Goal: Task Accomplishment & Management: Manage account settings

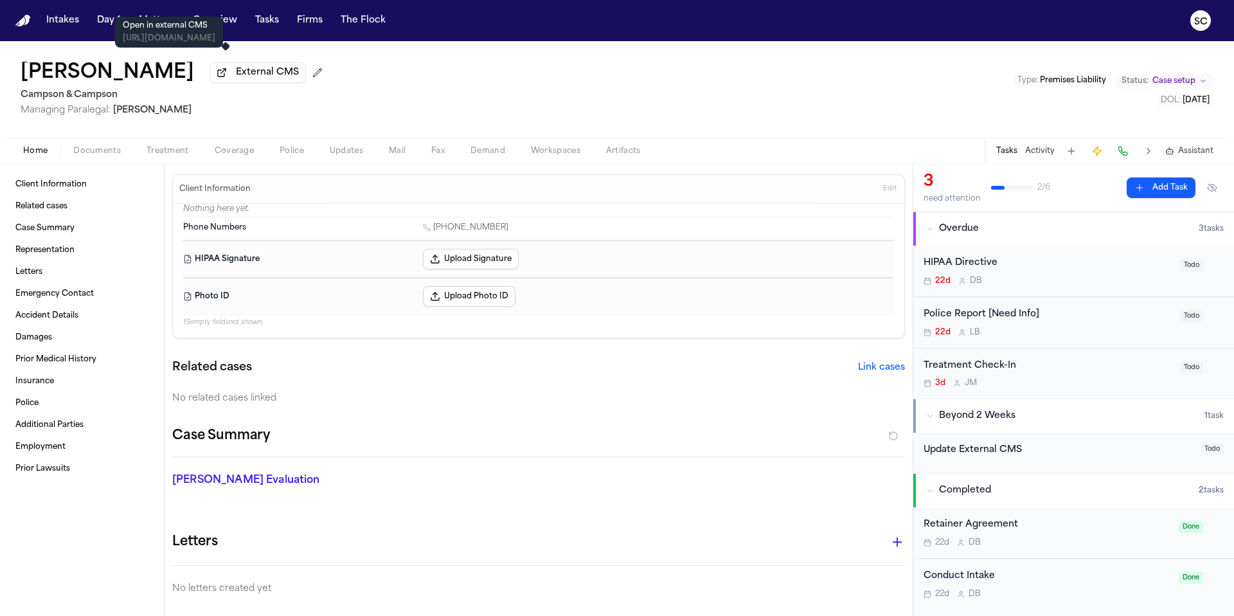
click at [260, 79] on span "External CMS" at bounding box center [267, 72] width 63 height 13
drag, startPoint x: 168, startPoint y: 80, endPoint x: 22, endPoint y: 78, distance: 145.9
click at [22, 78] on div "Paul O'Donnell External CMS" at bounding box center [174, 73] width 307 height 23
copy h1 "[PERSON_NAME]"
click at [244, 77] on span "External CMS" at bounding box center [267, 72] width 63 height 13
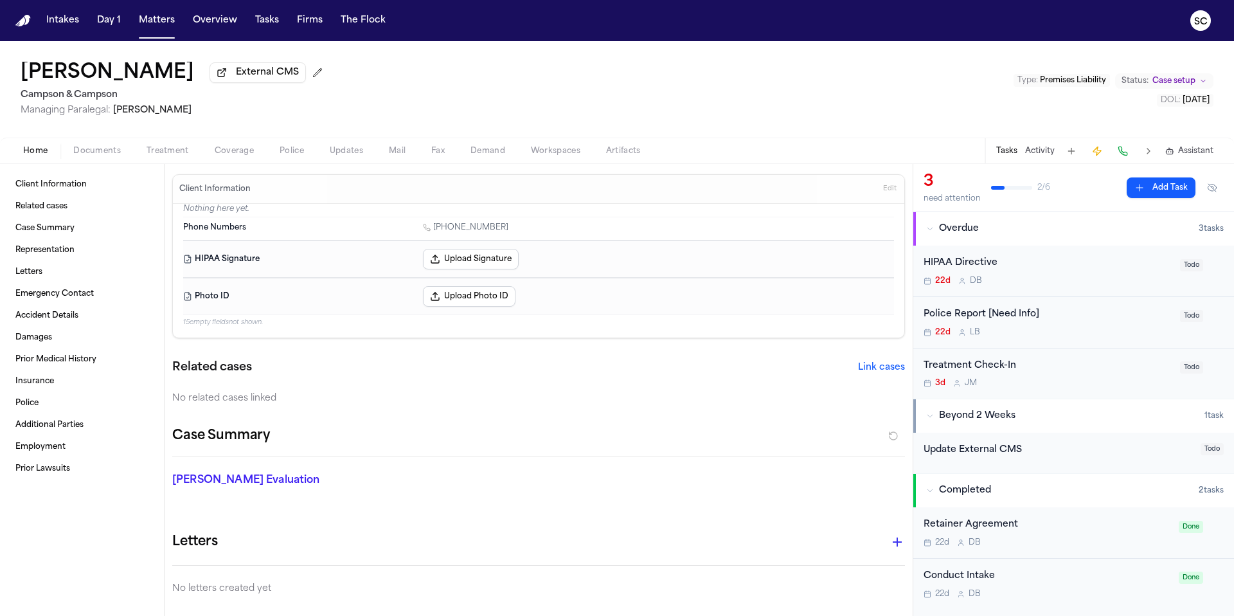
click at [1074, 152] on button at bounding box center [1072, 151] width 18 height 18
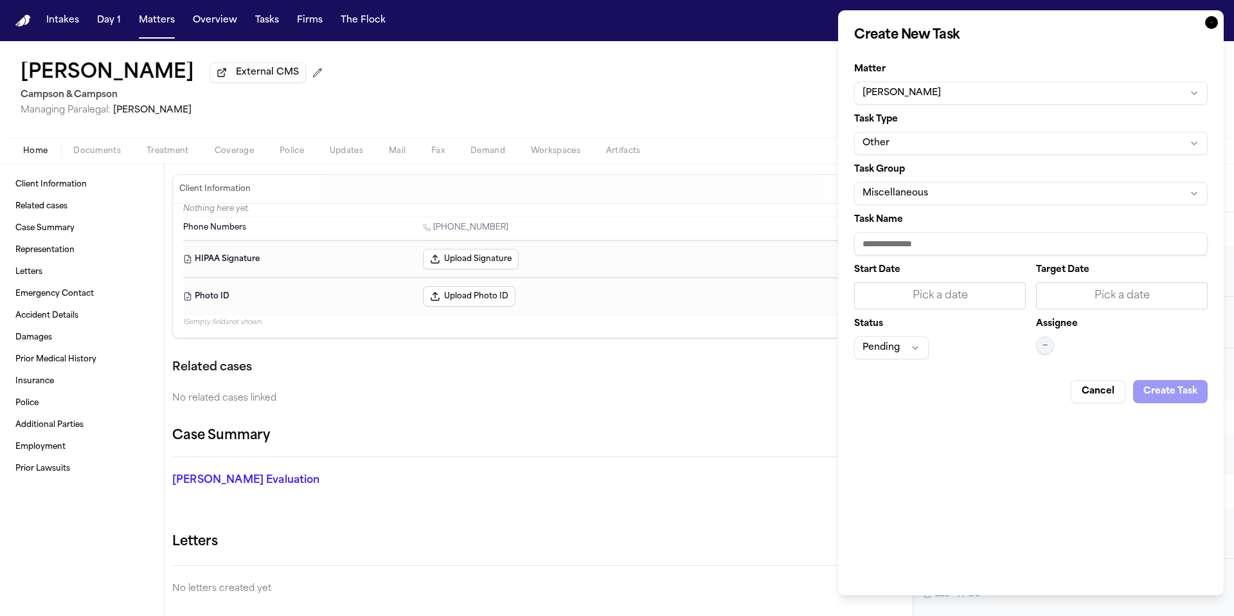
click at [1212, 21] on icon "button" at bounding box center [1211, 22] width 13 height 13
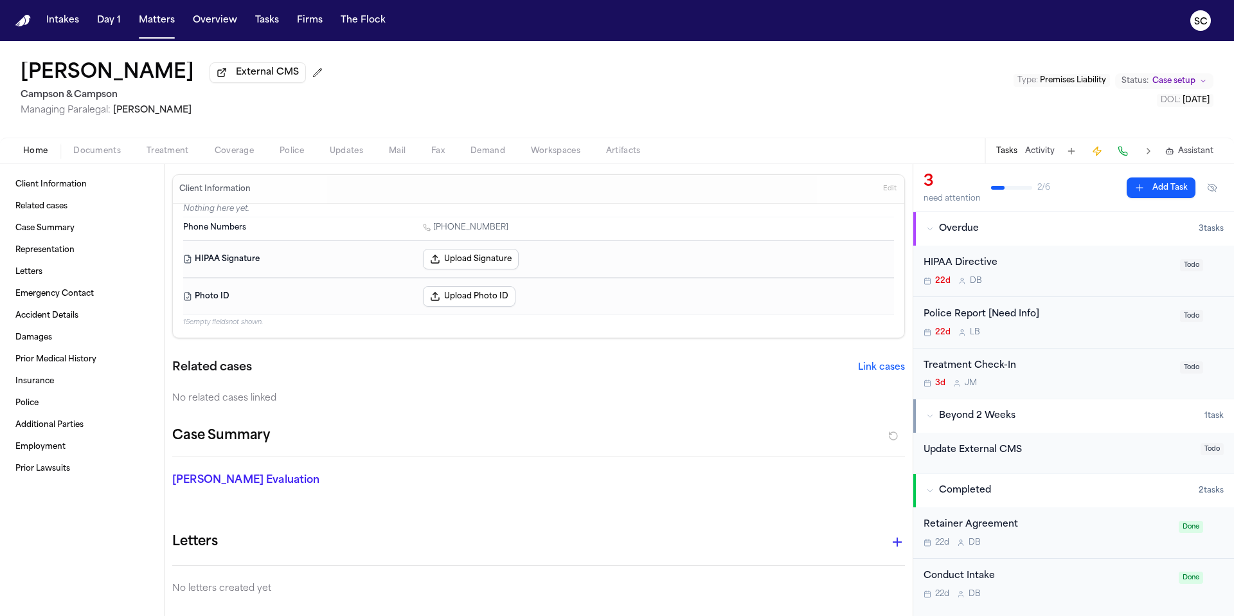
click at [1069, 330] on div "22d L B" at bounding box center [1048, 332] width 249 height 10
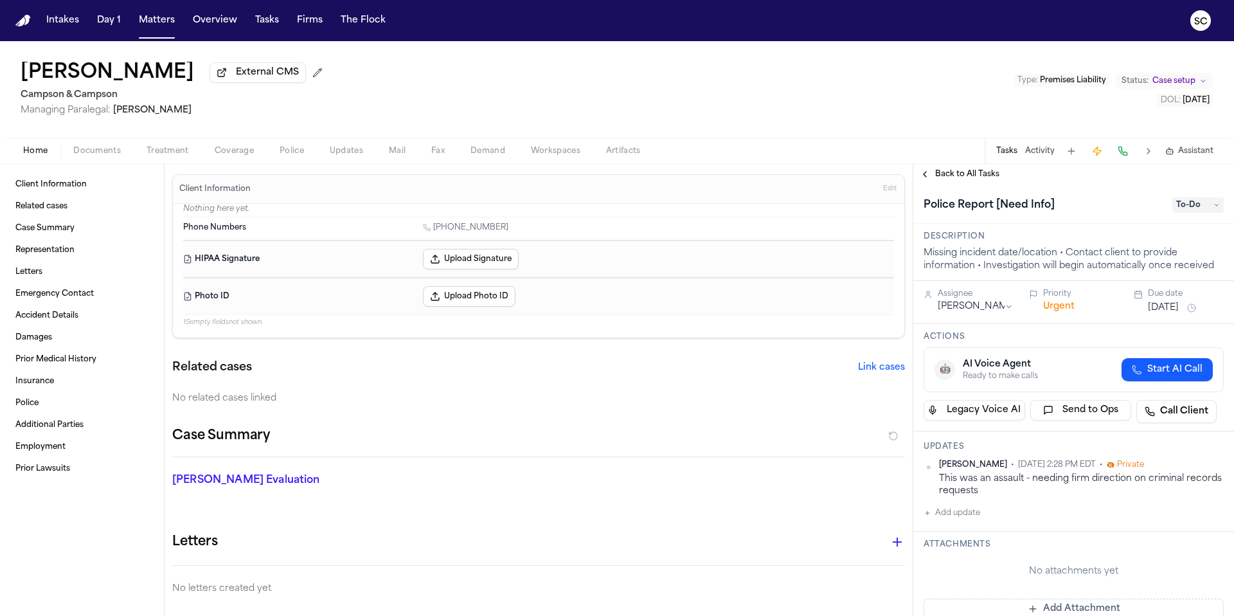
click at [961, 518] on button "Add update" at bounding box center [952, 512] width 57 height 15
click at [991, 520] on textarea "Add your update" at bounding box center [1081, 523] width 275 height 26
type textarea "**********"
click at [1198, 559] on button "Add" at bounding box center [1206, 553] width 26 height 15
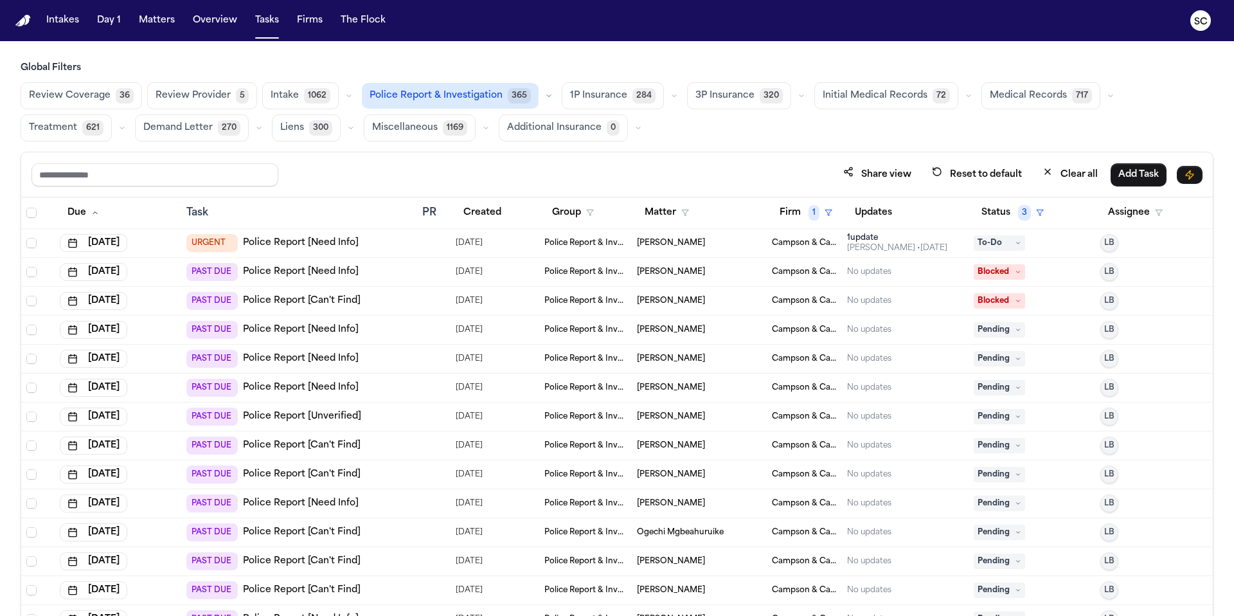
click at [312, 275] on link "Police Report [Need Info]" at bounding box center [301, 272] width 116 height 13
click at [299, 299] on link "Police Report [Can't Find]" at bounding box center [302, 300] width 118 height 13
click at [479, 212] on button "Created" at bounding box center [482, 212] width 53 height 23
click at [295, 304] on link "Police Report [Can't Find]" at bounding box center [302, 300] width 118 height 13
click at [314, 330] on link "Police Report [Need Info]" at bounding box center [301, 329] width 116 height 13
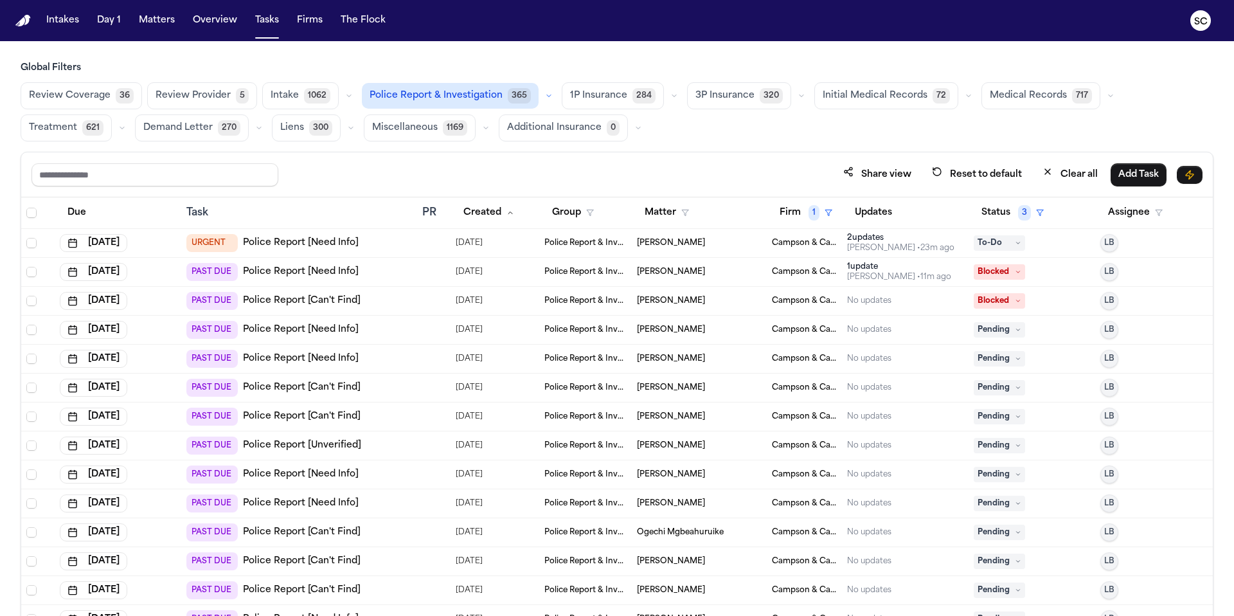
click at [312, 363] on link "Police Report [Need Info]" at bounding box center [301, 358] width 116 height 13
click at [318, 384] on link "Police Report [Can't Find]" at bounding box center [302, 387] width 118 height 13
click at [984, 387] on span "Pending" at bounding box center [999, 387] width 51 height 15
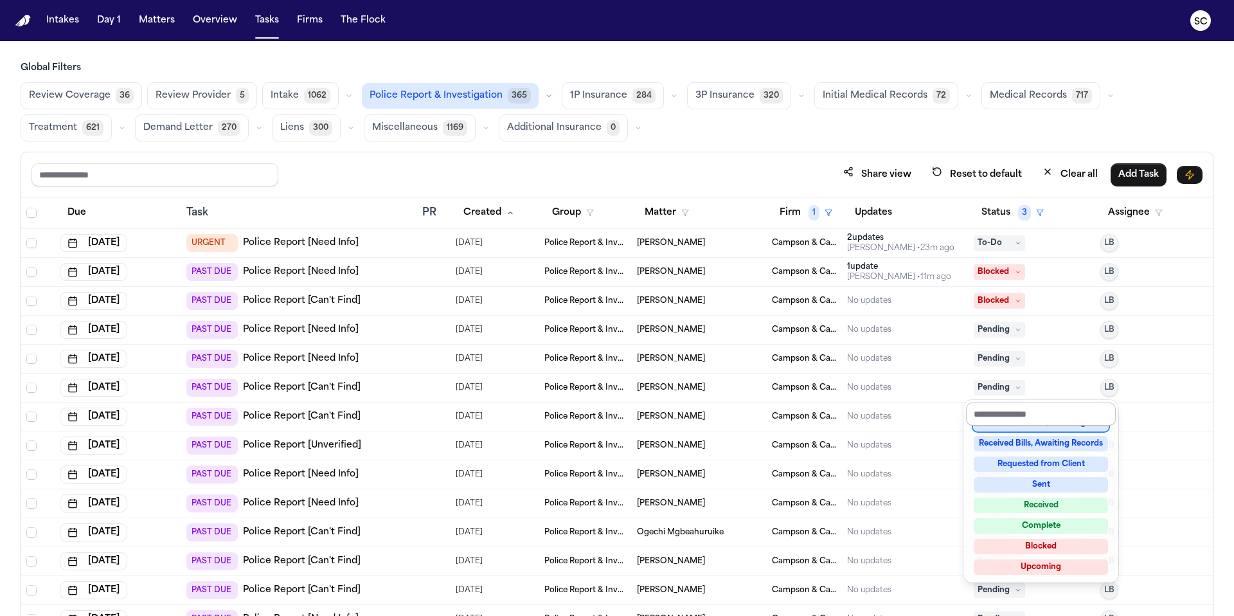
scroll to position [190, 0]
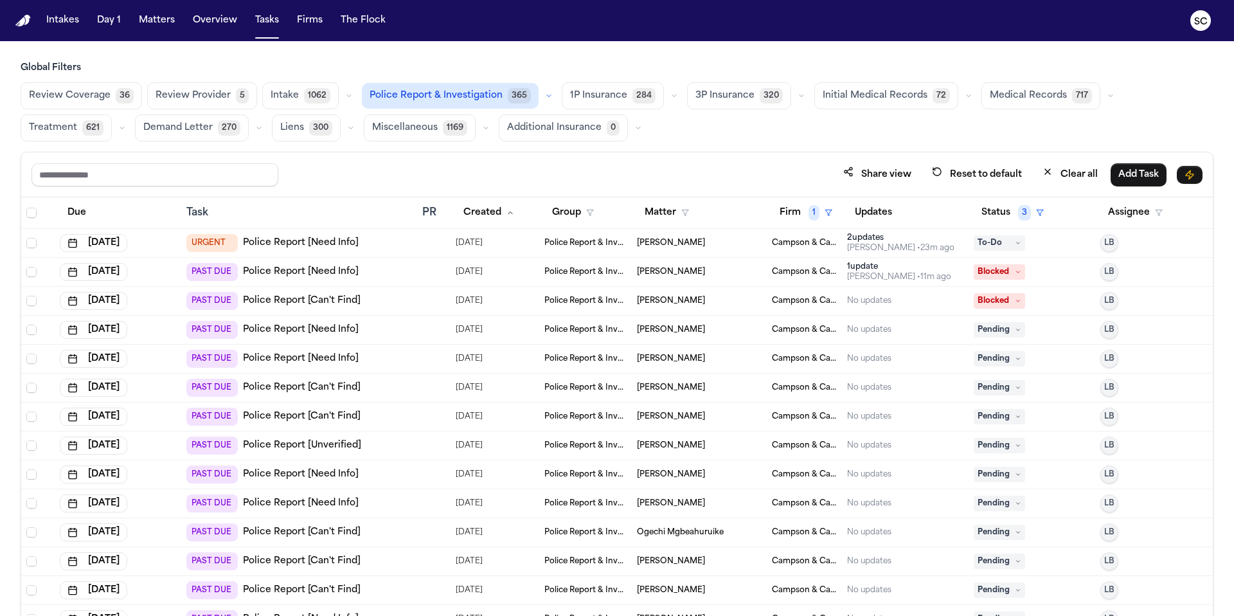
click at [320, 417] on link "Police Report [Can't Find]" at bounding box center [302, 416] width 118 height 13
click at [313, 419] on link "Police Report [Can't Find]" at bounding box center [302, 416] width 118 height 13
click at [332, 443] on link "Police Report [Unverified]" at bounding box center [302, 445] width 118 height 13
click at [318, 477] on link "Police Report [Need Info]" at bounding box center [301, 474] width 116 height 13
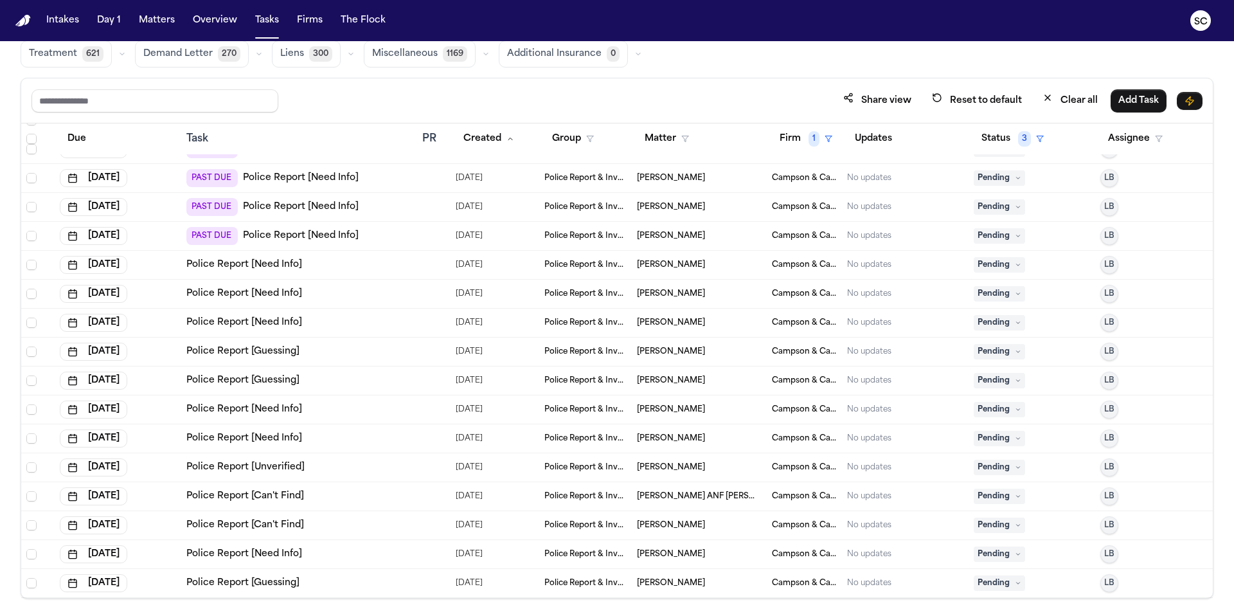
scroll to position [77, 0]
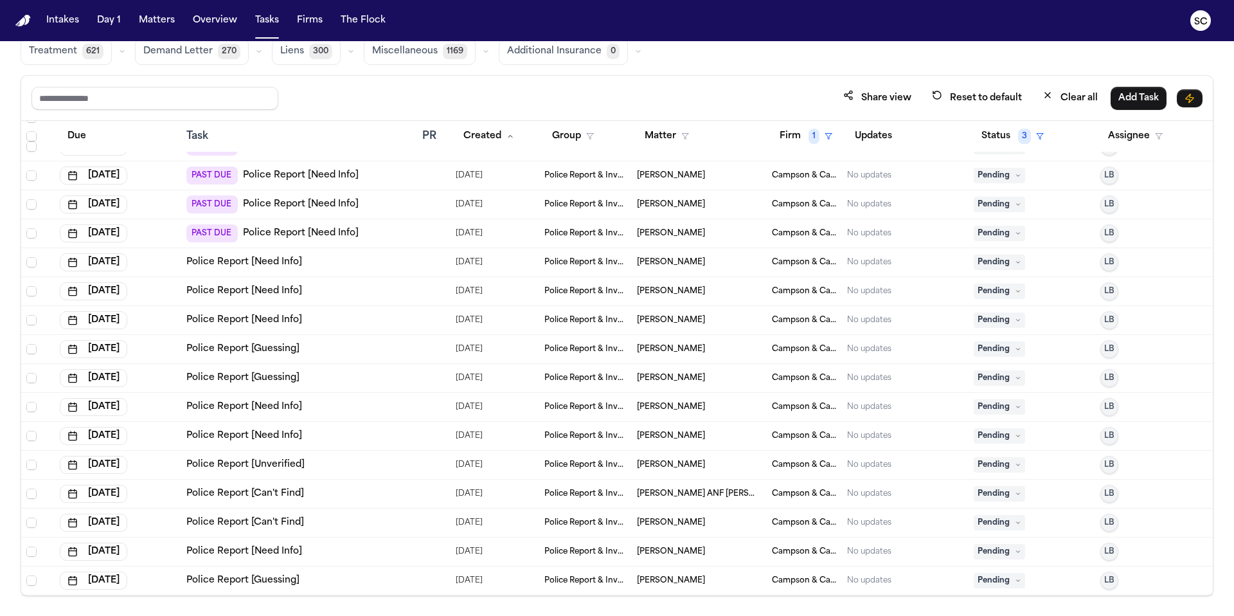
click at [206, 577] on link "Police Report [Guessing]" at bounding box center [242, 580] width 113 height 13
click at [195, 549] on link "Police Report [Need Info]" at bounding box center [244, 551] width 116 height 13
click at [199, 519] on link "Police Report [Can't Find]" at bounding box center [245, 522] width 118 height 13
click at [196, 496] on link "Police Report [Can't Find]" at bounding box center [245, 493] width 118 height 13
click at [249, 462] on link "Police Report [Unverified]" at bounding box center [245, 464] width 118 height 13
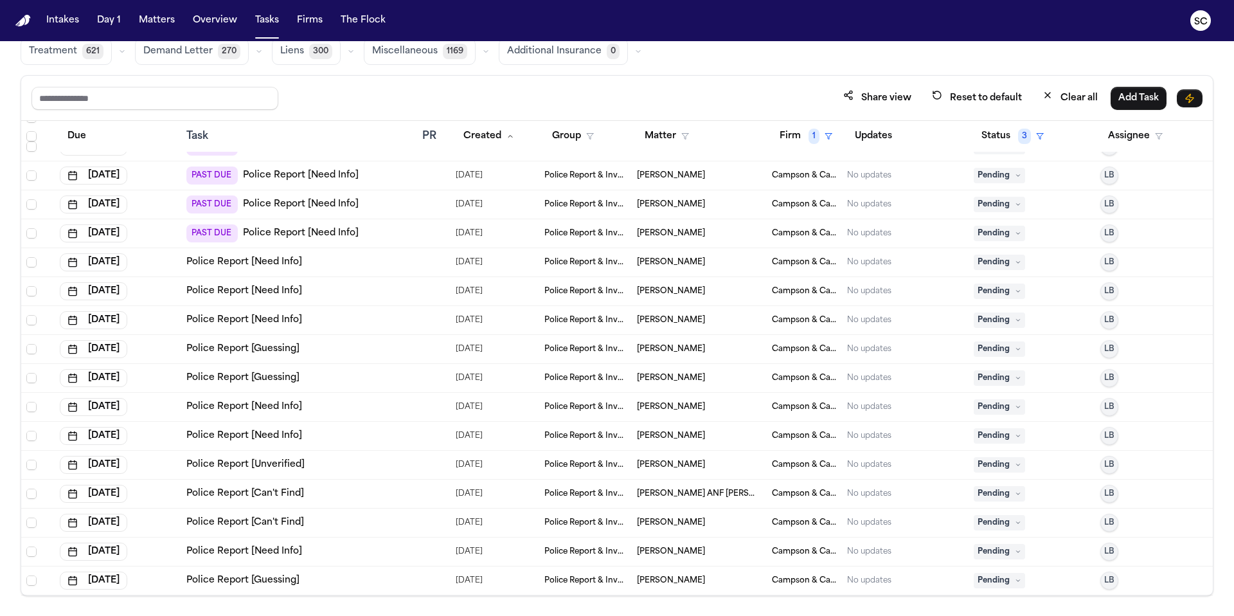
click at [235, 436] on link "Police Report [Need Info]" at bounding box center [244, 435] width 116 height 13
click at [273, 406] on link "Police Report [Need Info]" at bounding box center [244, 407] width 116 height 13
click at [273, 380] on link "Police Report [Guessing]" at bounding box center [242, 378] width 113 height 13
click at [269, 352] on link "Police Report [Guessing]" at bounding box center [242, 349] width 113 height 13
click at [271, 316] on link "Police Report [Need Info]" at bounding box center [244, 320] width 116 height 13
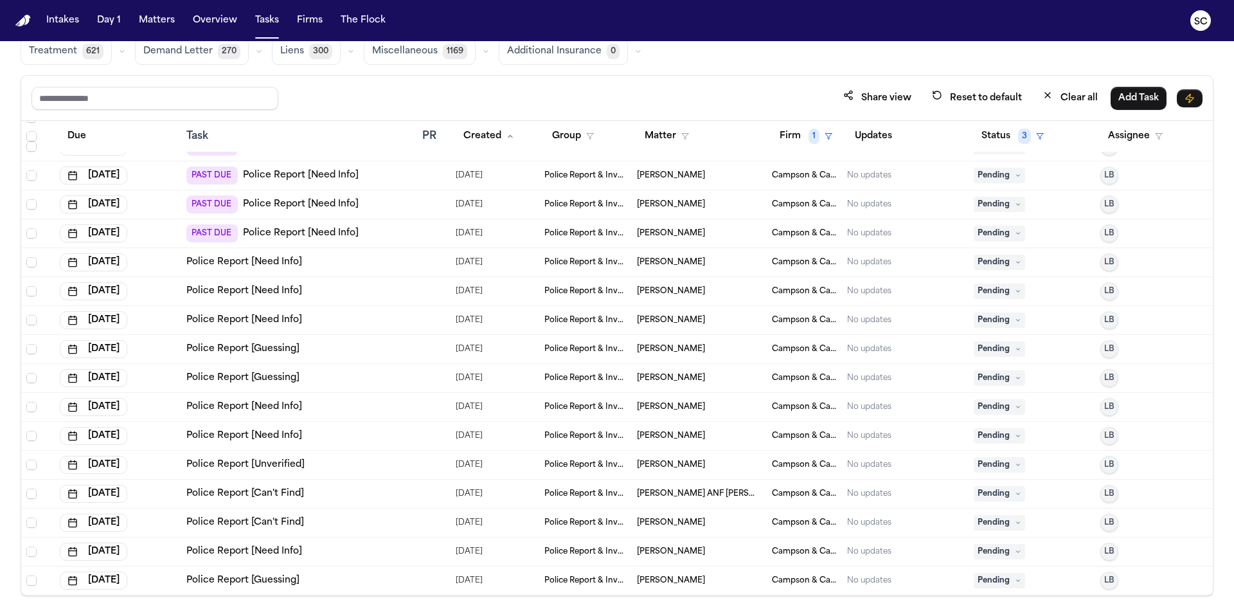
click at [275, 290] on link "Police Report [Need Info]" at bounding box center [244, 291] width 116 height 13
click at [268, 266] on link "Police Report [Need Info]" at bounding box center [244, 262] width 116 height 13
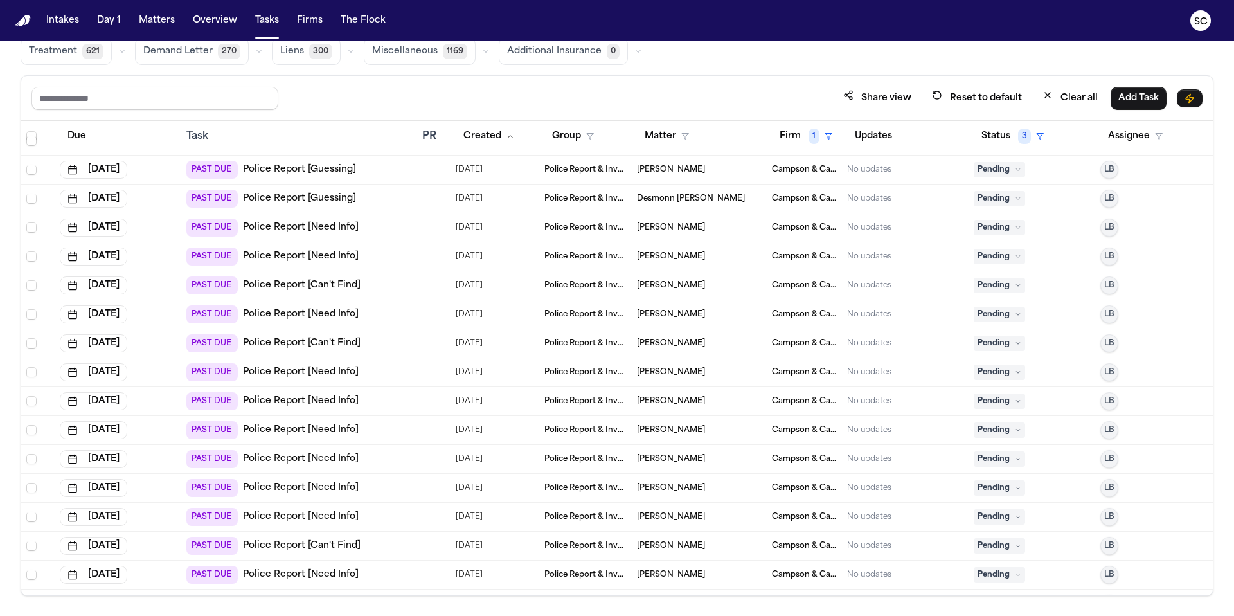
scroll to position [386, 0]
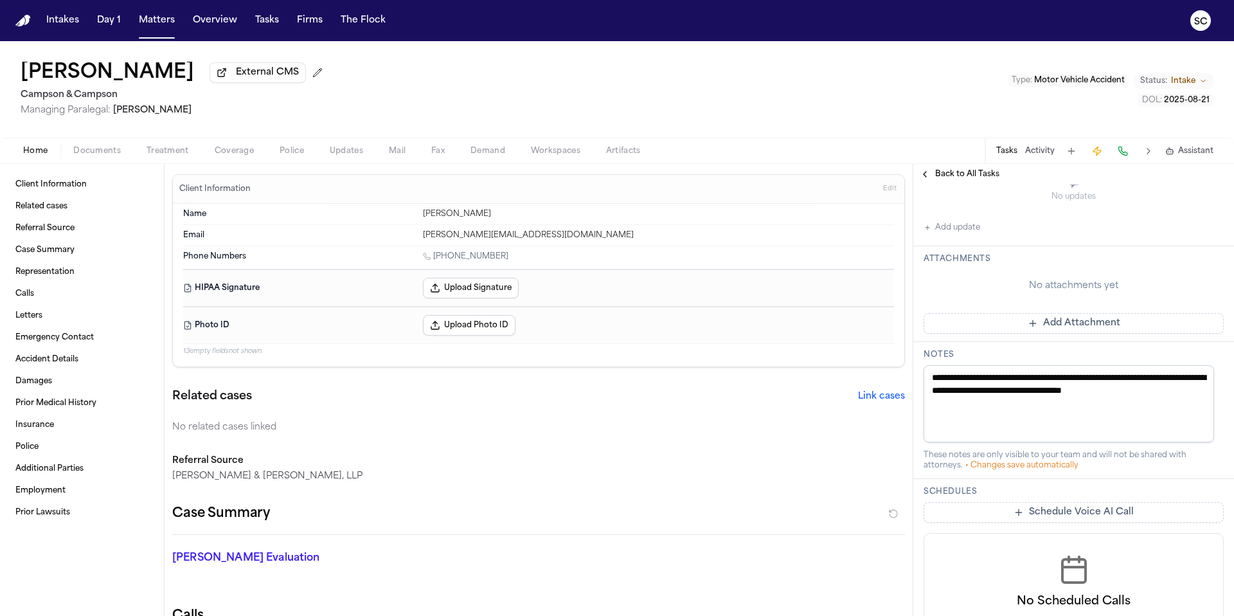
scroll to position [361, 0]
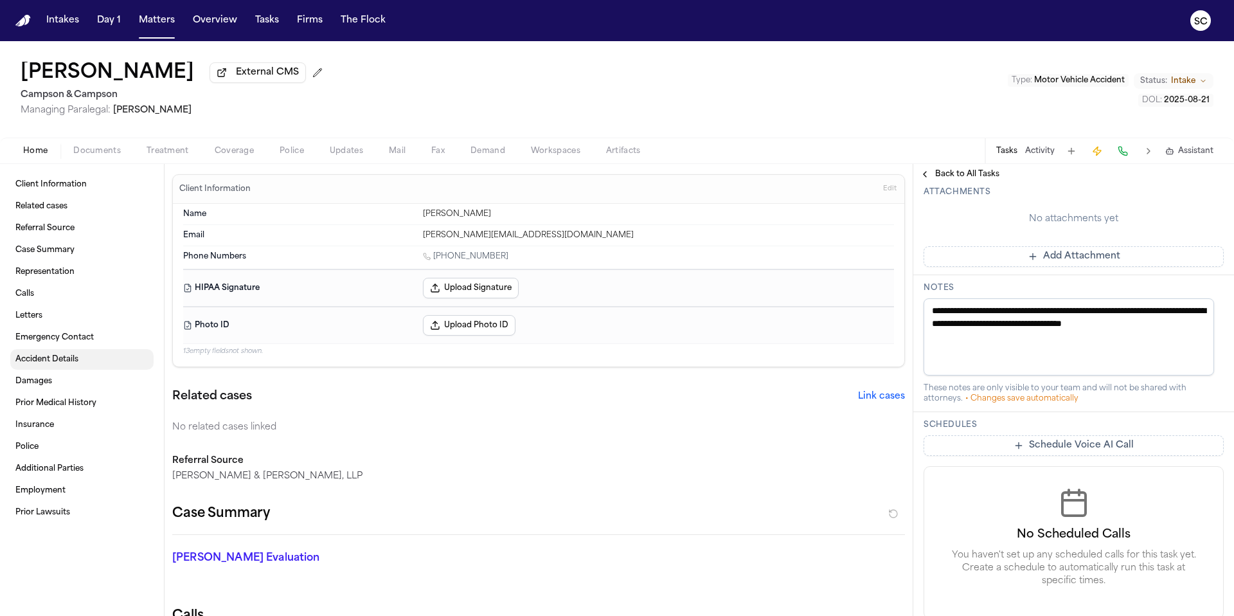
click at [58, 368] on link "Accident Details" at bounding box center [81, 359] width 143 height 21
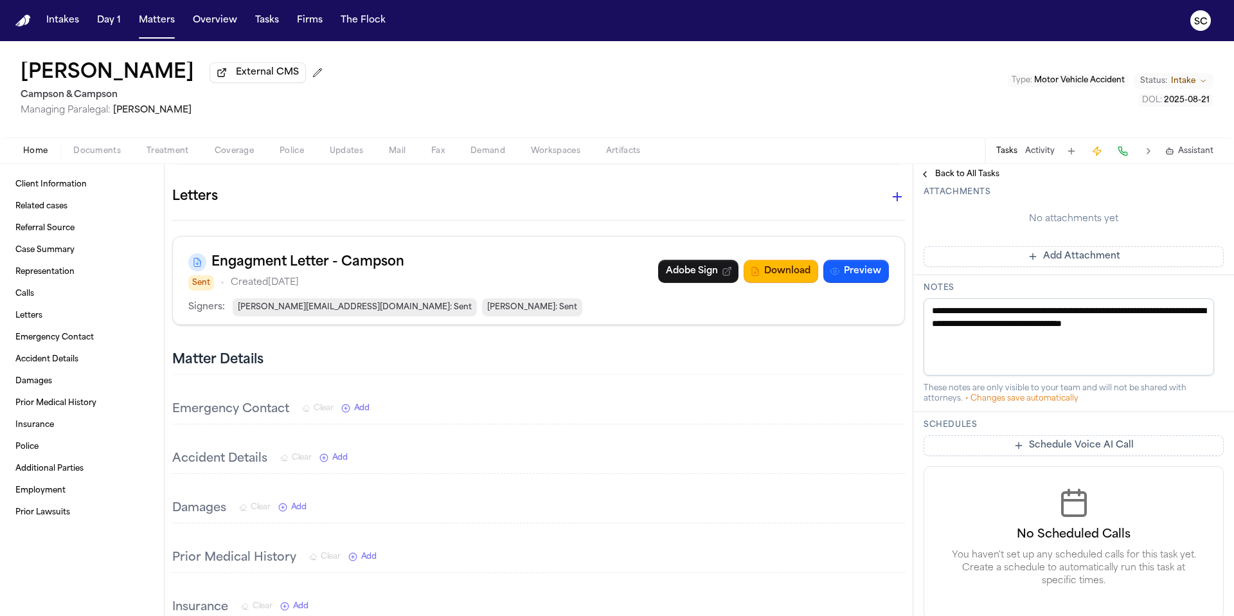
scroll to position [339, 0]
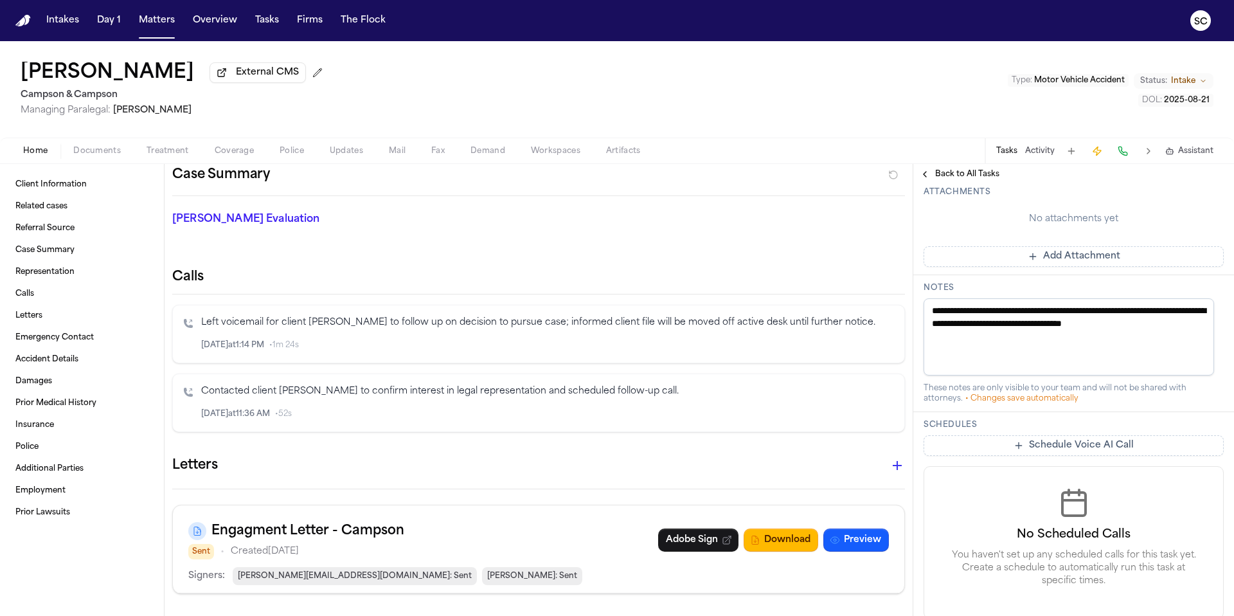
click at [95, 156] on span "Documents" at bounding box center [97, 151] width 48 height 10
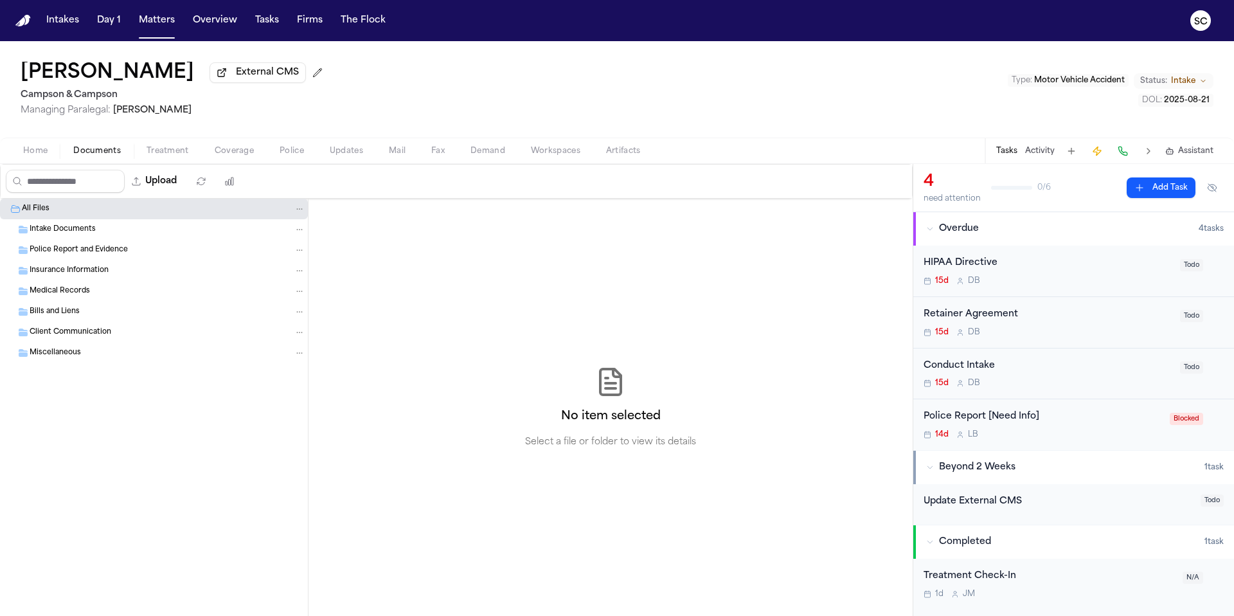
click at [33, 156] on span "Home" at bounding box center [35, 151] width 24 height 10
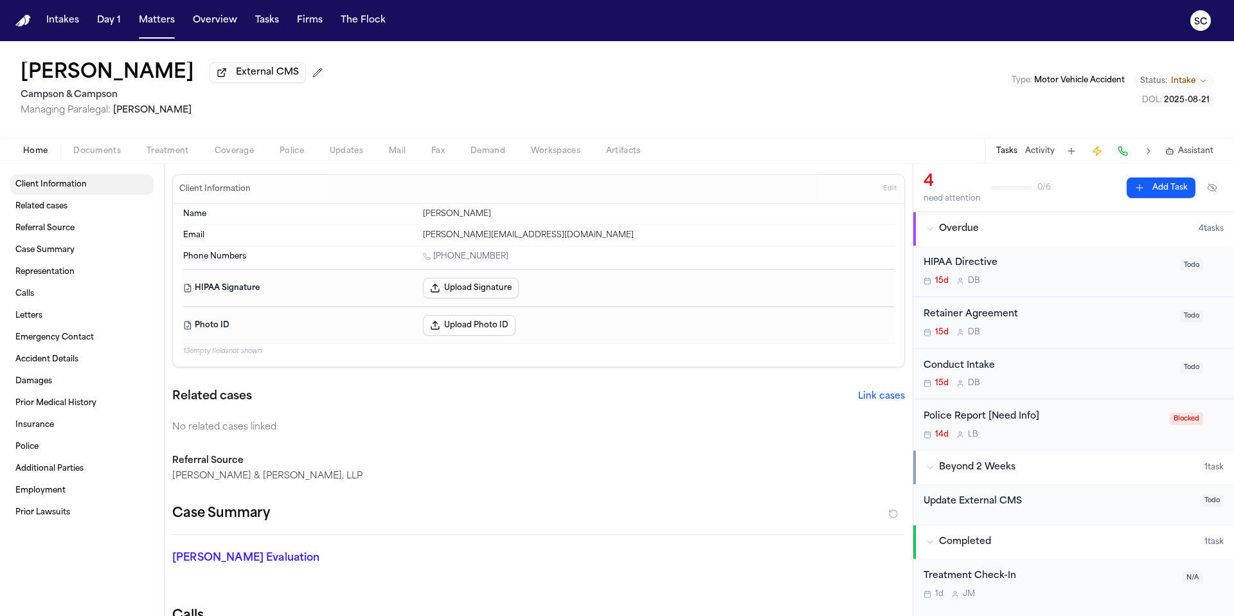
click at [70, 193] on link "Client Information" at bounding box center [81, 184] width 143 height 21
drag, startPoint x: 164, startPoint y: 78, endPoint x: 13, endPoint y: 75, distance: 151.1
click at [13, 75] on div "Phillip Rahman External CMS Campson & Campson Managing Paralegal: Jacqueline Ma…" at bounding box center [617, 89] width 1234 height 96
copy h1 "[PERSON_NAME]"
click at [1056, 429] on div "Police Report [Need Info] 14d L B" at bounding box center [1043, 425] width 239 height 30
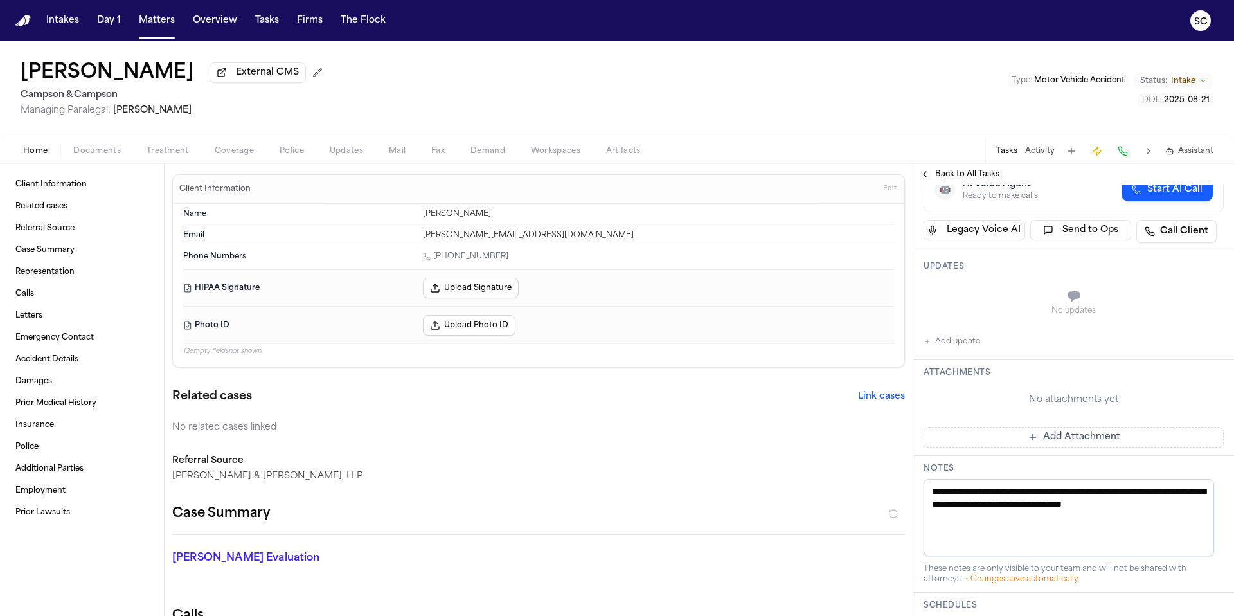
scroll to position [264, 0]
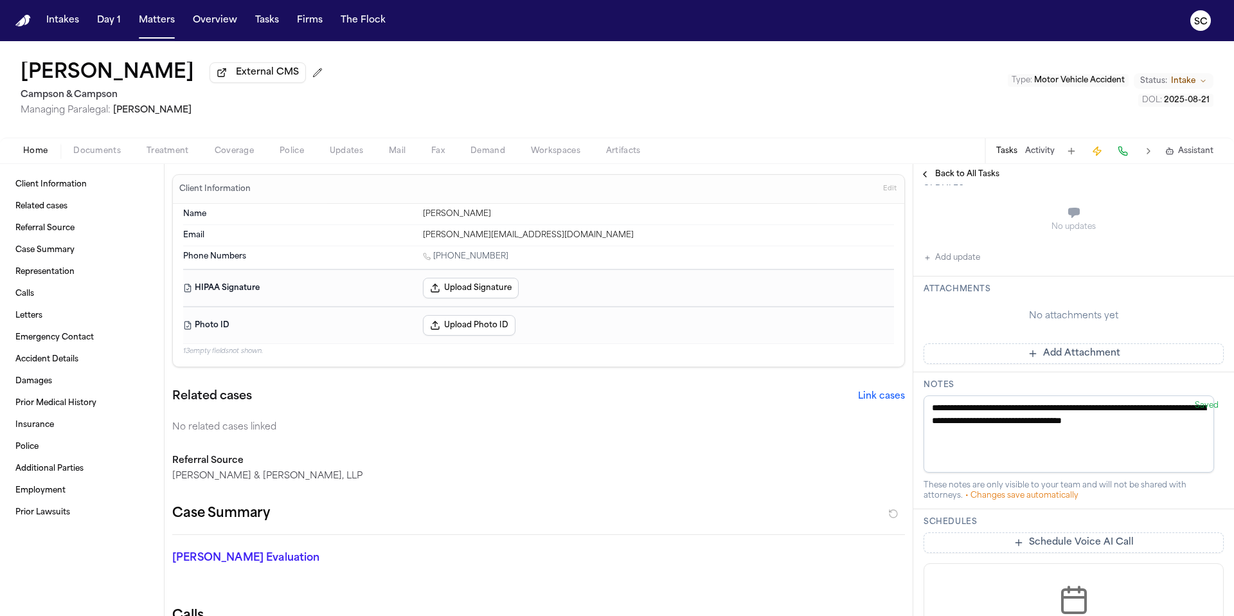
click at [960, 261] on button "Add update" at bounding box center [952, 257] width 57 height 15
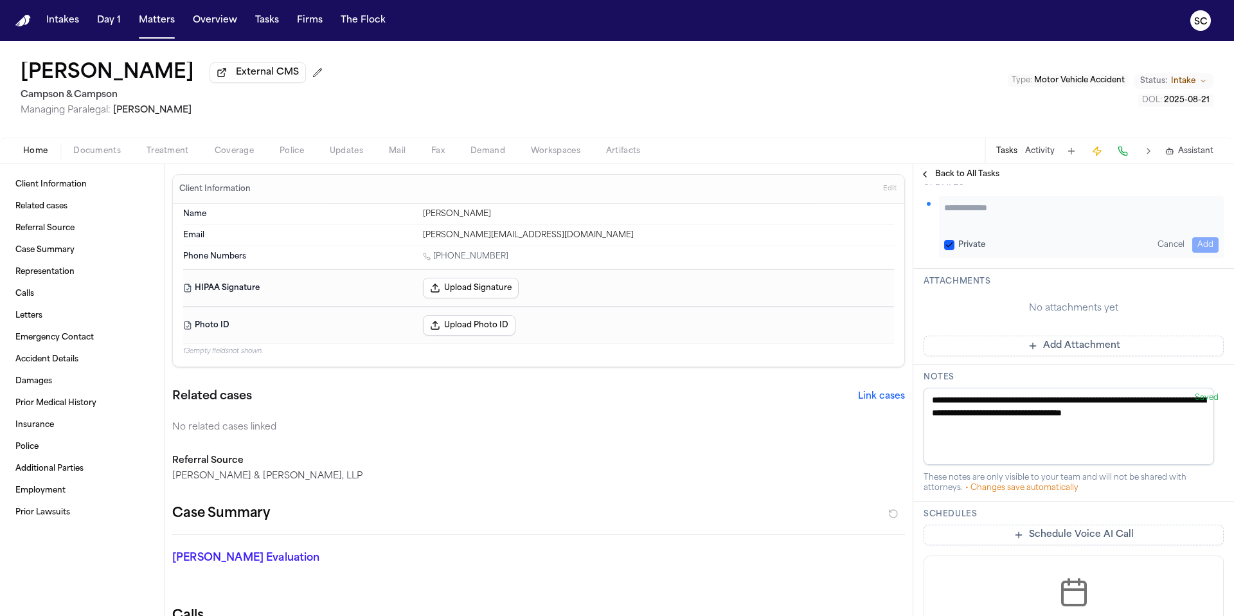
click at [988, 221] on textarea "Add your update" at bounding box center [1081, 214] width 275 height 26
type textarea "**********"
click at [1202, 244] on button "Add" at bounding box center [1206, 244] width 26 height 15
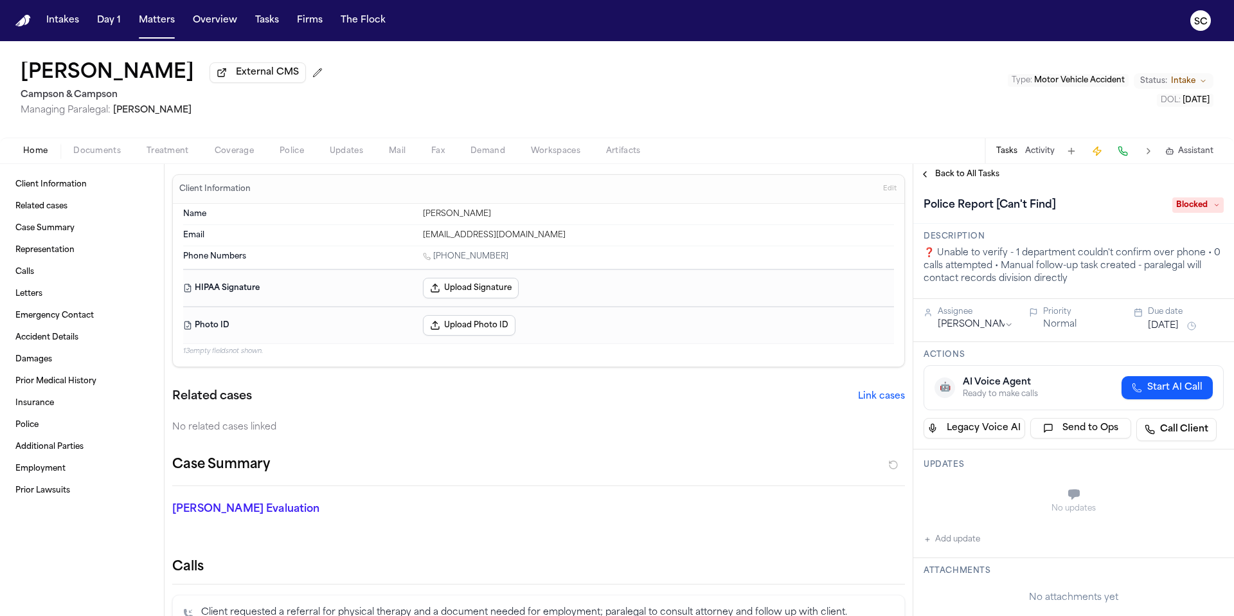
click at [97, 148] on span "Documents" at bounding box center [97, 151] width 48 height 10
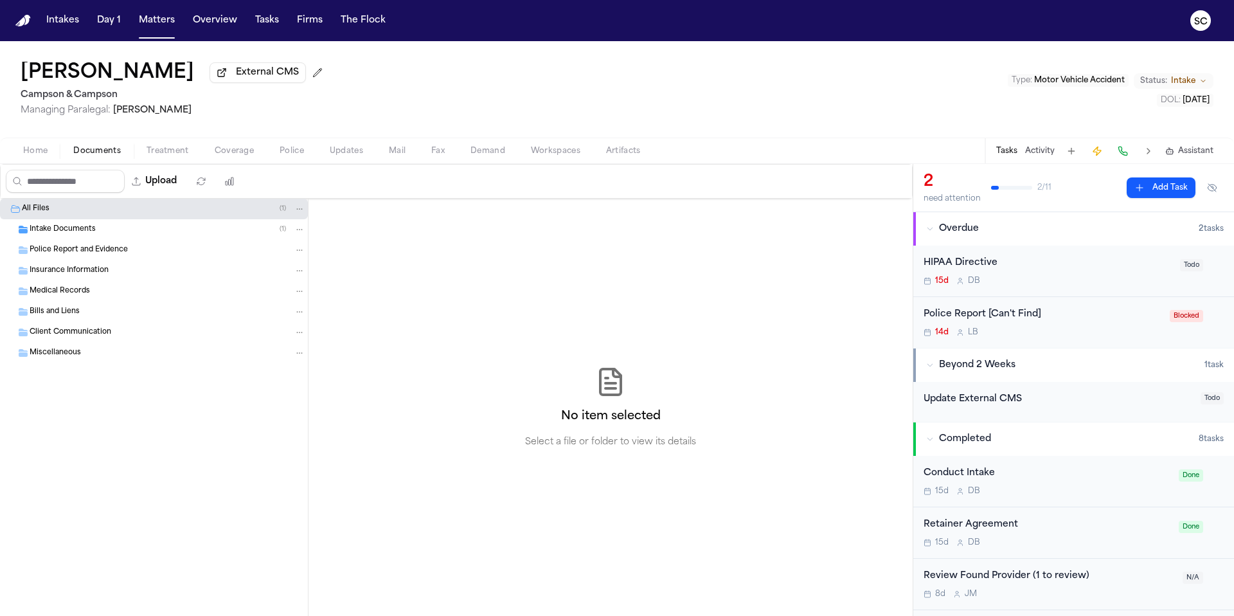
click at [74, 231] on span "Intake Documents" at bounding box center [63, 229] width 66 height 11
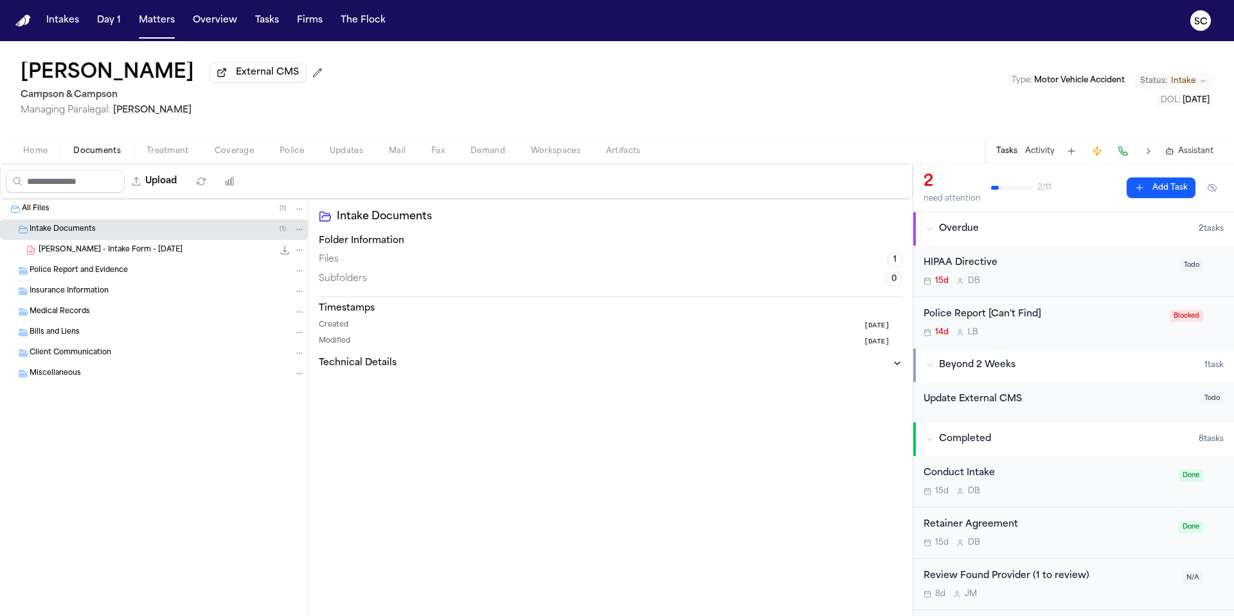
click at [42, 156] on span "Home" at bounding box center [35, 151] width 24 height 10
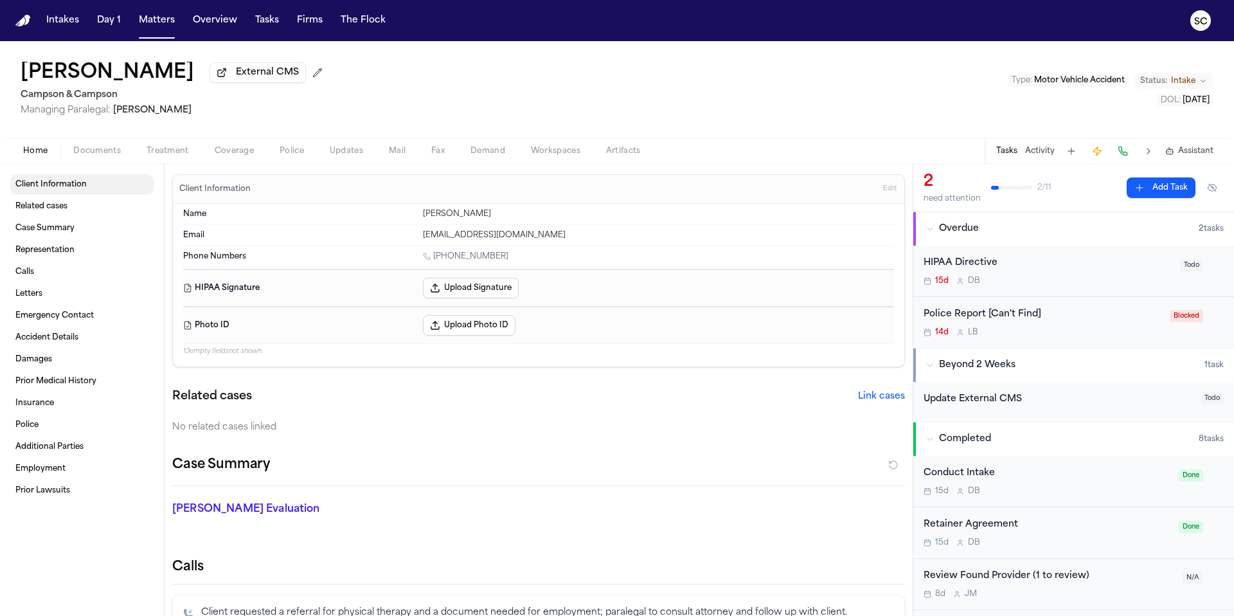
click at [61, 190] on span "Client Information" at bounding box center [50, 184] width 71 height 10
click at [61, 337] on span "Accident Details" at bounding box center [46, 337] width 63 height 10
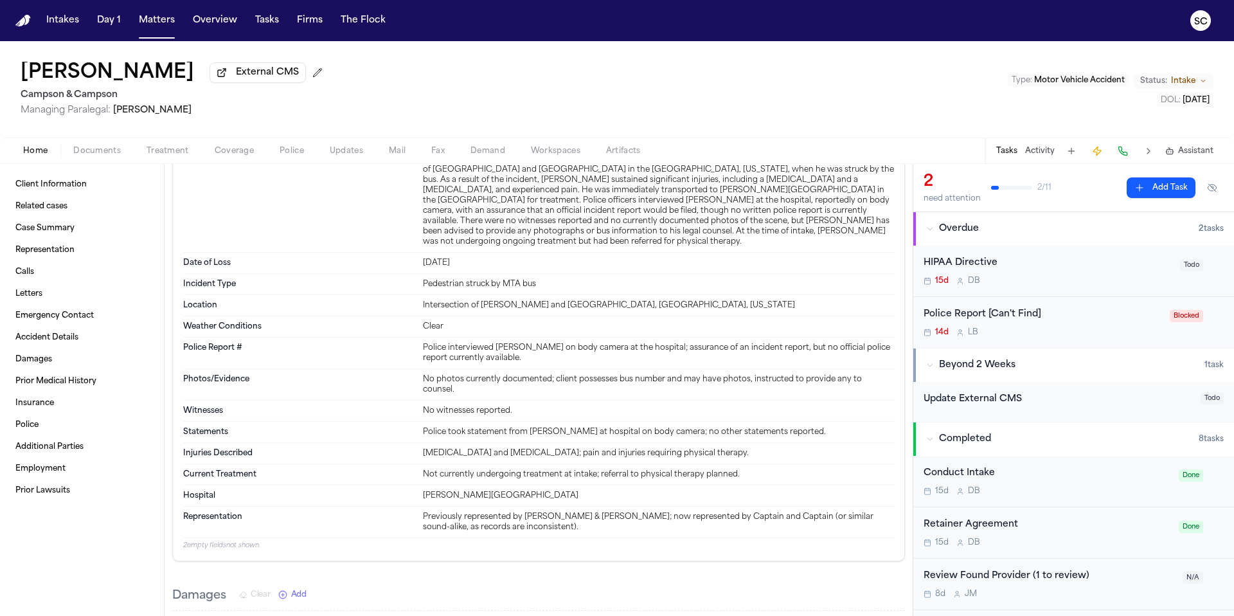
scroll to position [1103, 0]
click at [291, 154] on span "Police" at bounding box center [292, 151] width 24 height 10
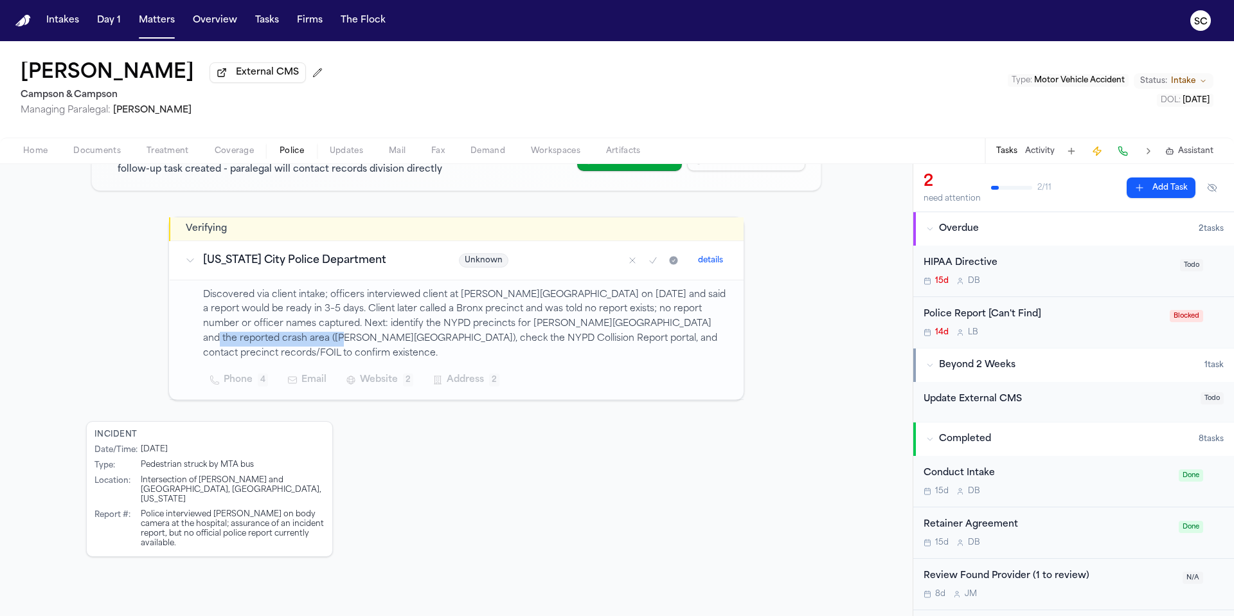
drag, startPoint x: 611, startPoint y: 324, endPoint x: 267, endPoint y: 340, distance: 344.3
click at [267, 340] on p "Discovered via client intake; officers interviewed client at Jacobi Hospital on…" at bounding box center [465, 324] width 525 height 73
click at [636, 426] on div "Incident Date/Time : 5/27/2025 Type : Pedestrian struck by MTA bus Location : I…" at bounding box center [456, 489] width 741 height 136
click at [630, 261] on icon "Mark as no report" at bounding box center [632, 260] width 5 height 5
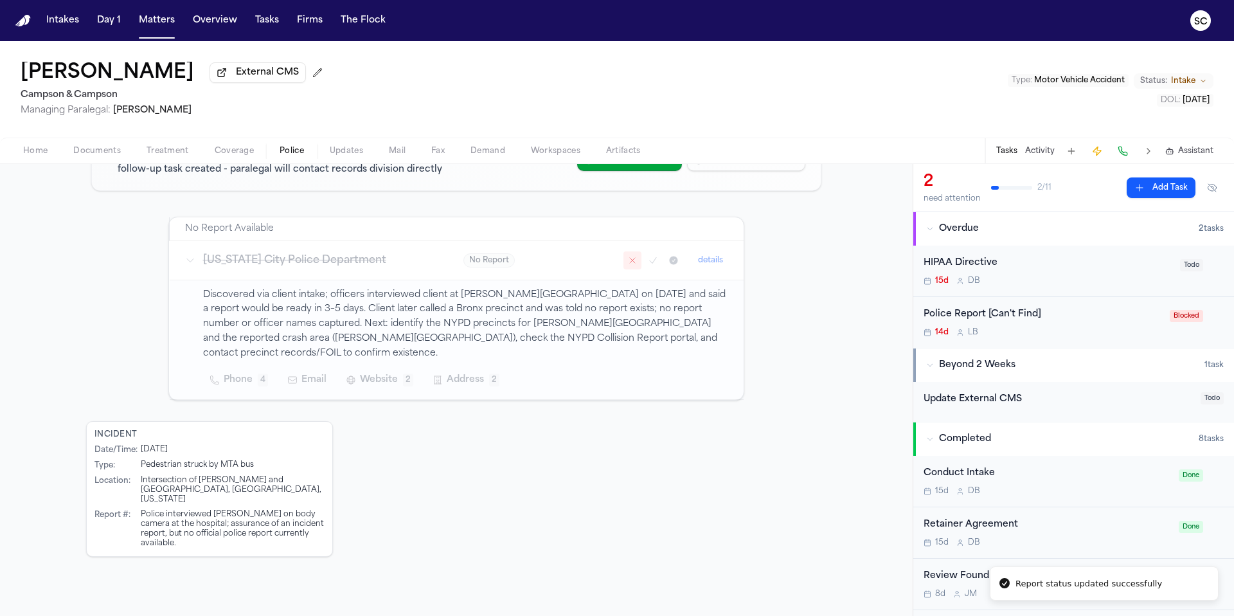
click at [1065, 340] on div "Police Report [Can't Find] 14d L B Blocked" at bounding box center [1074, 322] width 321 height 51
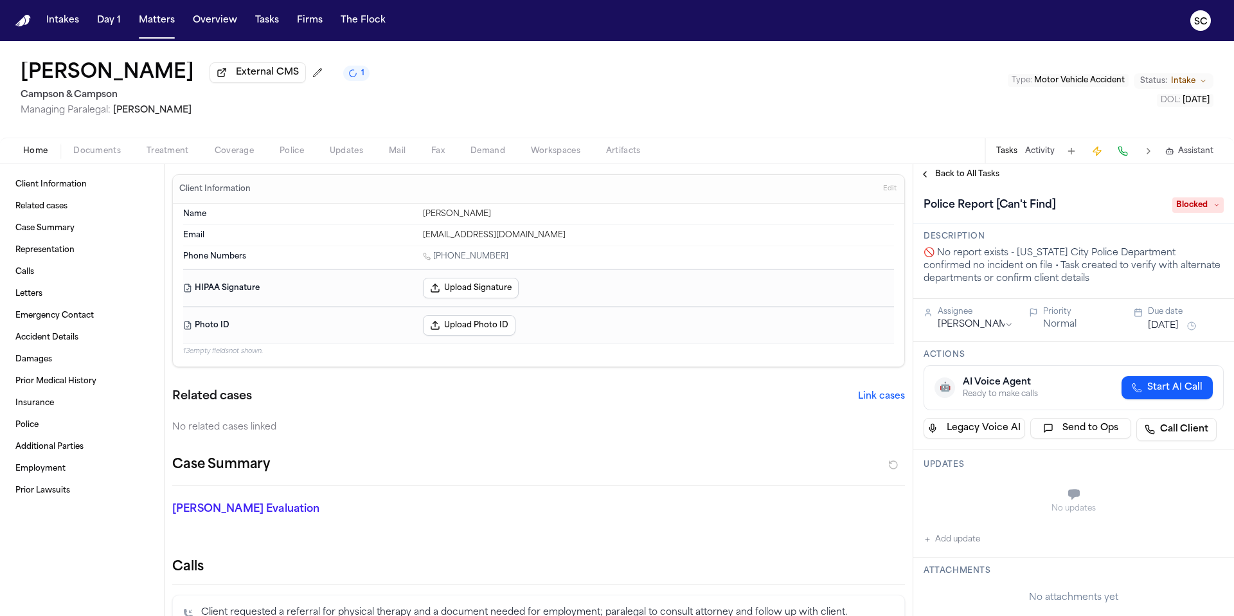
click at [955, 543] on button "Add update" at bounding box center [952, 539] width 57 height 15
click at [991, 504] on textarea "Add your update" at bounding box center [1081, 496] width 275 height 26
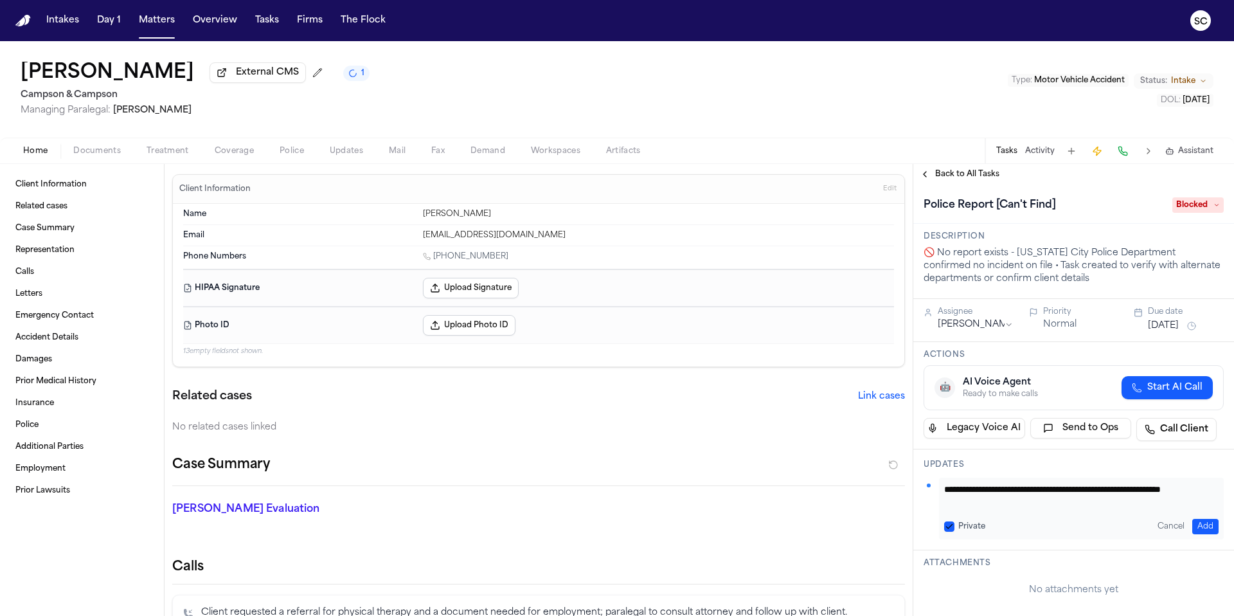
type textarea "**********"
click at [1195, 525] on button "Add" at bounding box center [1206, 526] width 26 height 15
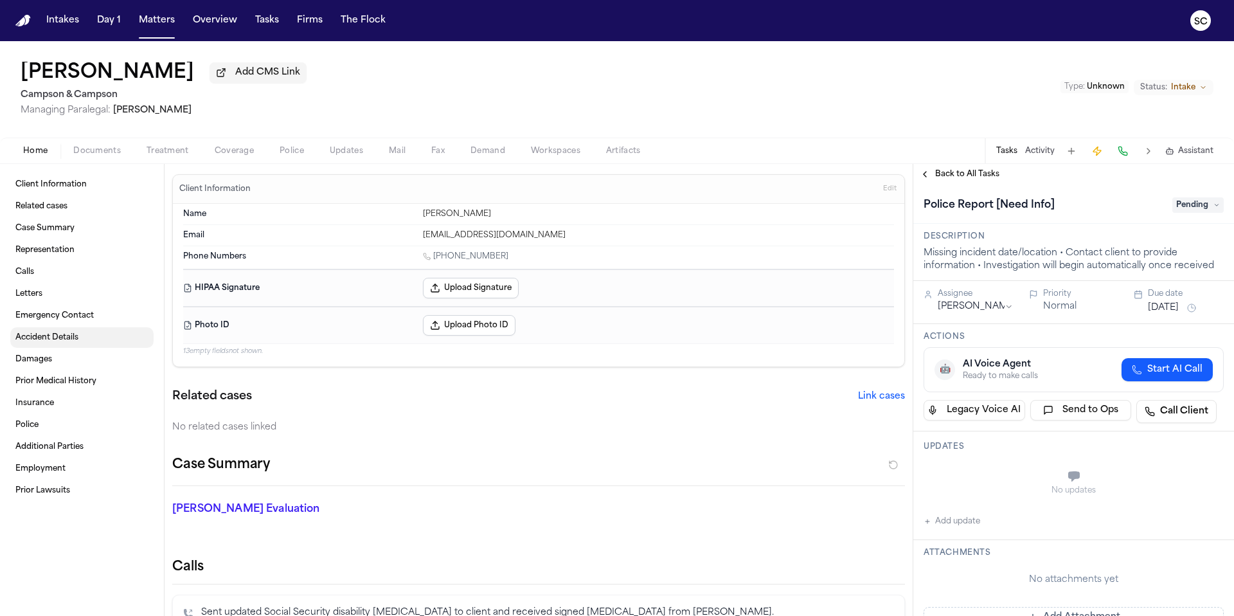
click at [44, 339] on span "Accident Details" at bounding box center [46, 337] width 63 height 10
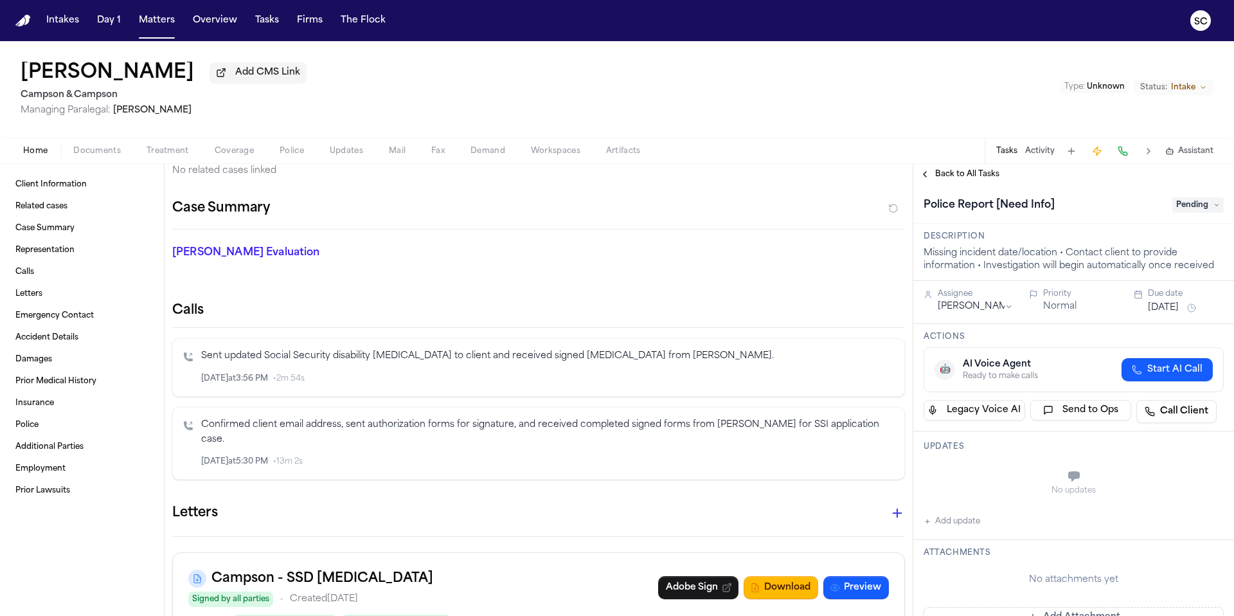
scroll to position [213, 0]
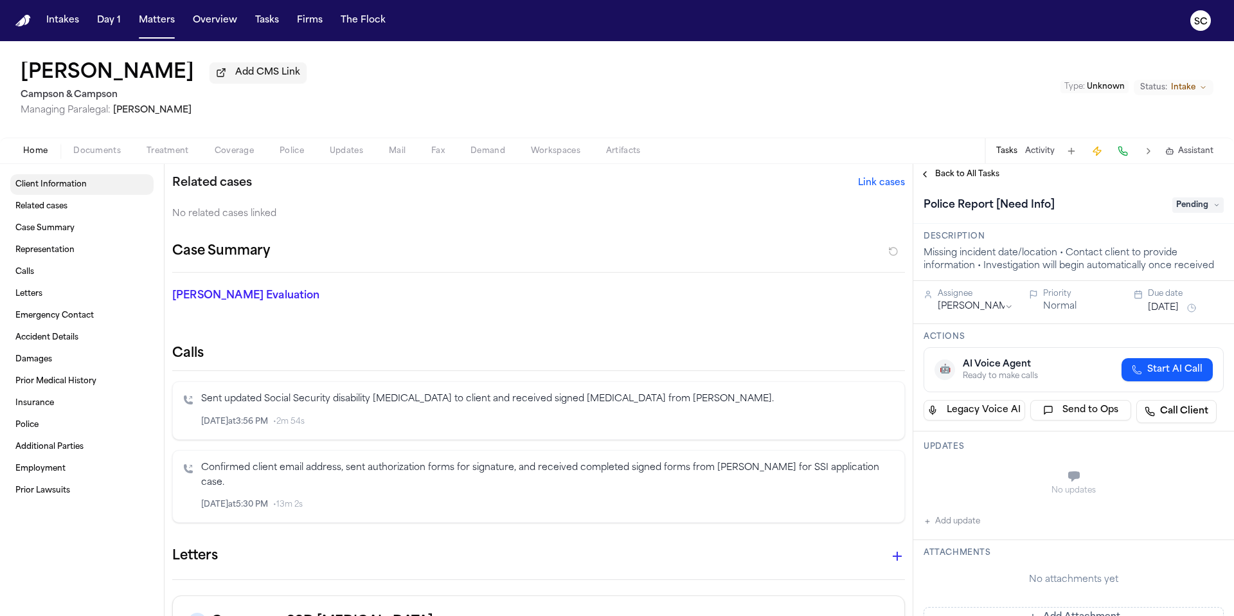
click at [59, 195] on link "Client Information" at bounding box center [81, 184] width 143 height 21
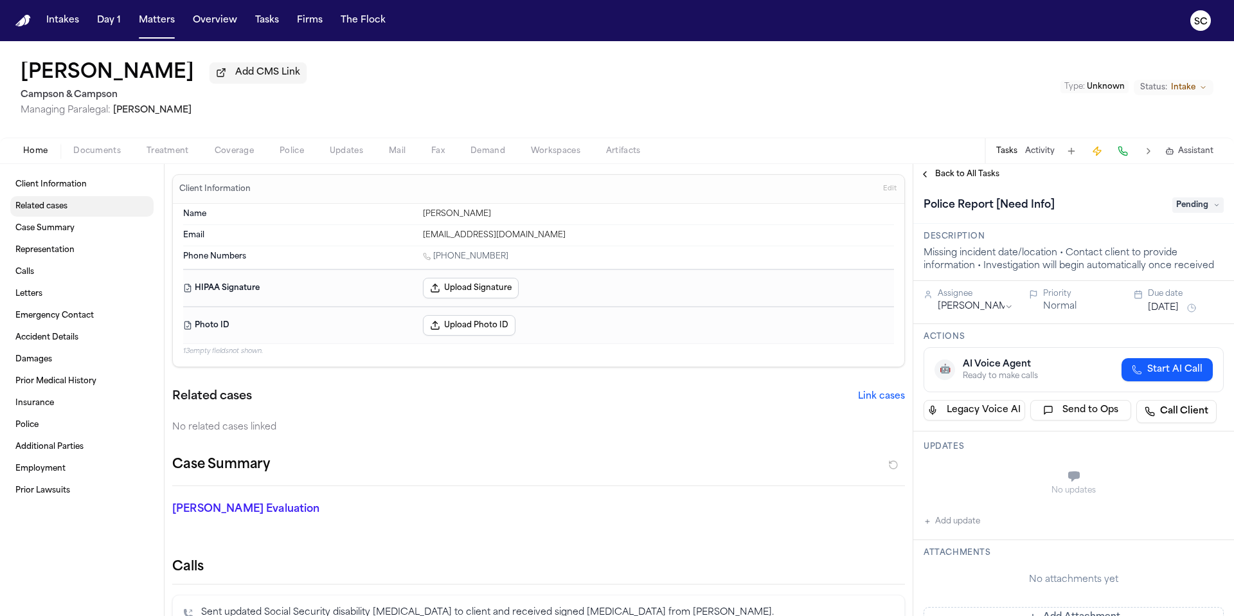
click at [61, 203] on span "Related cases" at bounding box center [41, 206] width 52 height 10
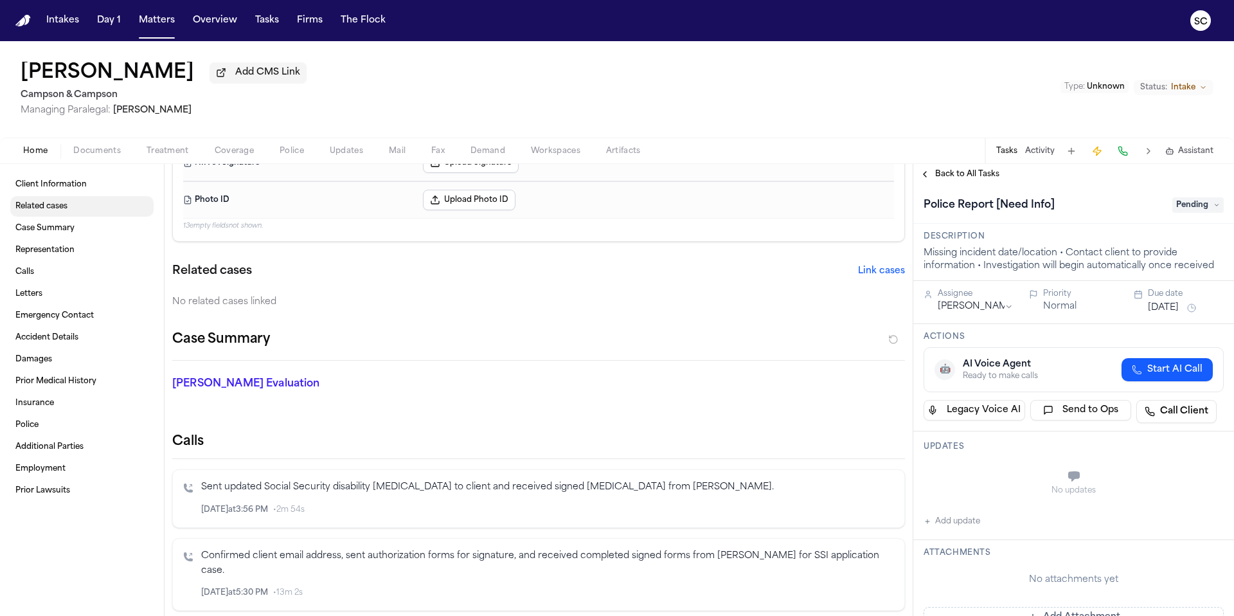
scroll to position [206, 0]
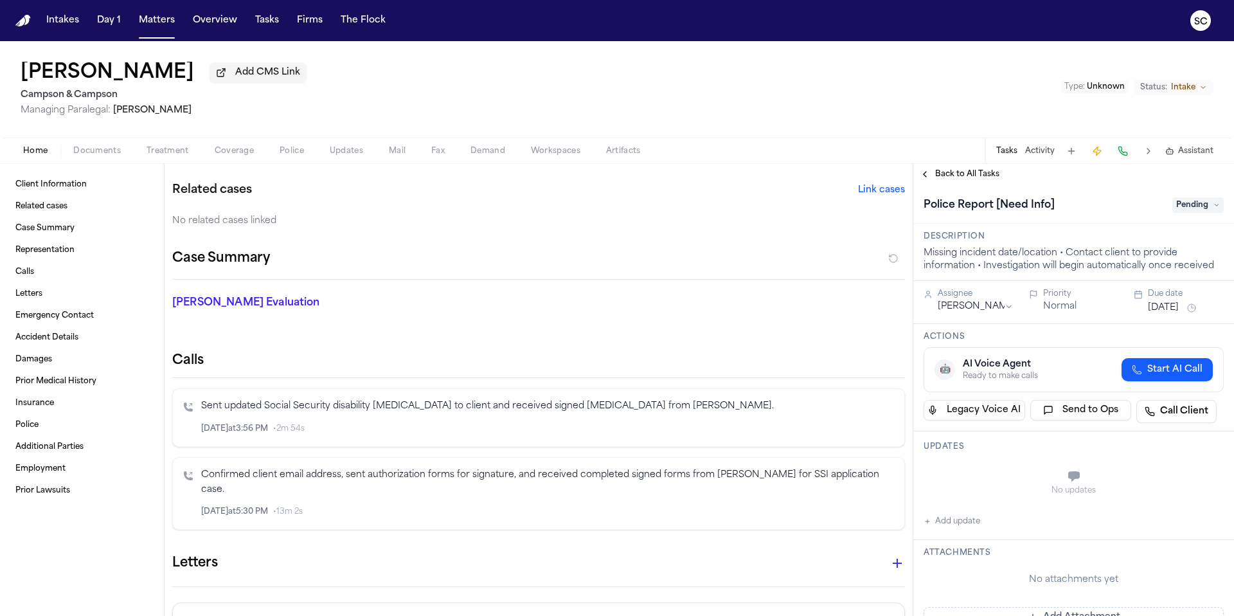
click at [95, 156] on span "Documents" at bounding box center [97, 151] width 48 height 10
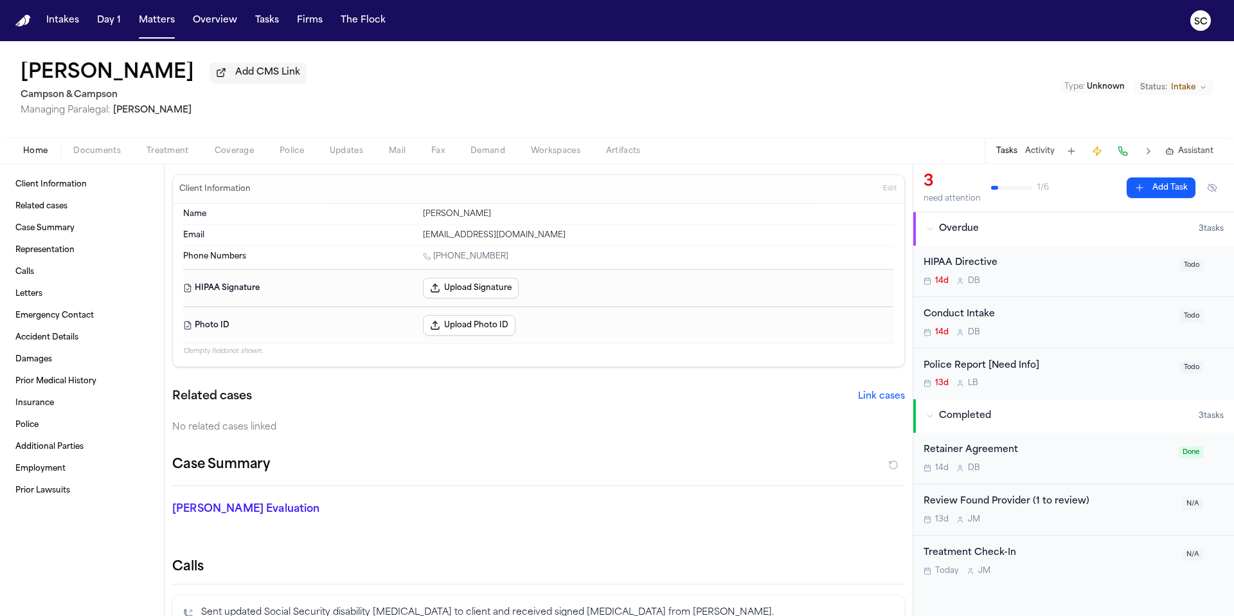
click at [44, 154] on span "Home" at bounding box center [35, 151] width 24 height 10
click at [55, 347] on link "Accident Details" at bounding box center [81, 337] width 143 height 21
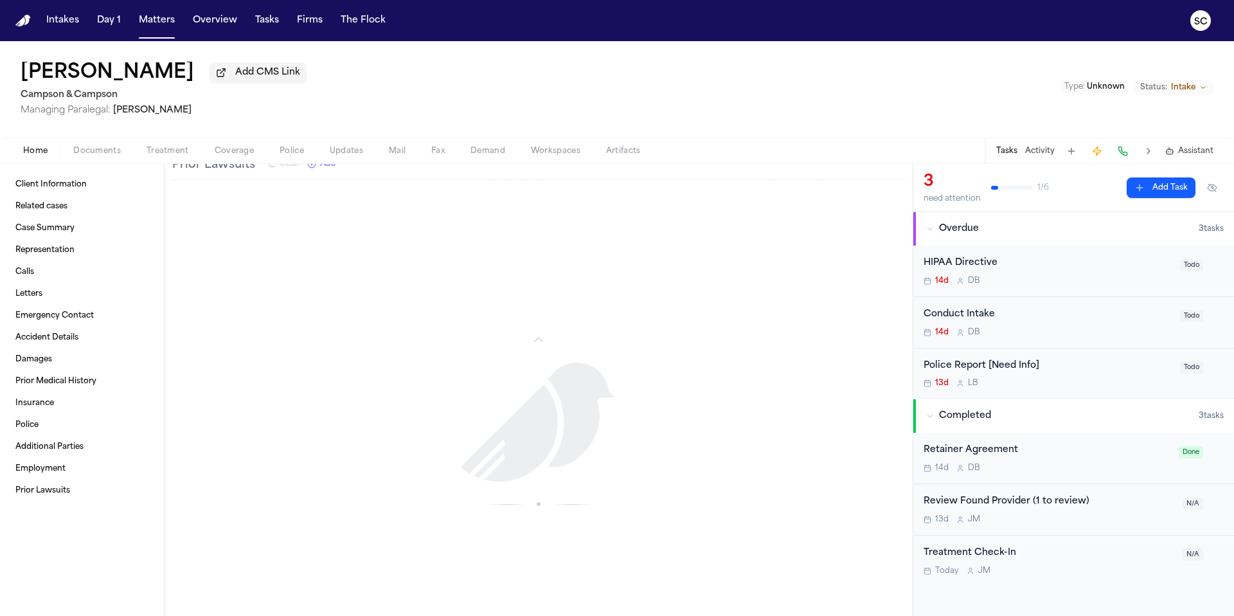
scroll to position [1573, 0]
drag, startPoint x: 157, startPoint y: 78, endPoint x: 46, endPoint y: 78, distance: 110.6
click at [46, 78] on h1 "Jabrela Green" at bounding box center [108, 73] width 174 height 23
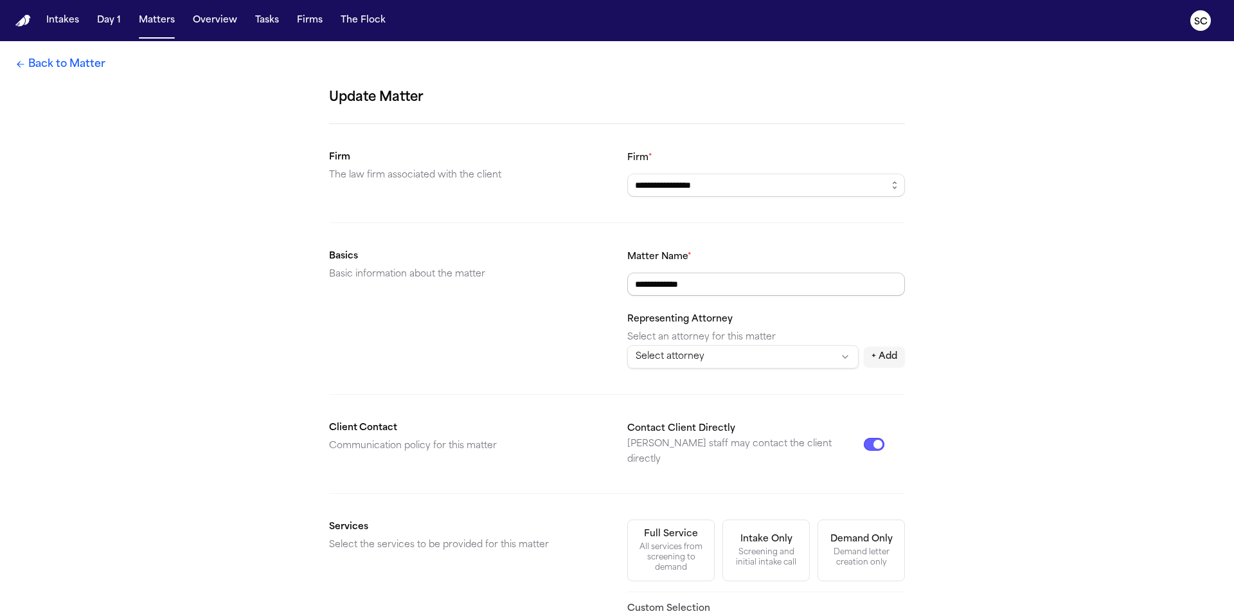
drag, startPoint x: 658, startPoint y: 290, endPoint x: 608, endPoint y: 289, distance: 50.2
click at [608, 289] on section "**********" at bounding box center [617, 309] width 576 height 120
click at [584, 615] on div "Services Select the services to be provided for this matter" at bounding box center [468, 625] width 278 height 212
click at [44, 71] on link "Back to Matter" at bounding box center [60, 64] width 90 height 15
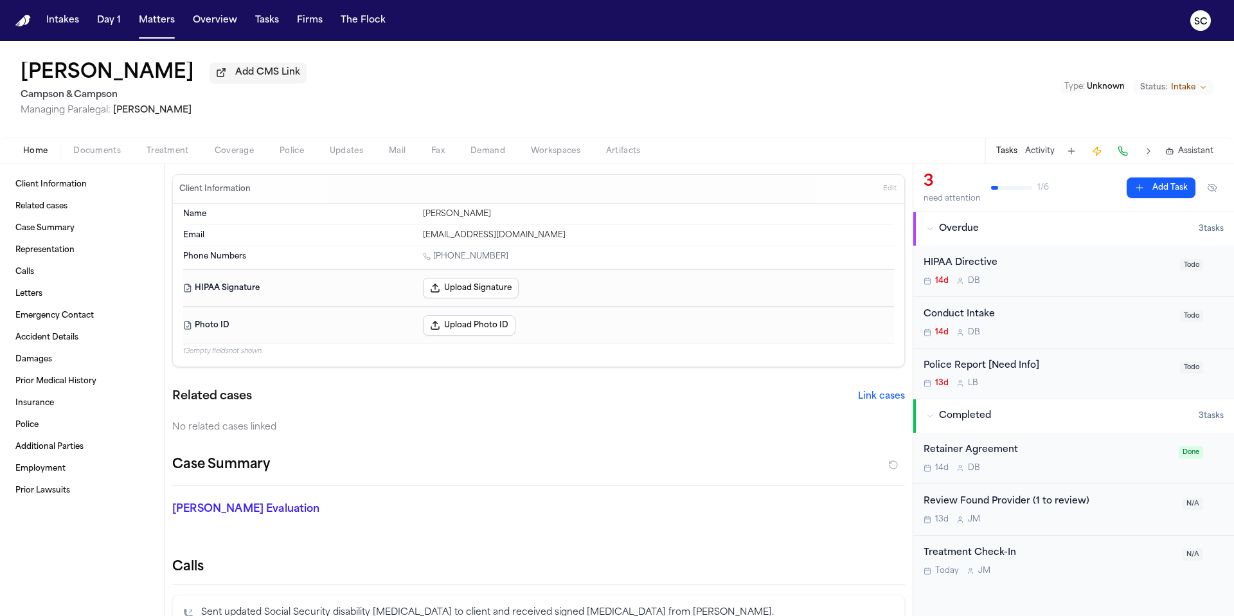
click at [1022, 402] on button "Completed 3 task s" at bounding box center [1074, 415] width 321 height 33
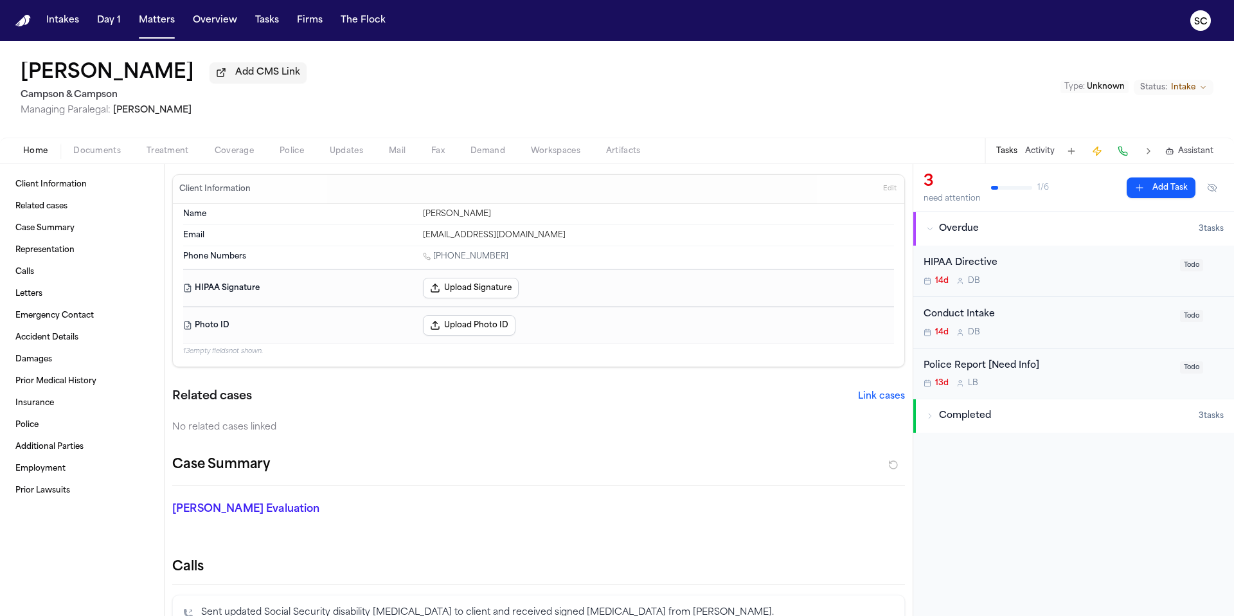
click at [1047, 388] on div "13d L B" at bounding box center [1048, 383] width 249 height 10
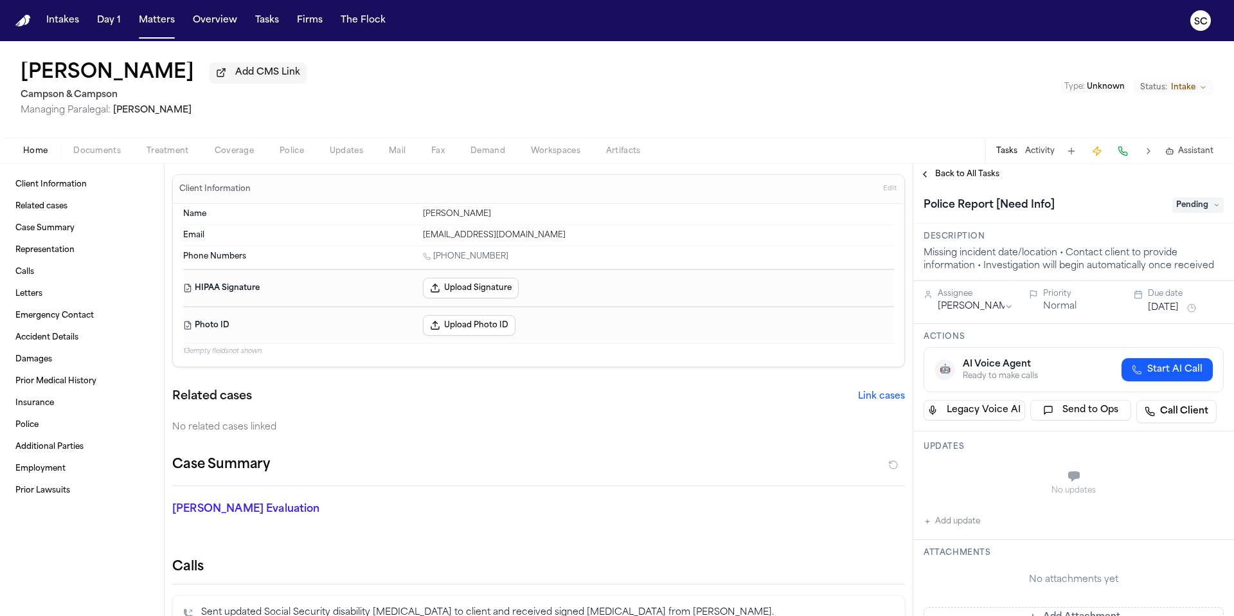
click at [961, 525] on button "Add update" at bounding box center [952, 521] width 57 height 15
click at [965, 475] on textarea "Add your update" at bounding box center [1081, 478] width 275 height 26
type textarea "**********"
click at [1198, 510] on button "Add" at bounding box center [1206, 508] width 26 height 15
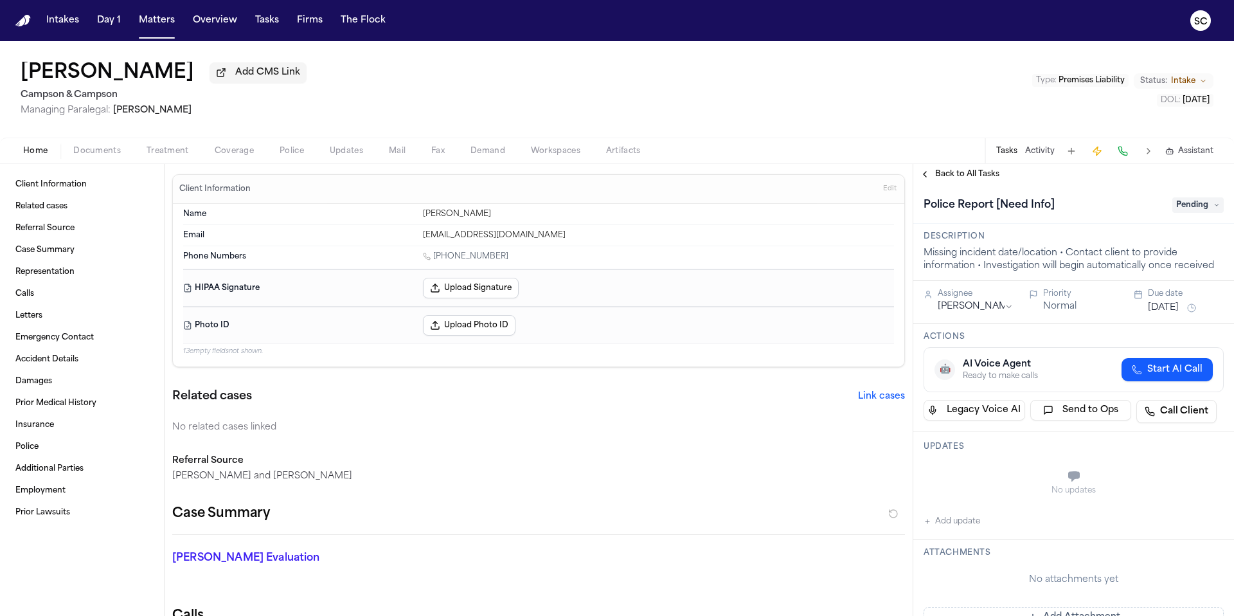
click at [112, 150] on span "Documents" at bounding box center [97, 151] width 48 height 10
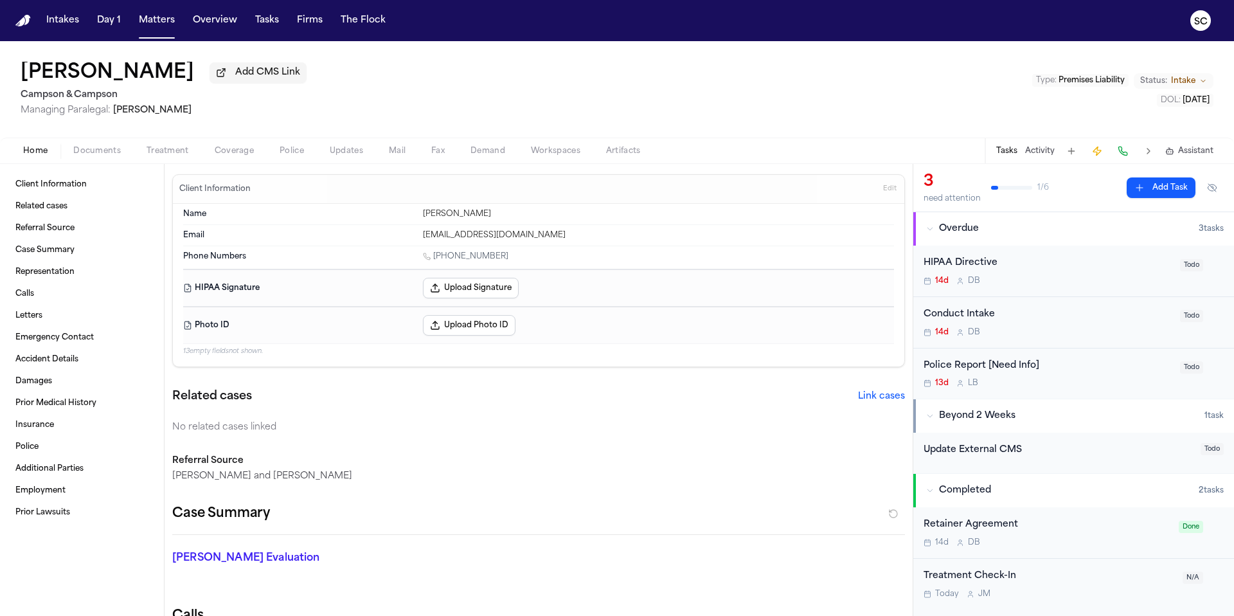
click at [50, 159] on span "button" at bounding box center [35, 158] width 40 height 1
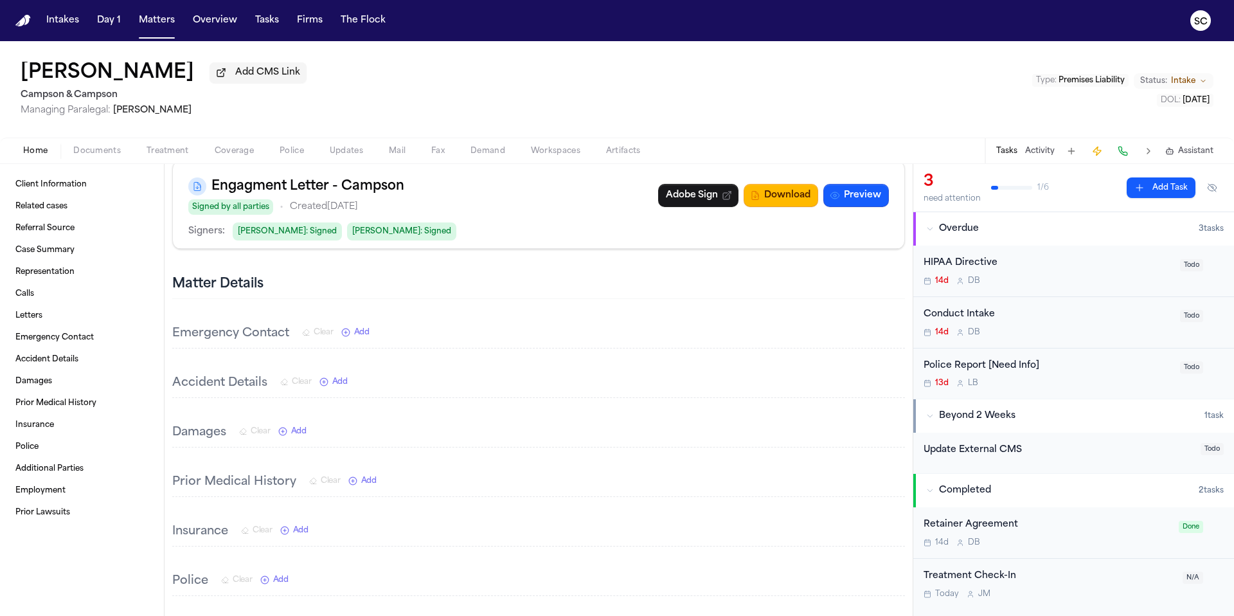
scroll to position [695, 0]
click at [49, 364] on span "Accident Details" at bounding box center [46, 359] width 63 height 10
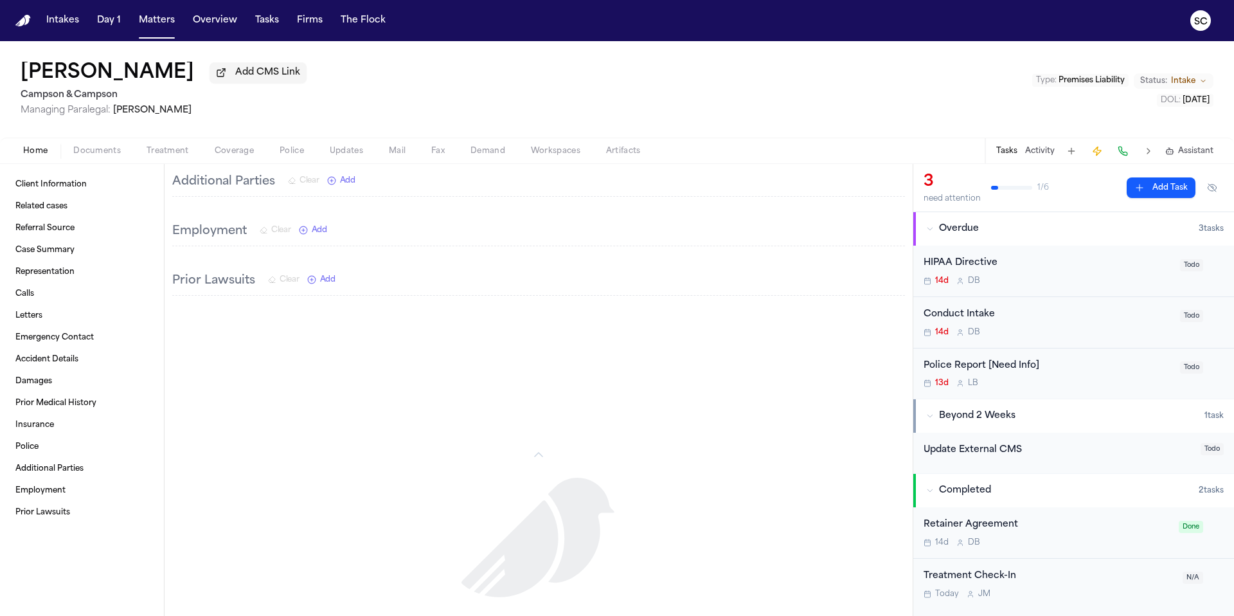
scroll to position [1145, 0]
click at [1086, 388] on div "13d L B" at bounding box center [1048, 383] width 249 height 10
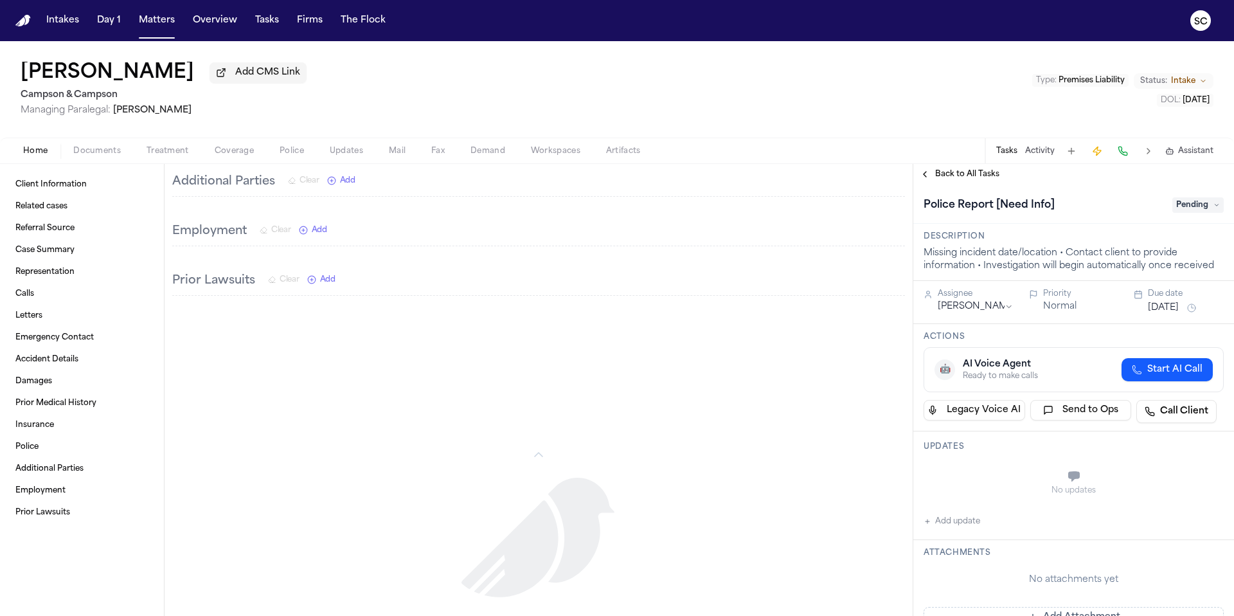
click at [957, 486] on div "No updates" at bounding box center [1074, 483] width 300 height 46
click at [960, 528] on button "Add update" at bounding box center [952, 521] width 57 height 15
click at [987, 486] on textarea "Add your update" at bounding box center [1081, 478] width 275 height 26
type textarea "*"
type textarea "**********"
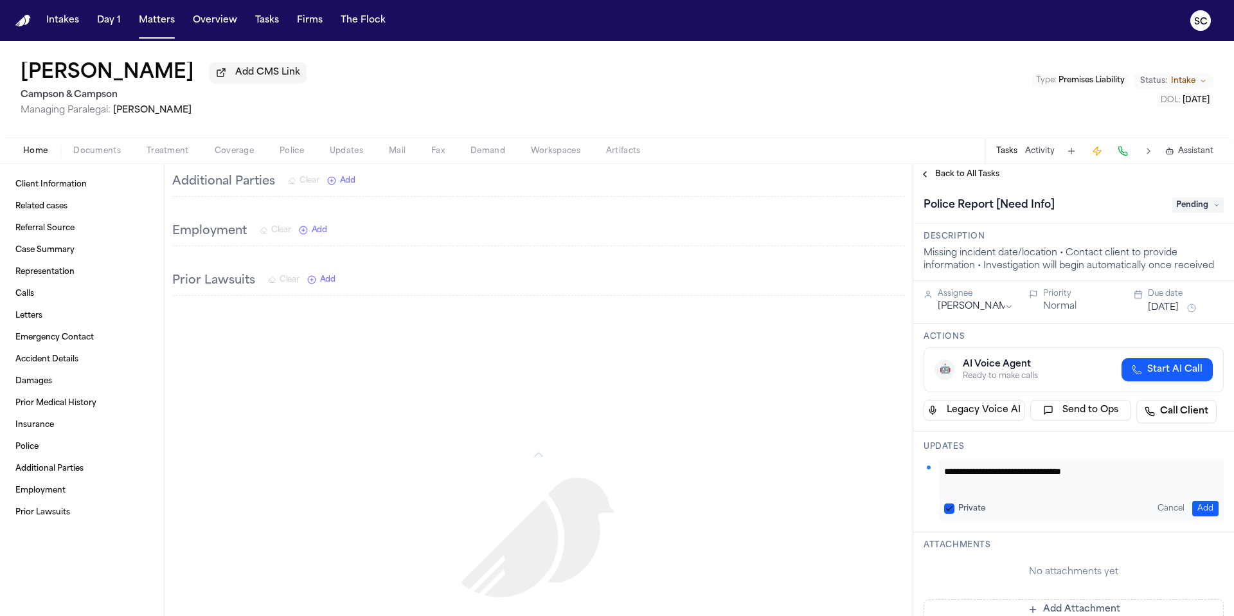
click at [1204, 507] on button "Add" at bounding box center [1206, 508] width 26 height 15
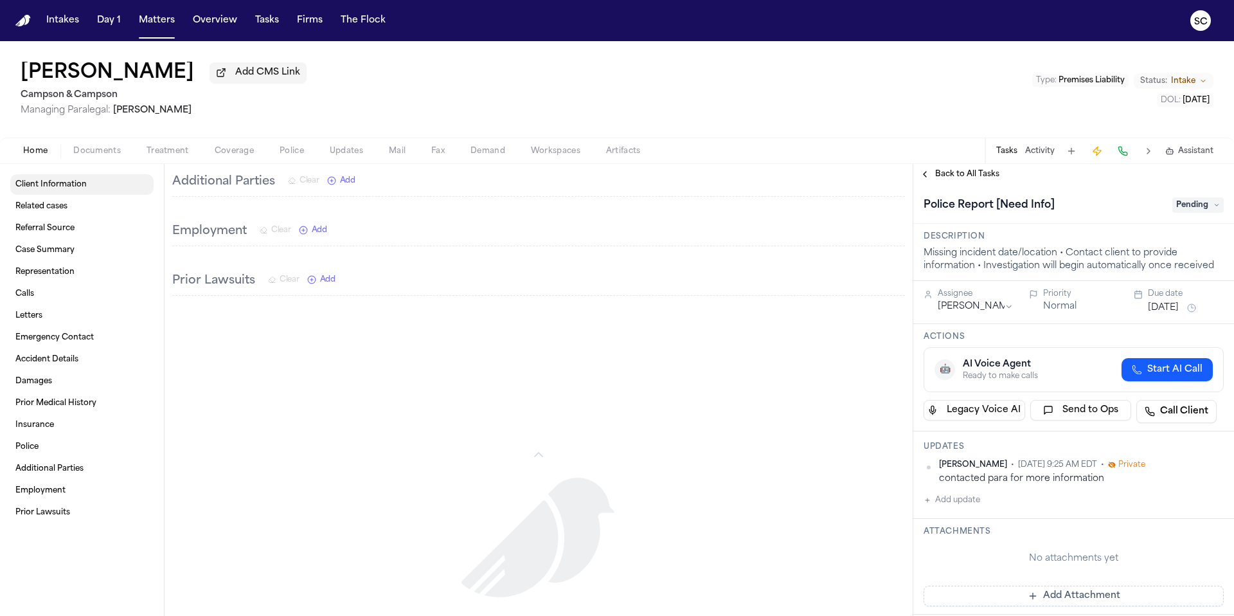
click at [60, 188] on span "Client Information" at bounding box center [50, 184] width 71 height 10
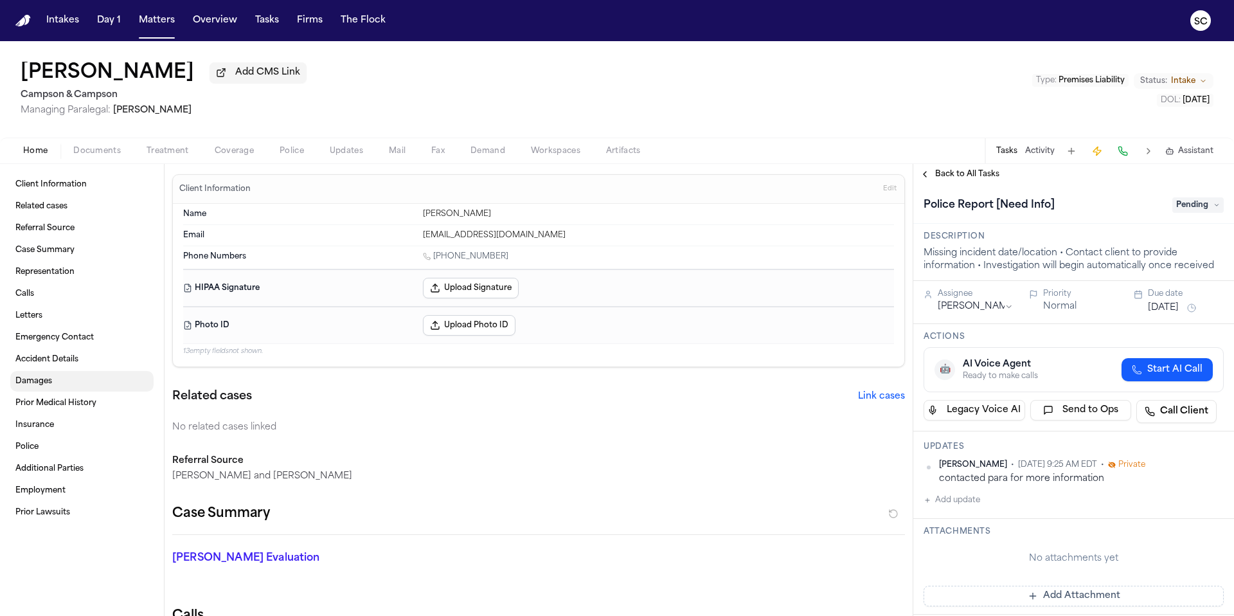
click at [56, 368] on link "Accident Details" at bounding box center [81, 359] width 143 height 21
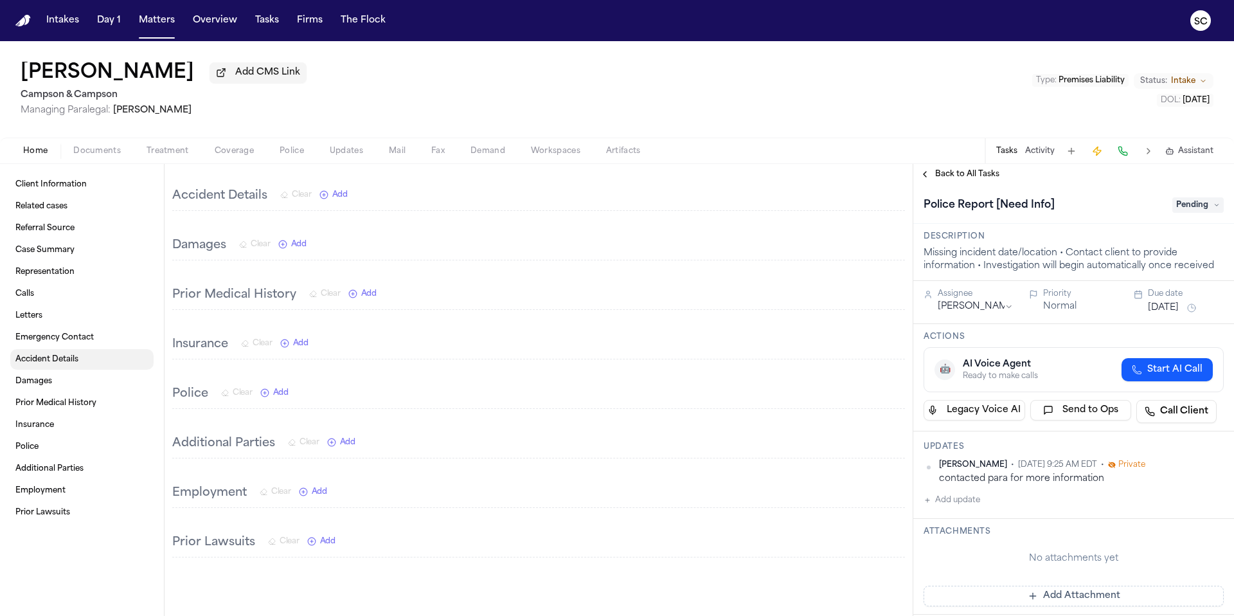
scroll to position [884, 0]
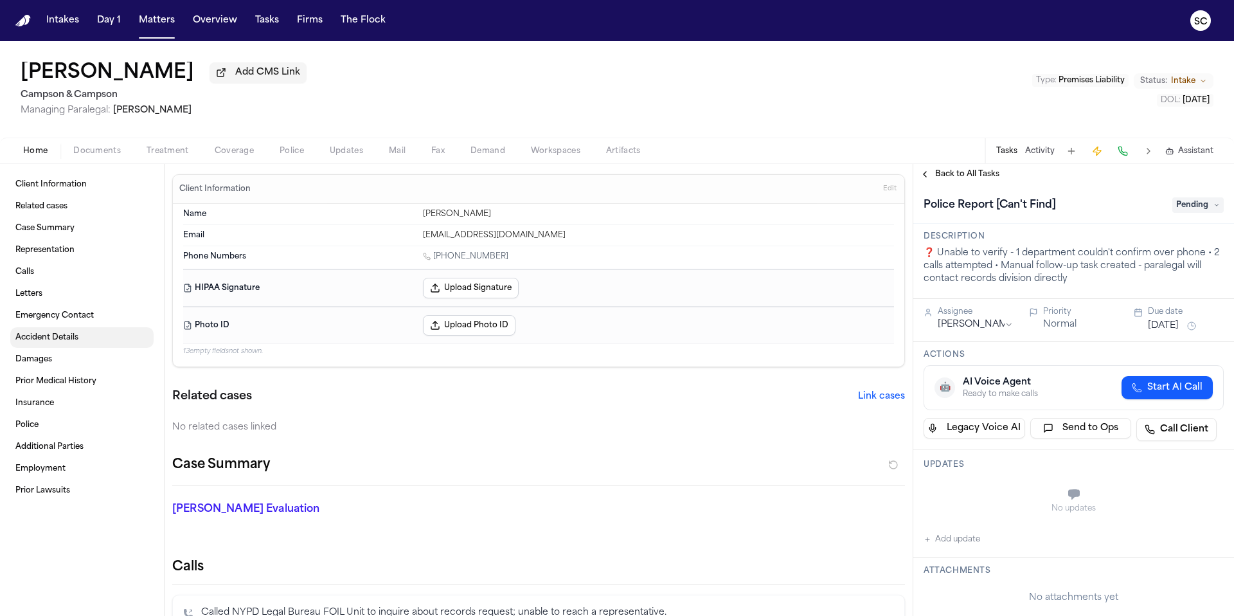
click at [48, 341] on span "Accident Details" at bounding box center [46, 337] width 63 height 10
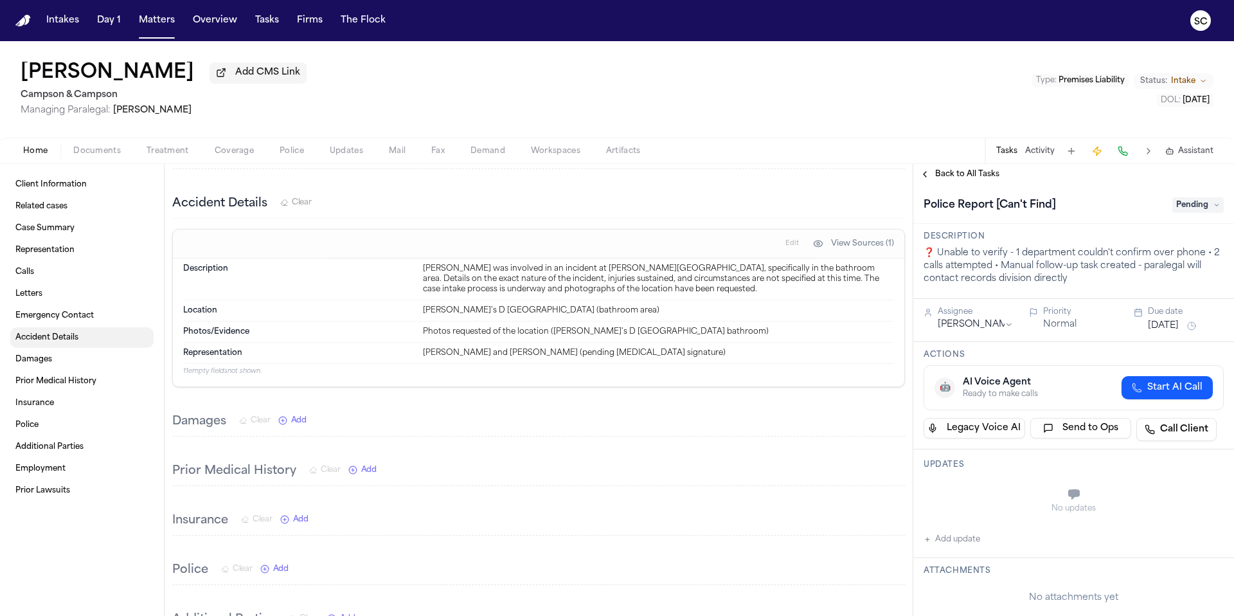
scroll to position [959, 0]
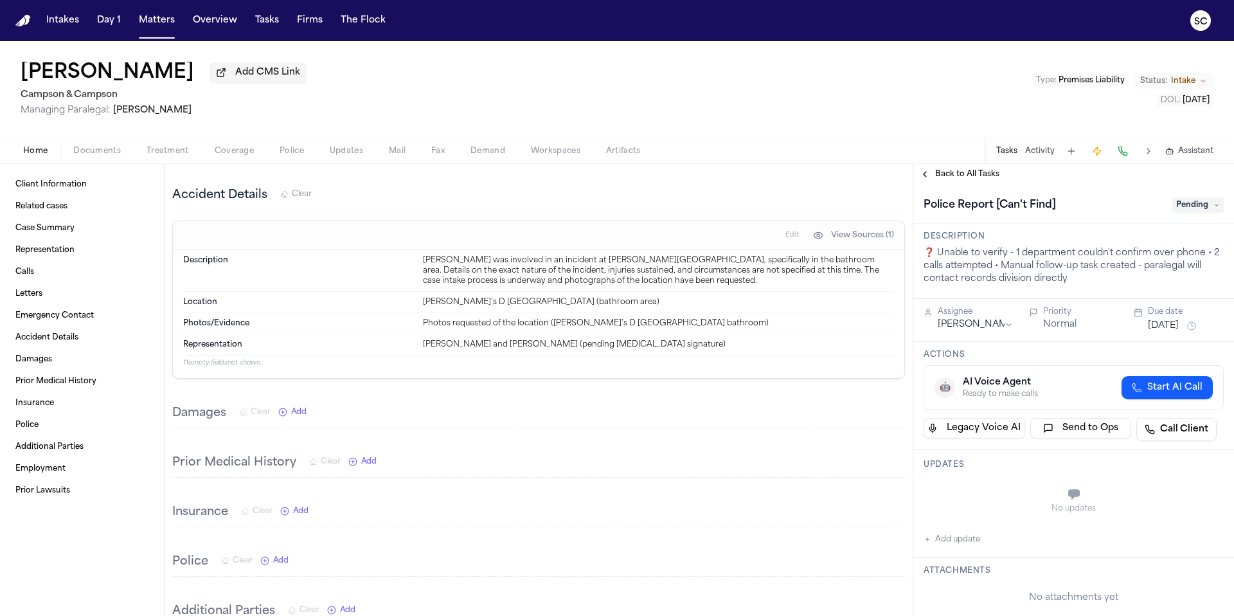
click at [87, 156] on span "Documents" at bounding box center [97, 151] width 48 height 10
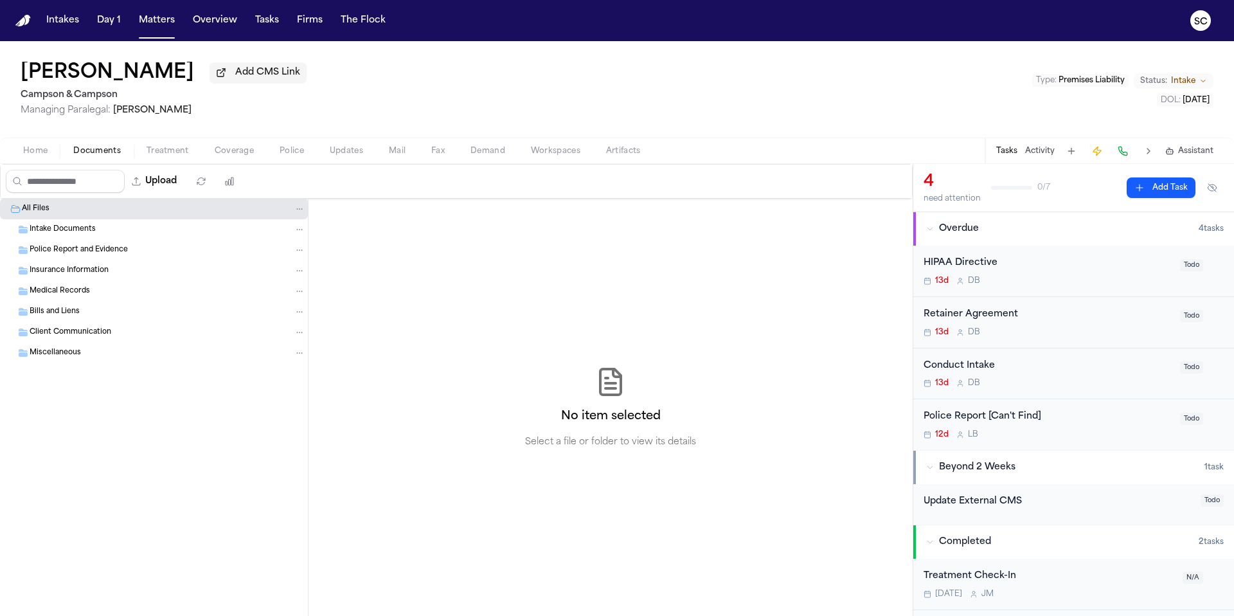
click at [1054, 438] on div "12d L B" at bounding box center [1048, 434] width 249 height 10
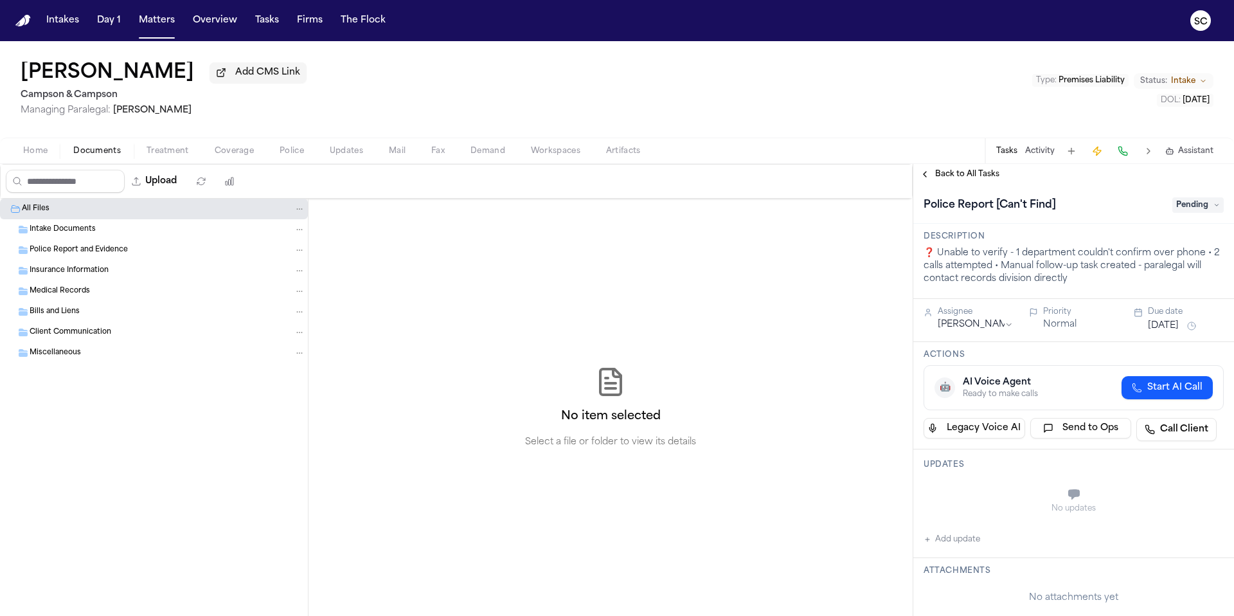
click at [957, 546] on button "Add update" at bounding box center [952, 539] width 57 height 15
click at [982, 492] on textarea "Add your update" at bounding box center [1081, 496] width 275 height 26
click at [975, 493] on textarea "**********" at bounding box center [1076, 496] width 265 height 26
type textarea "**********"
click at [1193, 523] on button "Add" at bounding box center [1206, 526] width 26 height 15
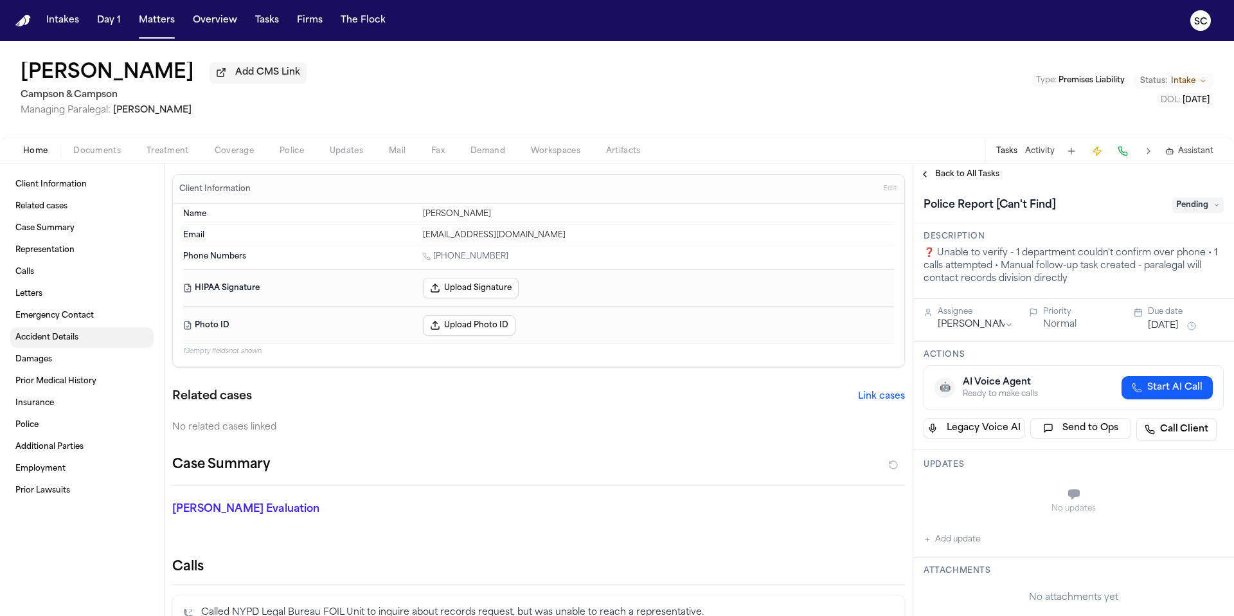
click at [35, 345] on link "Accident Details" at bounding box center [81, 337] width 143 height 21
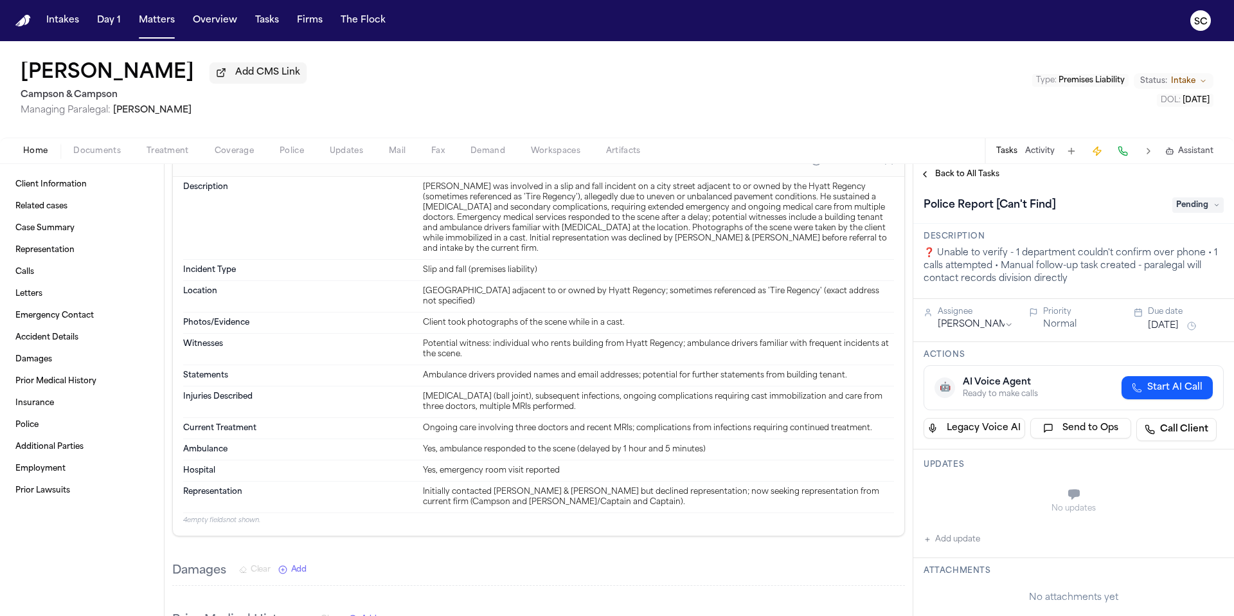
scroll to position [1334, 0]
click at [973, 545] on button "Add update" at bounding box center [952, 539] width 57 height 15
click at [984, 491] on textarea "Add your update" at bounding box center [1081, 496] width 275 height 26
type textarea "*"
drag, startPoint x: 1036, startPoint y: 494, endPoint x: 936, endPoint y: 493, distance: 100.3
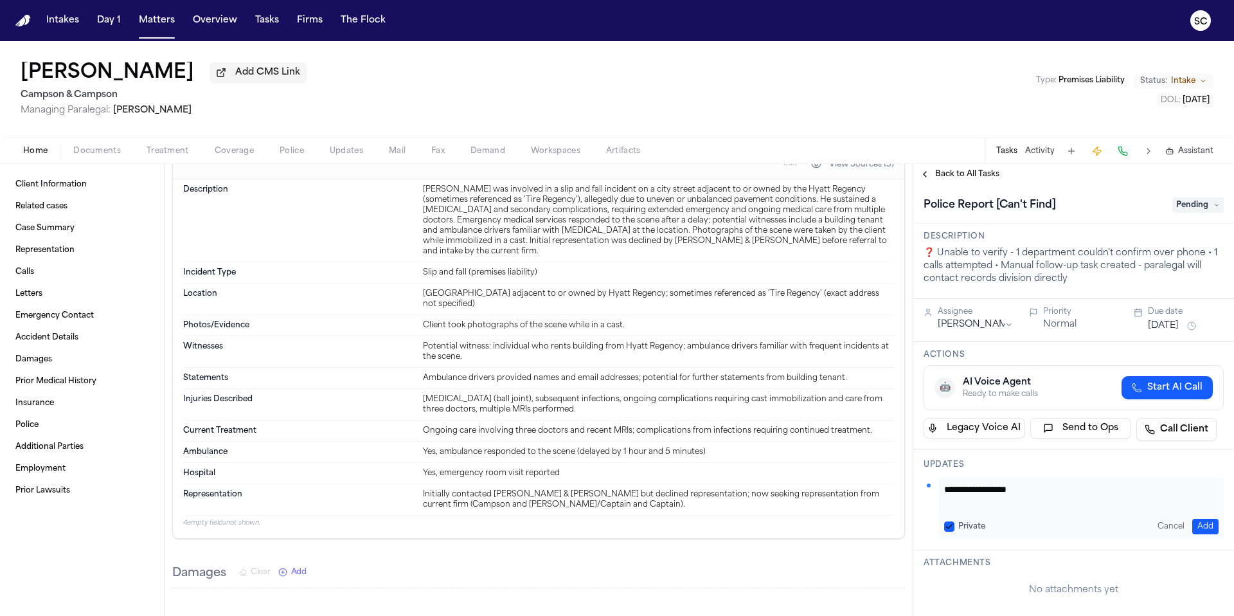
click at [937, 492] on div "**********" at bounding box center [1074, 509] width 300 height 62
type textarea "**********"
click at [1196, 526] on button "Add" at bounding box center [1206, 526] width 26 height 15
click at [1188, 204] on span "Pending" at bounding box center [1198, 204] width 51 height 15
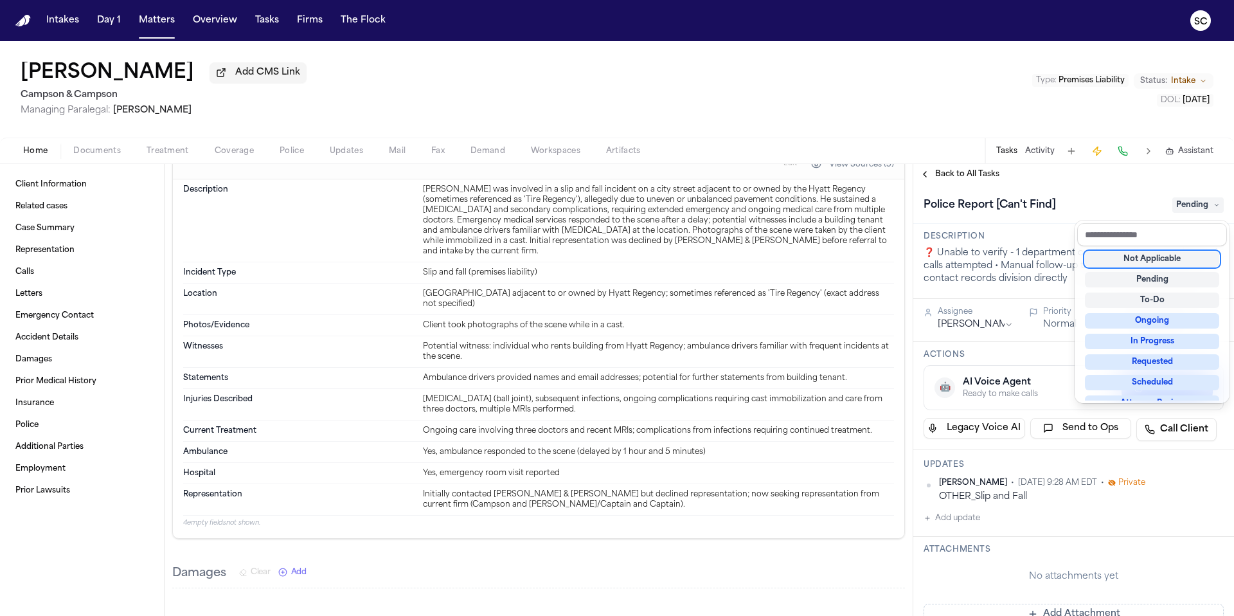
click at [1180, 261] on div "Not Applicable" at bounding box center [1152, 258] width 134 height 15
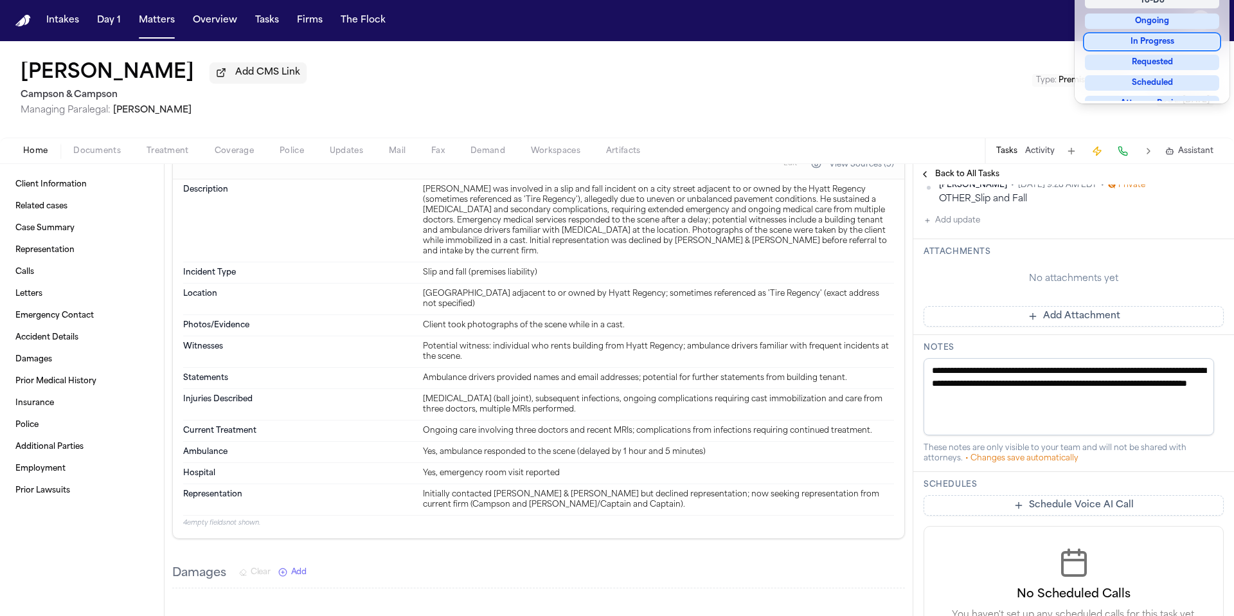
scroll to position [300, 0]
click at [1139, 397] on div "**********" at bounding box center [1074, 304] width 321 height 839
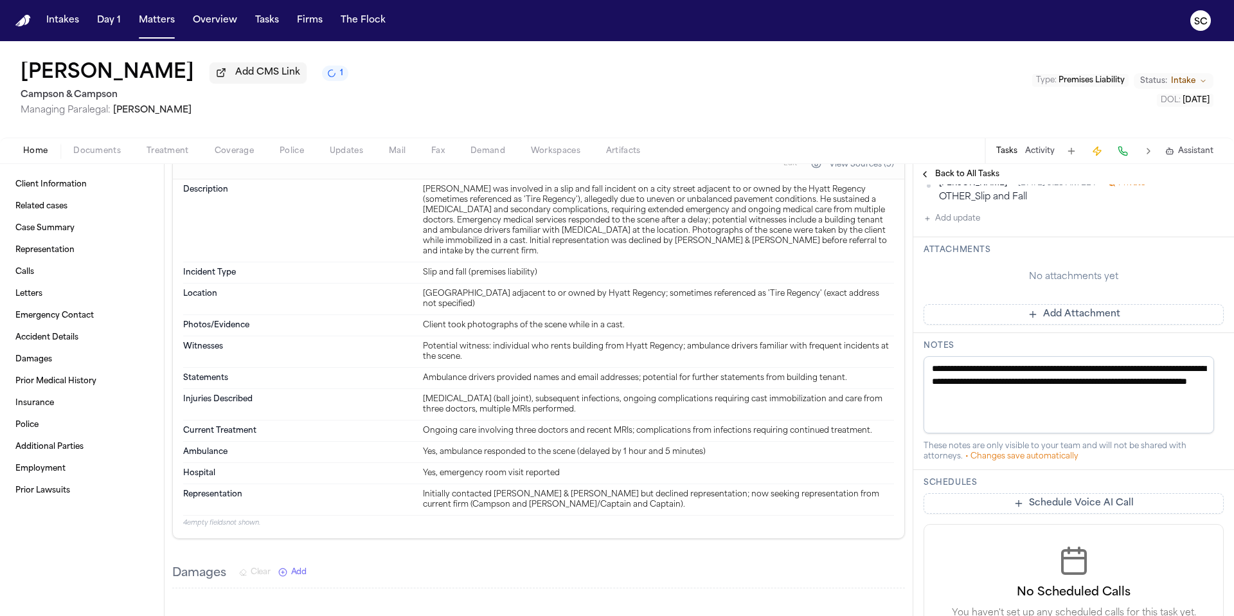
drag, startPoint x: 1139, startPoint y: 397, endPoint x: 930, endPoint y: 369, distance: 210.2
click at [930, 368] on textarea "**********" at bounding box center [1069, 394] width 291 height 77
paste textarea "**********"
type textarea "**********"
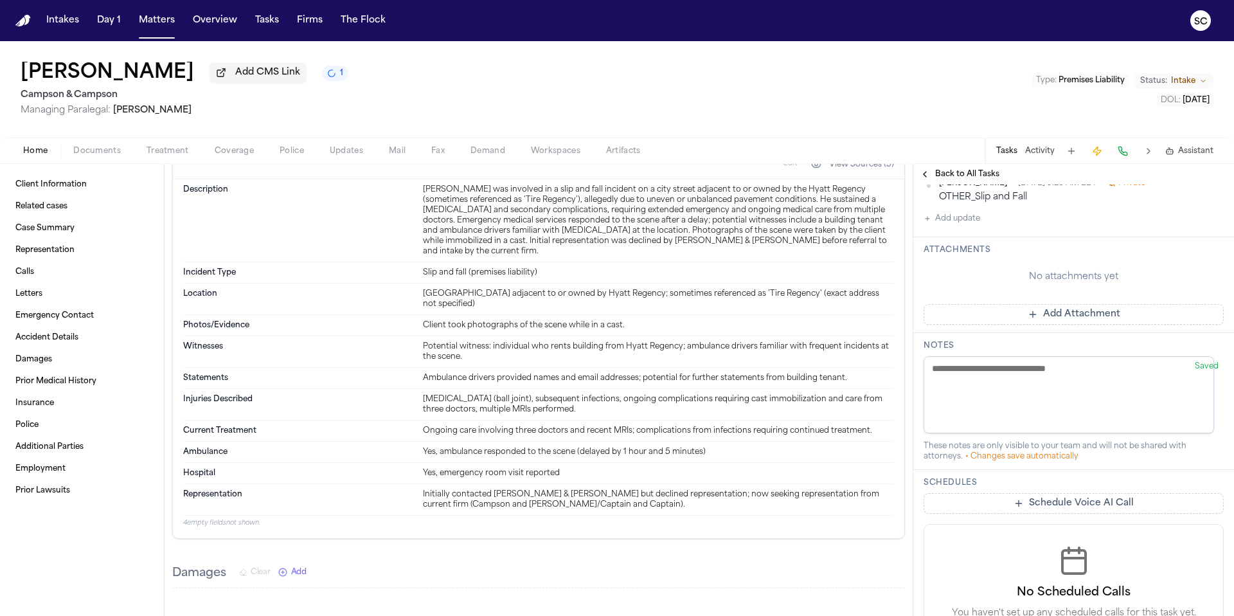
click at [896, 501] on div "Client Information Edit Name Richard Altomare Email raaltomare@yahoo.com Phone …" at bounding box center [539, 88] width 748 height 2517
paste textarea "**********"
type textarea "**********"
click at [882, 518] on div "Client Information Edit Name Richard Altomare Email raaltomare@yahoo.com Phone …" at bounding box center [539, 88] width 748 height 2517
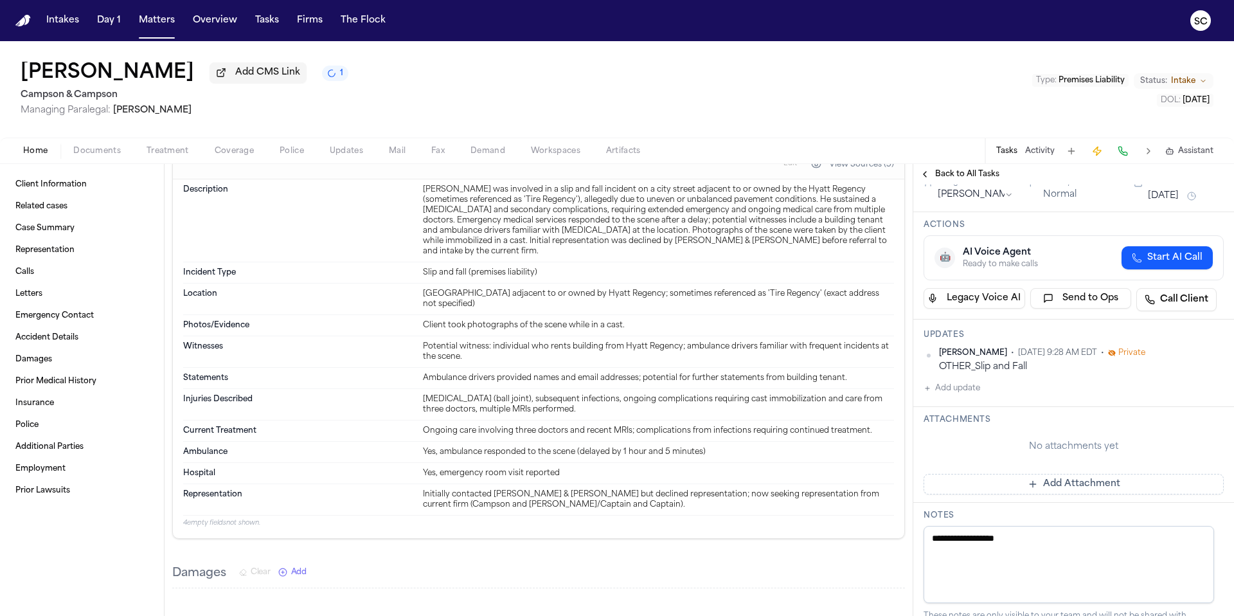
scroll to position [0, 0]
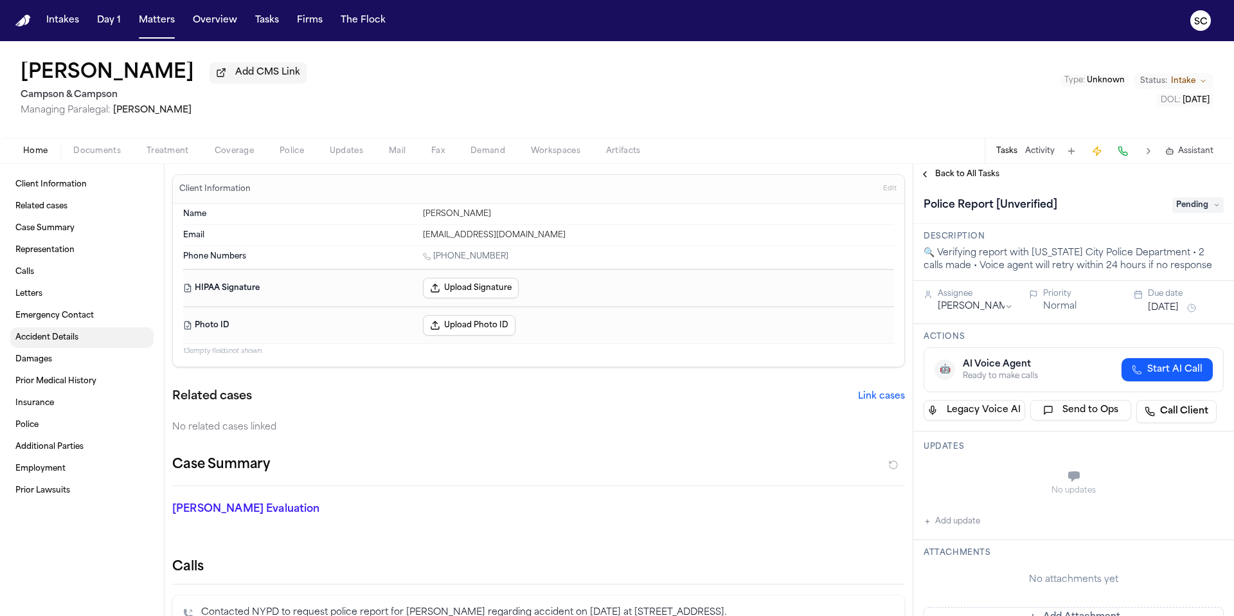
click at [42, 343] on span "Accident Details" at bounding box center [46, 337] width 63 height 10
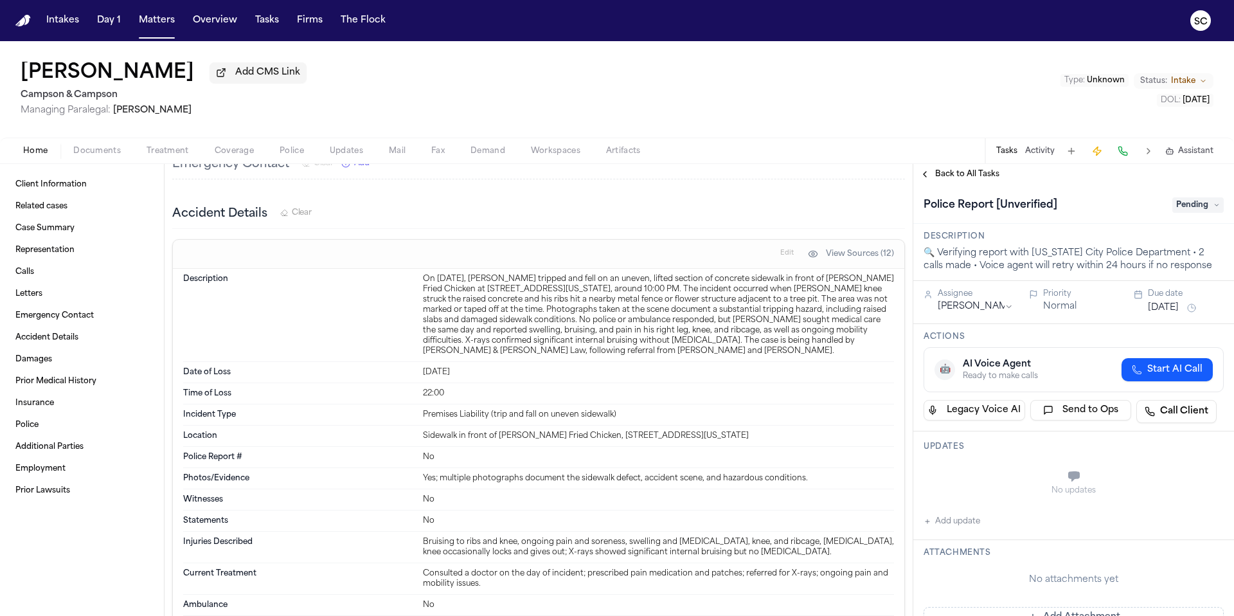
scroll to position [1074, 0]
click at [953, 524] on button "Add update" at bounding box center [952, 521] width 57 height 15
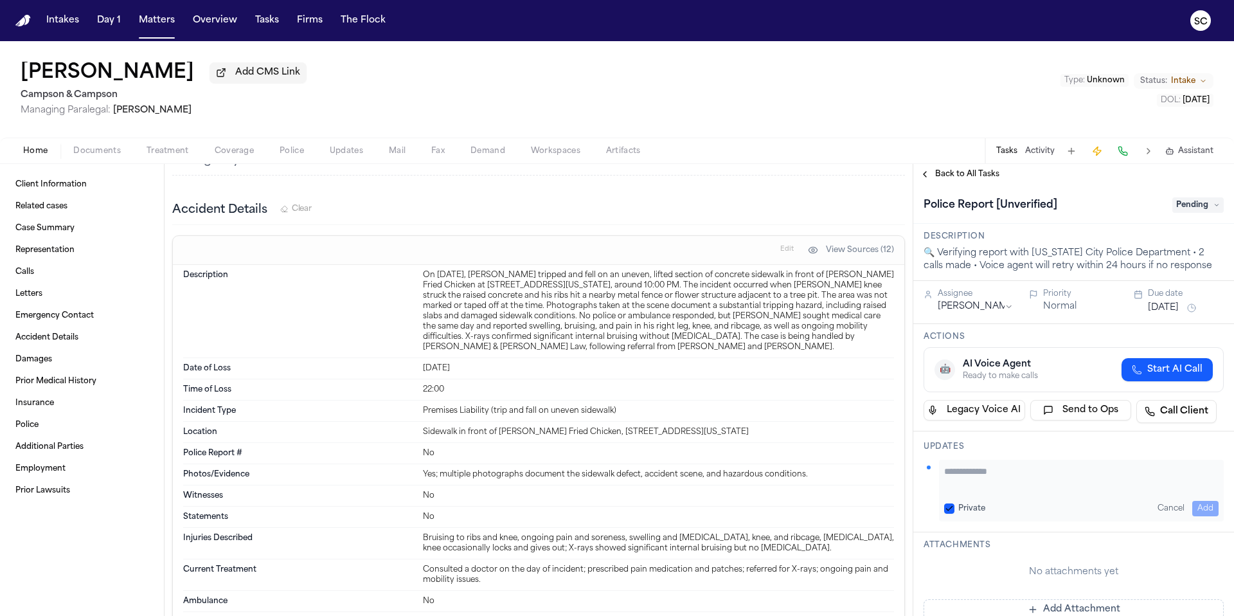
click at [967, 482] on textarea "Add your update" at bounding box center [1081, 478] width 275 height 26
drag, startPoint x: 993, startPoint y: 485, endPoint x: 946, endPoint y: 473, distance: 47.9
click at [946, 473] on textarea "**********" at bounding box center [1076, 478] width 265 height 26
type textarea "**********"
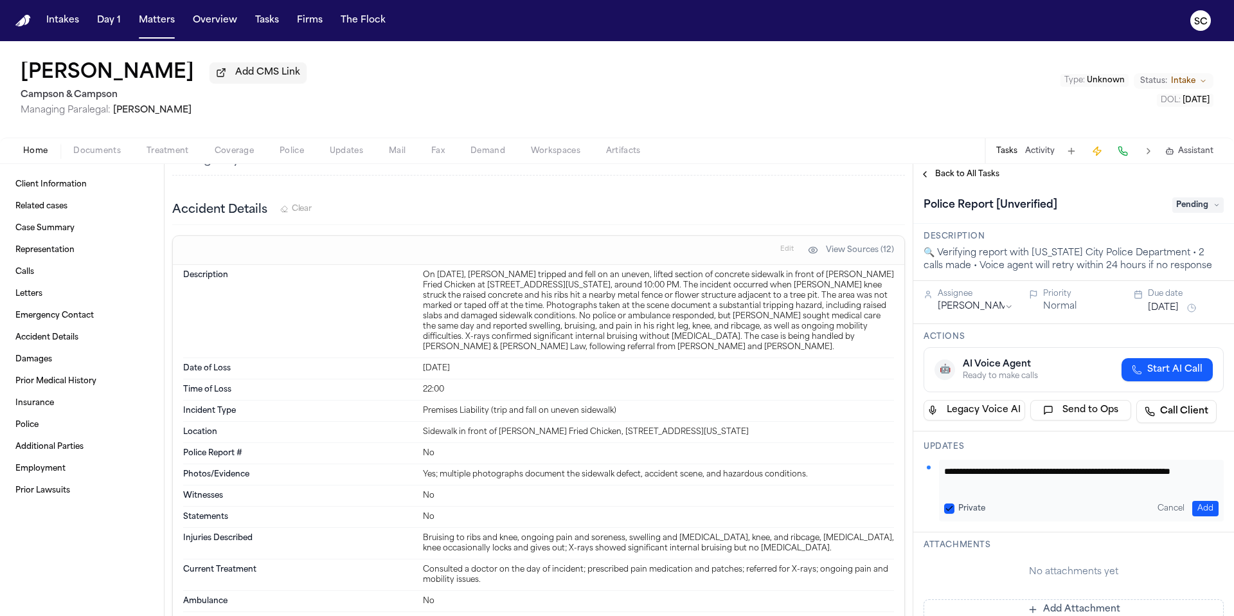
click at [1200, 505] on button "Add" at bounding box center [1206, 508] width 26 height 15
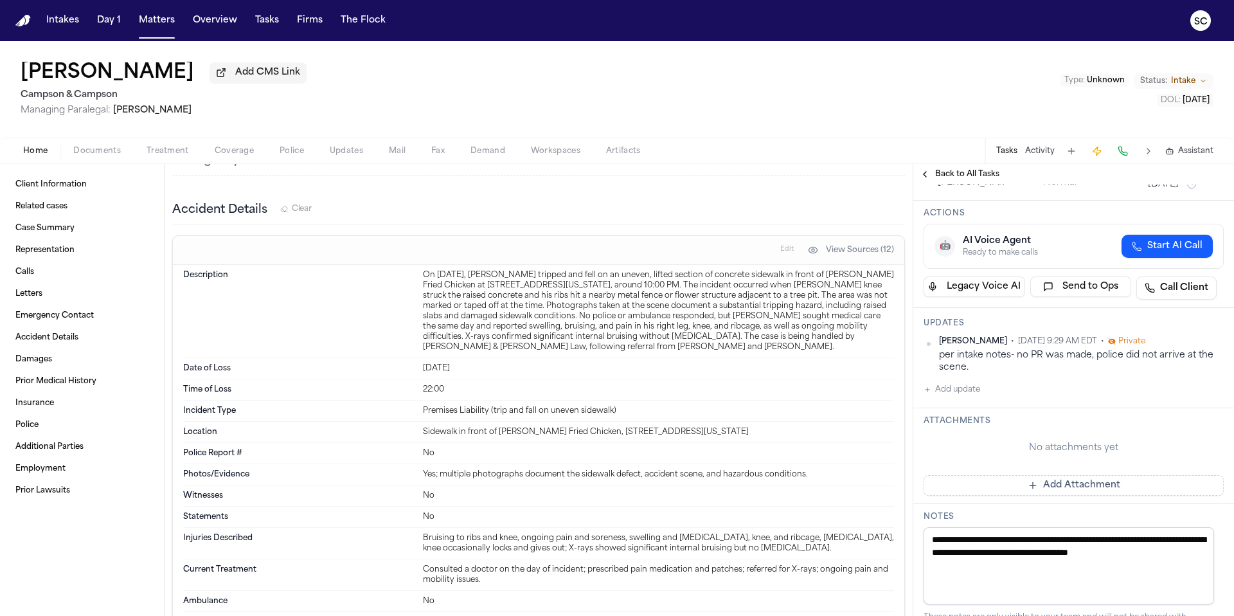
scroll to position [150, 0]
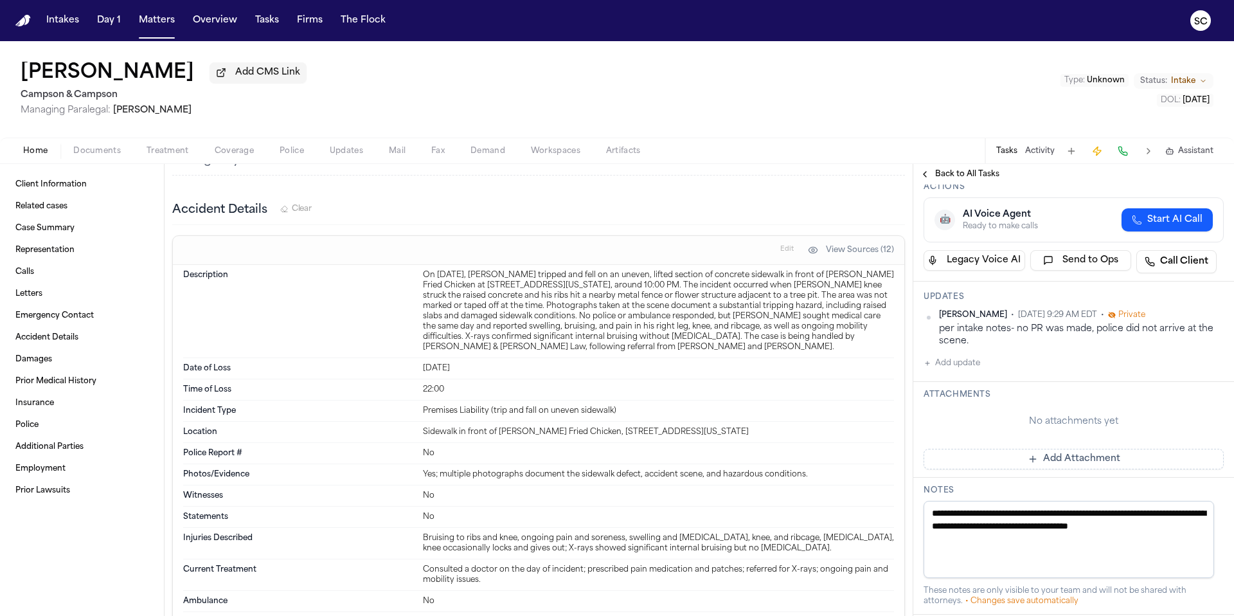
drag, startPoint x: 970, startPoint y: 536, endPoint x: 937, endPoint y: 510, distance: 41.7
click at [937, 510] on textarea "**********" at bounding box center [1069, 539] width 291 height 77
paste textarea "**********"
type textarea "**********"
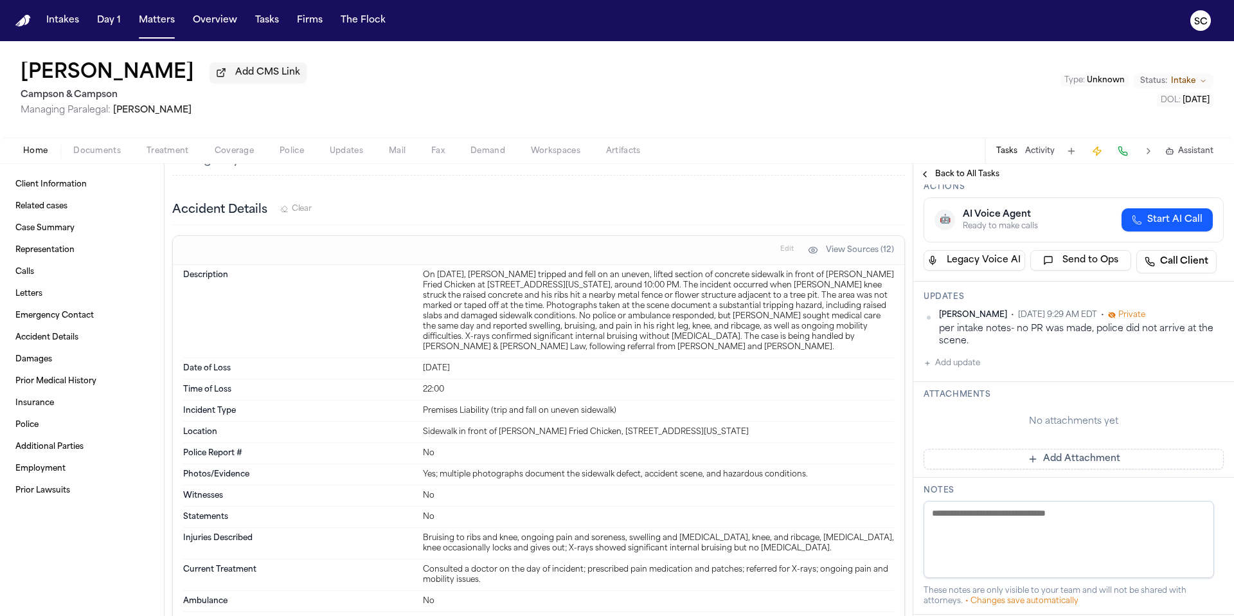
paste textarea "**********"
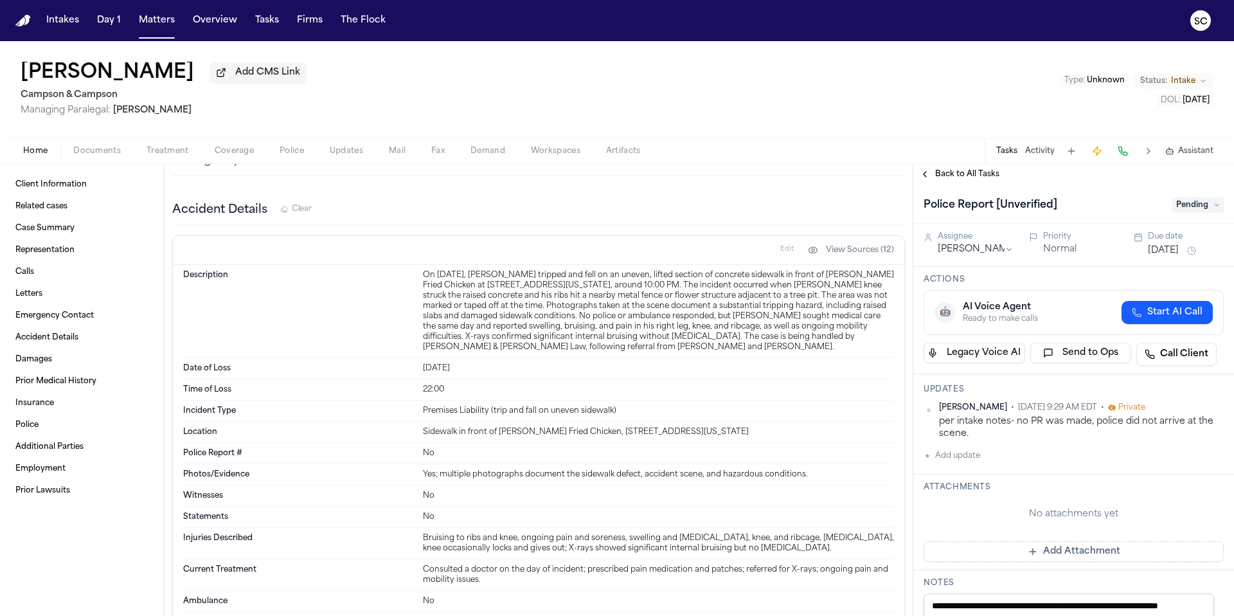
type textarea "**********"
click at [1189, 209] on span "Pending" at bounding box center [1198, 204] width 51 height 15
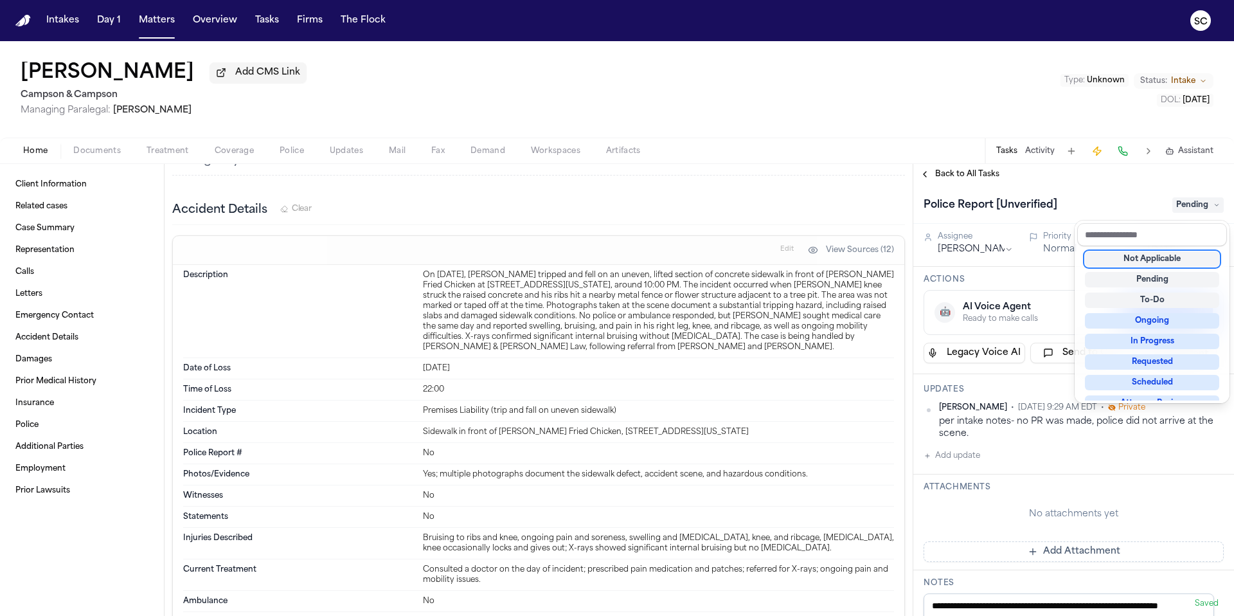
click at [1171, 258] on div "Not Applicable" at bounding box center [1152, 258] width 134 height 15
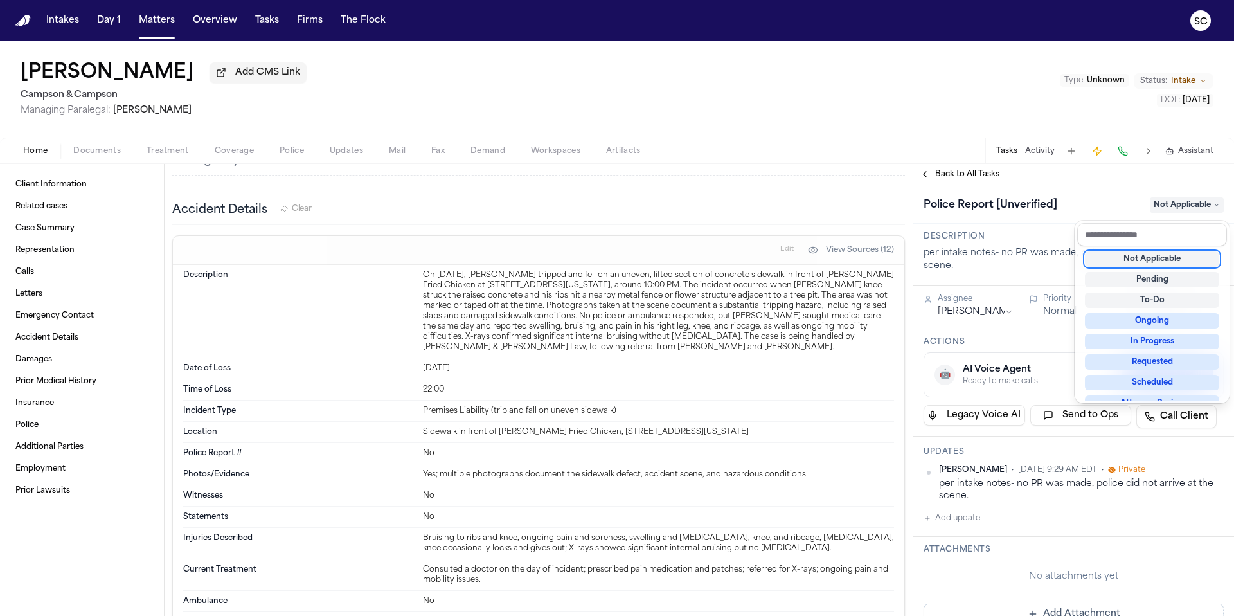
click at [1135, 260] on div "Not Applicable" at bounding box center [1152, 258] width 134 height 15
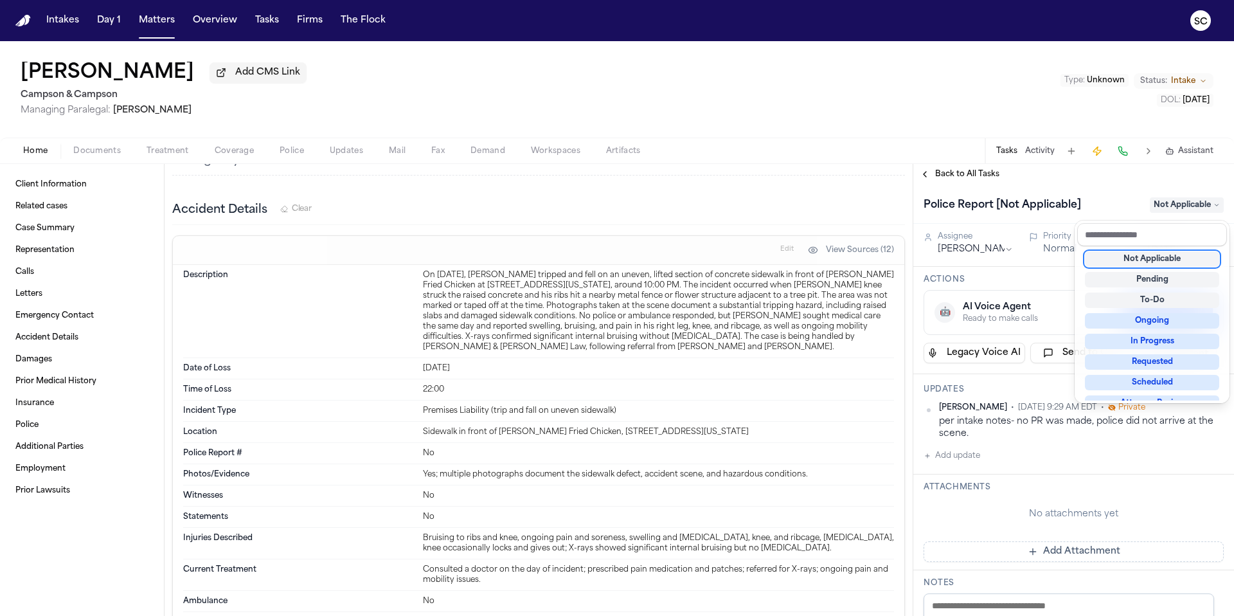
click at [783, 161] on div "Scott Sandic Add CMS Link Campson & Campson Managing Paralegal: Jacqueline Mald…" at bounding box center [617, 328] width 1234 height 575
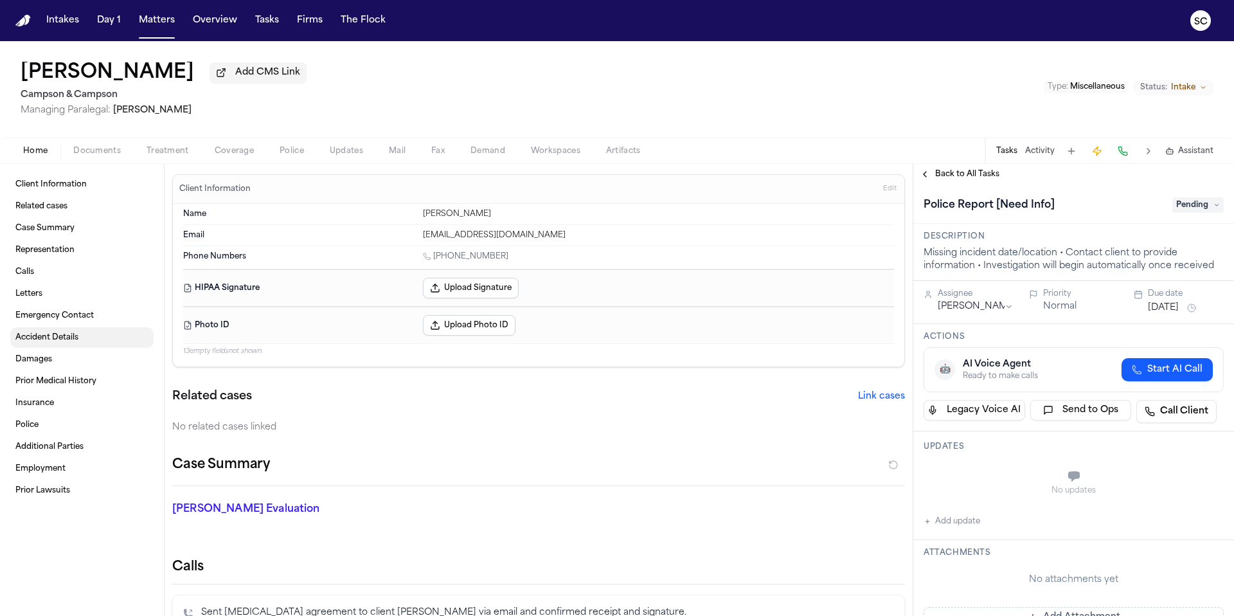
click at [68, 343] on span "Accident Details" at bounding box center [46, 337] width 63 height 10
click at [90, 156] on span "Documents" at bounding box center [97, 151] width 48 height 10
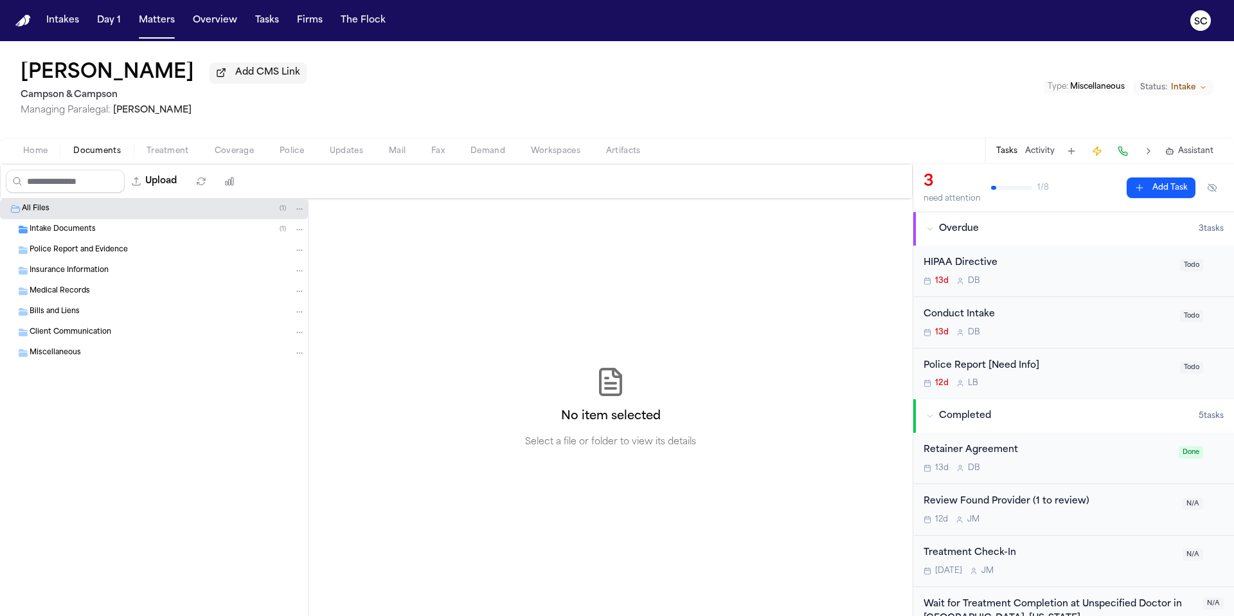
click at [67, 232] on span "Intake Documents" at bounding box center [63, 229] width 66 height 11
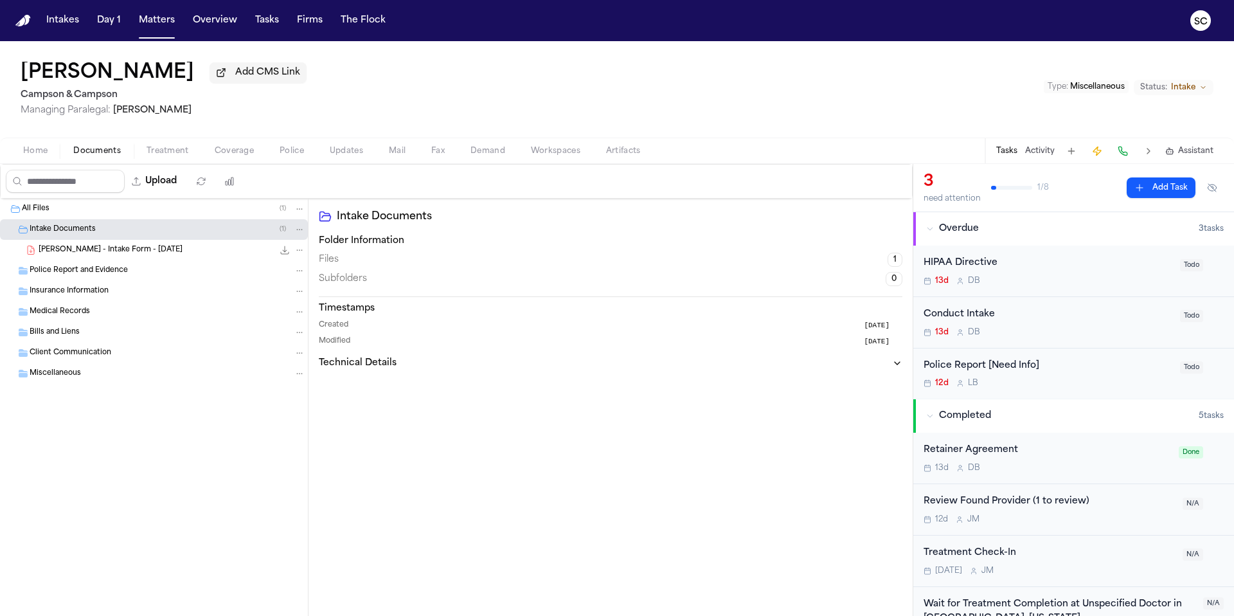
click at [78, 255] on span "G. Duran - Intake Form - 9.26.25" at bounding box center [111, 250] width 144 height 11
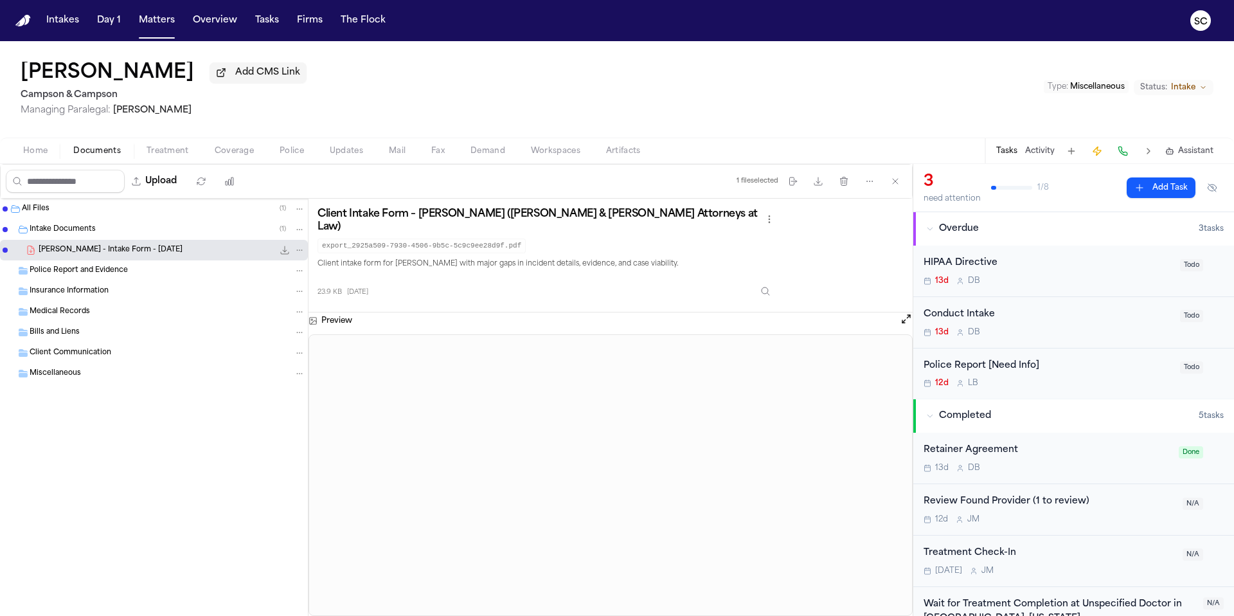
click at [1044, 377] on div "Police Report [Need Info] 12d L B" at bounding box center [1048, 374] width 249 height 30
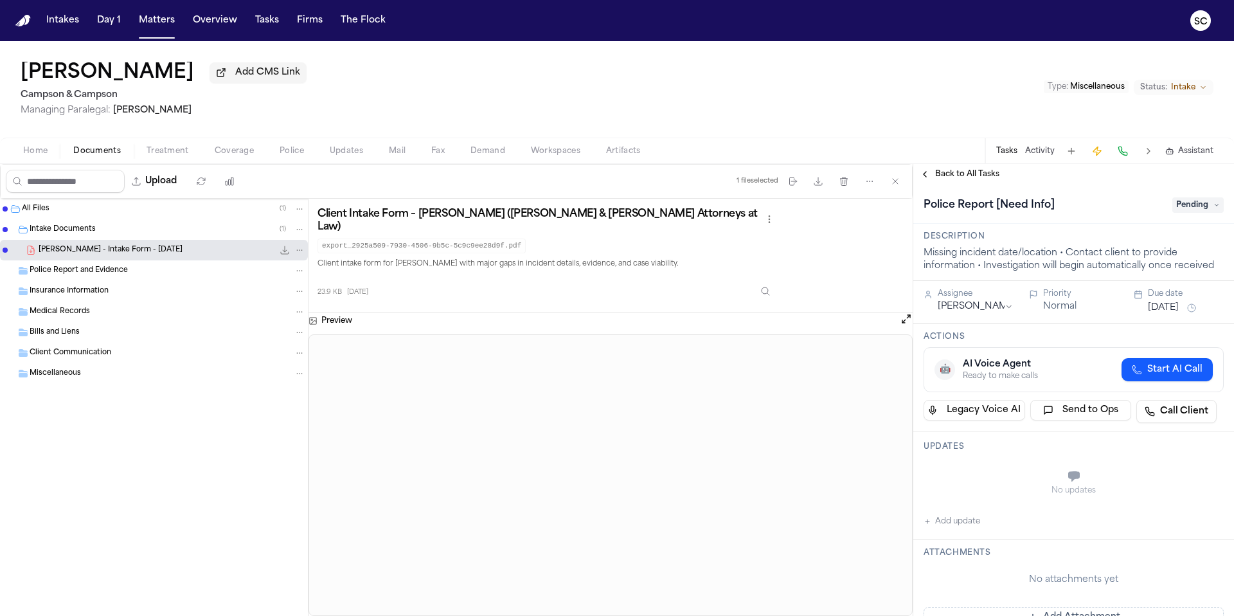
click at [973, 524] on button "Add update" at bounding box center [952, 521] width 57 height 15
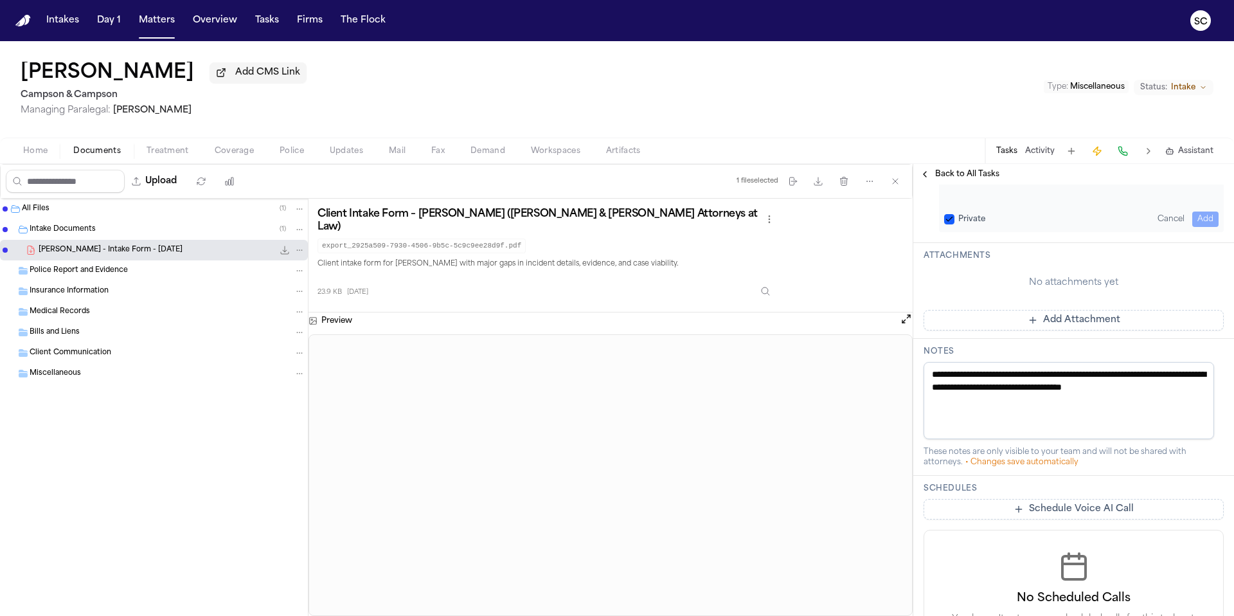
scroll to position [145, 0]
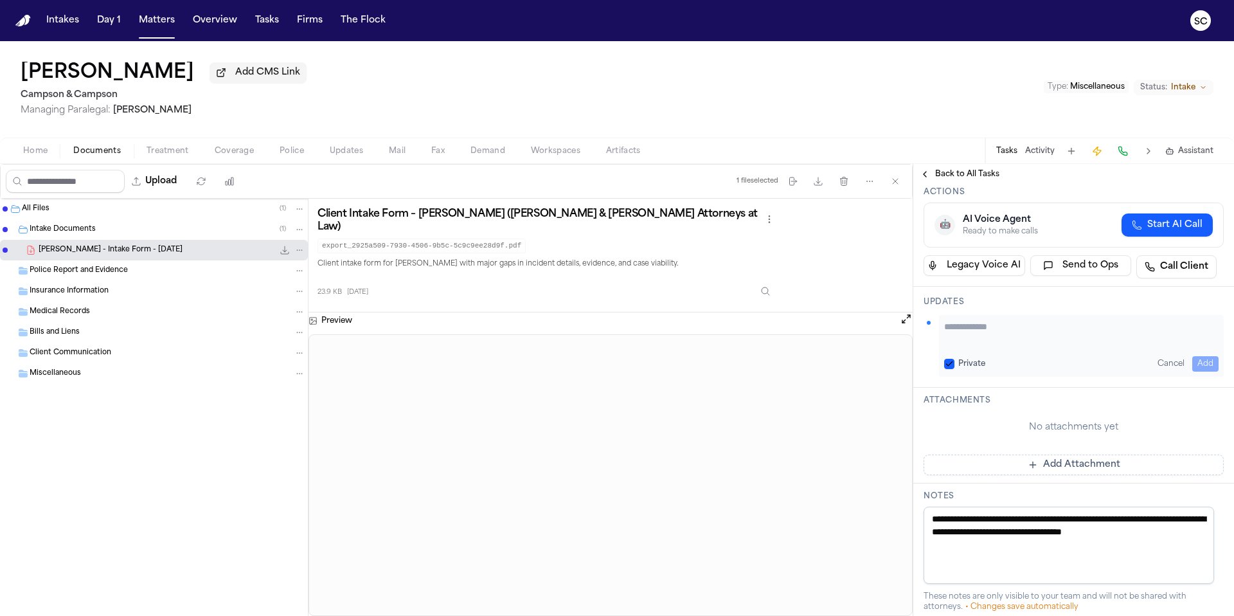
click at [979, 335] on textarea "Add your update" at bounding box center [1081, 333] width 275 height 26
click at [955, 341] on textarea "**********" at bounding box center [1076, 333] width 265 height 26
click at [965, 341] on textarea "**********" at bounding box center [1076, 333] width 265 height 26
type textarea "**********"
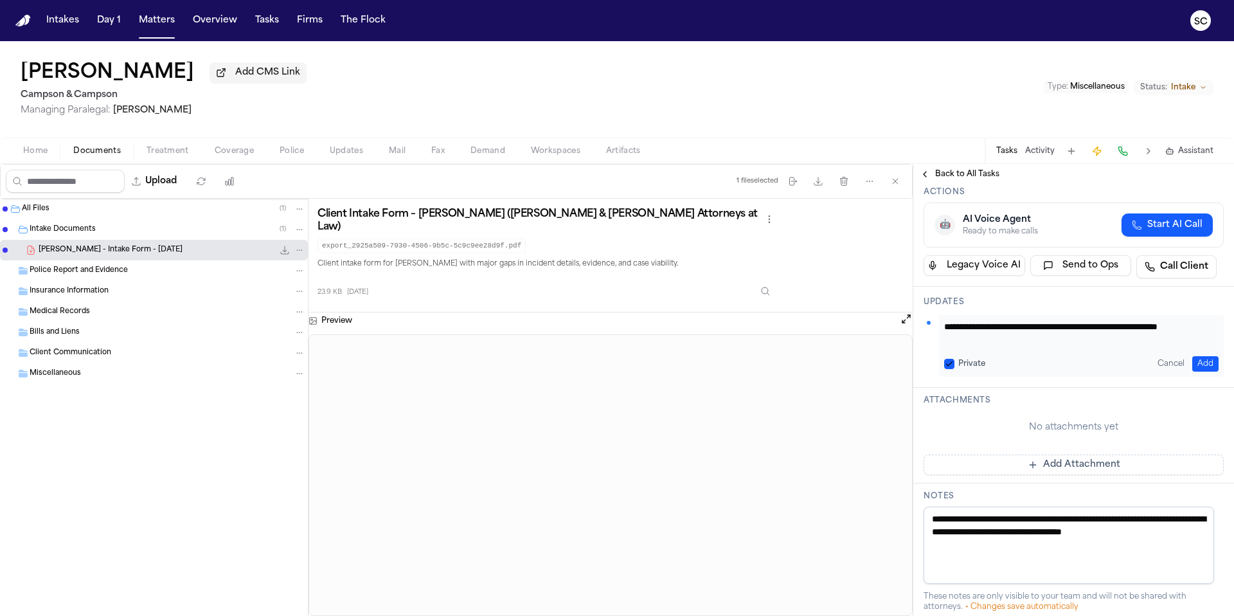
click at [996, 349] on div "**********" at bounding box center [1081, 346] width 285 height 62
click at [1193, 363] on button "Add" at bounding box center [1206, 363] width 26 height 15
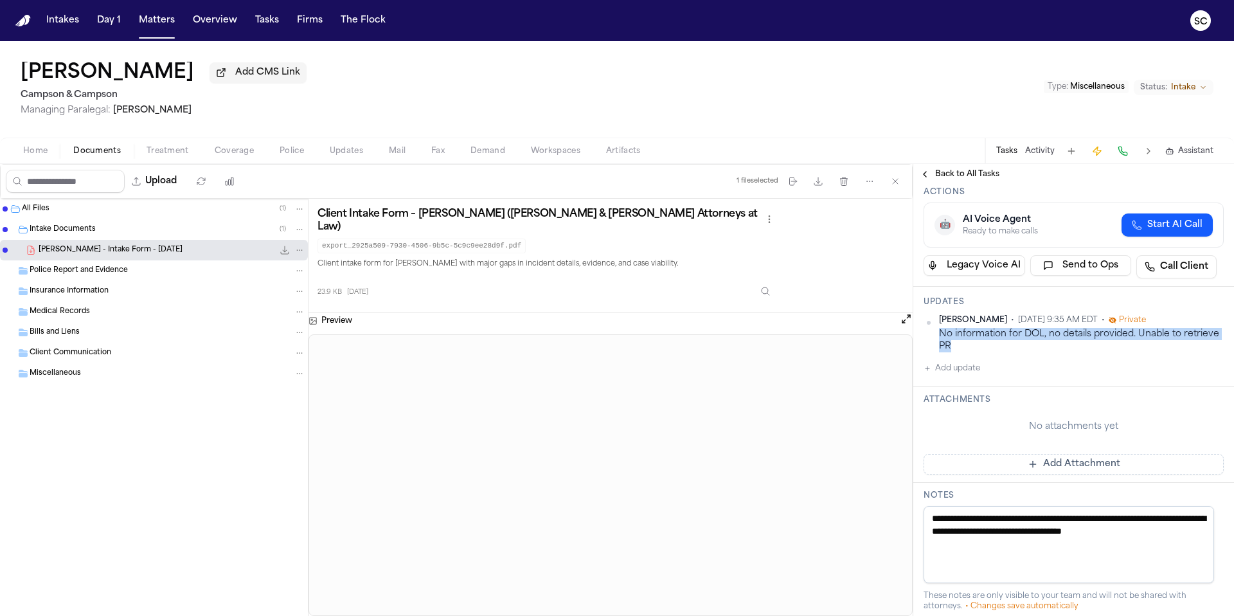
drag, startPoint x: 991, startPoint y: 350, endPoint x: 937, endPoint y: 336, distance: 55.7
click at [937, 336] on div "Shirley Casanova • Oct 9, 2025 9:35 AM EDT • Private No information for DOL, no…" at bounding box center [1074, 334] width 300 height 38
copy div "No information for DOL, no details provided. Unable to retrieve PR"
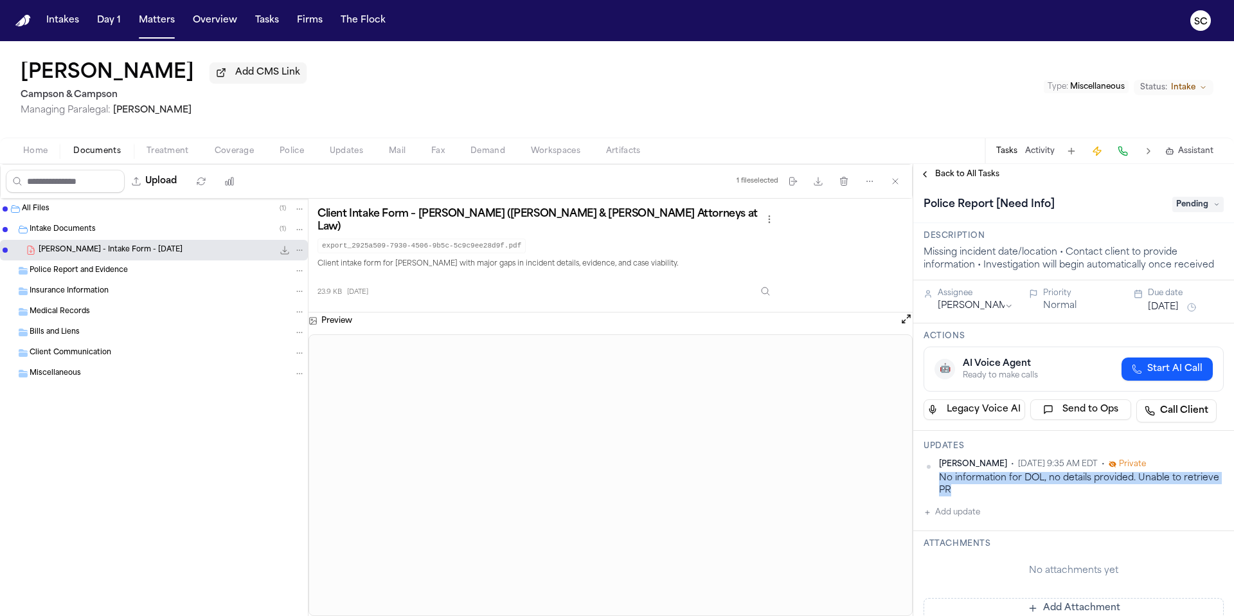
scroll to position [0, 0]
click at [1187, 210] on span "Pending" at bounding box center [1198, 204] width 51 height 15
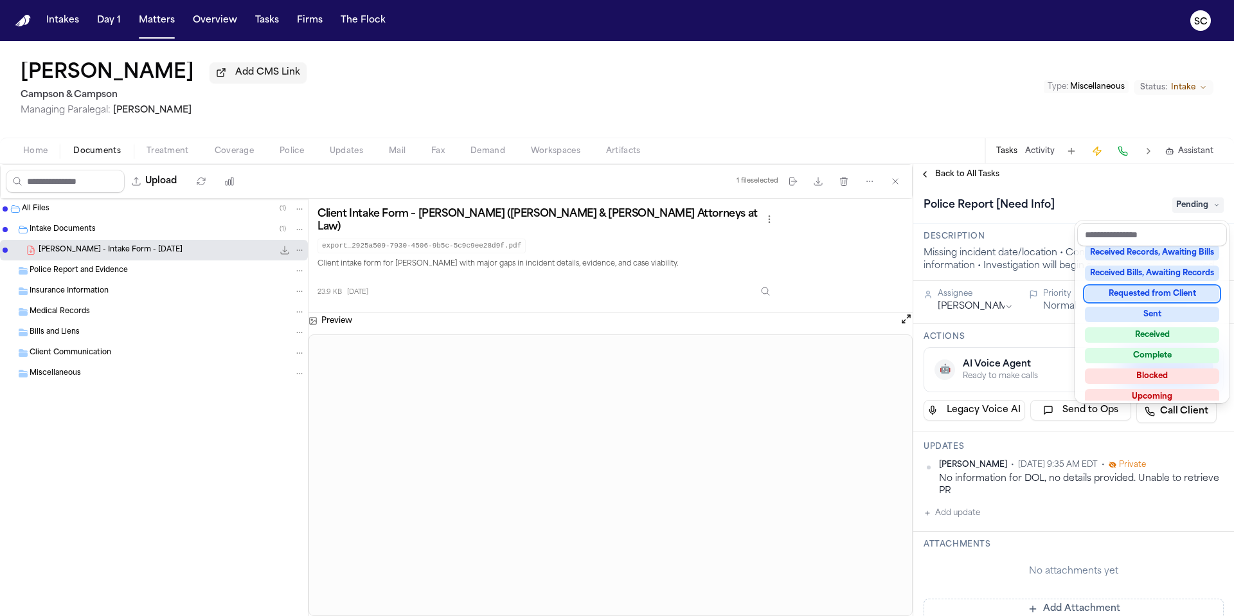
scroll to position [201, 0]
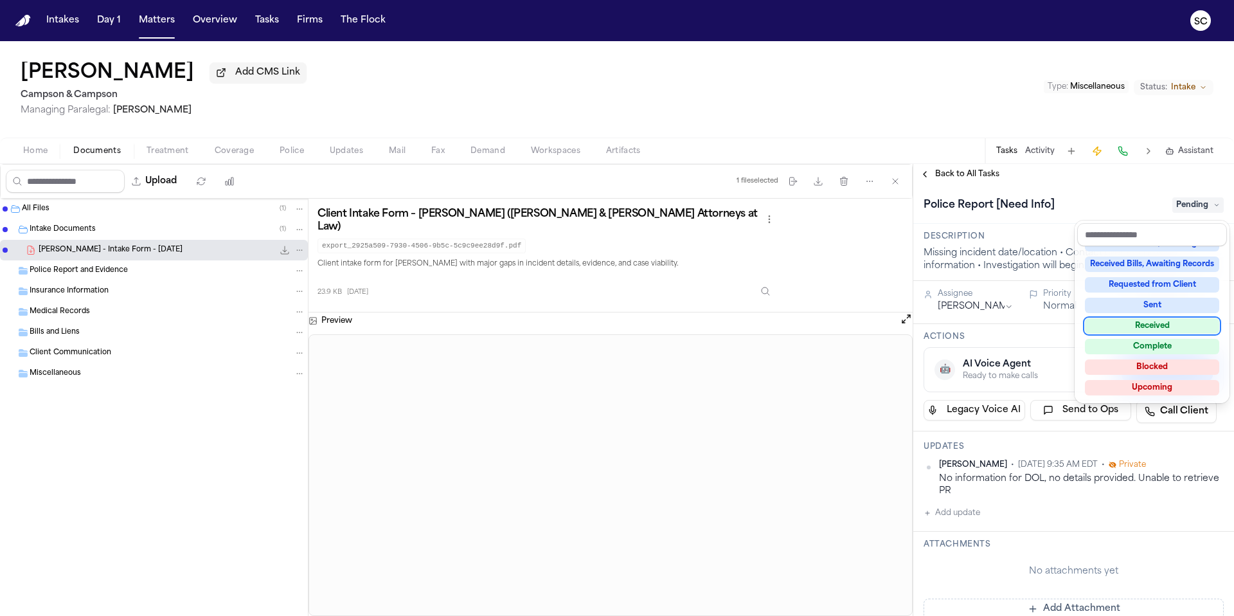
click at [1076, 192] on div "Police Report [Need Info] Pending" at bounding box center [1074, 204] width 321 height 39
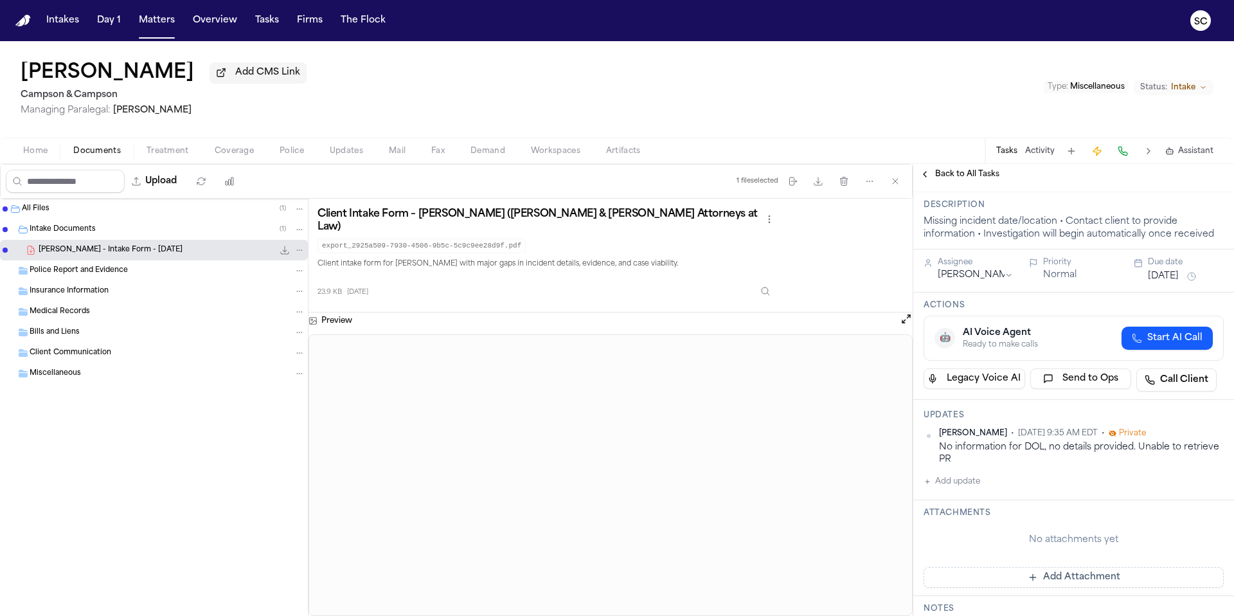
scroll to position [108, 0]
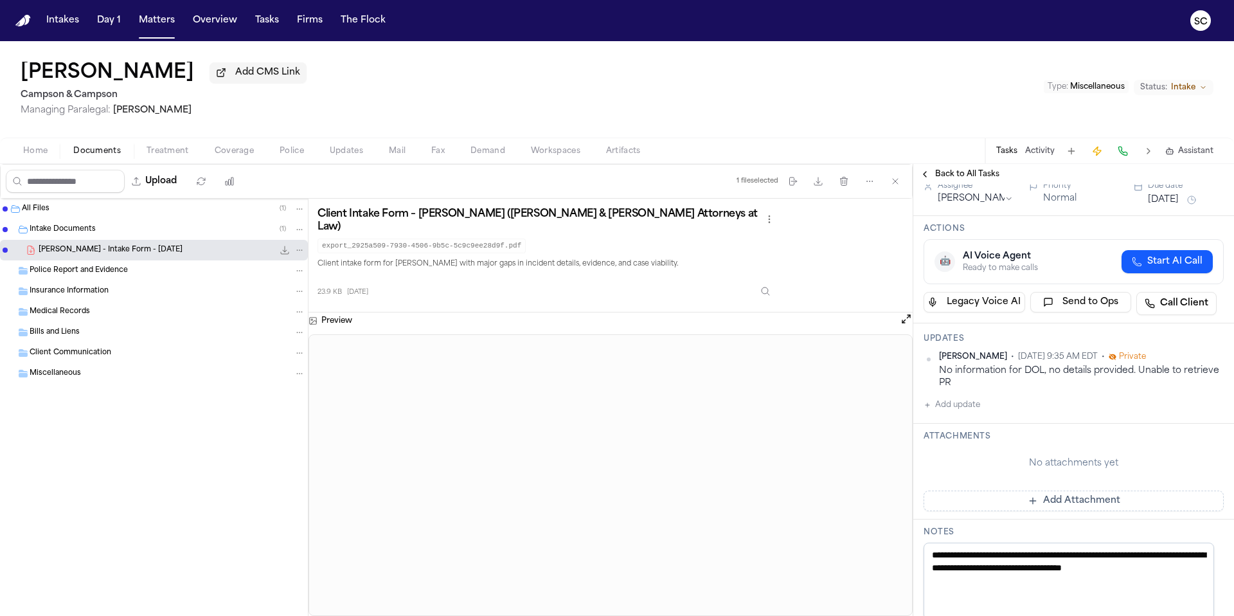
drag, startPoint x: 977, startPoint y: 586, endPoint x: 929, endPoint y: 557, distance: 55.7
click at [929, 557] on textarea "**********" at bounding box center [1069, 581] width 291 height 77
paste textarea "**********"
type textarea "**********"
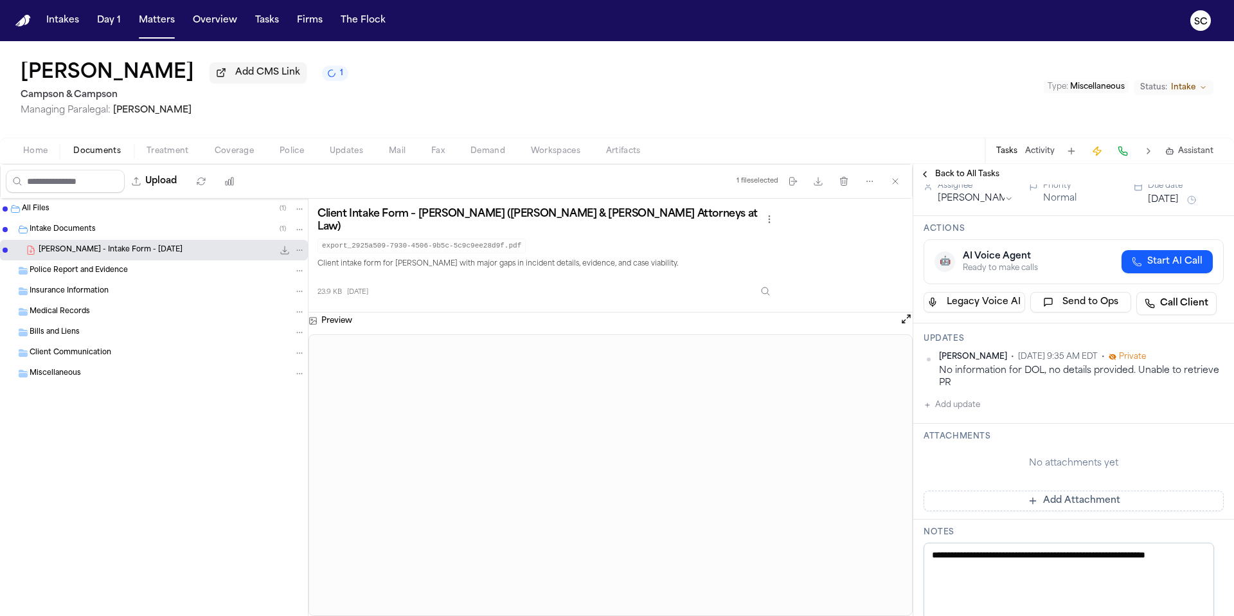
click at [977, 470] on div "No attachments yet" at bounding box center [1074, 463] width 300 height 13
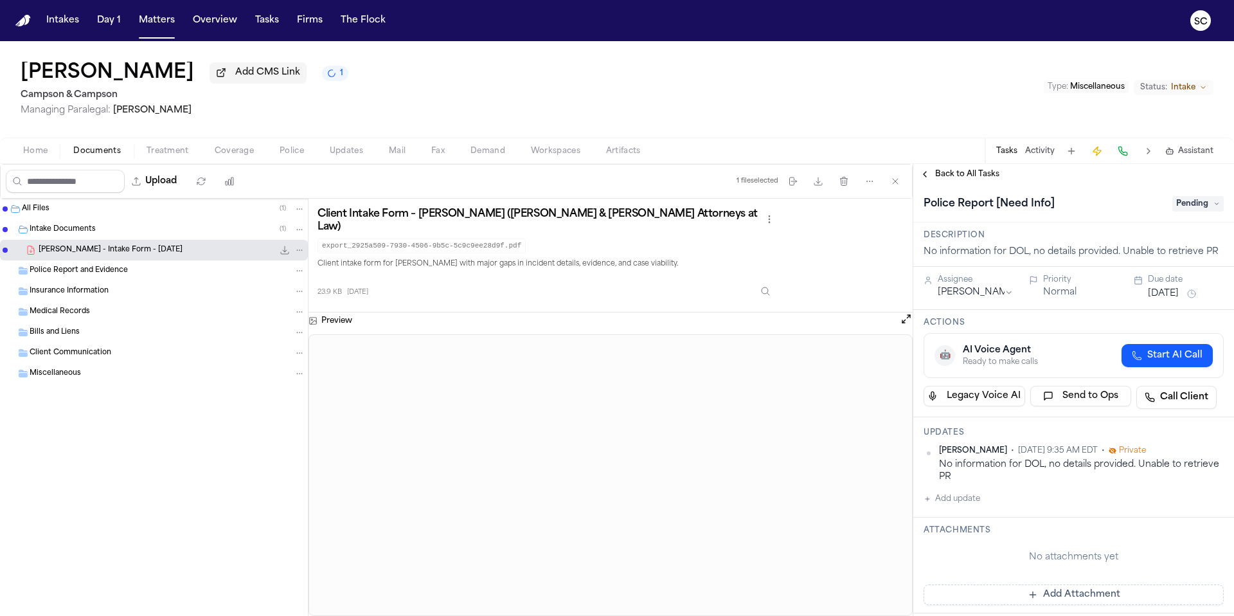
scroll to position [0, 0]
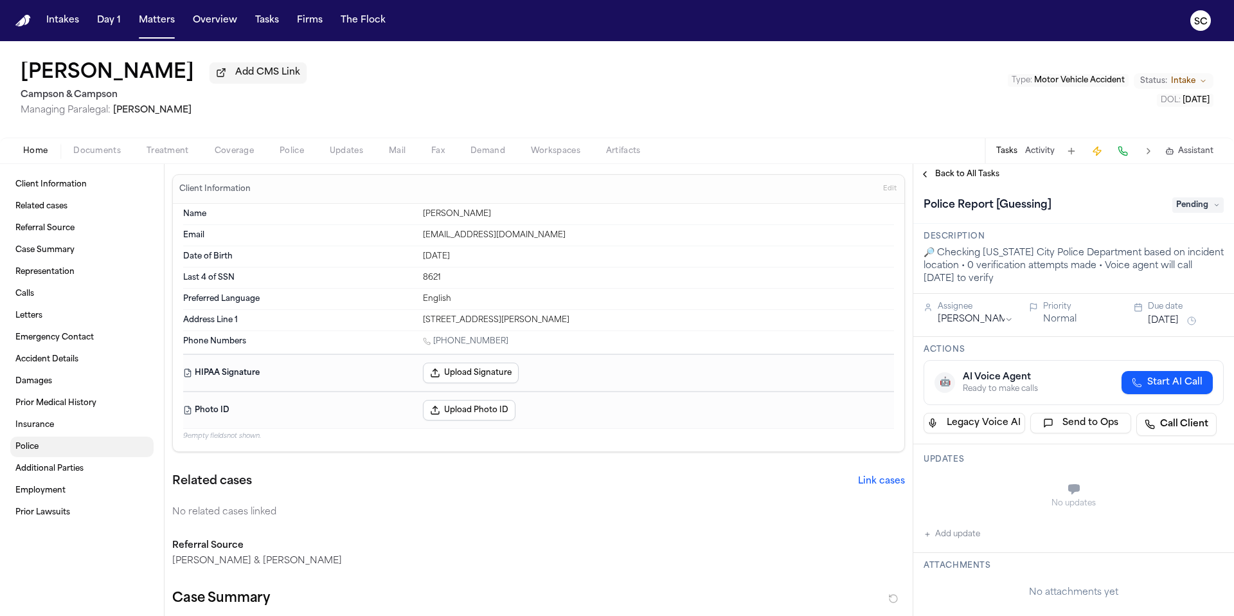
click at [55, 447] on link "Police" at bounding box center [81, 447] width 143 height 21
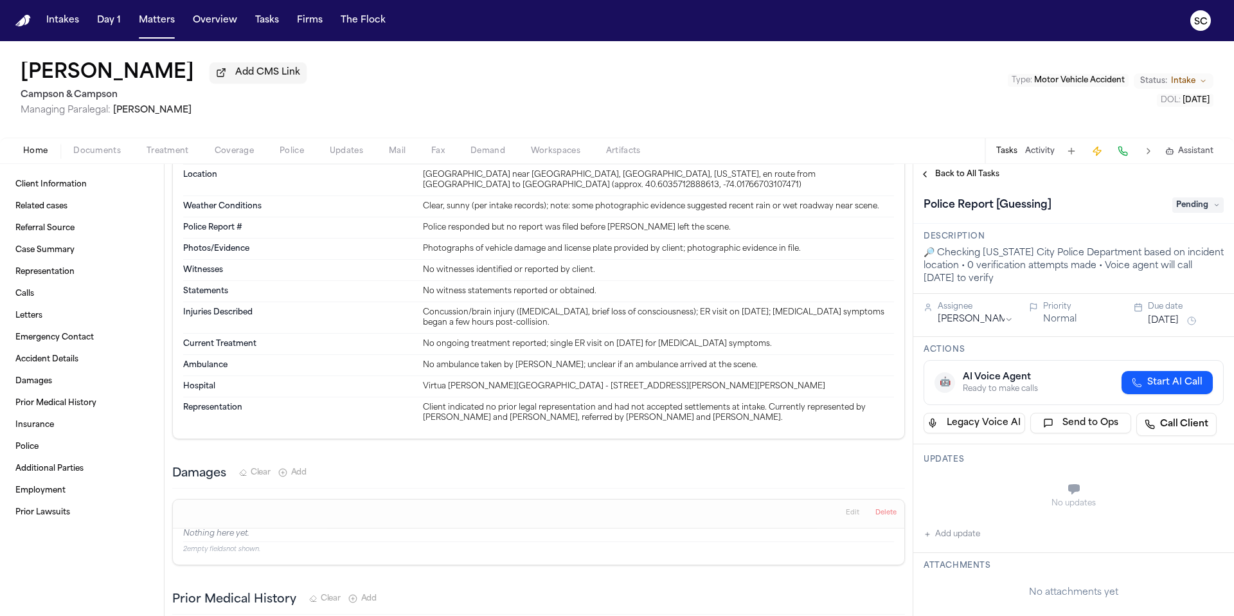
scroll to position [1232, 0]
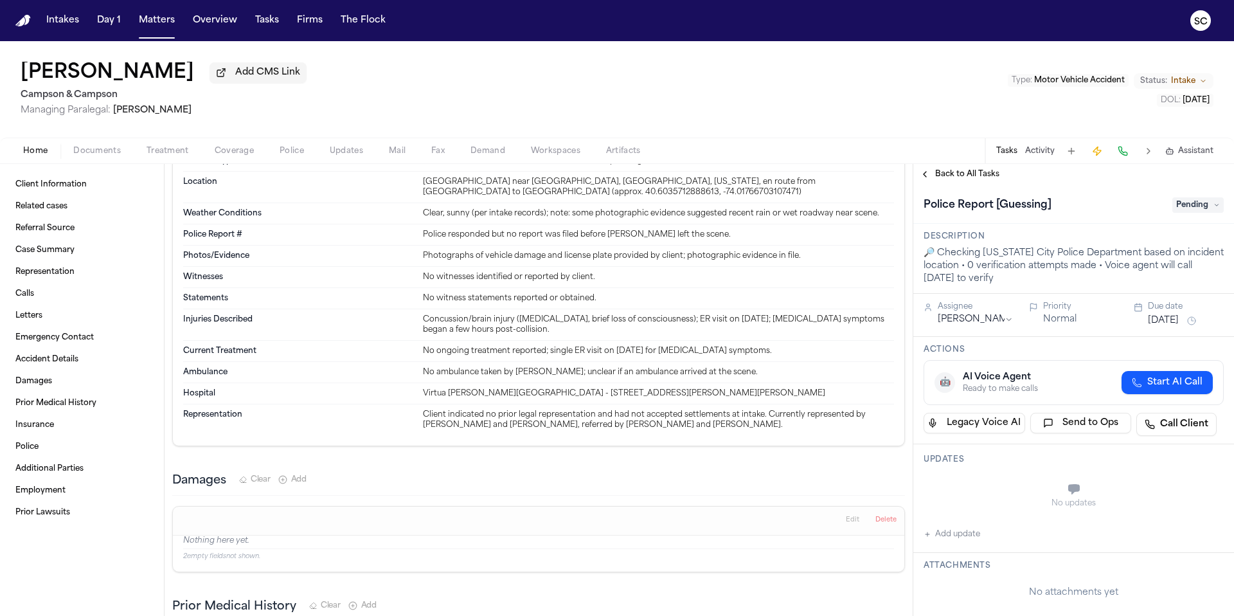
click at [1191, 207] on span "Pending" at bounding box center [1198, 204] width 51 height 15
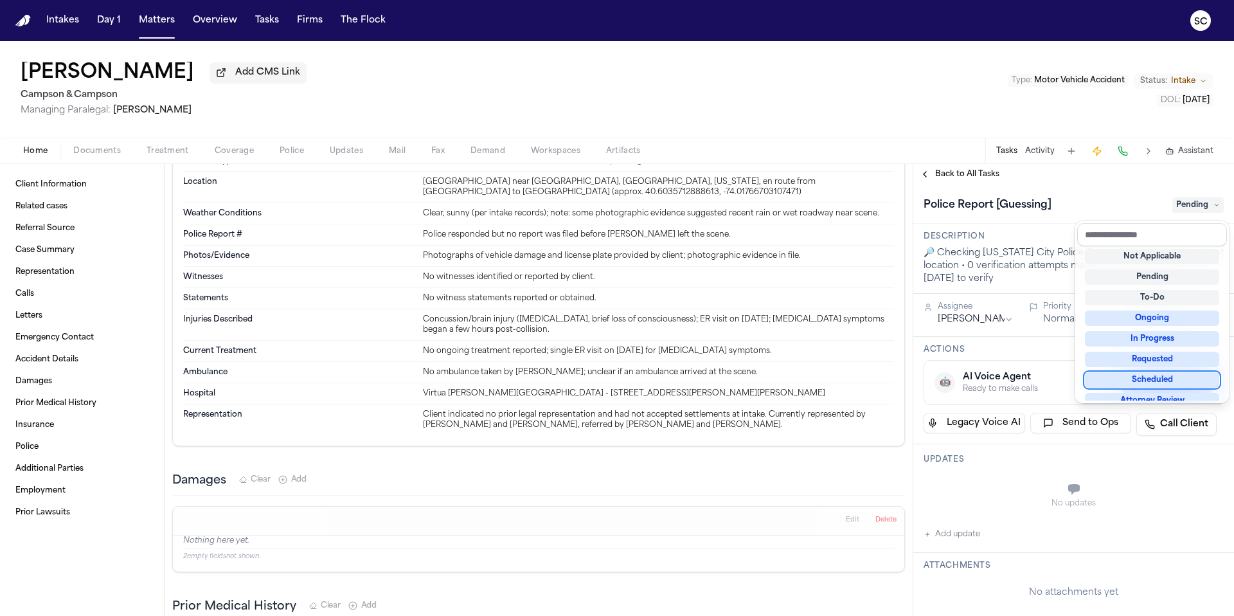
scroll to position [0, 0]
click at [1153, 260] on div "Not Applicable" at bounding box center [1152, 258] width 134 height 15
click at [1146, 260] on div "Not Applicable" at bounding box center [1152, 258] width 134 height 15
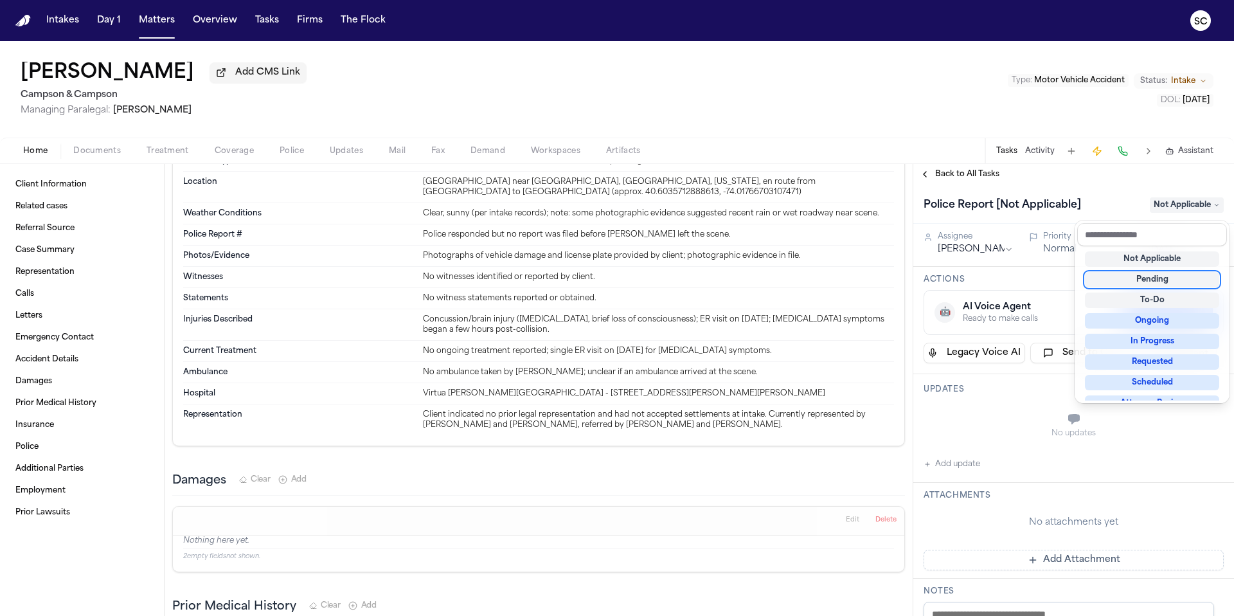
click at [959, 462] on div "Police Report [Not Applicable] Not Applicable Assignee [PERSON_NAME] Priority N…" at bounding box center [1074, 577] width 321 height 785
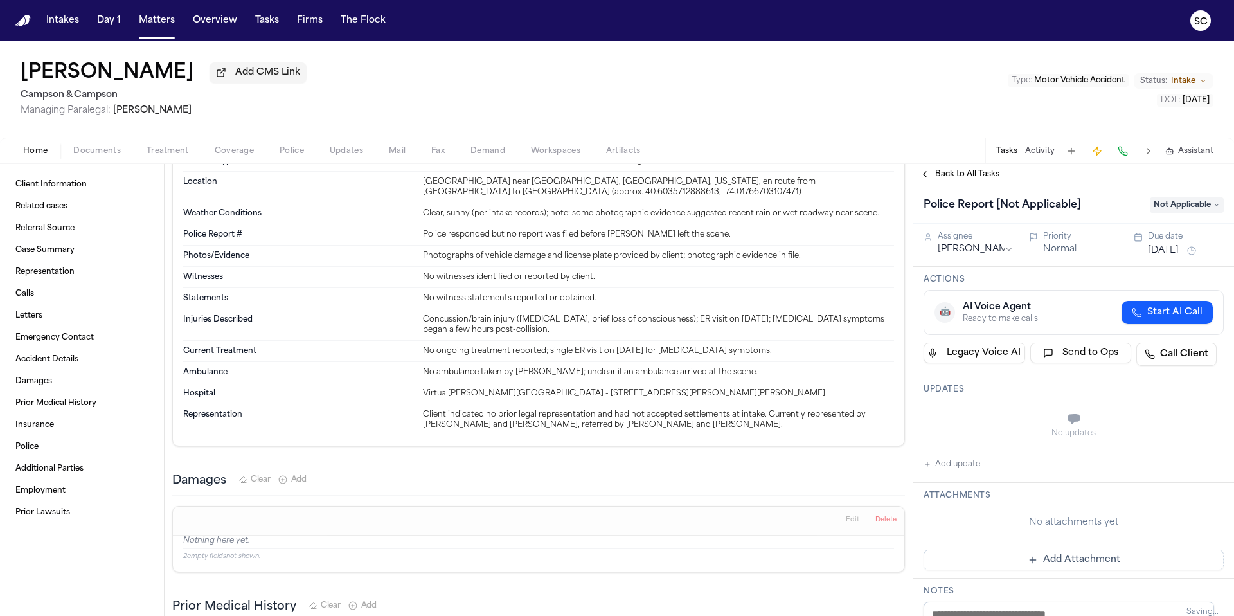
click at [959, 468] on button "Add update" at bounding box center [952, 463] width 57 height 15
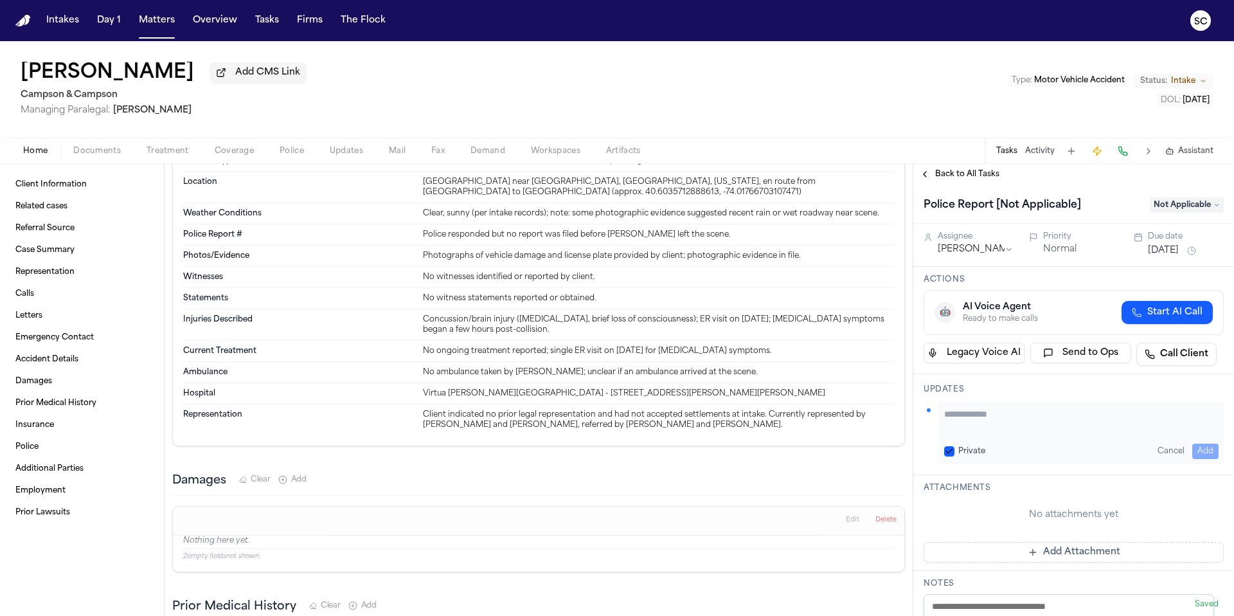
click at [973, 417] on textarea "Add your update" at bounding box center [1081, 421] width 275 height 26
drag, startPoint x: 1081, startPoint y: 419, endPoint x: 935, endPoint y: 415, distance: 146.0
click at [935, 415] on div "**********" at bounding box center [1074, 433] width 300 height 62
type textarea "**********"
click at [1198, 452] on button "Add" at bounding box center [1206, 451] width 26 height 15
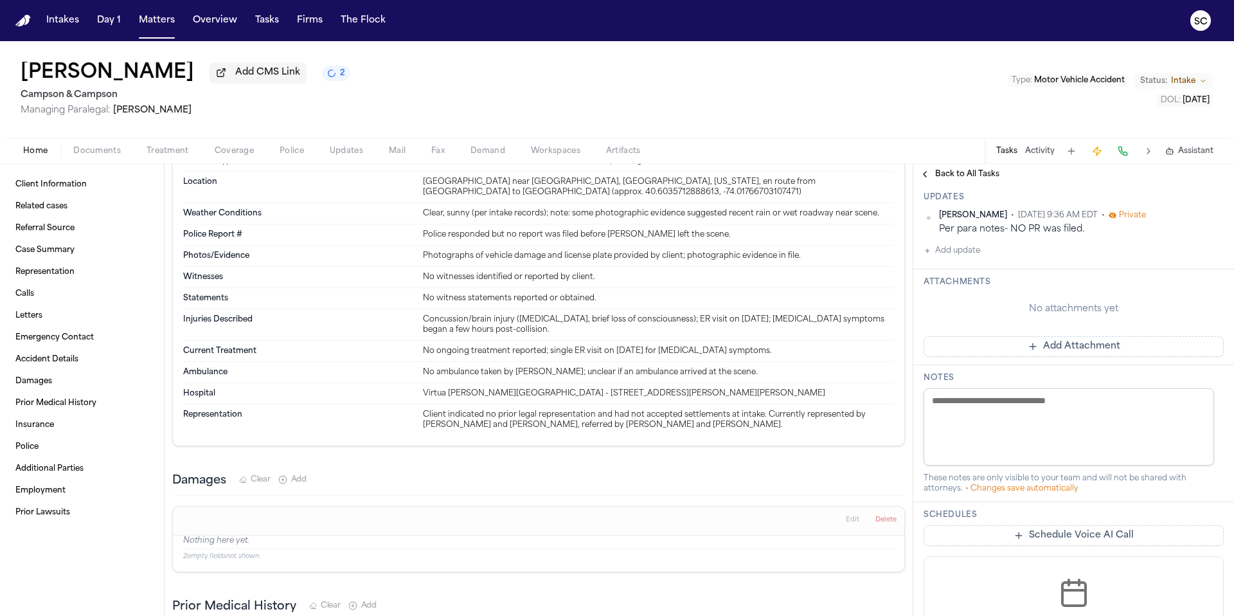
scroll to position [300, 0]
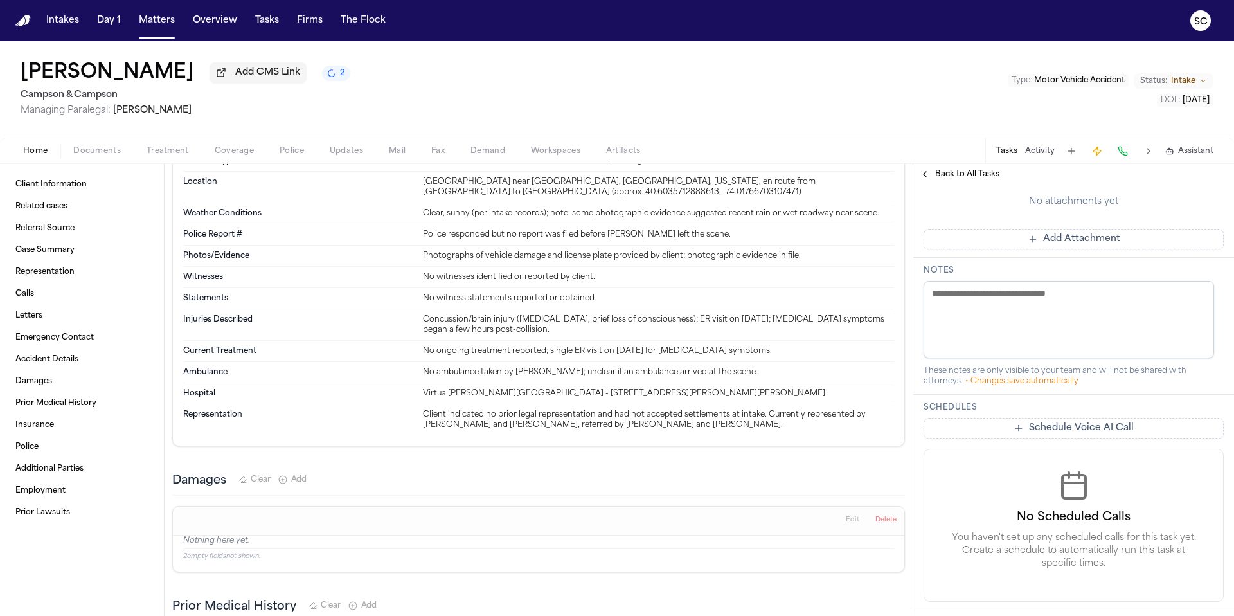
click at [966, 316] on textarea at bounding box center [1069, 319] width 291 height 77
paste textarea "**********"
type textarea "**********"
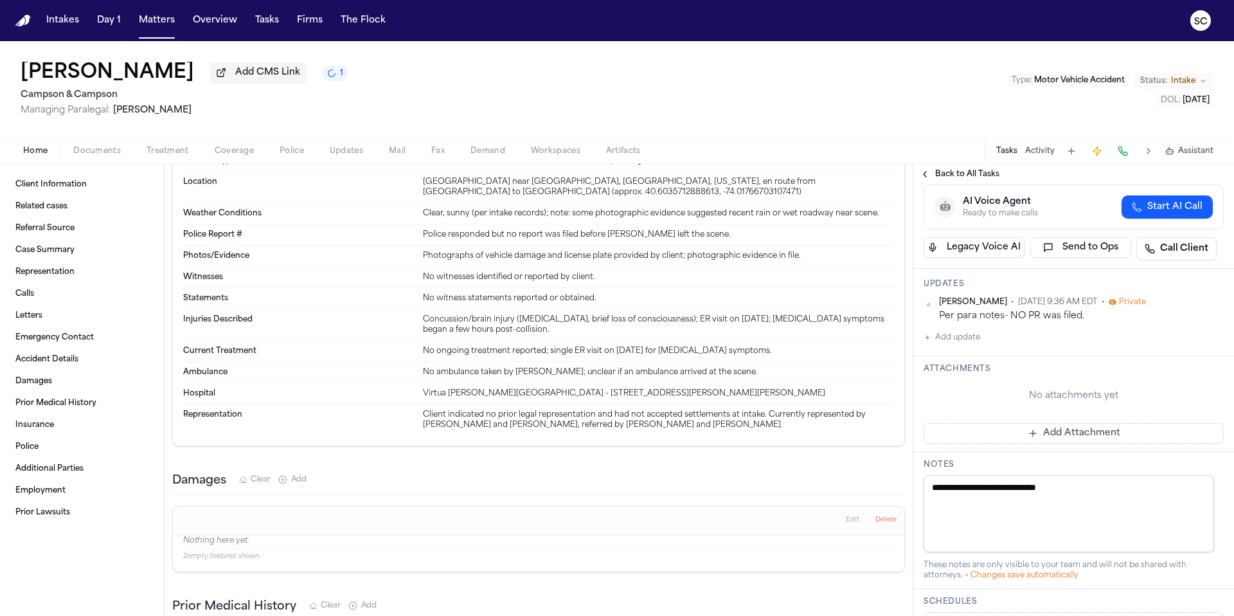
scroll to position [0, 0]
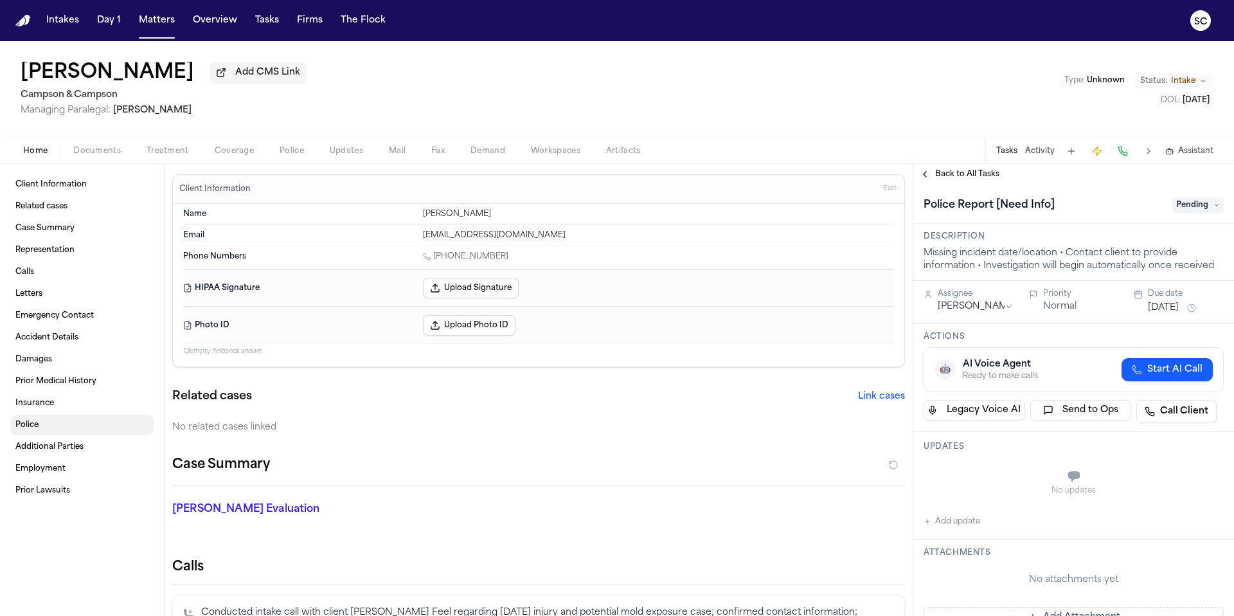
click at [43, 424] on link "Police" at bounding box center [81, 425] width 143 height 21
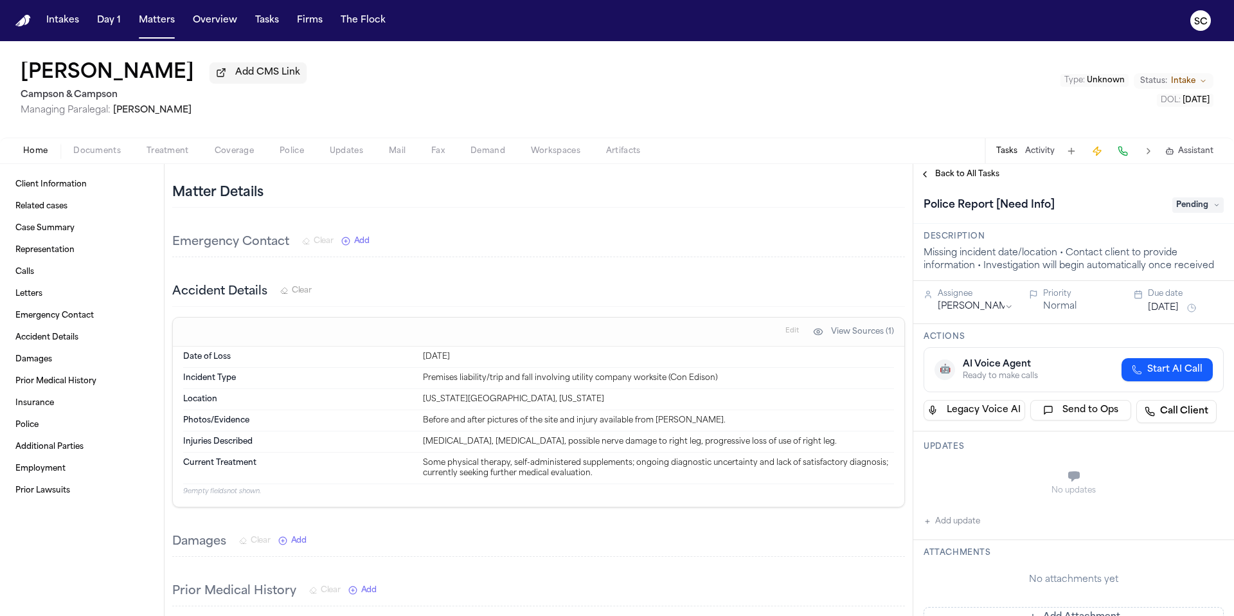
scroll to position [681, 0]
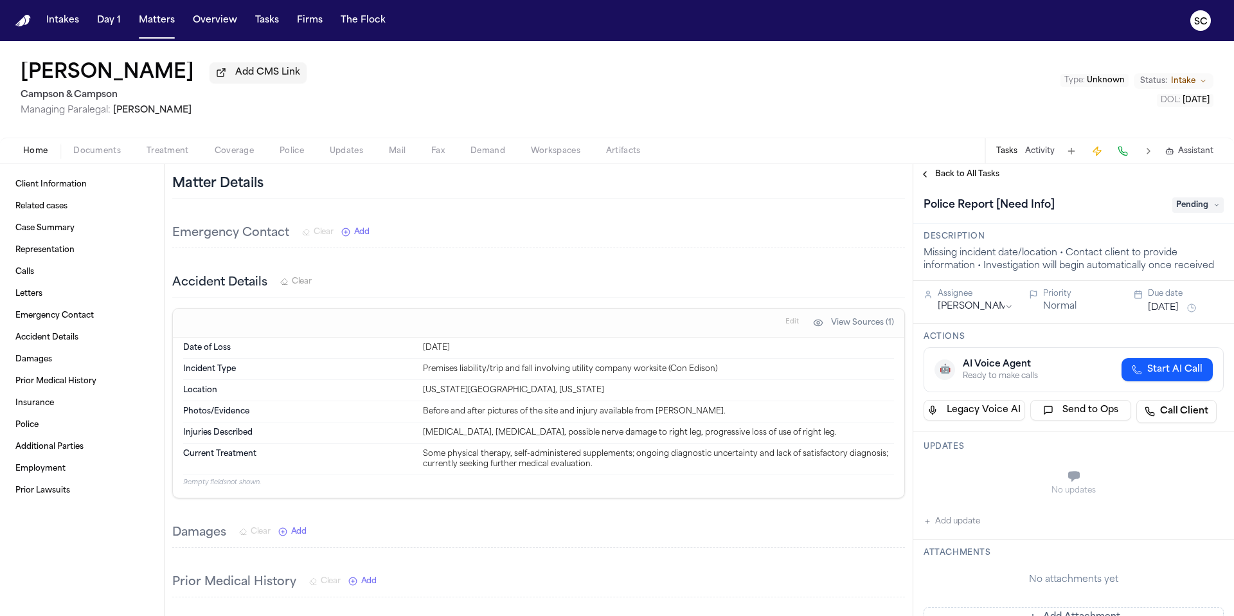
click at [1194, 211] on span "Pending" at bounding box center [1198, 204] width 51 height 15
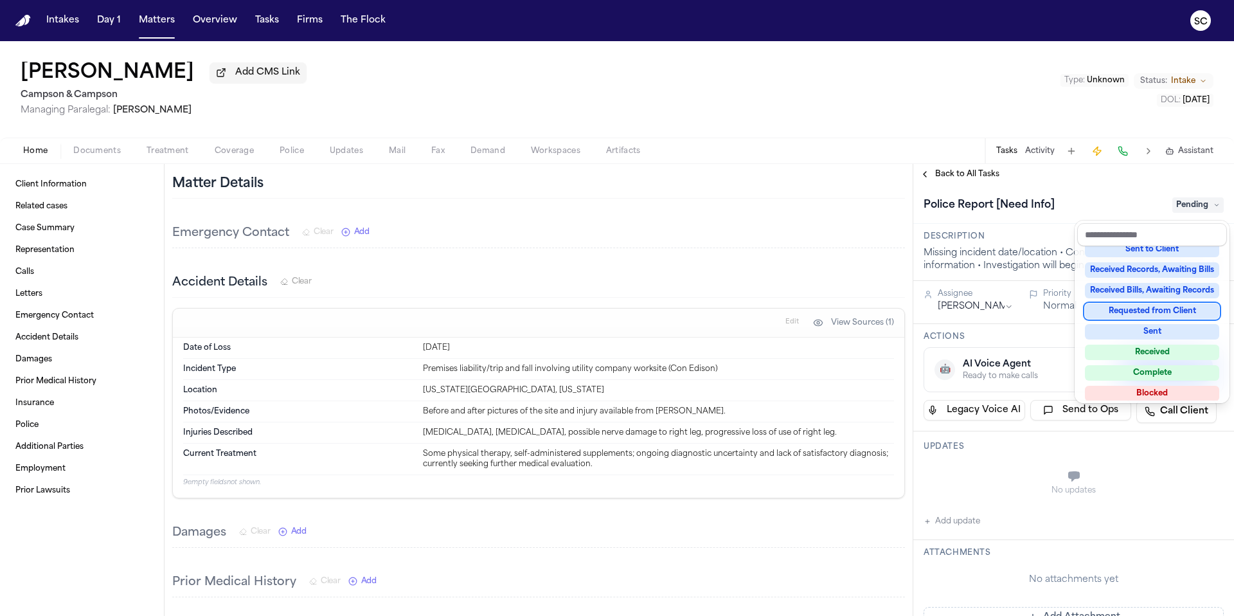
scroll to position [0, 0]
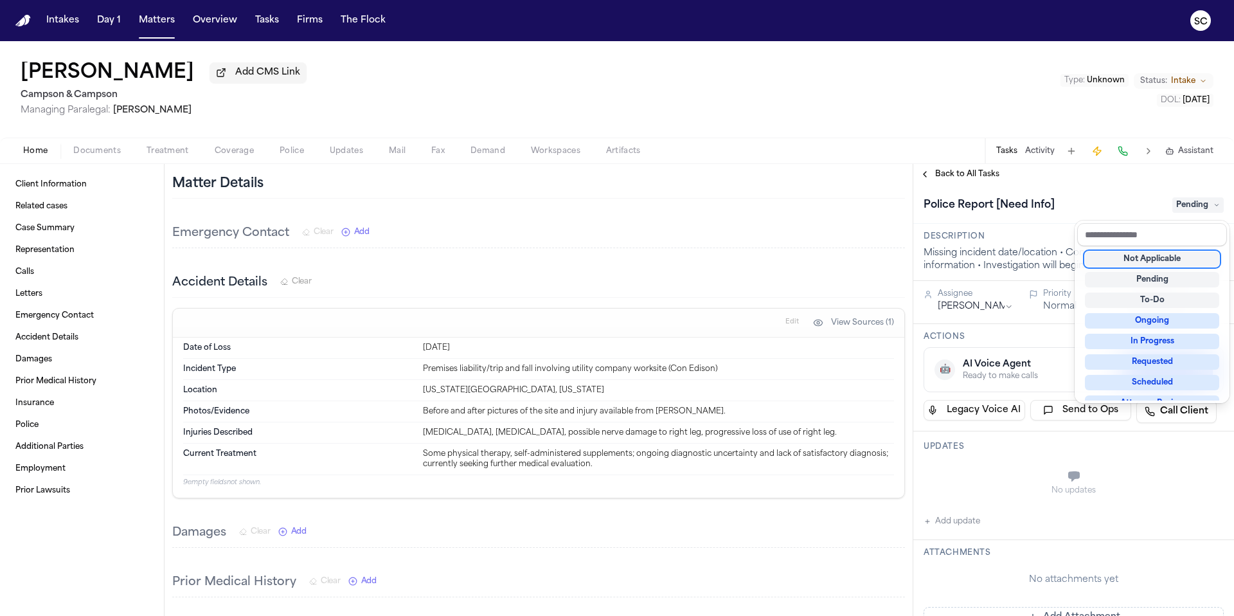
click at [1162, 262] on div "Not Applicable" at bounding box center [1152, 258] width 134 height 15
click at [1126, 257] on div "Not Applicable" at bounding box center [1152, 258] width 134 height 15
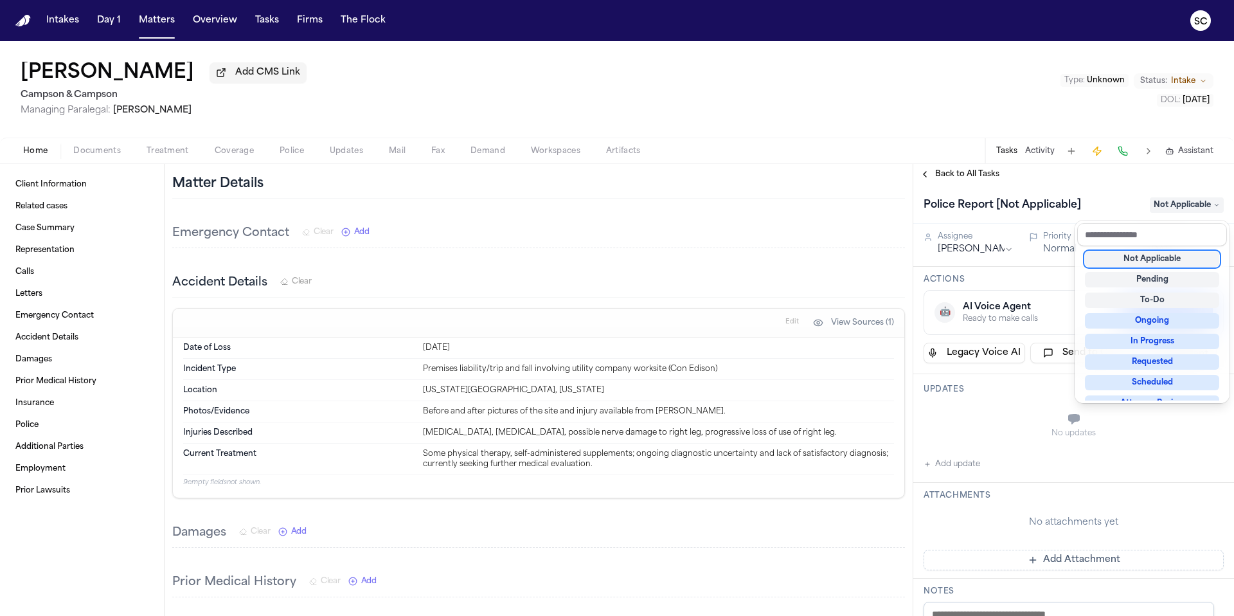
click at [107, 158] on div "Lisa Fiel Add CMS Link Campson & Campson Managing Paralegal: Jacqueline Maldona…" at bounding box center [617, 328] width 1234 height 575
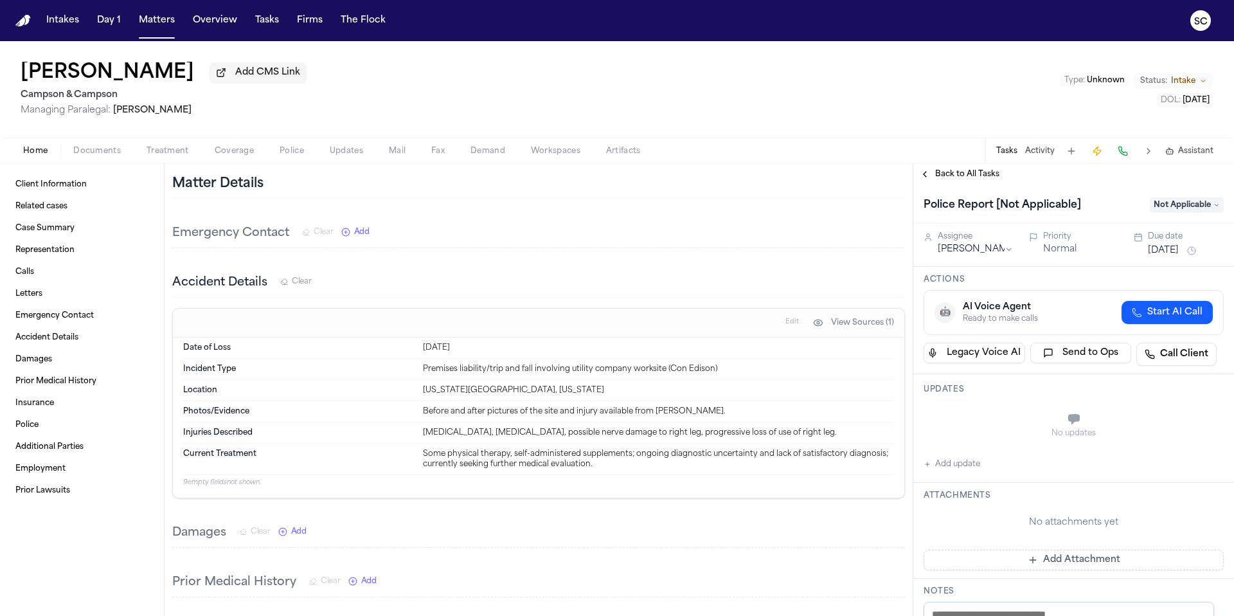
click at [97, 153] on span "Documents" at bounding box center [97, 151] width 48 height 10
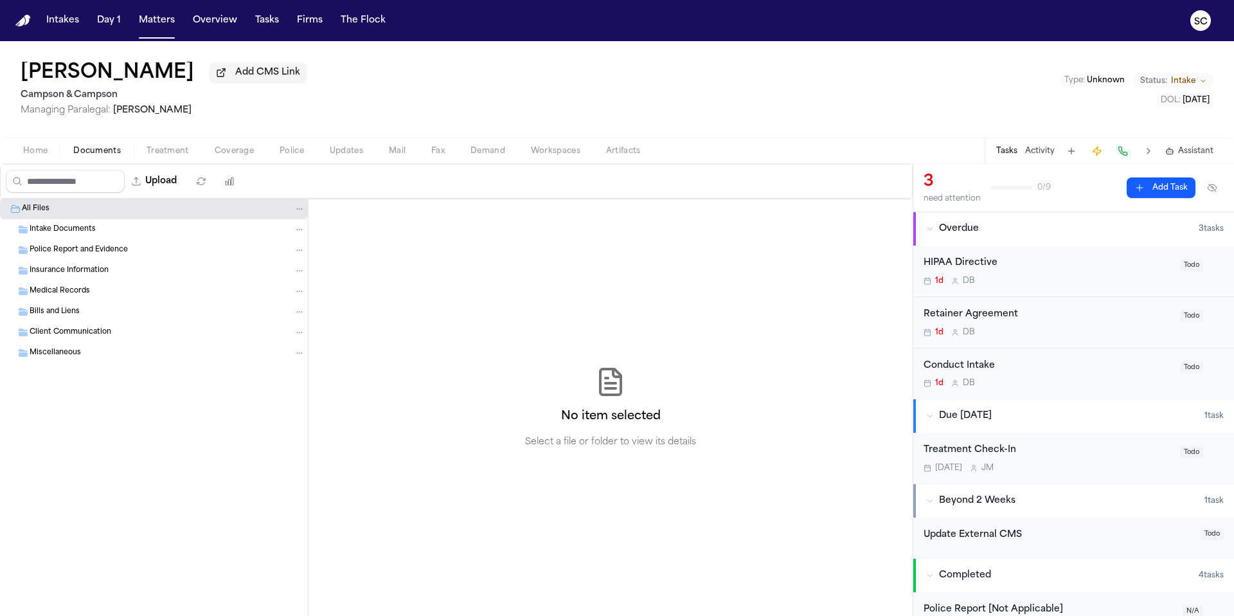
click at [39, 153] on span "Home" at bounding box center [35, 151] width 24 height 10
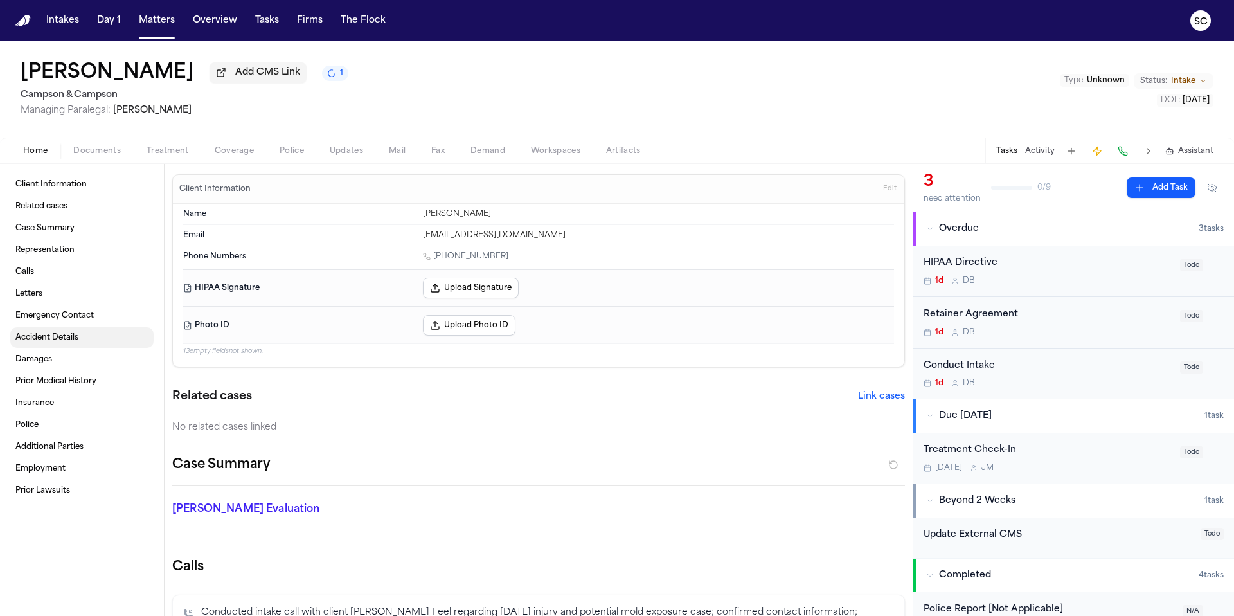
click at [46, 339] on span "Accident Details" at bounding box center [46, 337] width 63 height 10
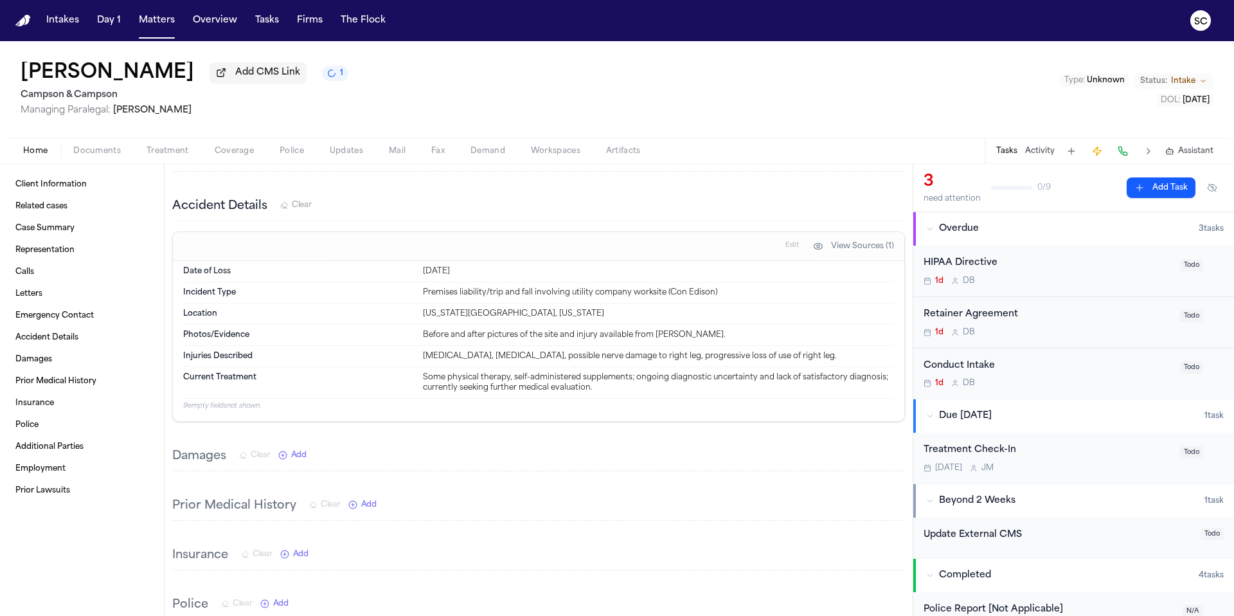
scroll to position [768, 0]
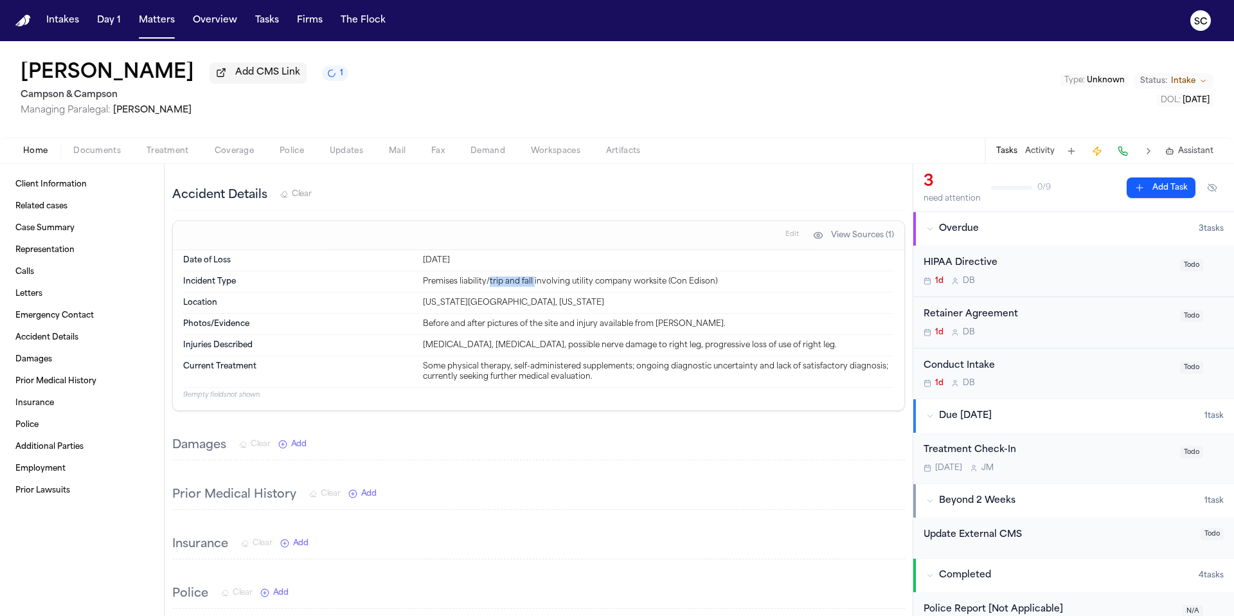
drag, startPoint x: 528, startPoint y: 283, endPoint x: 486, endPoint y: 280, distance: 41.9
click at [486, 280] on div "Premises liability/trip and fall involving utility company worksite (Con Edison)" at bounding box center [658, 281] width 471 height 10
copy div "trip and fall"
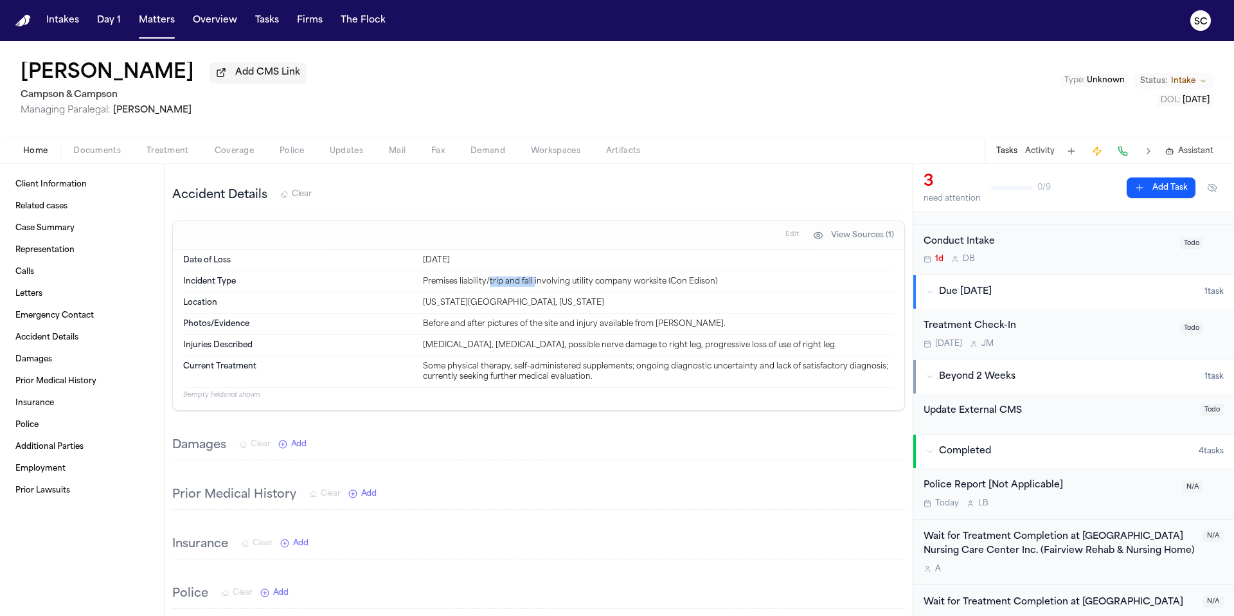
scroll to position [125, 0]
click at [1092, 485] on div "Police Report [Not Applicable]" at bounding box center [1049, 484] width 251 height 15
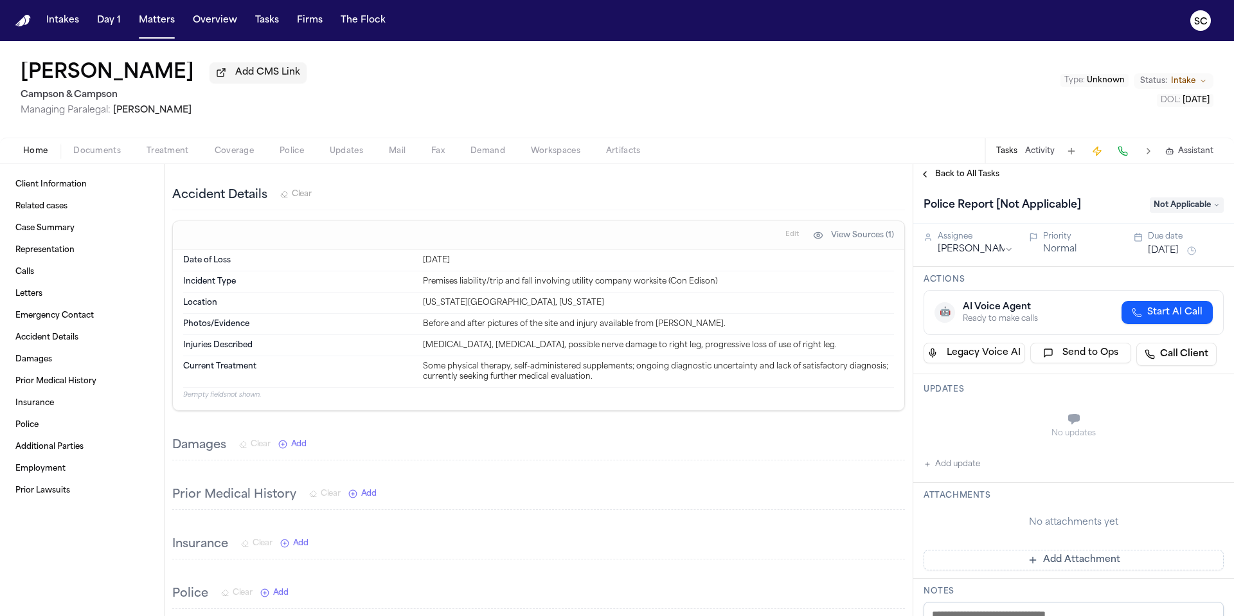
click at [964, 464] on button "Add update" at bounding box center [952, 463] width 57 height 15
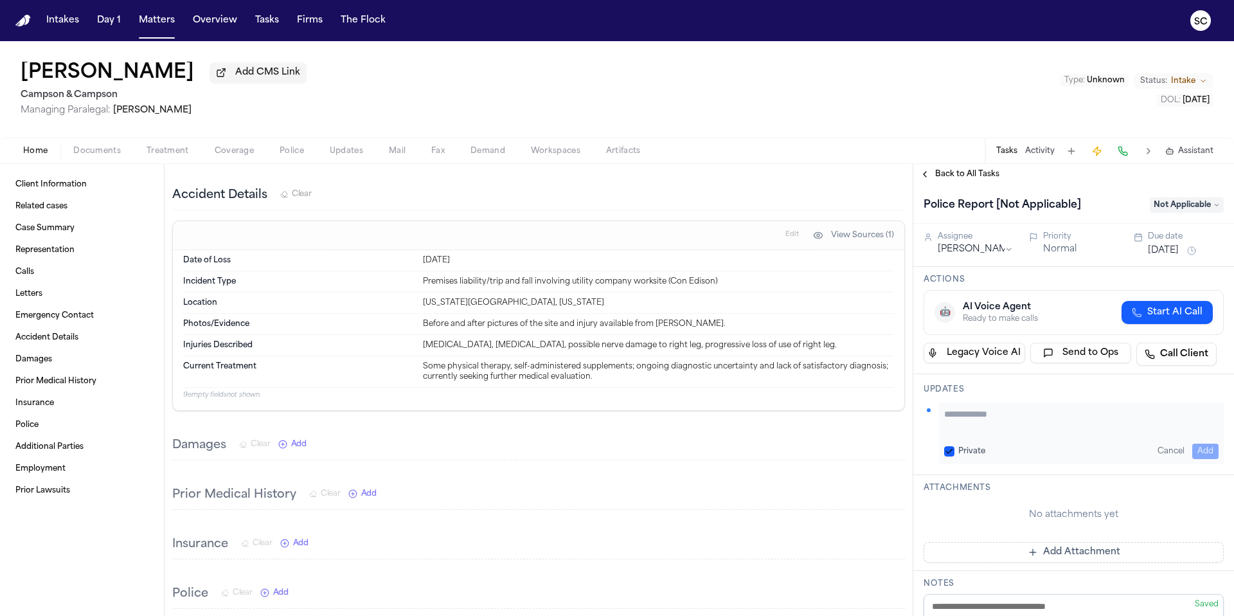
paste textarea "**********"
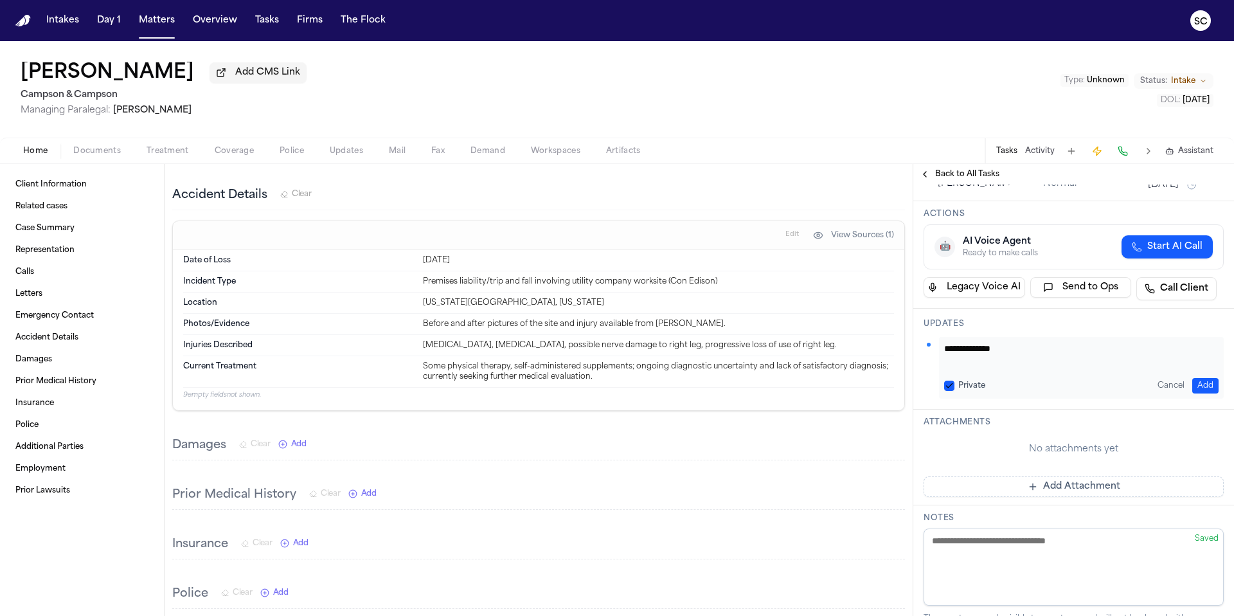
scroll to position [252, 0]
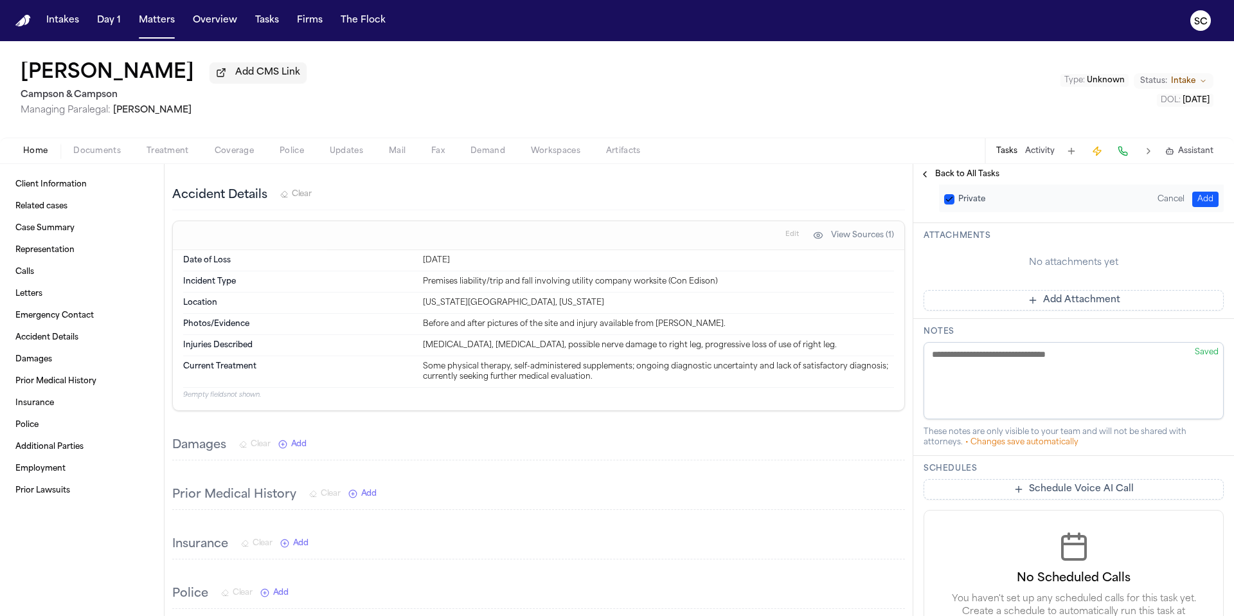
type textarea "**********"
click at [961, 370] on textarea at bounding box center [1074, 380] width 300 height 77
paste textarea "**********"
type textarea "**********"
click at [955, 270] on div "No attachments yet" at bounding box center [1074, 262] width 300 height 33
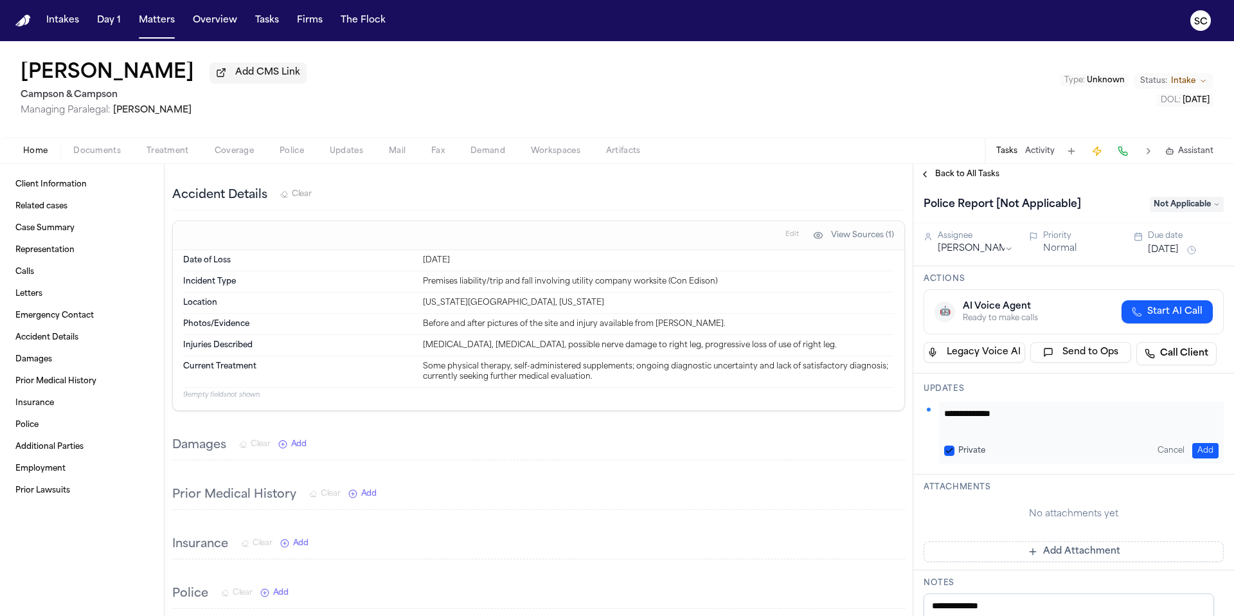
scroll to position [0, 0]
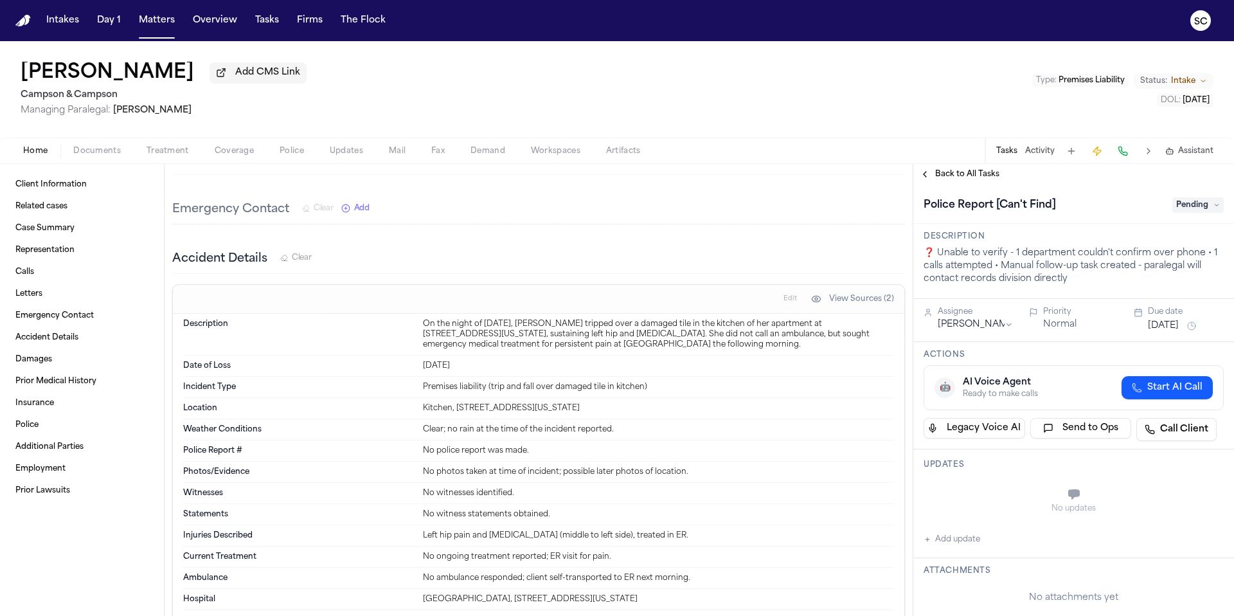
scroll to position [781, 0]
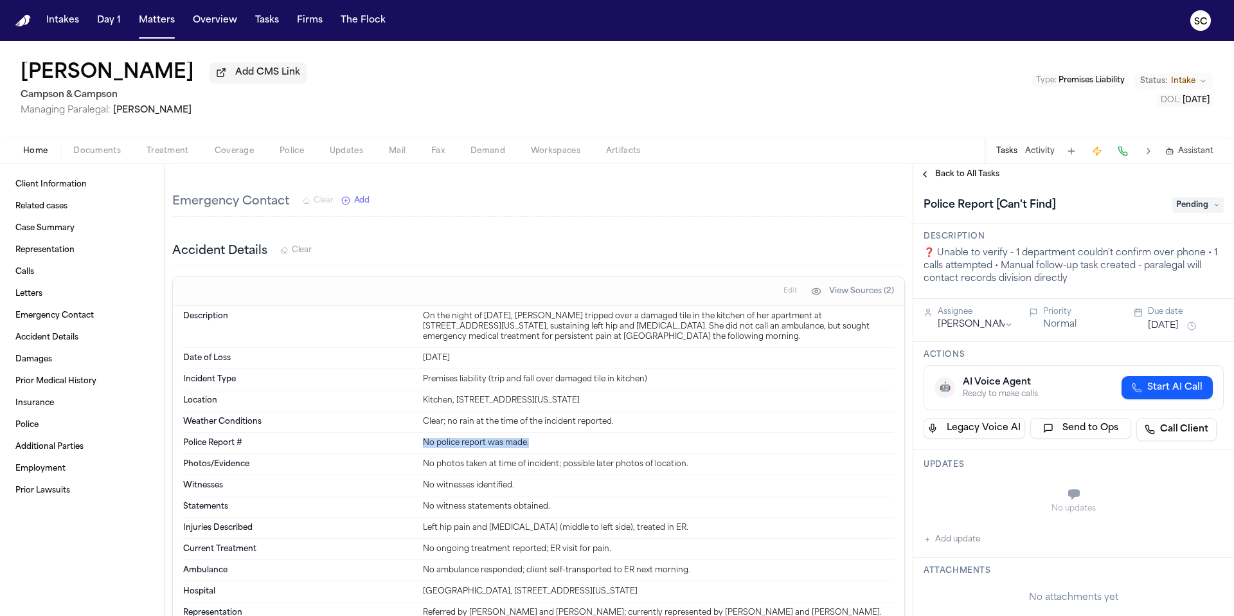
drag, startPoint x: 529, startPoint y: 443, endPoint x: 419, endPoint y: 444, distance: 109.9
click at [423, 444] on div "No police report was made." at bounding box center [658, 443] width 471 height 10
copy div "No police report was made."
click at [989, 546] on div "No updates Add update" at bounding box center [1074, 512] width 300 height 69
click at [971, 540] on button "Add update" at bounding box center [952, 539] width 57 height 15
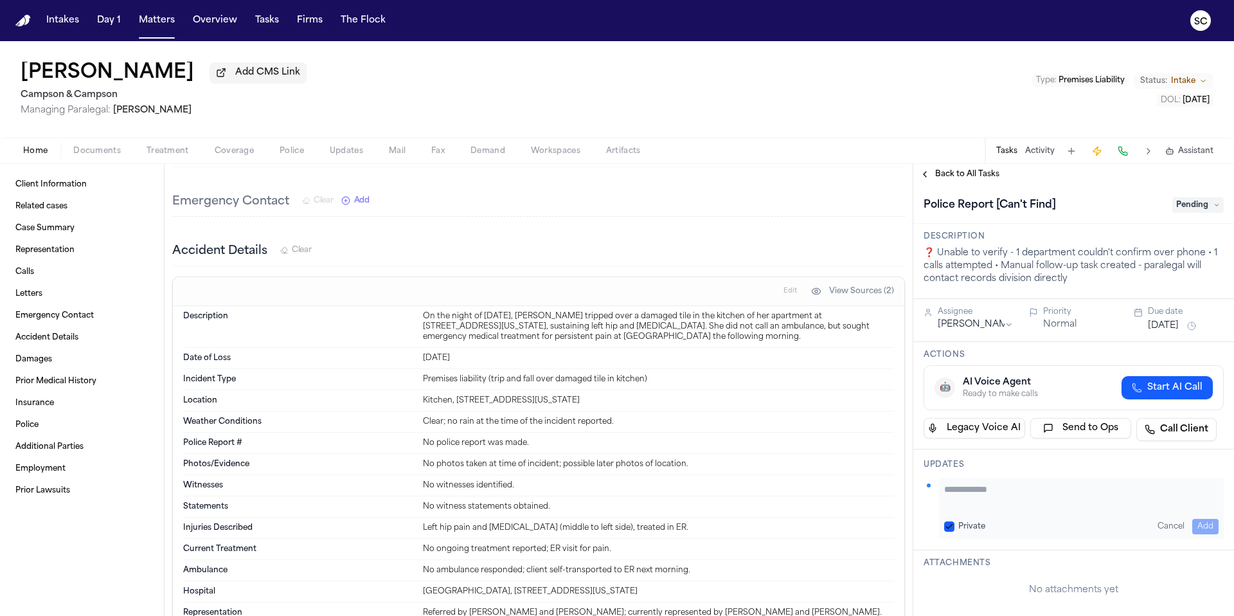
click at [970, 499] on textarea "Add your update" at bounding box center [1081, 496] width 275 height 26
paste textarea "**********"
drag, startPoint x: 988, startPoint y: 489, endPoint x: 1001, endPoint y: 505, distance: 21.5
click at [988, 489] on textarea "**********" at bounding box center [1076, 496] width 265 height 26
drag, startPoint x: 1060, startPoint y: 489, endPoint x: 952, endPoint y: 491, distance: 108.7
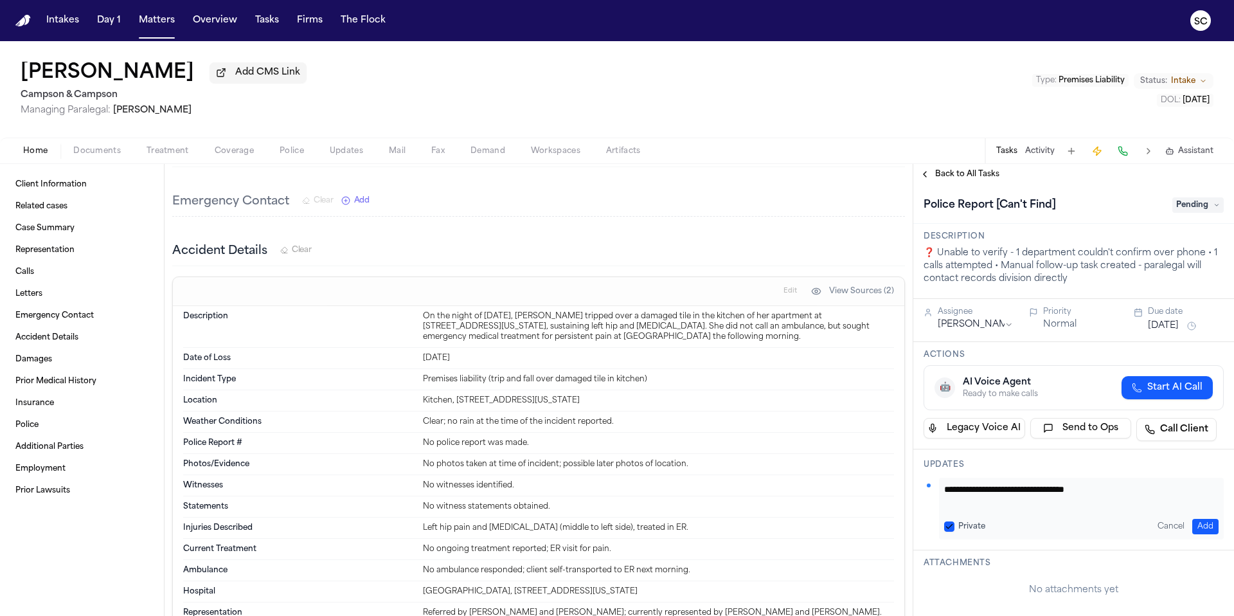
click at [940, 489] on div "**********" at bounding box center [1081, 509] width 285 height 62
type textarea "**********"
click at [1182, 213] on span "Pending" at bounding box center [1198, 204] width 51 height 15
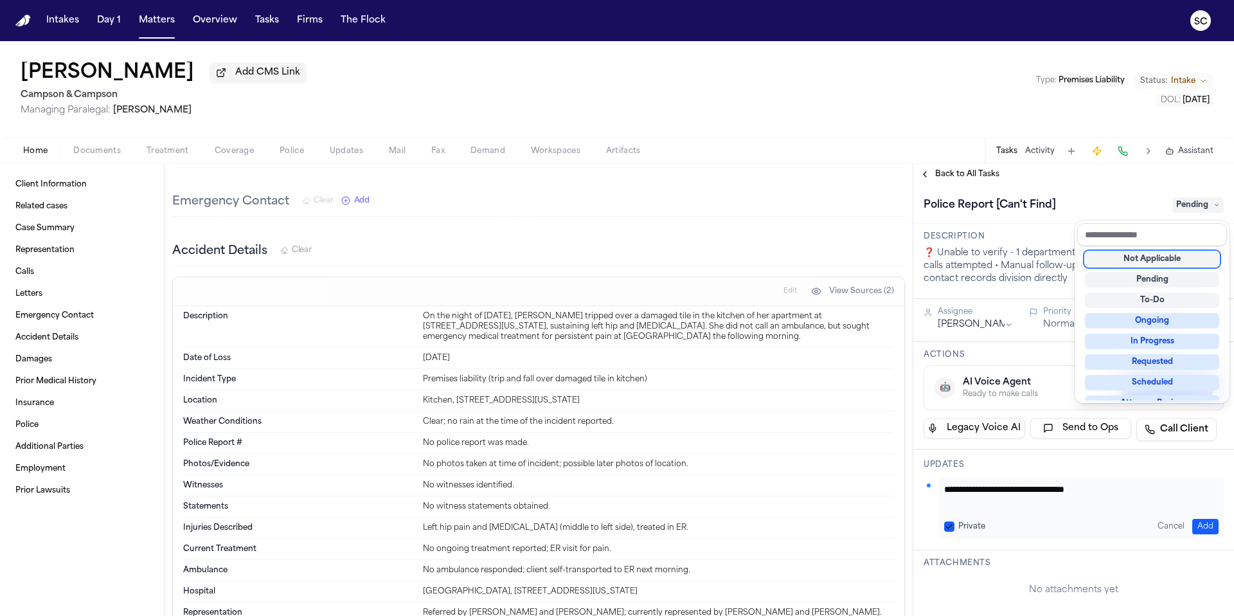
click at [1176, 258] on div "Not Applicable" at bounding box center [1152, 258] width 134 height 15
click at [1200, 527] on div "**********" at bounding box center [1074, 611] width 321 height 853
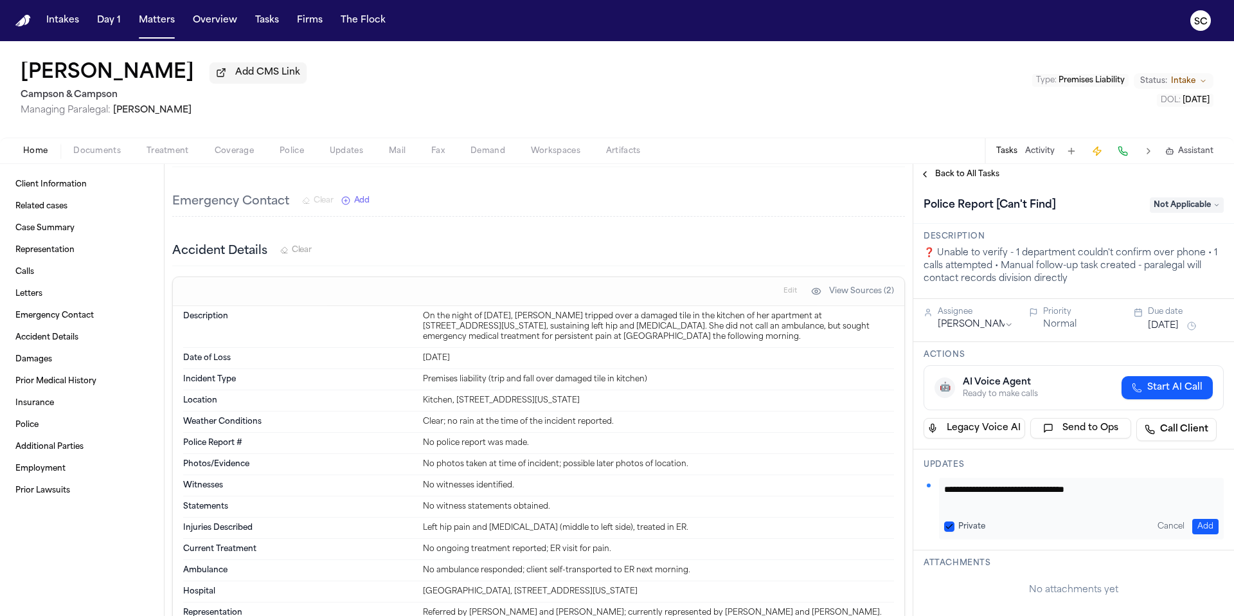
click at [1193, 522] on button "Add" at bounding box center [1206, 526] width 26 height 15
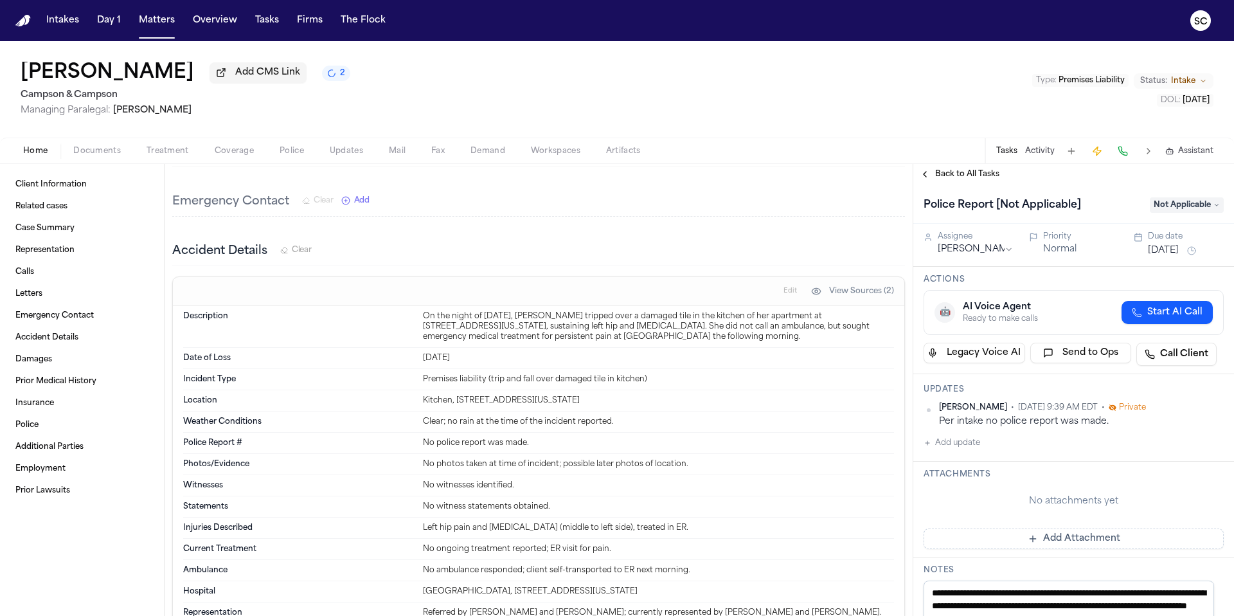
click at [1065, 545] on button "Add Attachment" at bounding box center [1074, 538] width 300 height 21
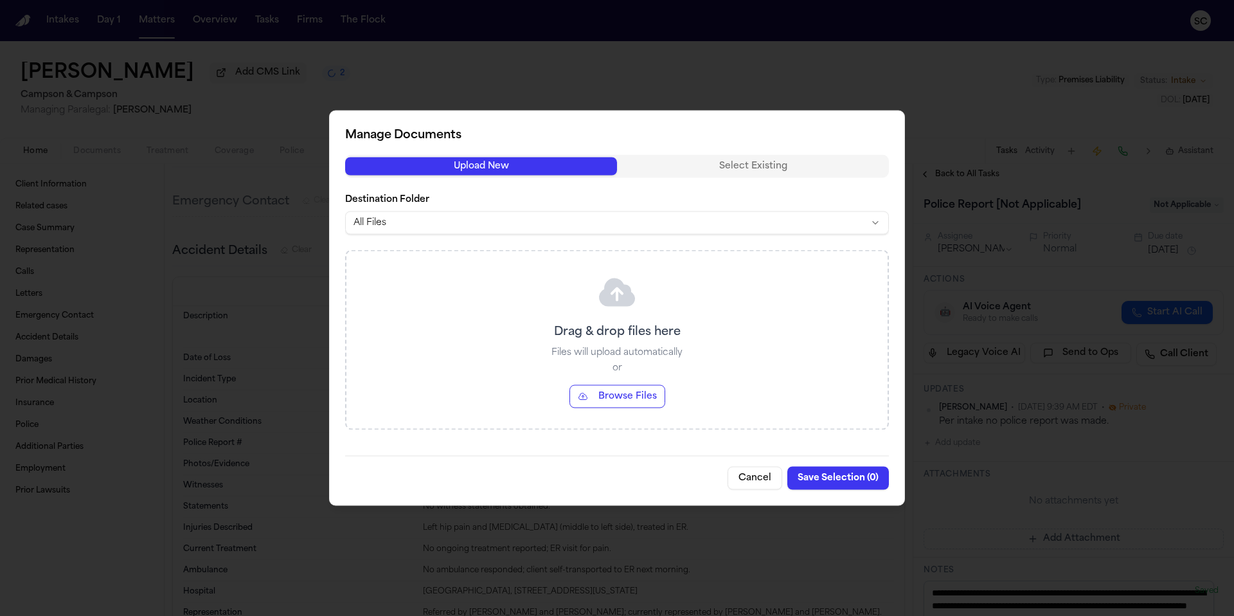
click at [761, 478] on button "Cancel" at bounding box center [755, 478] width 55 height 23
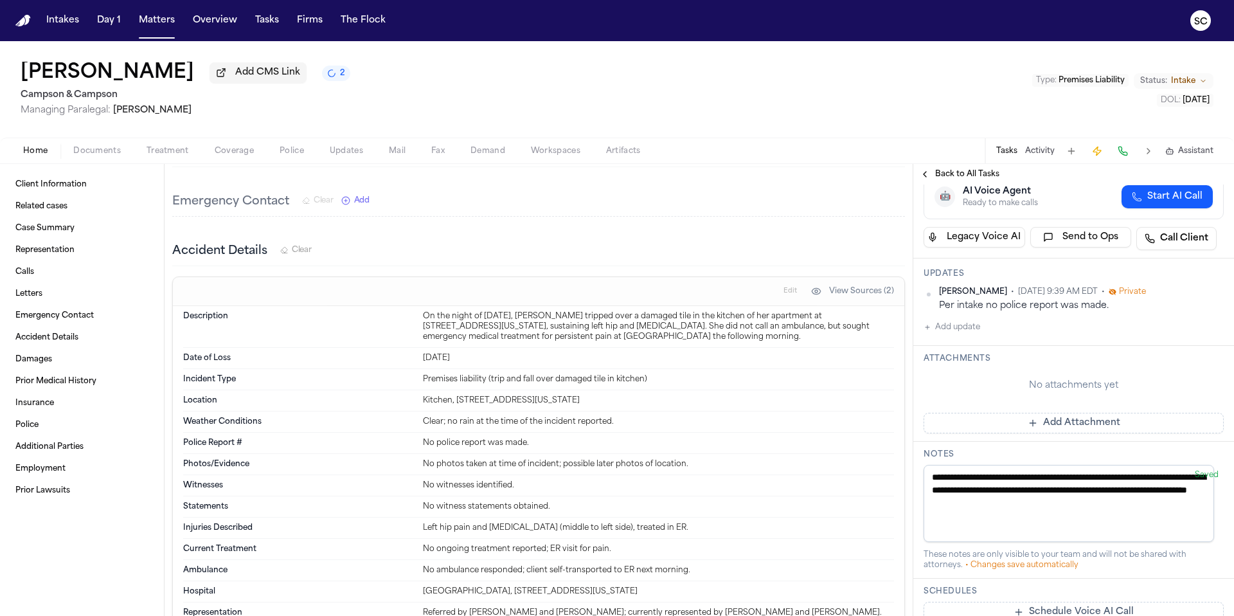
scroll to position [273, 0]
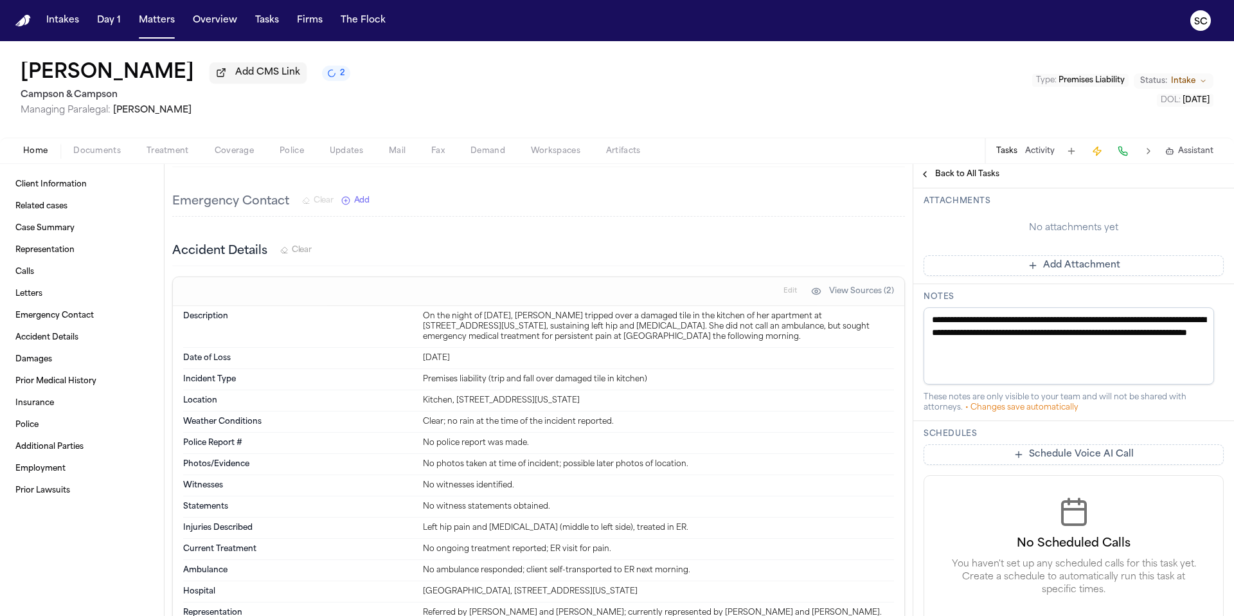
paste textarea
type textarea "**********"
click at [881, 236] on div "Client Information Edit Name Rakia Brown Email nevillice@gmail.com Phone Number…" at bounding box center [539, 419] width 748 height 2072
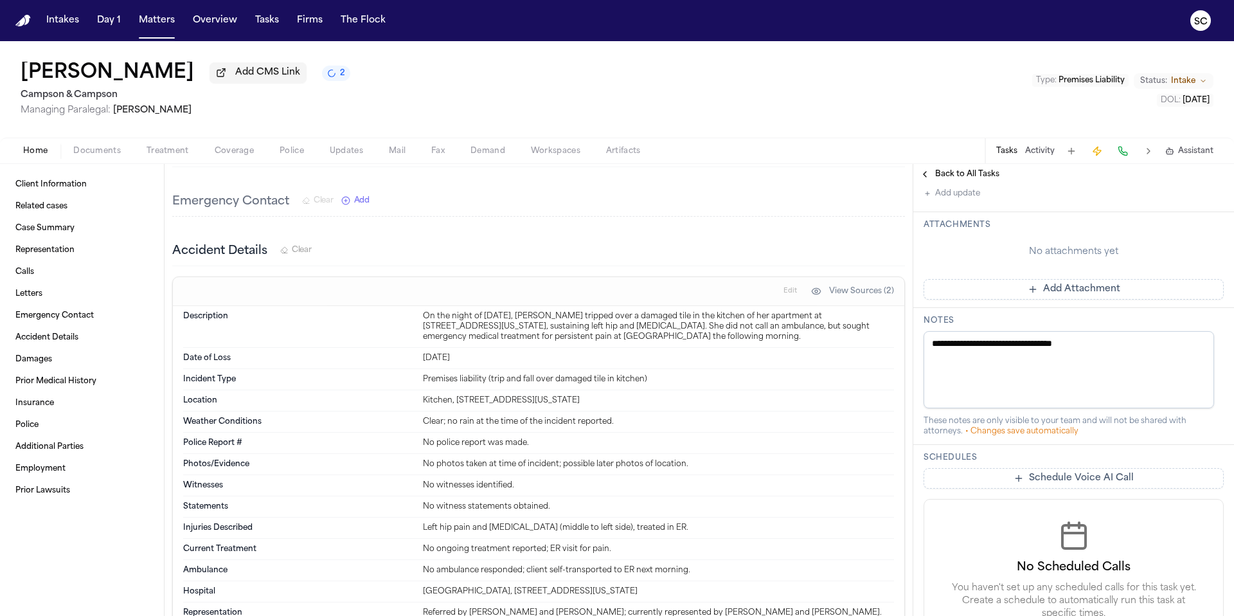
scroll to position [0, 0]
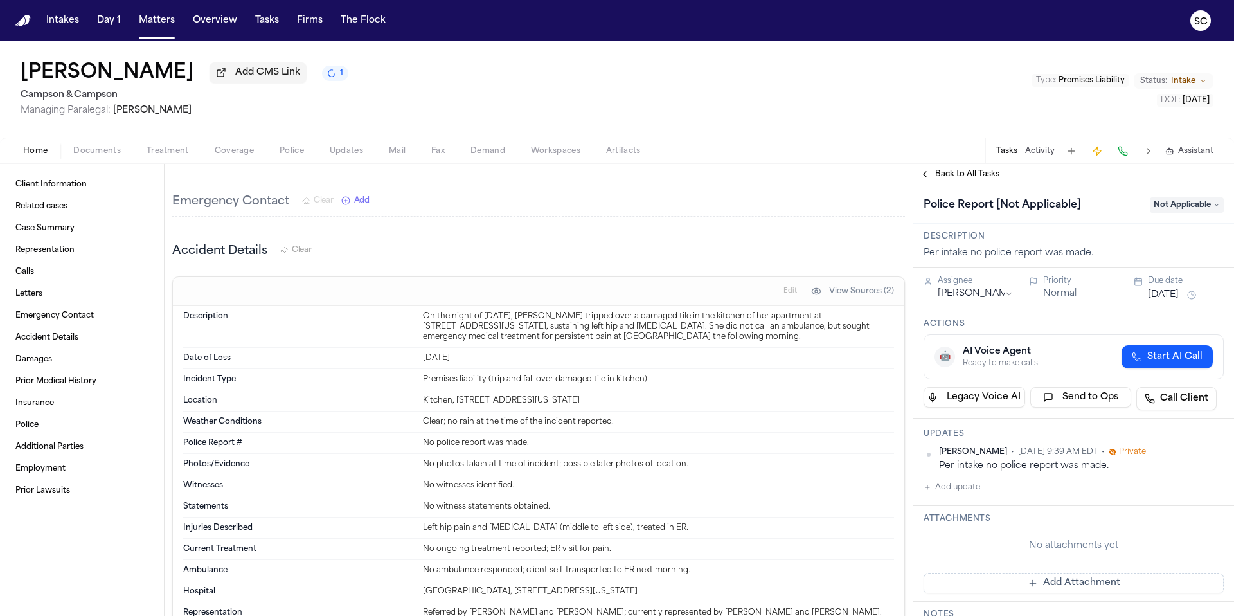
click at [326, 79] on icon "1 active task" at bounding box center [332, 74] width 12 height 12
click at [281, 80] on div "Rakia Brown Add CMS Link Campson & Campson Managing Paralegal: Jacqueline Maldo…" at bounding box center [617, 89] width 1234 height 96
click at [981, 172] on span "Back to All Tasks" at bounding box center [967, 174] width 64 height 10
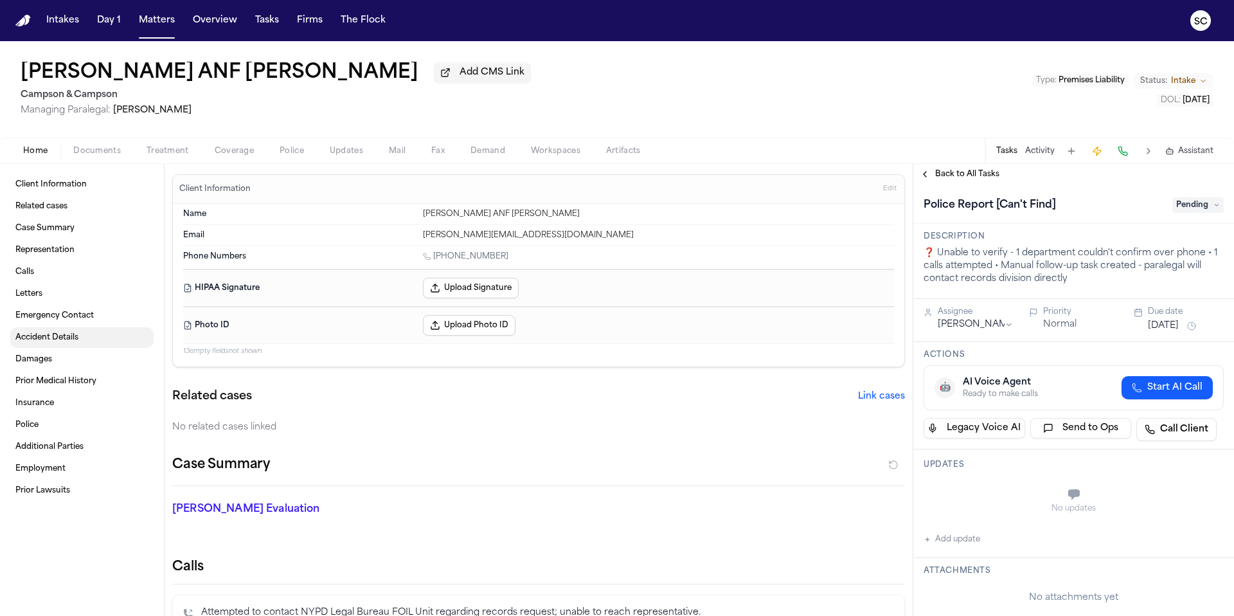
click at [44, 343] on span "Accident Details" at bounding box center [46, 337] width 63 height 10
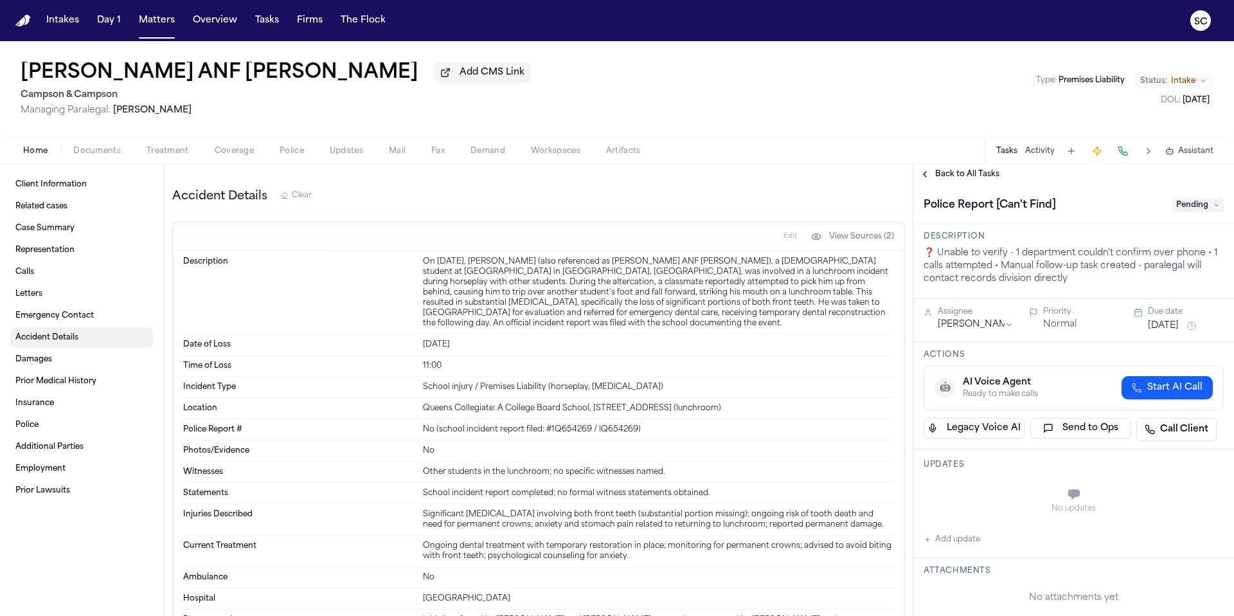
scroll to position [905, 0]
drag, startPoint x: 644, startPoint y: 432, endPoint x: 419, endPoint y: 426, distance: 225.7
click at [419, 426] on div "Police Report # No (school incident report filed: #1Q654269 / IQ654269)" at bounding box center [538, 428] width 711 height 21
copy div "No (school incident report filed: #1Q654269 / IQ654269)"
click at [960, 542] on button "Add update" at bounding box center [952, 539] width 57 height 15
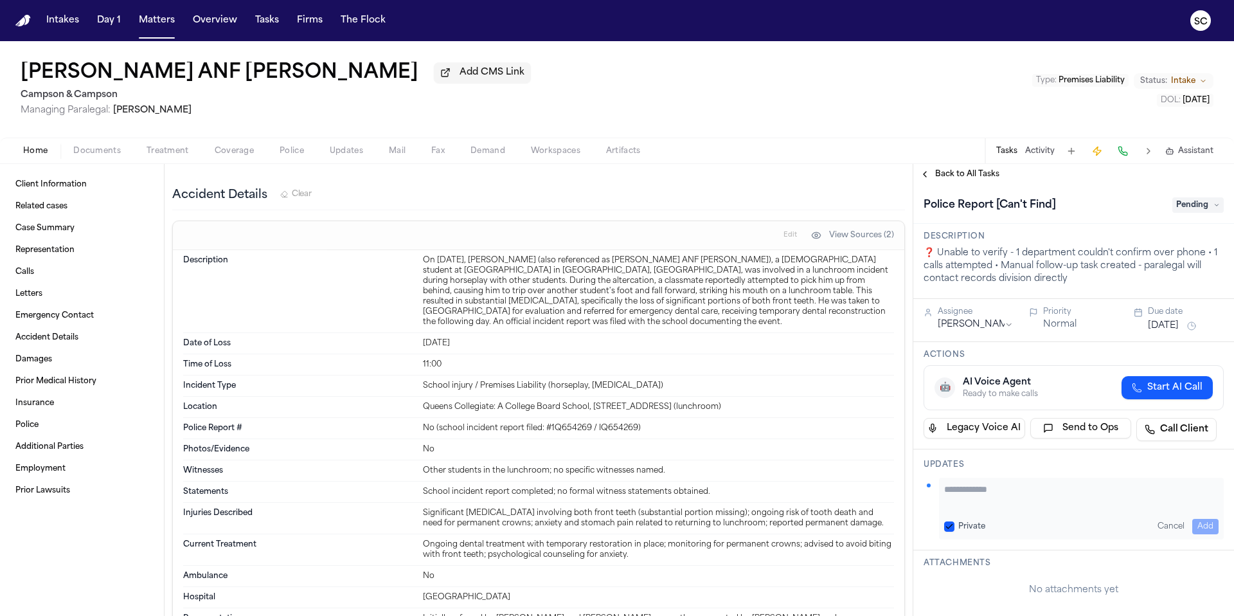
click at [962, 496] on textarea "Add your update" at bounding box center [1081, 496] width 275 height 26
paste textarea "**********"
click at [958, 490] on textarea "**********" at bounding box center [1076, 496] width 265 height 26
drag, startPoint x: 966, startPoint y: 507, endPoint x: 947, endPoint y: 497, distance: 21.0
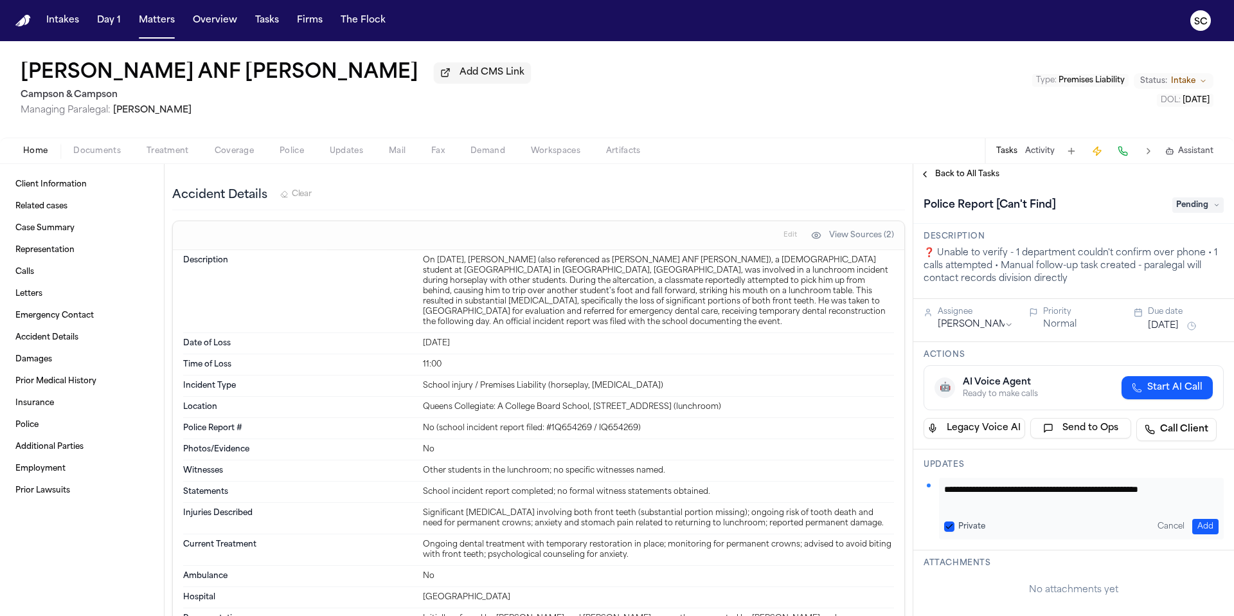
click at [935, 494] on div "**********" at bounding box center [1074, 509] width 300 height 62
type textarea "**********"
drag, startPoint x: 1182, startPoint y: 206, endPoint x: 1189, endPoint y: 216, distance: 12.1
click at [1182, 206] on span "Pending" at bounding box center [1198, 204] width 51 height 15
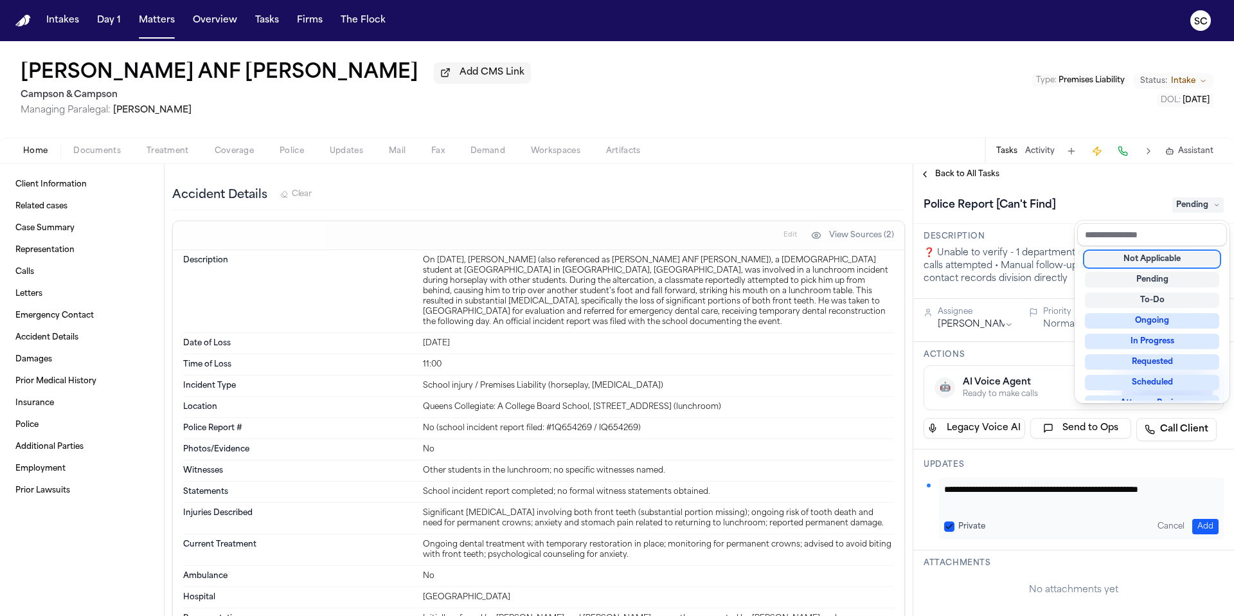
click at [1158, 260] on div "Not Applicable" at bounding box center [1152, 258] width 134 height 15
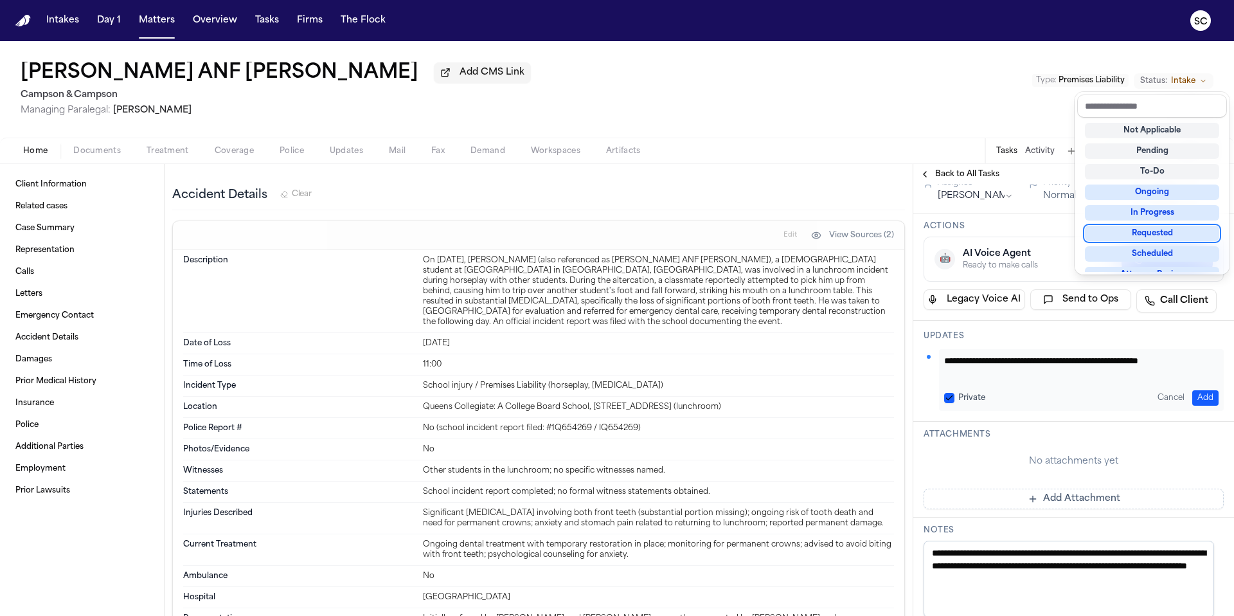
scroll to position [154, 0]
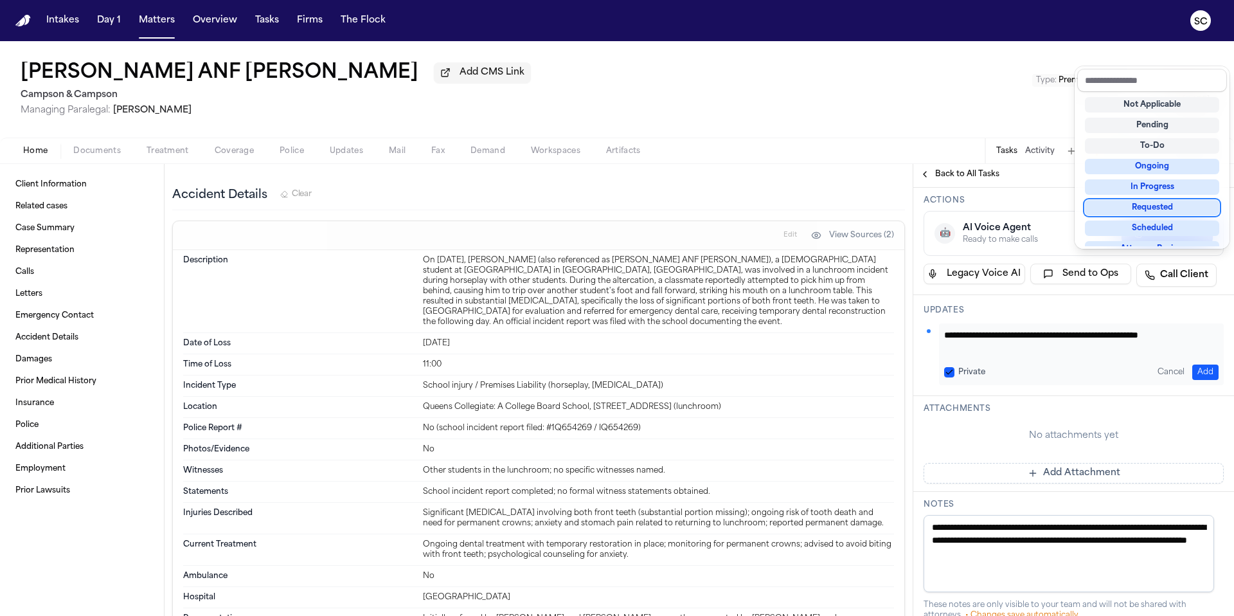
click at [1137, 554] on div "**********" at bounding box center [1074, 456] width 321 height 853
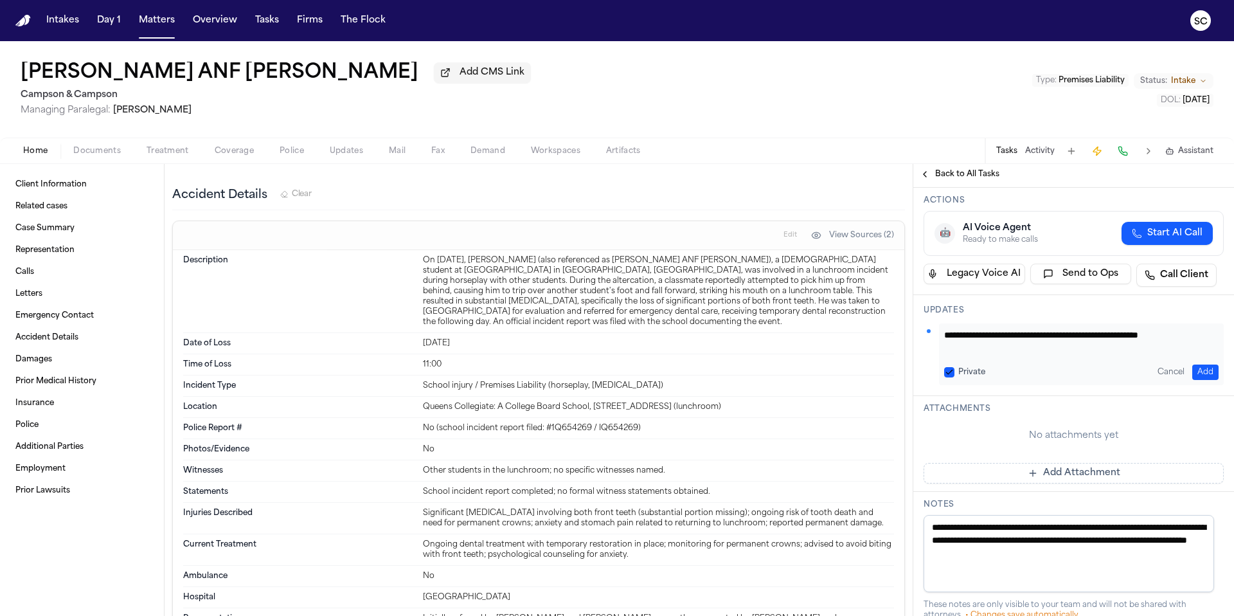
drag, startPoint x: 1136, startPoint y: 554, endPoint x: 935, endPoint y: 526, distance: 203.2
click at [934, 528] on textarea "**********" at bounding box center [1069, 553] width 291 height 77
paste textarea "**********"
type textarea "**********"
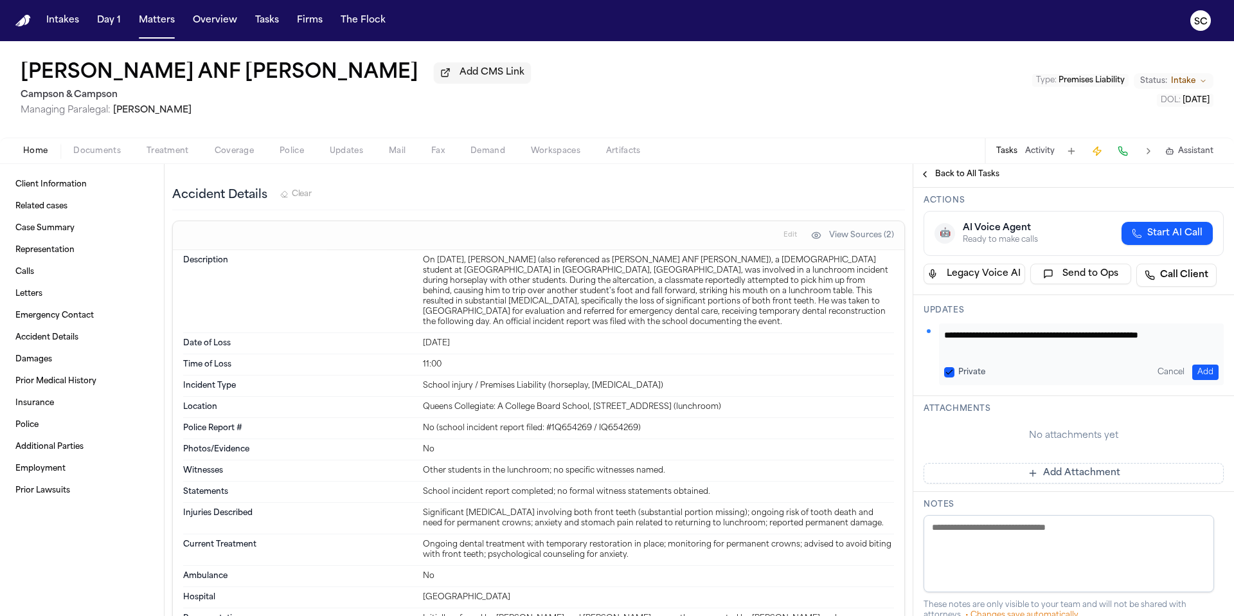
paste textarea "**********"
type textarea "**********"
click at [969, 502] on h3 "Notes" at bounding box center [1074, 505] width 300 height 10
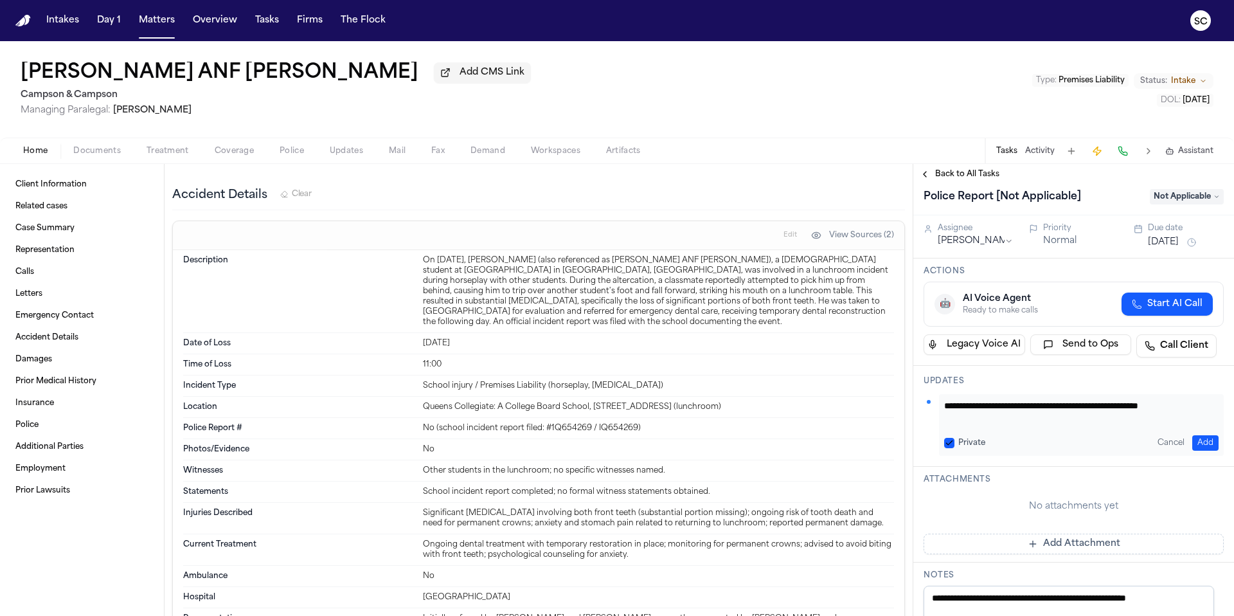
scroll to position [0, 0]
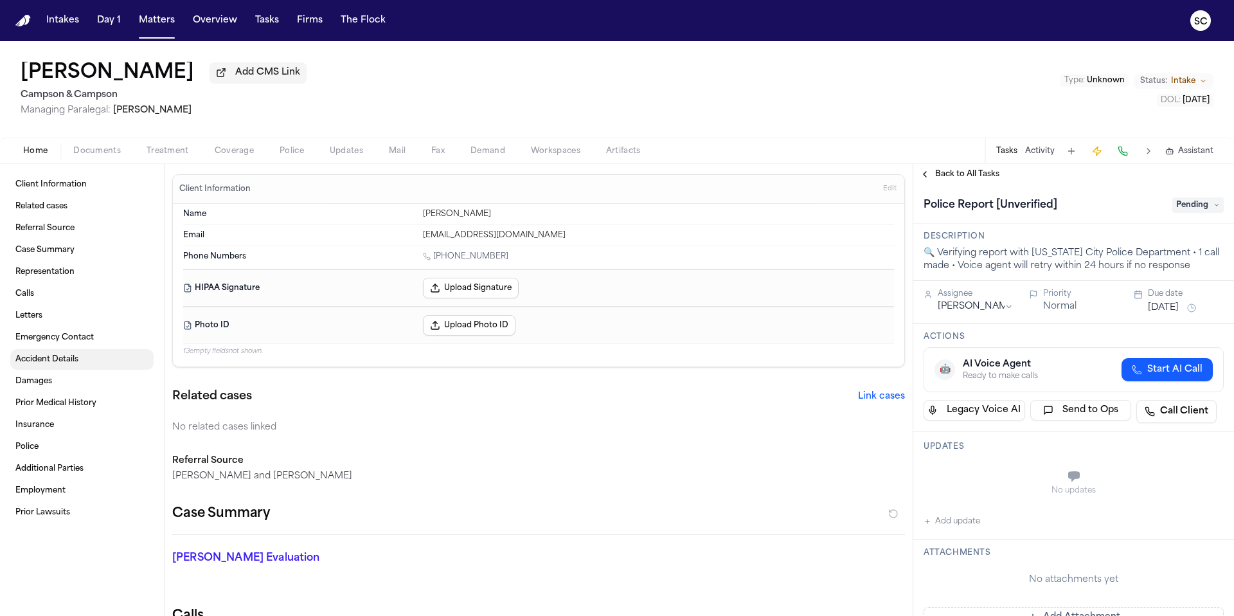
click at [54, 359] on span "Accident Details" at bounding box center [46, 359] width 63 height 10
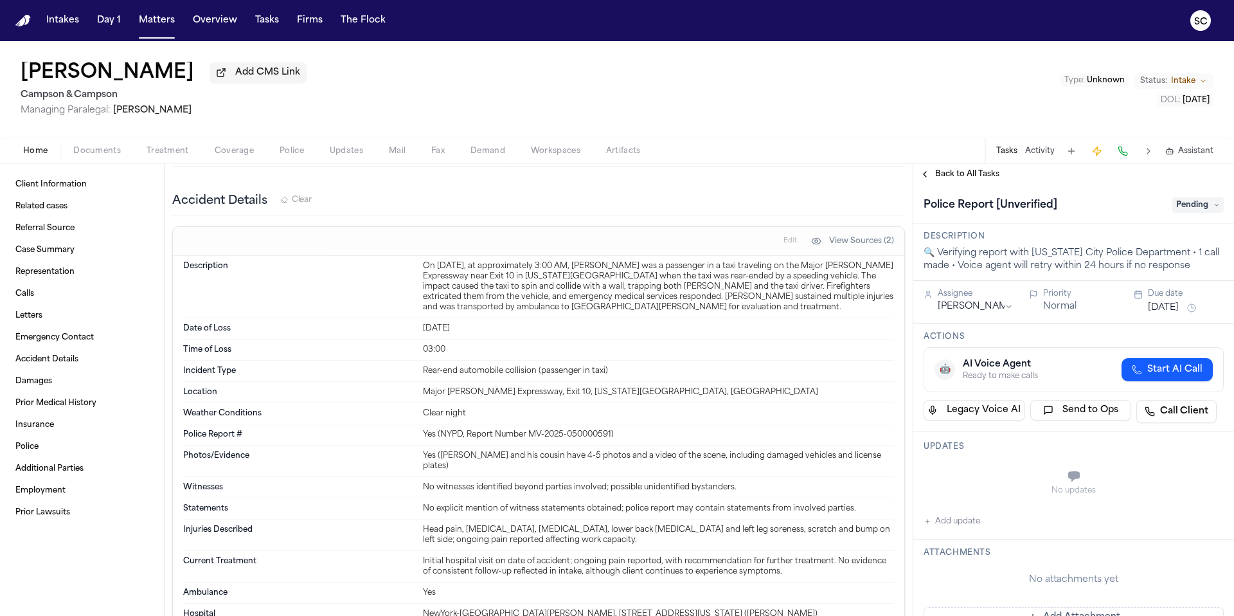
scroll to position [954, 0]
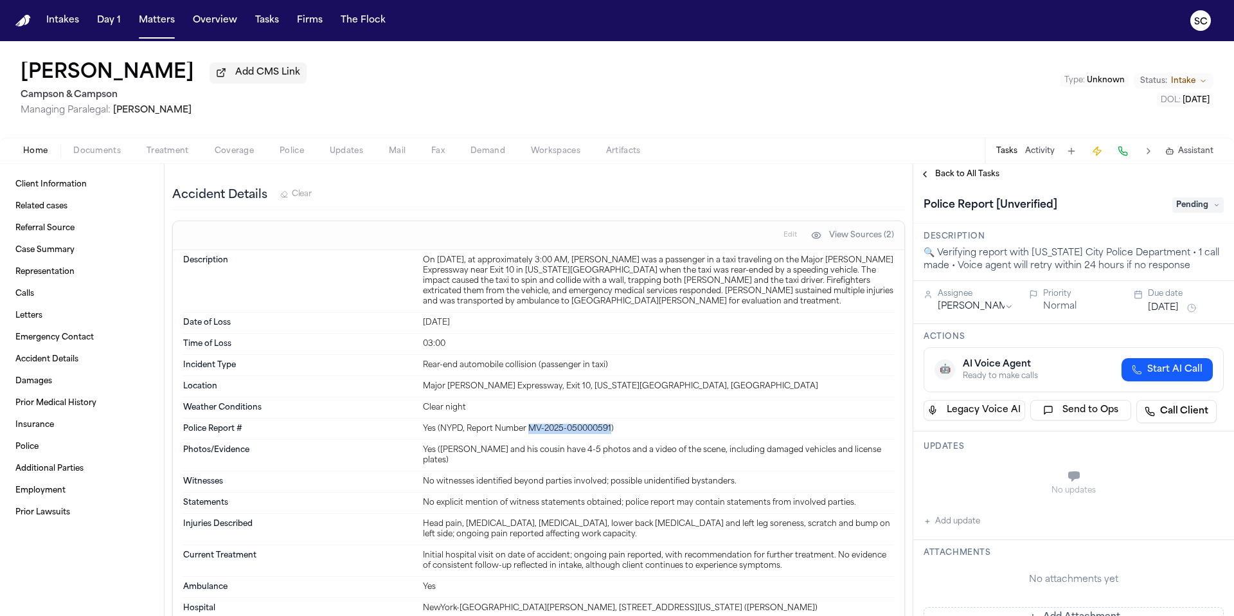
drag, startPoint x: 609, startPoint y: 431, endPoint x: 527, endPoint y: 430, distance: 82.9
click at [527, 430] on div "Yes (NYPD, Report Number MV-2025-050000591)" at bounding box center [658, 429] width 471 height 10
copy div "MV-2025-050000591"
click at [107, 153] on span "Documents" at bounding box center [97, 151] width 48 height 10
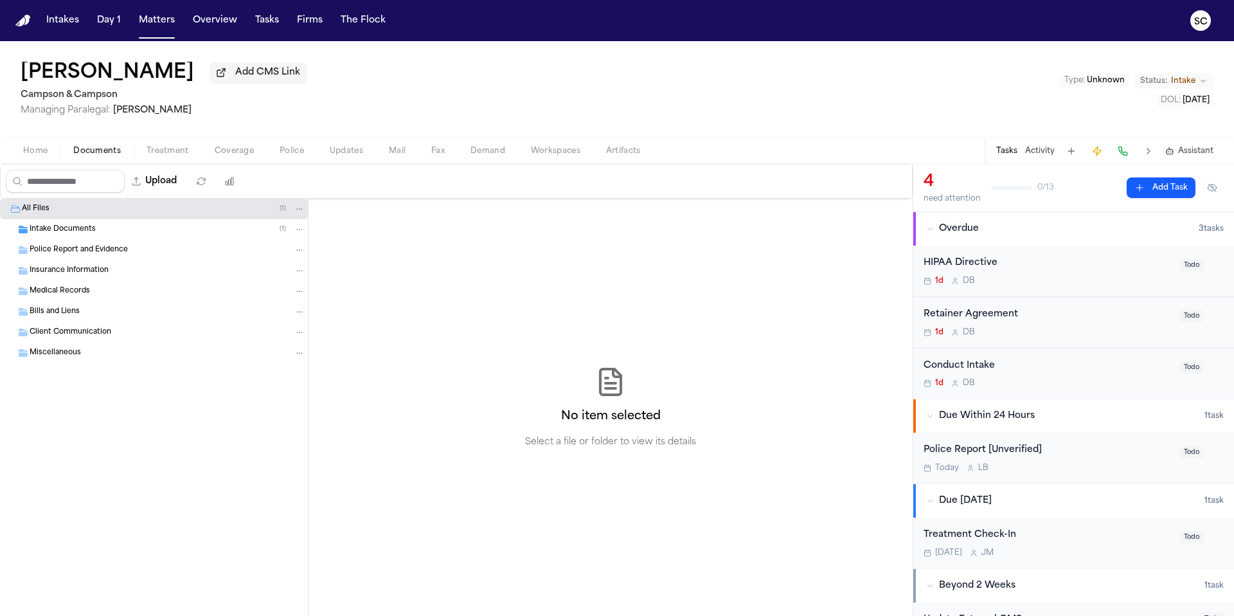
click at [104, 234] on div "Intake Documents ( 1 )" at bounding box center [168, 230] width 276 height 12
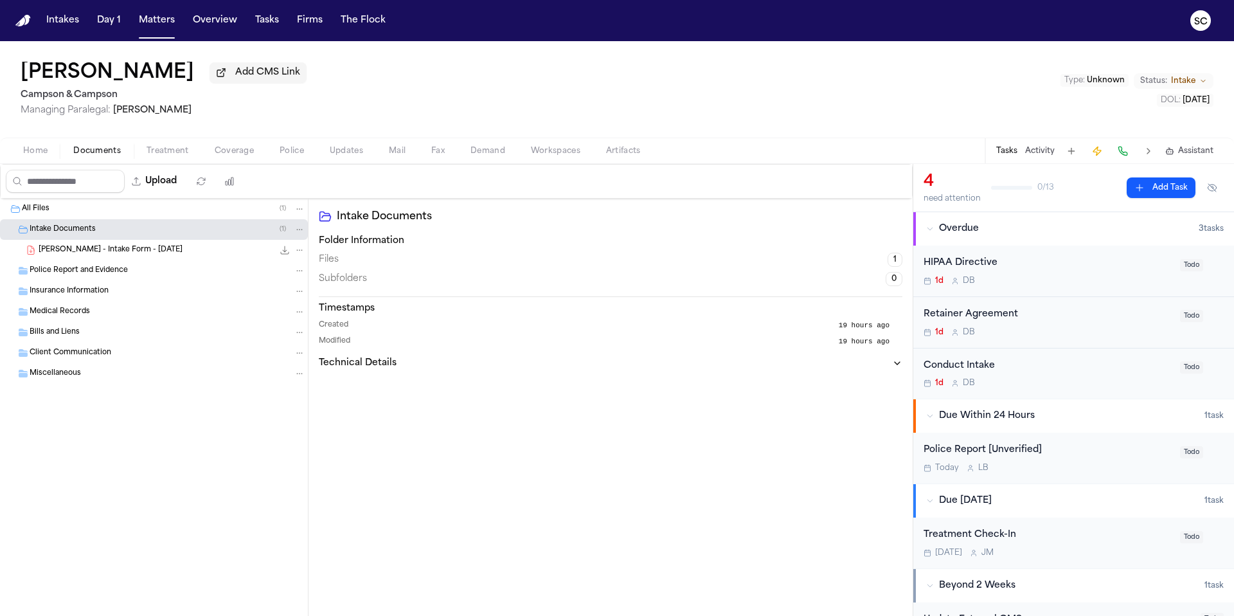
click at [102, 253] on span "L. Garcia - Intake Form - 8.26.25" at bounding box center [111, 250] width 144 height 11
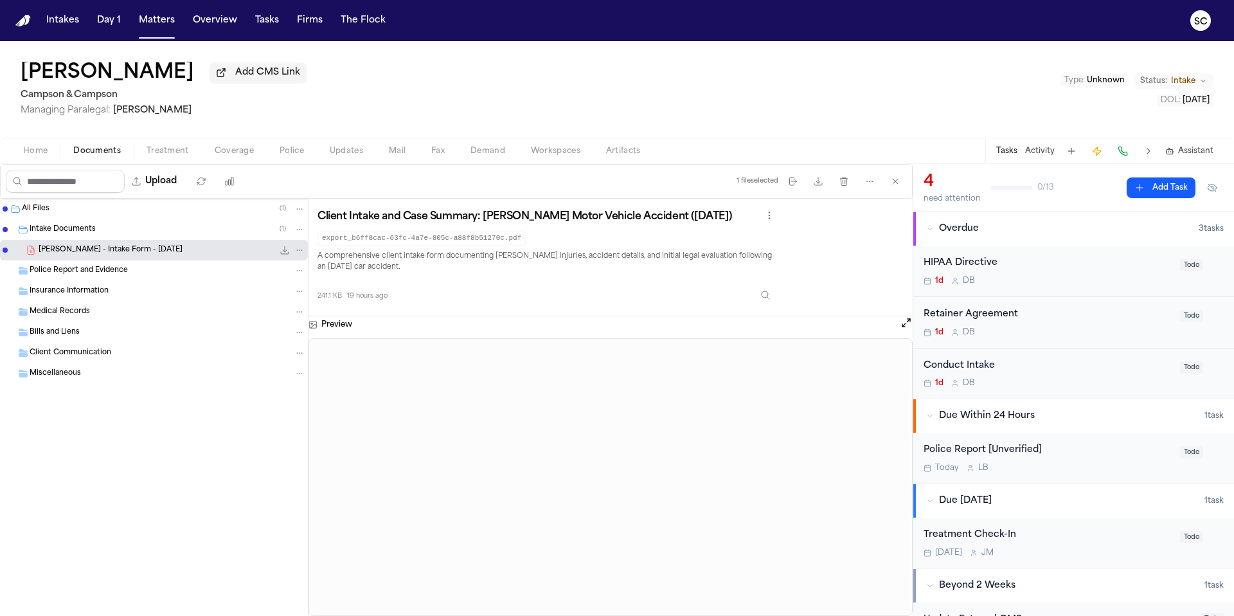
click at [173, 343] on div "Bills and Liens" at bounding box center [154, 332] width 308 height 21
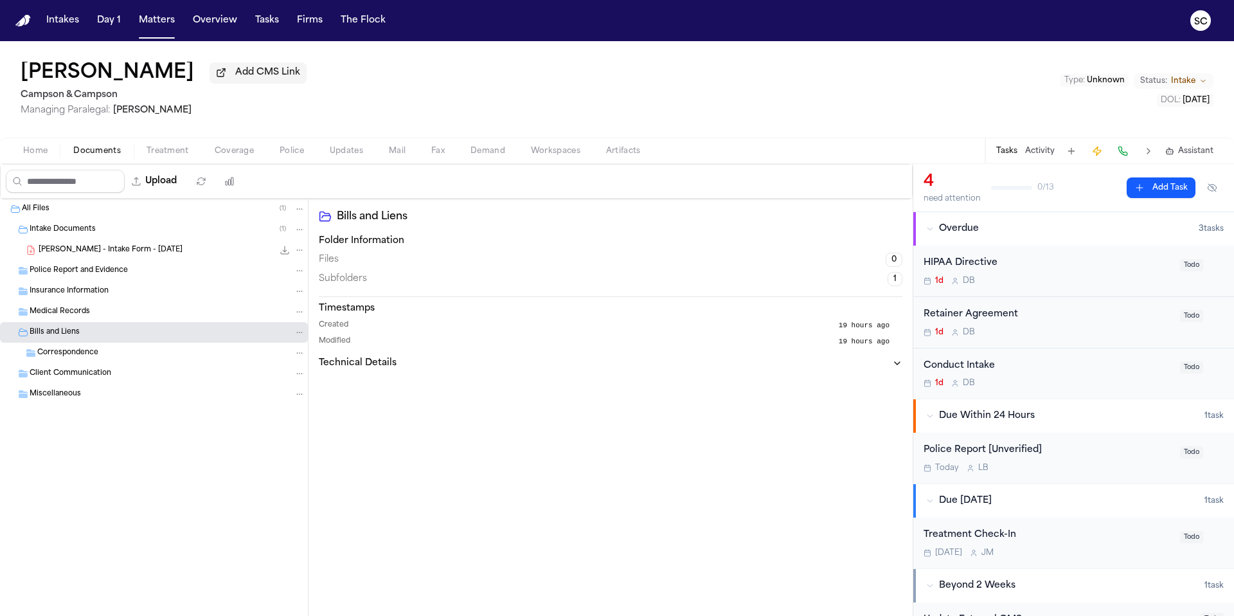
click at [31, 156] on span "Home" at bounding box center [35, 151] width 24 height 10
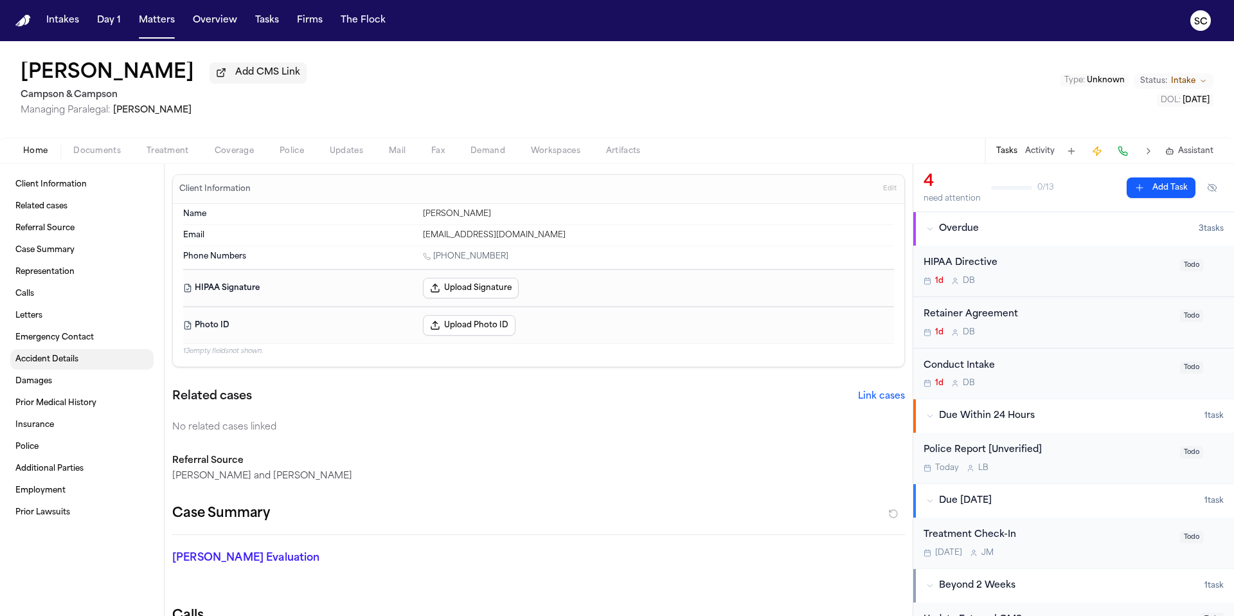
click at [48, 368] on link "Accident Details" at bounding box center [81, 359] width 143 height 21
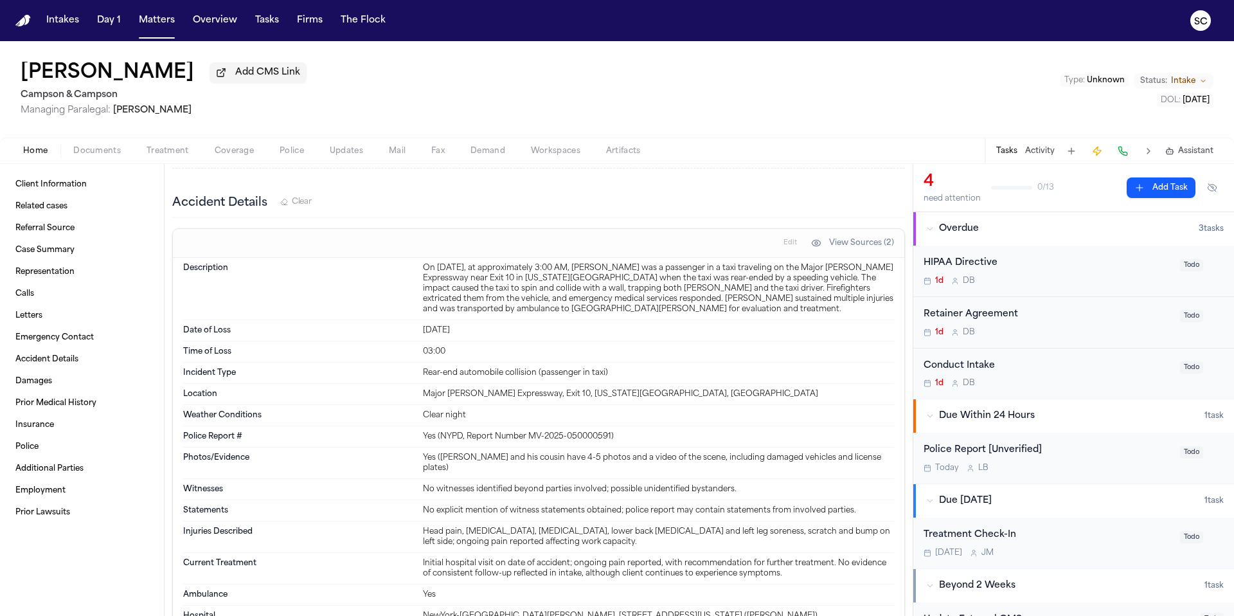
scroll to position [954, 0]
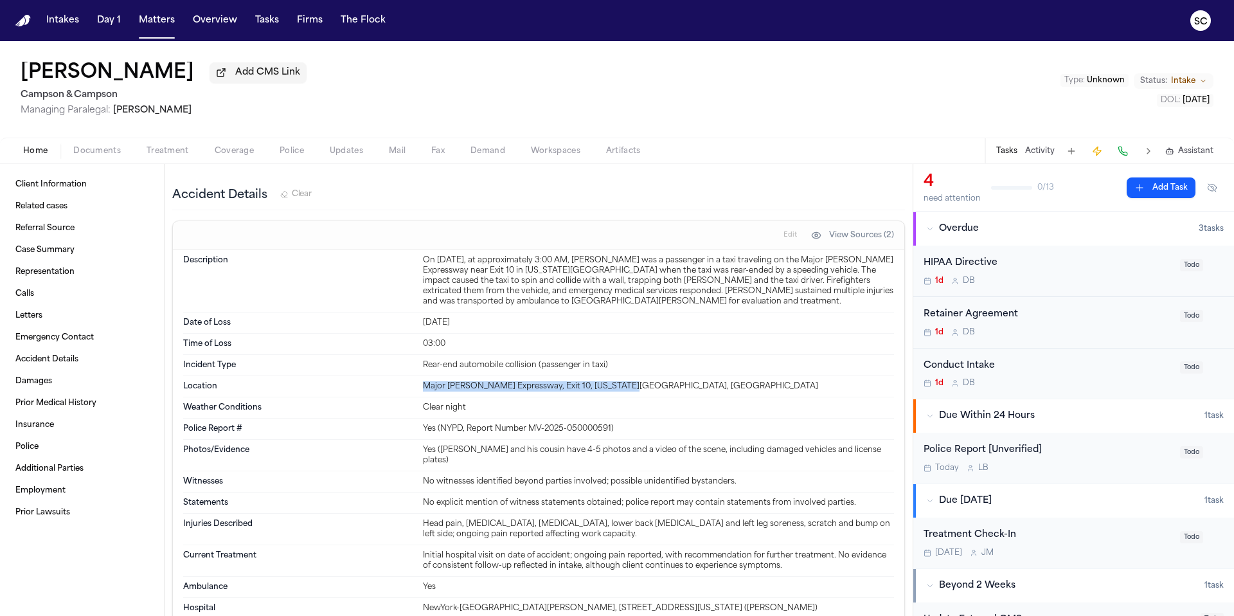
drag, startPoint x: 423, startPoint y: 387, endPoint x: 614, endPoint y: 393, distance: 191.0
click at [636, 392] on div "Location Major Deegan Expressway, Exit 10, New York City, NY" at bounding box center [538, 386] width 711 height 21
copy div "Major Deegan Expressway, Exit 10, New York City, NY"
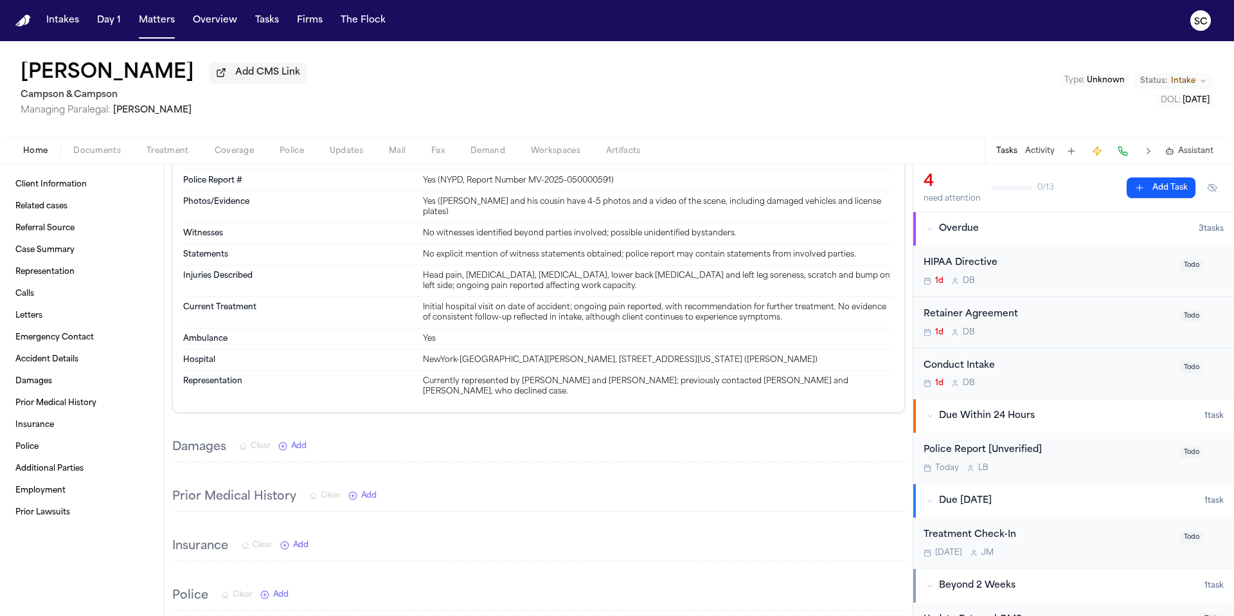
scroll to position [1204, 0]
click at [67, 192] on link "Client Information" at bounding box center [81, 184] width 143 height 21
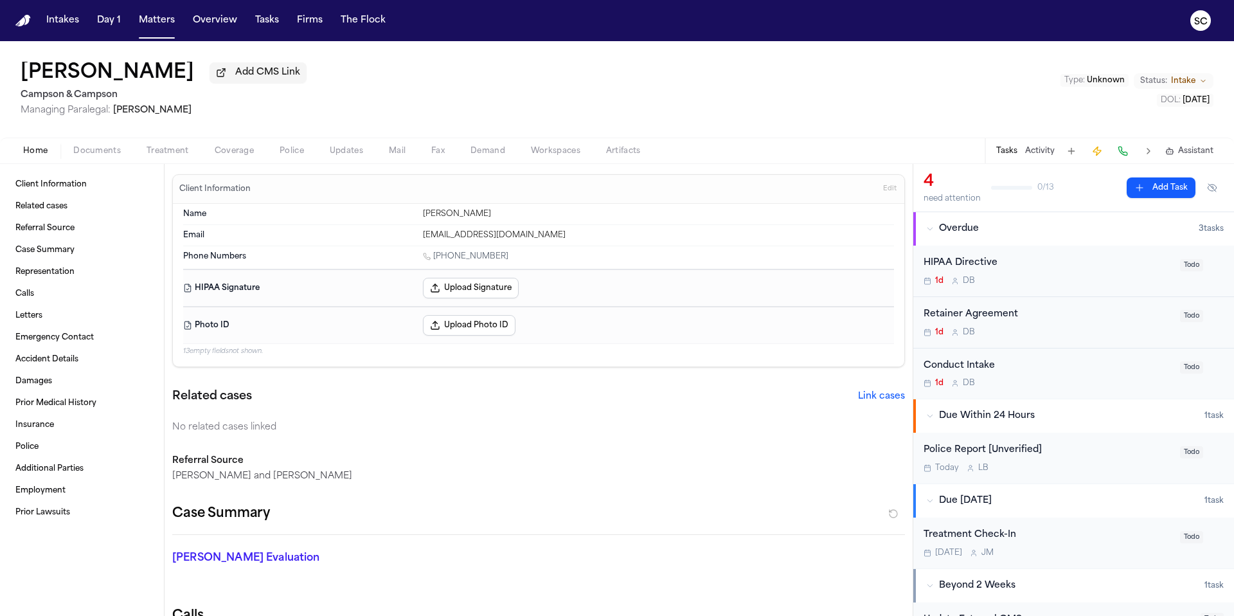
click at [114, 156] on span "Documents" at bounding box center [97, 151] width 48 height 10
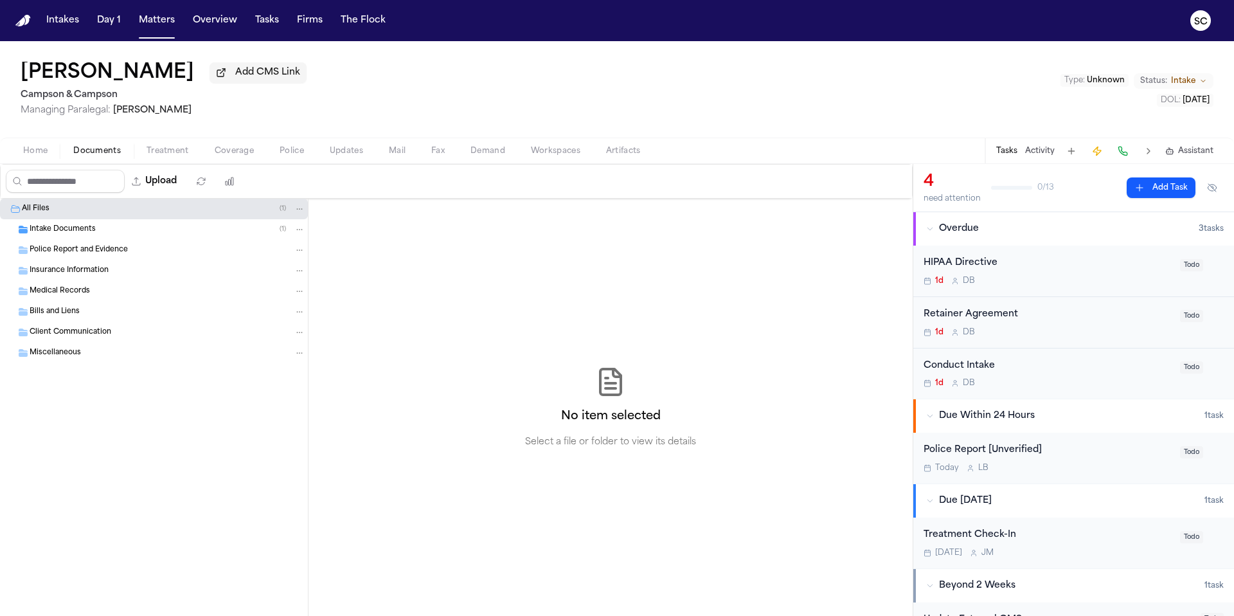
click at [102, 239] on div "Intake Documents ( 1 )" at bounding box center [154, 229] width 308 height 21
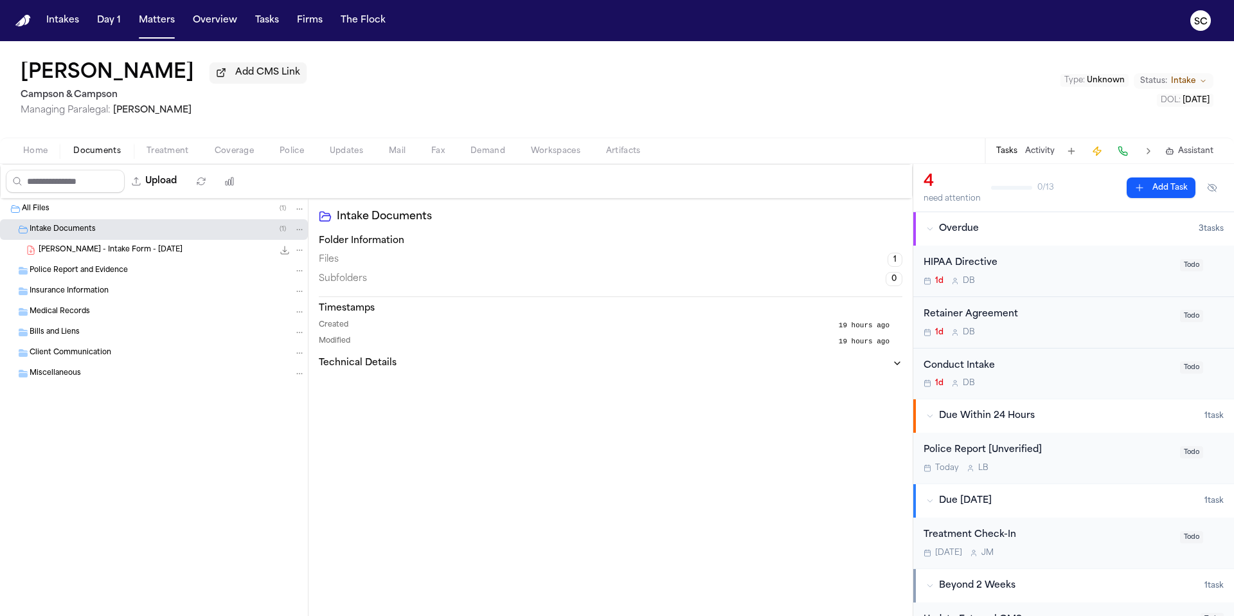
click at [196, 248] on div "L. Garcia - Intake Form - 8.26.25 241.1 KB • PDF" at bounding box center [172, 250] width 267 height 13
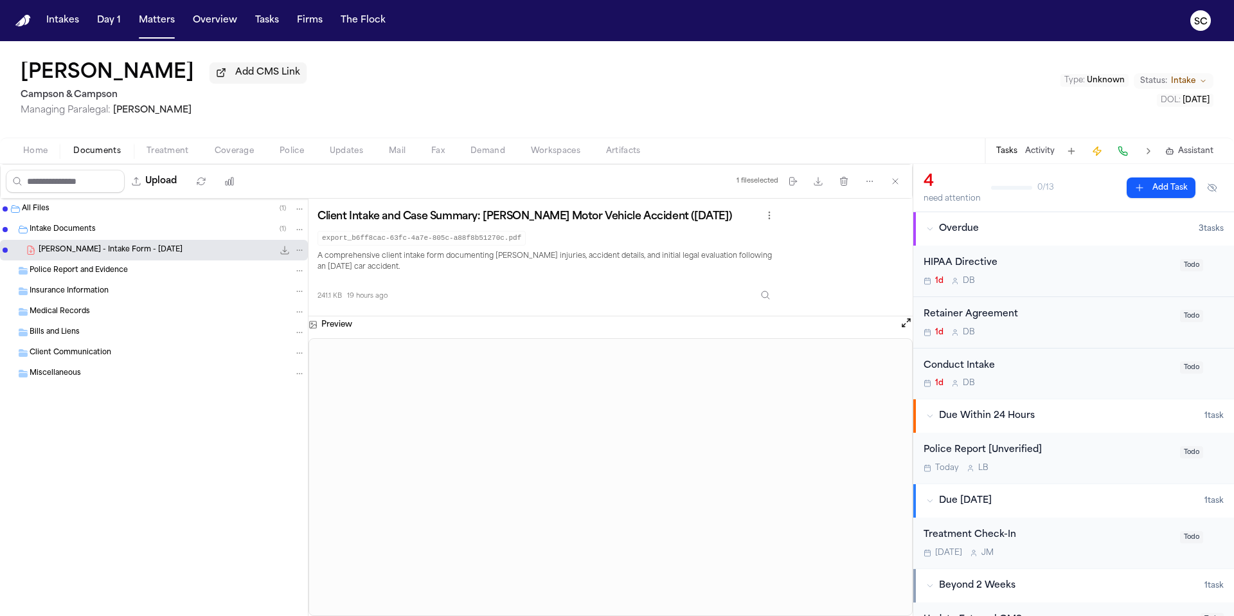
click at [39, 156] on span "Home" at bounding box center [35, 151] width 24 height 10
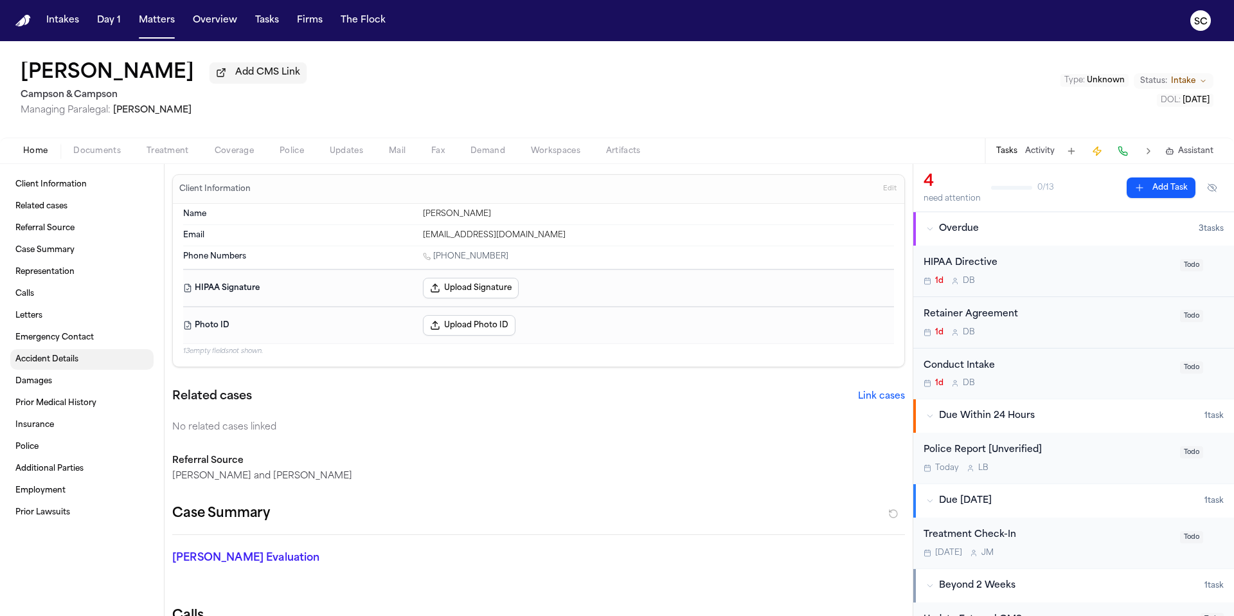
click at [53, 364] on span "Accident Details" at bounding box center [46, 359] width 63 height 10
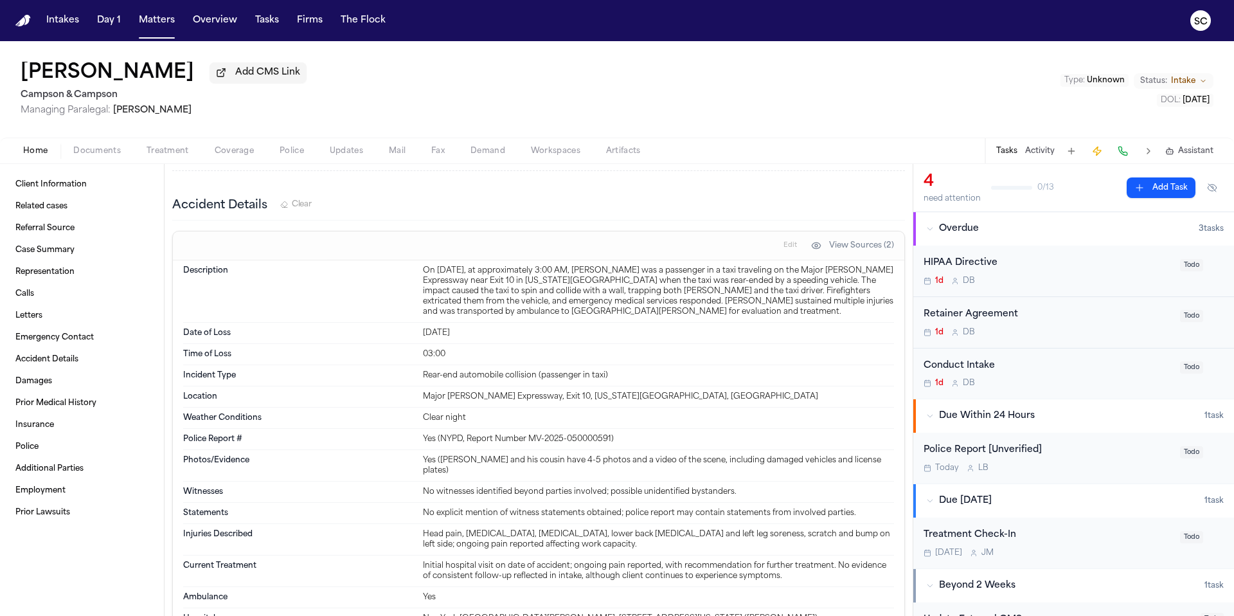
scroll to position [954, 0]
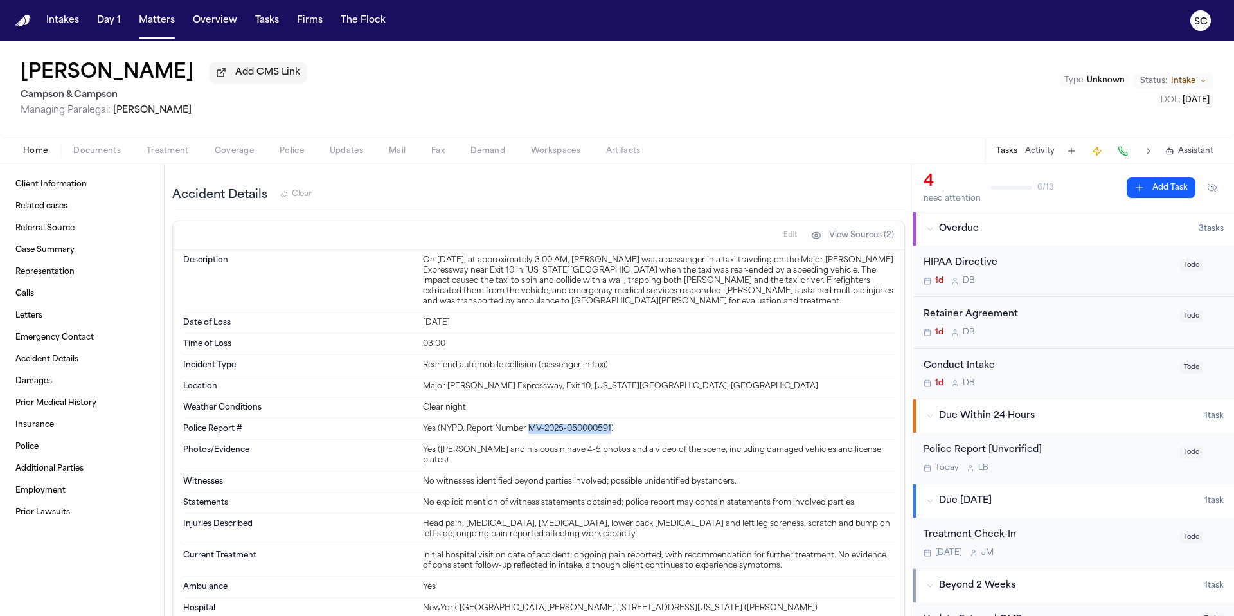
drag, startPoint x: 609, startPoint y: 430, endPoint x: 528, endPoint y: 429, distance: 81.0
click at [528, 429] on div "Yes (NYPD, Report Number MV-2025-050000591)" at bounding box center [658, 429] width 471 height 10
drag, startPoint x: 438, startPoint y: 428, endPoint x: 610, endPoint y: 431, distance: 171.7
click at [610, 431] on div "Yes (NYPD, Report Number MV-2025-050000591)" at bounding box center [658, 429] width 471 height 10
copy div "NYPD, Report Number MV-2025-050000591"
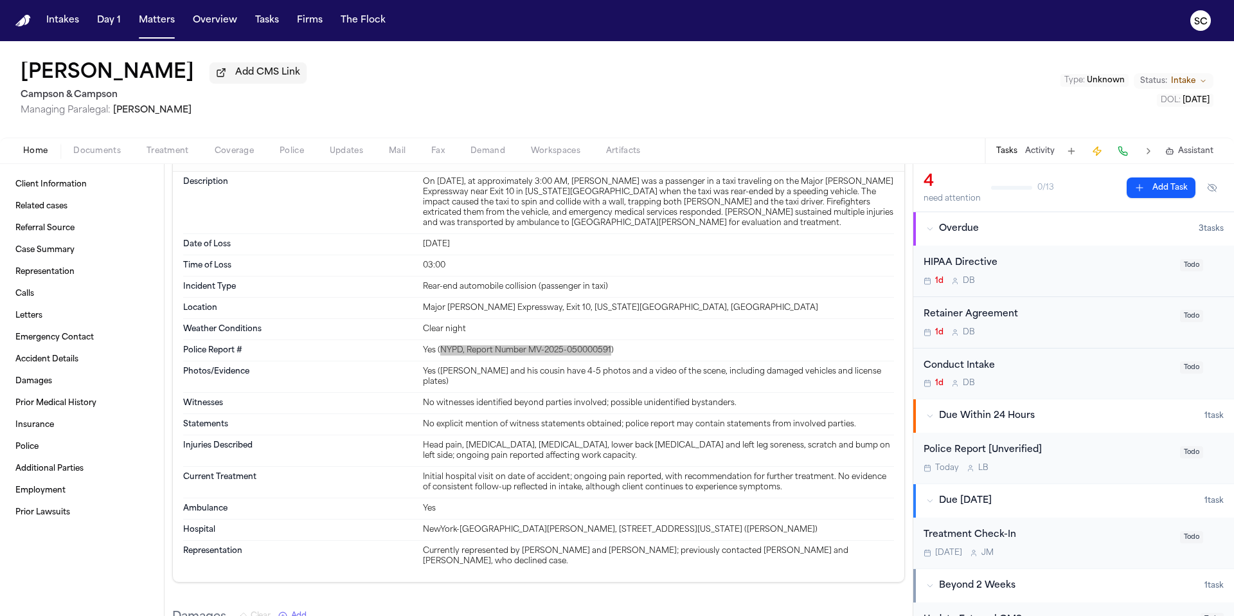
scroll to position [1042, 0]
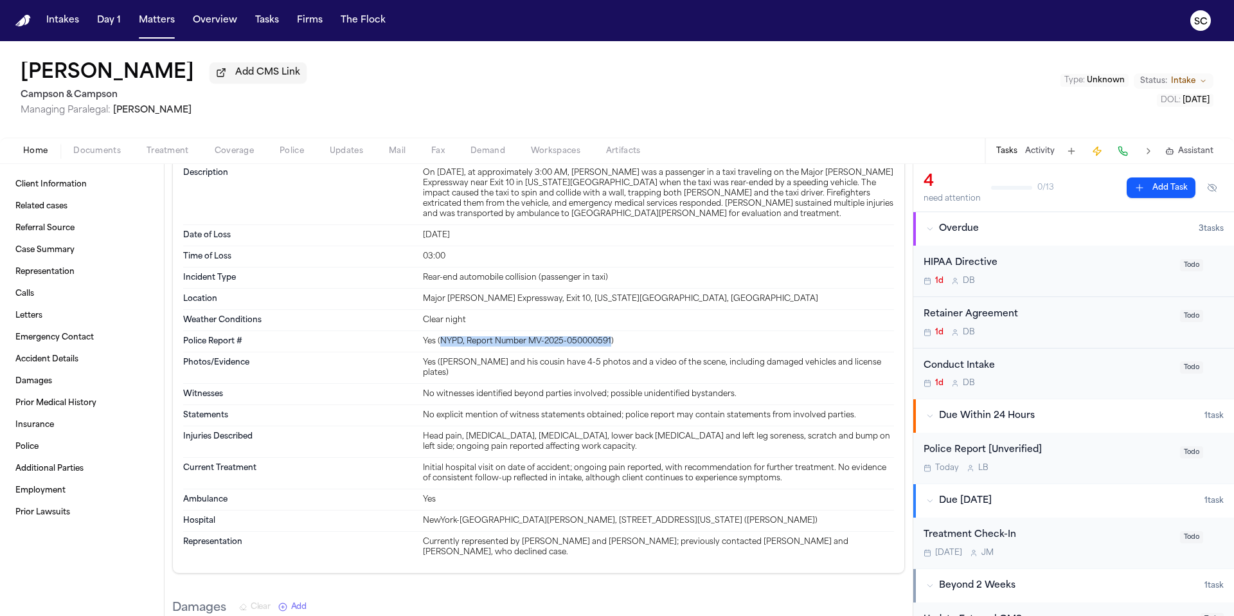
drag, startPoint x: 21, startPoint y: 74, endPoint x: 49, endPoint y: 75, distance: 27.7
click at [49, 75] on h1 "Leroy Garcia" at bounding box center [108, 73] width 174 height 23
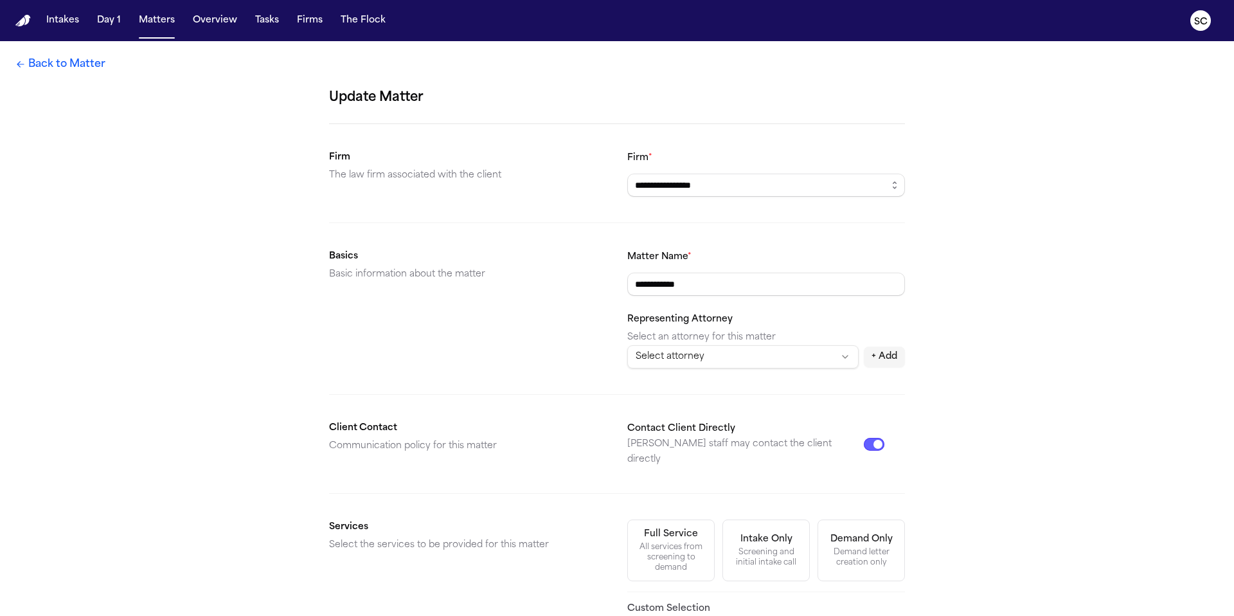
click at [64, 57] on link "Back to Matter" at bounding box center [60, 64] width 90 height 15
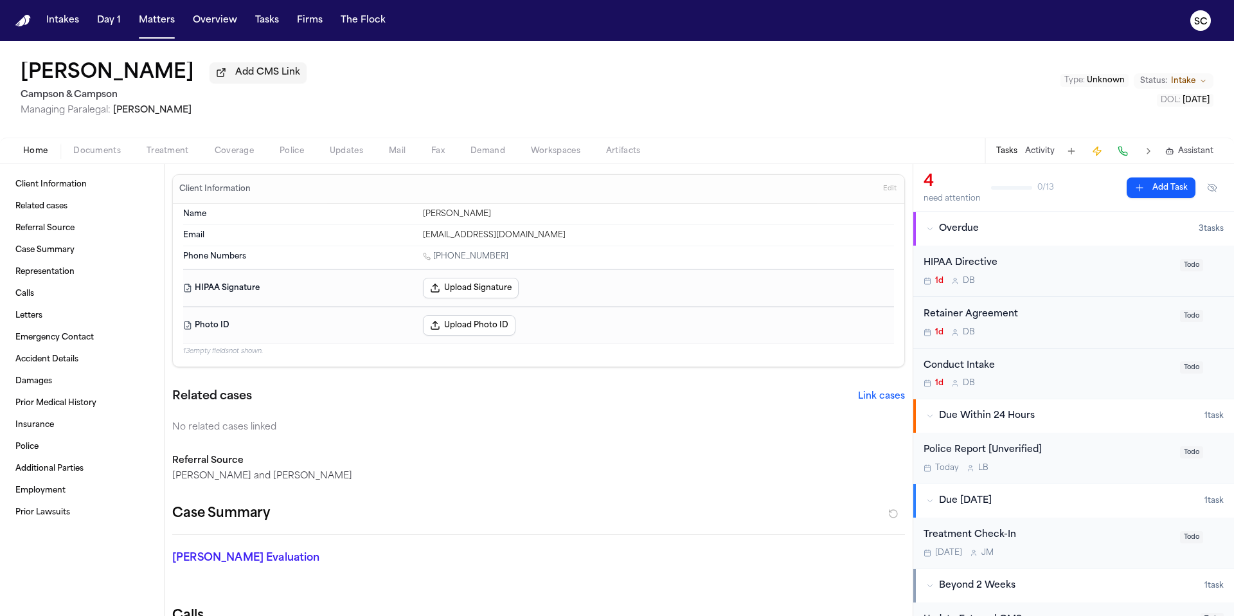
click at [1085, 462] on div "Police Report [Unverified] Today L B" at bounding box center [1048, 458] width 249 height 30
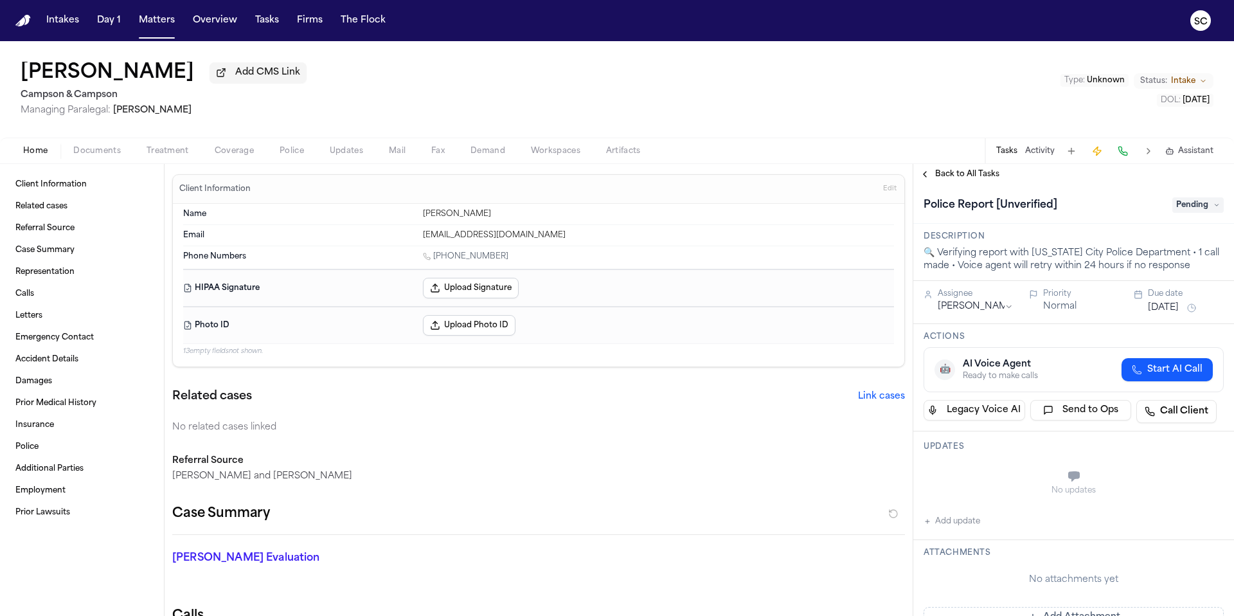
click at [1068, 476] on icon at bounding box center [1074, 476] width 13 height 13
click at [979, 521] on button "Add update" at bounding box center [952, 521] width 57 height 15
click at [975, 483] on textarea "Add your update" at bounding box center [1081, 478] width 275 height 26
drag, startPoint x: 974, startPoint y: 488, endPoint x: 949, endPoint y: 473, distance: 29.4
click at [949, 473] on textarea "**********" at bounding box center [1076, 478] width 265 height 26
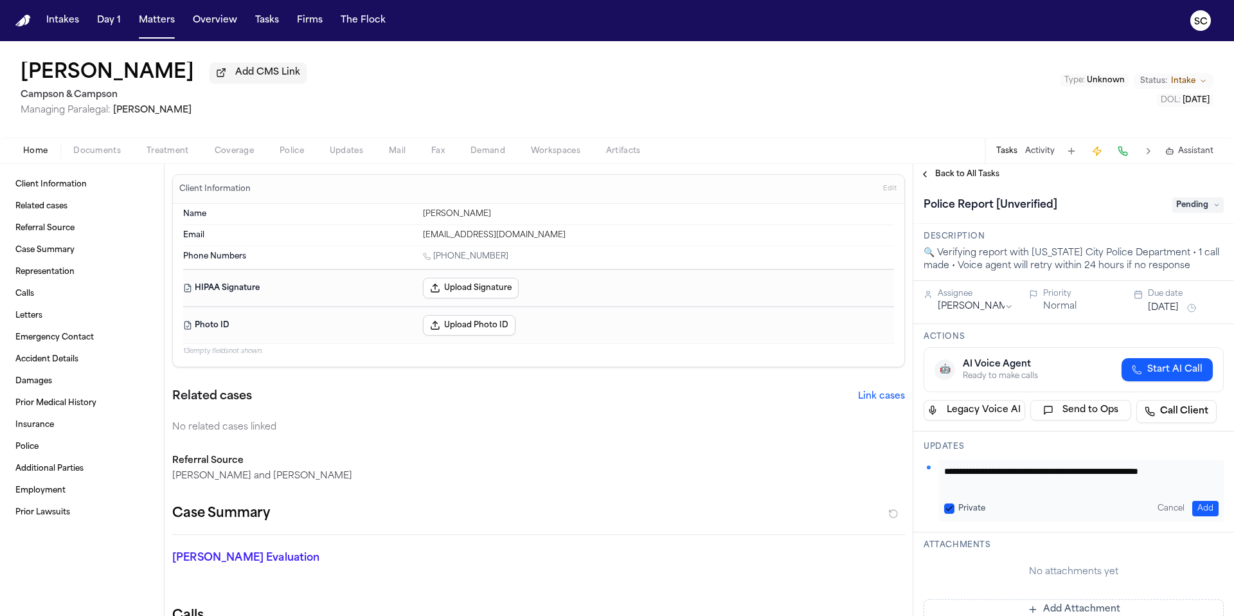
click at [985, 491] on textarea "**********" at bounding box center [1076, 478] width 265 height 26
drag, startPoint x: 976, startPoint y: 489, endPoint x: 941, endPoint y: 474, distance: 38.0
click at [941, 474] on div "**********" at bounding box center [1081, 491] width 285 height 62
type textarea "**********"
click at [1183, 210] on span "Pending" at bounding box center [1198, 204] width 51 height 15
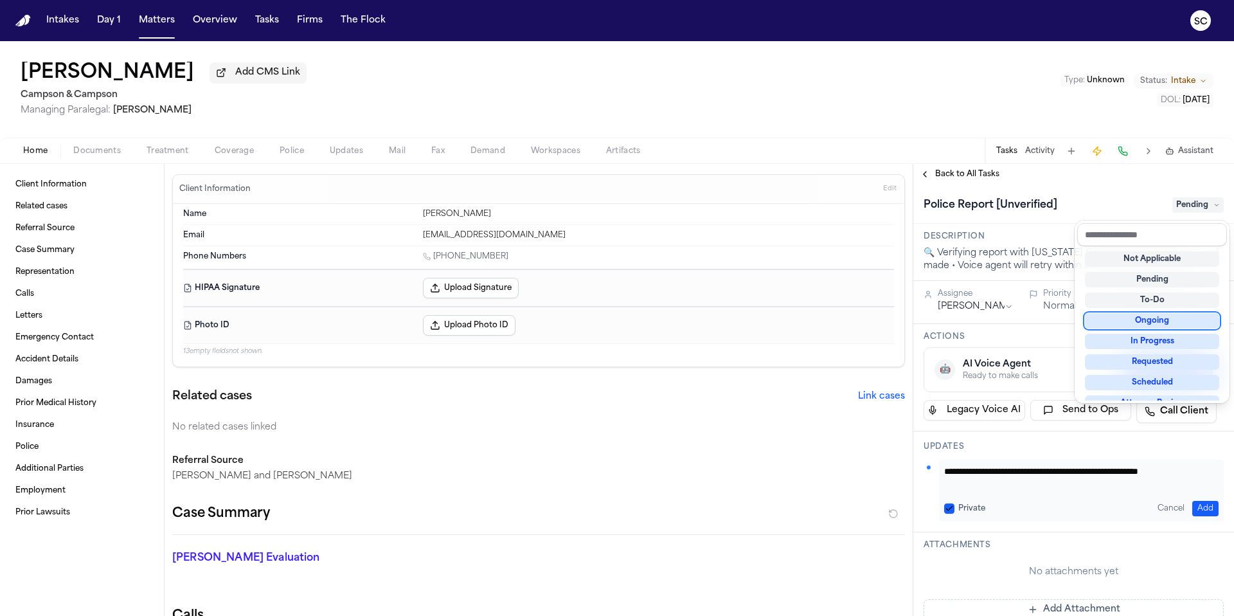
click at [1180, 322] on div "Ongoing" at bounding box center [1152, 320] width 134 height 15
click at [1095, 198] on div "Police Report [Unverified] Ongoing" at bounding box center [1074, 205] width 300 height 21
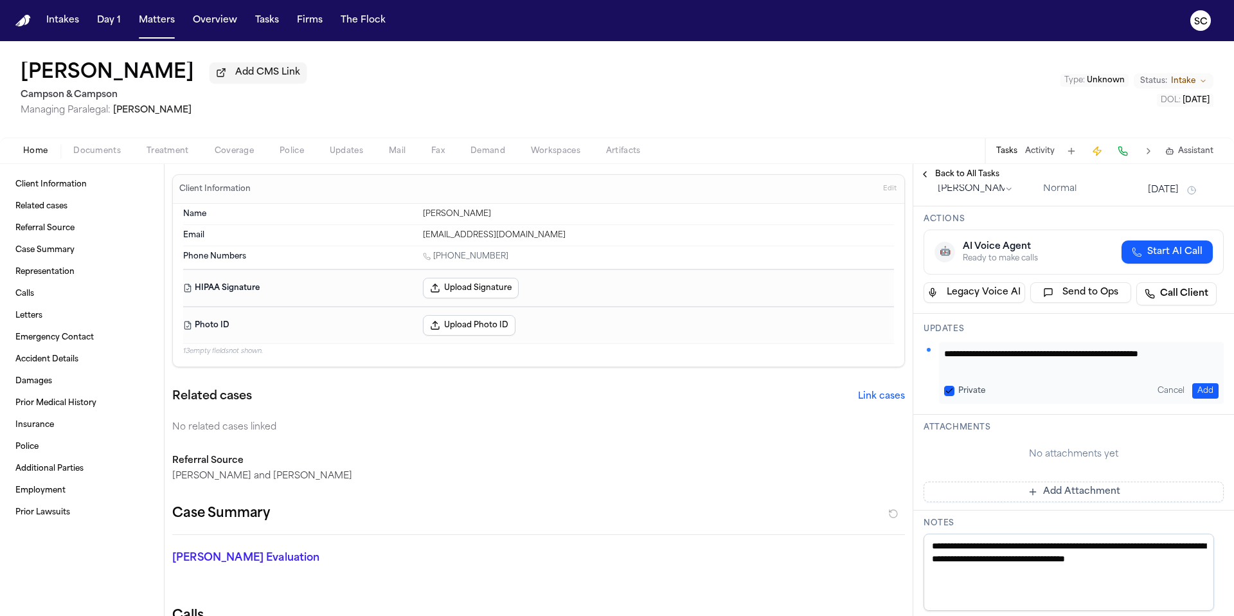
scroll to position [120, 0]
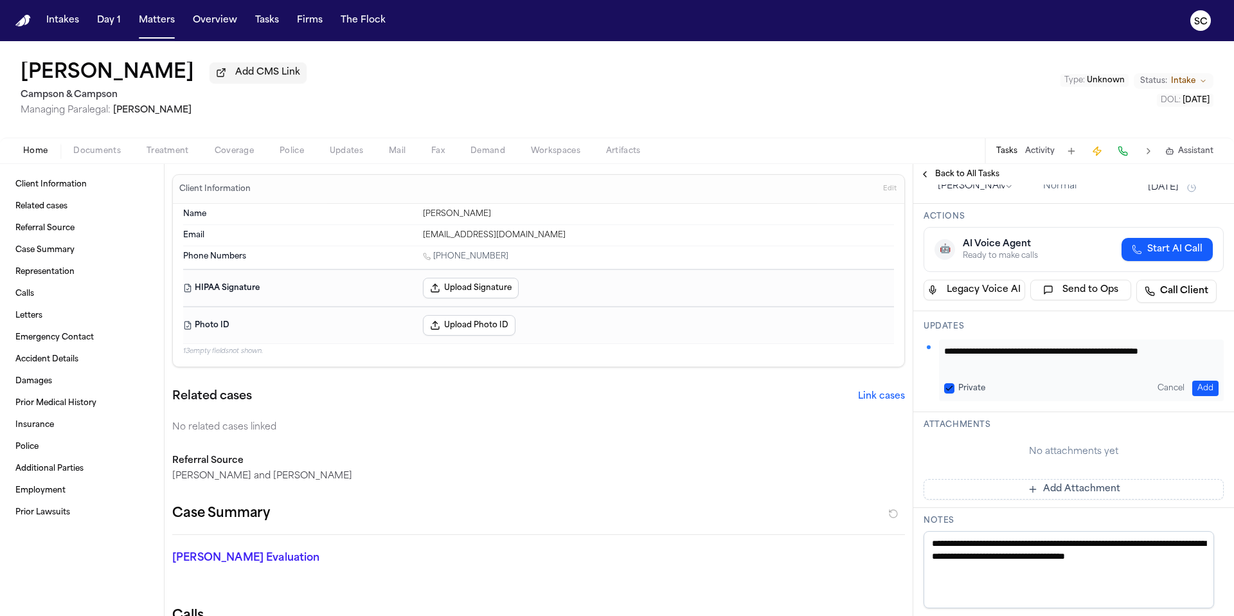
drag, startPoint x: 970, startPoint y: 572, endPoint x: 934, endPoint y: 539, distance: 48.7
click at [934, 539] on textarea "**********" at bounding box center [1069, 569] width 291 height 77
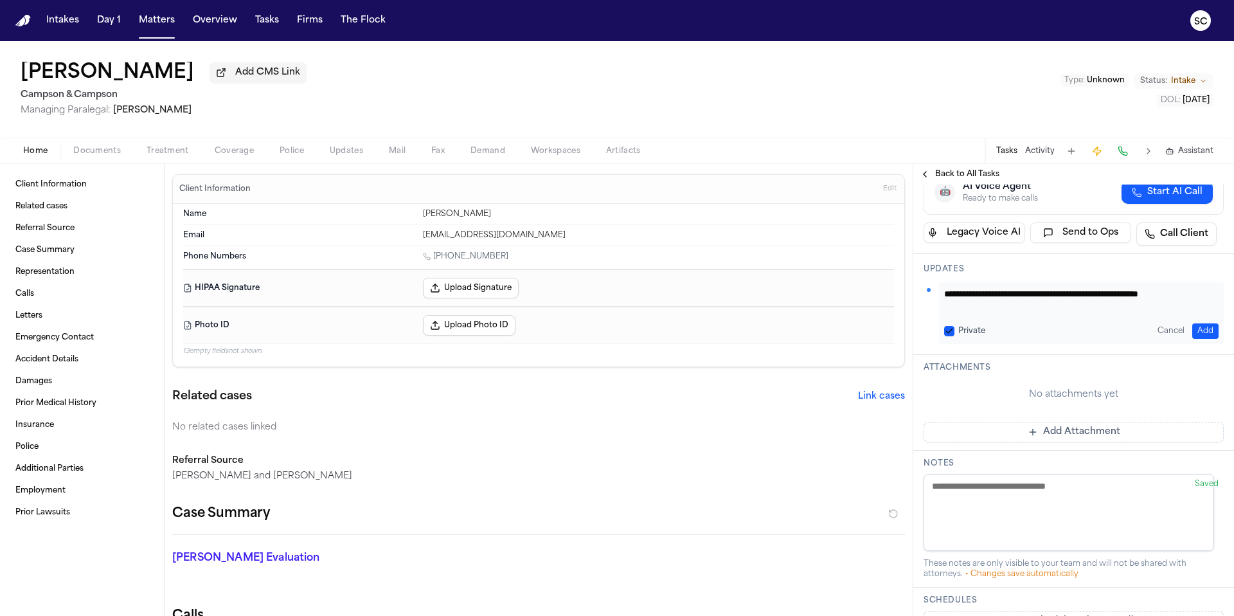
scroll to position [63, 0]
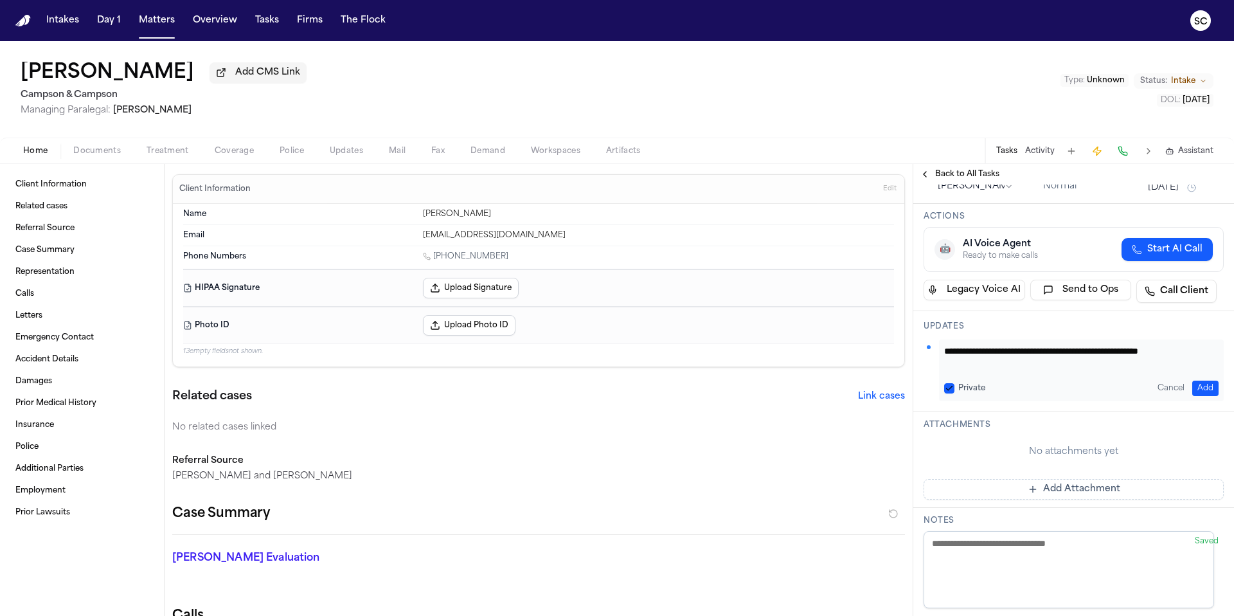
paste textarea "**********"
paste textarea
type textarea "**********"
click at [984, 451] on div "No attachments yet" at bounding box center [1074, 452] width 300 height 13
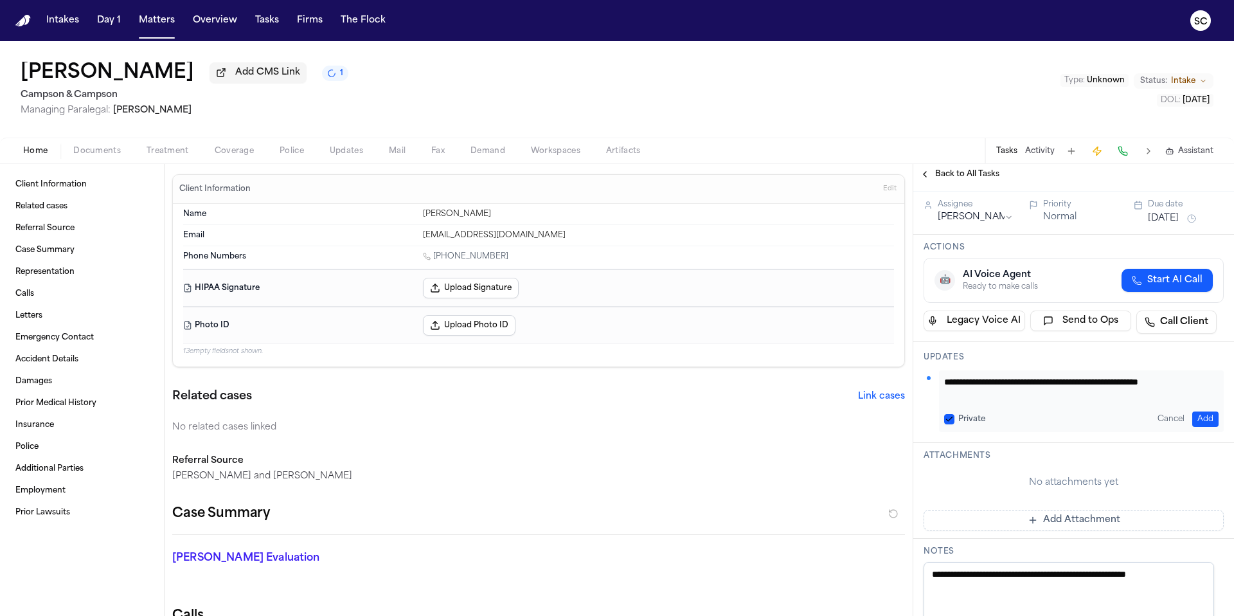
scroll to position [0, 0]
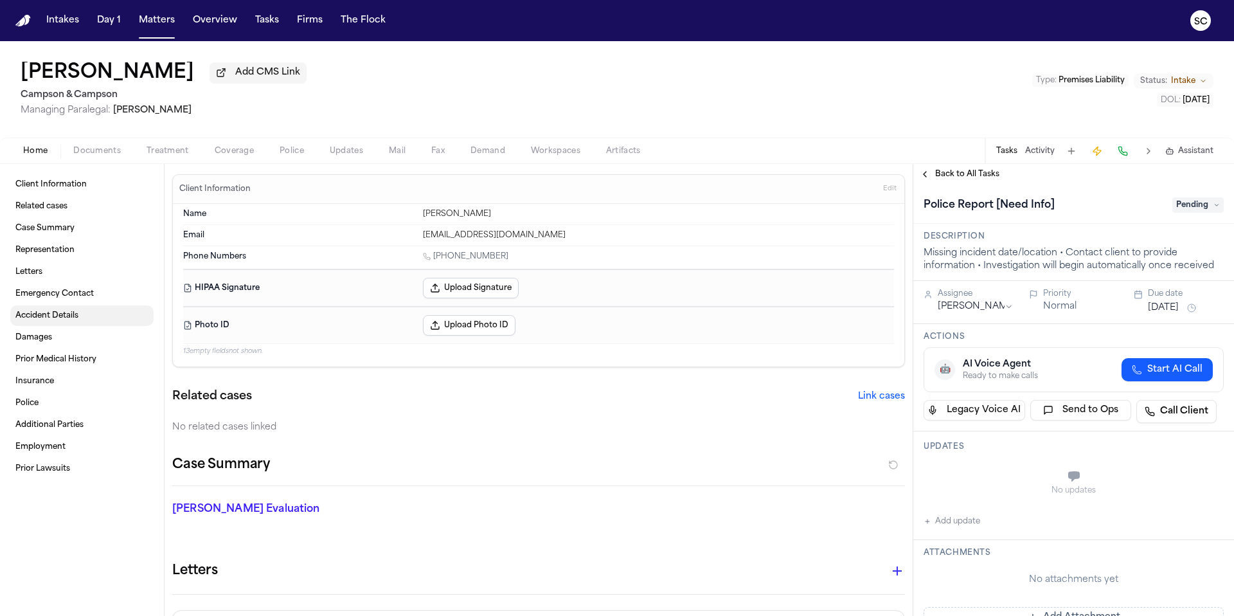
drag, startPoint x: 57, startPoint y: 316, endPoint x: 251, endPoint y: 337, distance: 195.2
click at [57, 316] on span "Accident Details" at bounding box center [46, 316] width 63 height 10
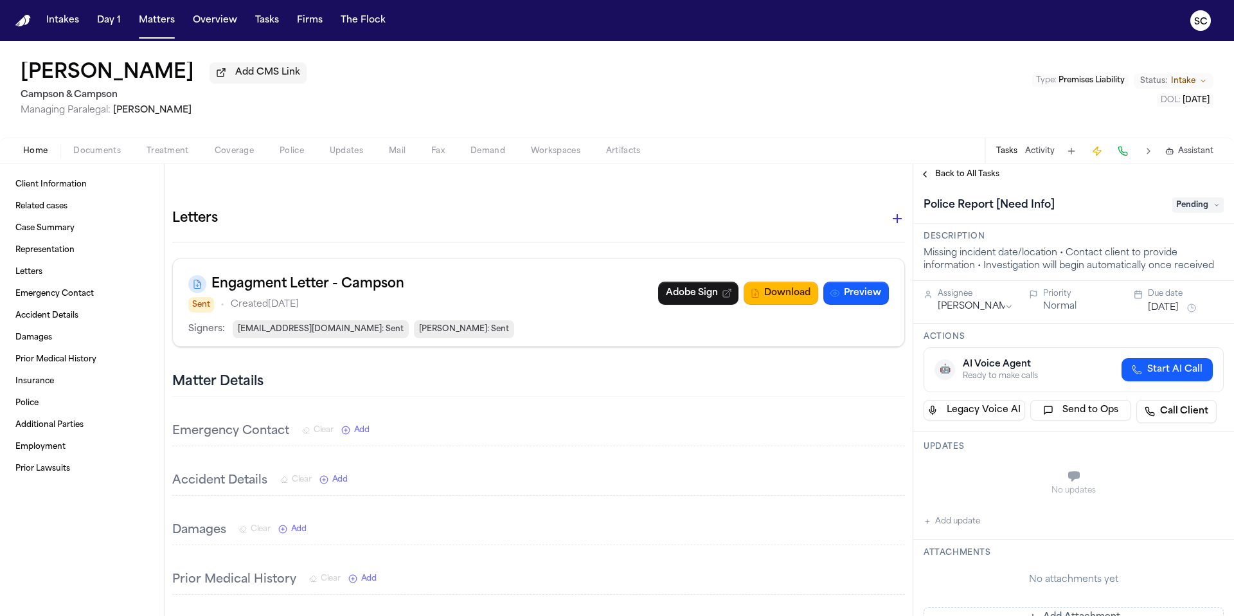
scroll to position [352, 0]
click at [113, 153] on span "Documents" at bounding box center [97, 151] width 48 height 10
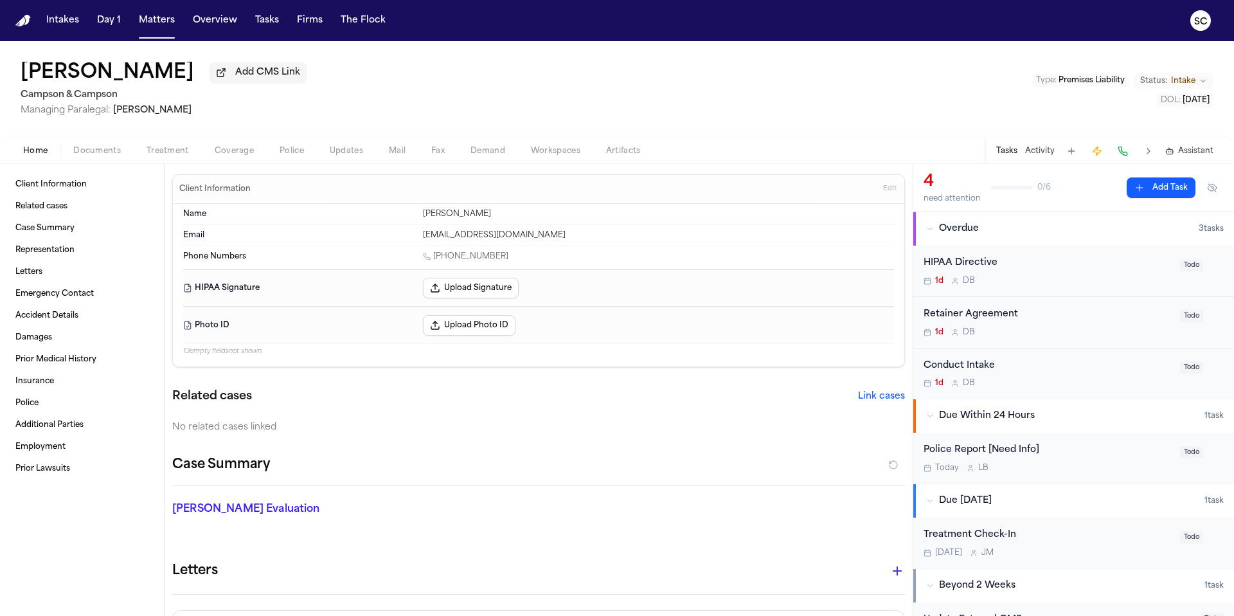
click at [55, 152] on button "Home" at bounding box center [35, 150] width 50 height 15
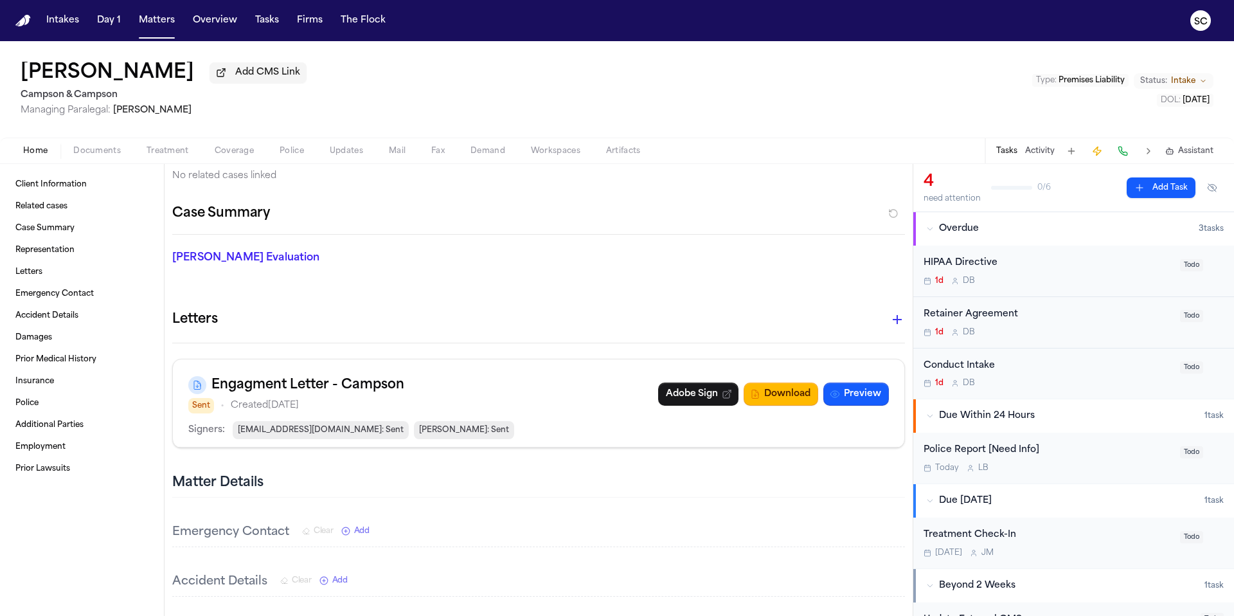
scroll to position [274, 0]
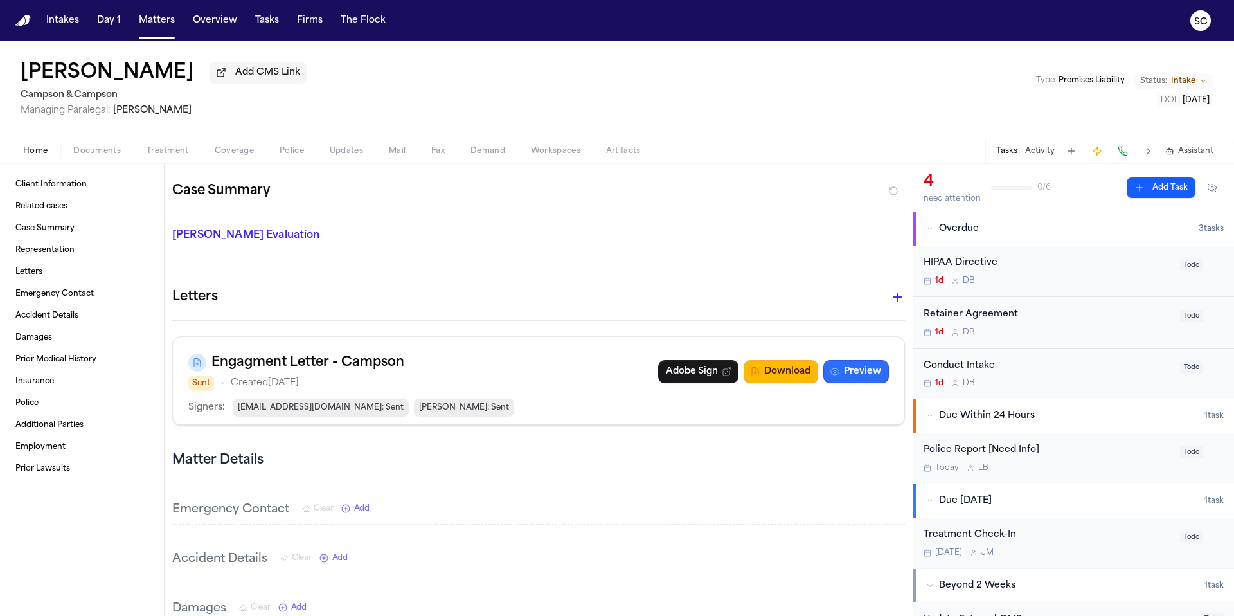
click at [858, 372] on button "Preview" at bounding box center [857, 371] width 66 height 23
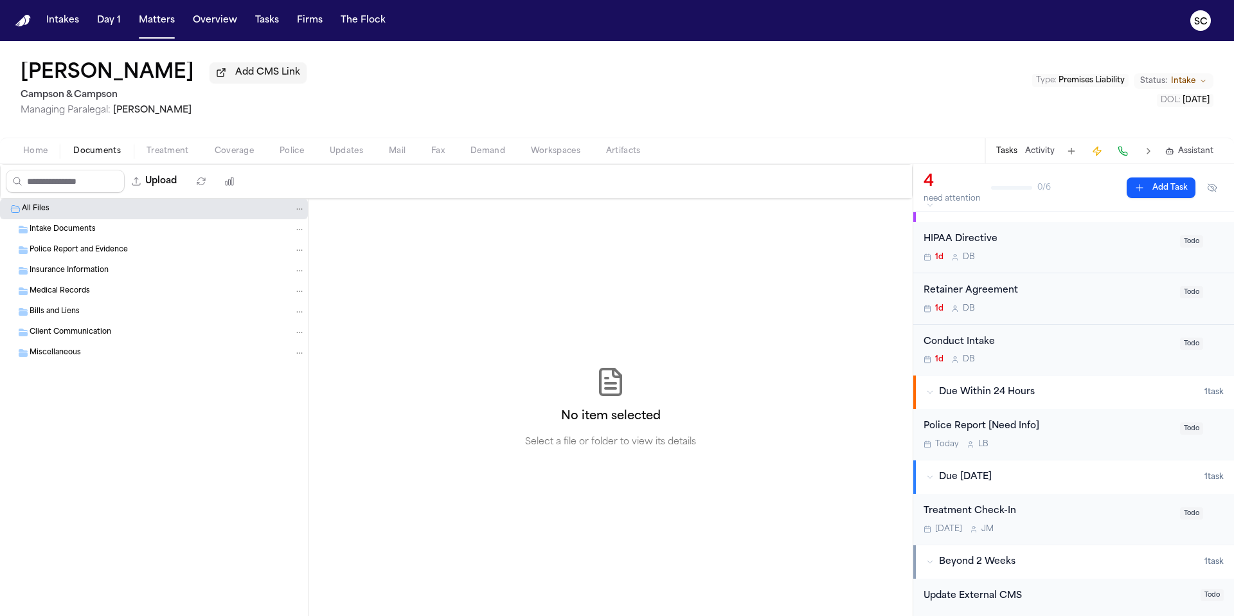
scroll to position [30, 0]
click at [1088, 442] on div "[DATE] L B" at bounding box center [1048, 441] width 249 height 10
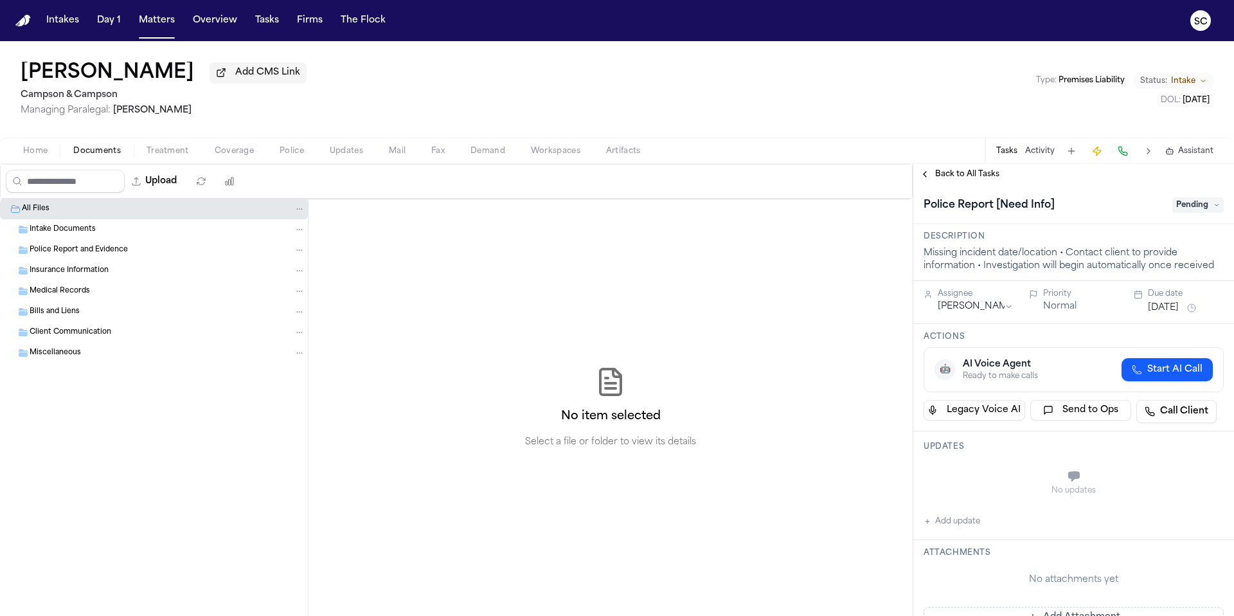
click at [948, 527] on button "Add update" at bounding box center [952, 521] width 57 height 15
click at [959, 478] on textarea "Add your update" at bounding box center [1081, 478] width 275 height 26
drag, startPoint x: 1160, startPoint y: 475, endPoint x: 939, endPoint y: 475, distance: 221.2
click at [938, 475] on div "**********" at bounding box center [1074, 491] width 300 height 62
type textarea "**********"
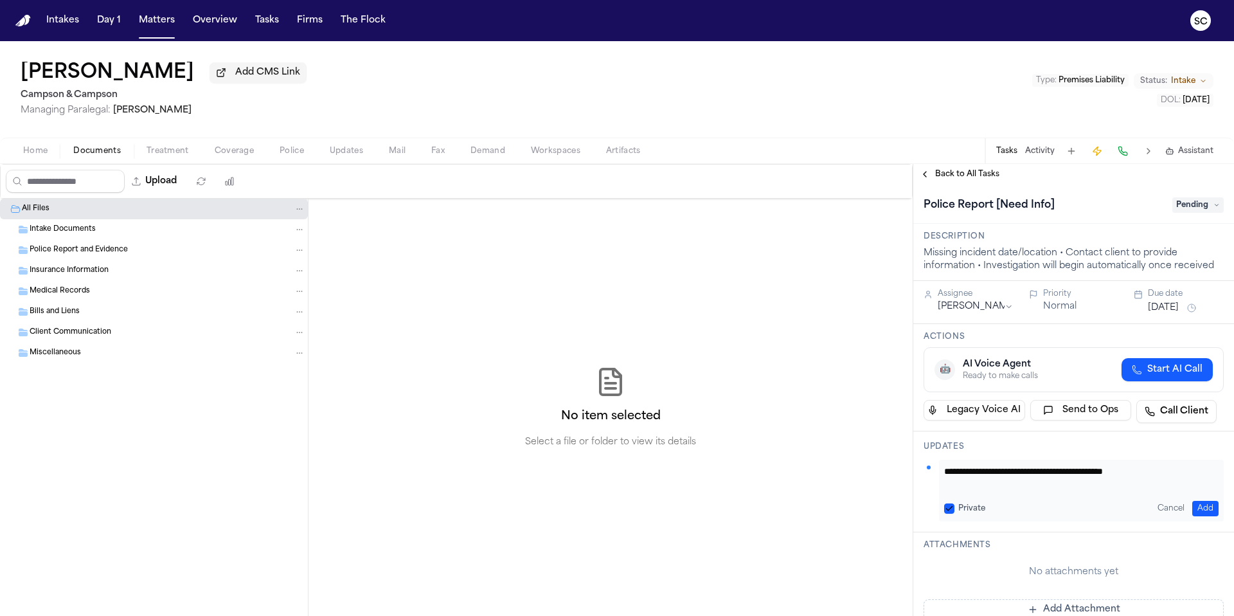
click at [1198, 506] on button "Add" at bounding box center [1206, 508] width 26 height 15
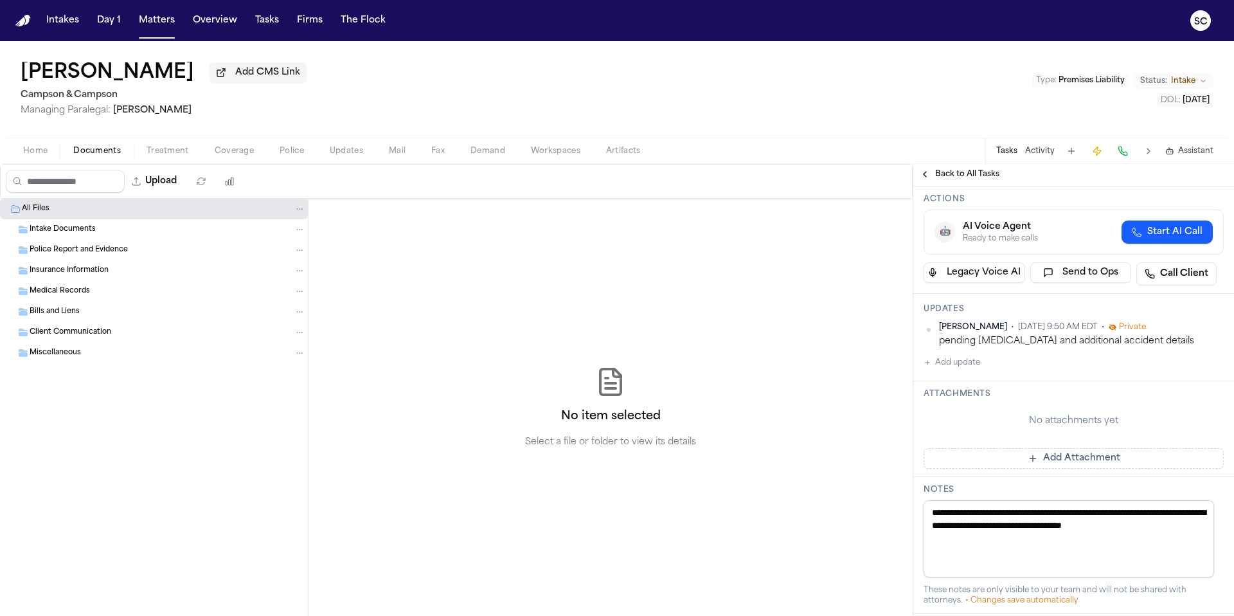
scroll to position [141, 0]
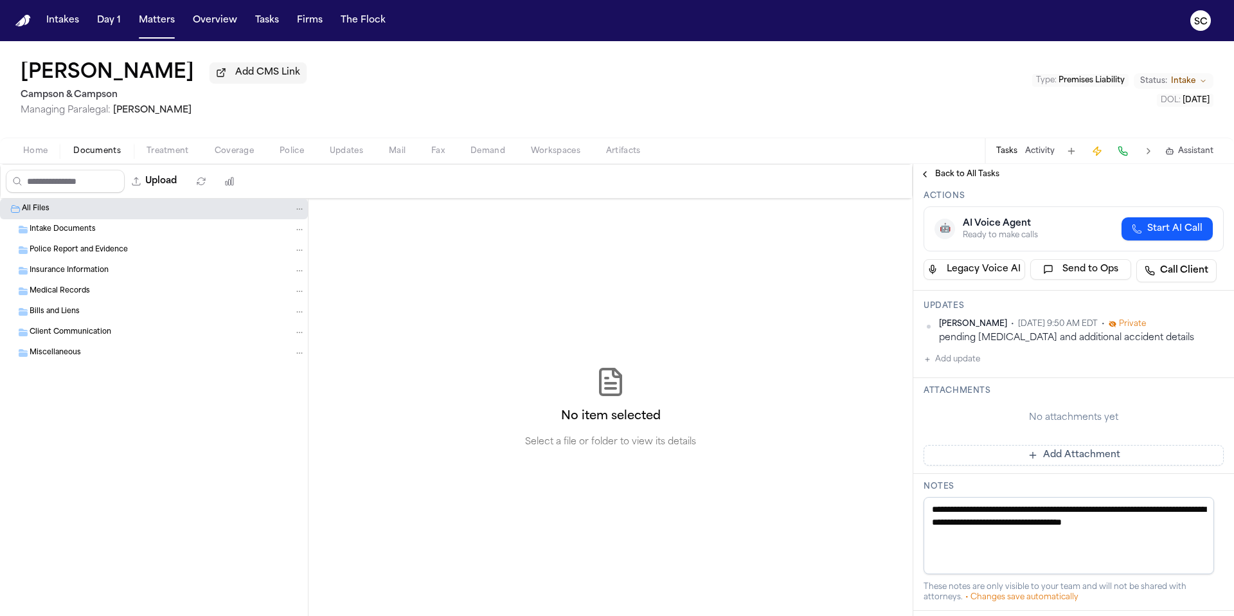
drag, startPoint x: 959, startPoint y: 527, endPoint x: 939, endPoint y: 517, distance: 22.4
click at [939, 514] on textarea "**********" at bounding box center [1069, 535] width 291 height 77
type textarea "*"
paste textarea "**********"
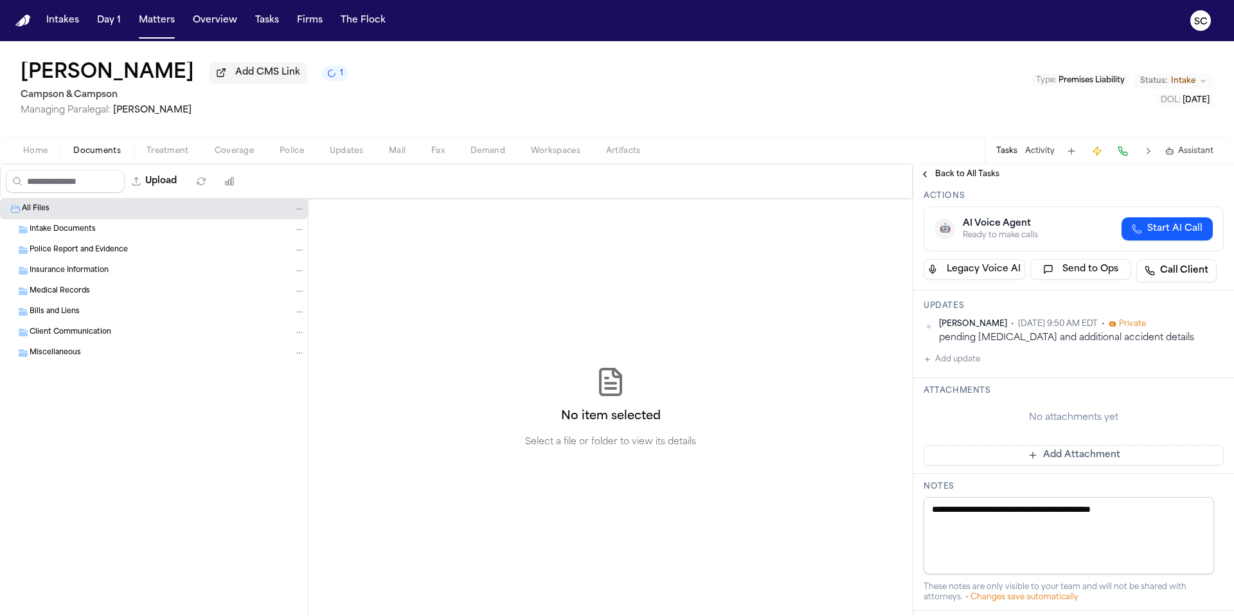
type textarea "**********"
click at [1153, 417] on div "No attachments yet" at bounding box center [1074, 417] width 300 height 13
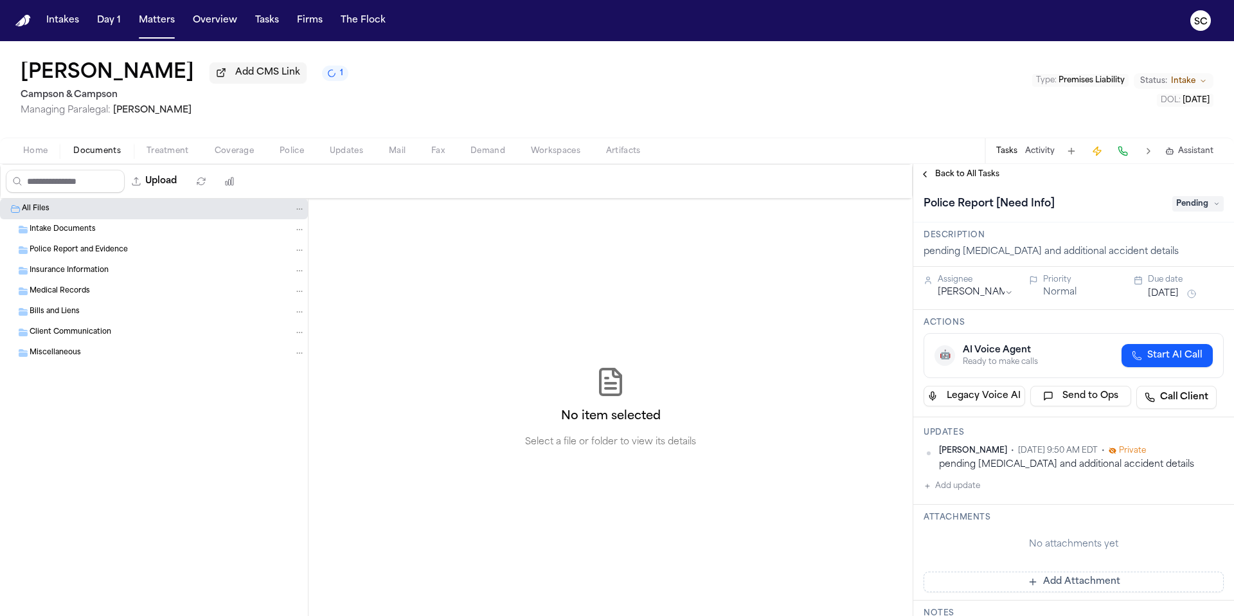
scroll to position [0, 0]
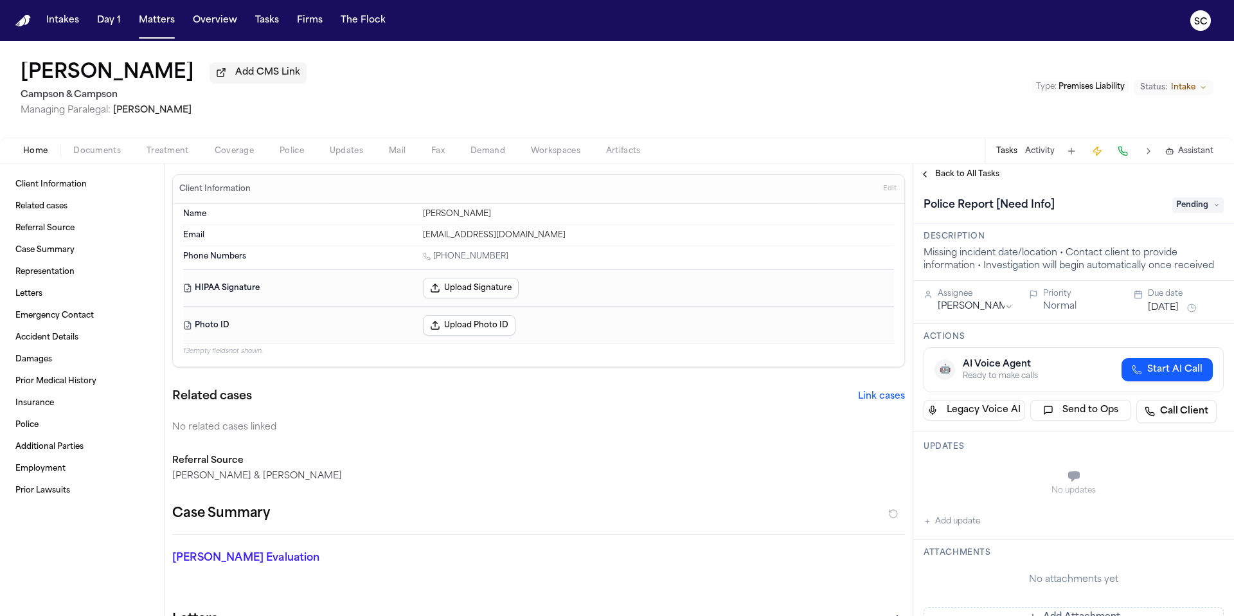
click at [60, 341] on span "Accident Details" at bounding box center [46, 337] width 63 height 10
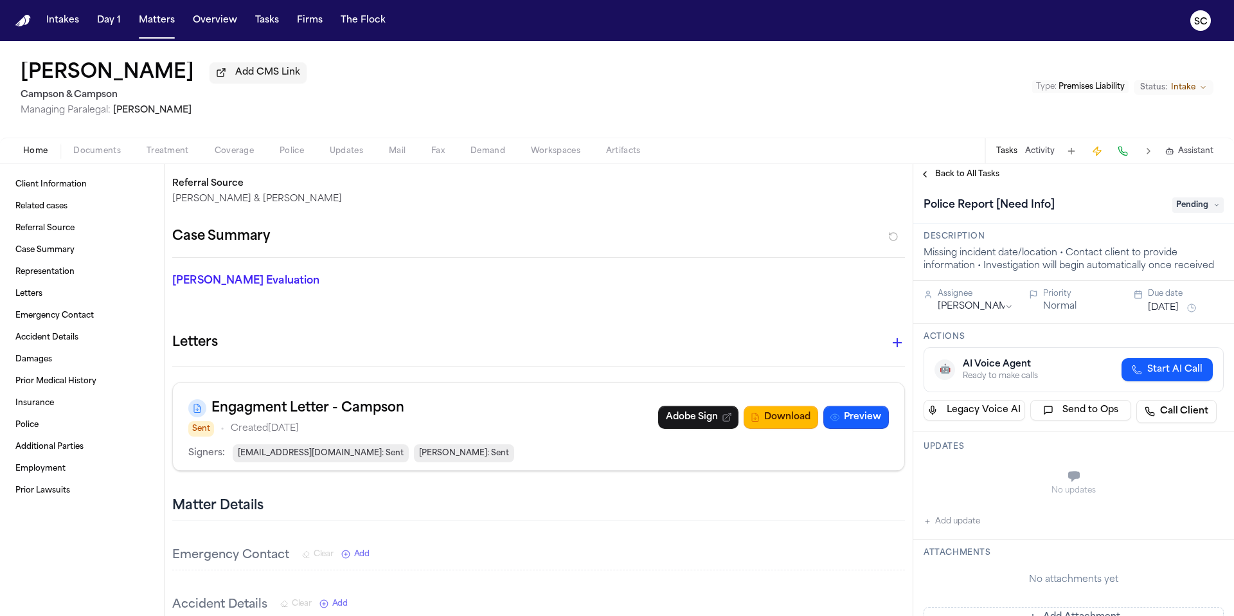
scroll to position [342, 0]
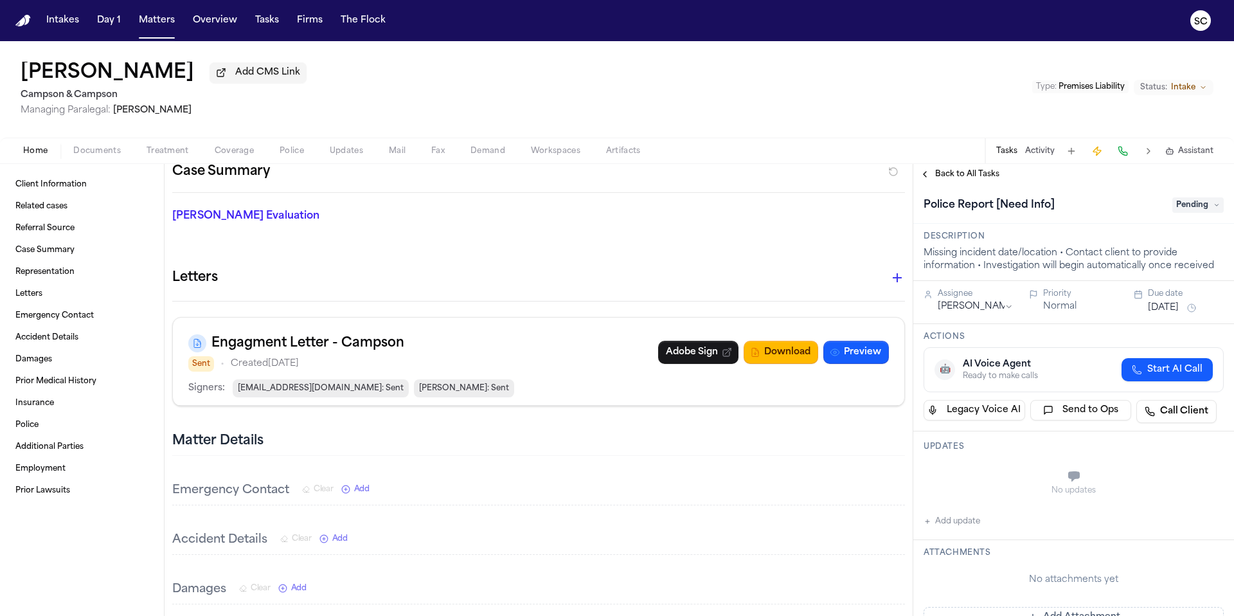
click at [959, 521] on button "Add update" at bounding box center [952, 521] width 57 height 15
paste textarea "**********"
type textarea "**********"
drag, startPoint x: 1193, startPoint y: 507, endPoint x: 1181, endPoint y: 512, distance: 13.3
click at [1193, 507] on button "Add" at bounding box center [1206, 508] width 26 height 15
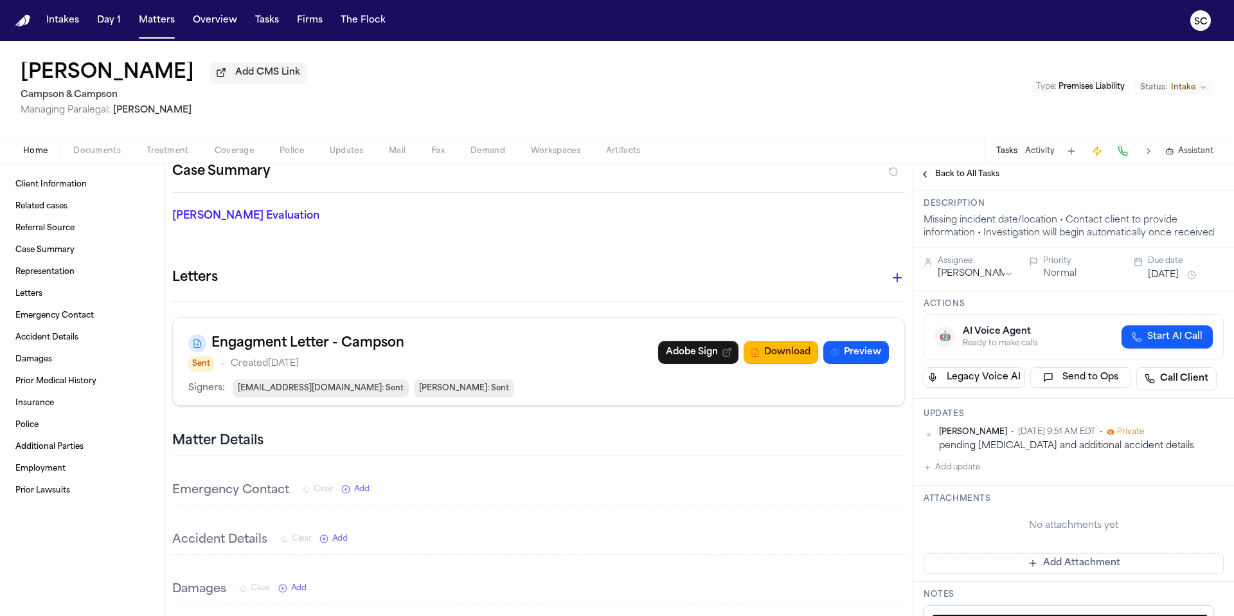
scroll to position [113, 0]
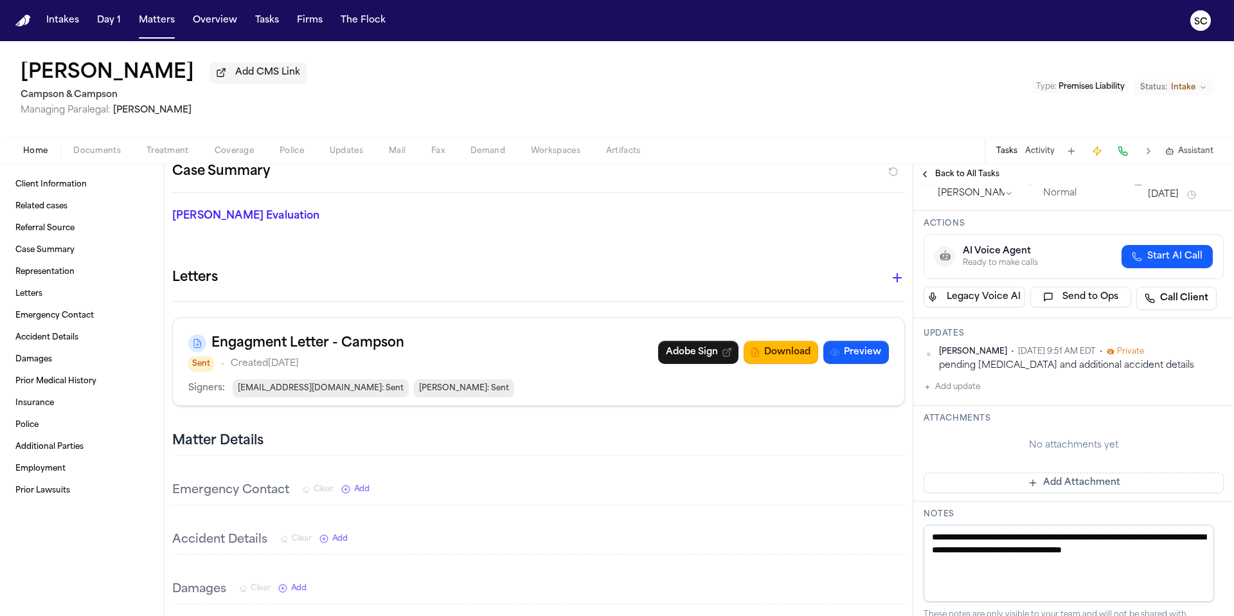
drag, startPoint x: 967, startPoint y: 565, endPoint x: 935, endPoint y: 541, distance: 40.0
click at [935, 541] on textarea "**********" at bounding box center [1069, 563] width 291 height 77
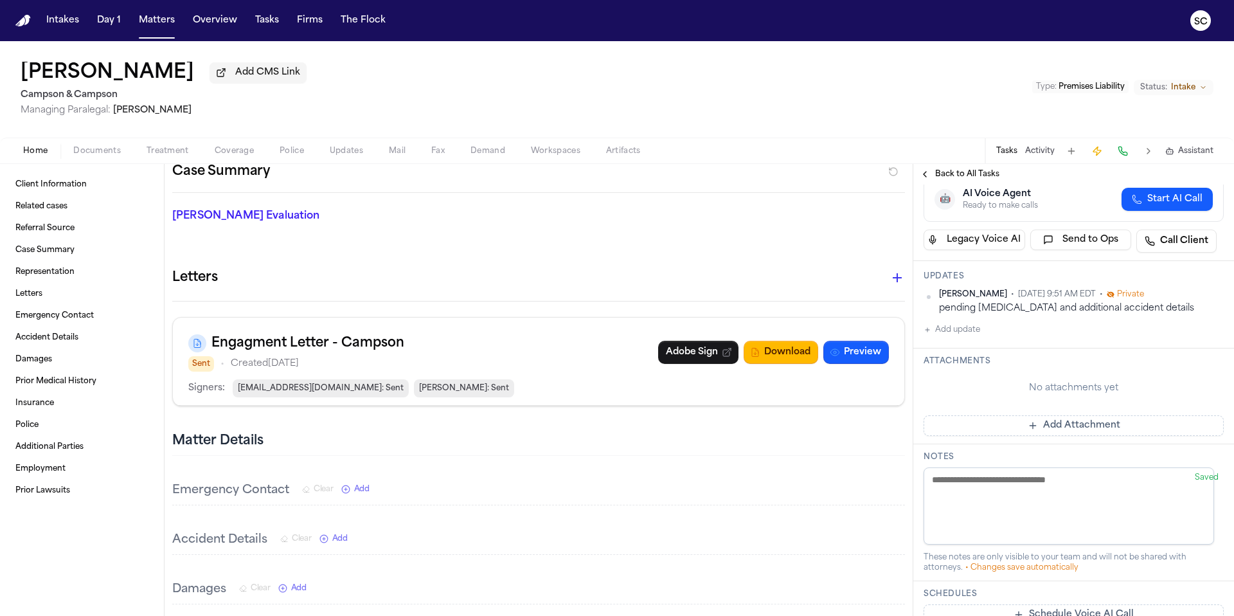
scroll to position [56, 0]
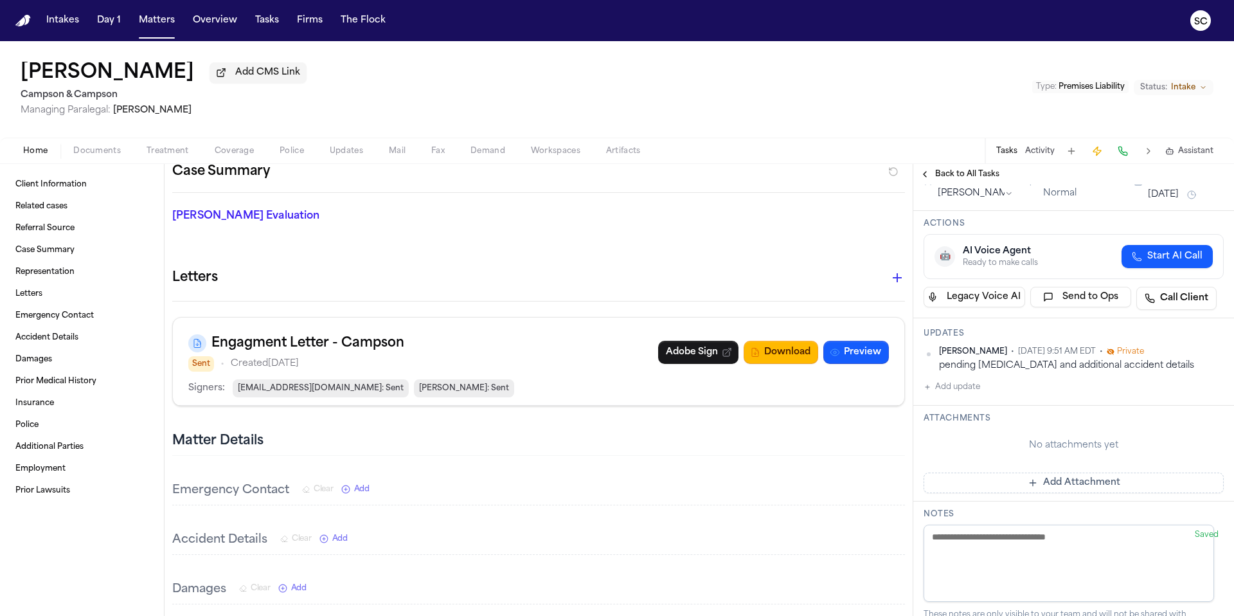
paste textarea "**********"
type textarea "**********"
paste textarea "**********"
type textarea "**********"
click at [932, 518] on h3 "Notes" at bounding box center [1074, 514] width 300 height 10
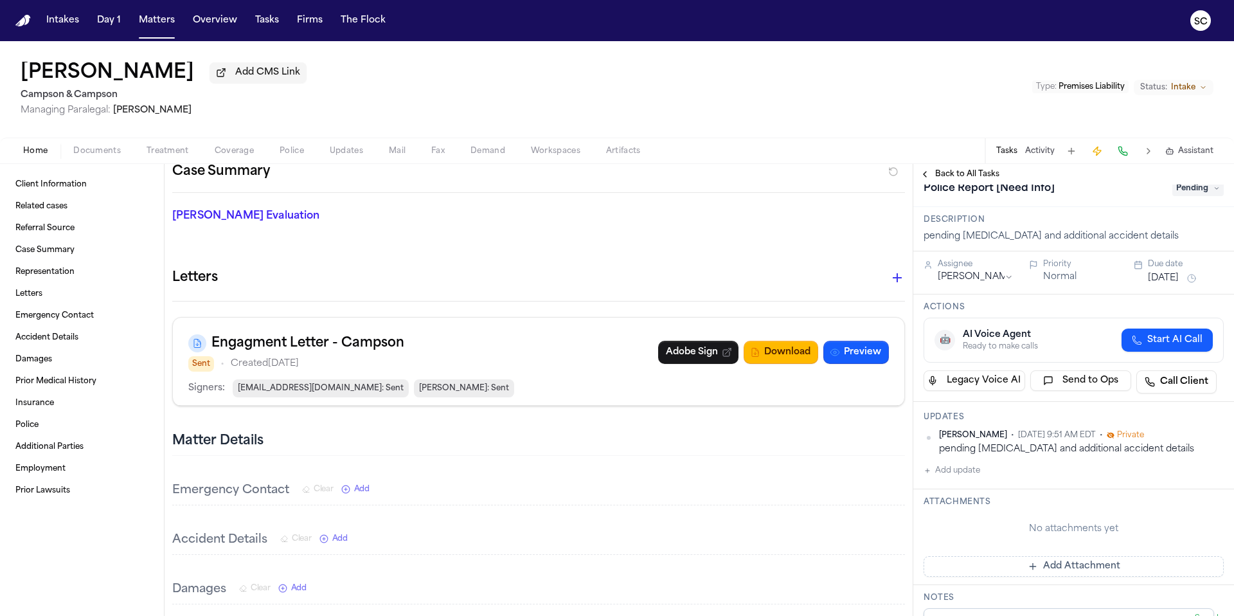
scroll to position [0, 0]
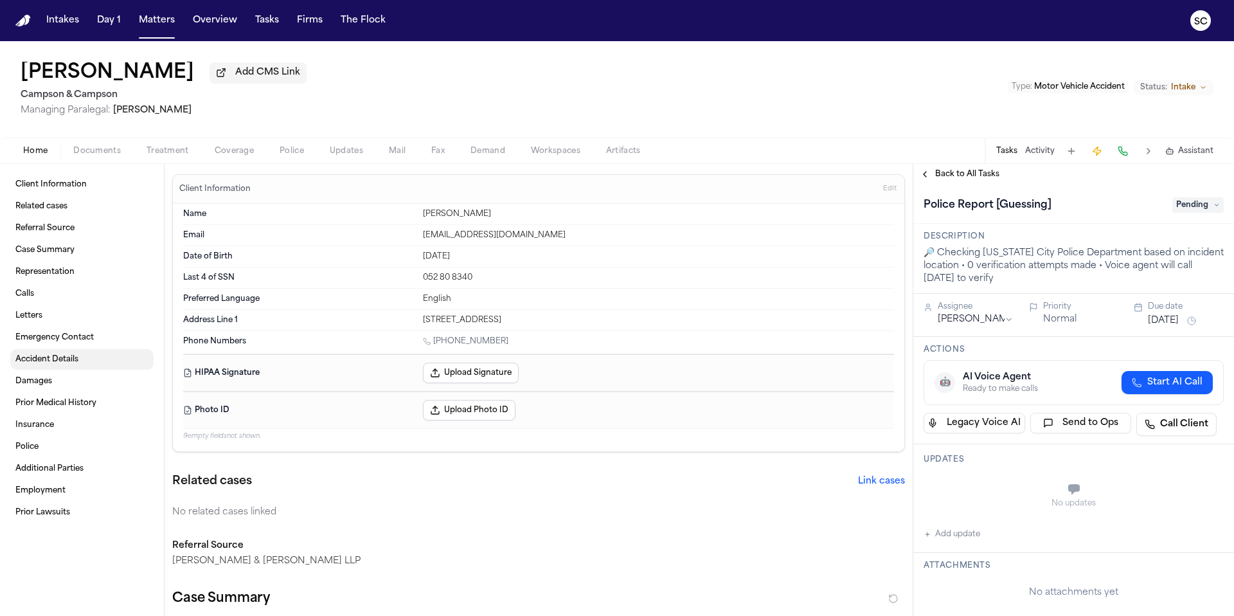
click at [44, 361] on span "Accident Details" at bounding box center [46, 359] width 63 height 10
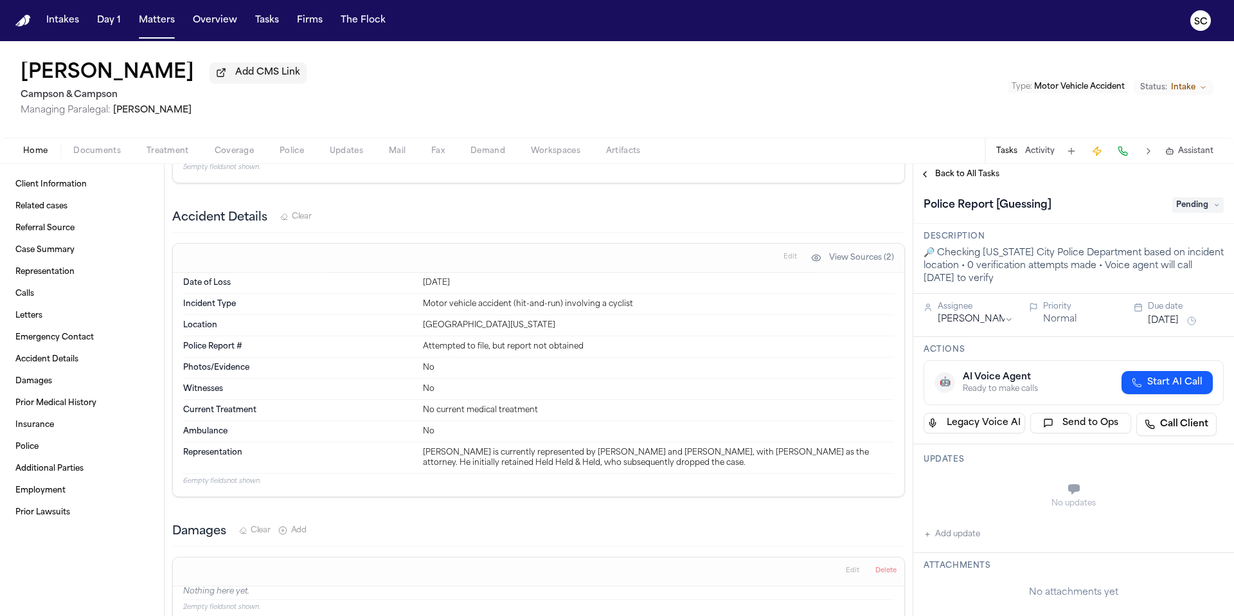
scroll to position [993, 0]
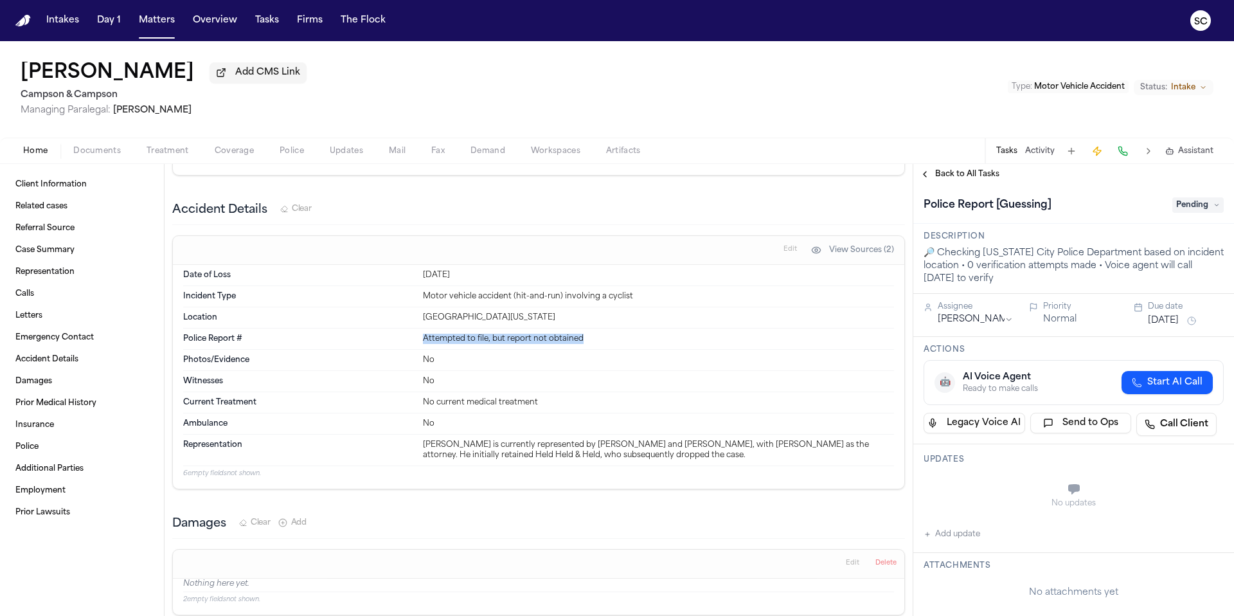
drag, startPoint x: 581, startPoint y: 326, endPoint x: 406, endPoint y: 330, distance: 174.9
click at [406, 330] on div "Police Report # Attempted to file, but report not obtained" at bounding box center [538, 339] width 711 height 21
click at [571, 371] on div "Witnesses No" at bounding box center [538, 381] width 711 height 21
click at [957, 541] on button "Add update" at bounding box center [952, 534] width 57 height 15
click at [969, 485] on textarea "Add your update" at bounding box center [1081, 491] width 275 height 26
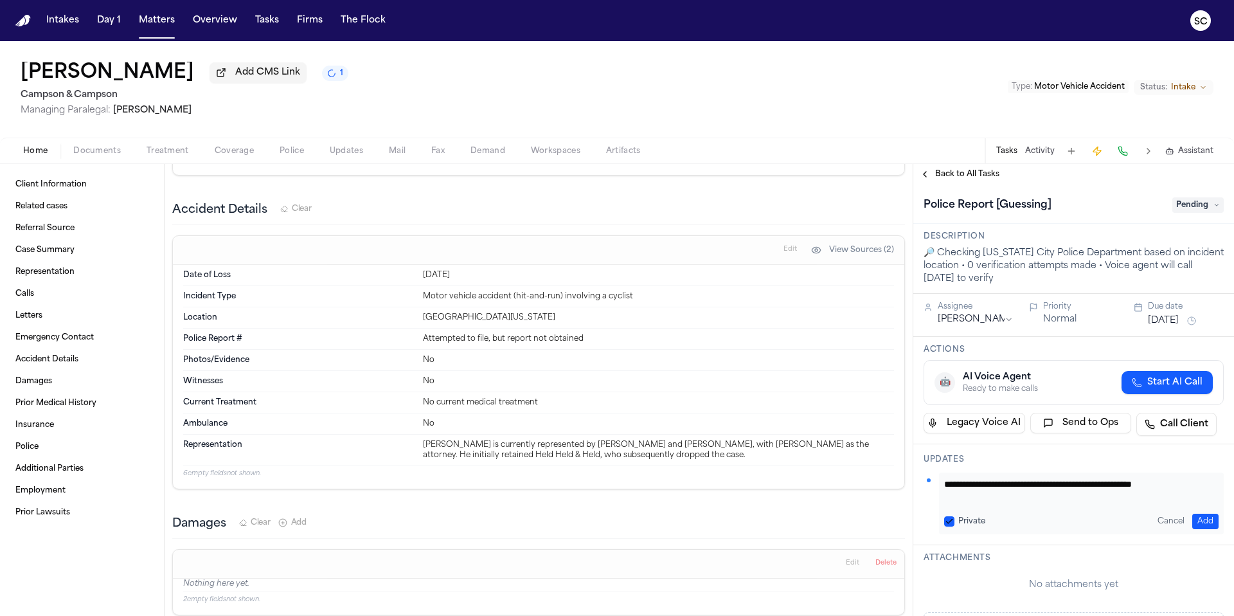
scroll to position [1, 0]
type textarea "**********"
click at [1203, 520] on button "Add" at bounding box center [1206, 521] width 26 height 15
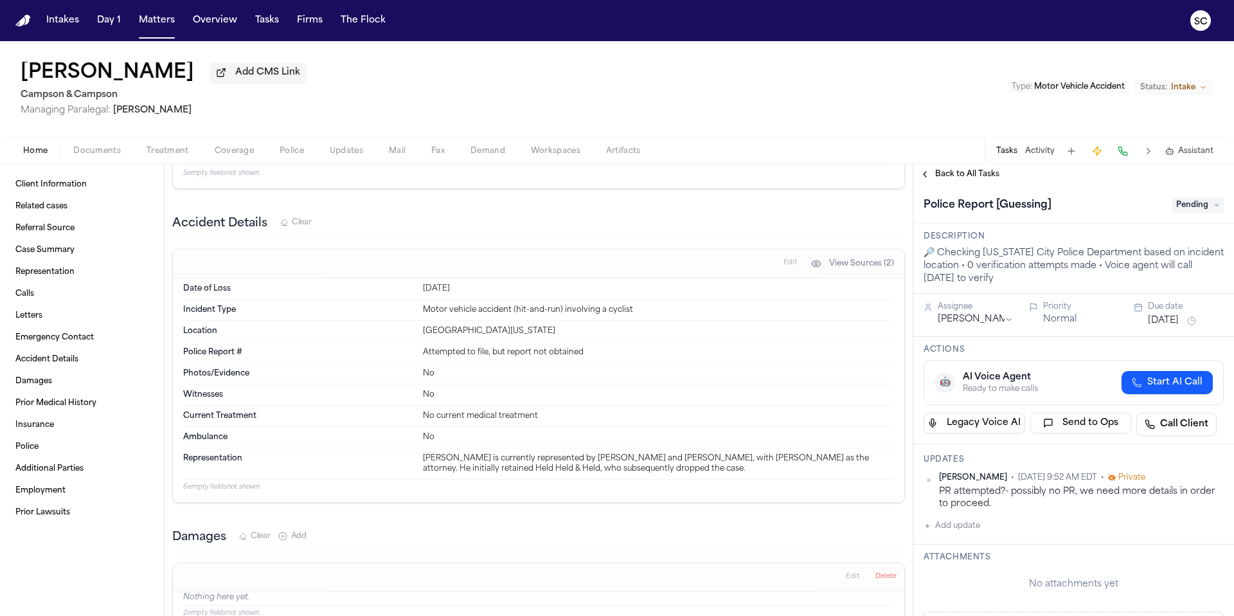
scroll to position [978, 0]
click at [68, 188] on span "Client Information" at bounding box center [50, 184] width 71 height 10
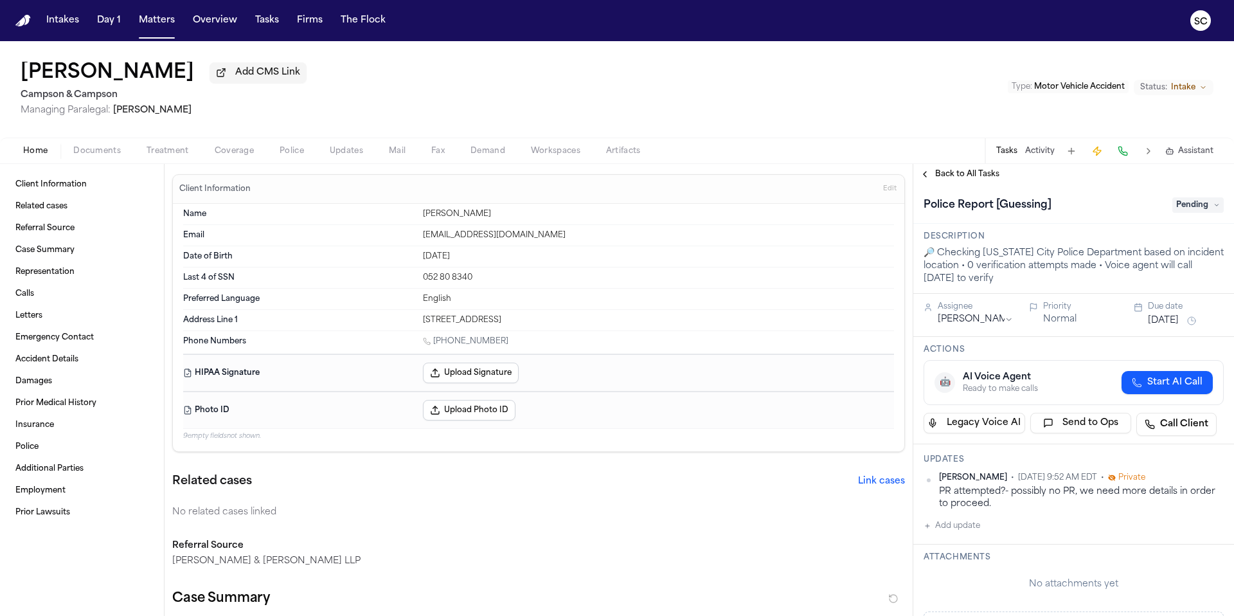
click at [95, 159] on span "button" at bounding box center [97, 158] width 63 height 1
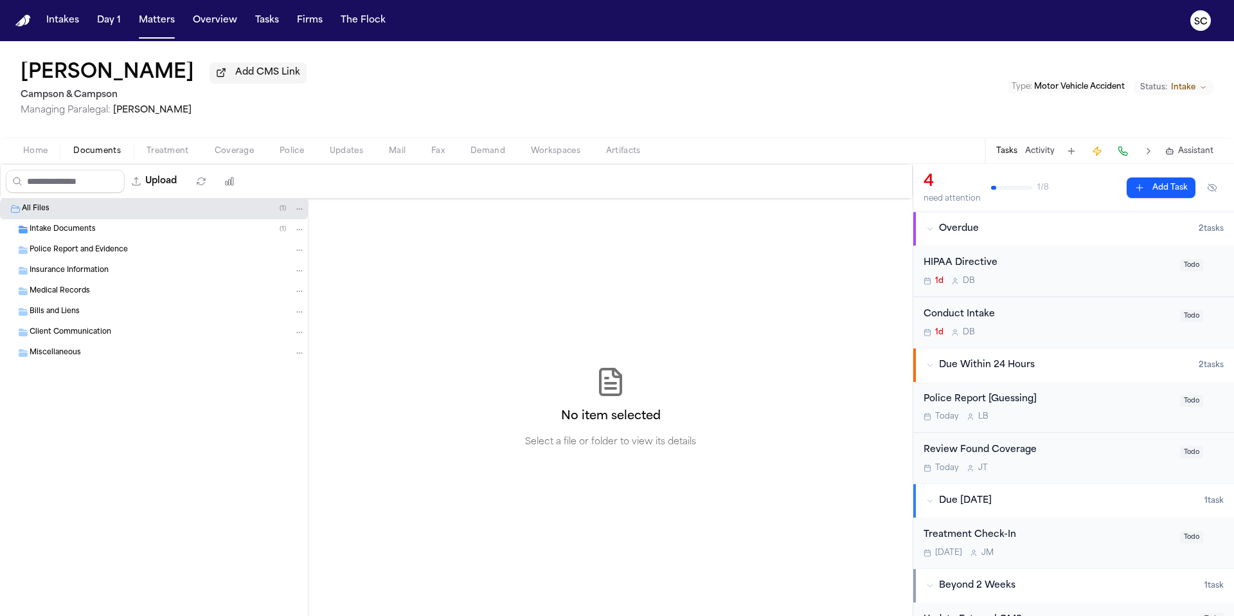
click at [111, 233] on div "Intake Documents ( 1 )" at bounding box center [168, 230] width 276 height 12
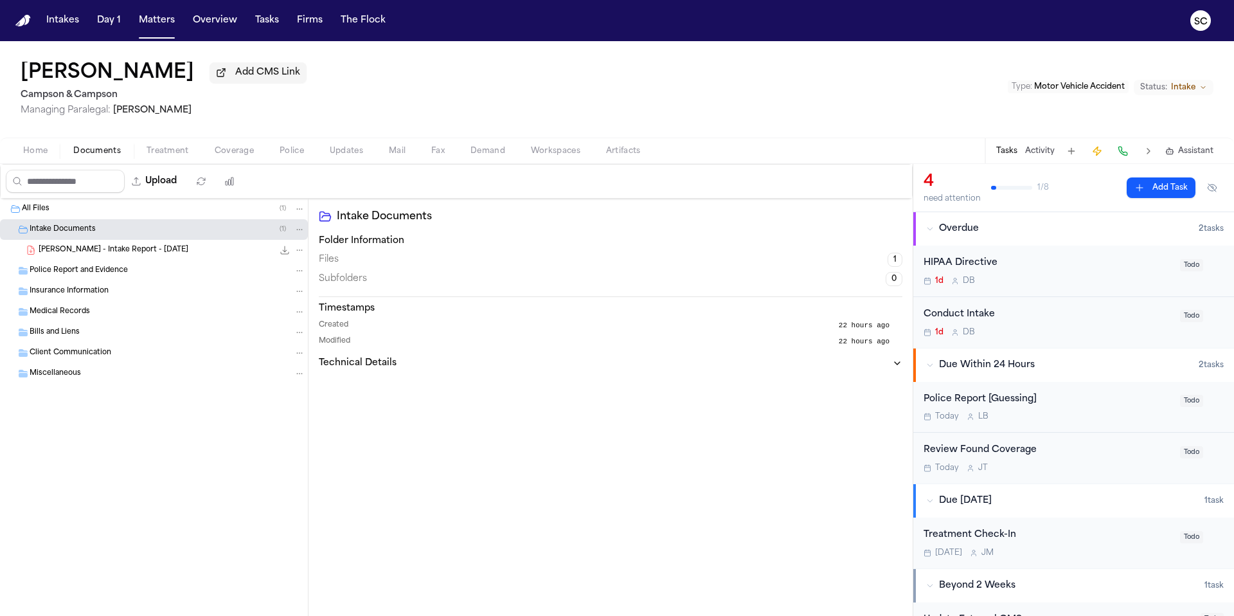
click at [156, 256] on span "E. Herbert - Intake Report - 10.8.25" at bounding box center [114, 250] width 150 height 11
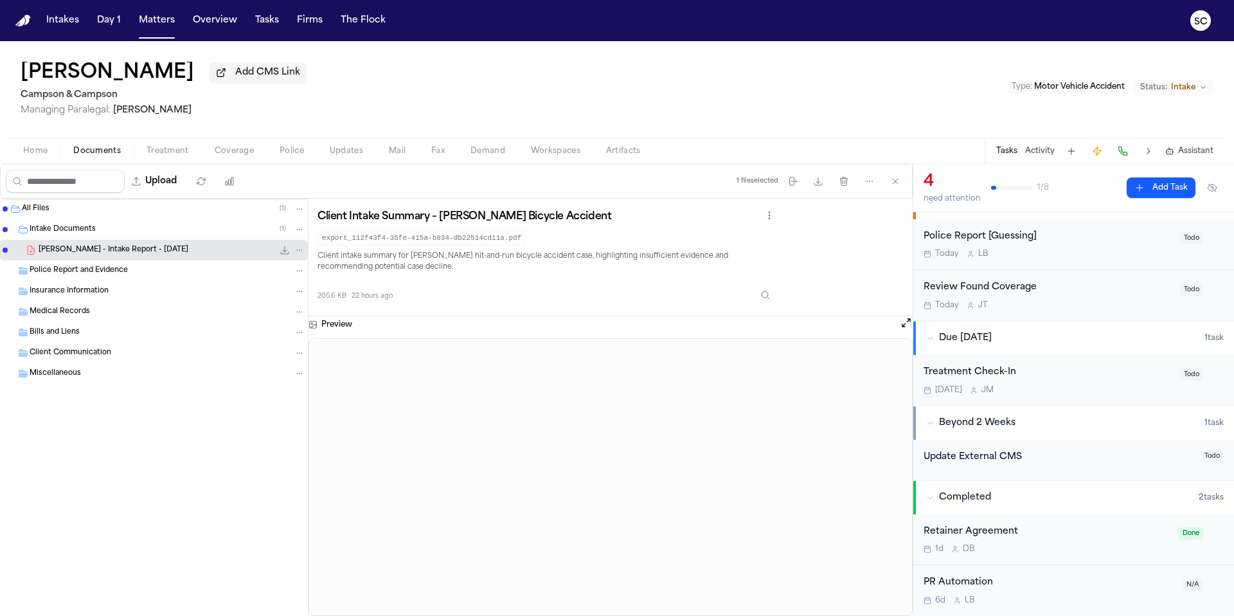
scroll to position [165, 0]
click at [1068, 249] on div "Today L B" at bounding box center [1048, 254] width 249 height 10
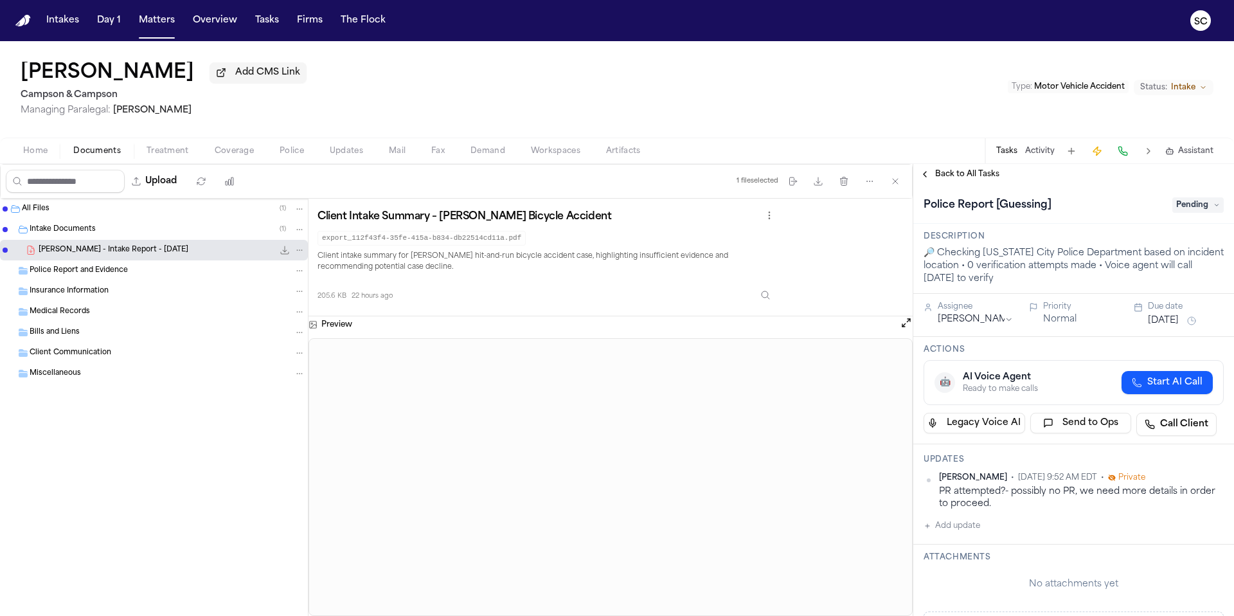
click at [1189, 201] on span "Pending" at bounding box center [1198, 204] width 51 height 15
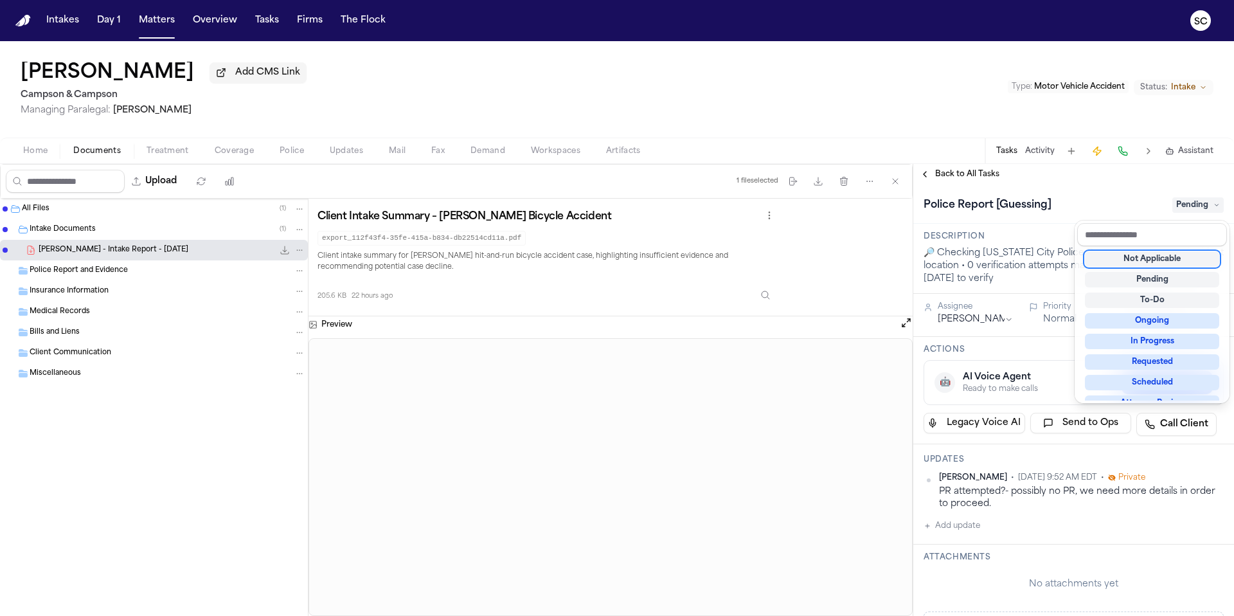
click at [1169, 260] on div "Not Applicable" at bounding box center [1152, 258] width 134 height 15
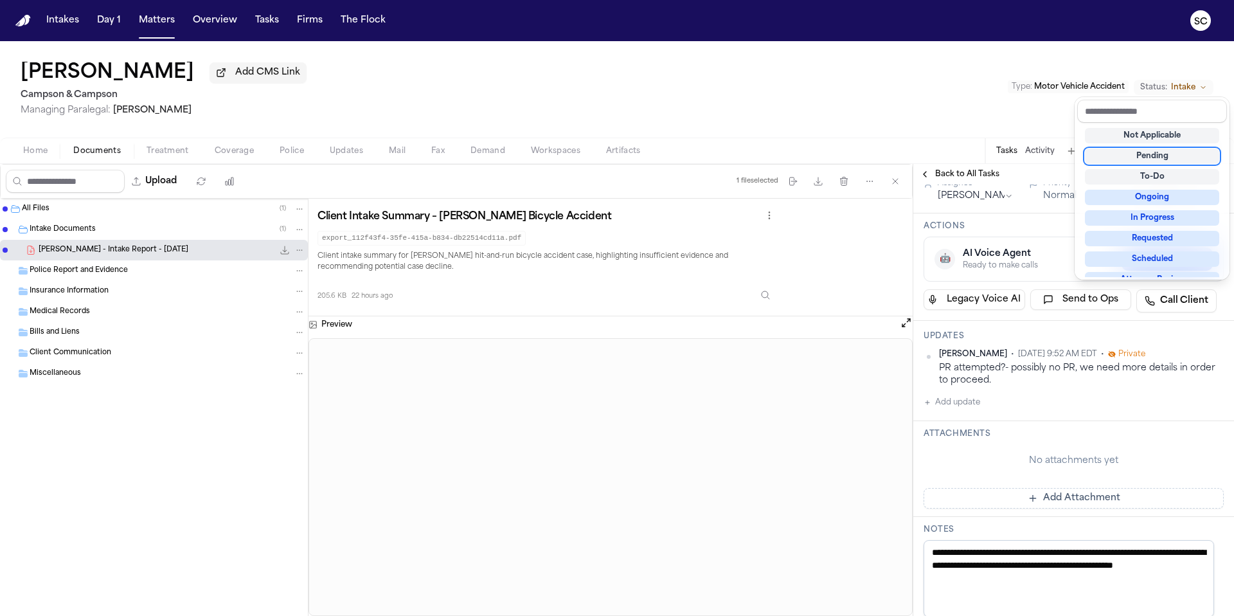
click at [1025, 578] on div "**********" at bounding box center [1074, 484] width 321 height 847
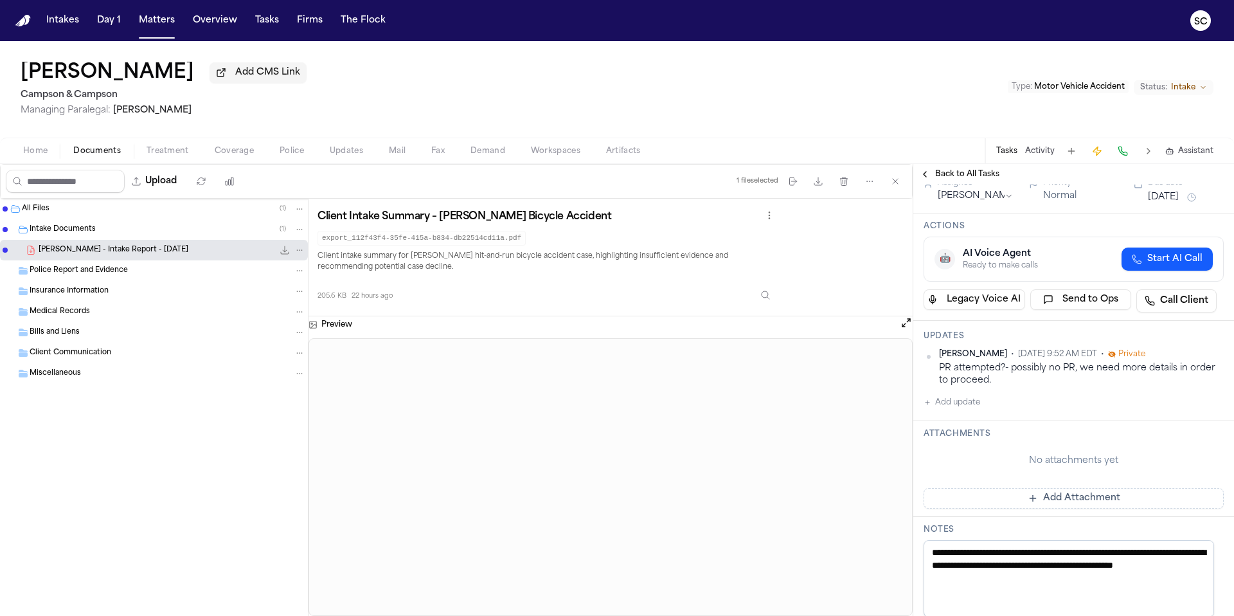
drag, startPoint x: 1033, startPoint y: 580, endPoint x: 932, endPoint y: 554, distance: 104.2
click at [931, 555] on textarea "**********" at bounding box center [1069, 578] width 291 height 77
type textarea "**********"
click at [1183, 461] on div "No attachments yet" at bounding box center [1074, 461] width 300 height 13
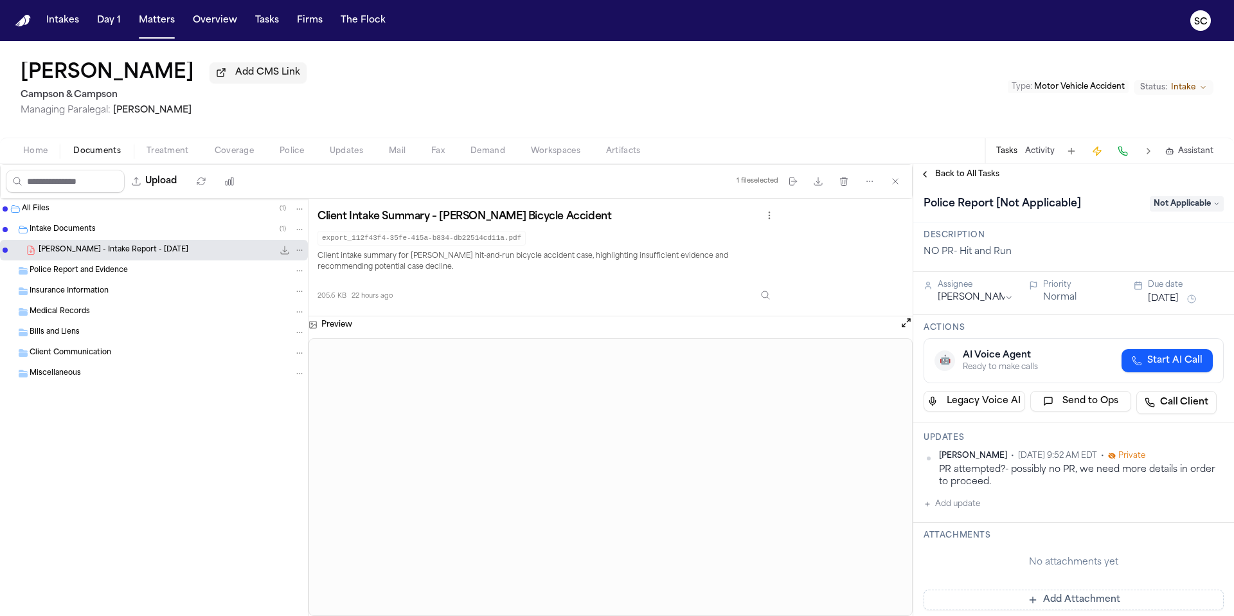
scroll to position [0, 0]
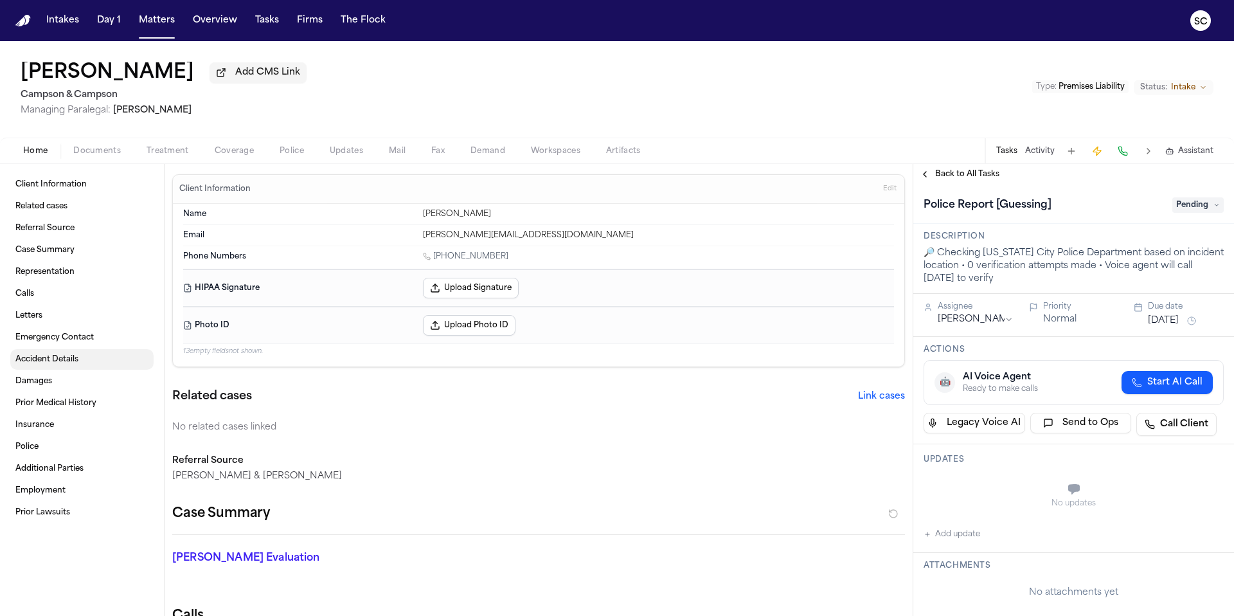
drag, startPoint x: 42, startPoint y: 366, endPoint x: 66, endPoint y: 370, distance: 23.4
click at [42, 365] on span "Accident Details" at bounding box center [46, 359] width 63 height 10
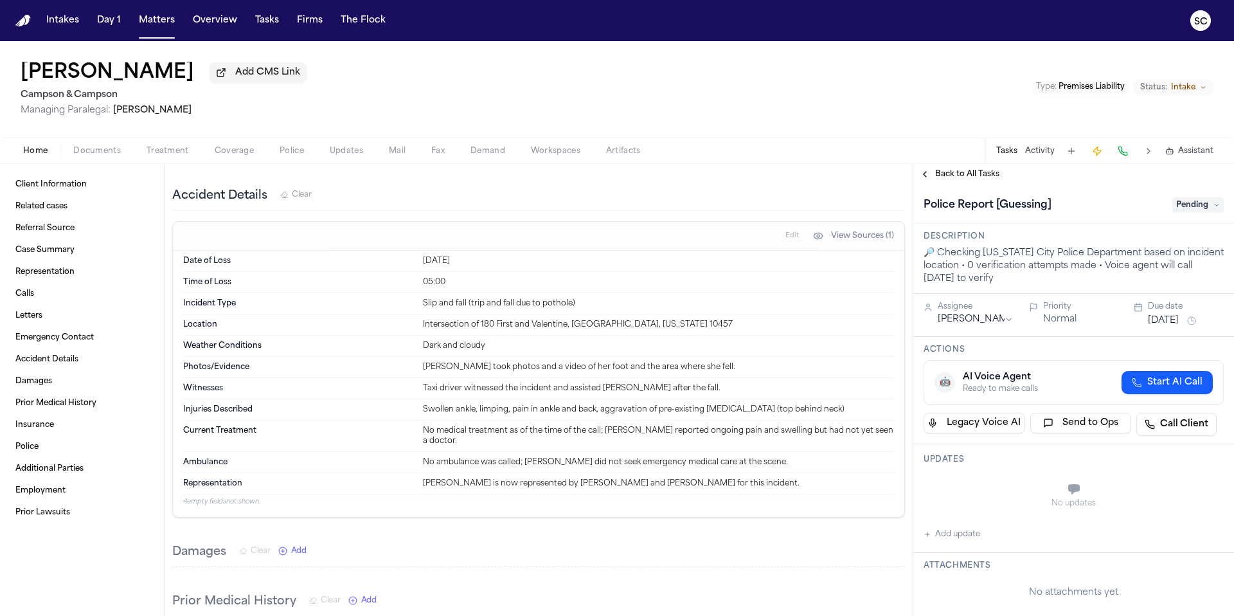
scroll to position [1085, 0]
click at [961, 463] on h3 "Updates" at bounding box center [1074, 460] width 300 height 10
click at [961, 465] on h3 "Updates" at bounding box center [1074, 460] width 300 height 10
click at [963, 462] on h3 "Updates" at bounding box center [1074, 460] width 300 height 10
drag, startPoint x: 961, startPoint y: 541, endPoint x: 969, endPoint y: 535, distance: 10.2
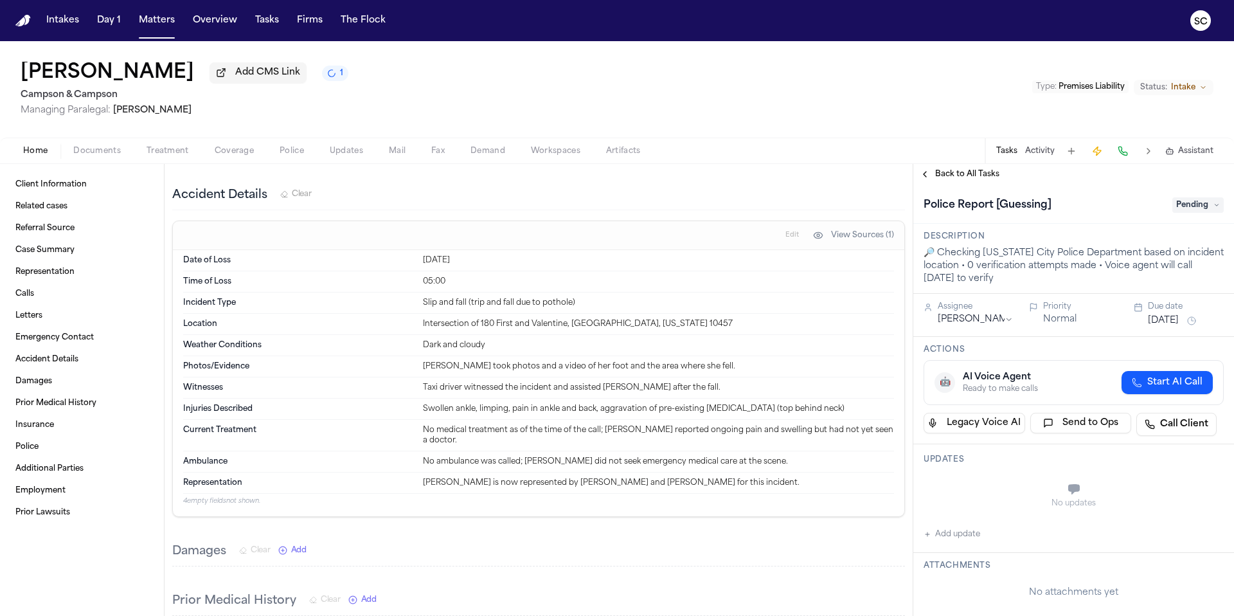
click at [961, 541] on button "Add update" at bounding box center [952, 534] width 57 height 15
click at [997, 489] on textarea "Add your update" at bounding box center [1081, 491] width 275 height 26
type textarea "**********"
drag, startPoint x: 1052, startPoint y: 487, endPoint x: 934, endPoint y: 485, distance: 119.0
click at [934, 485] on div "**********" at bounding box center [1074, 504] width 300 height 62
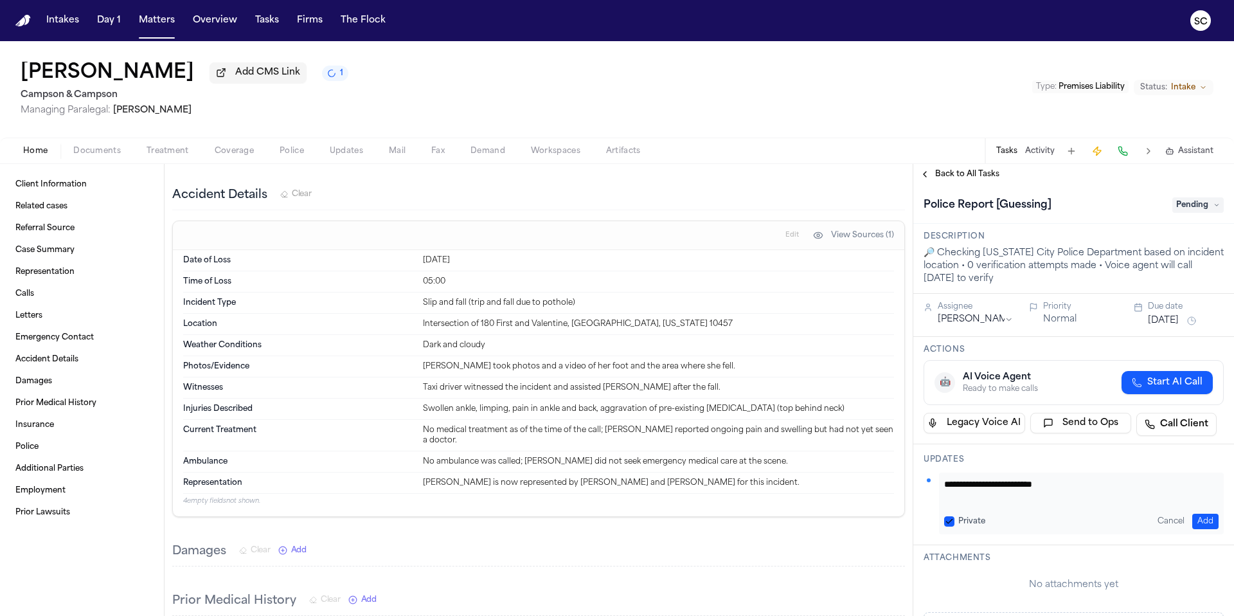
click at [1199, 519] on button "Add" at bounding box center [1206, 521] width 26 height 15
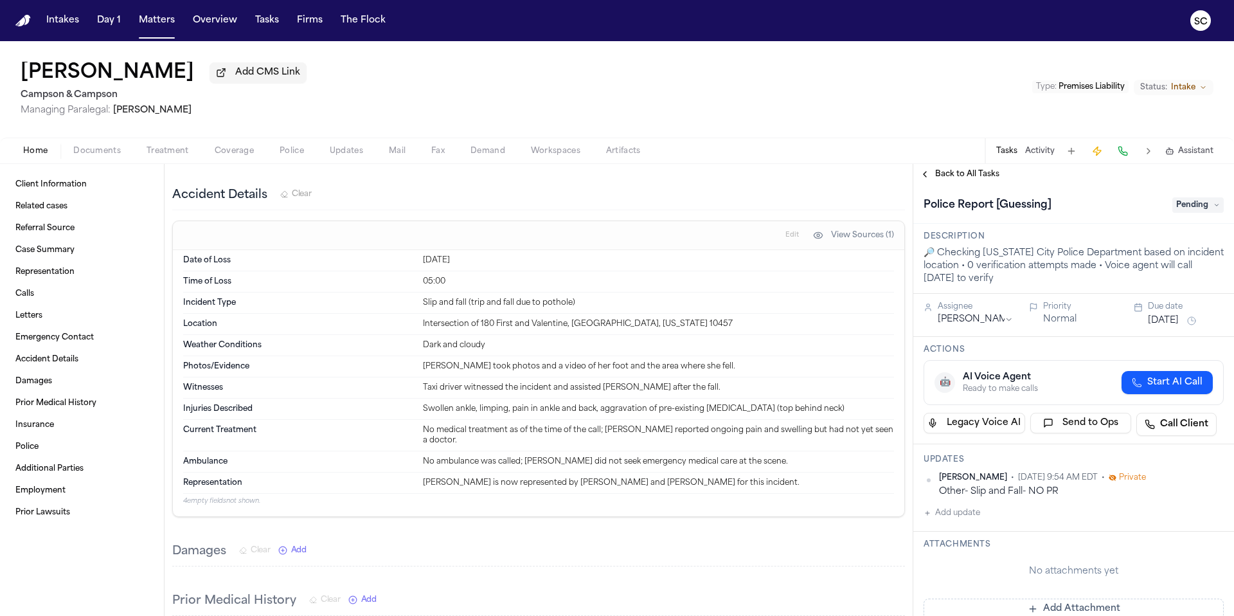
click at [1187, 205] on span "Pending" at bounding box center [1198, 204] width 51 height 15
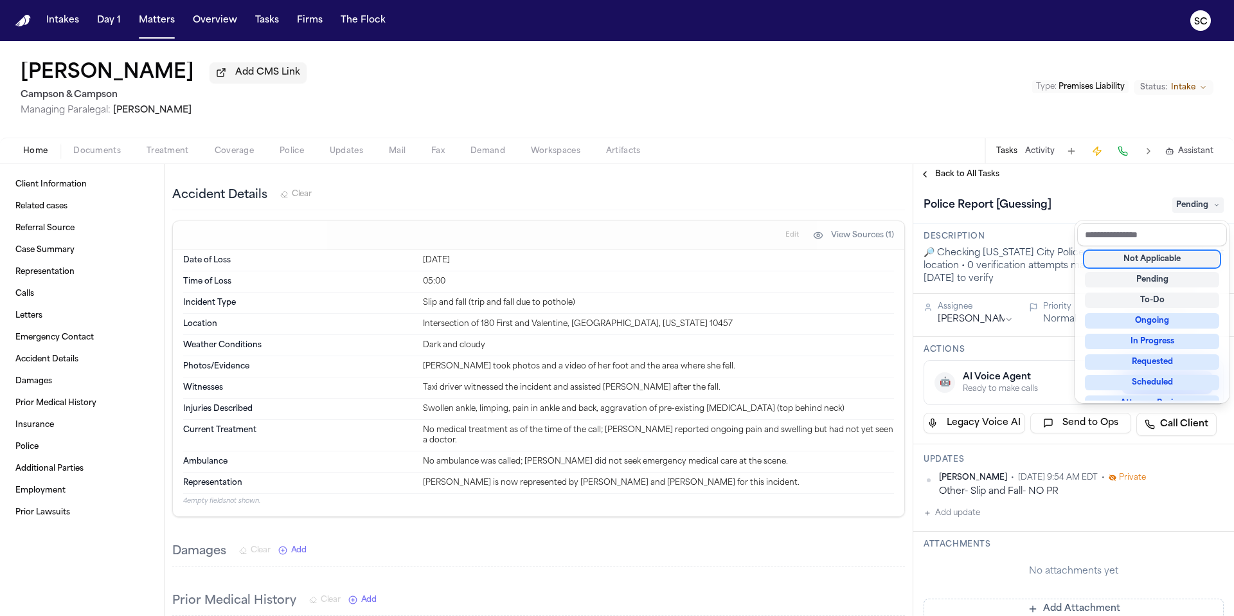
click at [1171, 260] on div "Not Applicable" at bounding box center [1152, 258] width 134 height 15
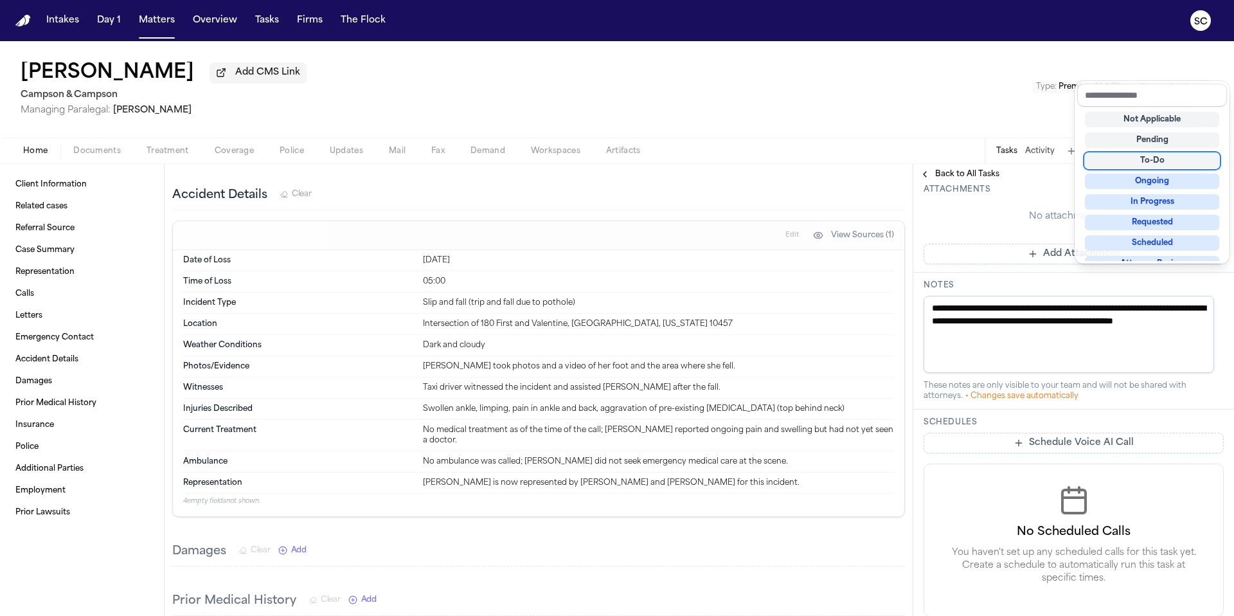
scroll to position [361, 0]
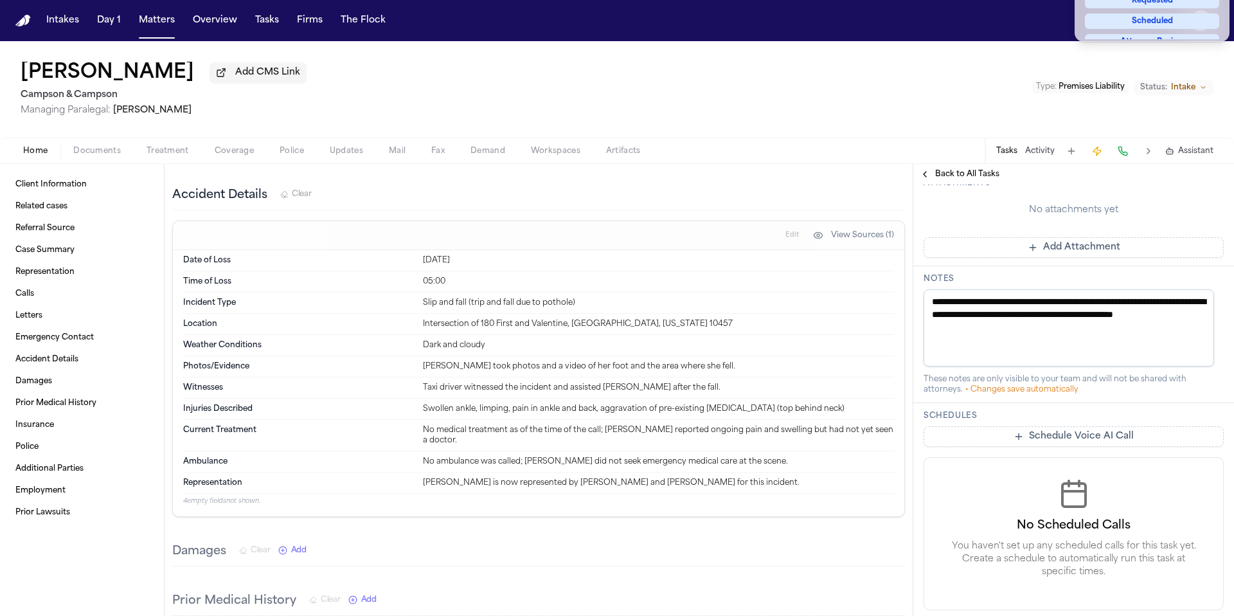
drag, startPoint x: 1033, startPoint y: 332, endPoint x: 959, endPoint y: 318, distance: 75.3
click at [917, 313] on div "**********" at bounding box center [1074, 240] width 321 height 834
drag, startPoint x: 1033, startPoint y: 330, endPoint x: 926, endPoint y: 306, distance: 109.3
click at [926, 306] on textarea "**********" at bounding box center [1069, 327] width 291 height 77
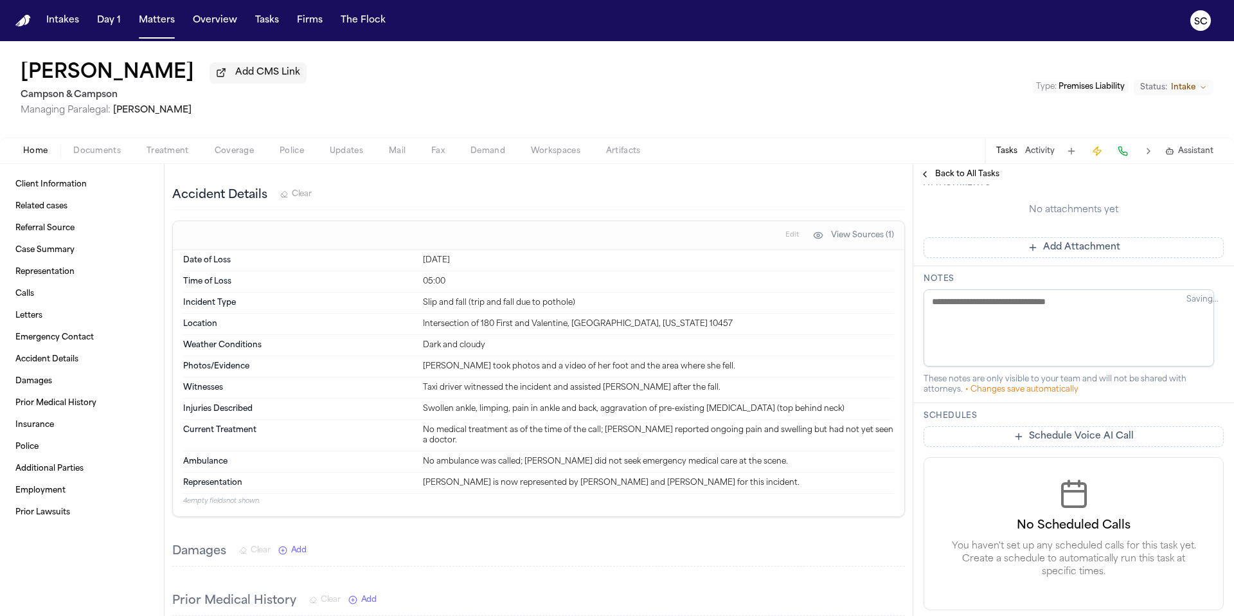
scroll to position [291, 0]
paste textarea "**********"
type textarea "**********"
click at [998, 393] on span "• Changes save automatically" at bounding box center [1022, 390] width 113 height 8
paste textarea "**********"
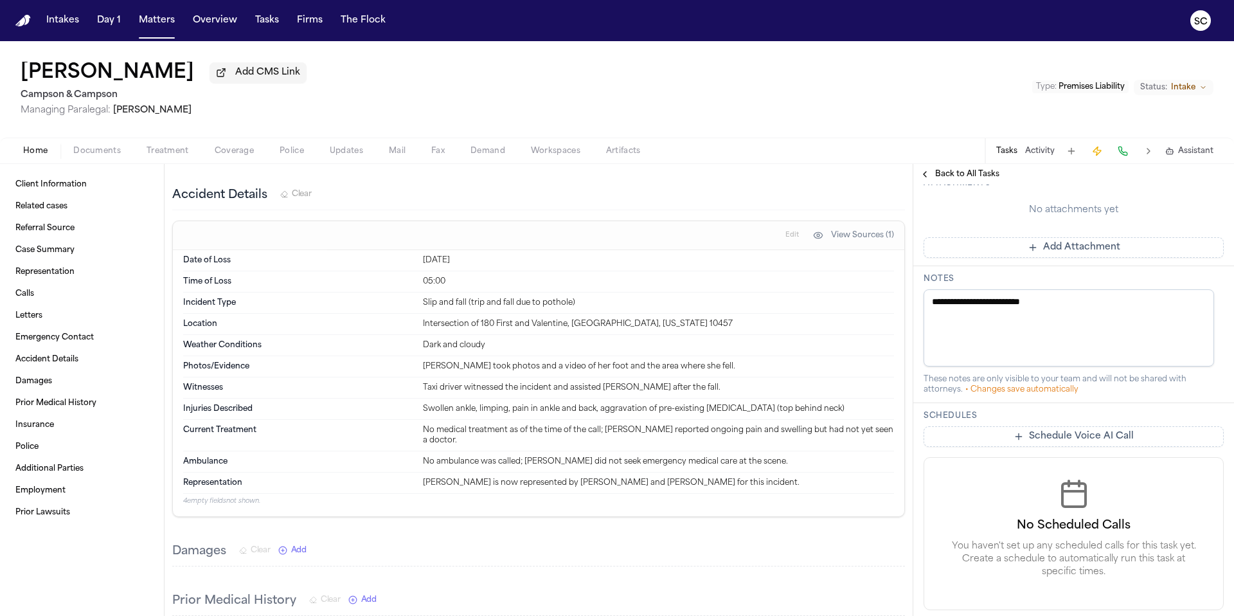
type textarea "**********"
click at [975, 282] on h3 "Notes" at bounding box center [1074, 279] width 300 height 10
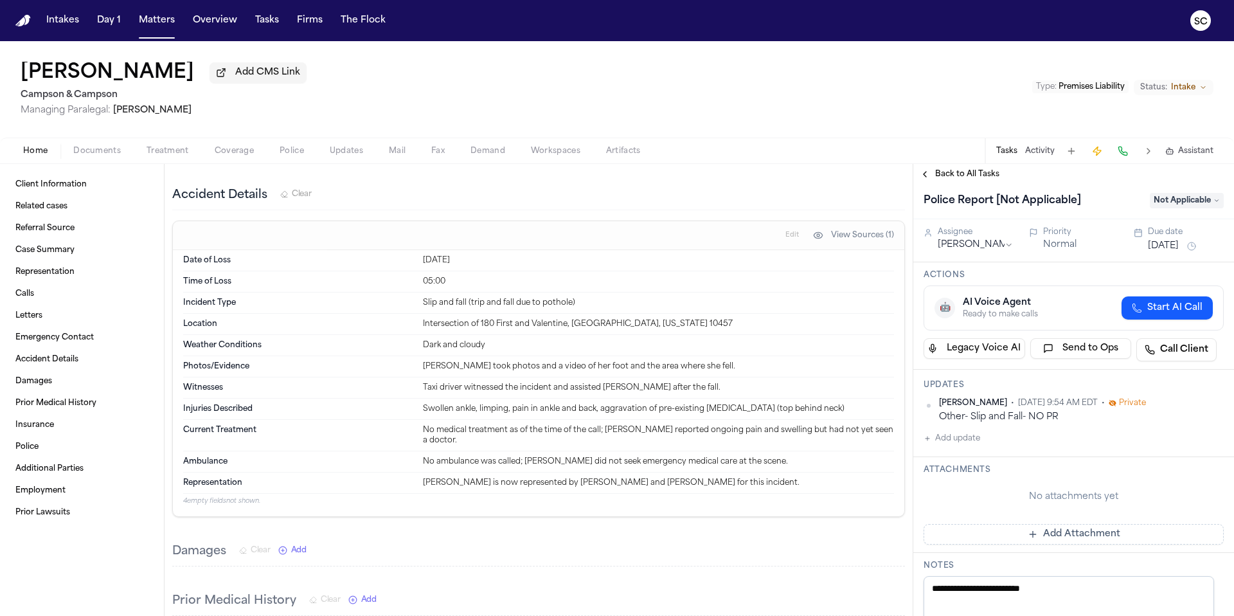
scroll to position [0, 0]
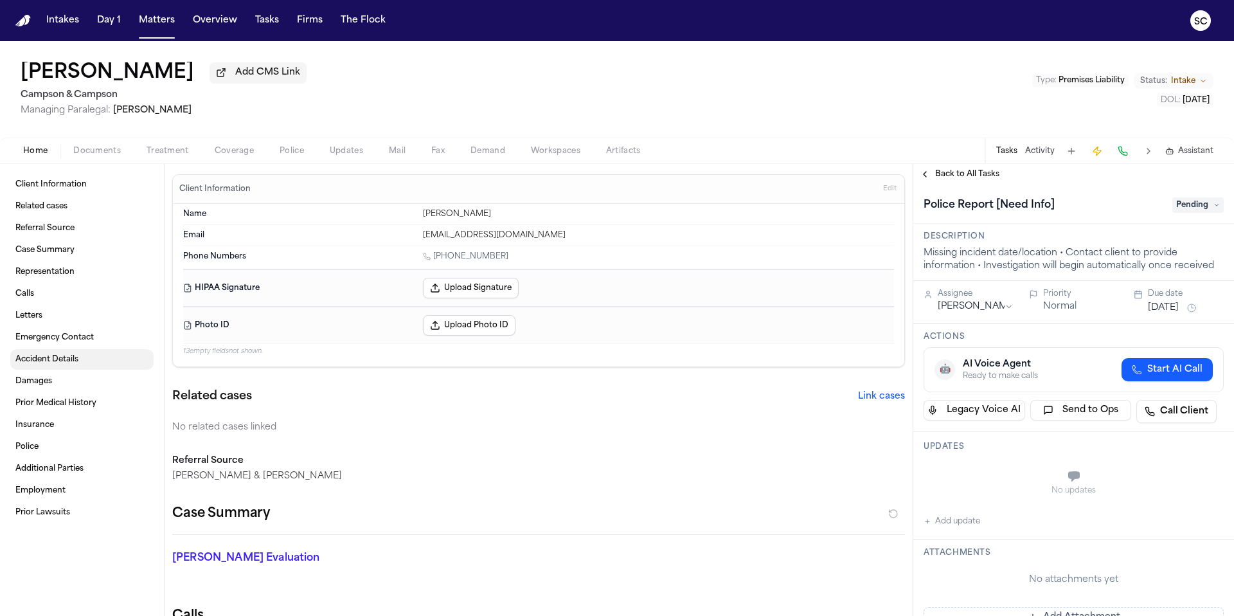
click at [54, 362] on span "Accident Details" at bounding box center [46, 359] width 63 height 10
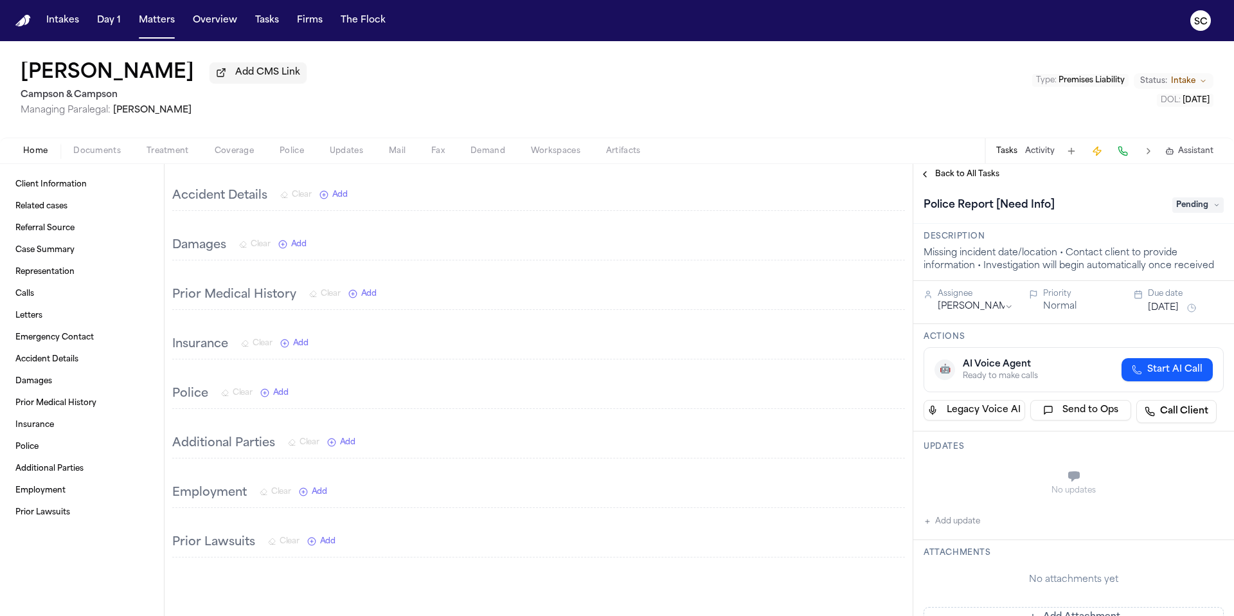
scroll to position [802, 0]
click at [102, 156] on span "Documents" at bounding box center [97, 151] width 48 height 10
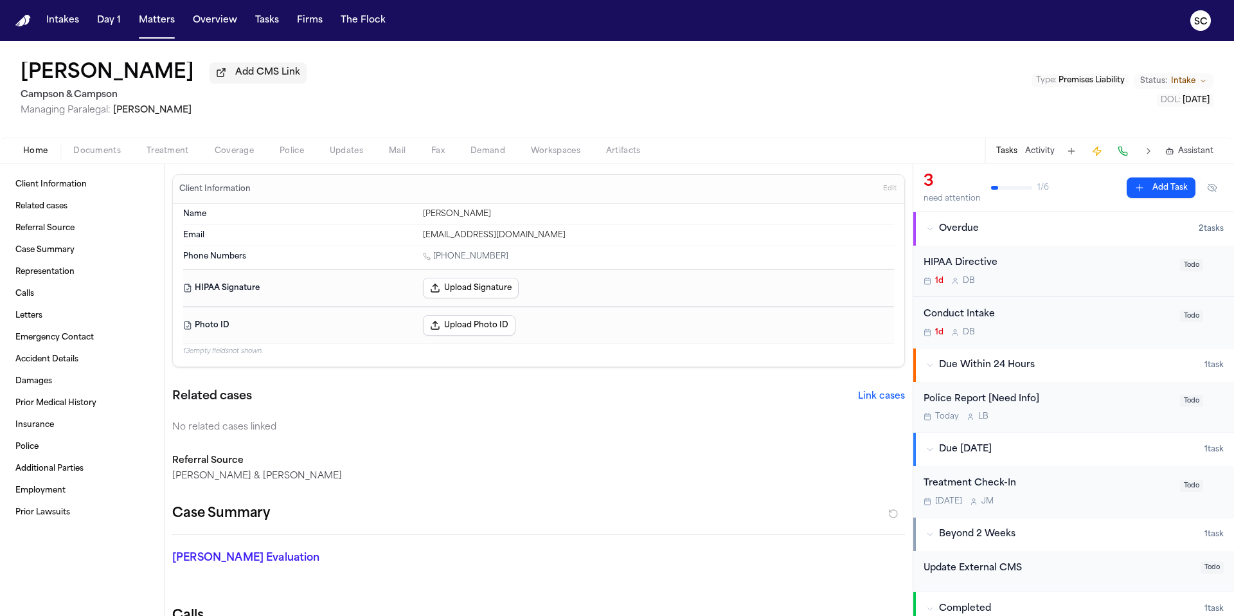
click at [47, 154] on span "Home" at bounding box center [35, 151] width 24 height 10
click at [61, 190] on span "Client Information" at bounding box center [50, 184] width 71 height 10
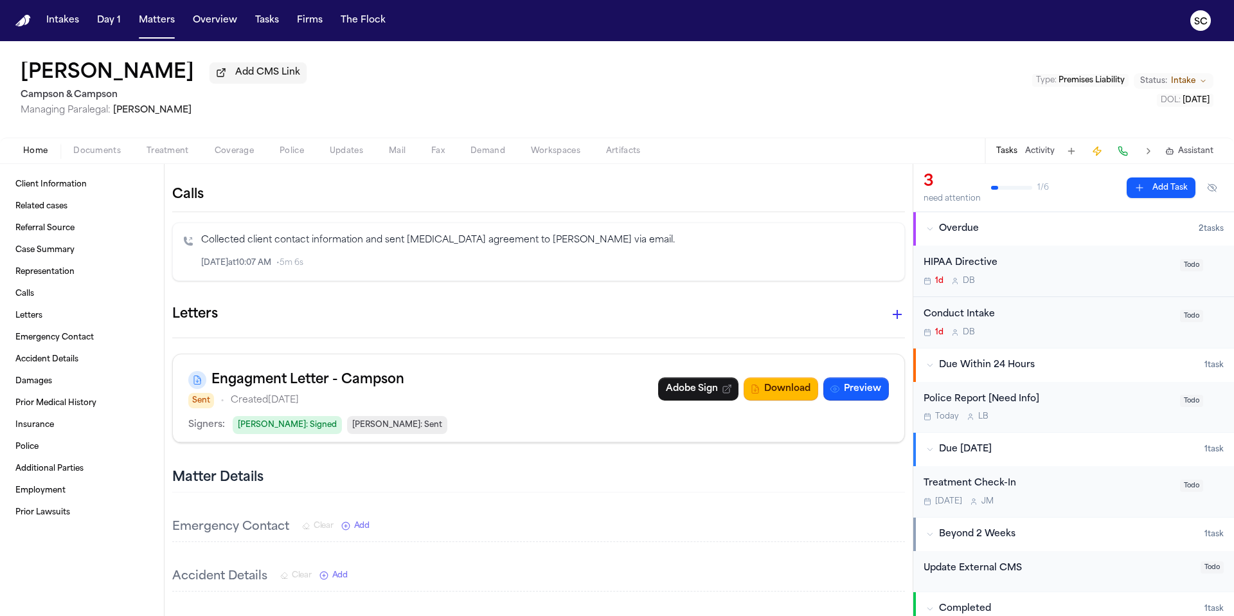
scroll to position [422, 0]
click at [1055, 412] on div "Police Report [Need Info] [DATE] L B" at bounding box center [1048, 407] width 249 height 30
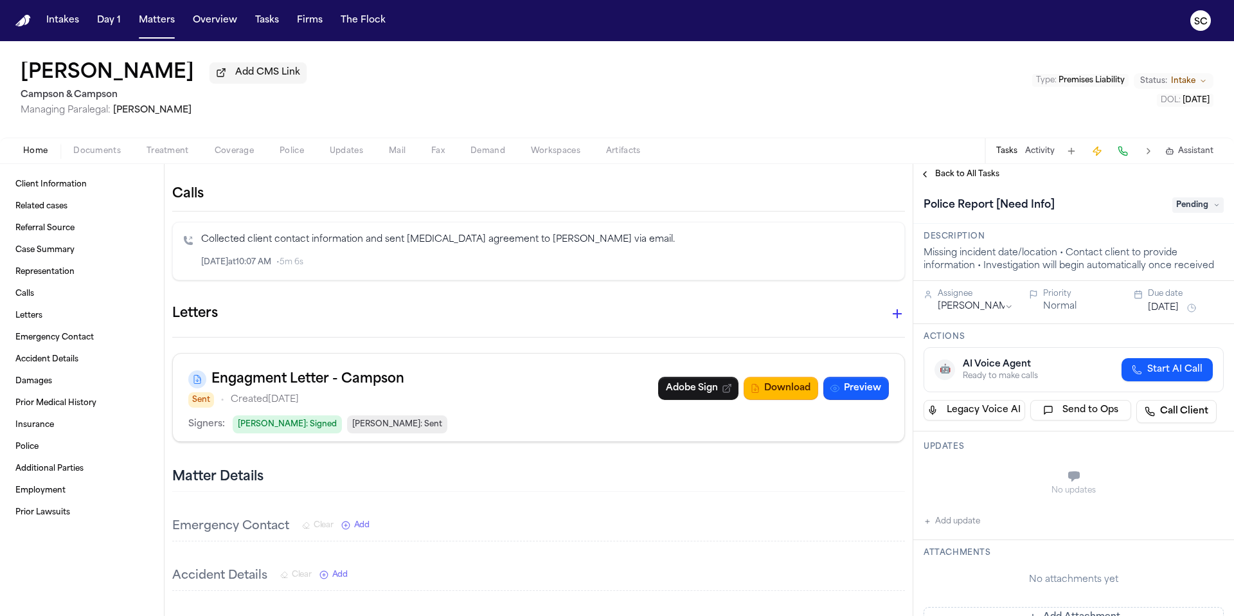
click at [980, 491] on div "No updates" at bounding box center [1074, 490] width 300 height 10
click at [967, 525] on button "Add update" at bounding box center [952, 521] width 57 height 15
click at [983, 480] on textarea "Add your update" at bounding box center [1081, 478] width 275 height 26
type textarea "**********"
click at [1199, 507] on button "Add" at bounding box center [1206, 508] width 26 height 15
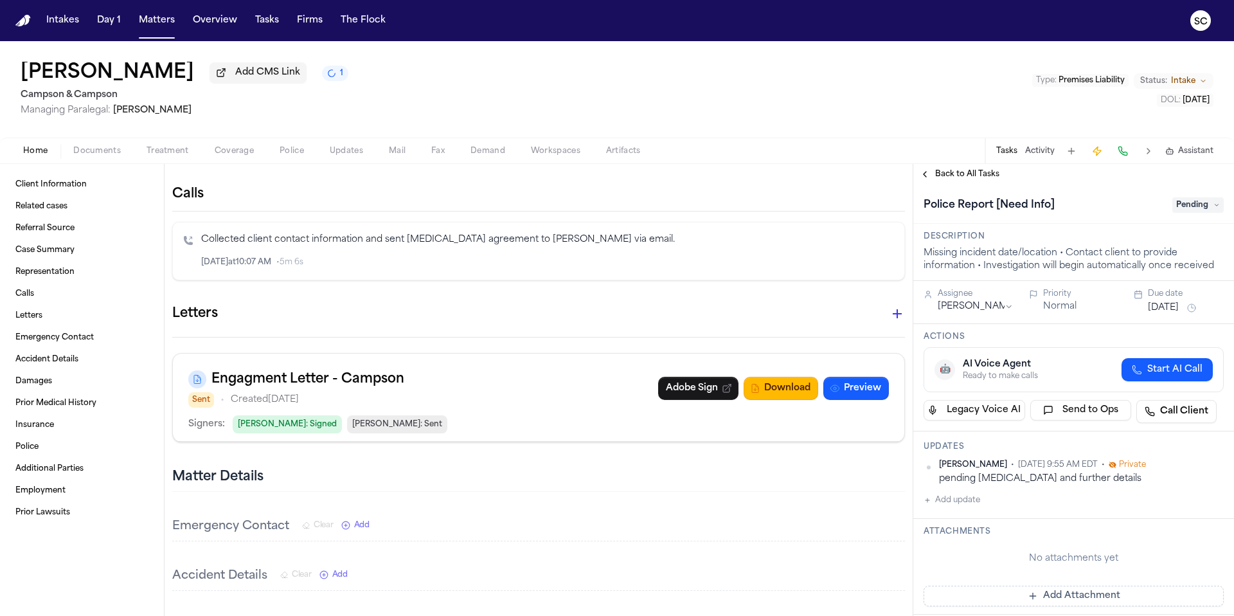
click at [1116, 467] on icon at bounding box center [1113, 465] width 6 height 6
click at [1095, 481] on div "pending [MEDICAL_DATA] and further details" at bounding box center [1081, 479] width 285 height 12
drag, startPoint x: 1108, startPoint y: 481, endPoint x: 939, endPoint y: 483, distance: 169.1
click at [935, 483] on div "[PERSON_NAME] • [DATE] 9:55 AM EDT • Private pending [MEDICAL_DATA] and further…" at bounding box center [1074, 472] width 300 height 25
copy div "pending [MEDICAL_DATA] and further details"
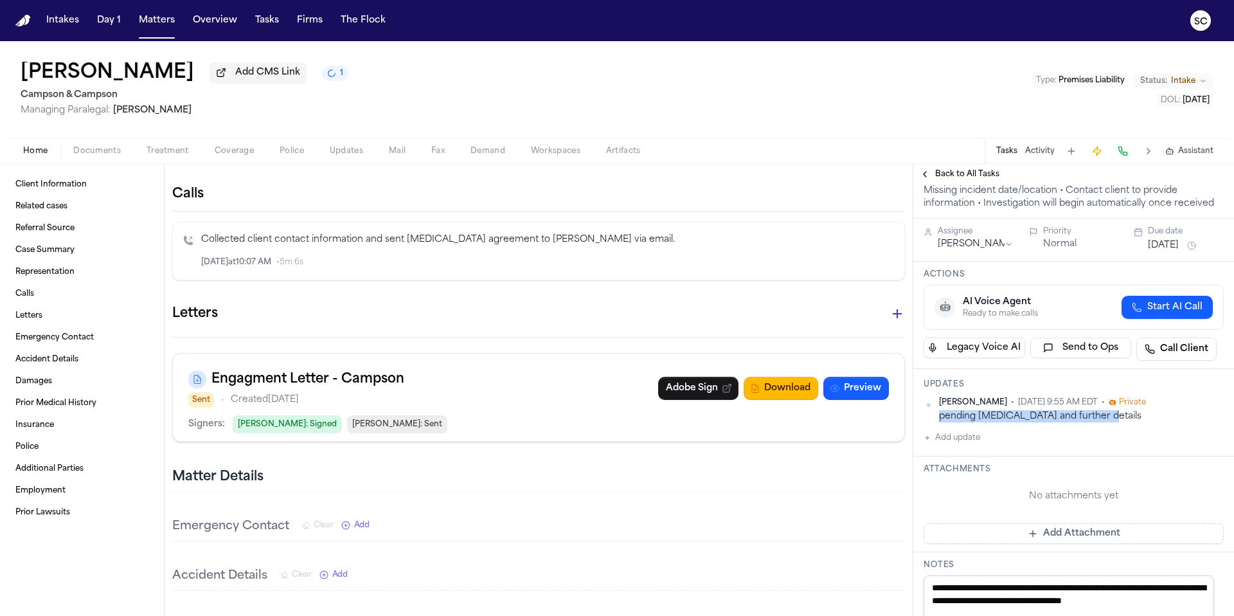
scroll to position [123, 0]
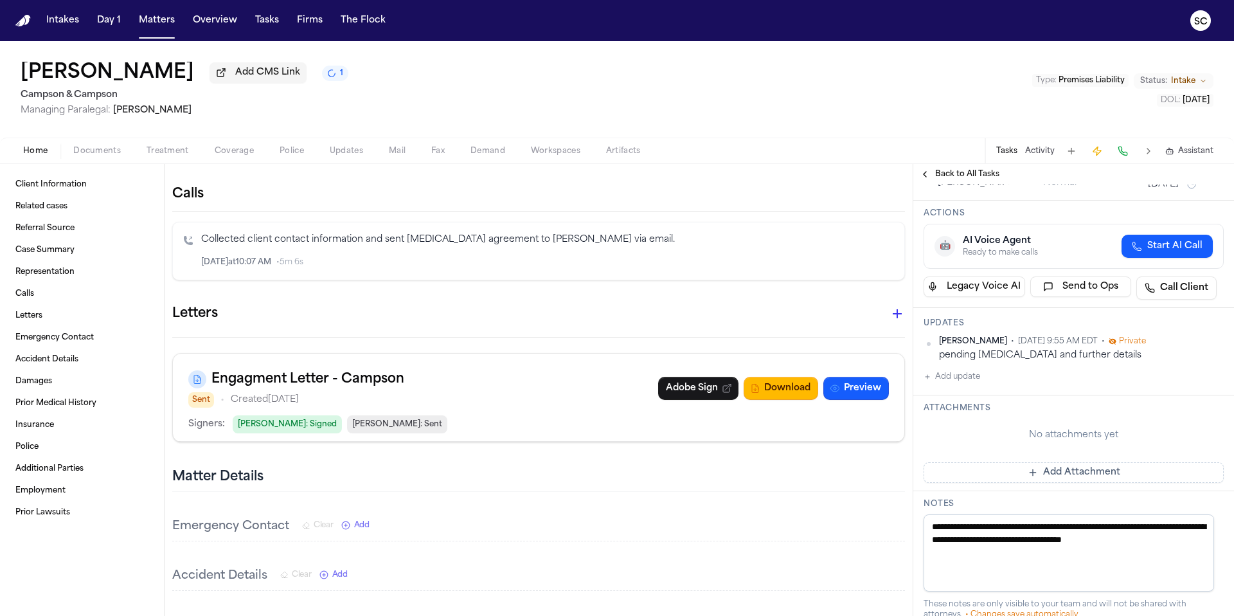
drag, startPoint x: 961, startPoint y: 552, endPoint x: 931, endPoint y: 531, distance: 36.6
click at [931, 531] on textarea "**********" at bounding box center [1069, 552] width 291 height 77
paste textarea "**********"
type textarea "**********"
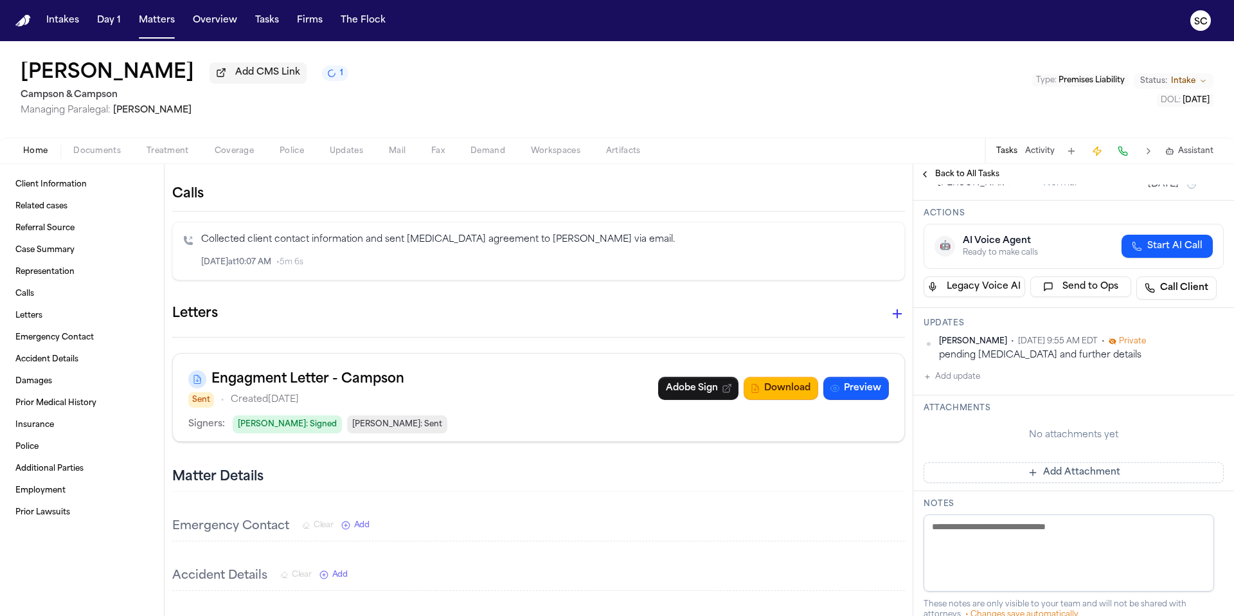
paste textarea "**********"
type textarea "**********"
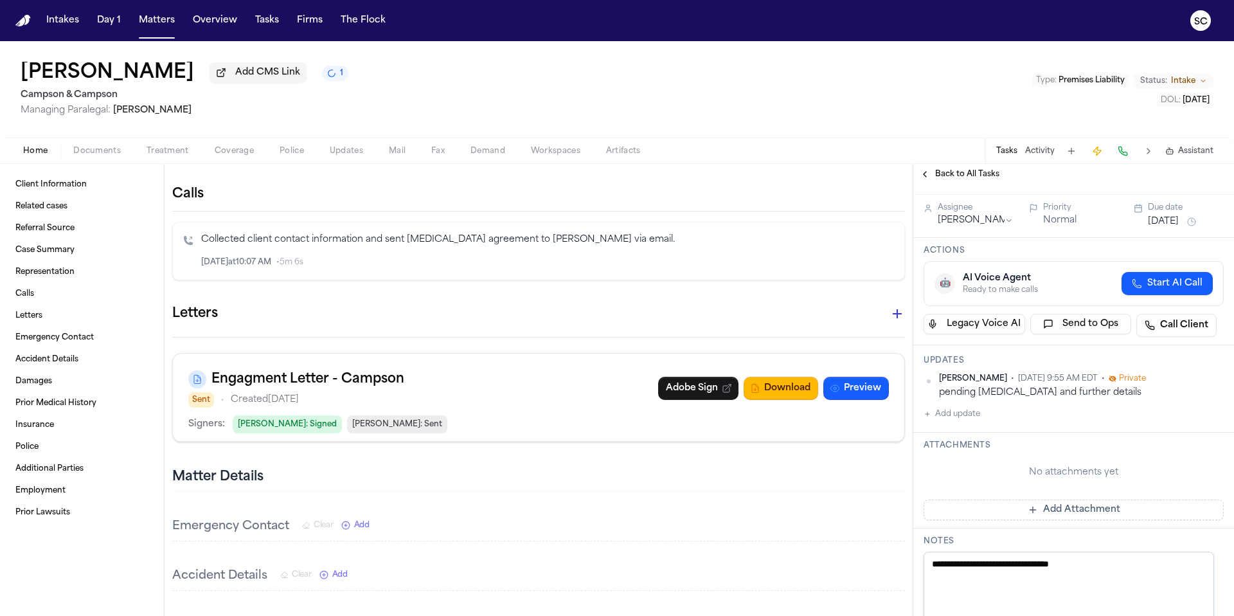
scroll to position [0, 0]
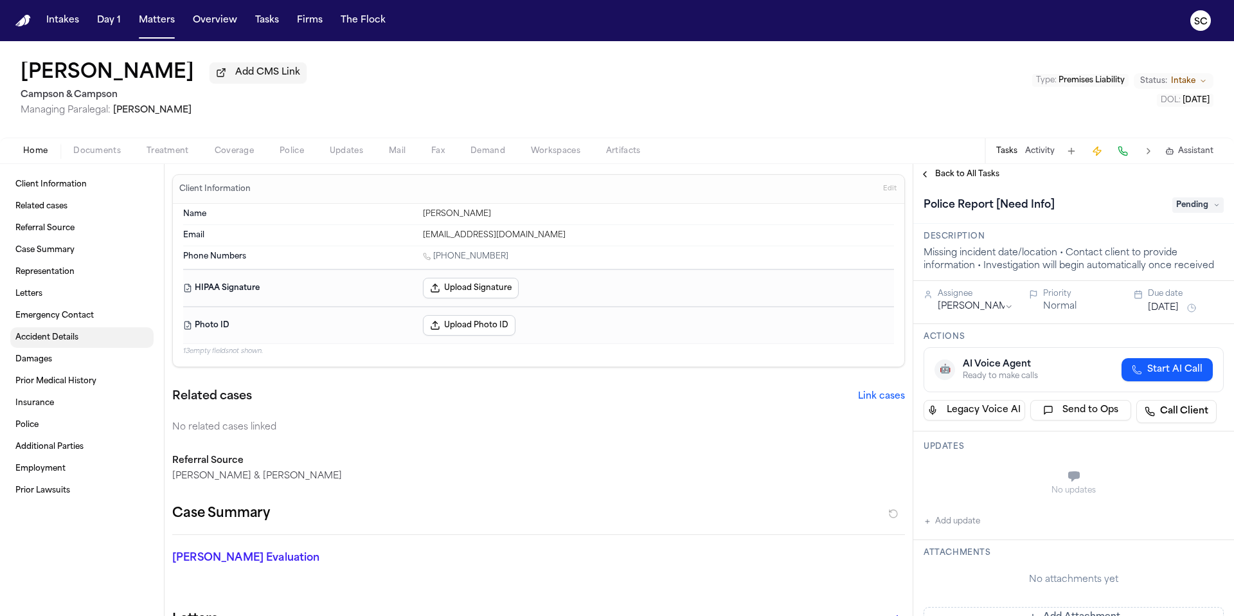
click at [46, 343] on span "Accident Details" at bounding box center [46, 337] width 63 height 10
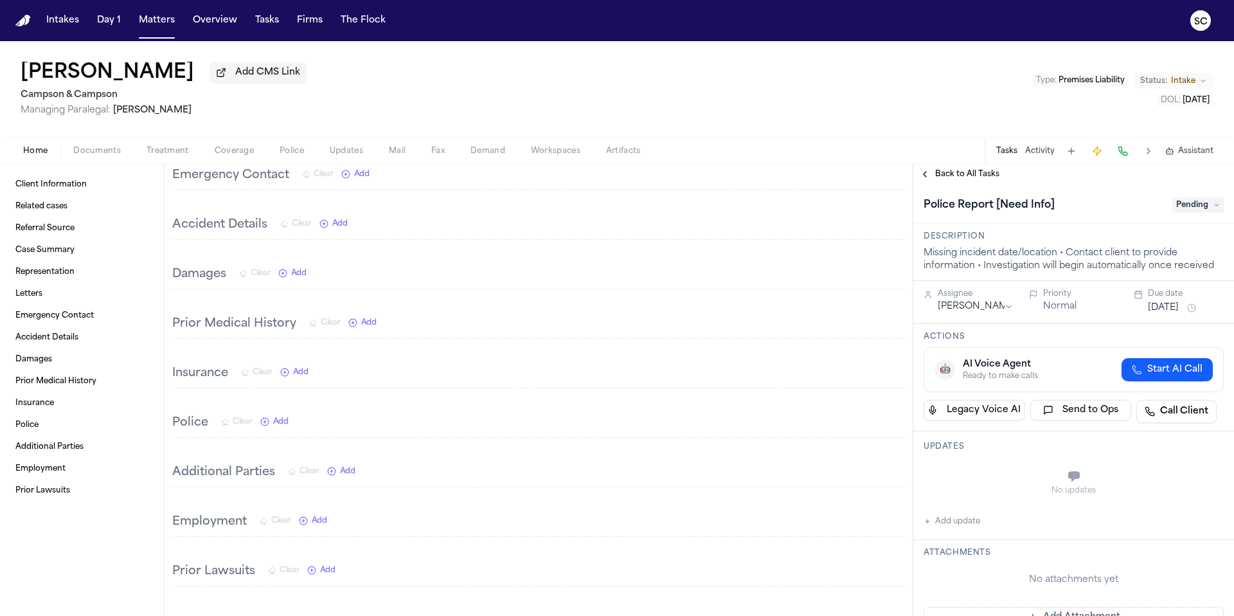
scroll to position [687, 0]
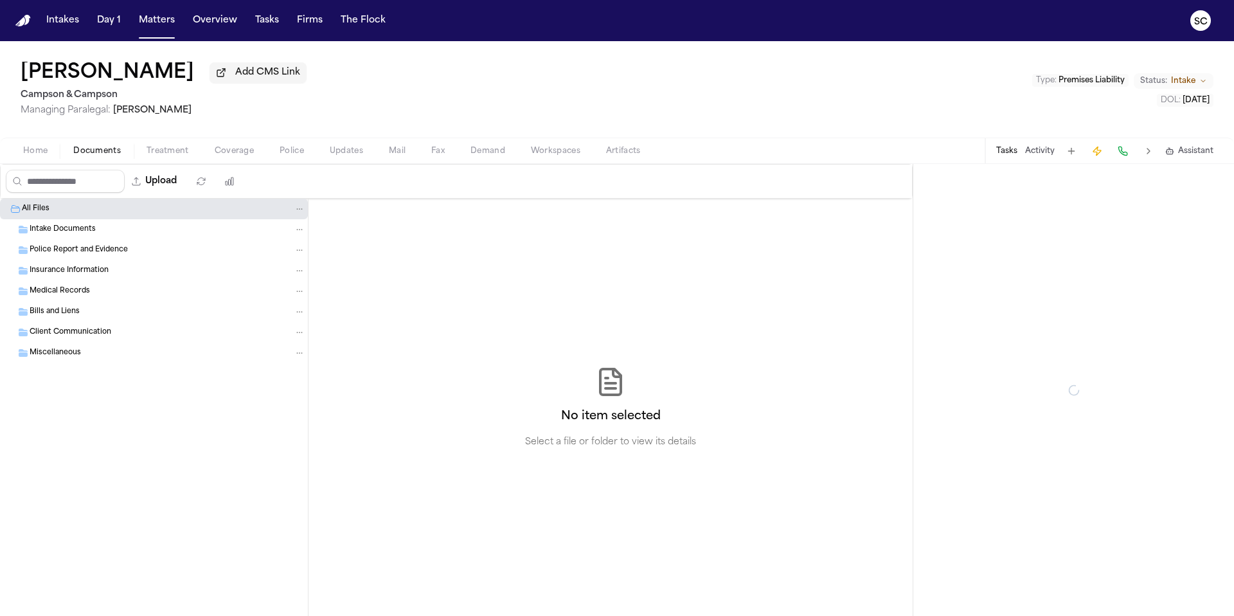
click at [101, 152] on span "Documents" at bounding box center [97, 151] width 48 height 10
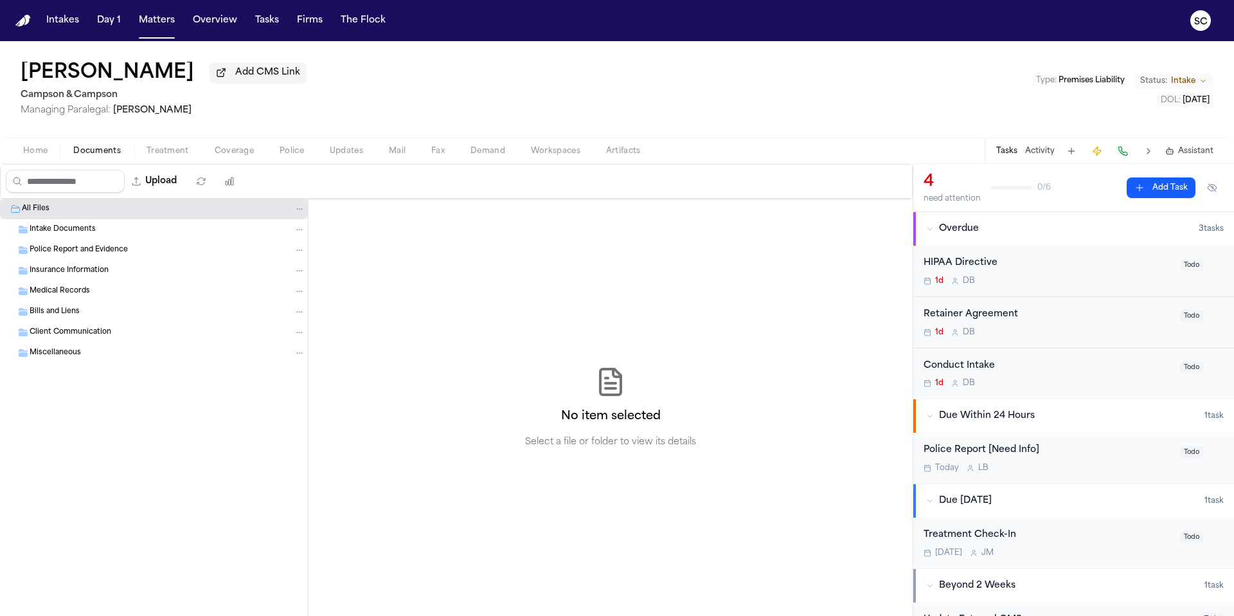
click at [27, 154] on span "Home" at bounding box center [35, 151] width 24 height 10
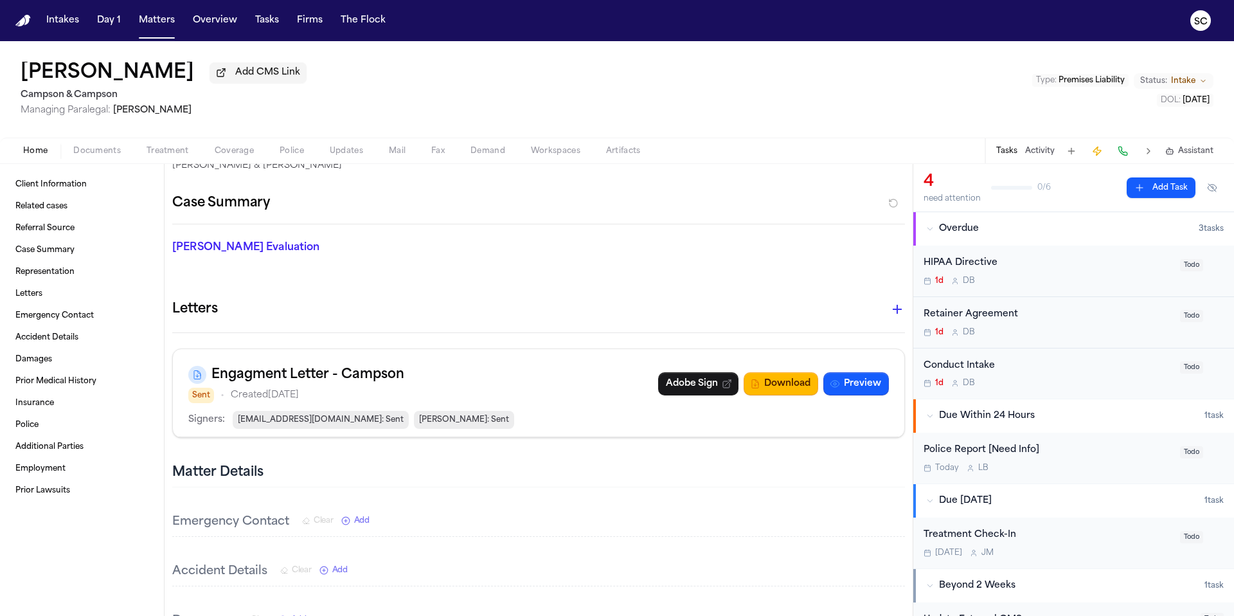
scroll to position [394, 0]
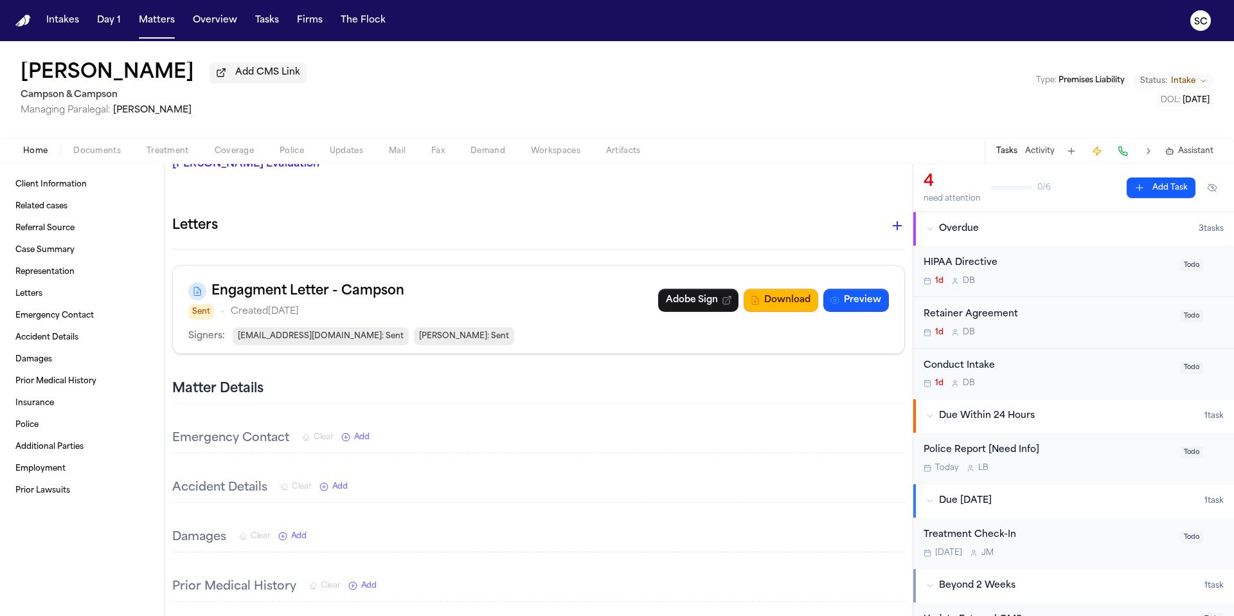
click at [1084, 463] on div "Police Report [Need Info] [DATE] L B" at bounding box center [1048, 458] width 249 height 30
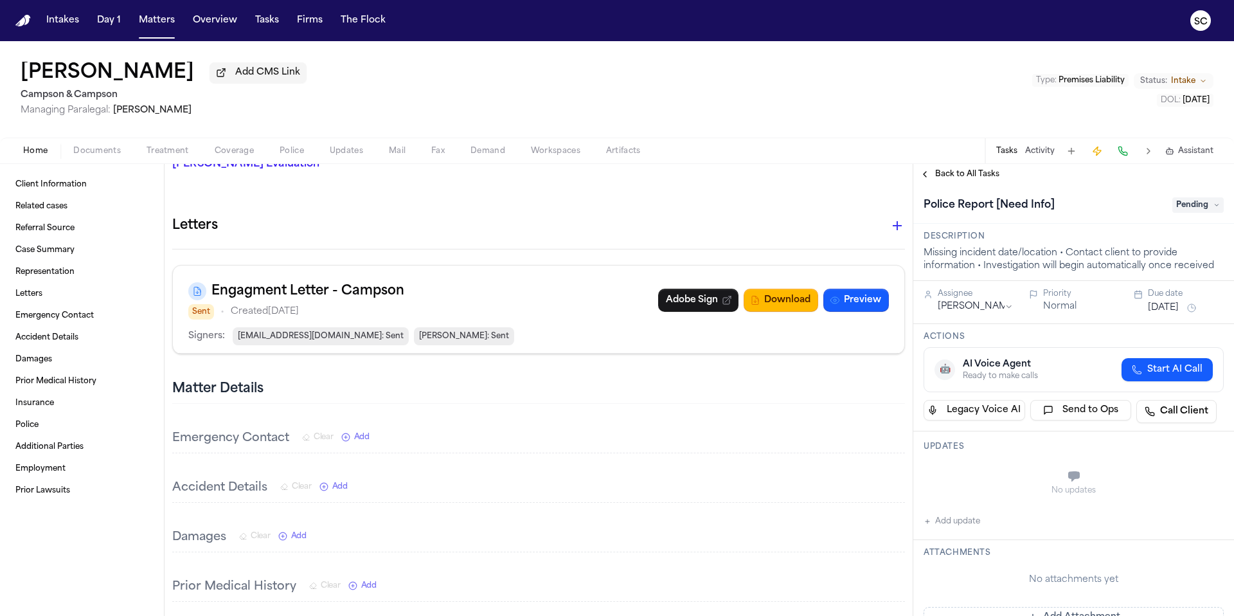
click at [964, 528] on button "Add update" at bounding box center [952, 521] width 57 height 15
paste textarea "**********"
type textarea "**********"
click at [1201, 511] on button "Add" at bounding box center [1206, 508] width 26 height 15
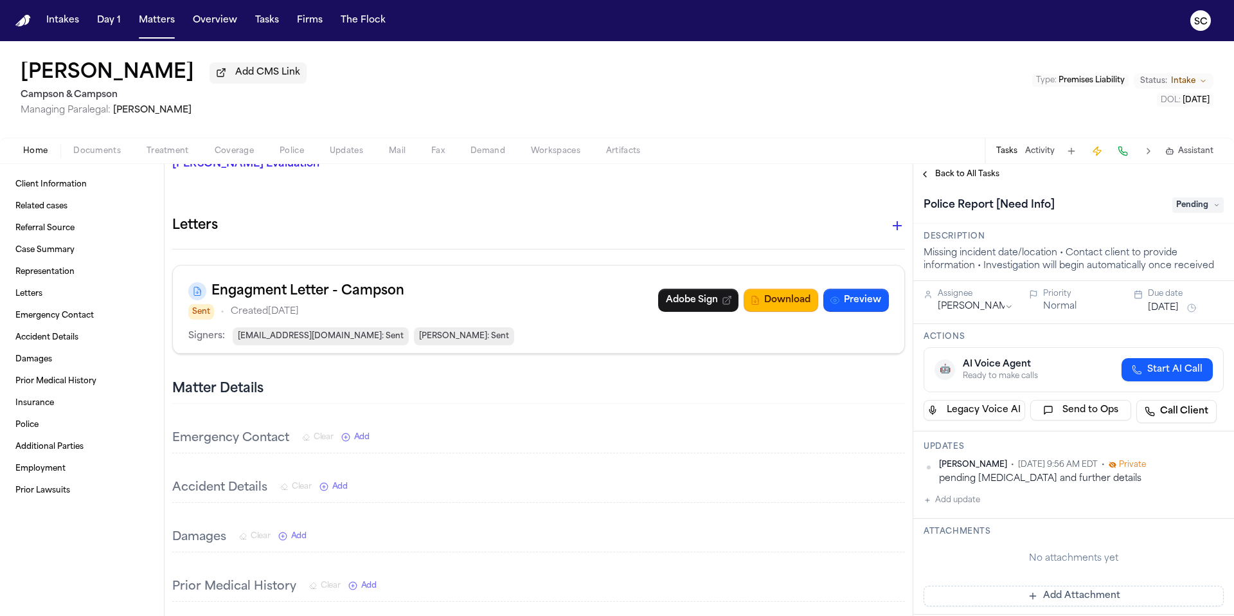
scroll to position [273, 0]
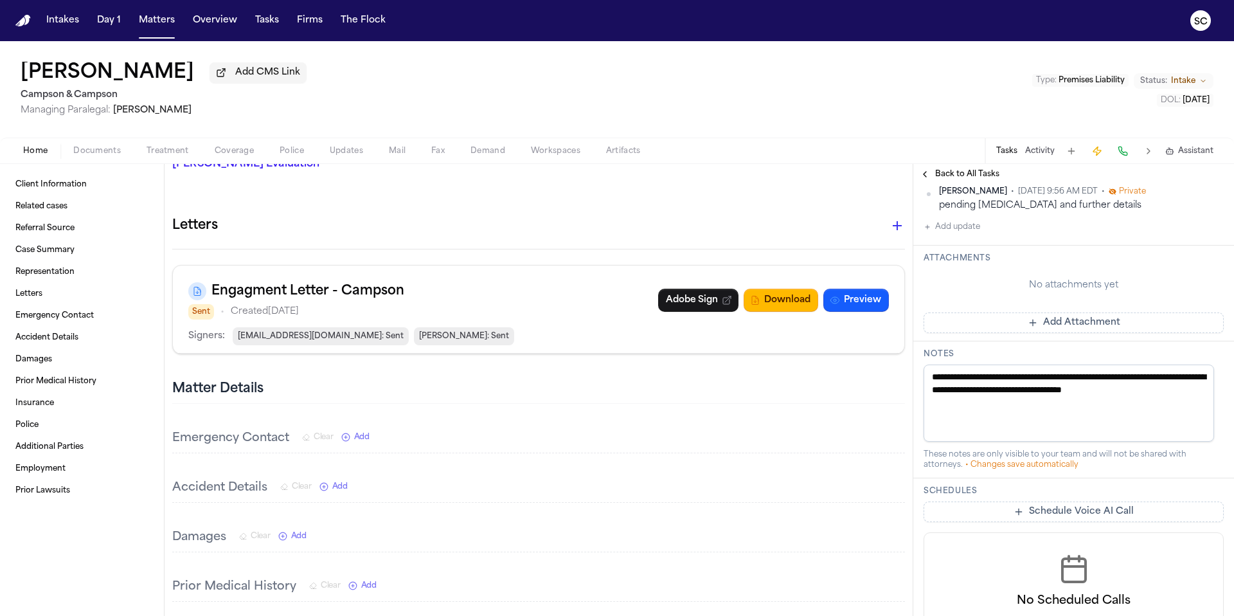
drag, startPoint x: 955, startPoint y: 400, endPoint x: 935, endPoint y: 371, distance: 35.1
click at [932, 371] on textarea "**********" at bounding box center [1069, 403] width 291 height 77
paste textarea "**********"
type textarea "**********"
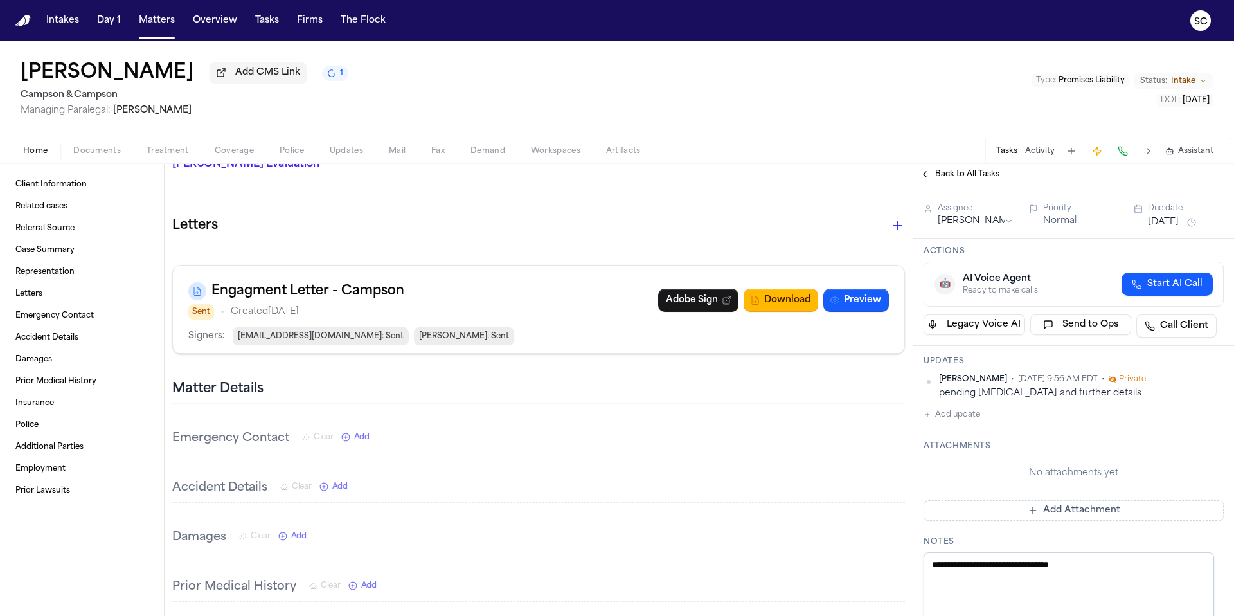
scroll to position [0, 0]
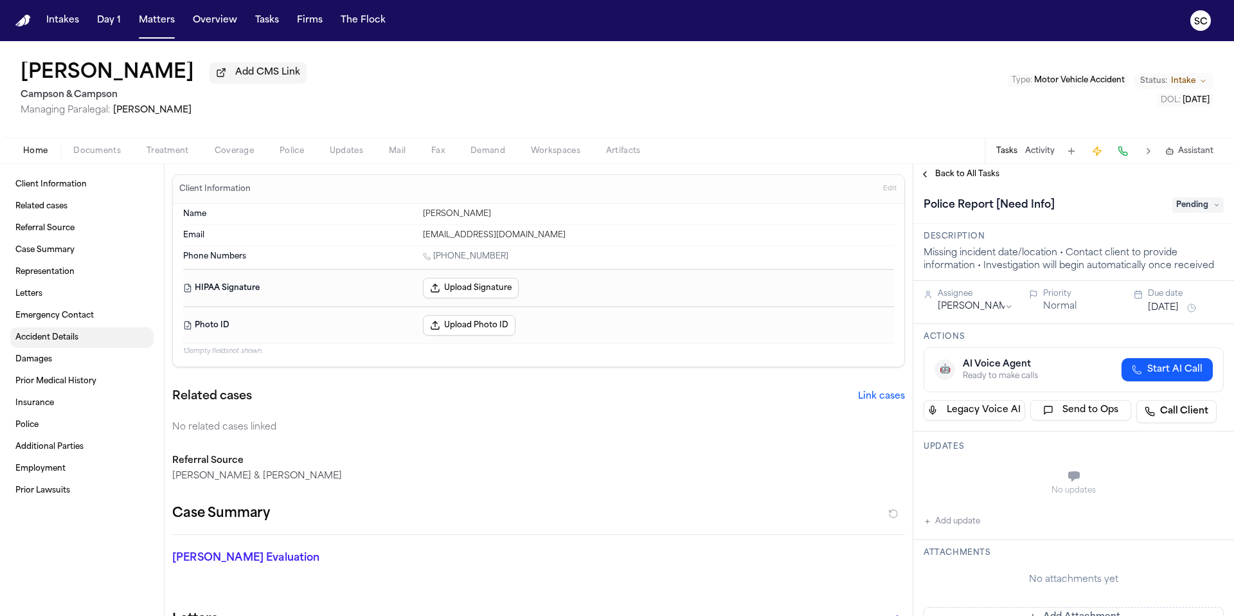
click at [57, 338] on span "Accident Details" at bounding box center [46, 337] width 63 height 10
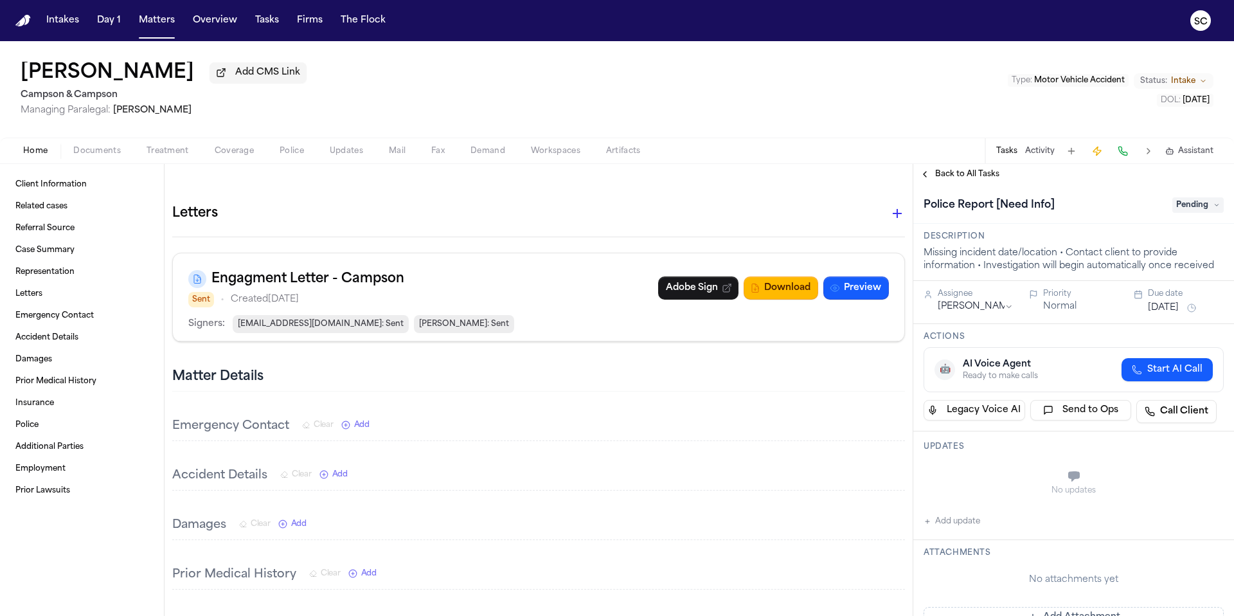
scroll to position [406, 0]
click at [961, 174] on span "Back to All Tasks" at bounding box center [967, 174] width 64 height 10
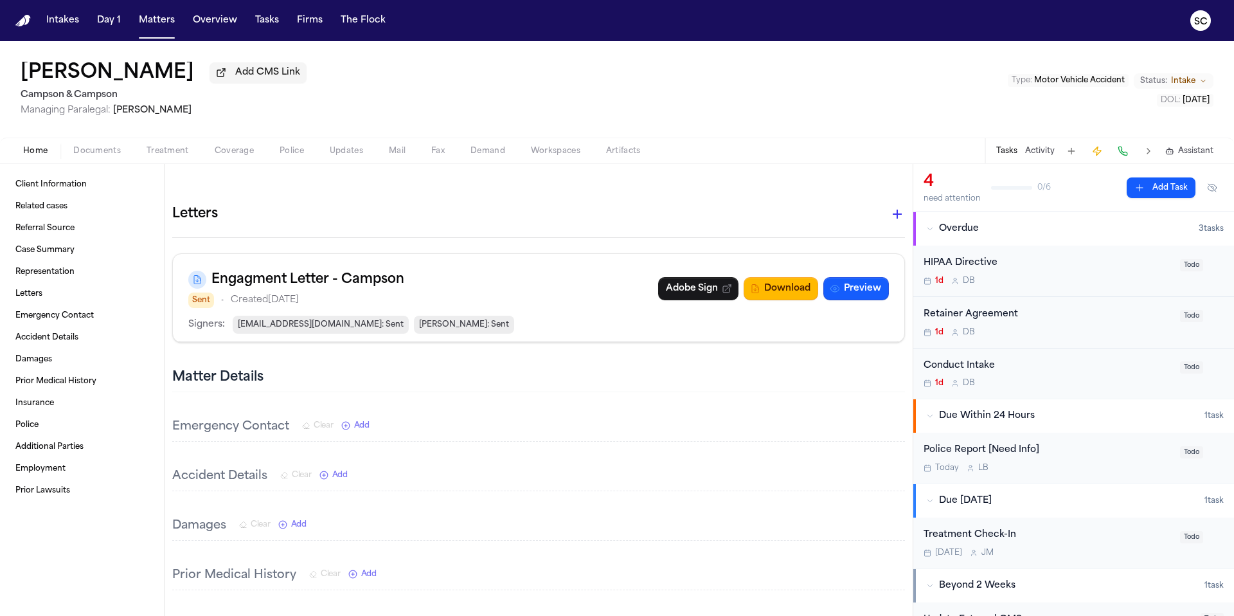
click at [1074, 465] on div "[DATE] L B" at bounding box center [1048, 468] width 249 height 10
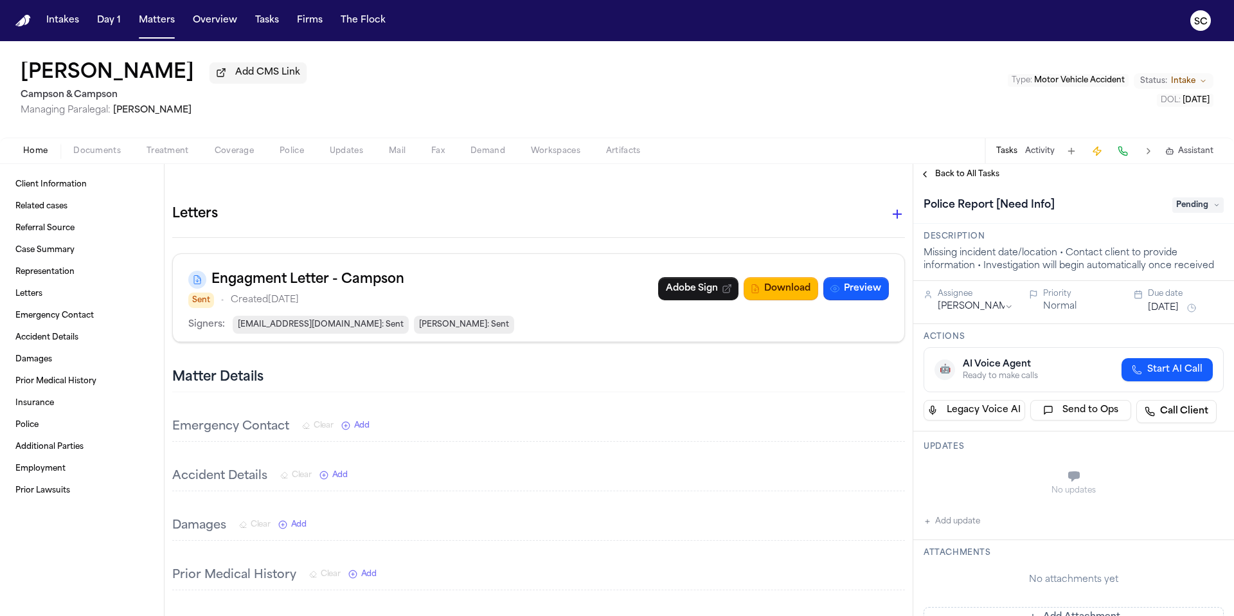
click at [955, 525] on button "Add update" at bounding box center [952, 521] width 57 height 15
paste textarea "**********"
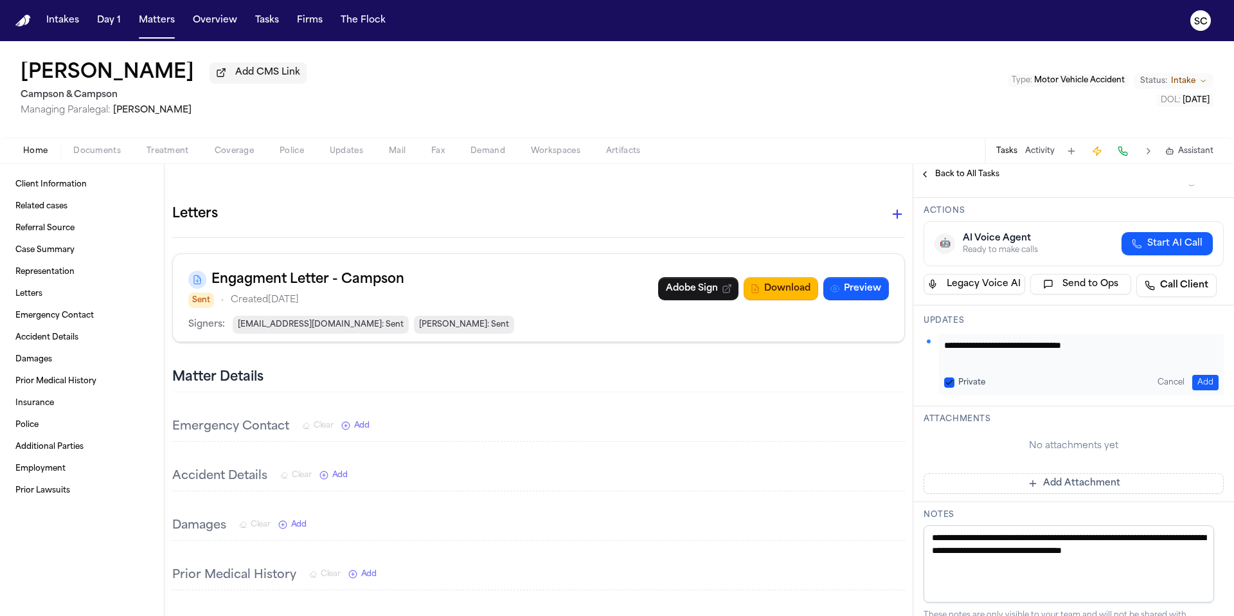
scroll to position [129, 0]
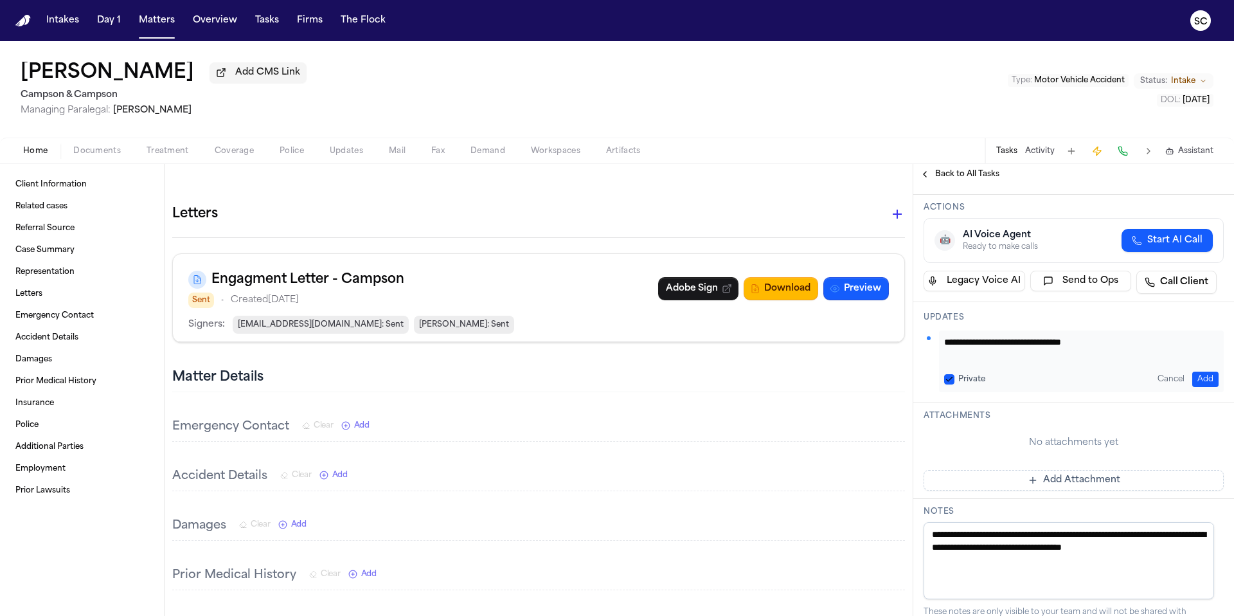
type textarea "**********"
drag, startPoint x: 939, startPoint y: 556, endPoint x: 907, endPoint y: 527, distance: 44.2
click at [906, 527] on div "Client Information Related cases Referral Source Case Summary Representation Le…" at bounding box center [617, 390] width 1234 height 452
click at [1060, 554] on textarea at bounding box center [1069, 560] width 291 height 77
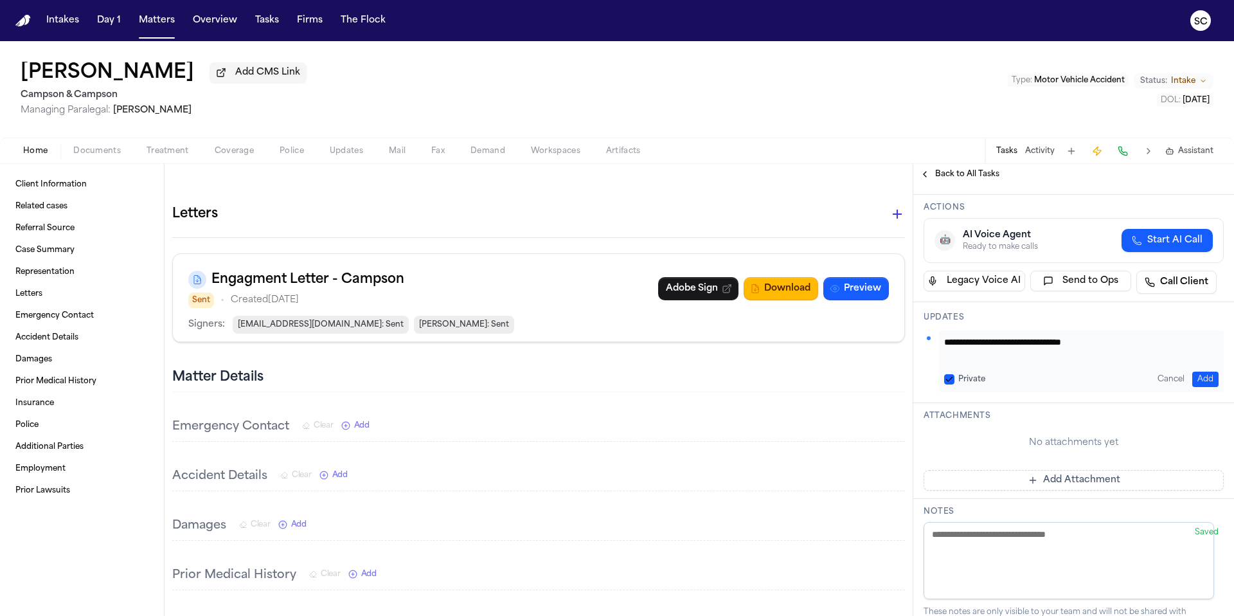
paste textarea "**********"
click at [1045, 510] on h3 "Notes" at bounding box center [1074, 512] width 300 height 10
paste textarea
type textarea "**********"
click at [1025, 512] on h3 "Notes" at bounding box center [1074, 512] width 300 height 10
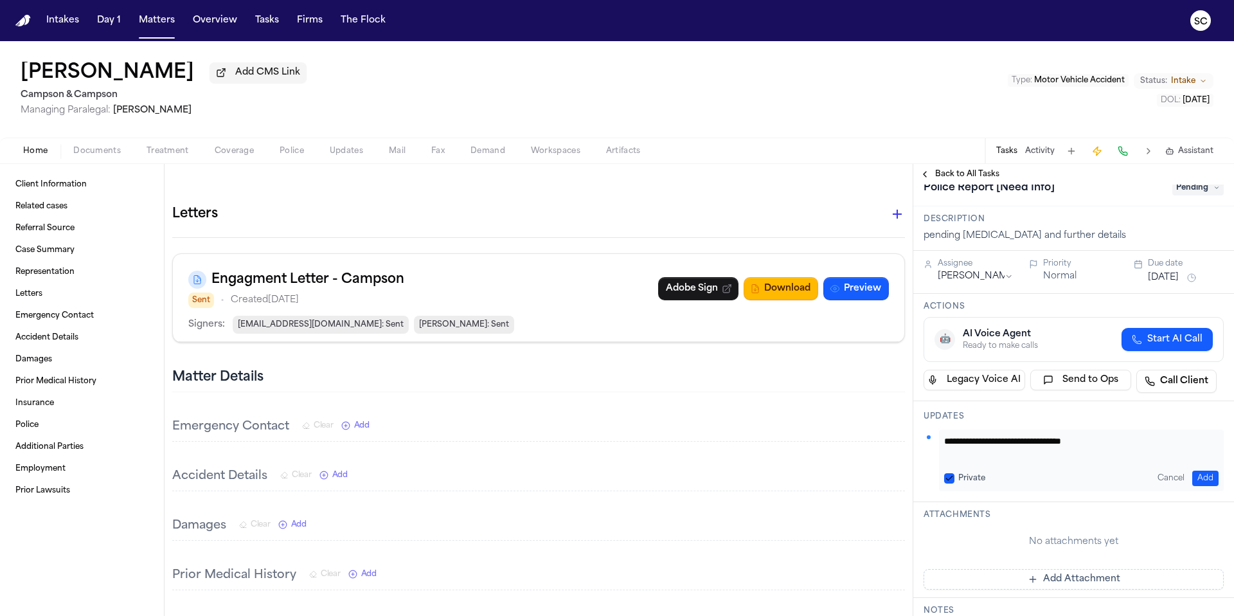
scroll to position [0, 0]
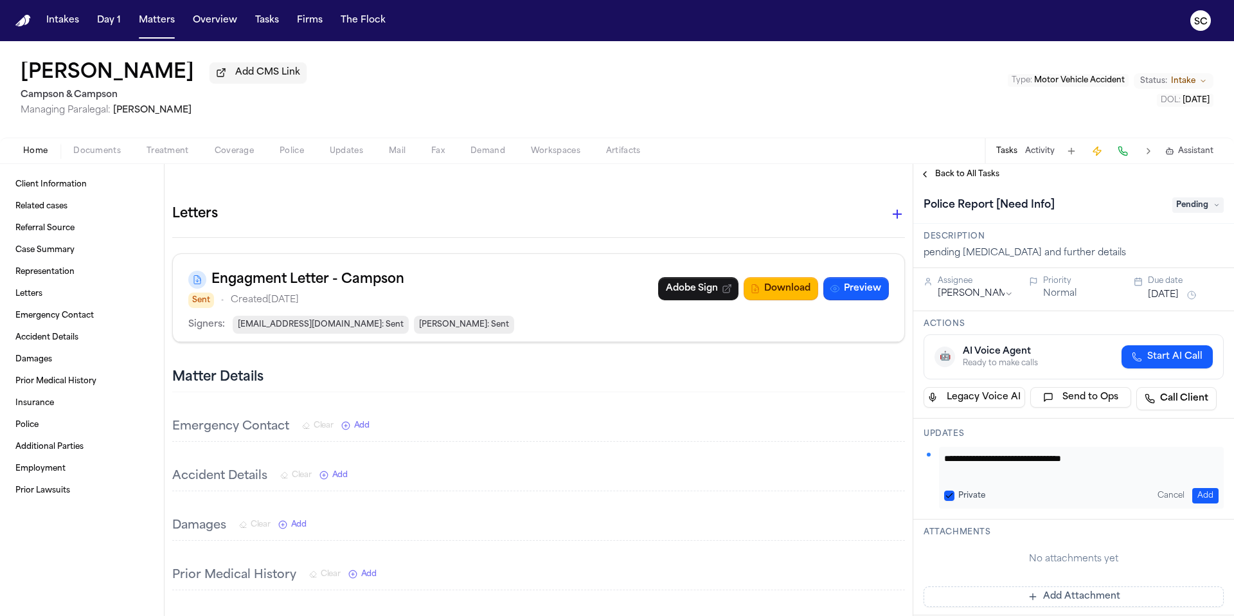
click at [1119, 223] on div "Police Report [Need Info] Pending" at bounding box center [1074, 204] width 321 height 39
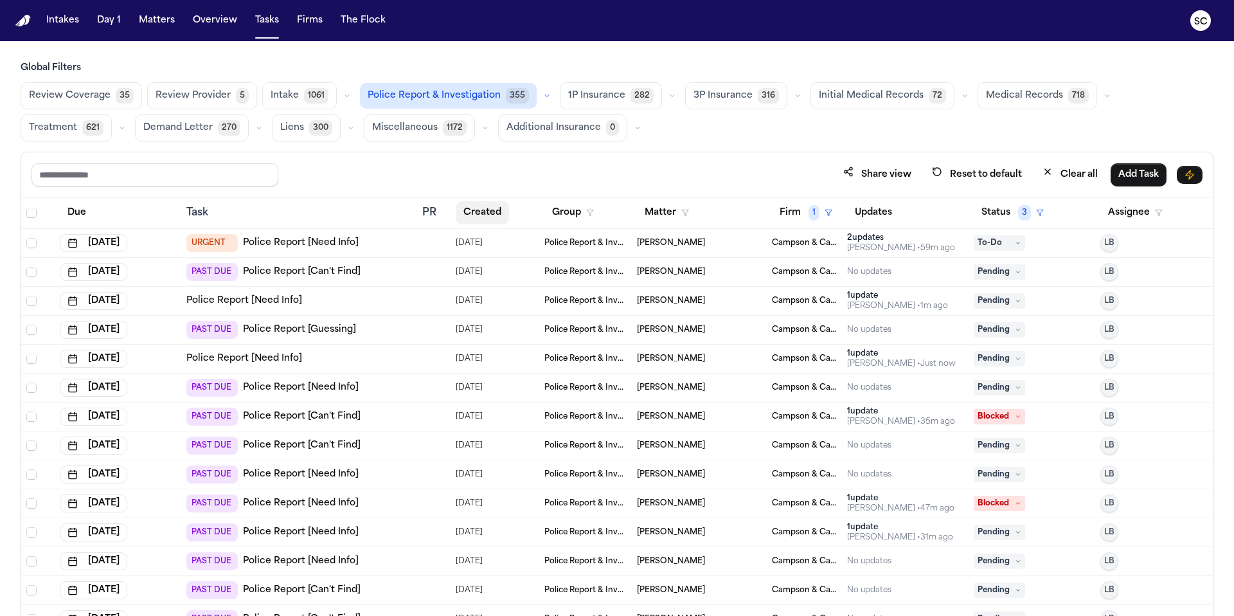
click at [482, 215] on button "Created" at bounding box center [482, 212] width 53 height 23
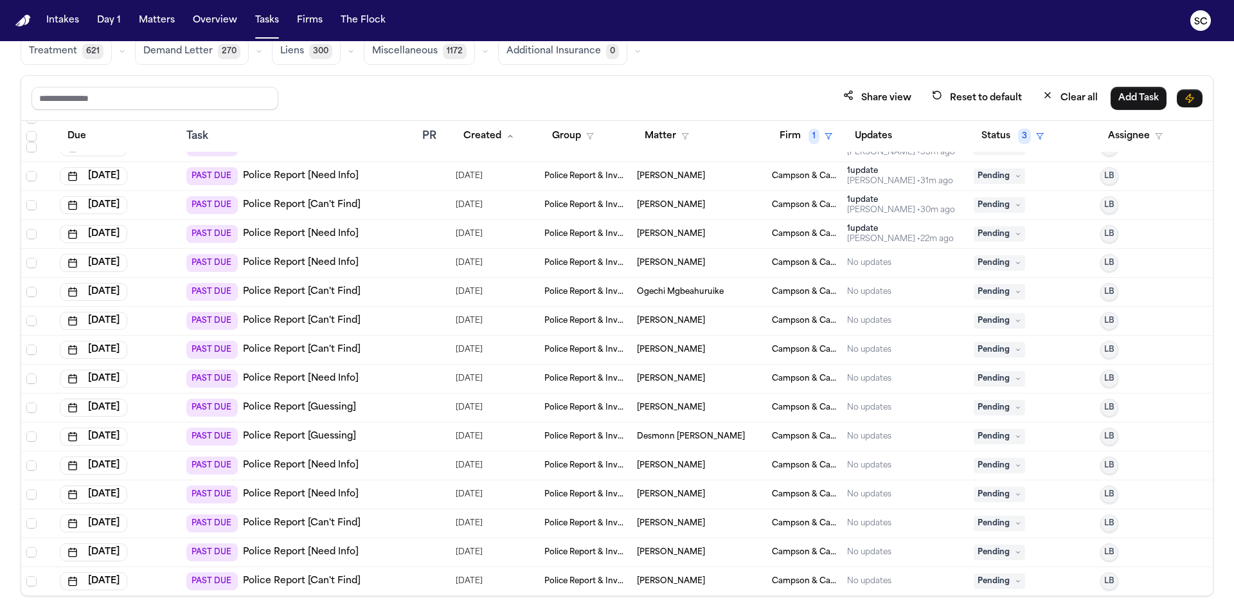
scroll to position [63, 0]
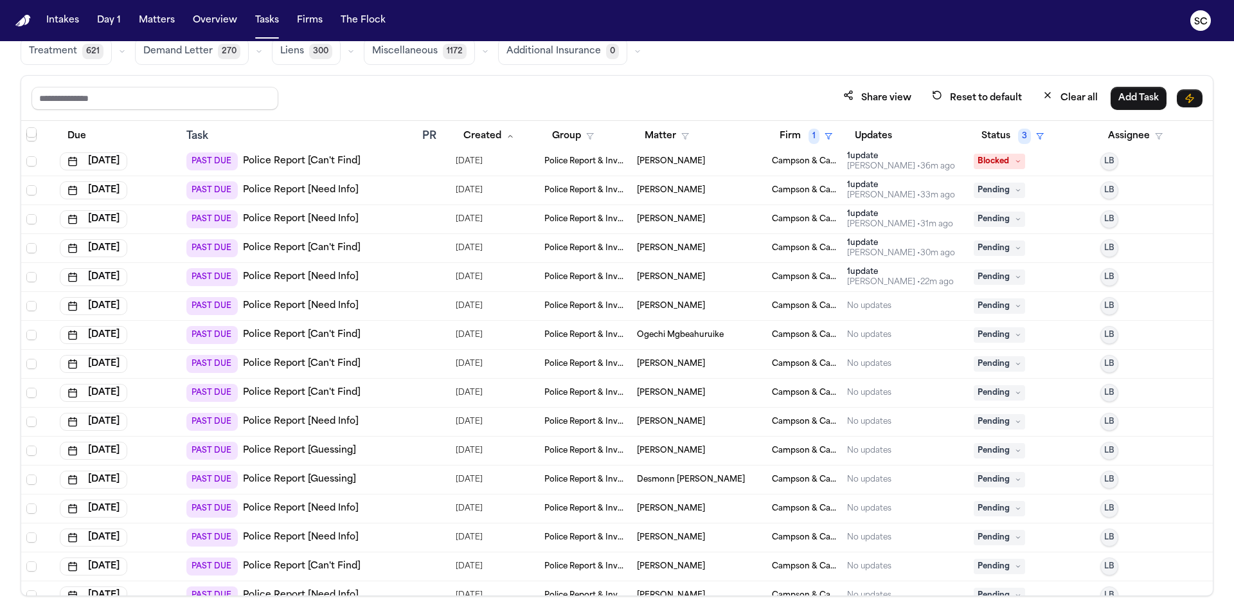
click at [300, 307] on link "Police Report [Need Info]" at bounding box center [301, 306] width 116 height 13
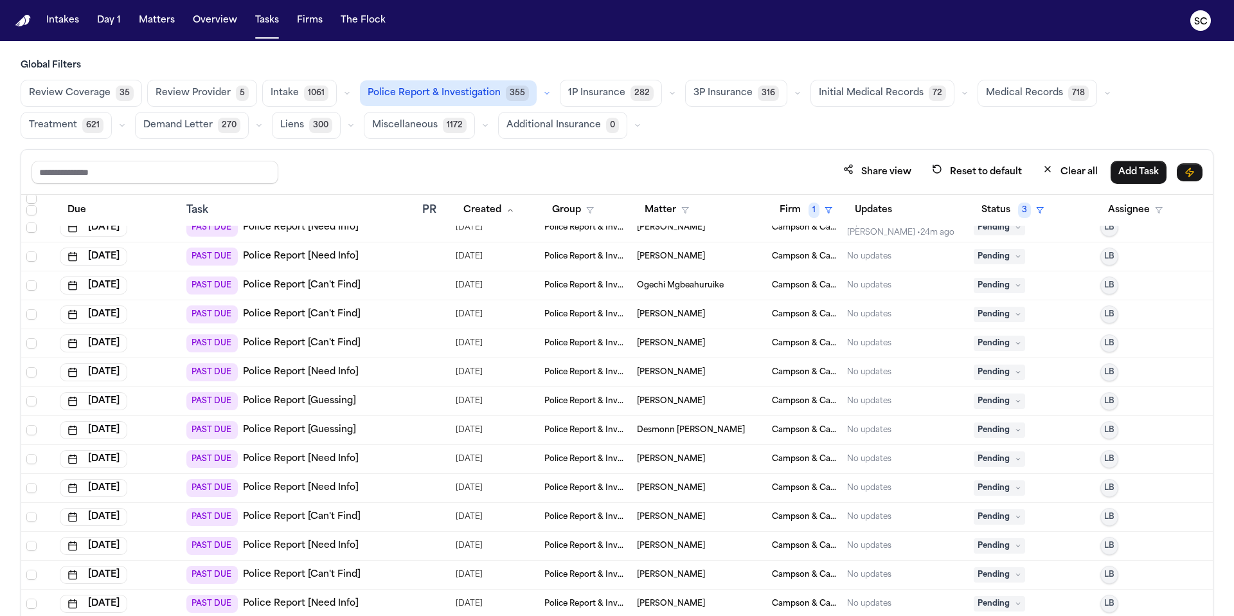
scroll to position [0, 0]
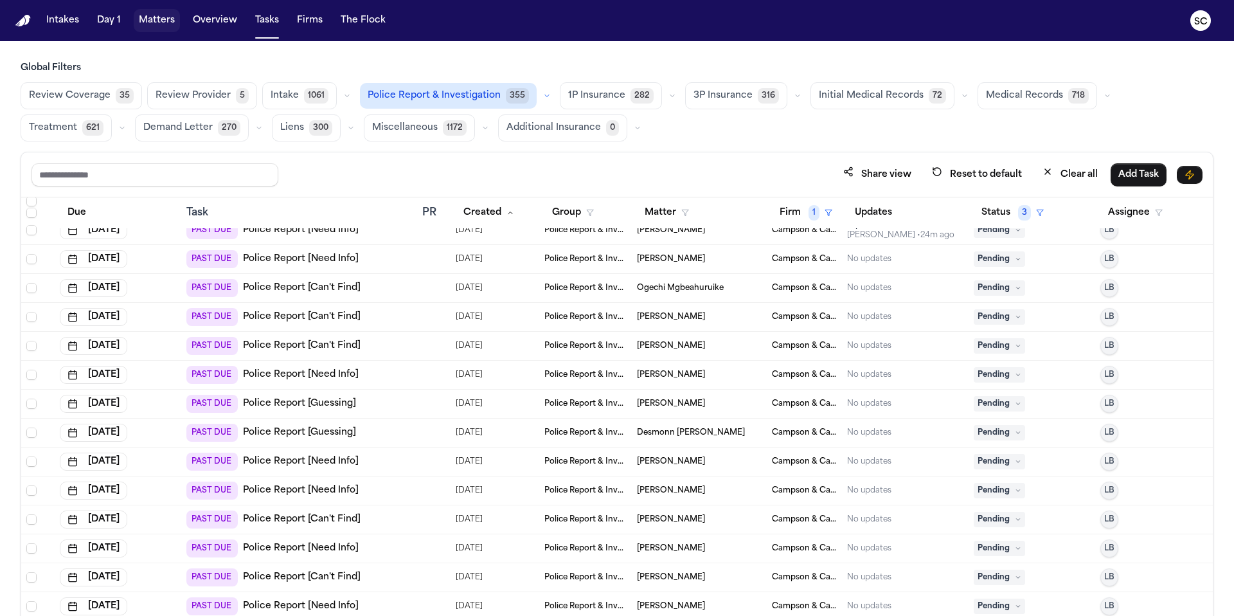
click at [152, 23] on button "Matters" at bounding box center [157, 20] width 46 height 23
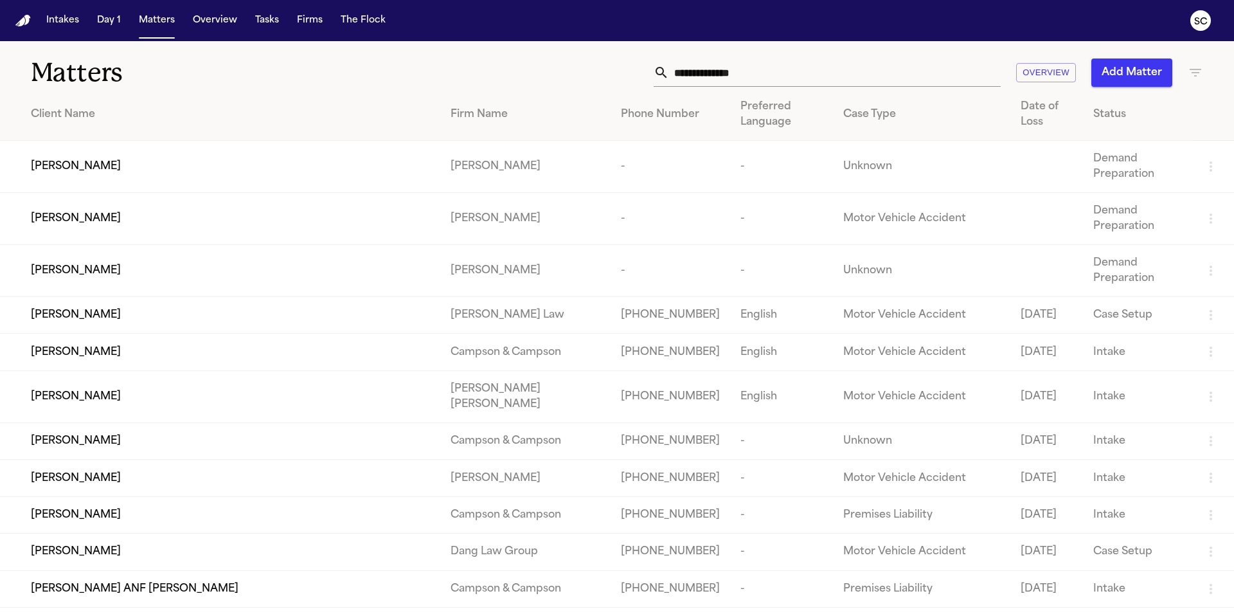
click at [745, 75] on input "text" at bounding box center [835, 73] width 332 height 28
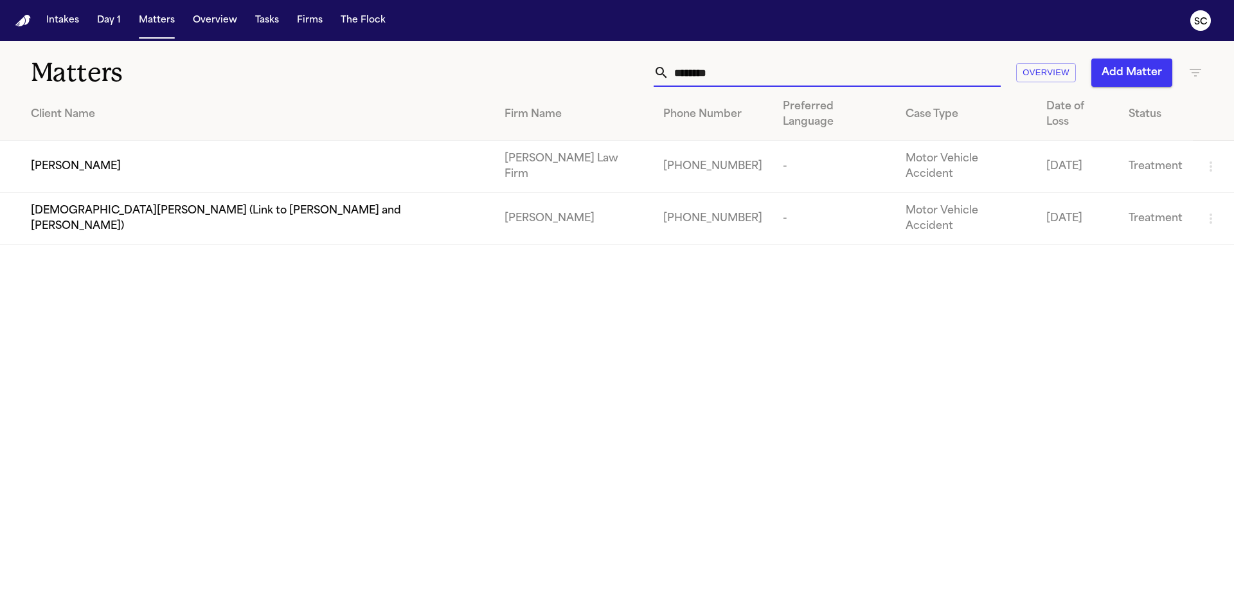
type input "********"
click at [366, 159] on div "Chris Berry" at bounding box center [257, 166] width 453 height 15
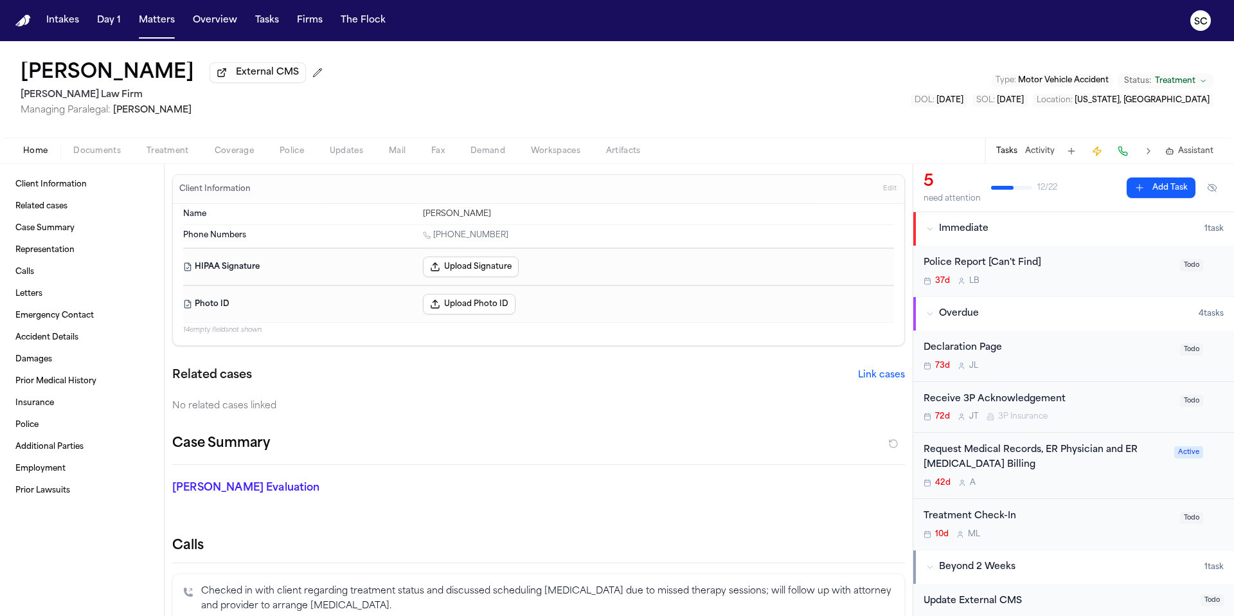
click at [1073, 269] on div "Police Report [Can't Find]" at bounding box center [1048, 263] width 249 height 15
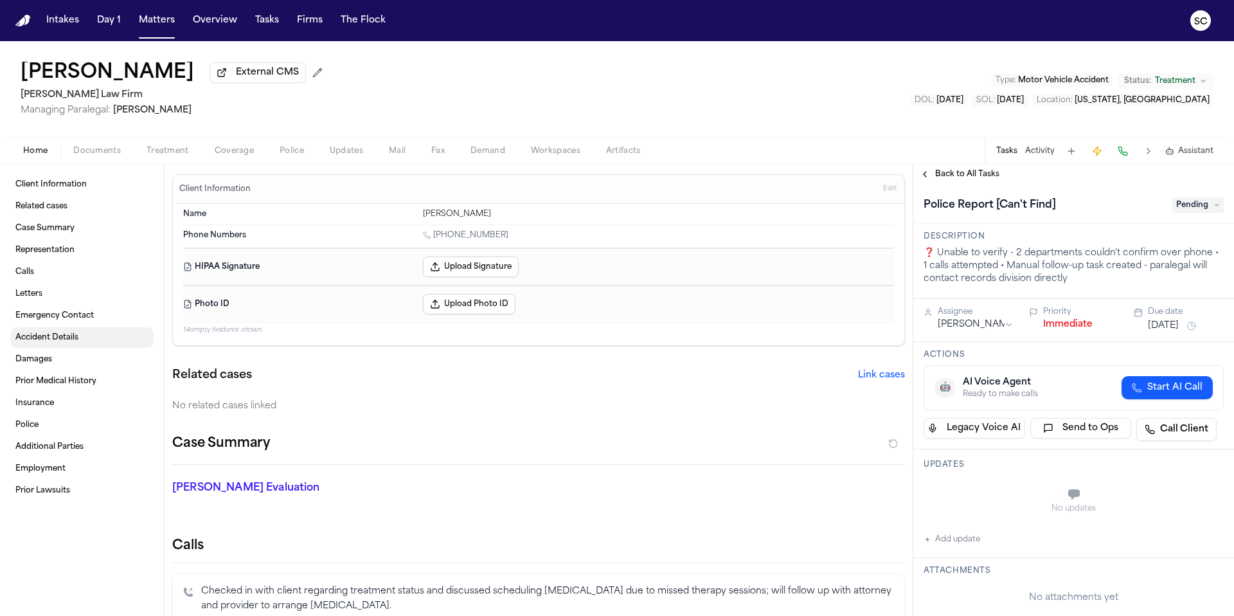
click at [57, 348] on link "Accident Details" at bounding box center [81, 337] width 143 height 21
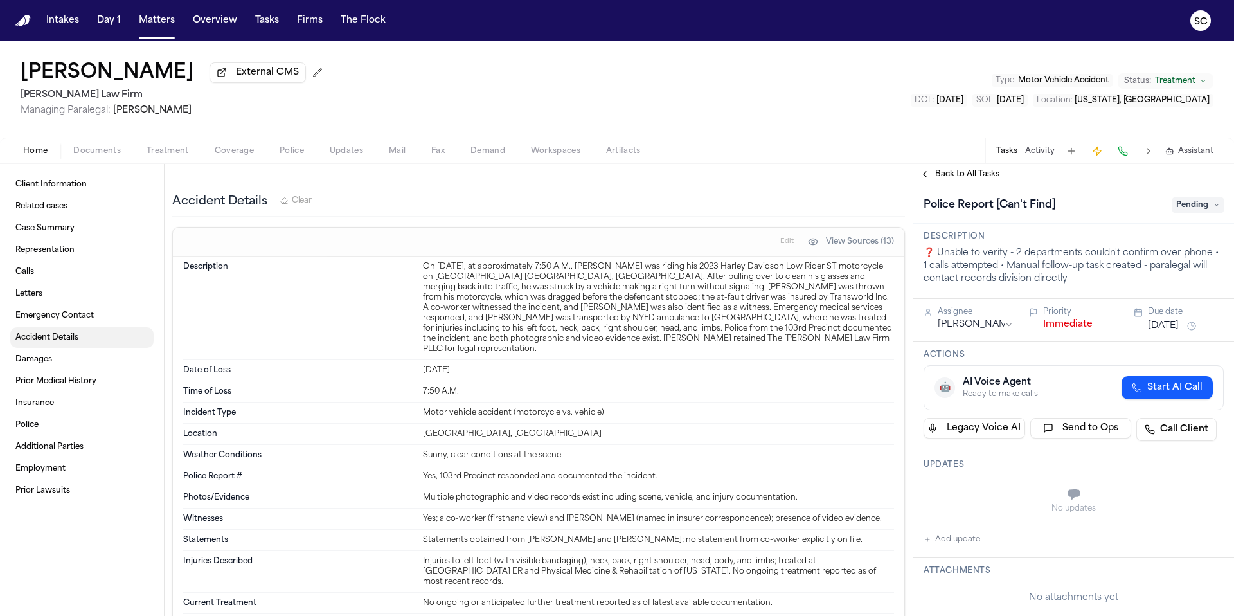
scroll to position [1268, 0]
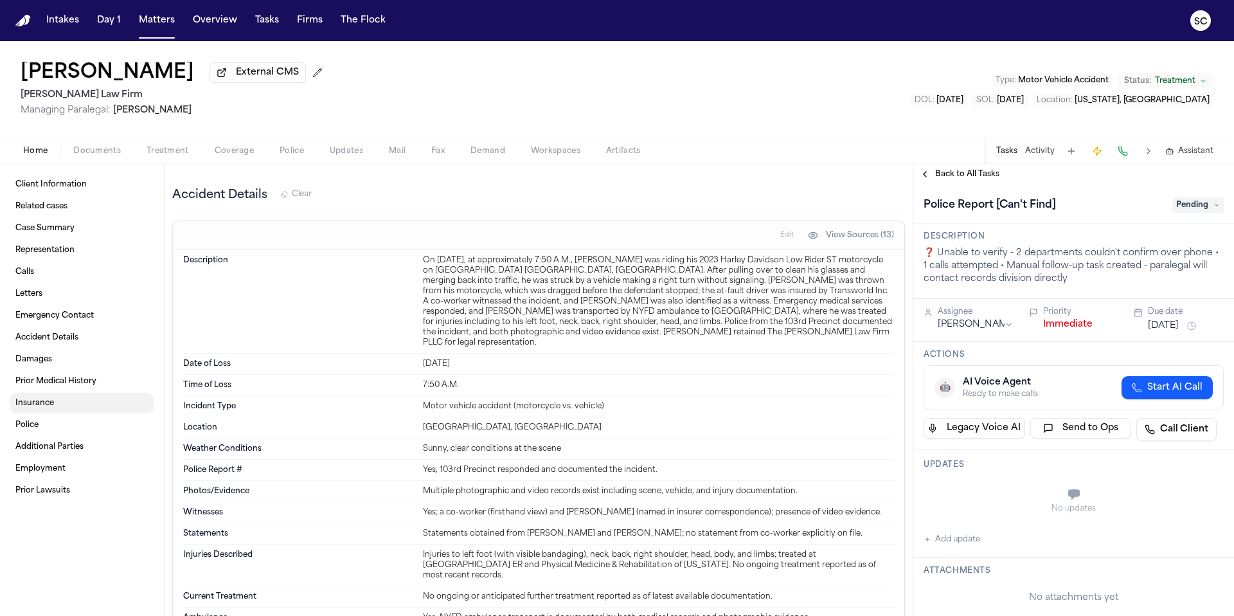
click at [49, 408] on span "Insurance" at bounding box center [34, 403] width 39 height 10
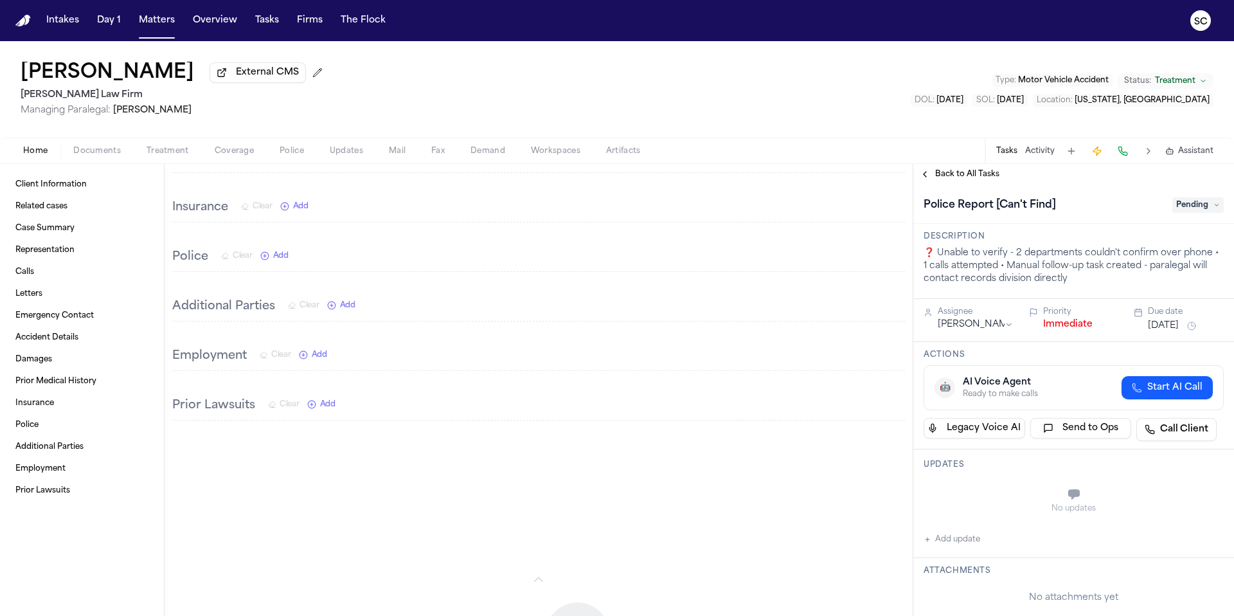
scroll to position [1878, 0]
click at [233, 156] on span "Coverage" at bounding box center [234, 151] width 39 height 10
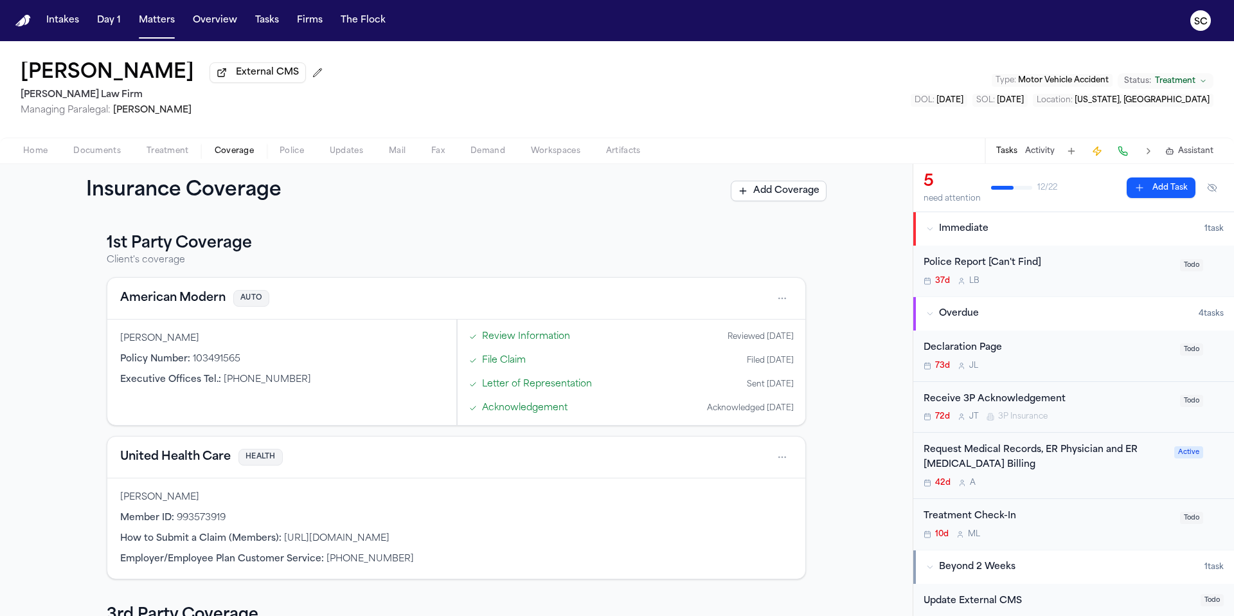
drag, startPoint x: 296, startPoint y: 300, endPoint x: 317, endPoint y: 304, distance: 21.1
click at [298, 300] on div "American Modern AUTO" at bounding box center [456, 298] width 672 height 21
click at [273, 356] on div "Policy Number : 103491565" at bounding box center [281, 359] width 323 height 13
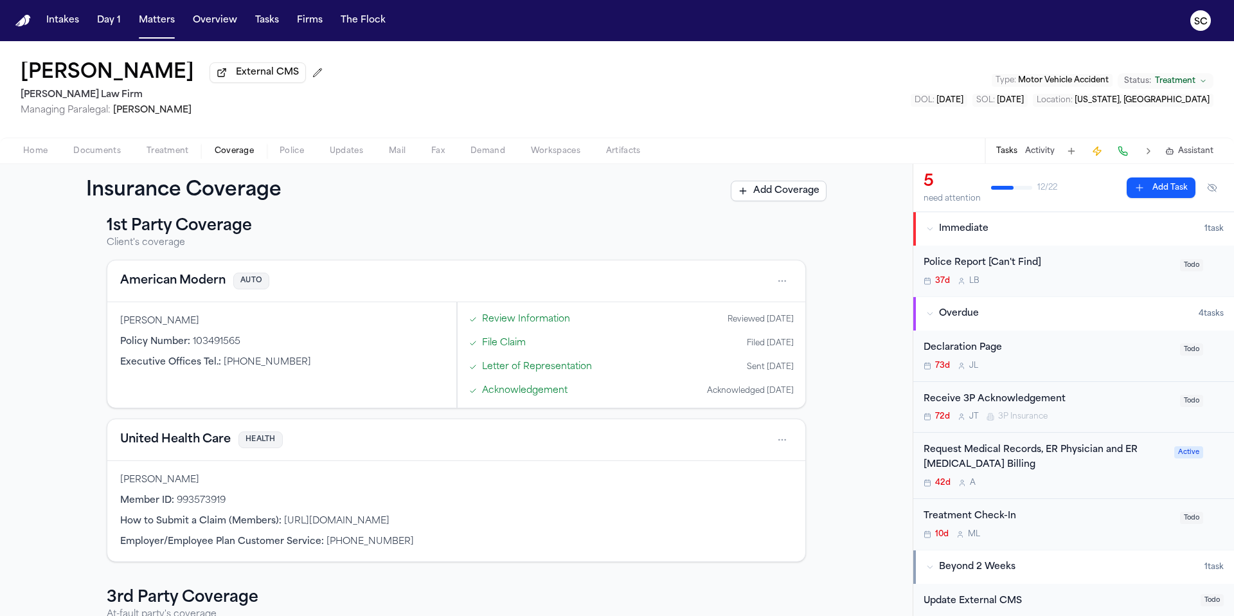
scroll to position [15, 0]
click at [743, 615] on p "At-fault party's coverage" at bounding box center [456, 617] width 699 height 13
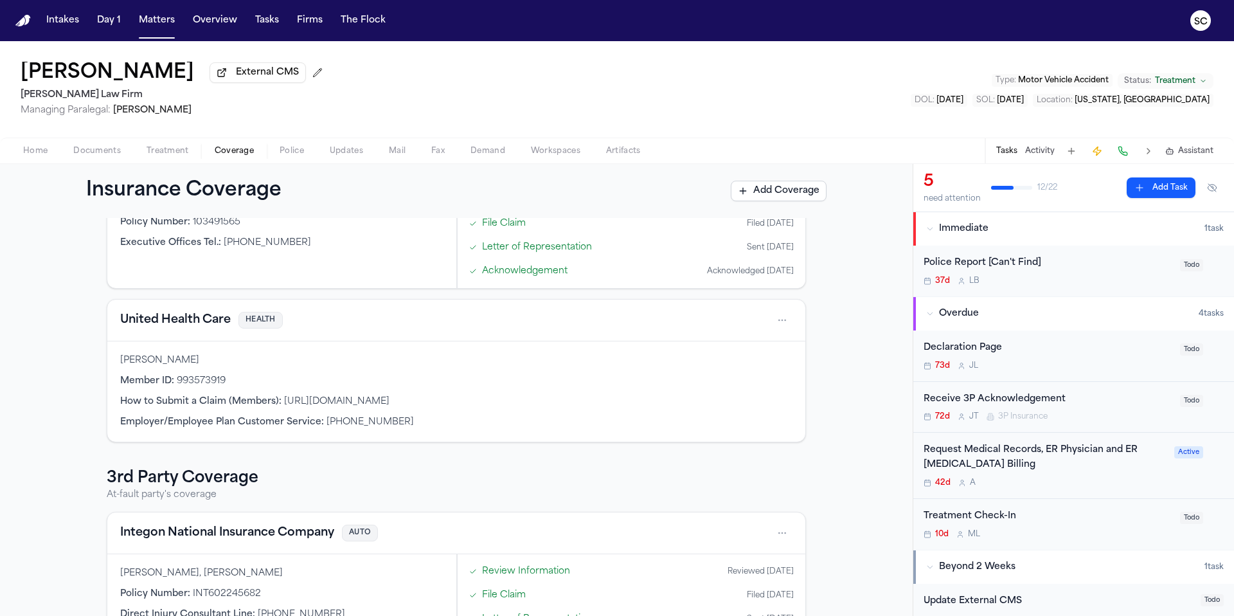
scroll to position [276, 0]
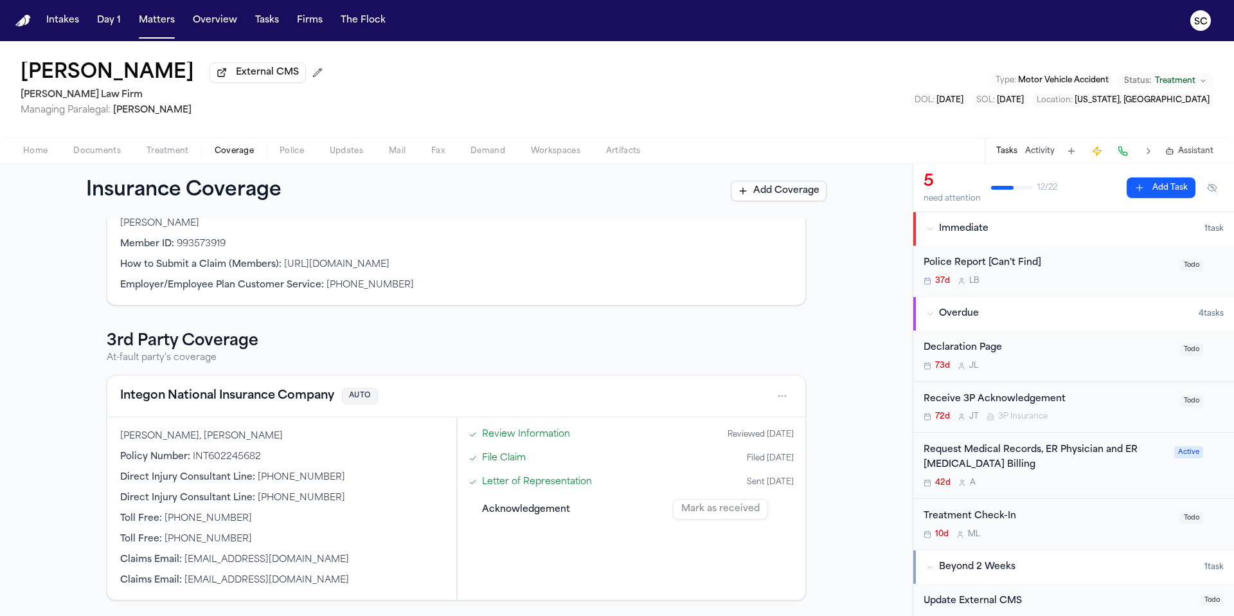
click at [95, 156] on span "Documents" at bounding box center [97, 151] width 48 height 10
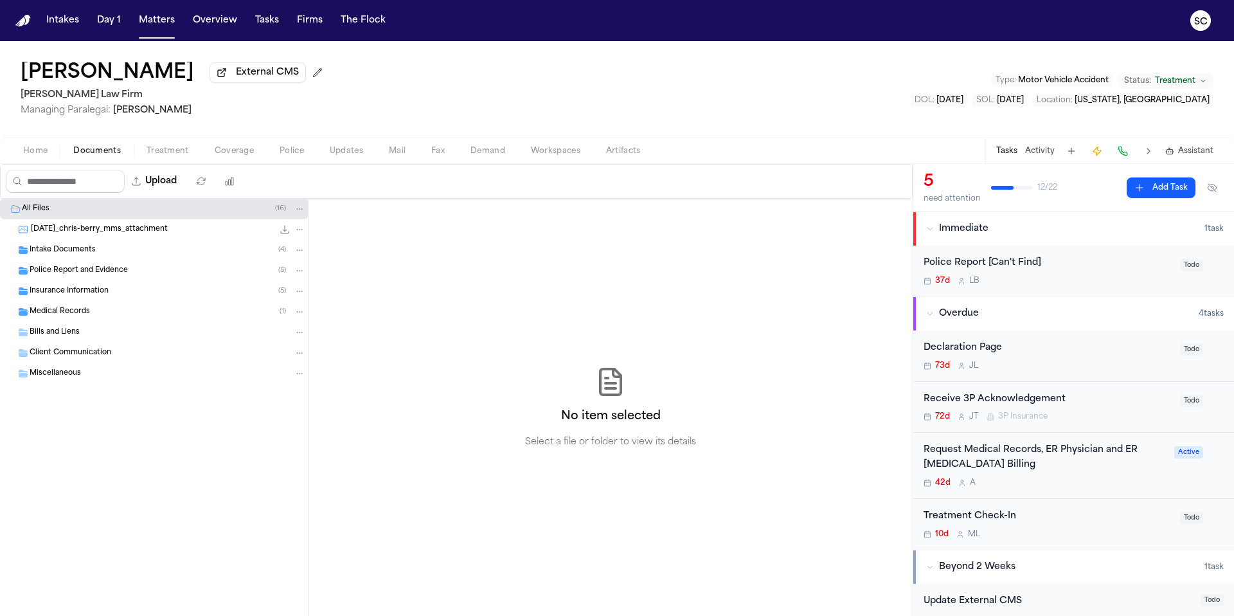
click at [92, 294] on span "Insurance Information" at bounding box center [69, 291] width 79 height 11
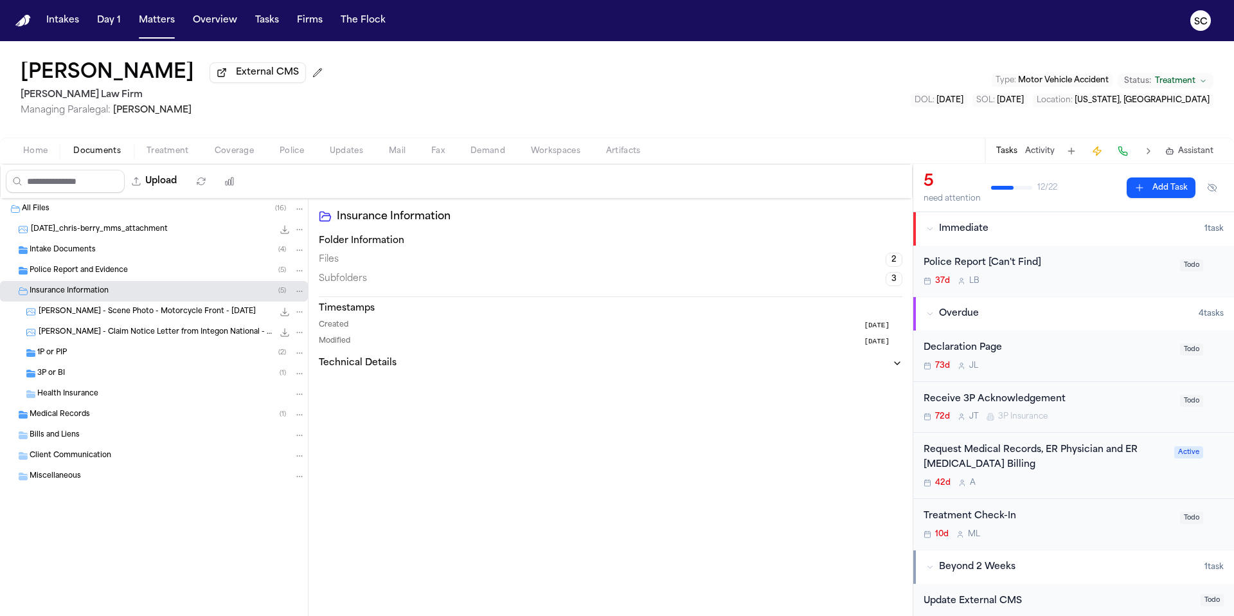
click at [187, 333] on span "Chris Berry - Claim Notice Letter from Integon National - 7.23.25" at bounding box center [156, 332] width 235 height 11
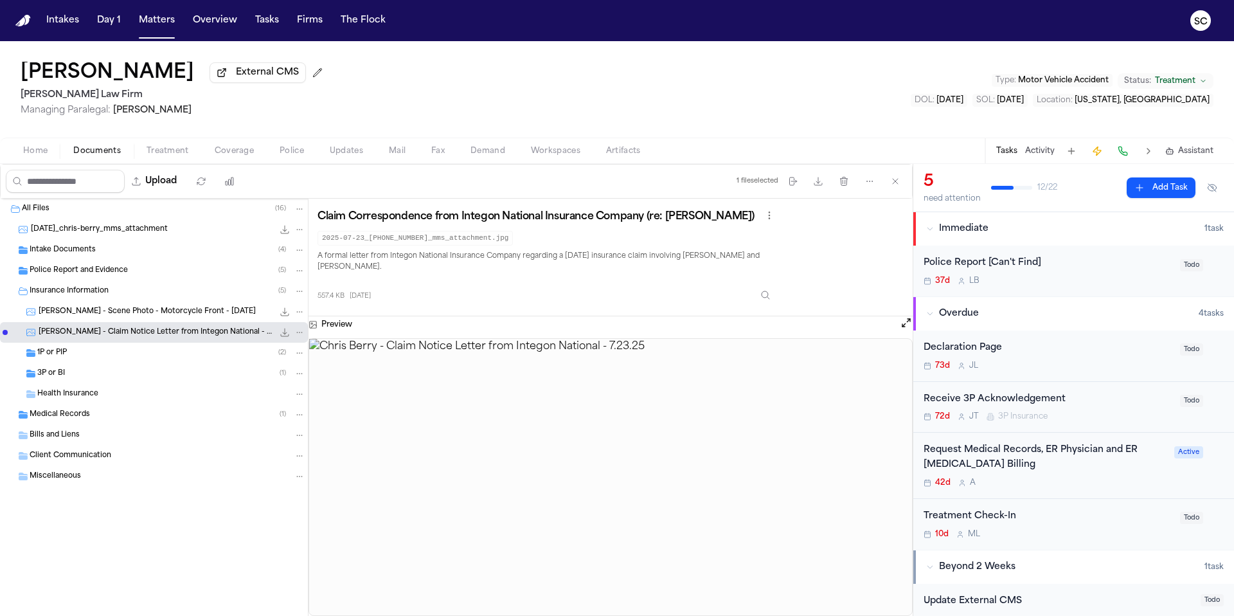
click at [71, 357] on div "1P or PIP ( 2 )" at bounding box center [171, 353] width 268 height 12
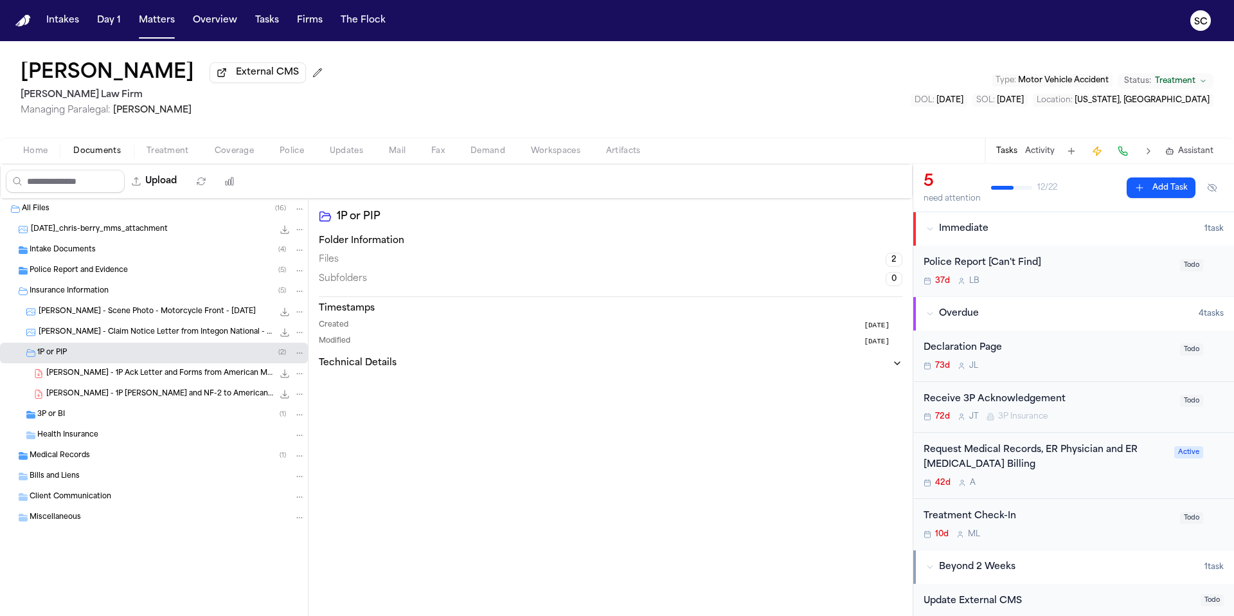
click at [140, 379] on span "C. Berry - 1P Ack Letter and Forms from American Modern - 8.5.25" at bounding box center [159, 373] width 227 height 11
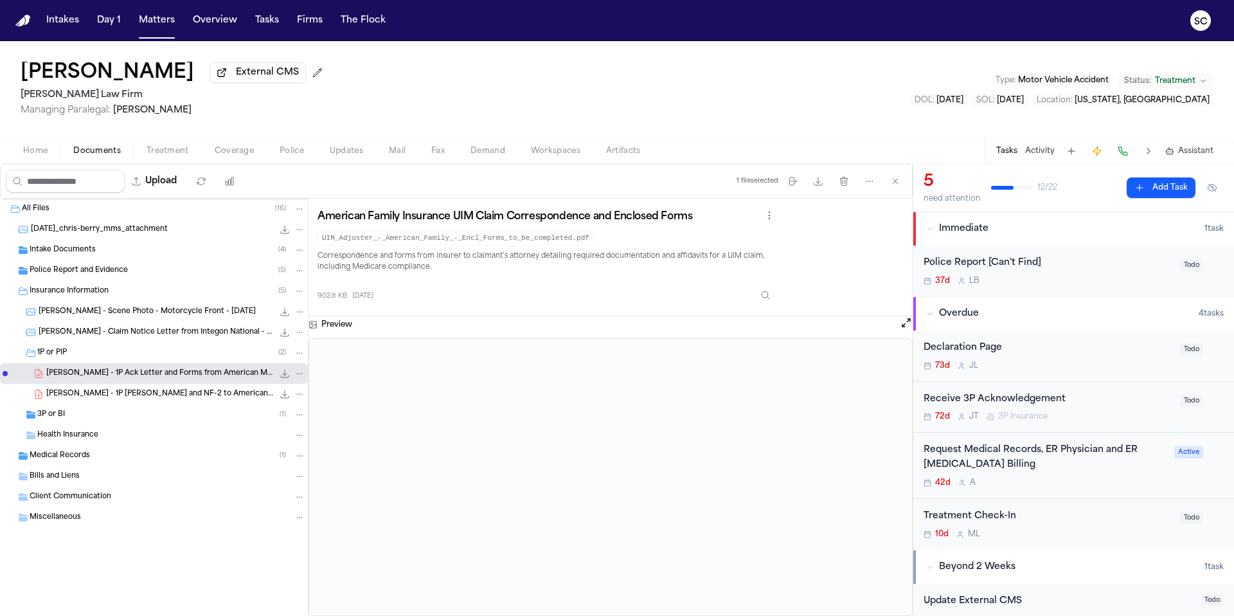
click at [154, 615] on div "All Files ( 16 ) 2025-07-30_chris-berry_mms_attachment 109.2 KB • JPG Intake Do…" at bounding box center [154, 407] width 309 height 417
click at [232, 615] on div "All Files ( 16 ) 2025-07-30_chris-berry_mms_attachment 109.2 KB • JPG Intake Do…" at bounding box center [154, 407] width 309 height 417
click at [547, 615] on div at bounding box center [611, 477] width 604 height 278
click at [87, 271] on span "Police Report and Evidence" at bounding box center [79, 271] width 98 height 11
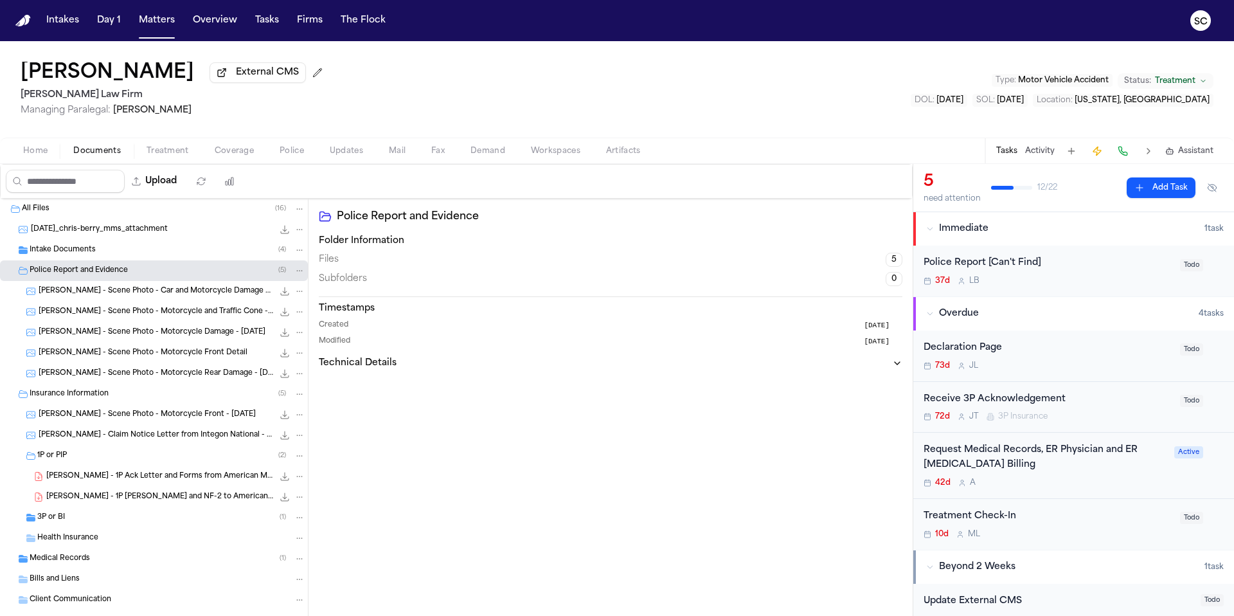
click at [195, 380] on div "C. Berry - Scene Photo - Motorcycle Rear Damage - 7.30.25 65.6 KB • JPG" at bounding box center [172, 373] width 267 height 13
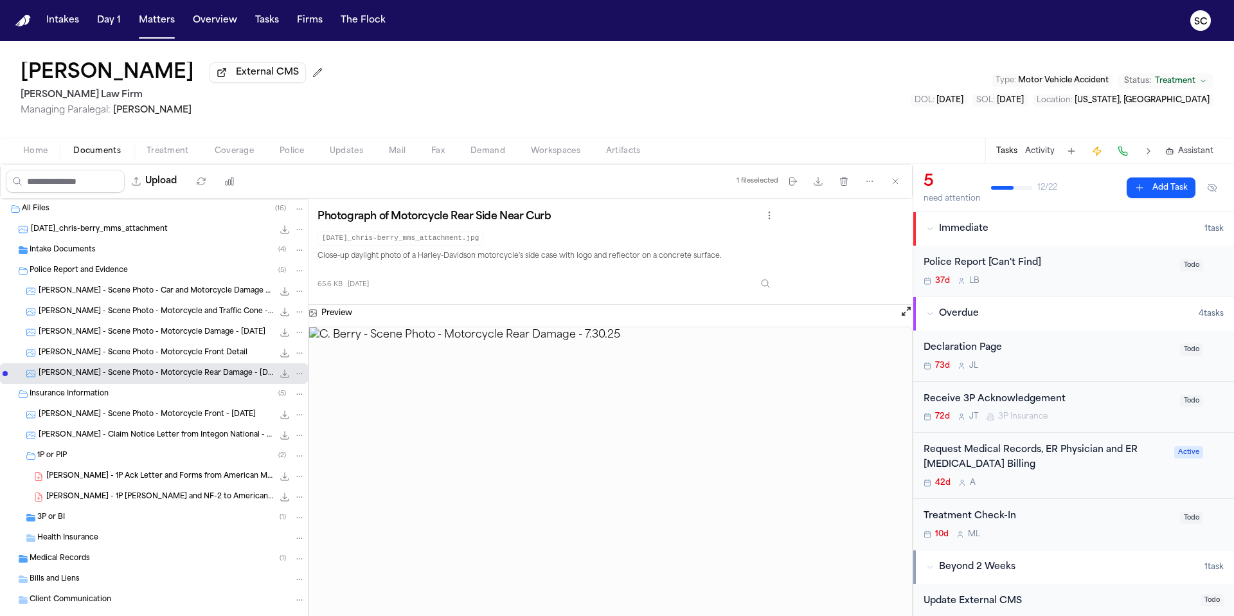
click at [186, 366] on div "C. Berry - Scene Photo - Motorcycle Rear Damage - 7.30.25 65.6 KB • JPG" at bounding box center [154, 373] width 308 height 21
click at [186, 359] on span "C. Berry - Scene Photo - Motorcycle Front Detail" at bounding box center [143, 353] width 209 height 11
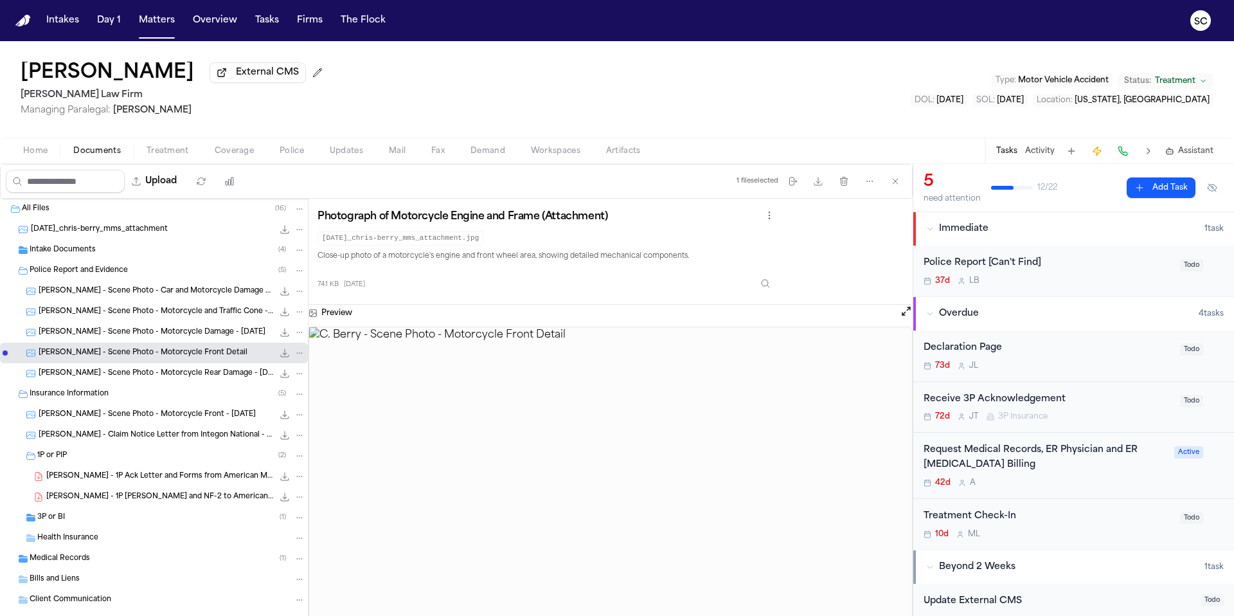
click at [185, 339] on div "C. Berry - Scene Photo - Motorcycle Damage - 7.30.25 94.9 KB • JPG" at bounding box center [172, 332] width 267 height 13
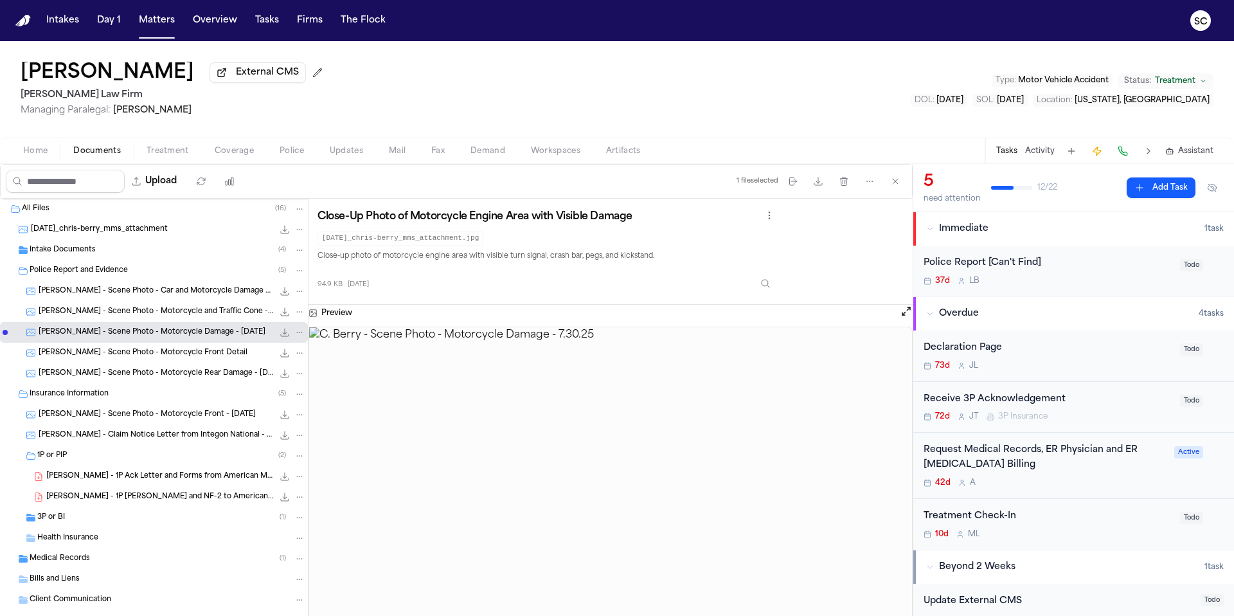
click at [181, 325] on div "C. Berry - Scene Photo - Motorcycle Damage - 7.30.25 94.9 KB • JPG" at bounding box center [154, 332] width 308 height 21
click at [184, 316] on span "C. Berry - Scene Photo - Motorcycle and Traffic Cone - 7.30.25" at bounding box center [156, 312] width 235 height 11
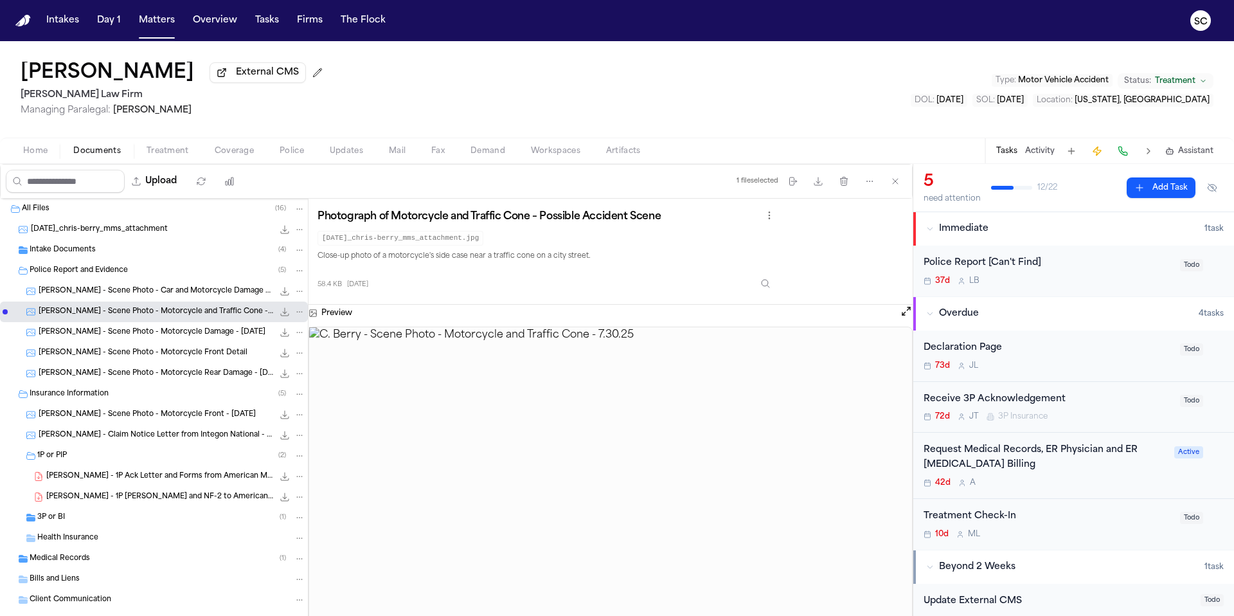
click at [187, 296] on span "C. Berry - Scene Photo - Car and Motorcycle Damage - 7.30.25" at bounding box center [156, 291] width 235 height 11
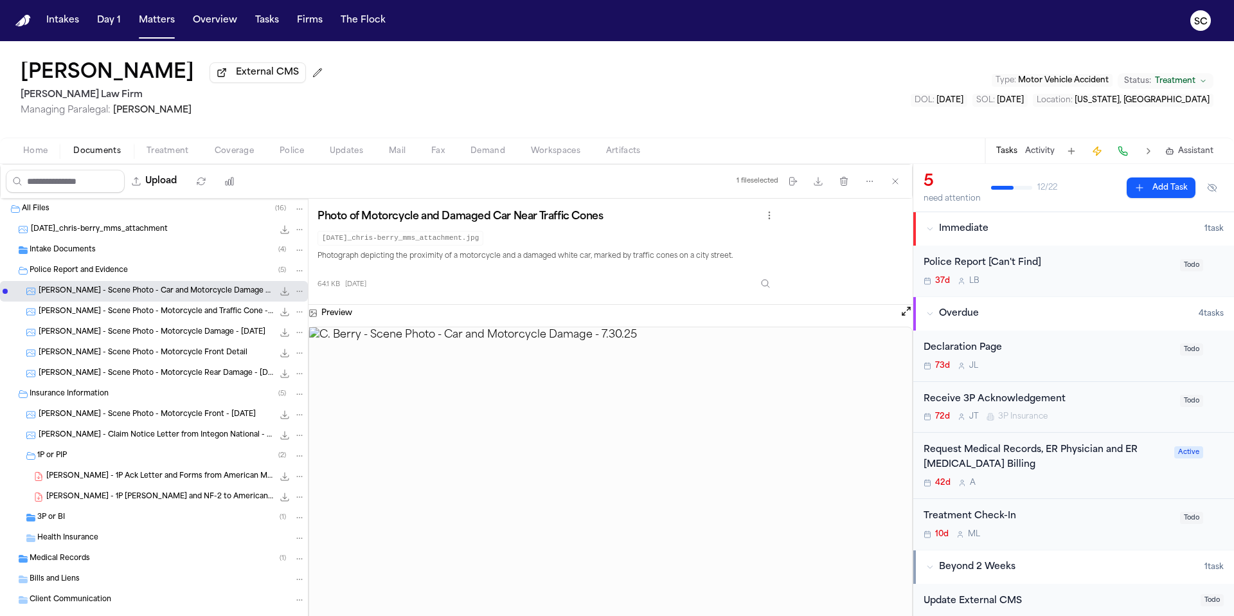
click at [750, 615] on img at bounding box center [610, 488] width 603 height 323
click at [236, 79] on span "External CMS" at bounding box center [267, 72] width 63 height 13
click at [96, 255] on div "Intake Documents ( 4 )" at bounding box center [168, 250] width 276 height 12
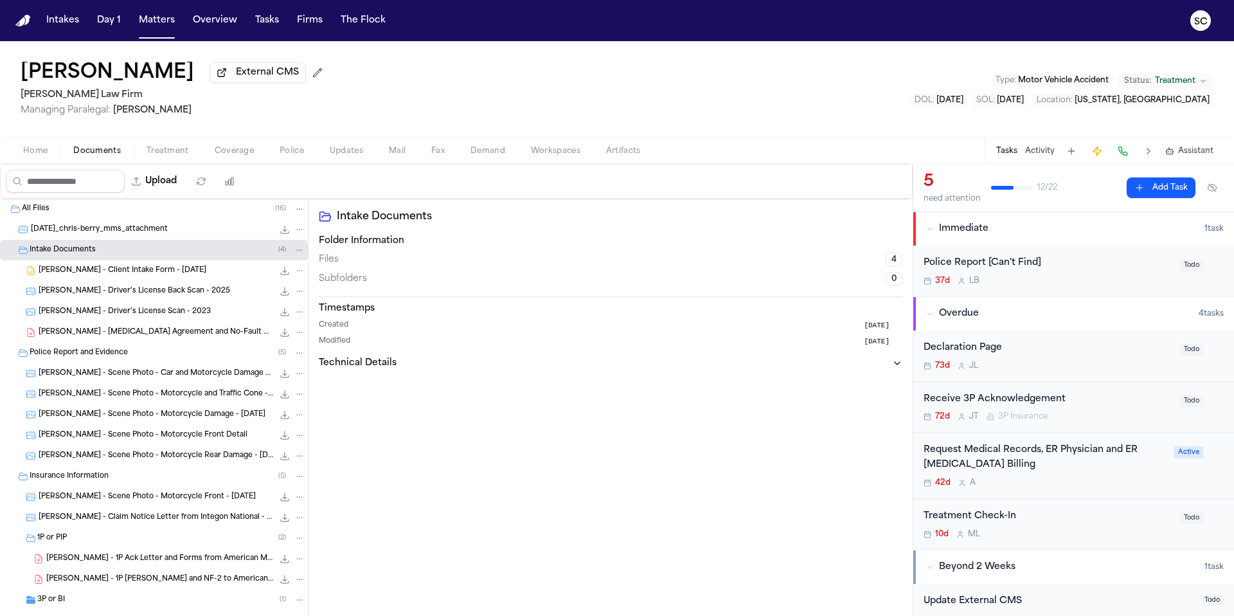
click at [1067, 290] on div "Police Report [Can't Find] 37d L B Todo" at bounding box center [1074, 271] width 321 height 51
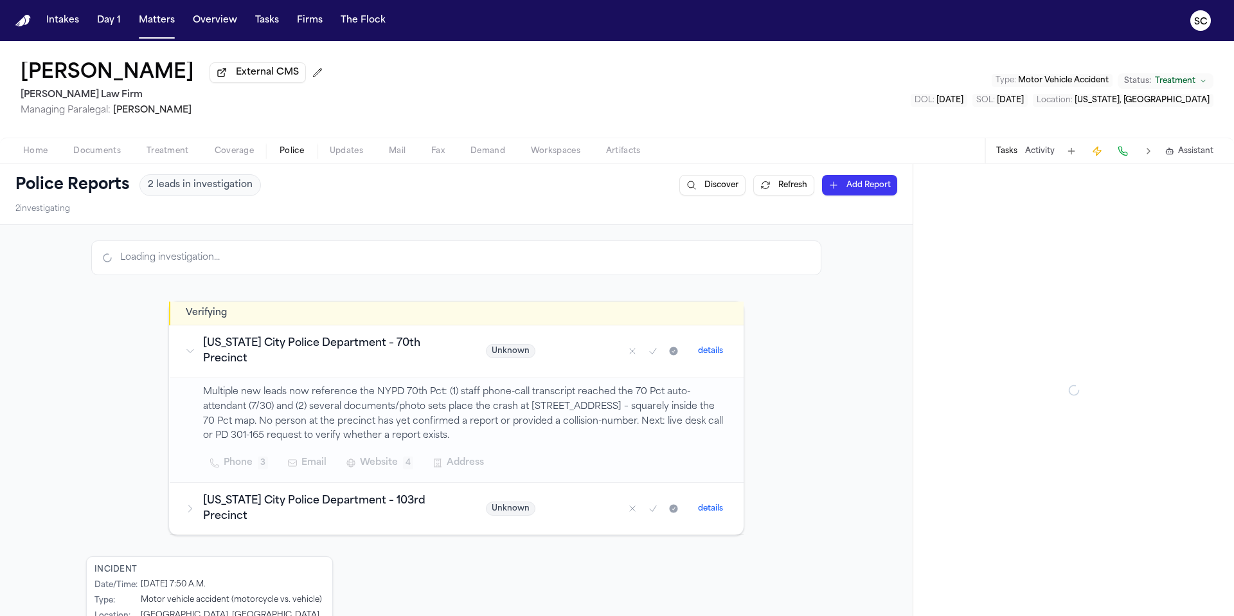
click at [288, 154] on span "Police" at bounding box center [292, 151] width 24 height 10
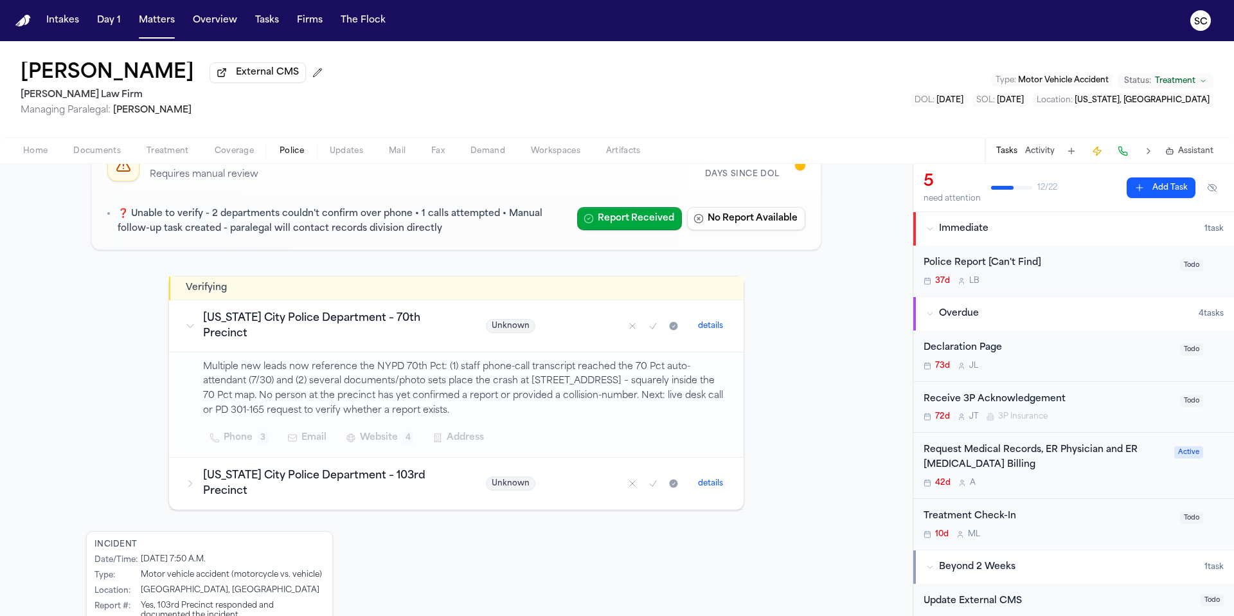
scroll to position [107, 0]
click at [102, 156] on span "Documents" at bounding box center [97, 151] width 48 height 10
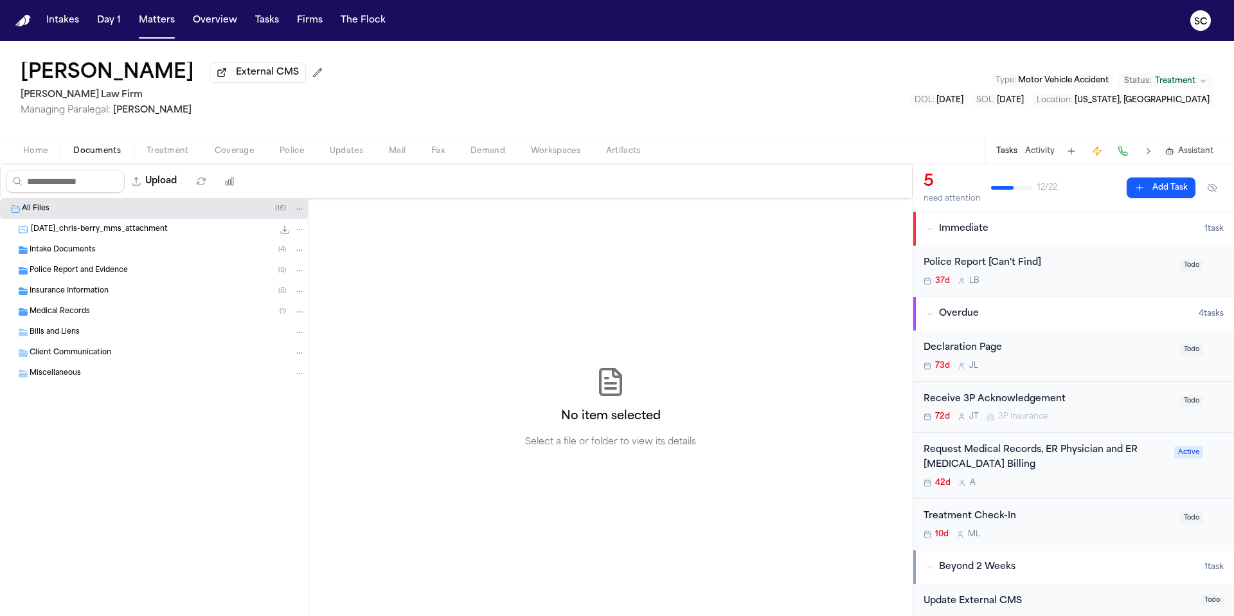
click at [84, 253] on span "Intake Documents" at bounding box center [63, 250] width 66 height 11
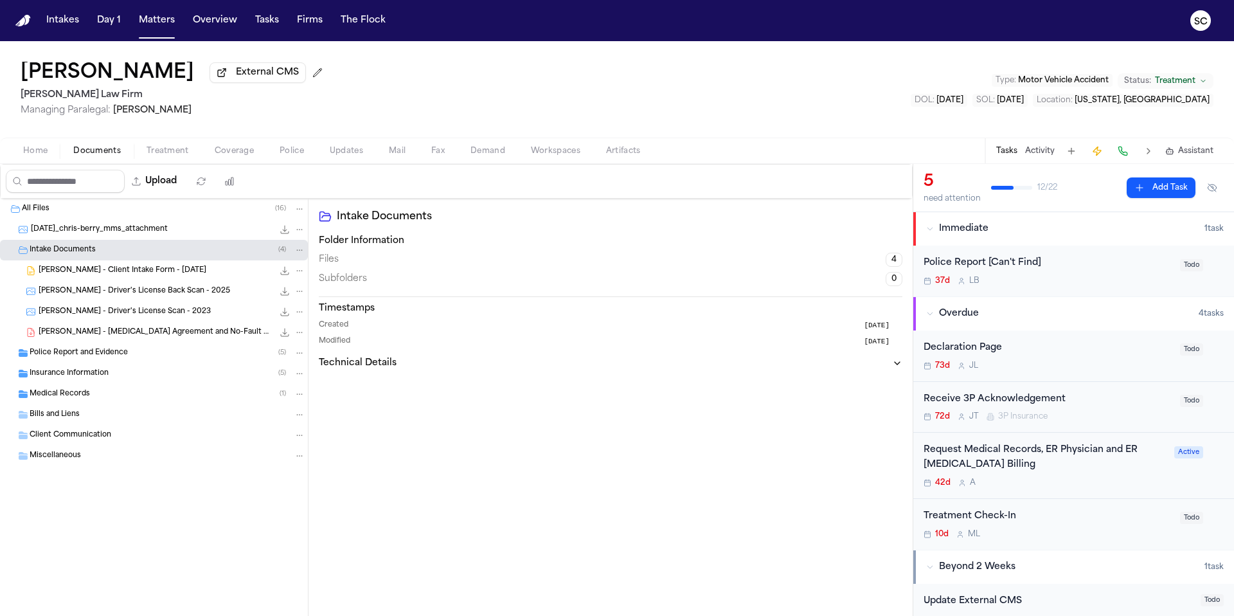
click at [124, 314] on span "C. Berry - Driver's License Scan - 2023" at bounding box center [125, 312] width 172 height 11
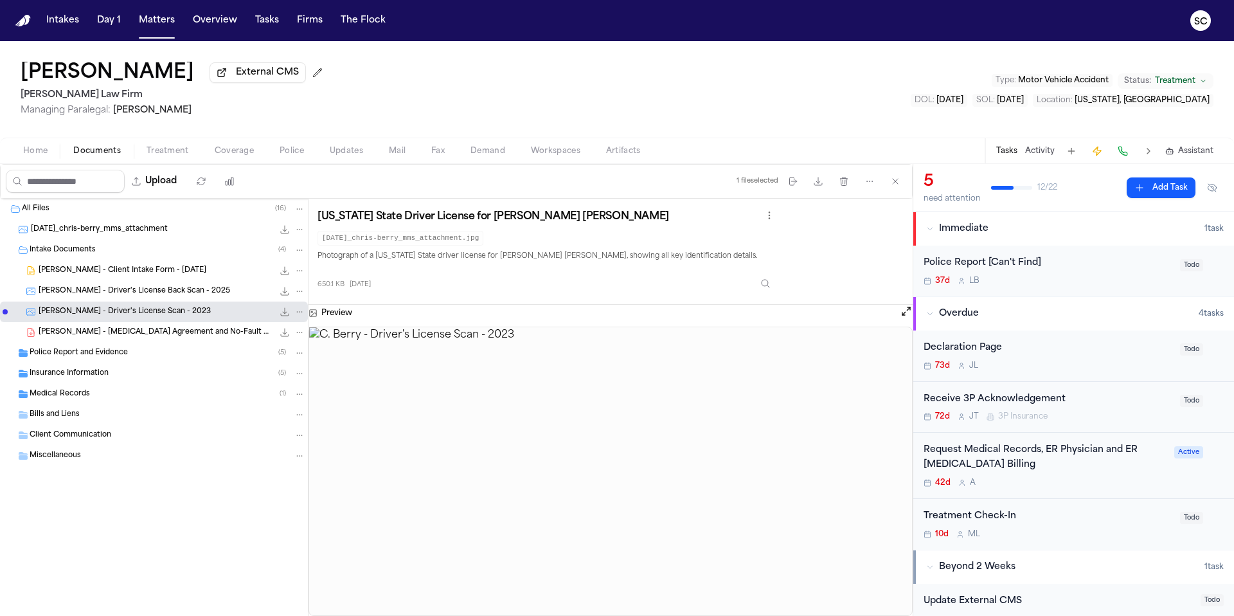
click at [105, 357] on span "Police Report and Evidence" at bounding box center [79, 353] width 98 height 11
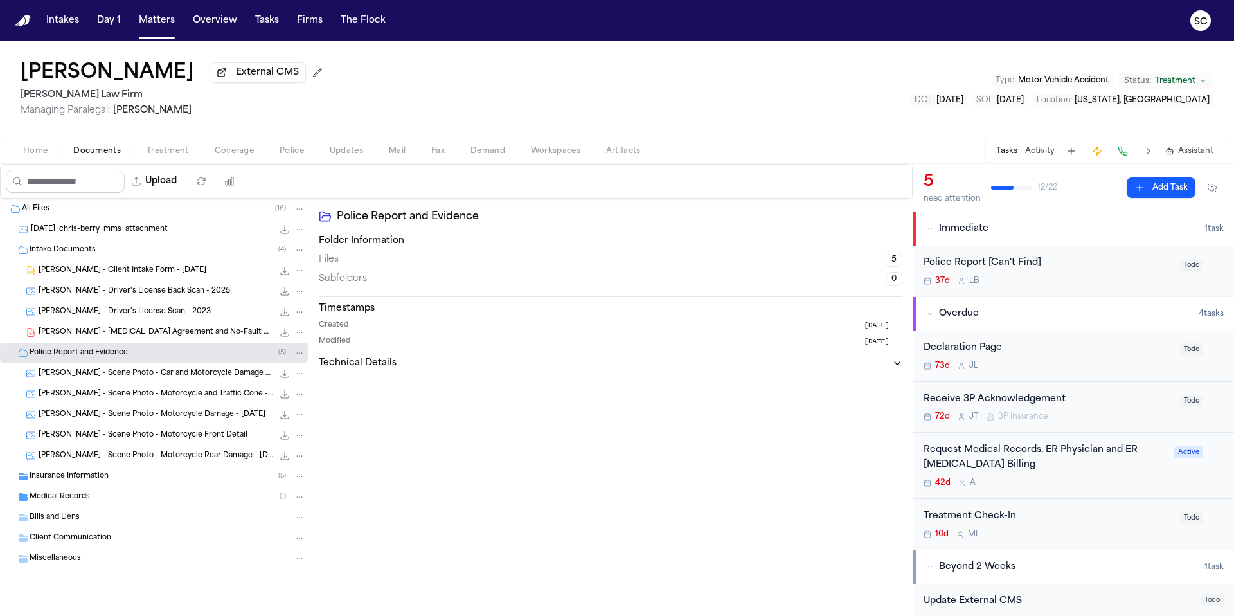
click at [38, 156] on span "Home" at bounding box center [35, 151] width 24 height 10
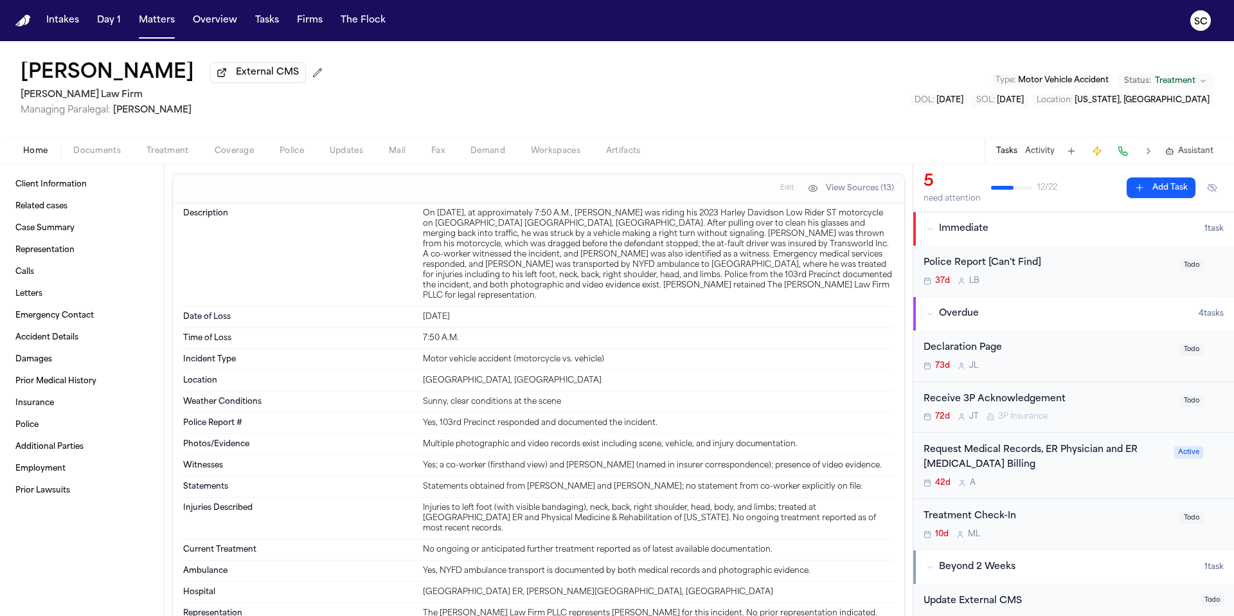
scroll to position [1284, 0]
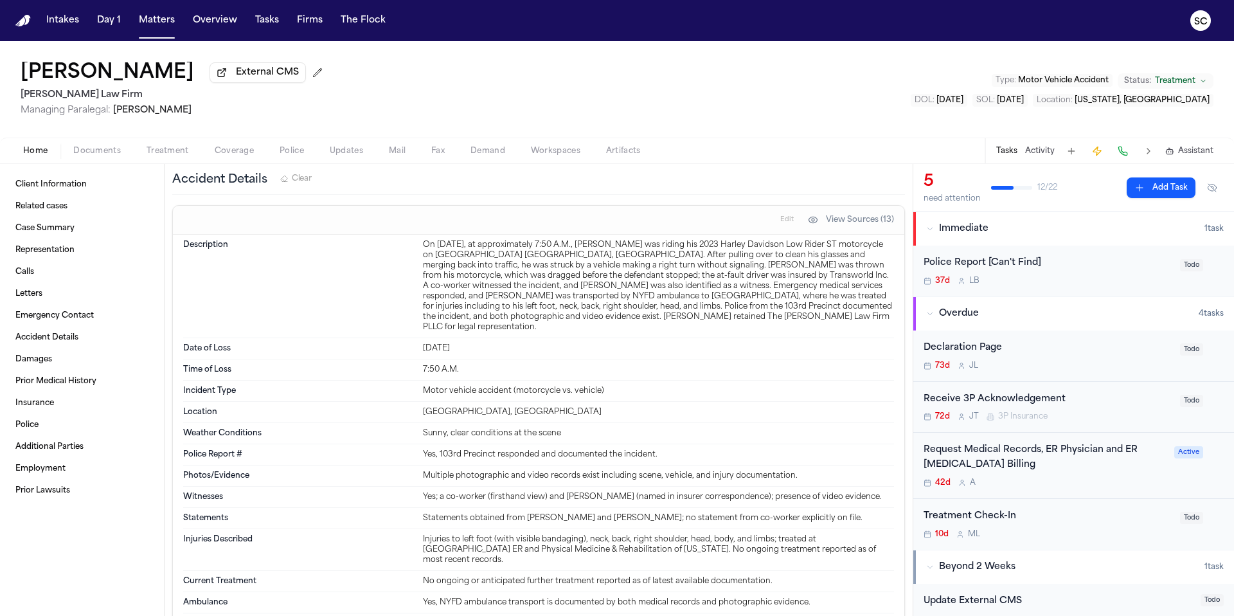
click at [96, 156] on span "Documents" at bounding box center [97, 151] width 48 height 10
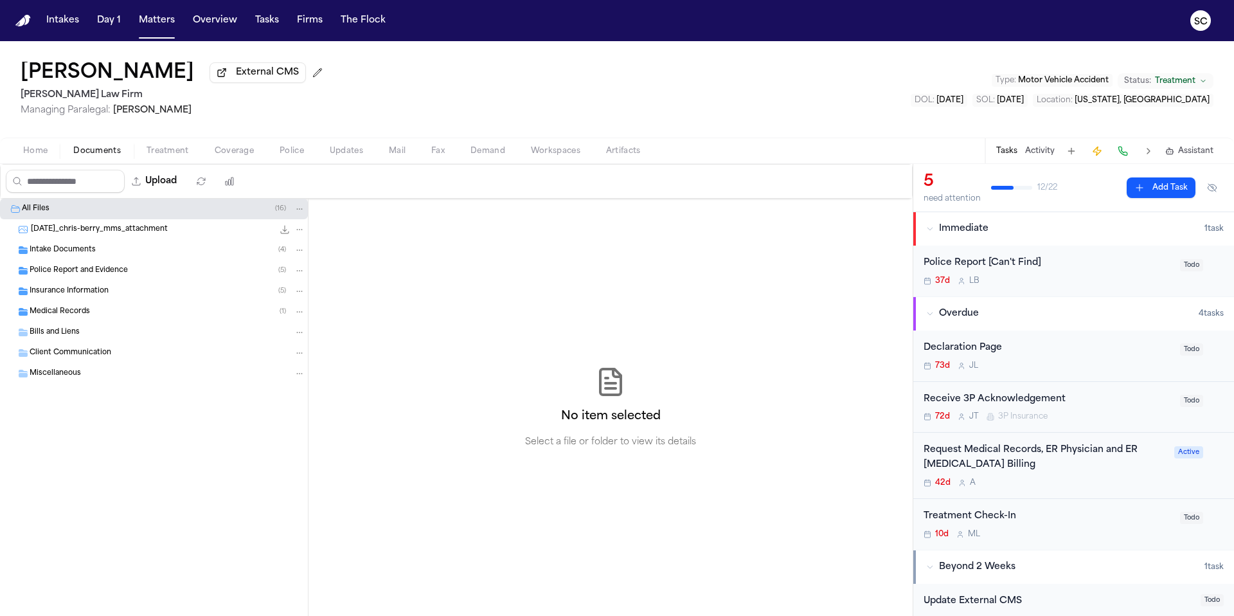
click at [88, 294] on span "Insurance Information" at bounding box center [69, 291] width 79 height 11
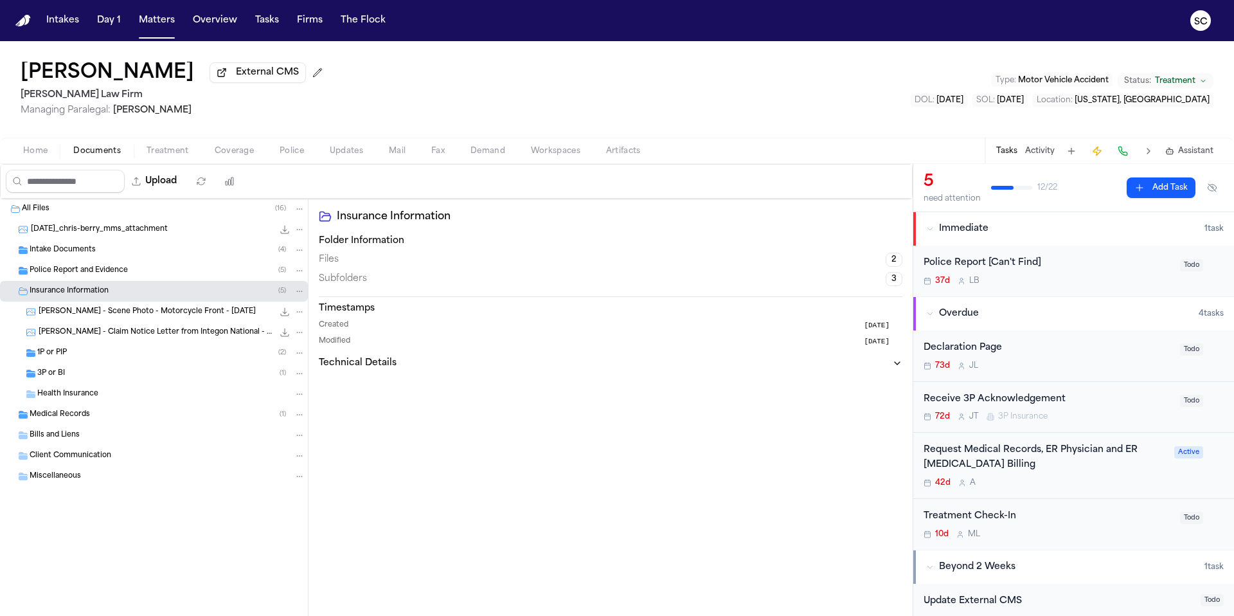
click at [110, 318] on span "C. Berry - Scene Photo - Motorcycle Front - 7.30.25" at bounding box center [147, 312] width 217 height 11
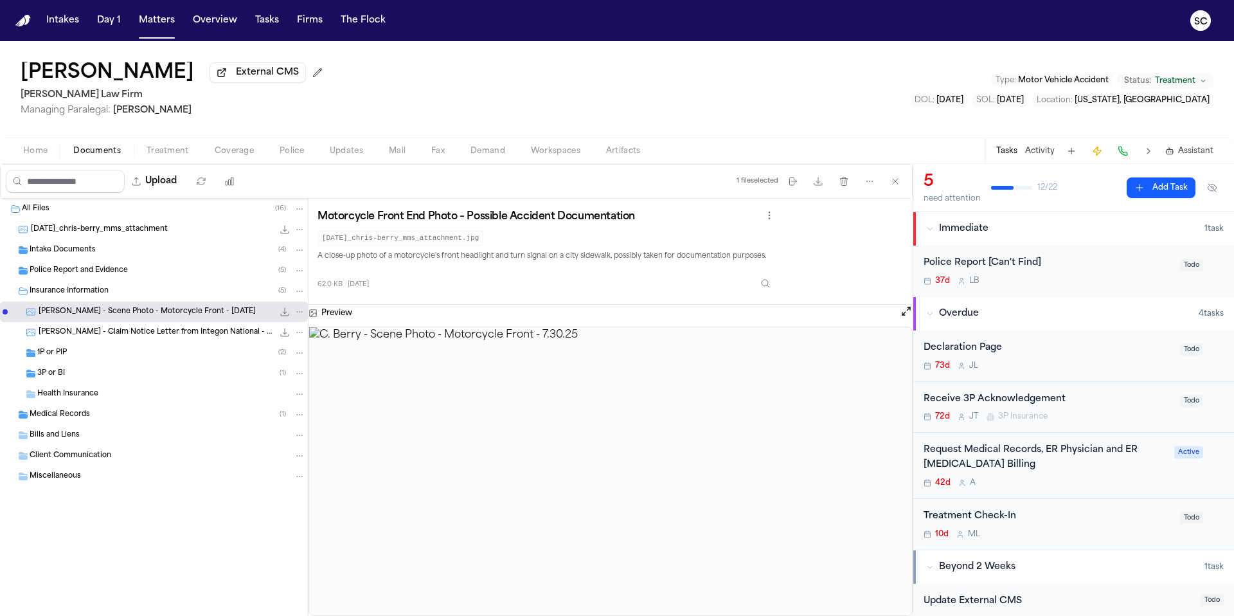
click at [95, 231] on span "2025-07-30_chris-berry_mms_attachment" at bounding box center [99, 229] width 137 height 11
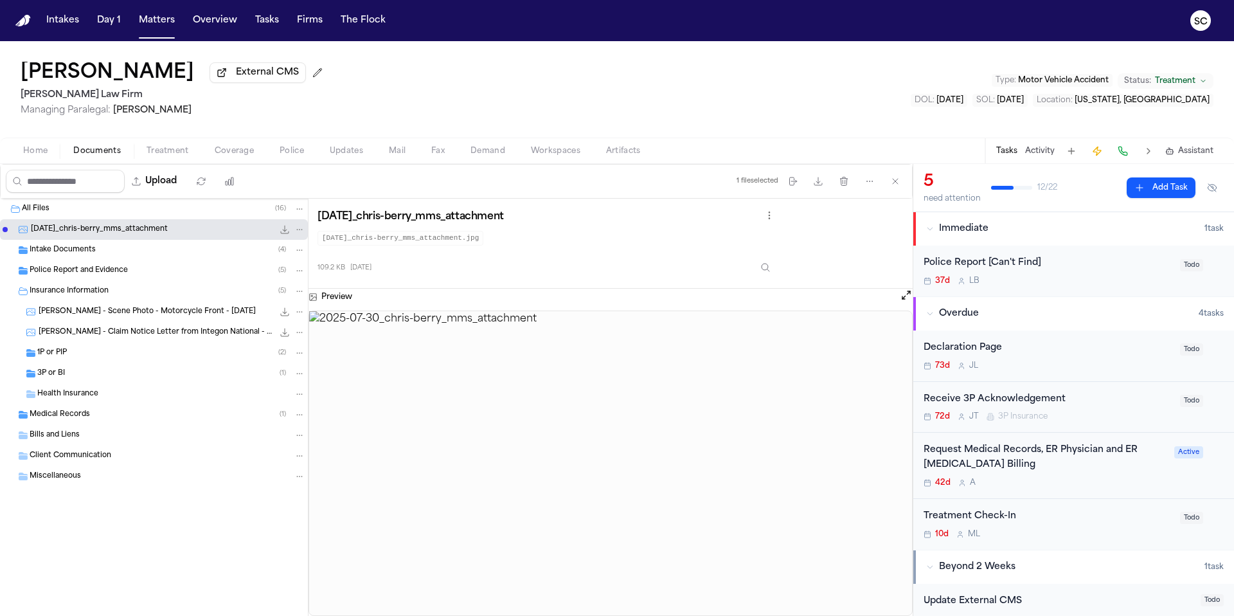
click at [78, 275] on span "Police Report and Evidence" at bounding box center [79, 271] width 98 height 11
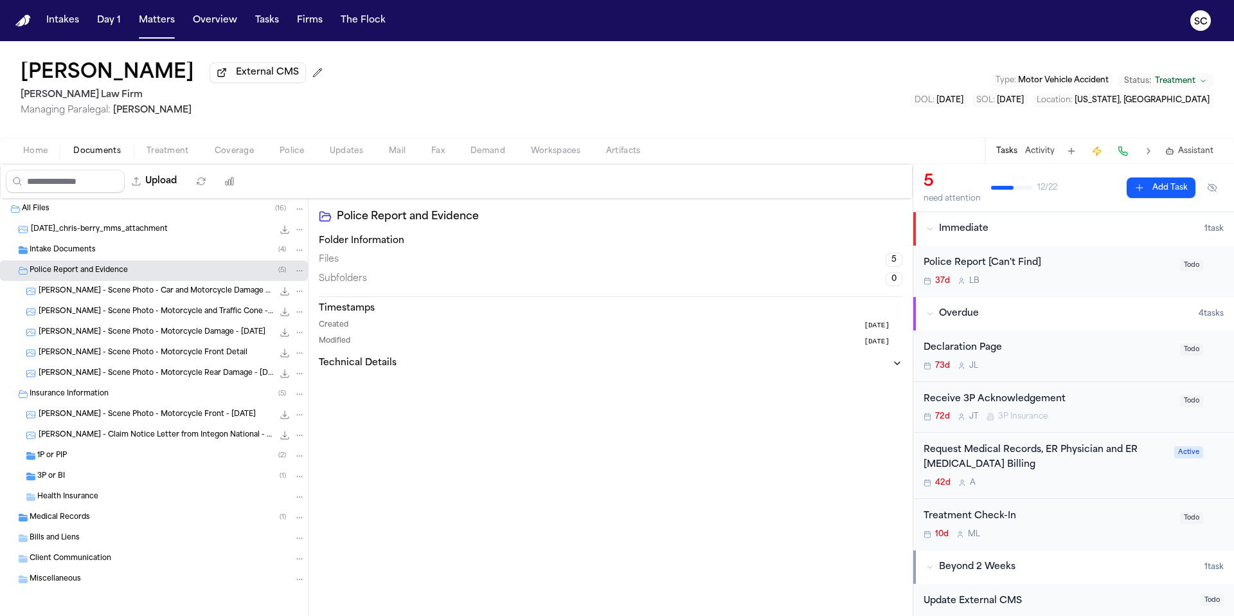
click at [120, 293] on span "C. Berry - Scene Photo - Car and Motorcycle Damage - 7.30.25" at bounding box center [156, 291] width 235 height 11
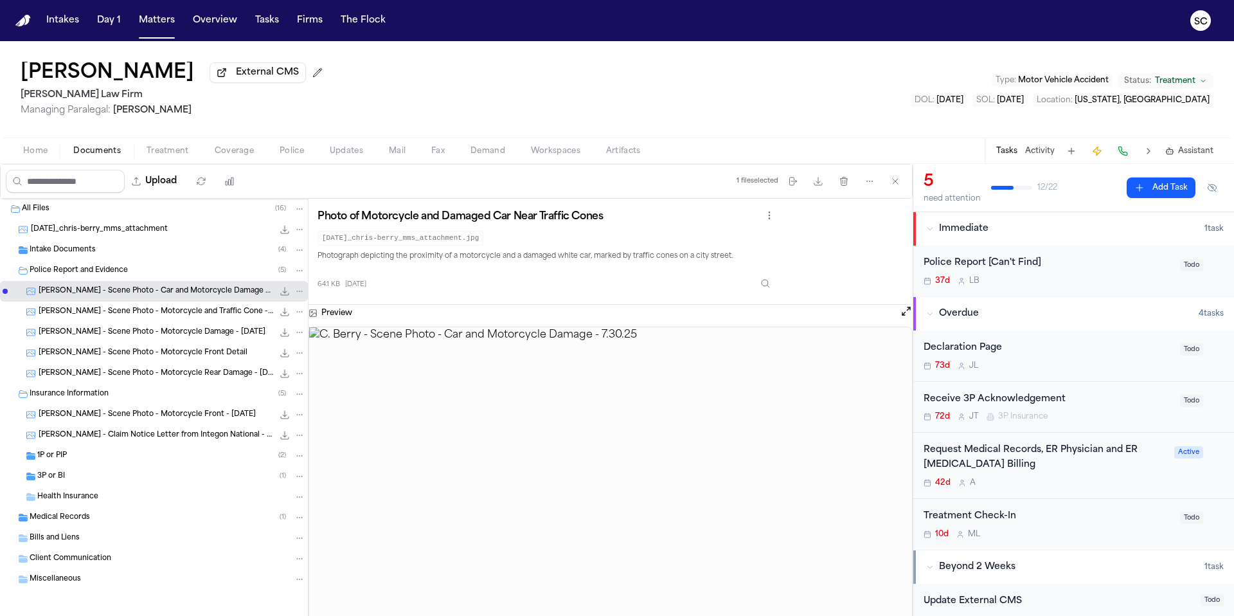
click at [138, 318] on span "C. Berry - Scene Photo - Motorcycle and Traffic Cone - 7.30.25" at bounding box center [156, 312] width 235 height 11
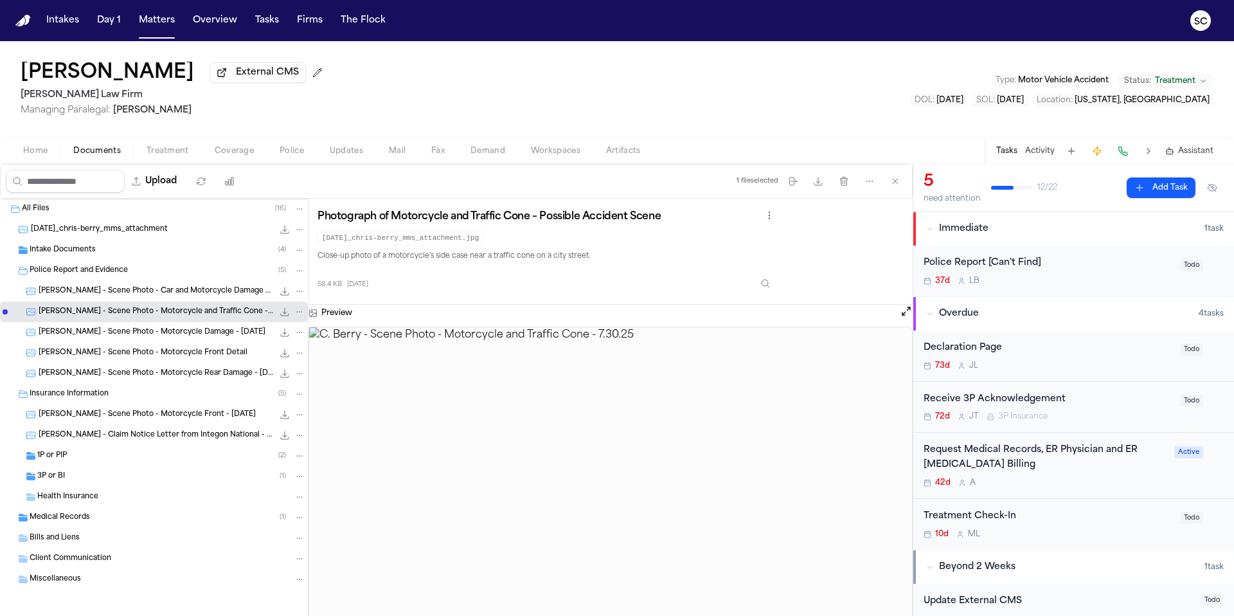
click at [156, 332] on span "C. Berry - Scene Photo - Motorcycle Damage - 7.30.25" at bounding box center [152, 332] width 227 height 11
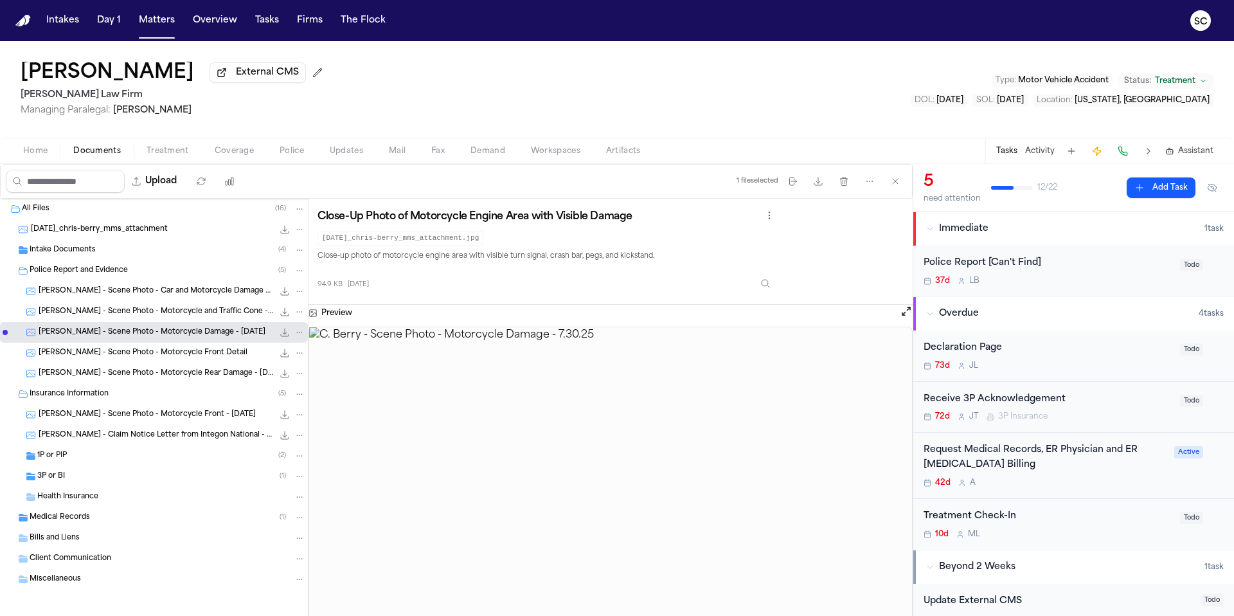
click at [150, 357] on span "C. Berry - Scene Photo - Motorcycle Front Detail" at bounding box center [143, 353] width 209 height 11
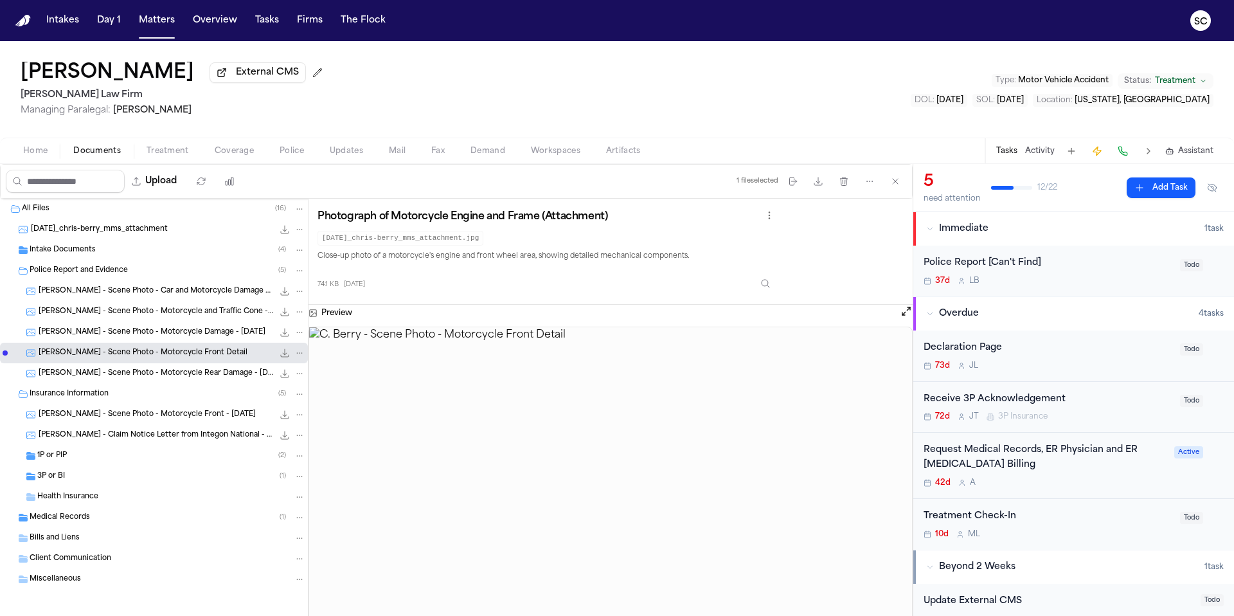
click at [161, 374] on span "C. Berry - Scene Photo - Motorcycle Rear Damage - 7.30.25" at bounding box center [156, 373] width 235 height 11
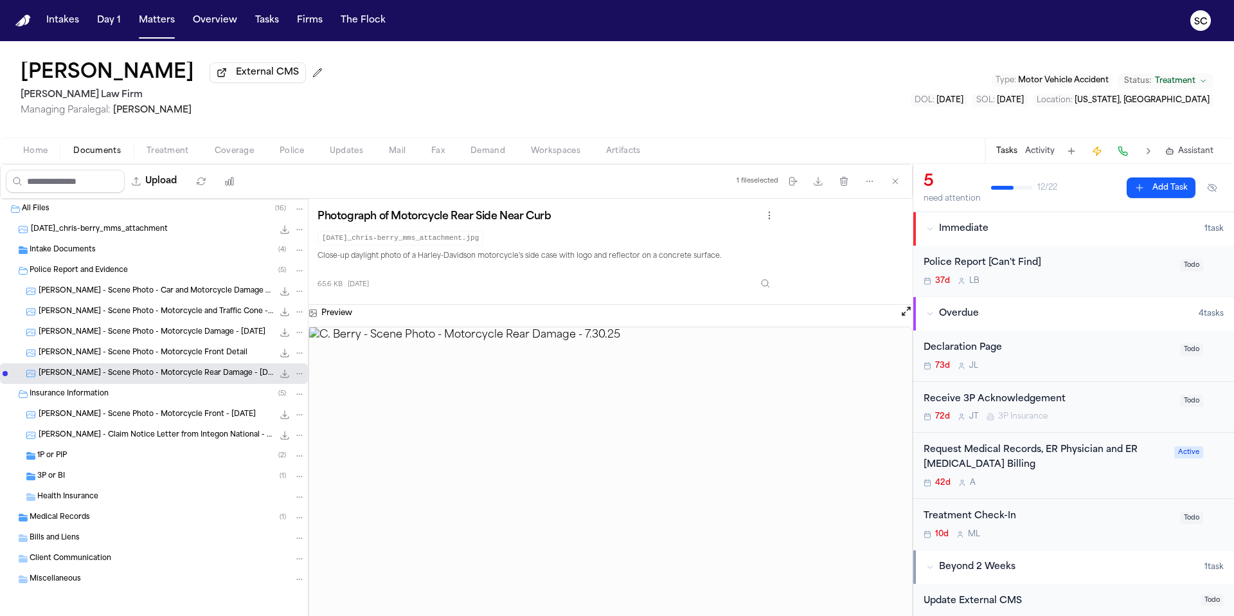
click at [154, 434] on span "Chris Berry - Claim Notice Letter from Integon National - 7.23.25" at bounding box center [156, 435] width 235 height 11
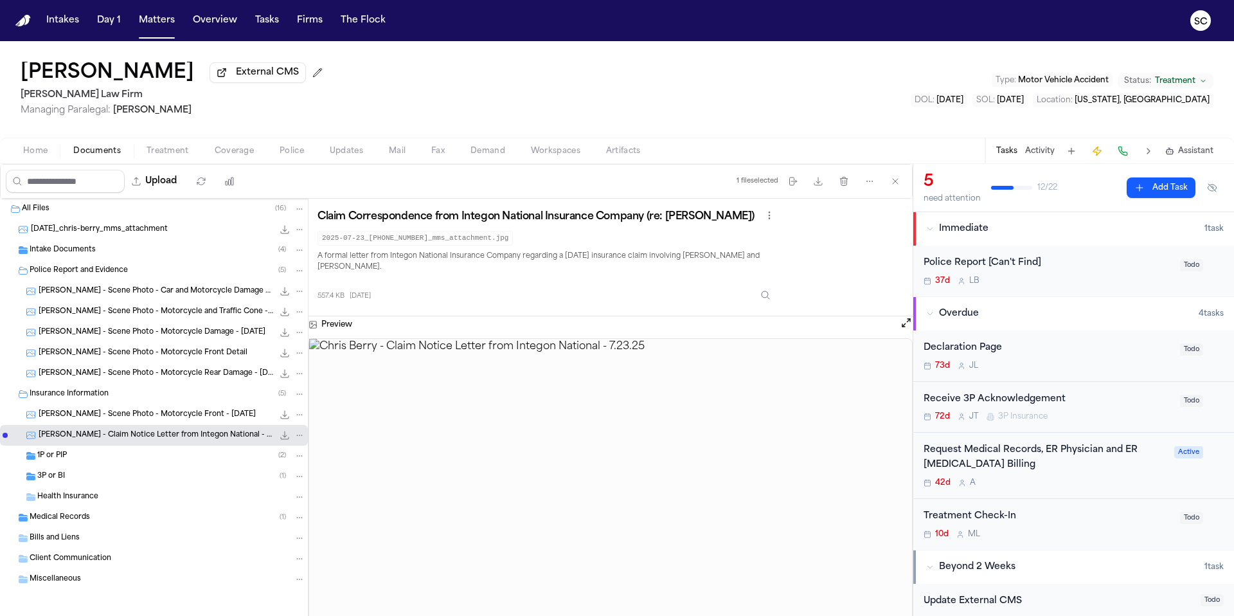
click at [69, 460] on div "1P or PIP ( 2 )" at bounding box center [171, 456] width 268 height 12
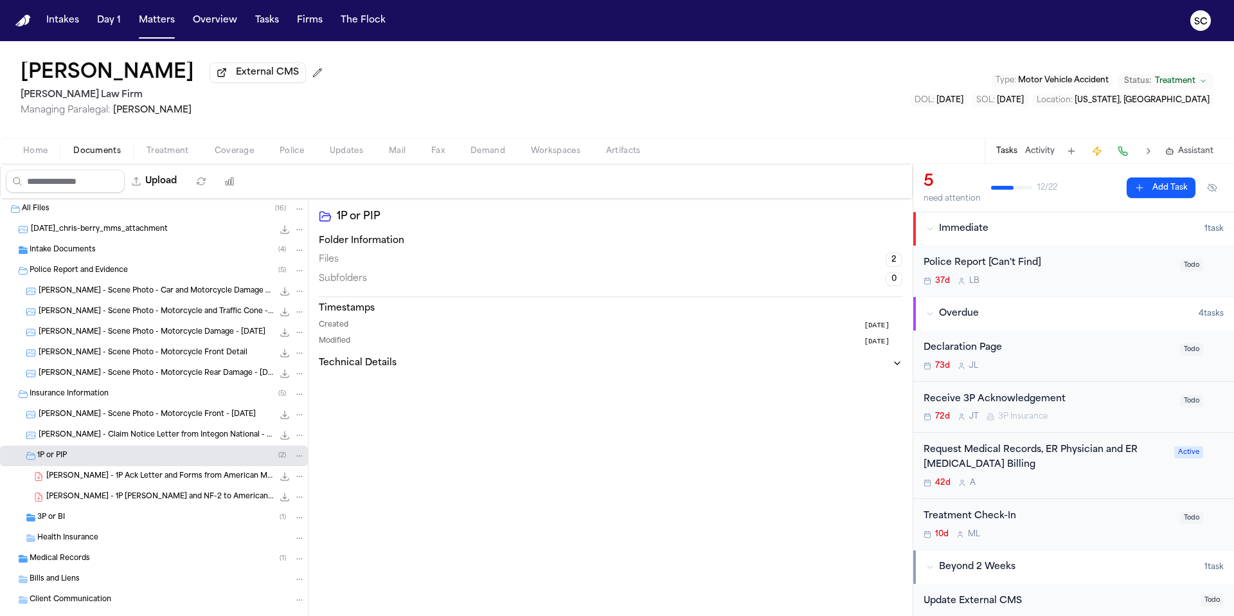
click at [93, 483] on div "C. Berry - 1P Ack Letter and Forms from American Modern - 8.5.25 902.8 KB • PDF" at bounding box center [175, 476] width 259 height 13
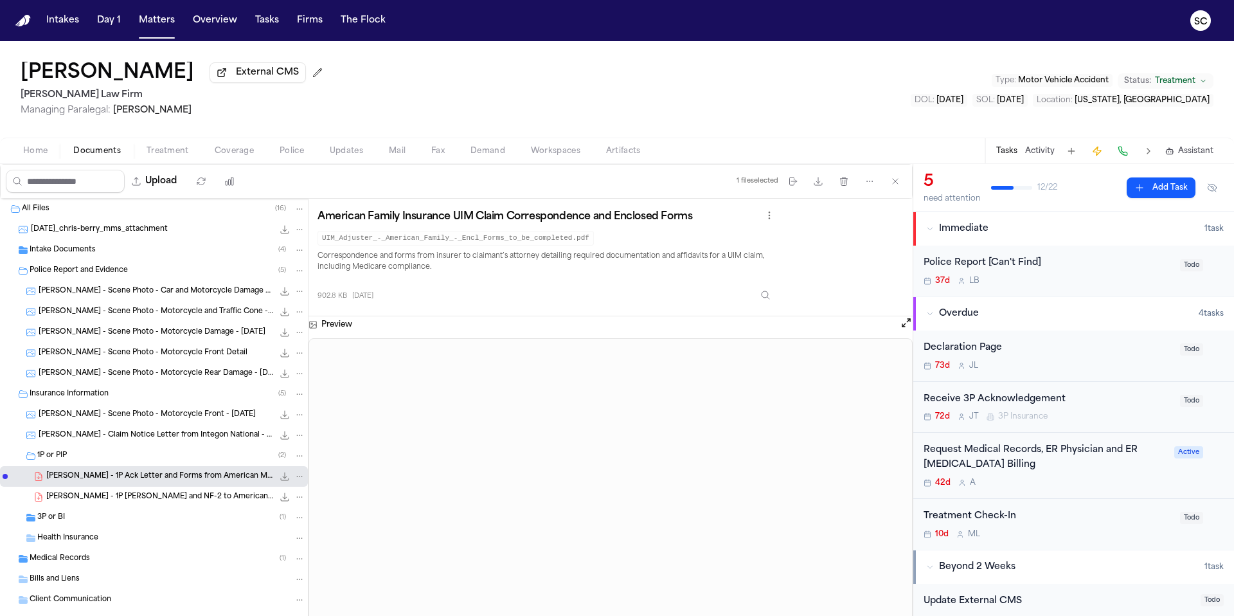
click at [147, 555] on div "Medical Records ( 1 )" at bounding box center [168, 559] width 276 height 12
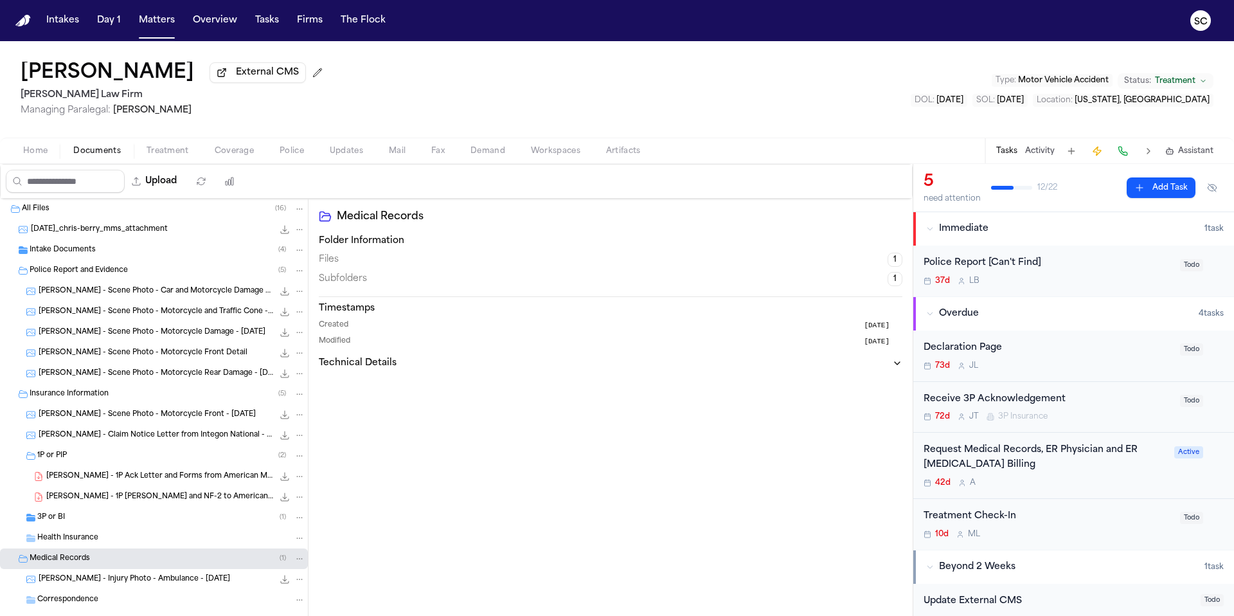
click at [71, 256] on span "Intake Documents" at bounding box center [63, 250] width 66 height 11
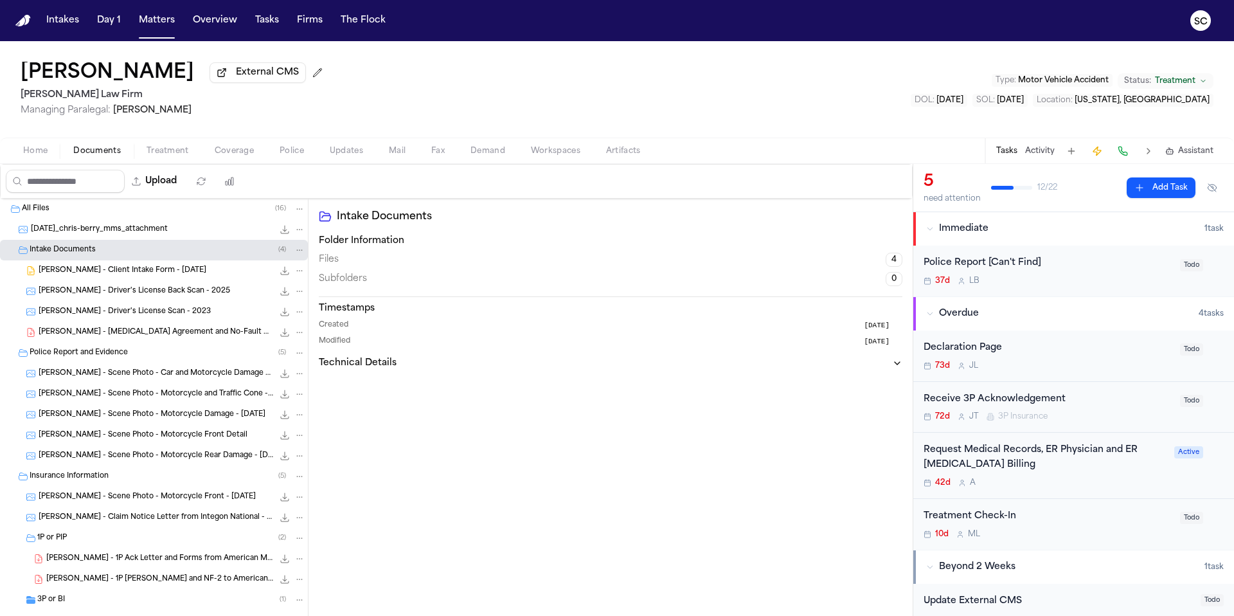
click at [129, 275] on span "C. Berry - Client Intake Form - 7.11.25" at bounding box center [123, 271] width 168 height 11
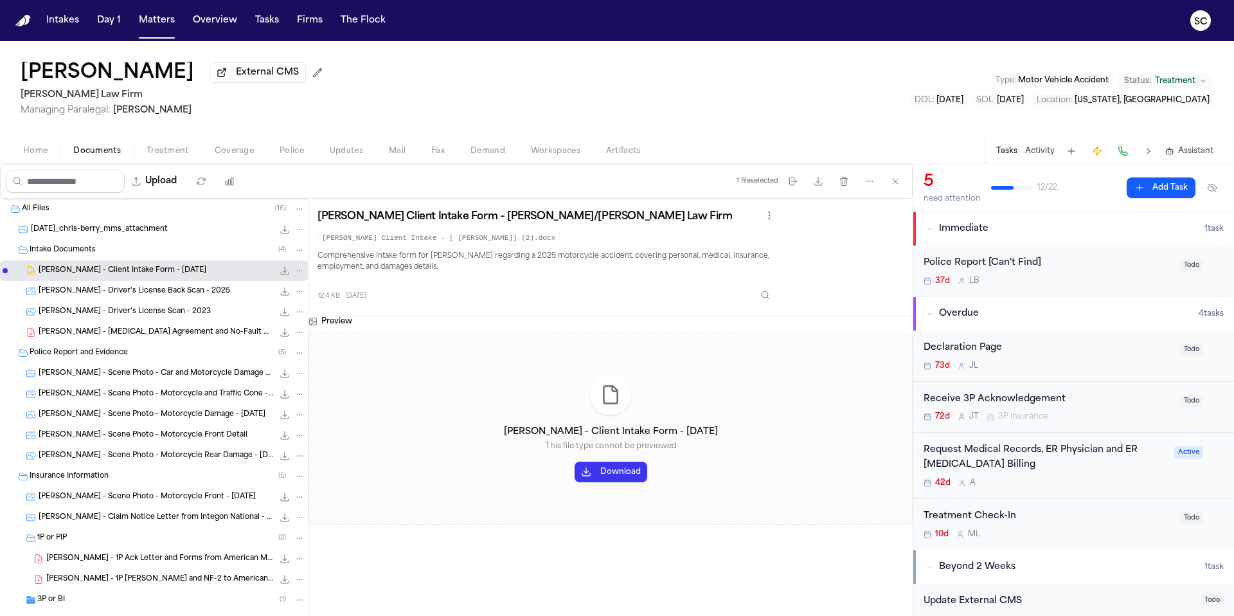
click at [618, 473] on button "Download" at bounding box center [611, 472] width 73 height 21
click at [617, 615] on div "Preview C. Berry - Client Intake Form - 7.11.25 This file type cannot be previe…" at bounding box center [611, 483] width 604 height 334
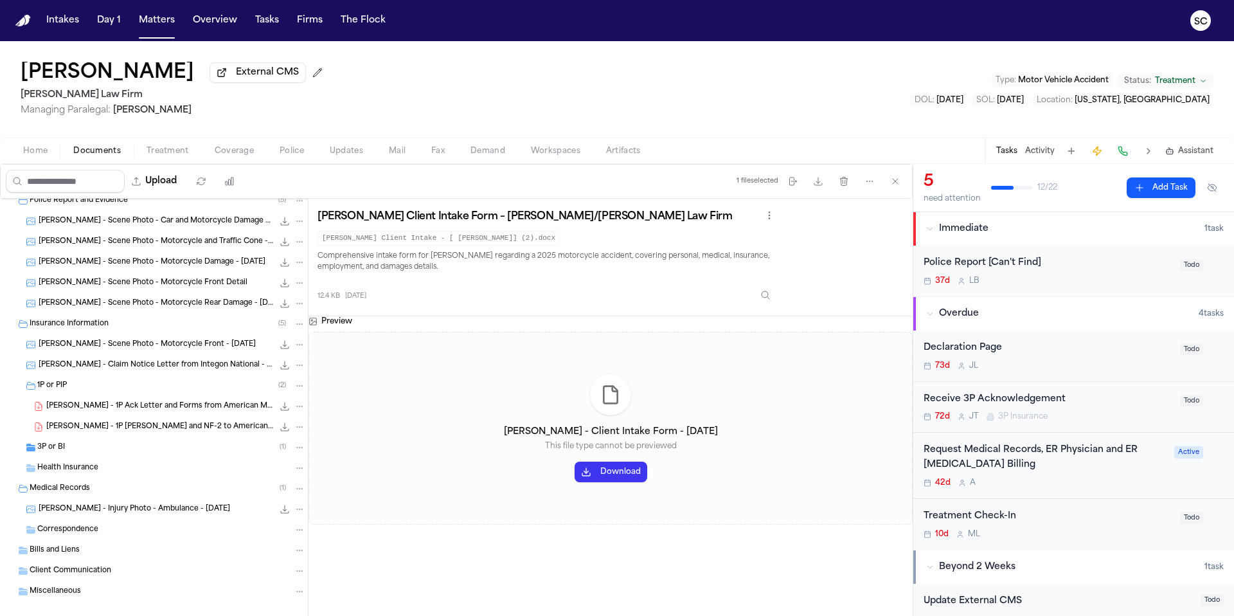
scroll to position [152, 0]
click at [185, 303] on span "C. Berry - Scene Photo - Motorcycle Rear Damage - 7.30.25" at bounding box center [156, 304] width 235 height 11
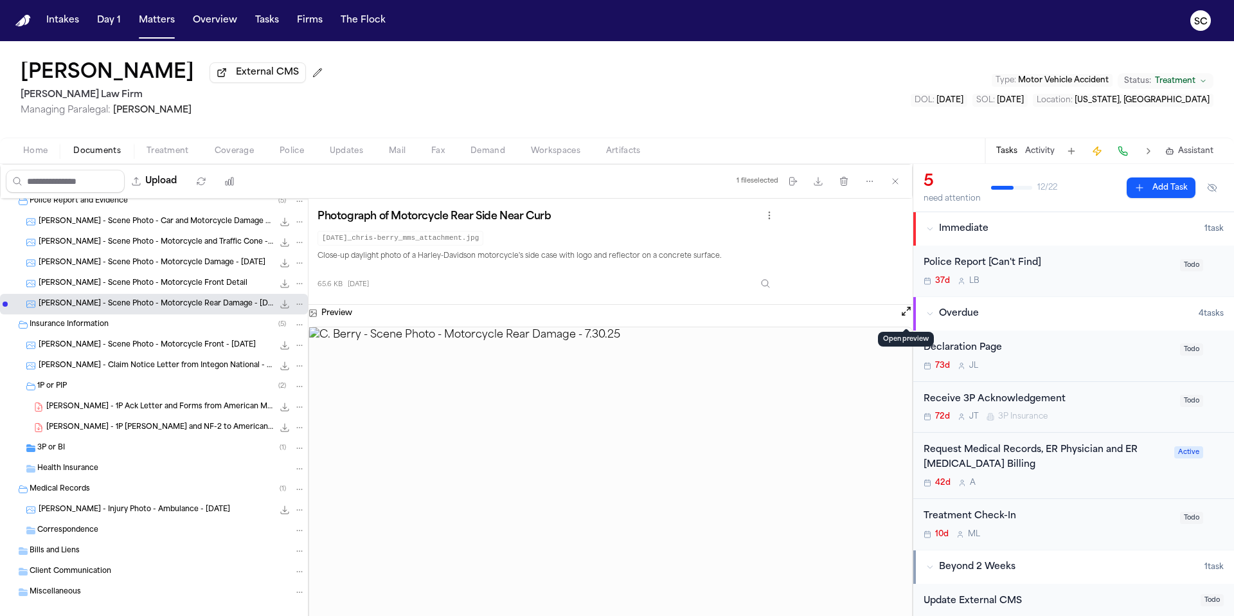
click at [908, 315] on button "Open preview" at bounding box center [906, 311] width 13 height 13
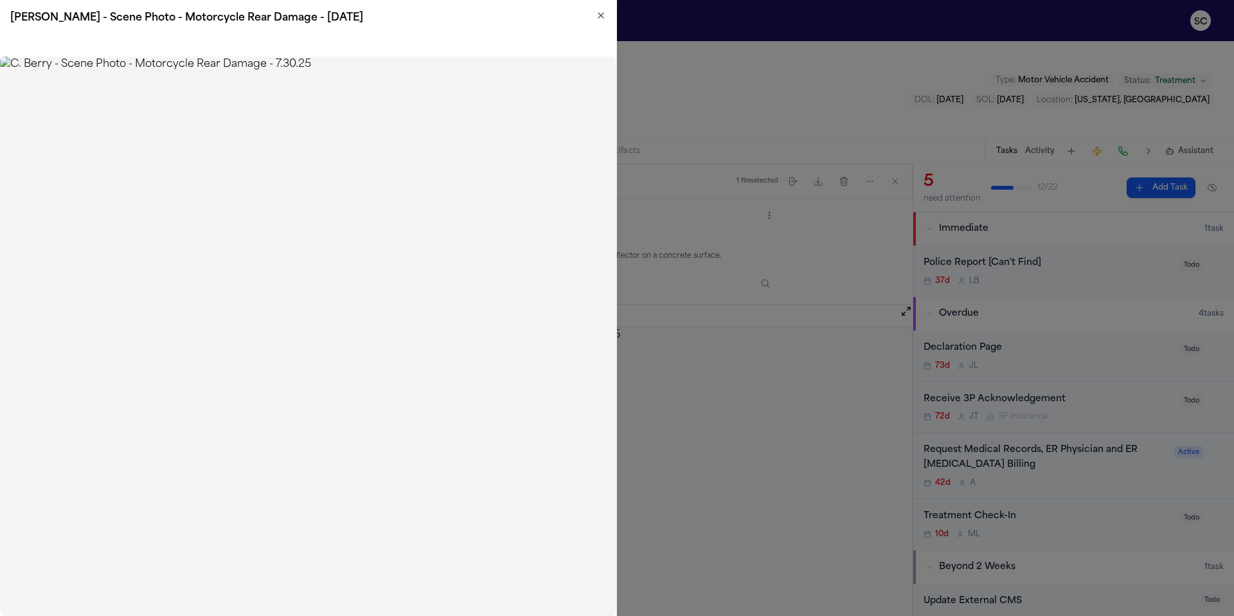
click at [603, 20] on icon "button" at bounding box center [601, 15] width 10 height 10
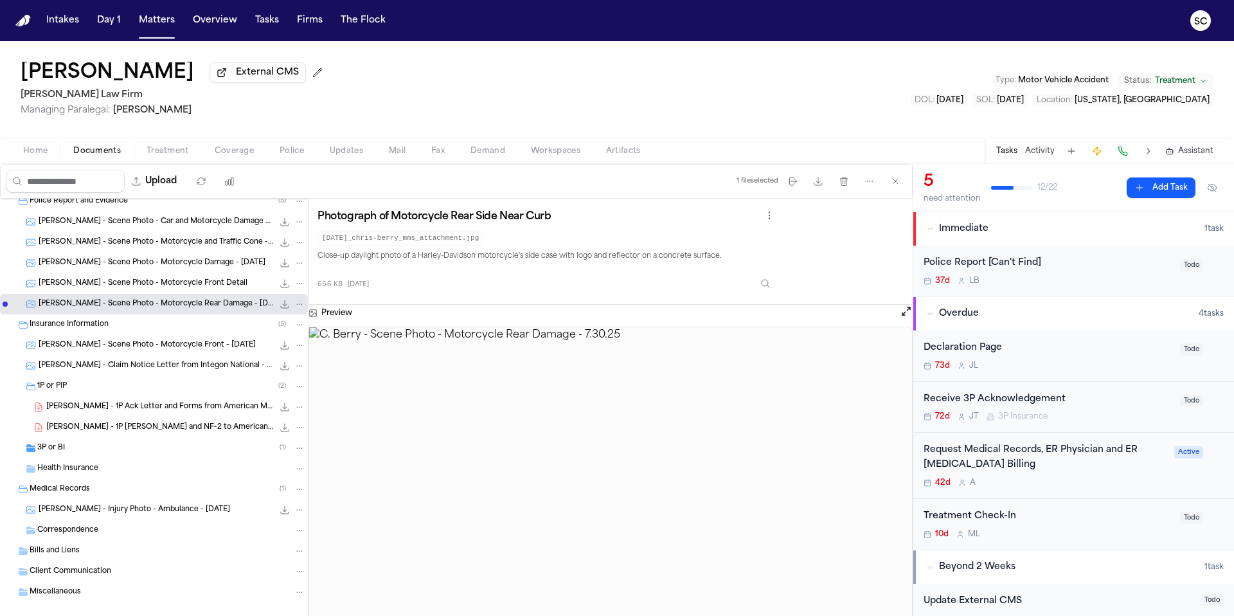
click at [876, 615] on img at bounding box center [610, 488] width 603 height 323
click at [802, 615] on img at bounding box center [610, 488] width 603 height 323
click at [266, 615] on div "Intake Documents ( 4 ) C. Berry - Client Intake Form - 7.11.25 12.4 KB • DOCX C…" at bounding box center [154, 357] width 308 height 620
click at [930, 614] on div "Update External CMS" at bounding box center [1058, 604] width 269 height 20
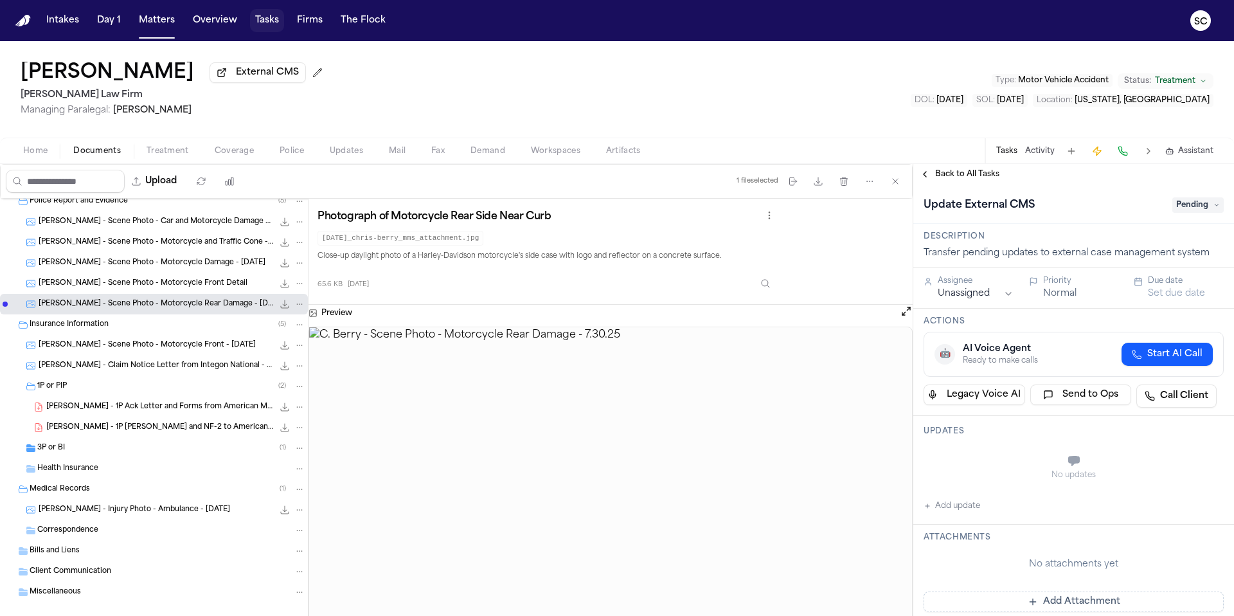
click at [269, 21] on button "Tasks" at bounding box center [267, 20] width 34 height 23
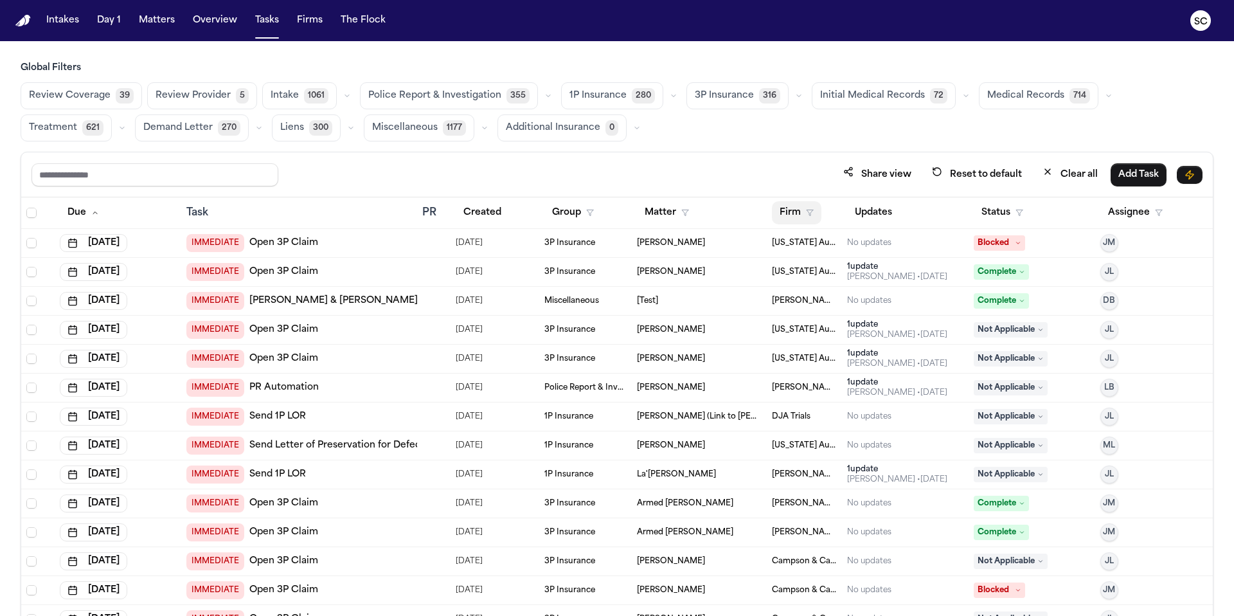
click at [806, 213] on icon "button" at bounding box center [810, 213] width 8 height 8
click at [818, 248] on input "text" at bounding box center [860, 245] width 175 height 23
drag, startPoint x: 804, startPoint y: 249, endPoint x: 694, endPoint y: 249, distance: 109.9
click at [694, 249] on body "Intakes Day 1 Matters Overview Tasks Firms The Flock SC Global Filters Review C…" at bounding box center [617, 308] width 1234 height 616
type input "****"
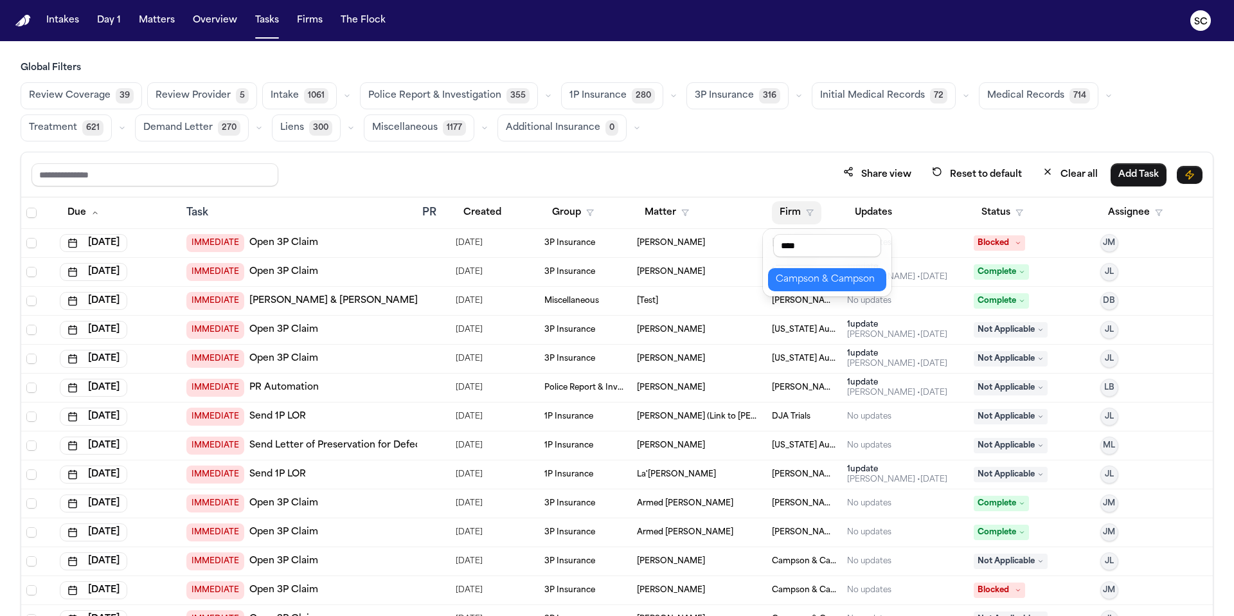
click at [809, 280] on div "Campson & Campson" at bounding box center [827, 279] width 103 height 15
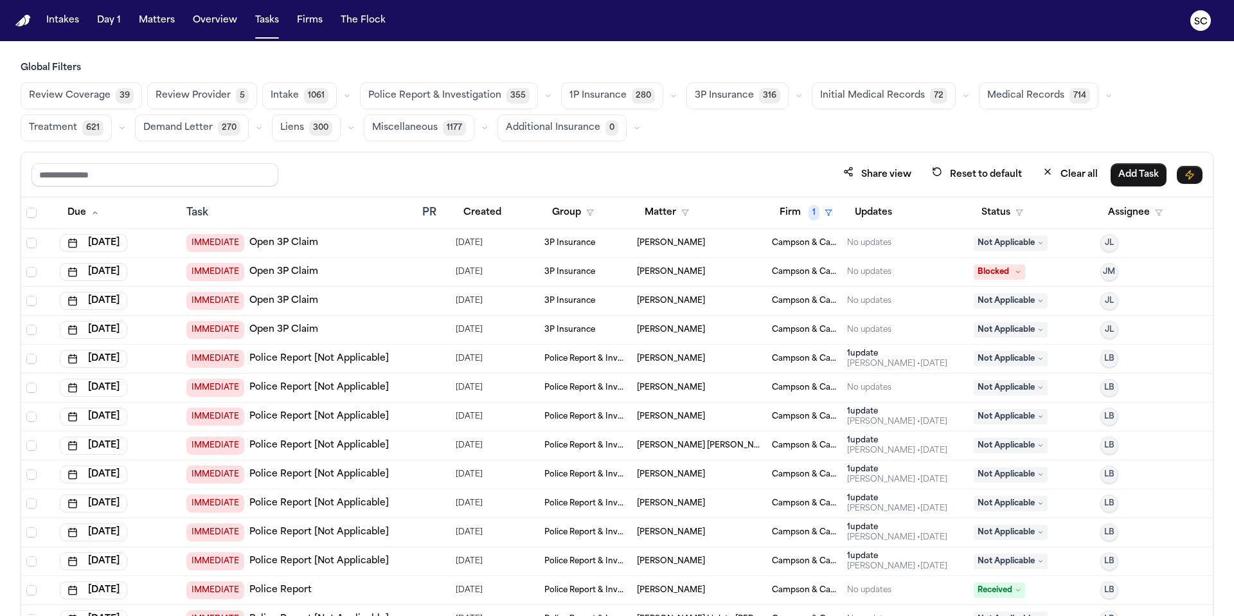
click at [435, 99] on span "Police Report & Investigation" at bounding box center [434, 95] width 133 height 13
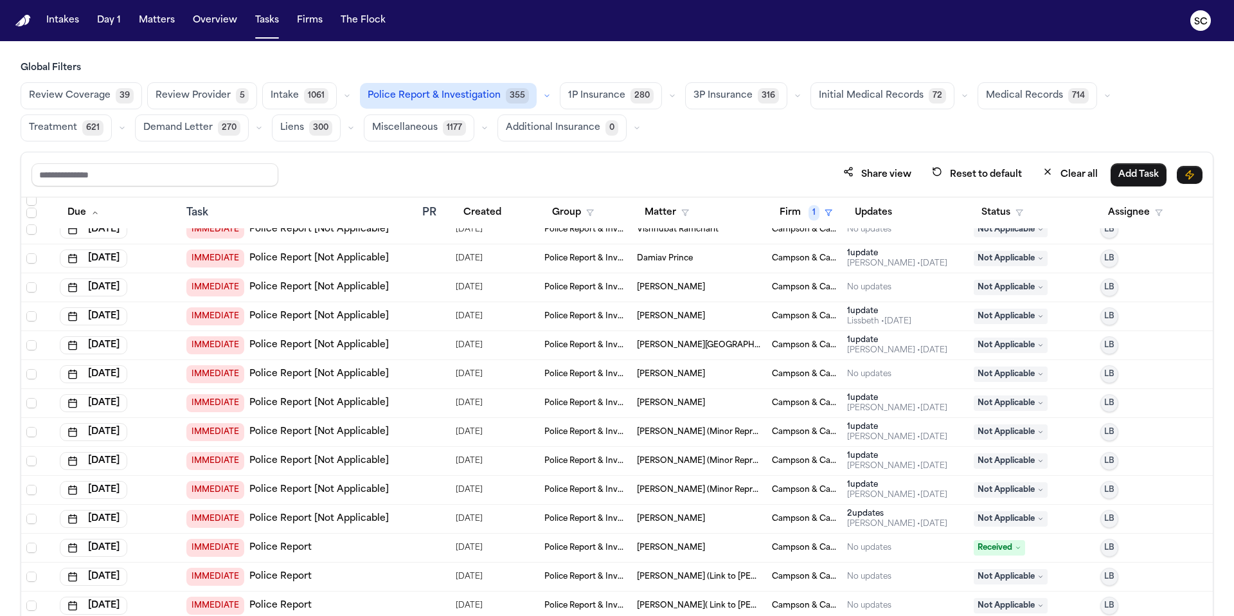
scroll to position [653, 0]
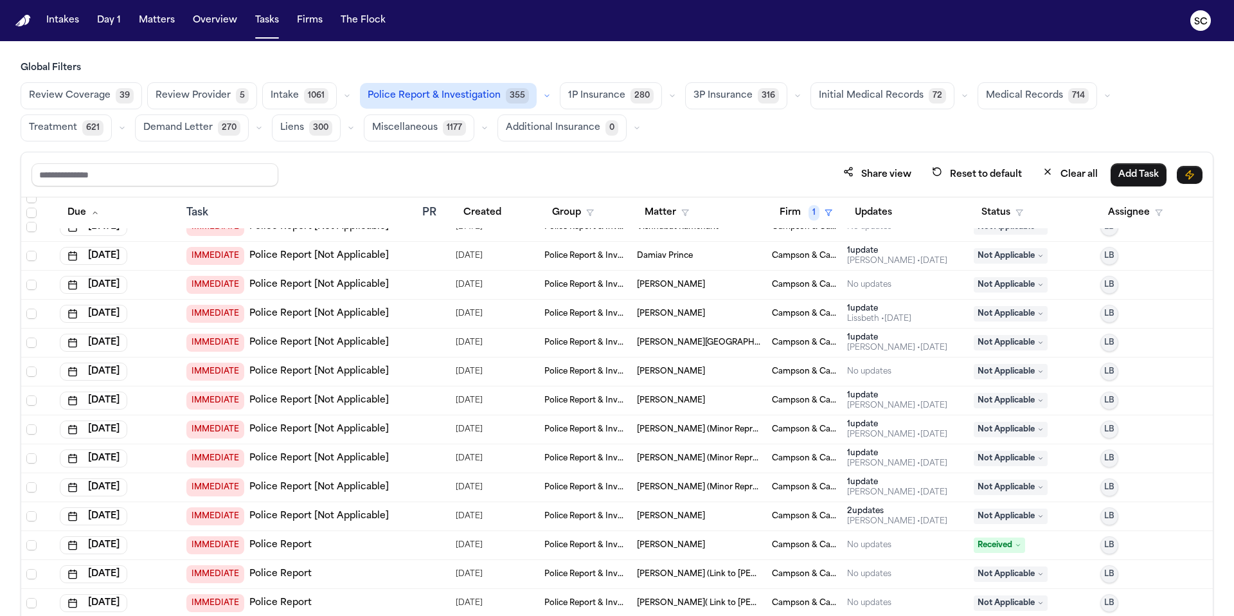
click at [316, 543] on div "IMMEDIATE Police Report" at bounding box center [299, 545] width 226 height 18
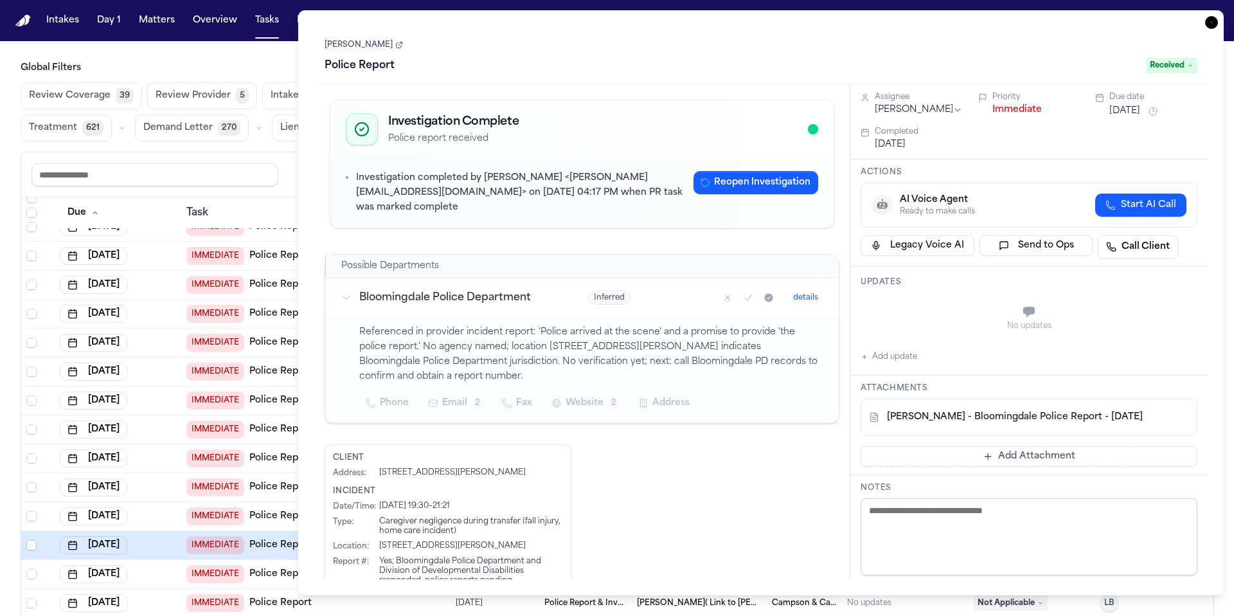
click at [395, 45] on icon at bounding box center [399, 45] width 8 height 8
click at [1162, 68] on span "Received" at bounding box center [1171, 65] width 51 height 15
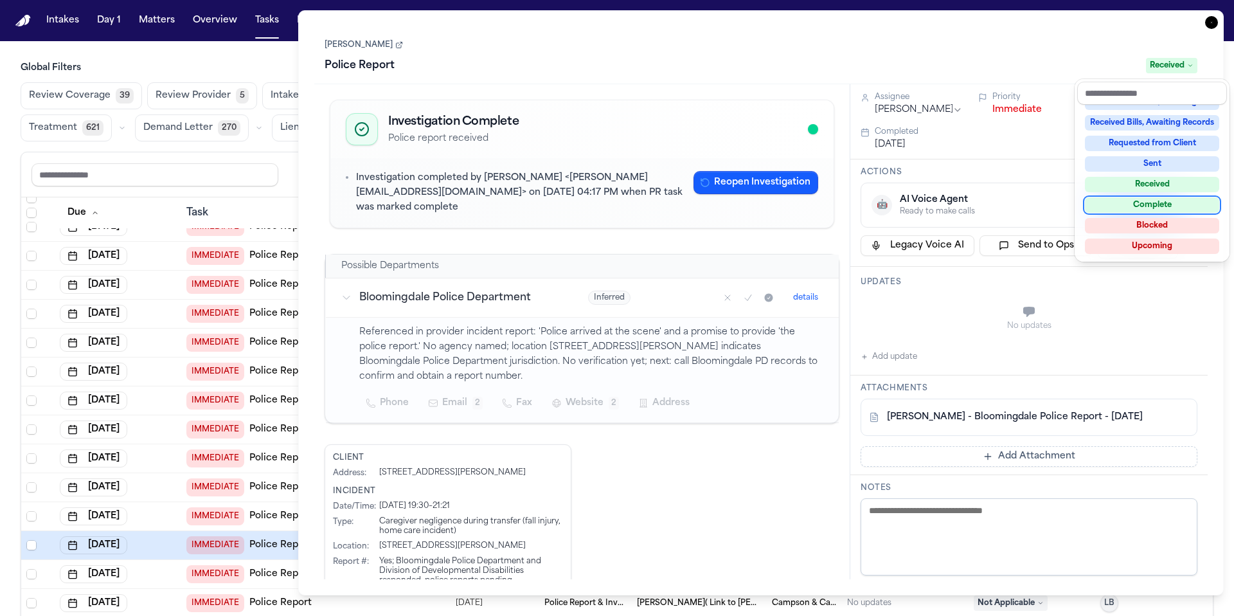
click at [1166, 203] on div "Complete" at bounding box center [1152, 204] width 134 height 15
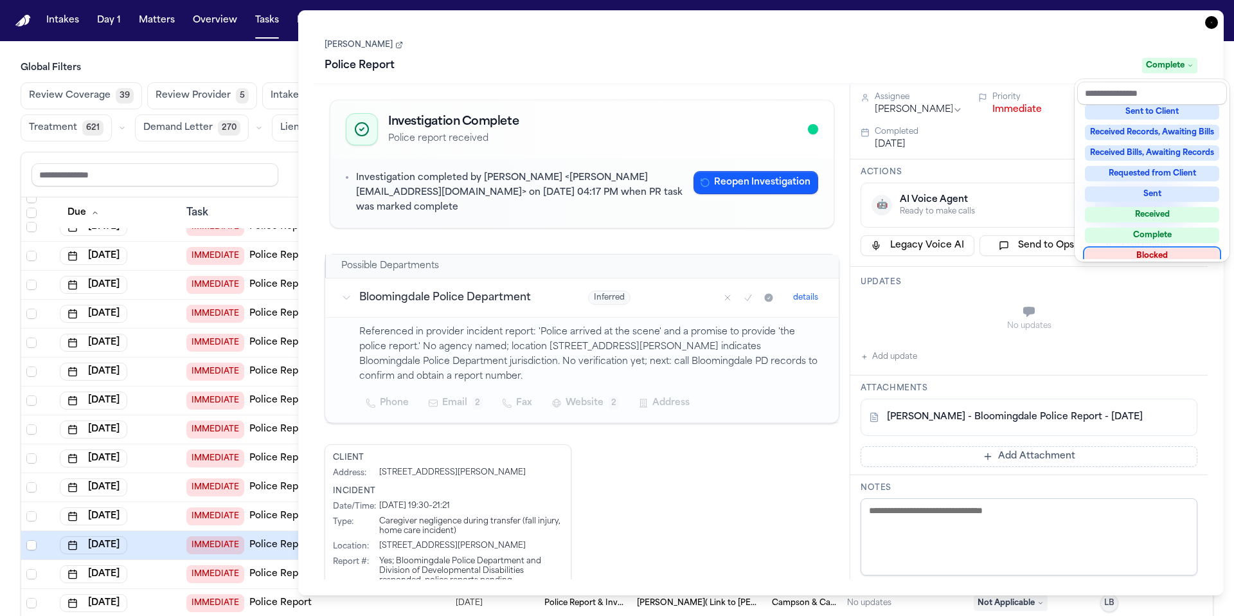
scroll to position [175, 0]
click at [1213, 21] on div "Task Details Logan Charman Police Report Complete Investigation Complete Police…" at bounding box center [761, 302] width 926 height 585
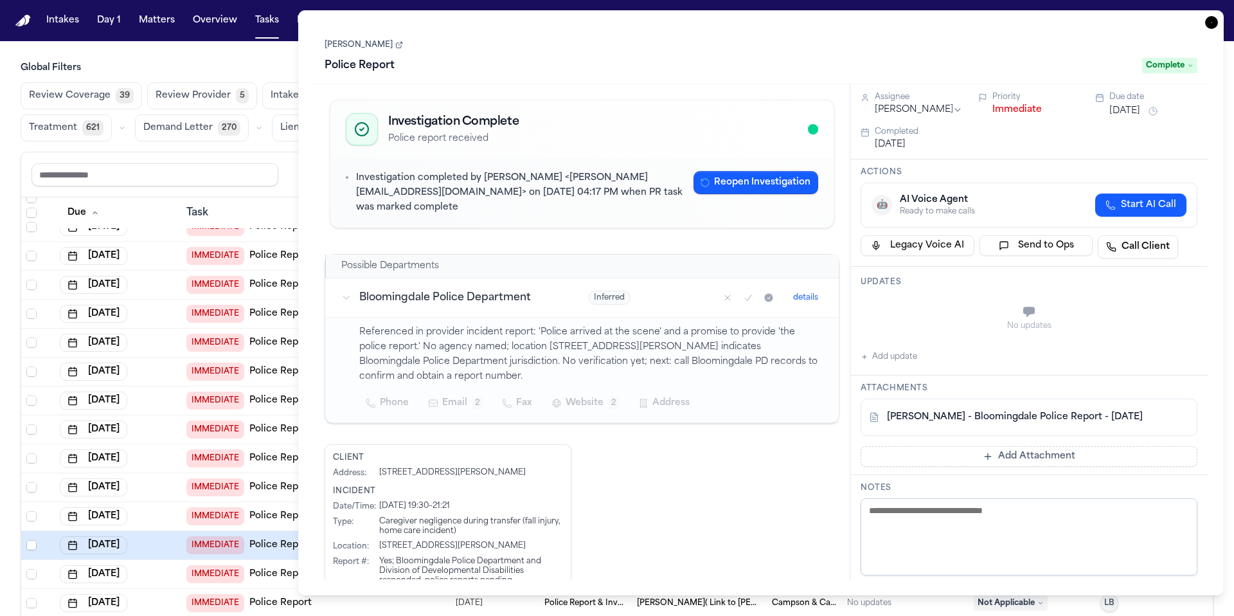
click at [1211, 21] on icon "button" at bounding box center [1211, 22] width 13 height 13
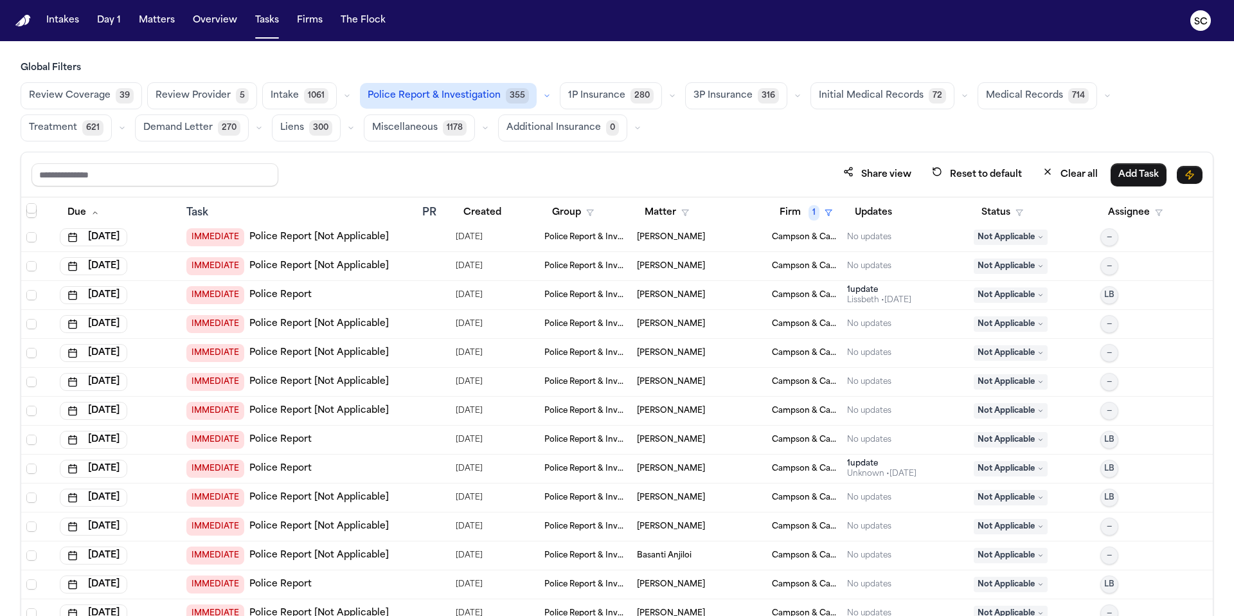
scroll to position [943, 0]
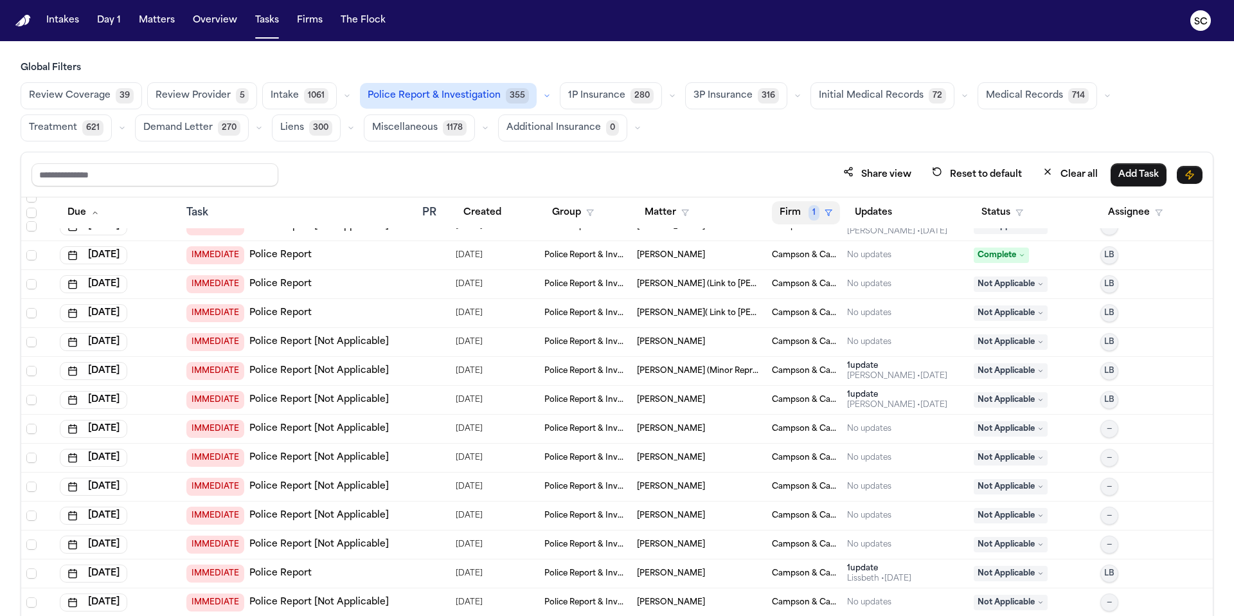
click at [797, 203] on button "Firm 1" at bounding box center [806, 212] width 68 height 23
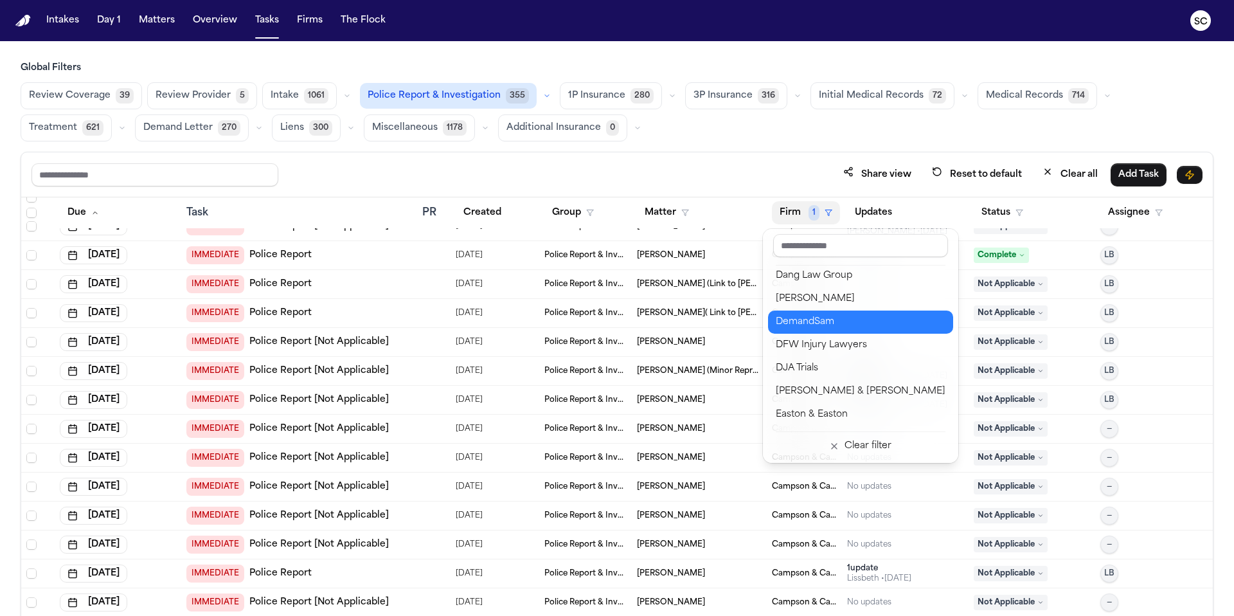
scroll to position [350, 0]
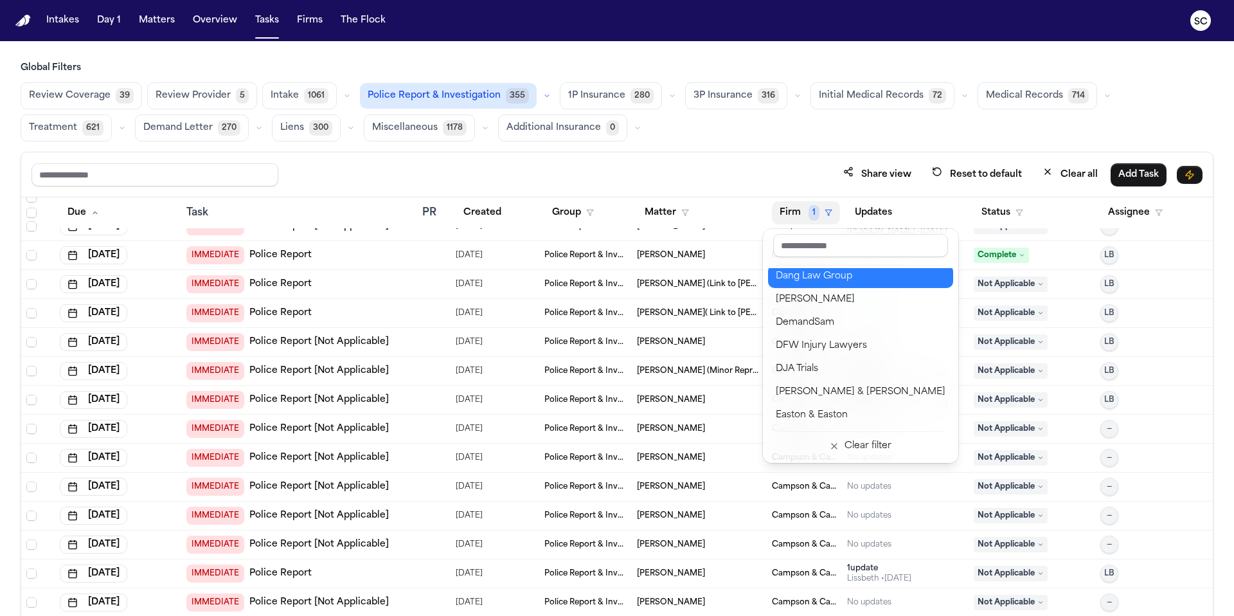
click at [820, 273] on div "Dang Law Group" at bounding box center [861, 276] width 170 height 15
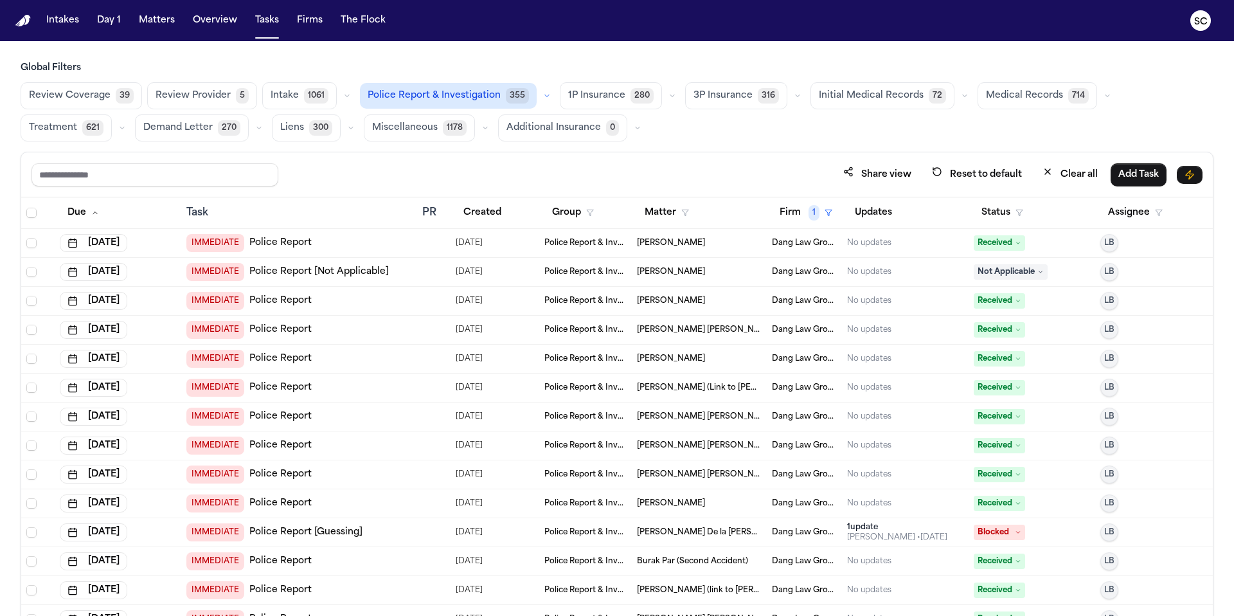
click at [291, 246] on link "Police Report" at bounding box center [280, 243] width 62 height 13
click at [363, 275] on link "Police Report [Not Applicable]" at bounding box center [319, 272] width 140 height 13
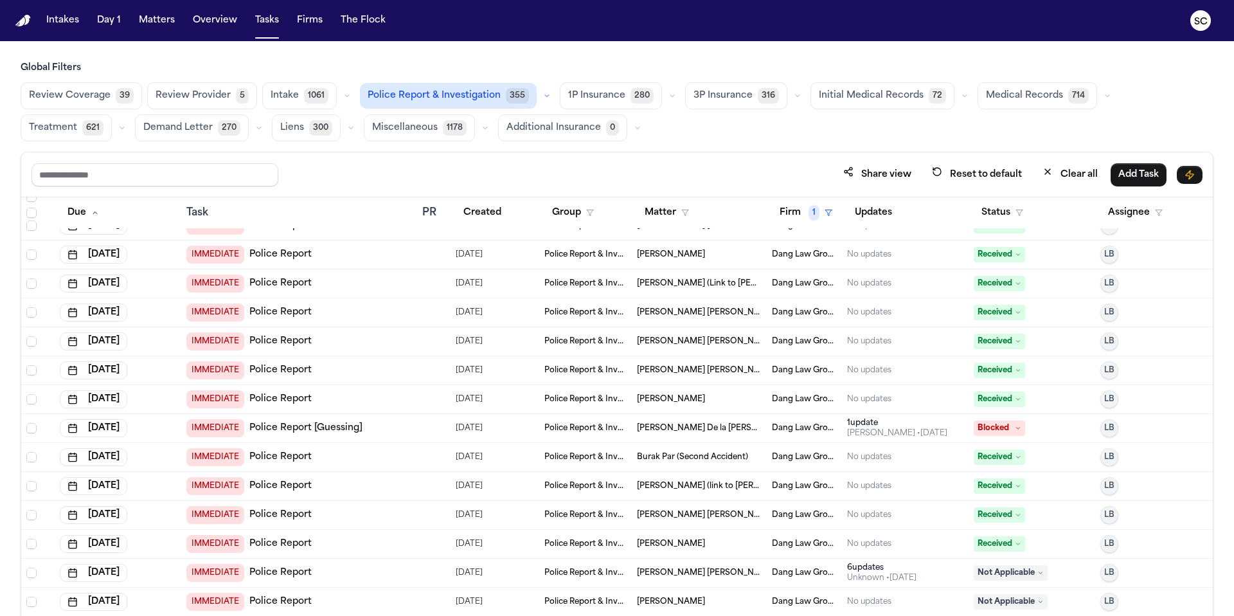
scroll to position [108, 0]
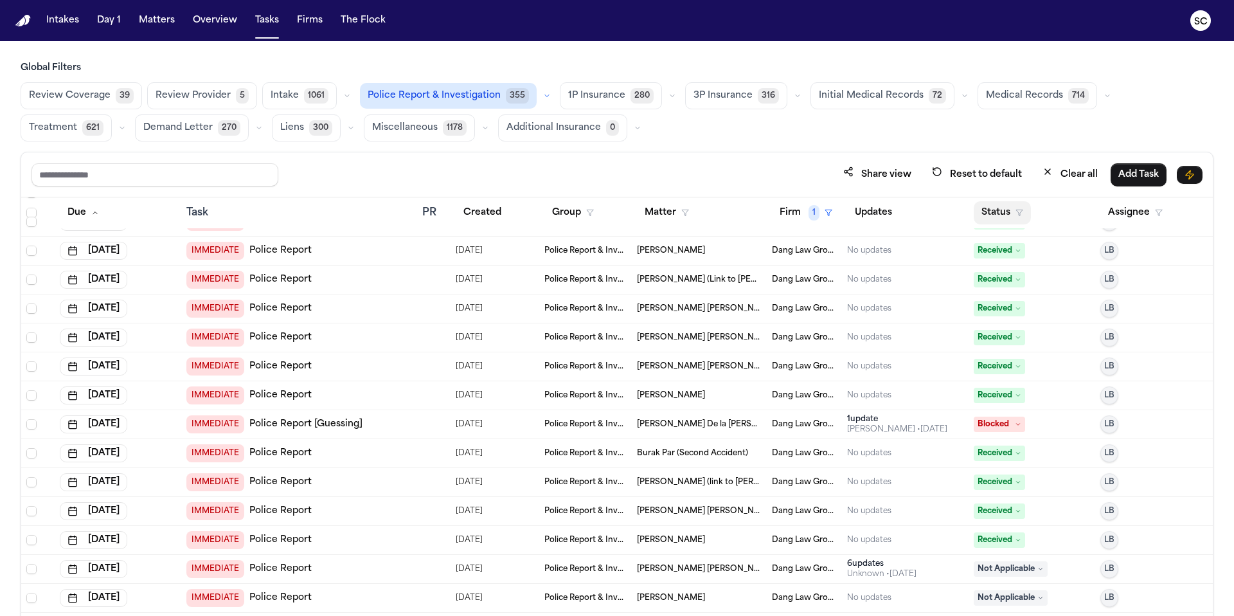
click at [1004, 211] on button "Status" at bounding box center [1002, 212] width 57 height 23
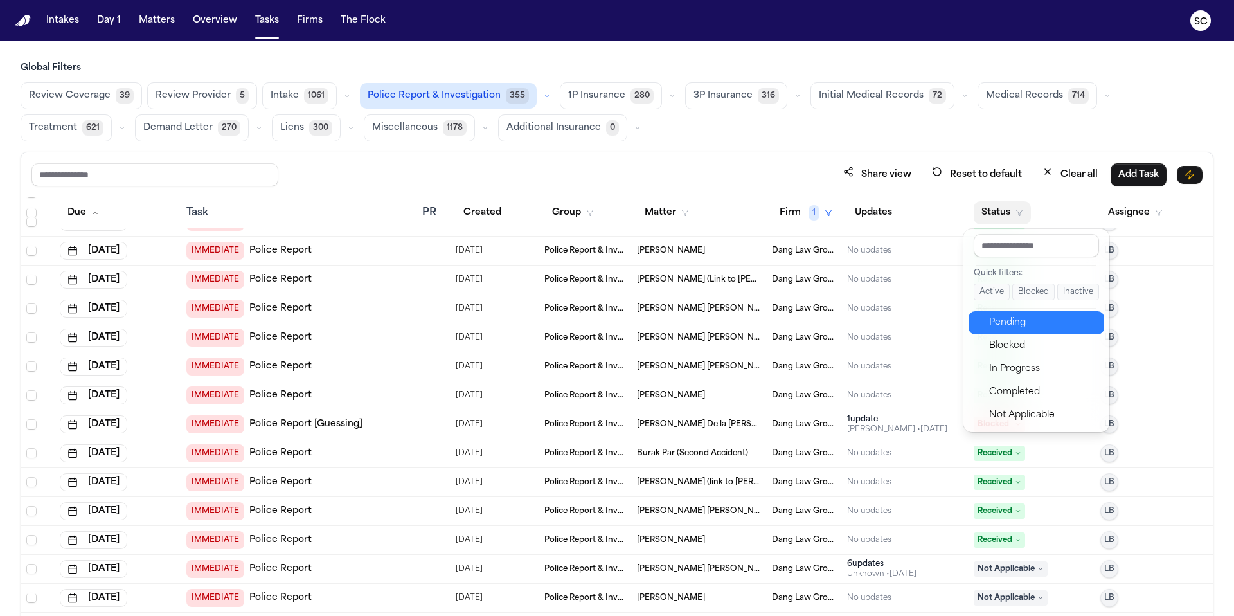
click at [1024, 329] on div "Pending" at bounding box center [1042, 322] width 107 height 15
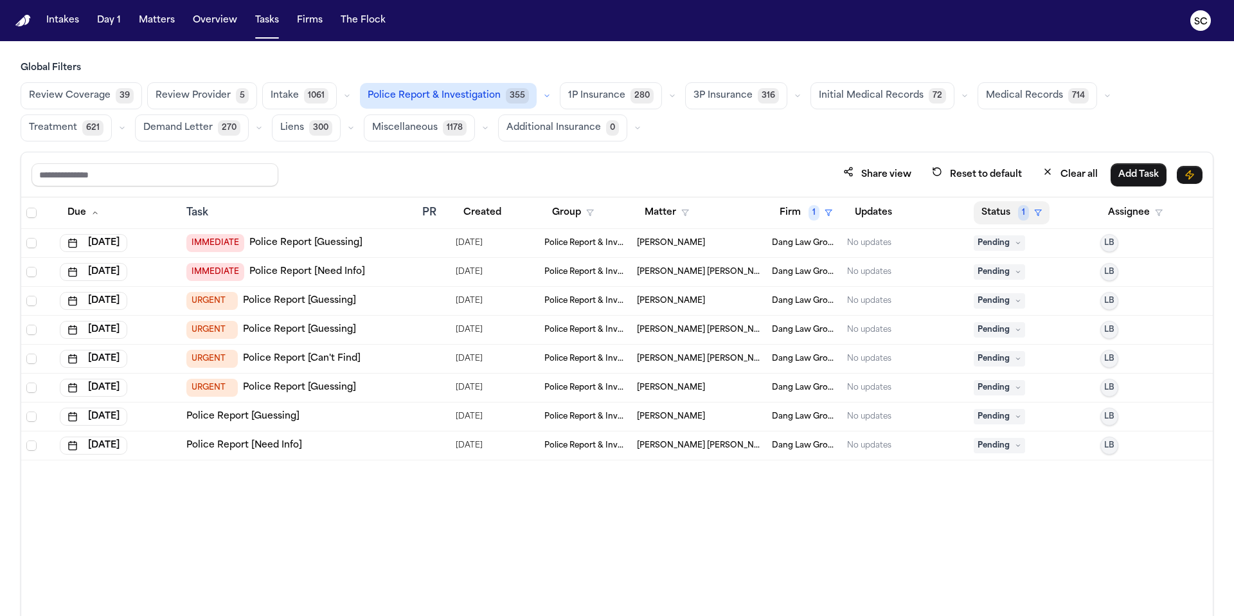
click at [1002, 213] on button "Status 1" at bounding box center [1012, 212] width 76 height 23
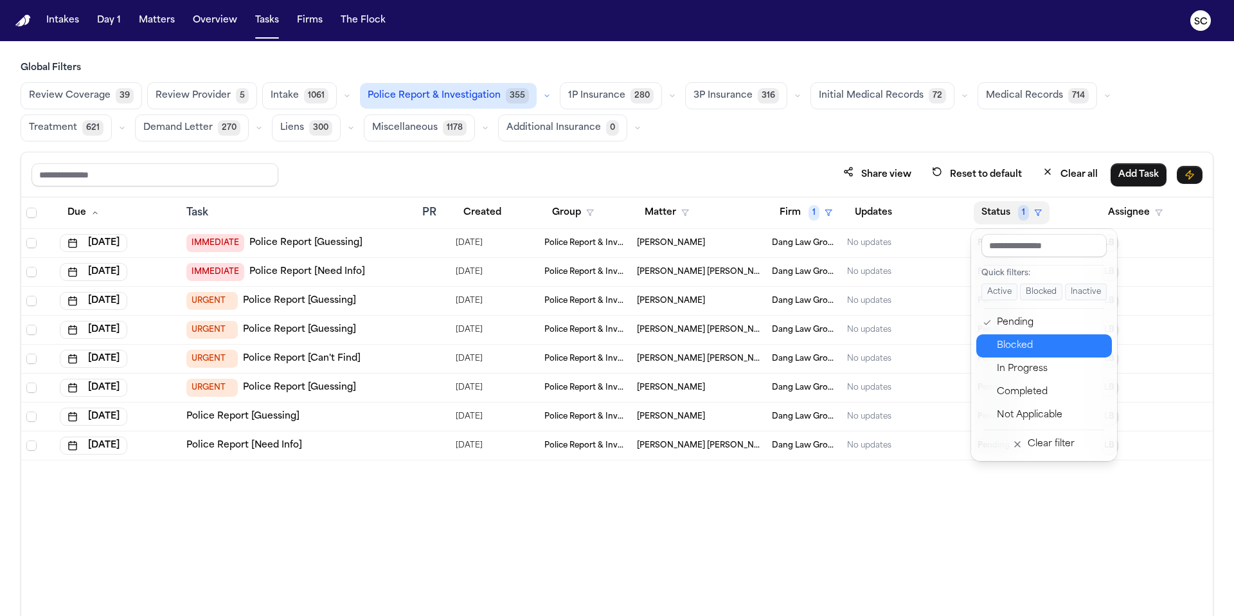
click at [1024, 352] on div "Blocked" at bounding box center [1050, 345] width 107 height 15
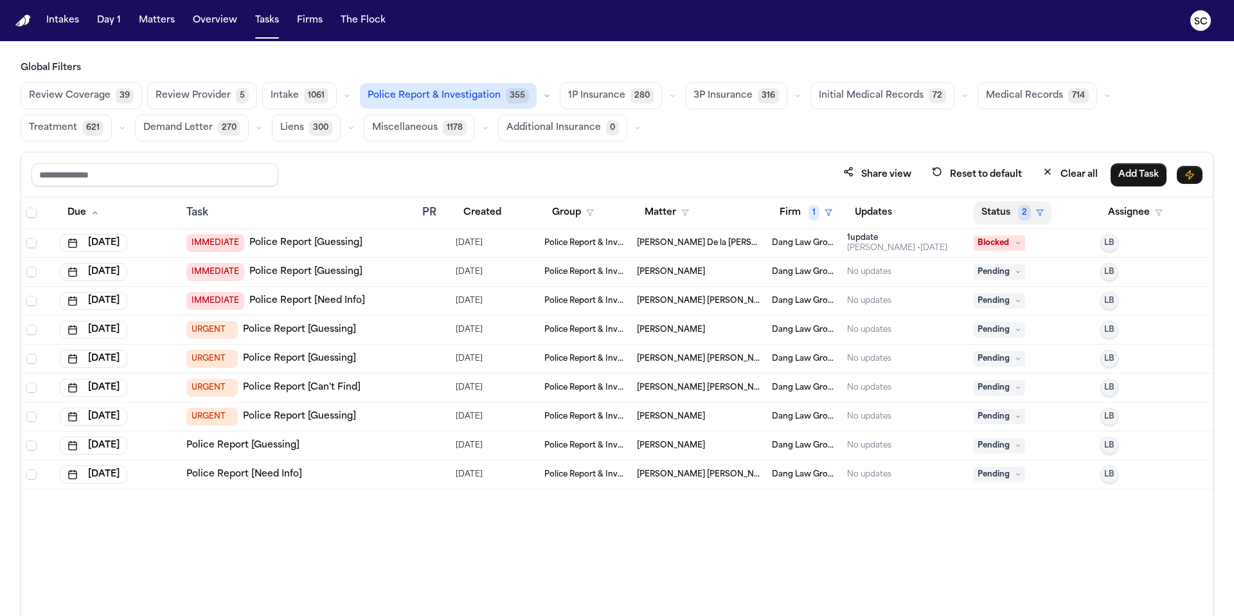
click at [1002, 211] on button "Status 2" at bounding box center [1013, 212] width 78 height 23
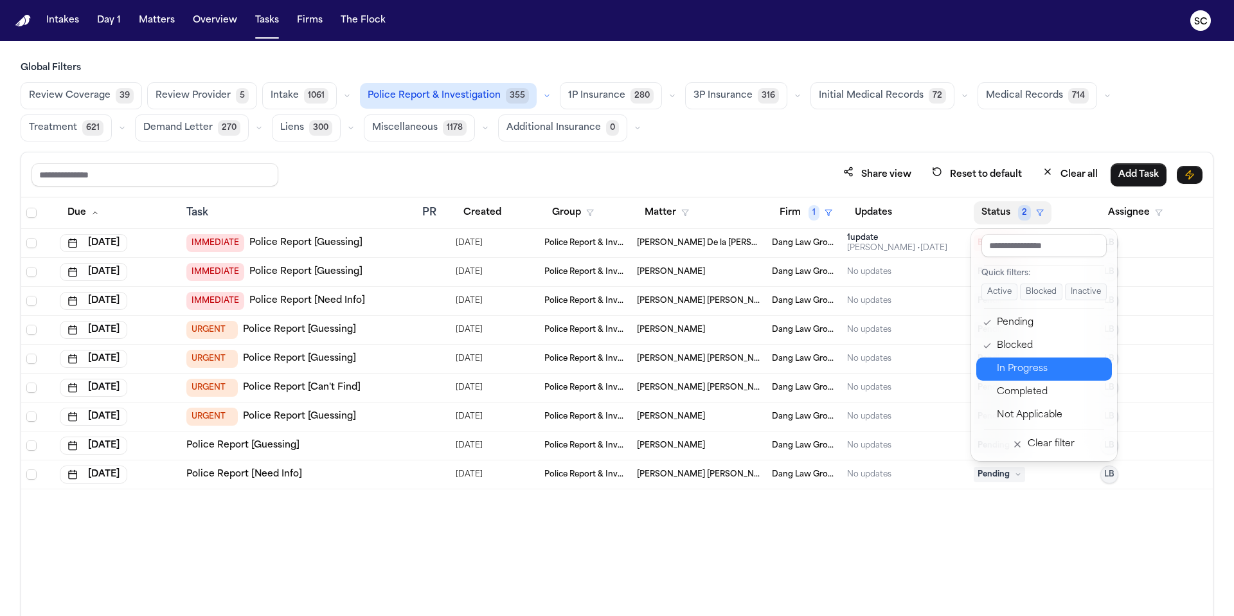
click at [1025, 379] on button "In Progress" at bounding box center [1045, 368] width 136 height 23
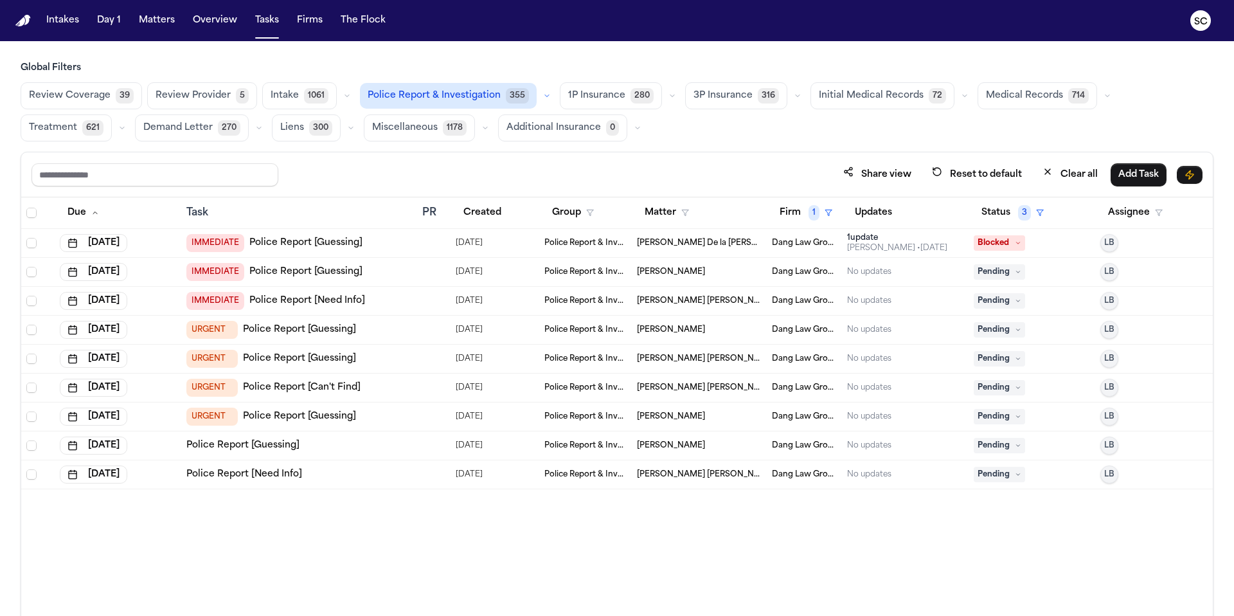
click at [314, 243] on link "Police Report [Guessing]" at bounding box center [305, 243] width 113 height 13
click at [308, 277] on link "Police Report [Guessing]" at bounding box center [305, 272] width 113 height 13
click at [339, 302] on link "Police Report [Need Info]" at bounding box center [307, 300] width 116 height 13
click at [253, 425] on td "URGENT Police Report [Guessing]" at bounding box center [299, 416] width 236 height 29
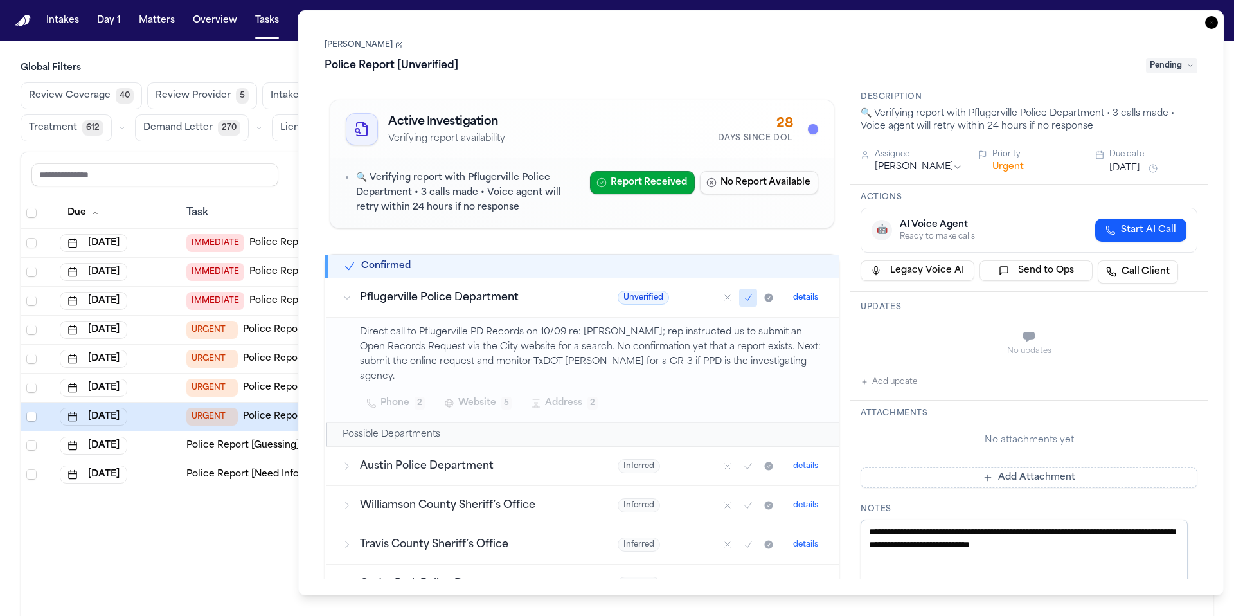
click at [761, 615] on div "Due Task PR Created Group Matter Firm 1 Updates Status 3 Assignee Aug 22, 2025 …" at bounding box center [617, 434] width 1192 height 474
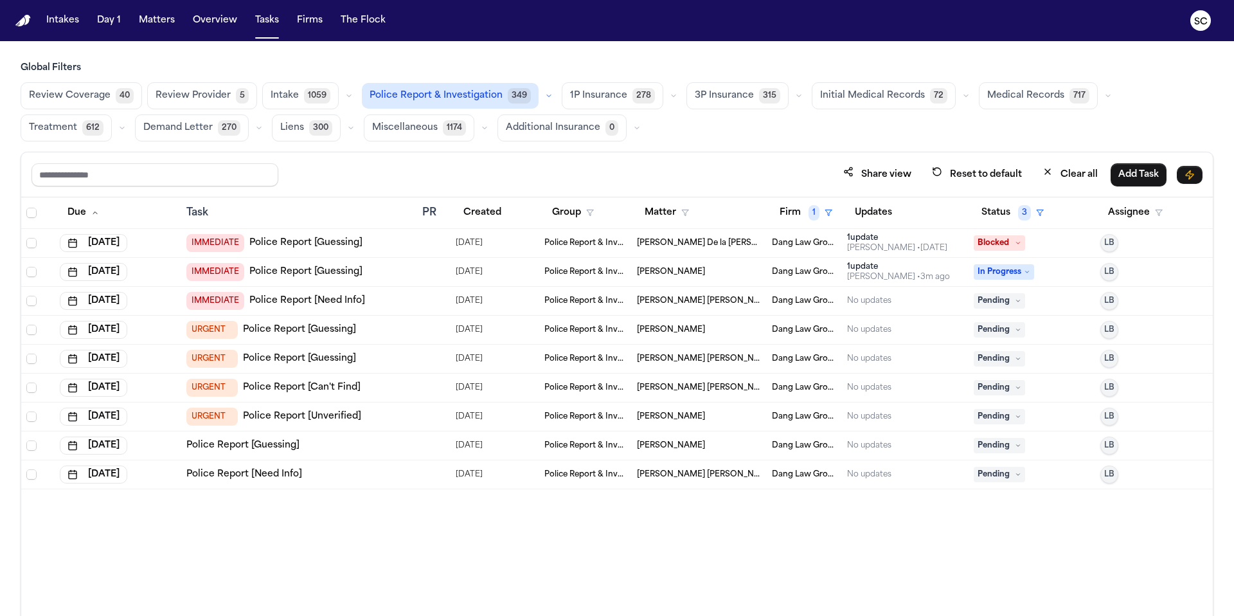
click at [761, 615] on div "Due Task PR Created Group Matter Firm 1 Updates Status 3 Assignee Aug 22, 2025 …" at bounding box center [617, 434] width 1192 height 474
click at [717, 615] on div "Due Task PR Created Group Matter Firm 1 Updates Status 3 Assignee Aug 22, 2025 …" at bounding box center [617, 434] width 1192 height 474
click at [793, 615] on div "Due Task PR Created Group Matter Firm 1 Updates Status 3 Assignee Aug 22, 2025 …" at bounding box center [617, 434] width 1192 height 474
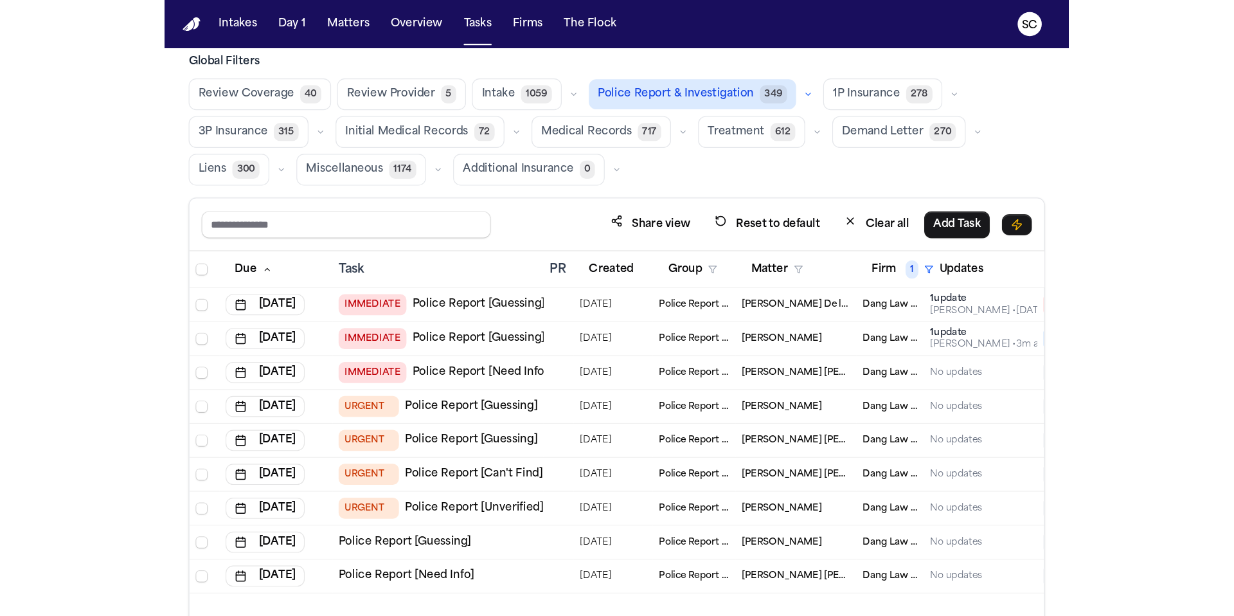
scroll to position [17, 0]
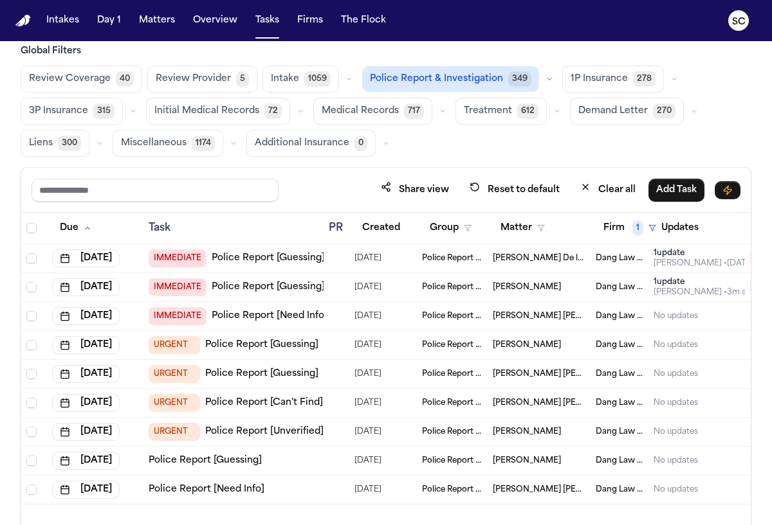
click at [264, 435] on link "Police Report [Unverified]" at bounding box center [264, 432] width 118 height 13
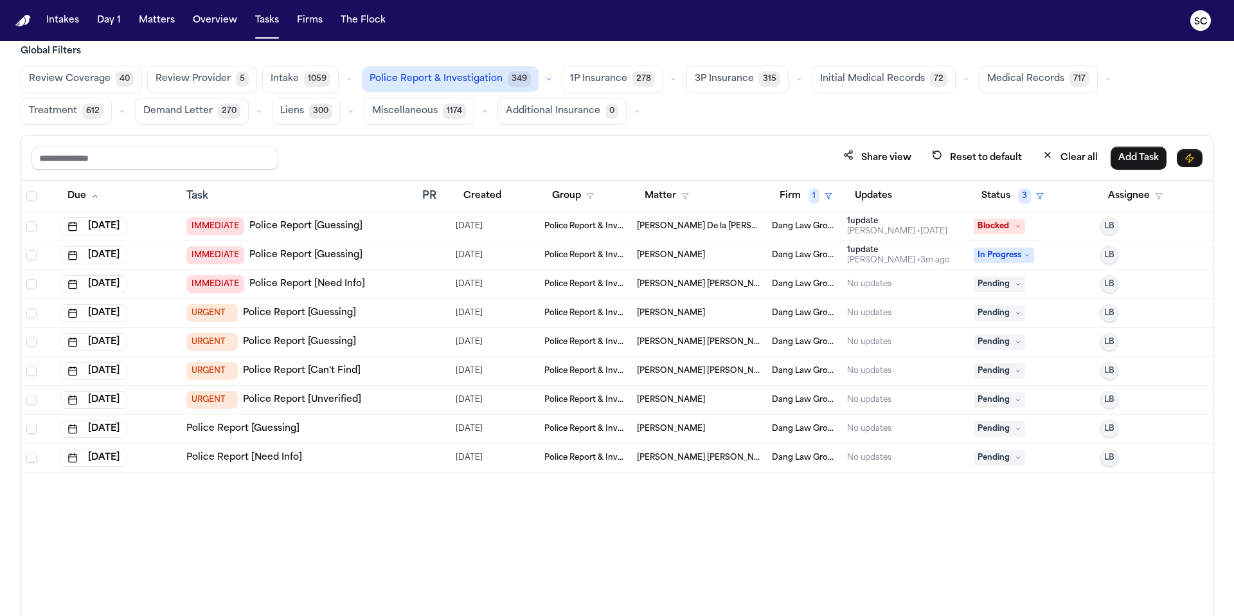
click at [334, 374] on link "Police Report [Can't Find]" at bounding box center [302, 371] width 118 height 13
click at [330, 346] on link "Police Report [Guessing]" at bounding box center [299, 342] width 113 height 13
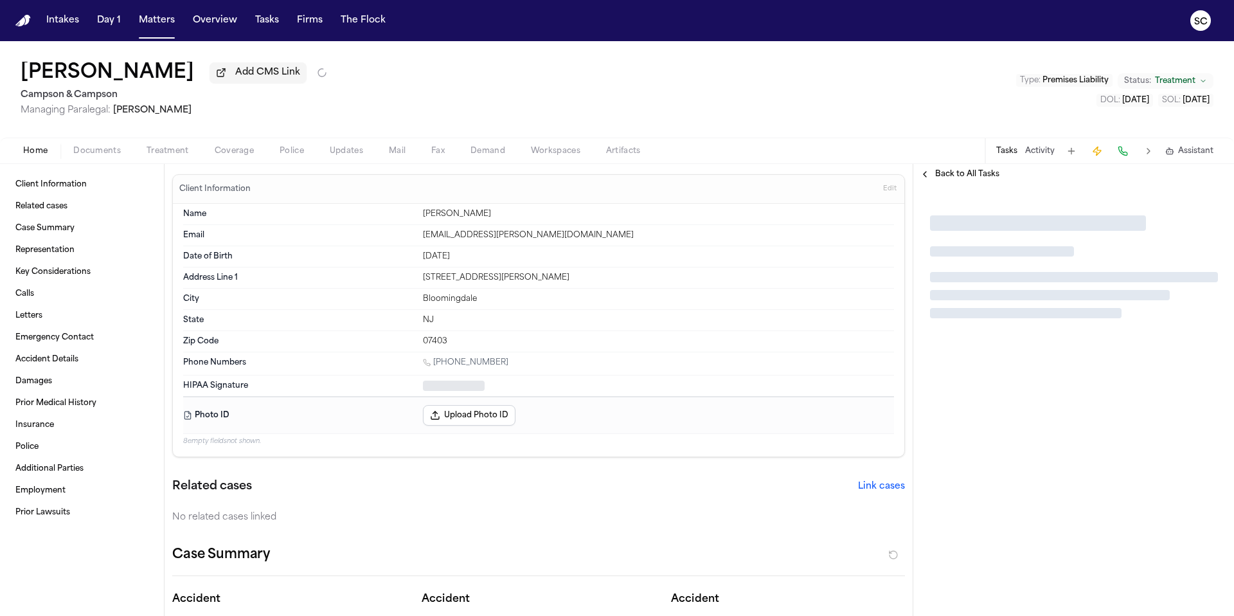
type textarea "*"
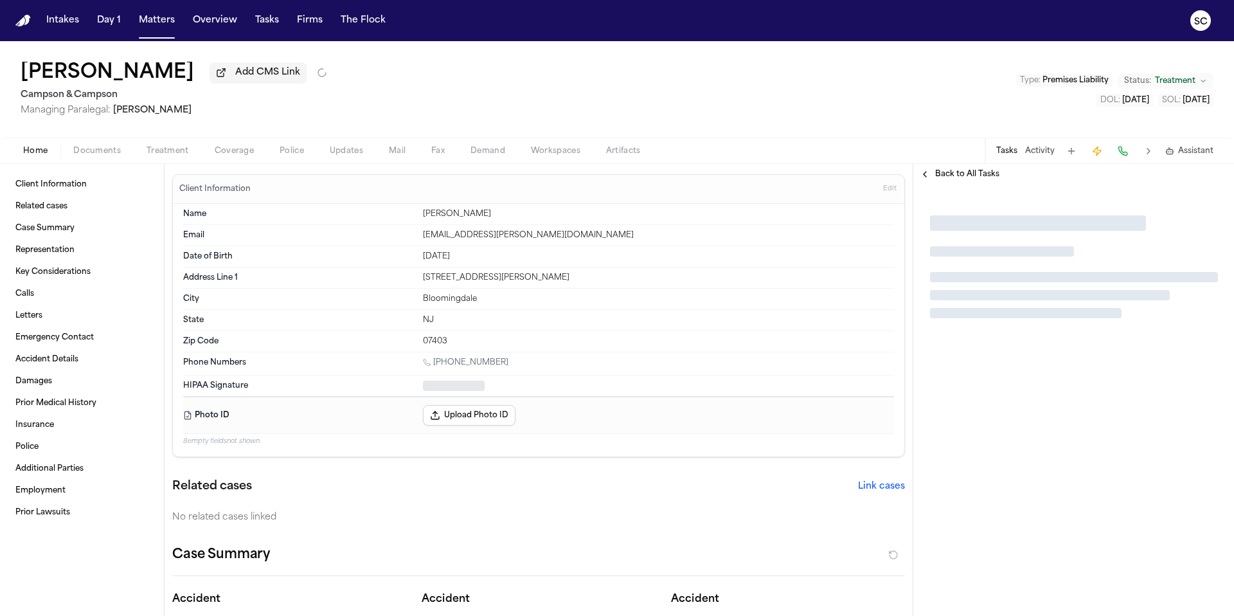
type textarea "*"
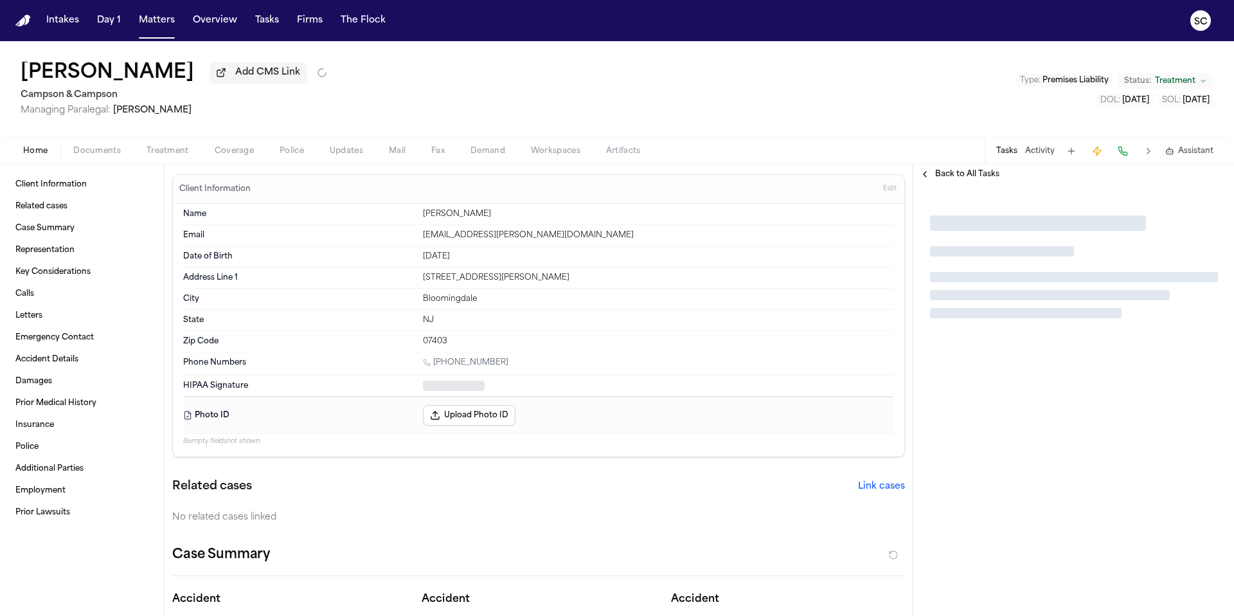
type textarea "*"
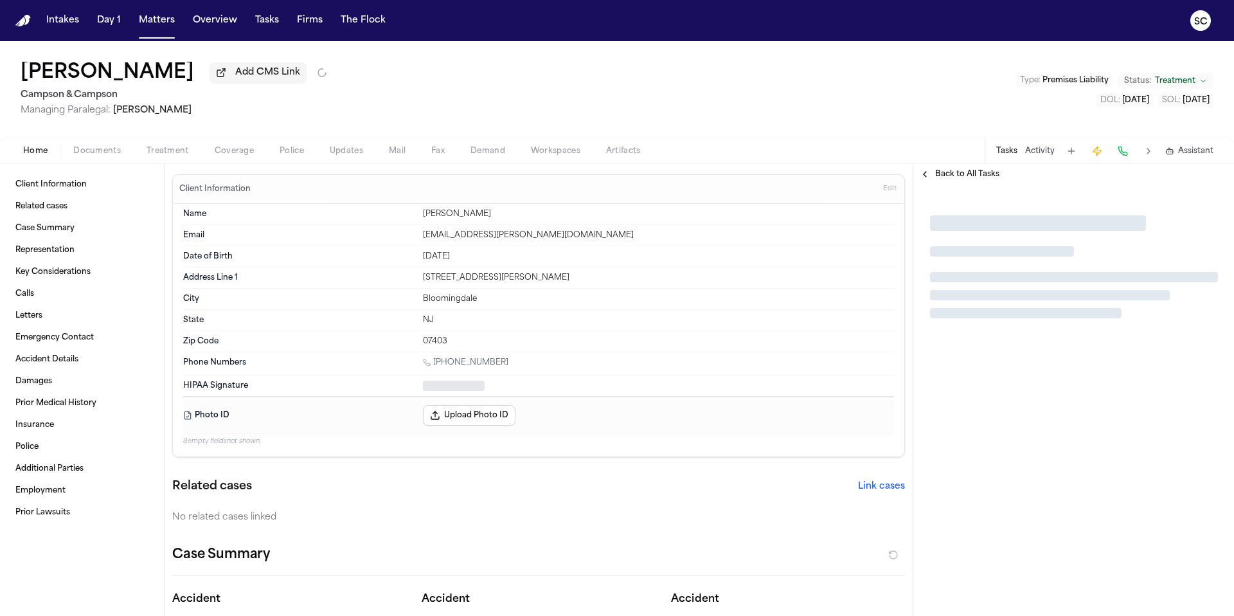
type textarea "*"
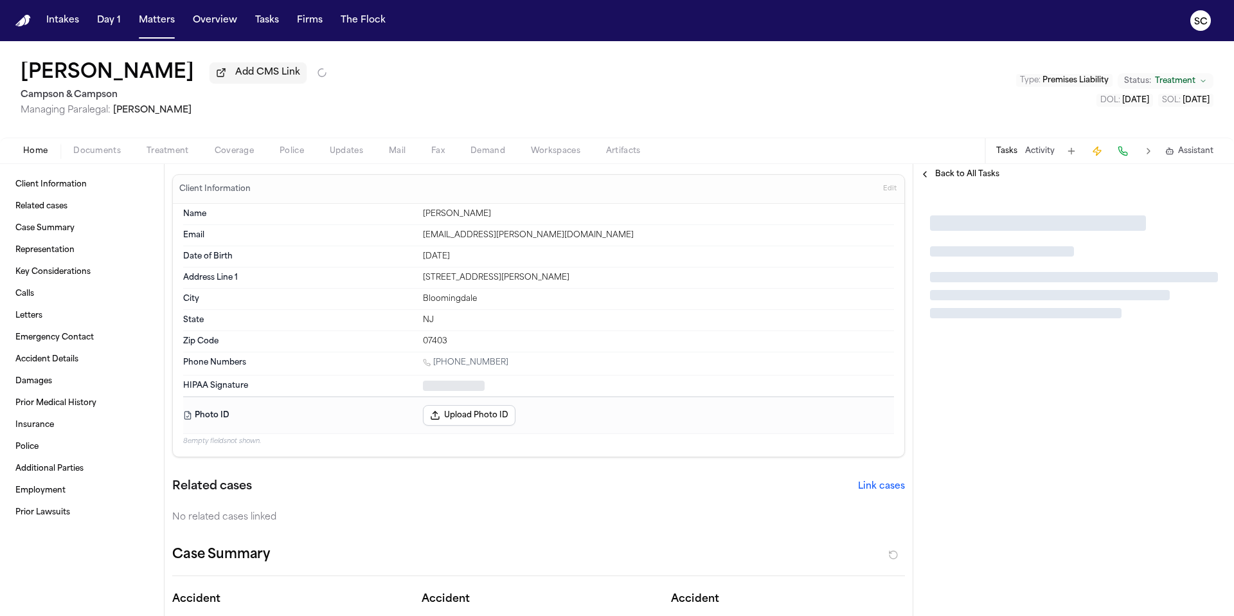
type textarea "*"
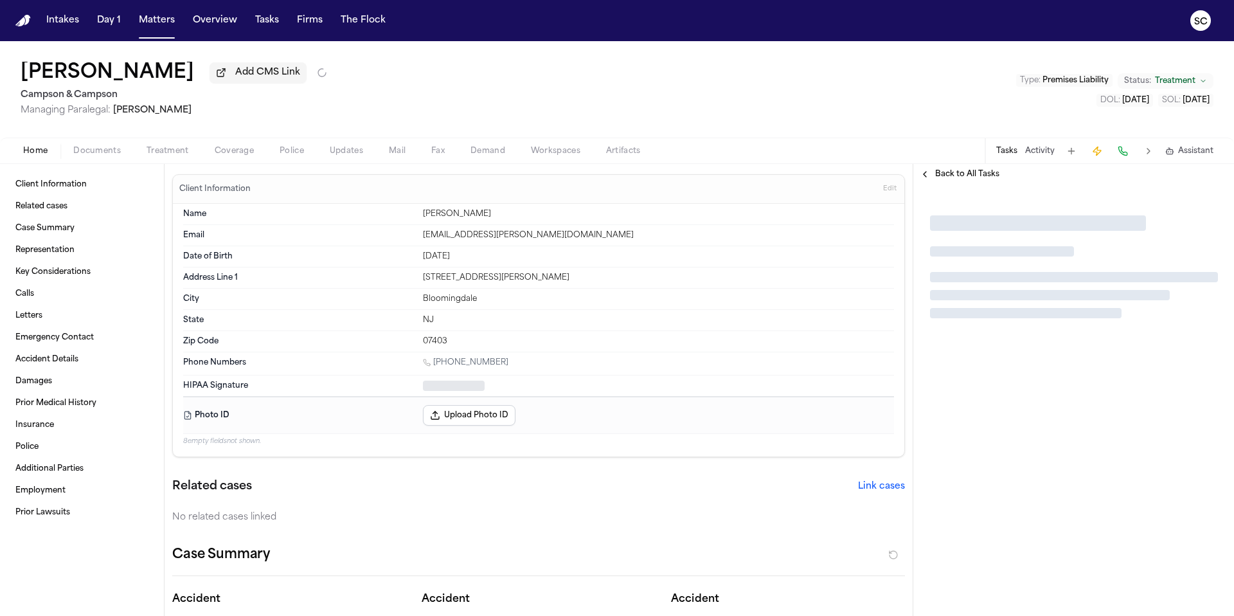
type textarea "*"
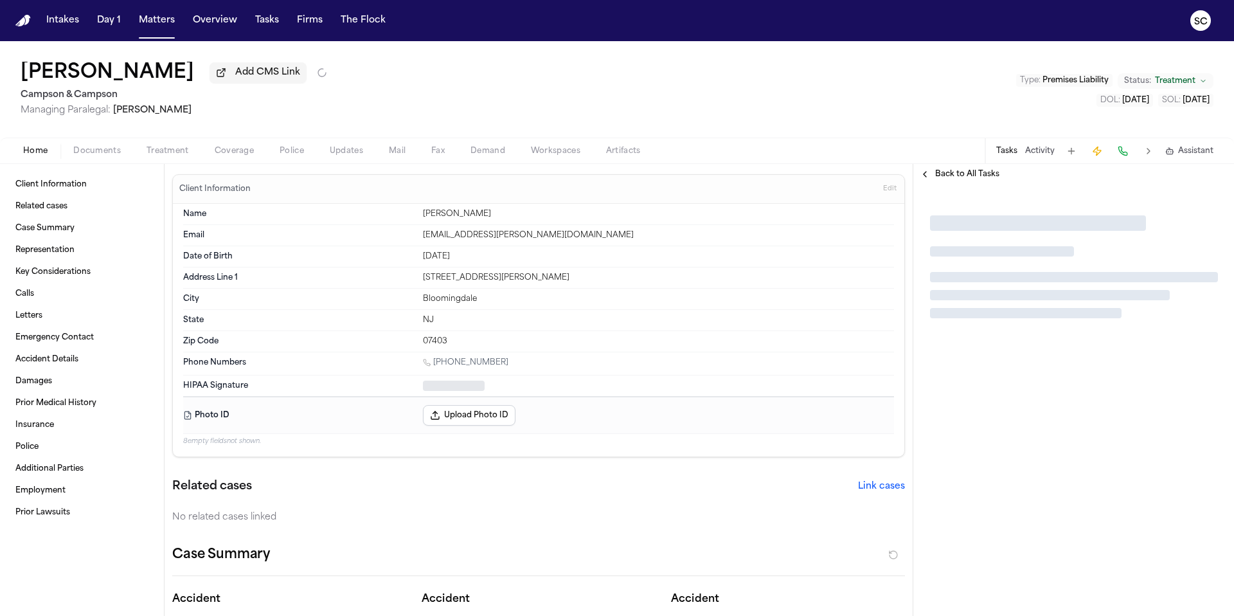
type textarea "*"
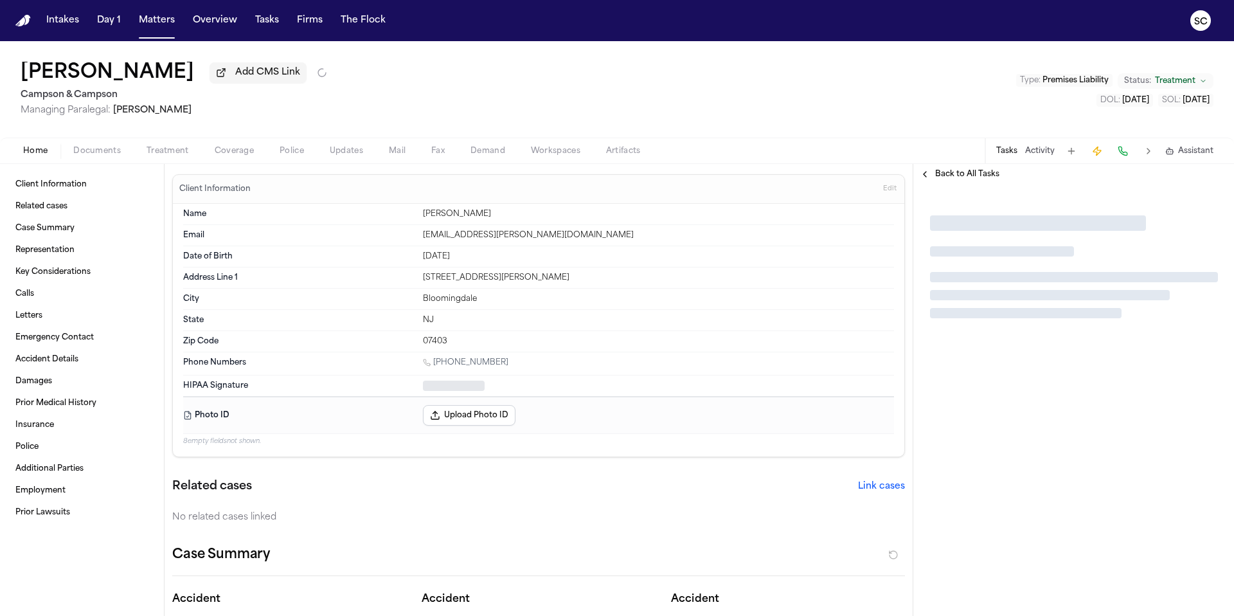
type textarea "*"
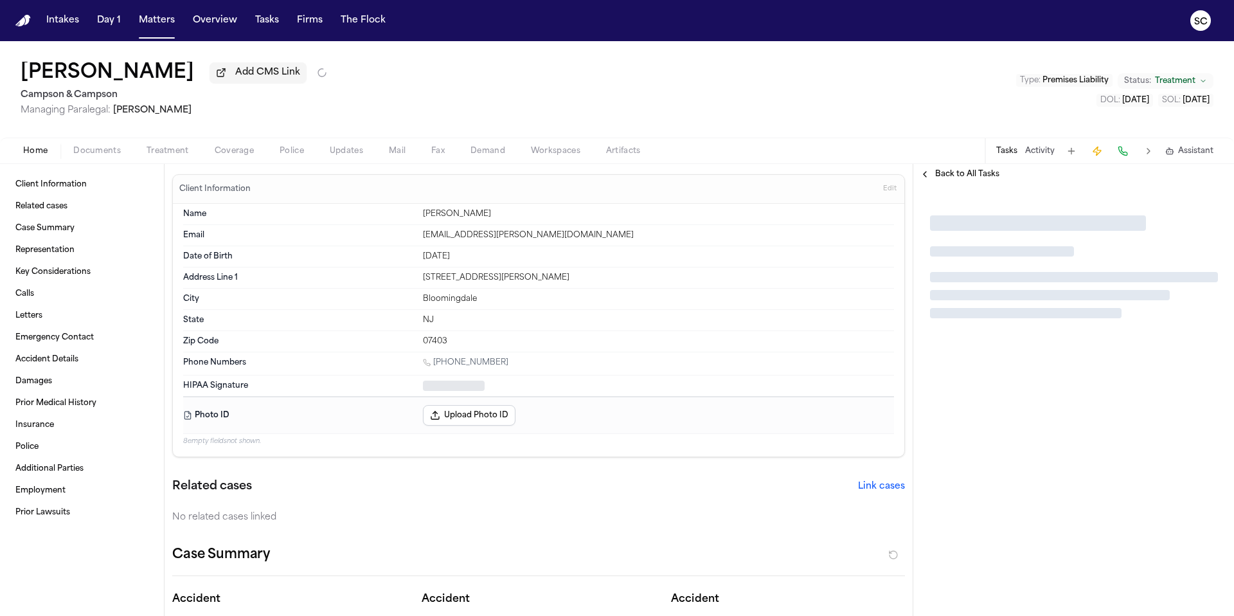
type textarea "*"
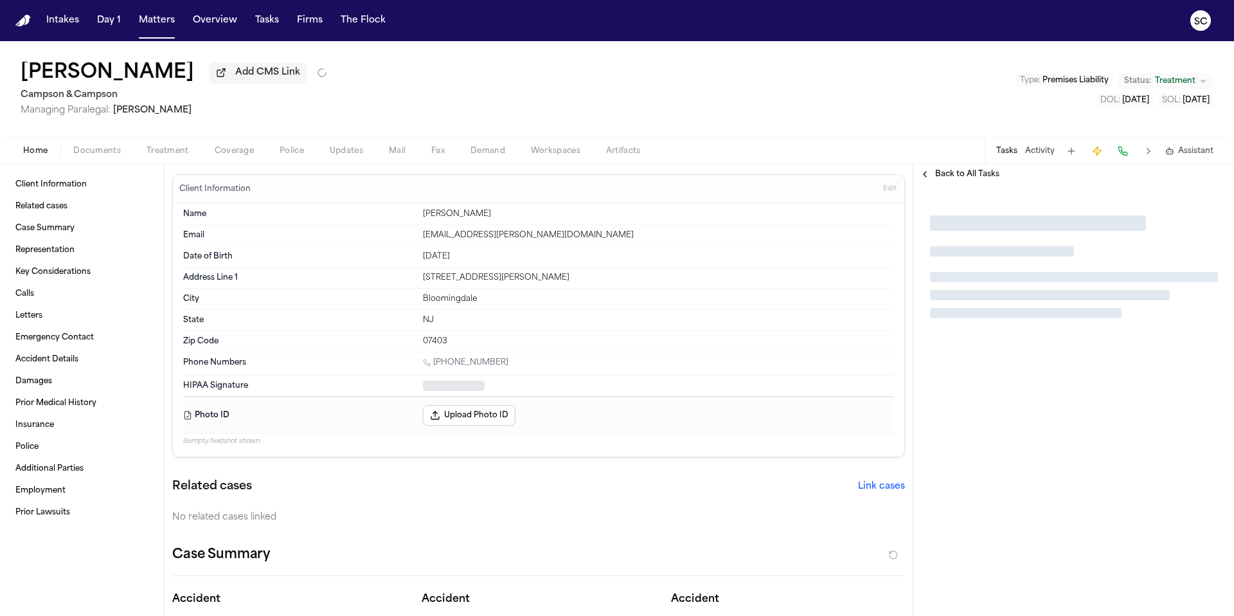
type textarea "*"
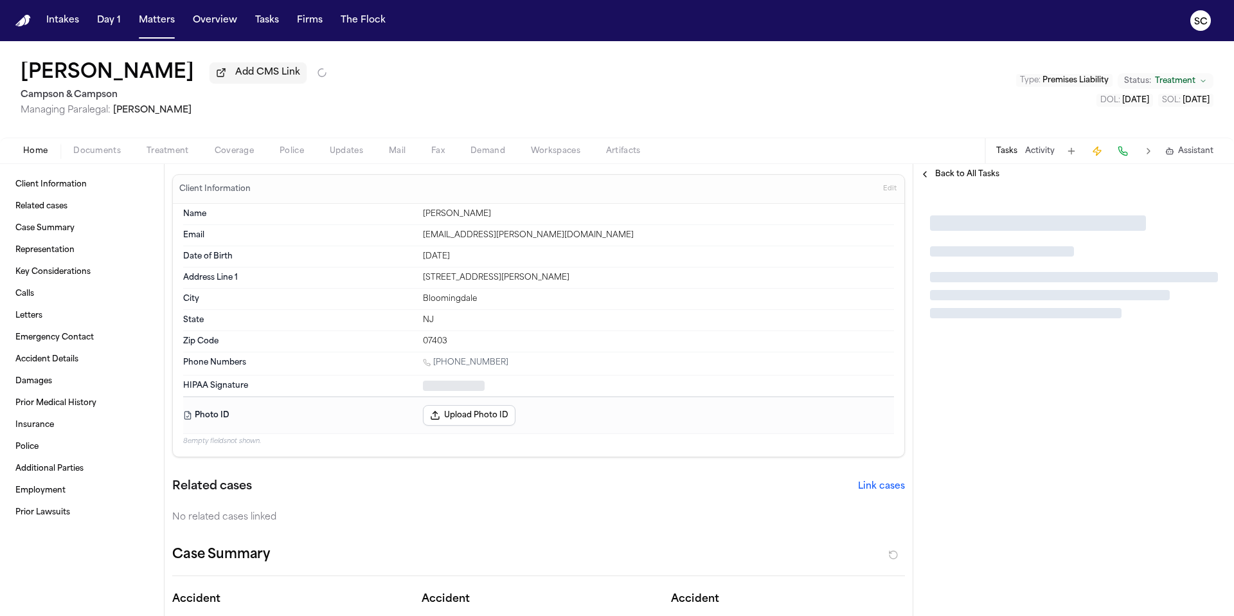
type textarea "*"
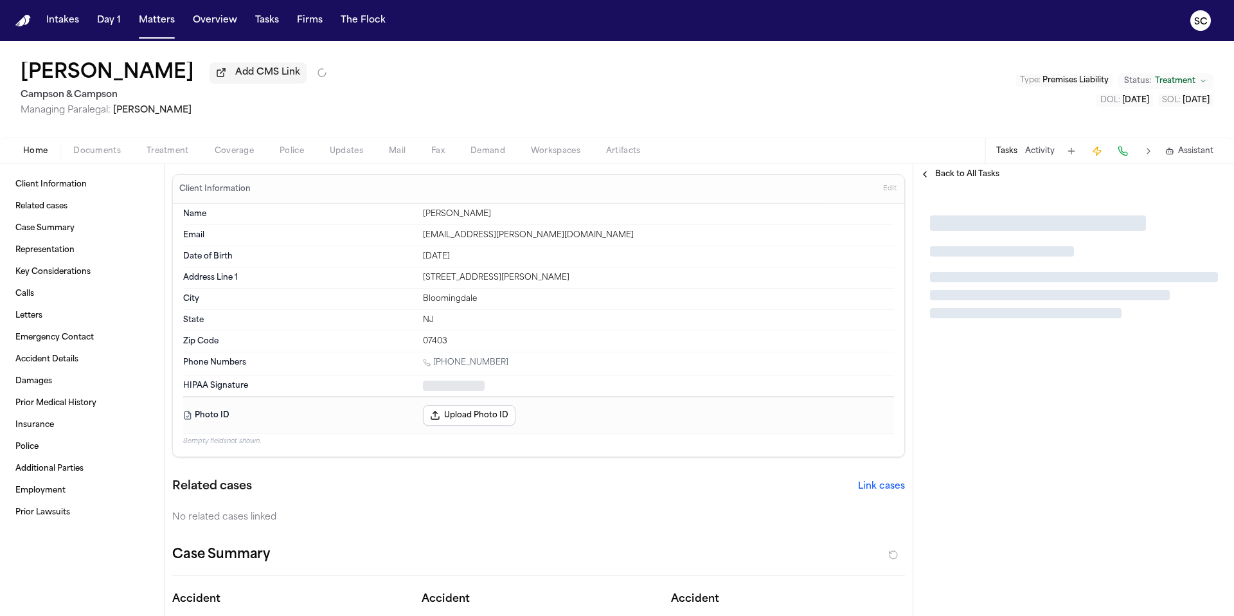
type textarea "*"
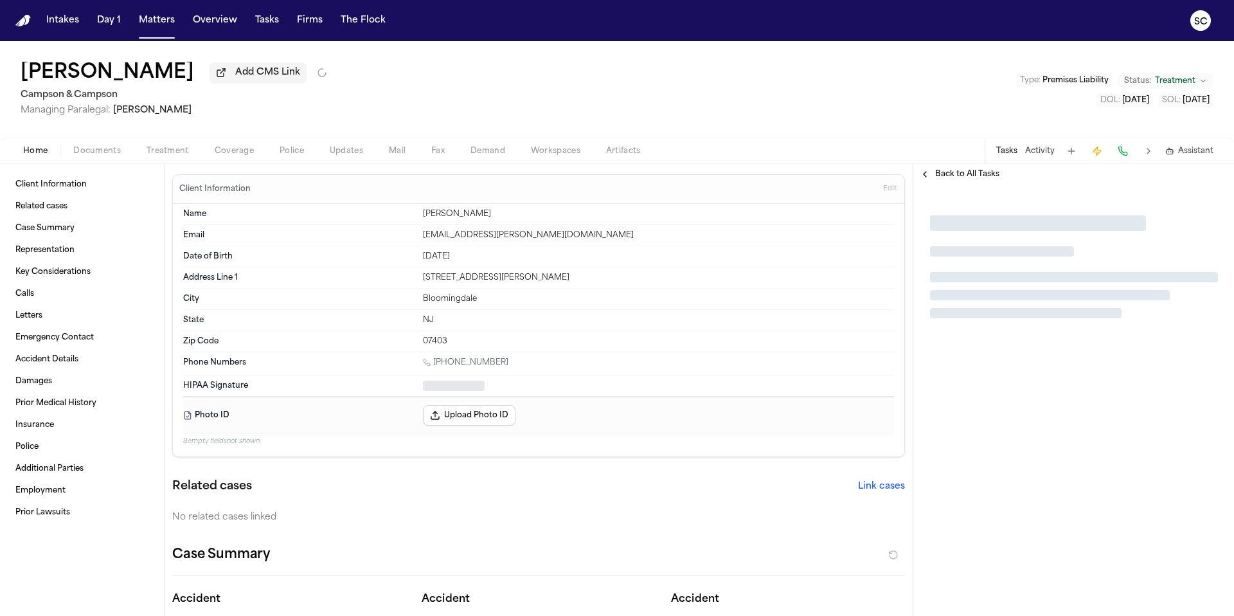
type textarea "*"
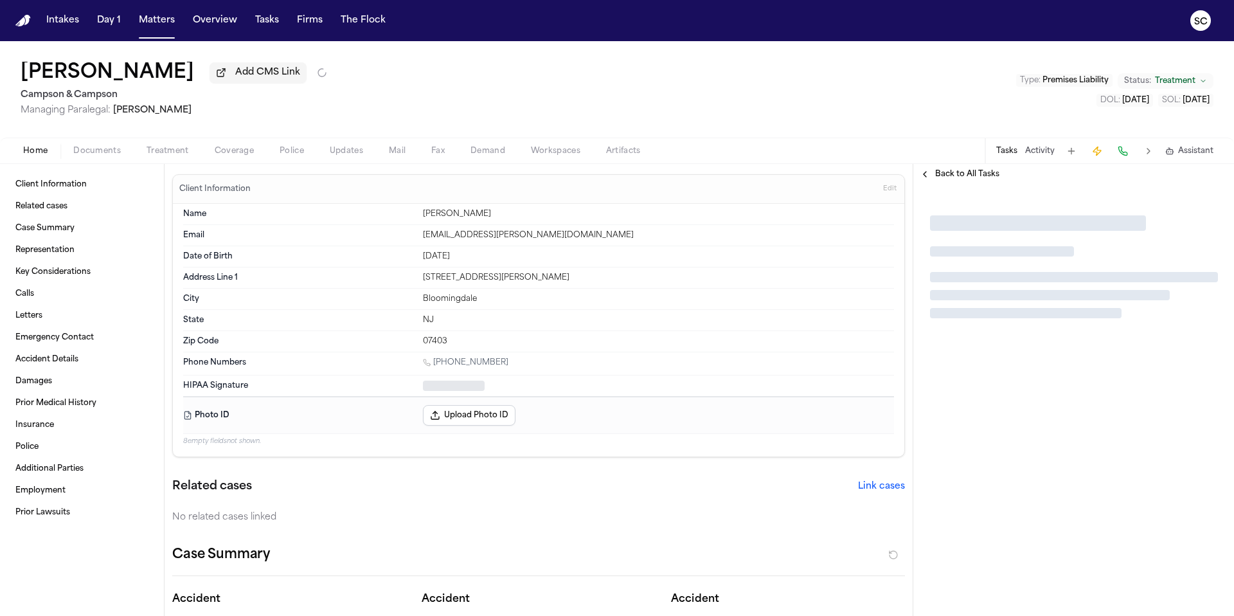
type textarea "*"
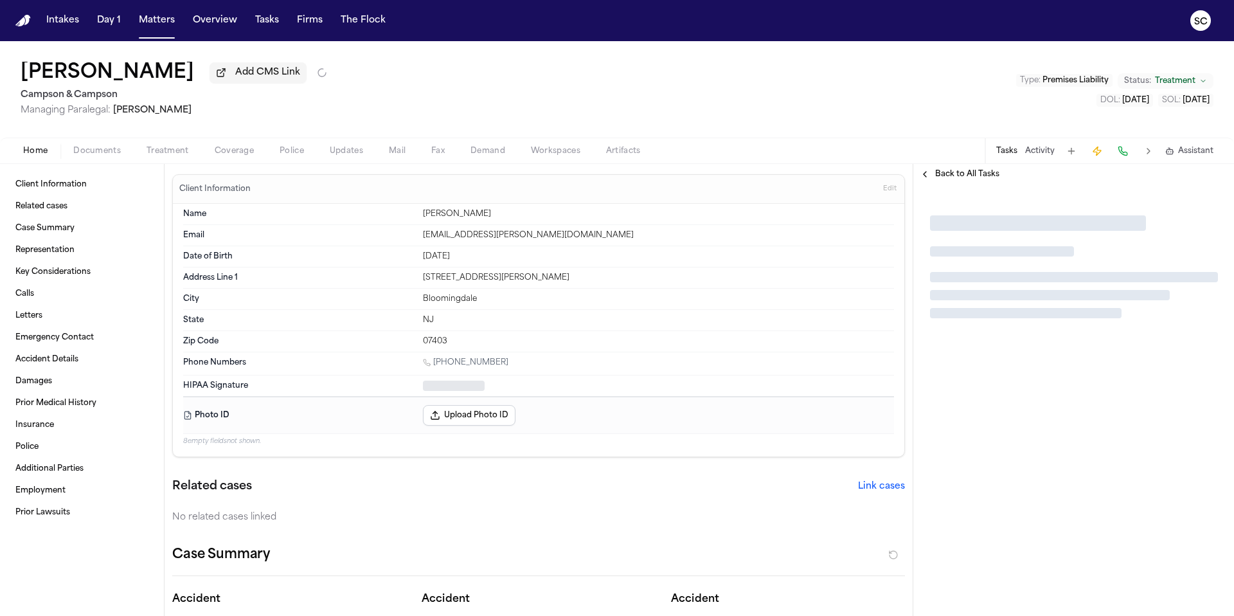
type textarea "*"
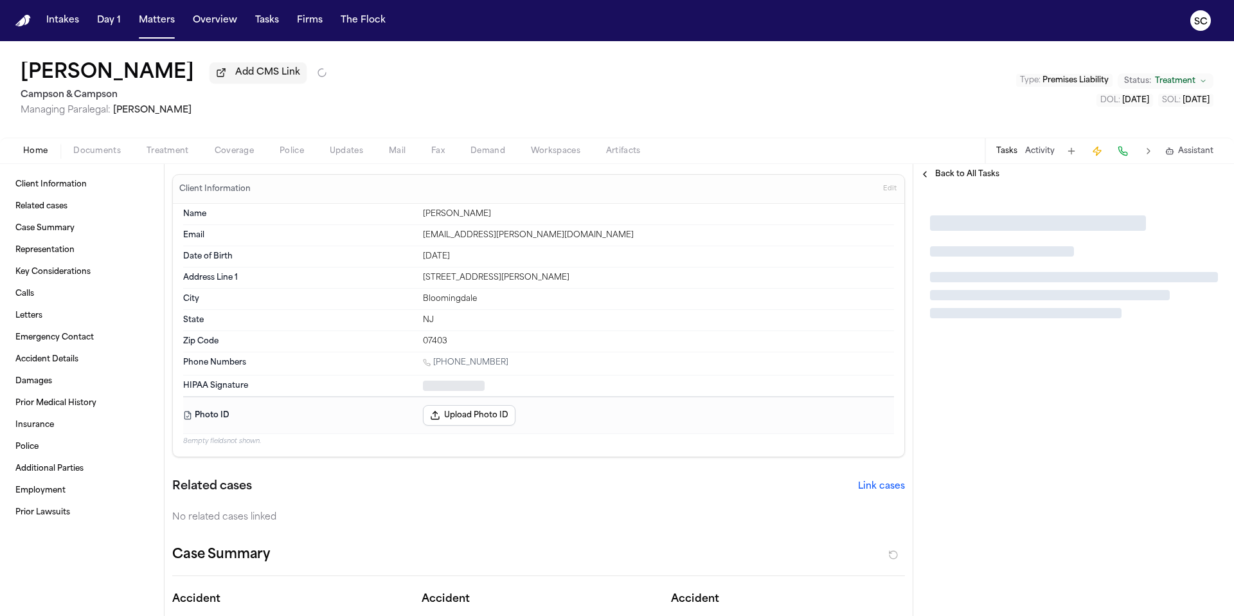
type textarea "*"
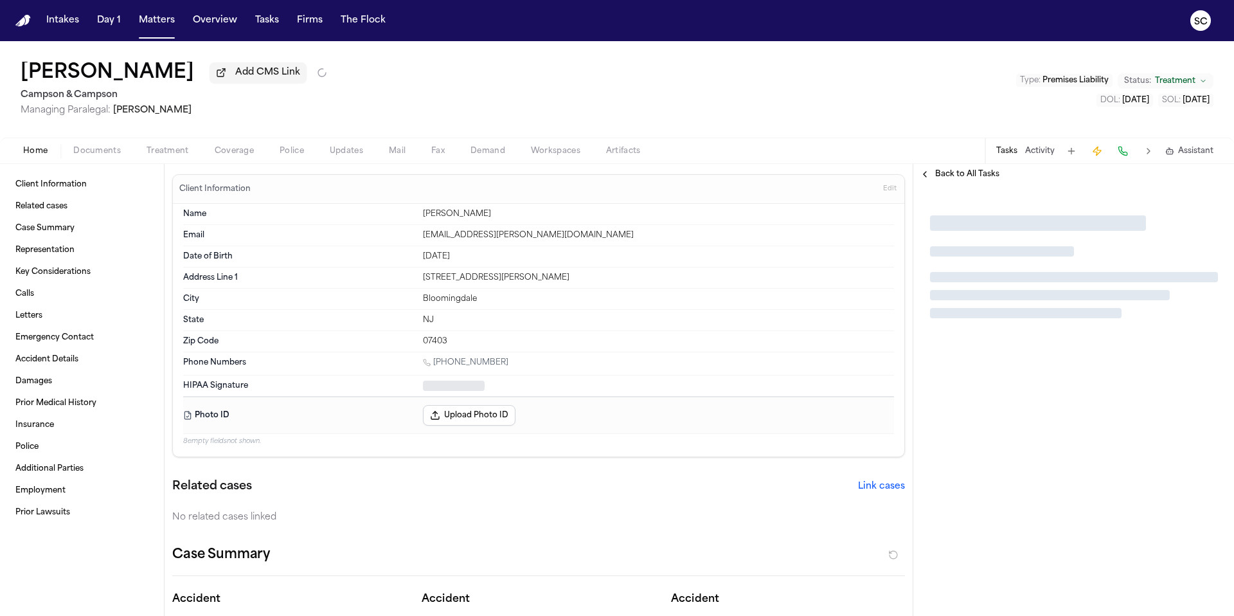
type textarea "*"
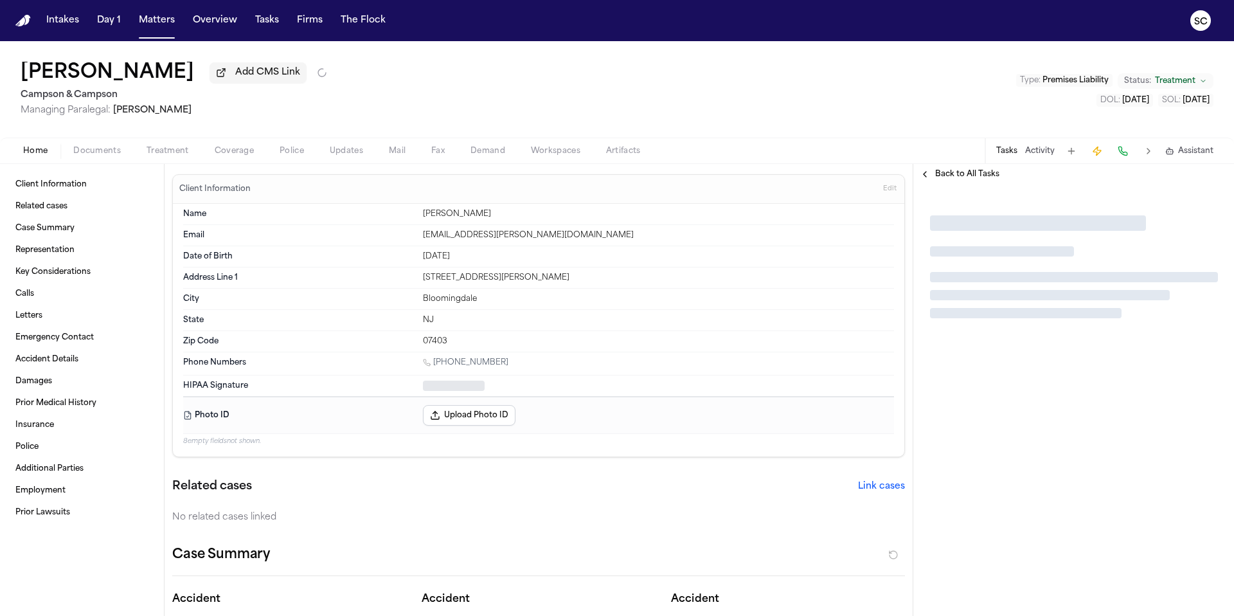
type textarea "*"
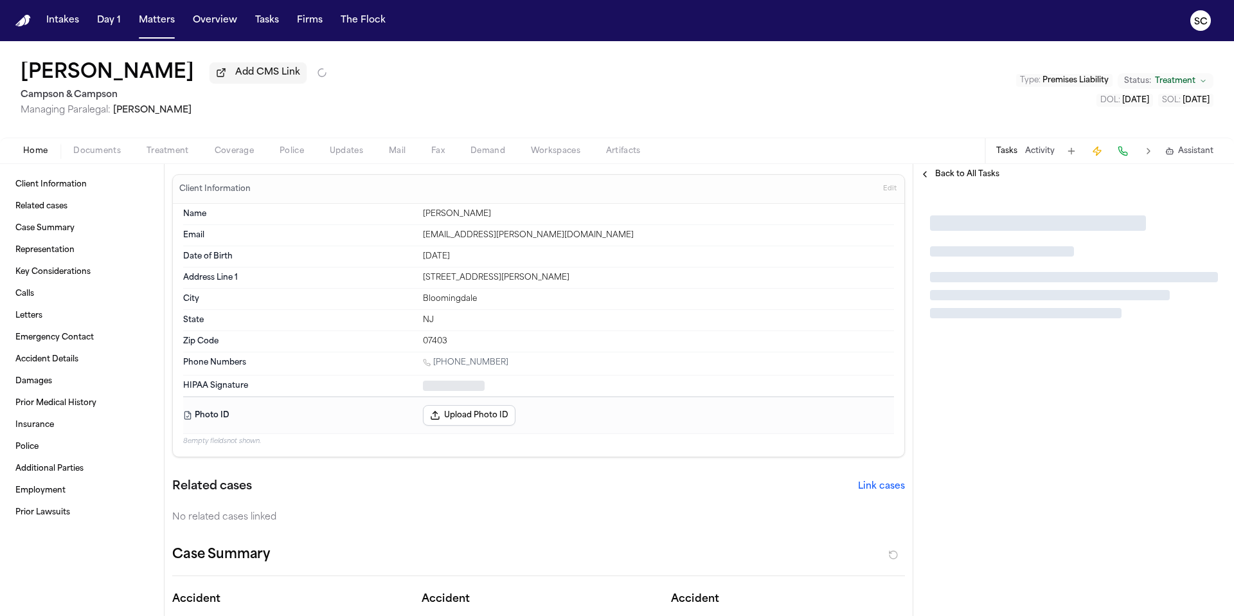
type textarea "*"
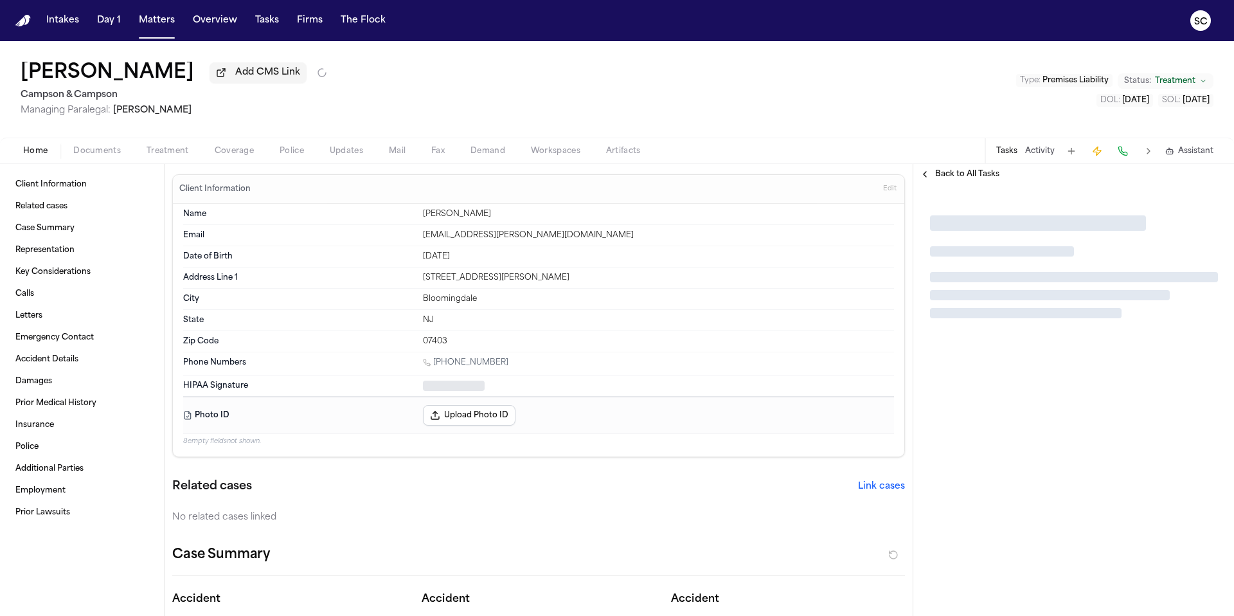
type textarea "*"
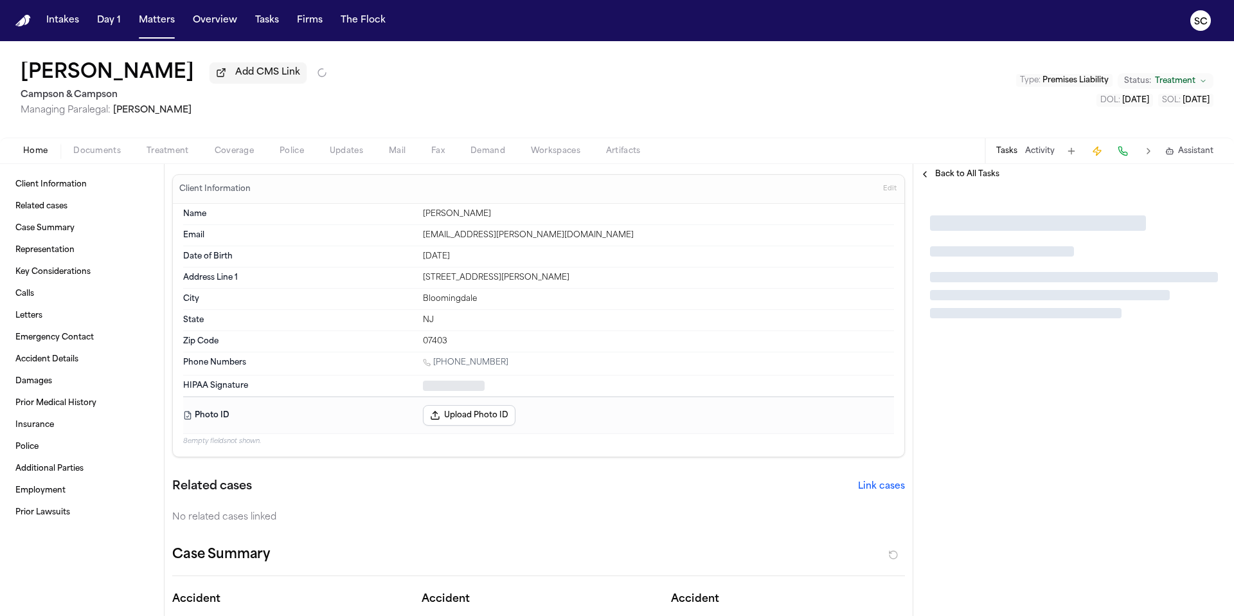
type textarea "*"
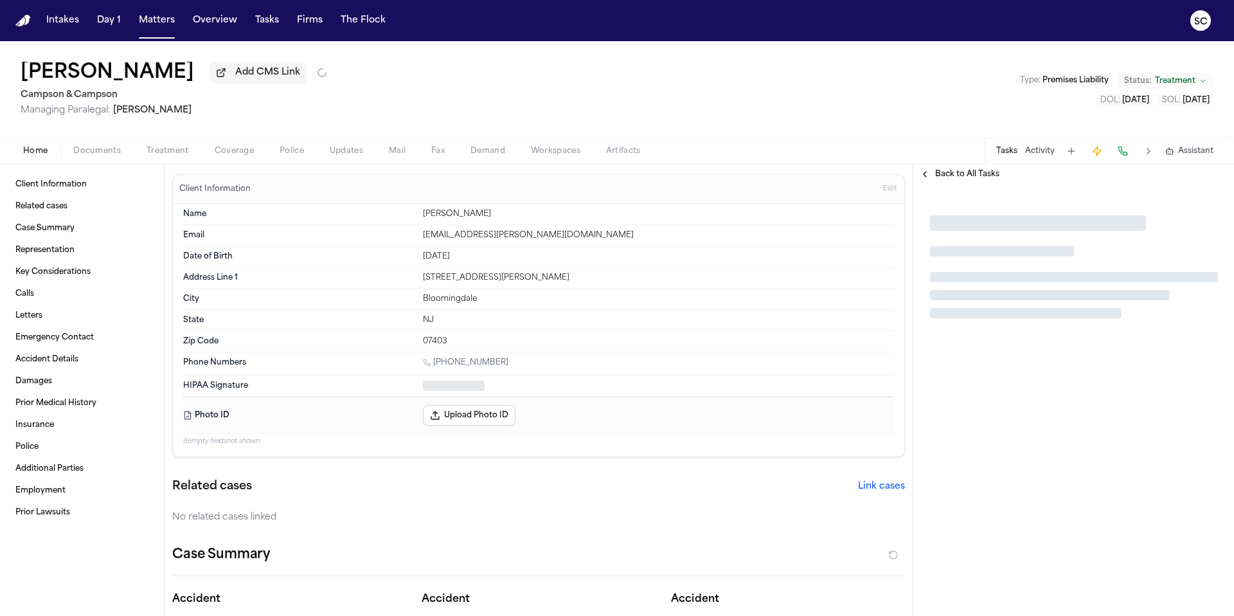
type textarea "*"
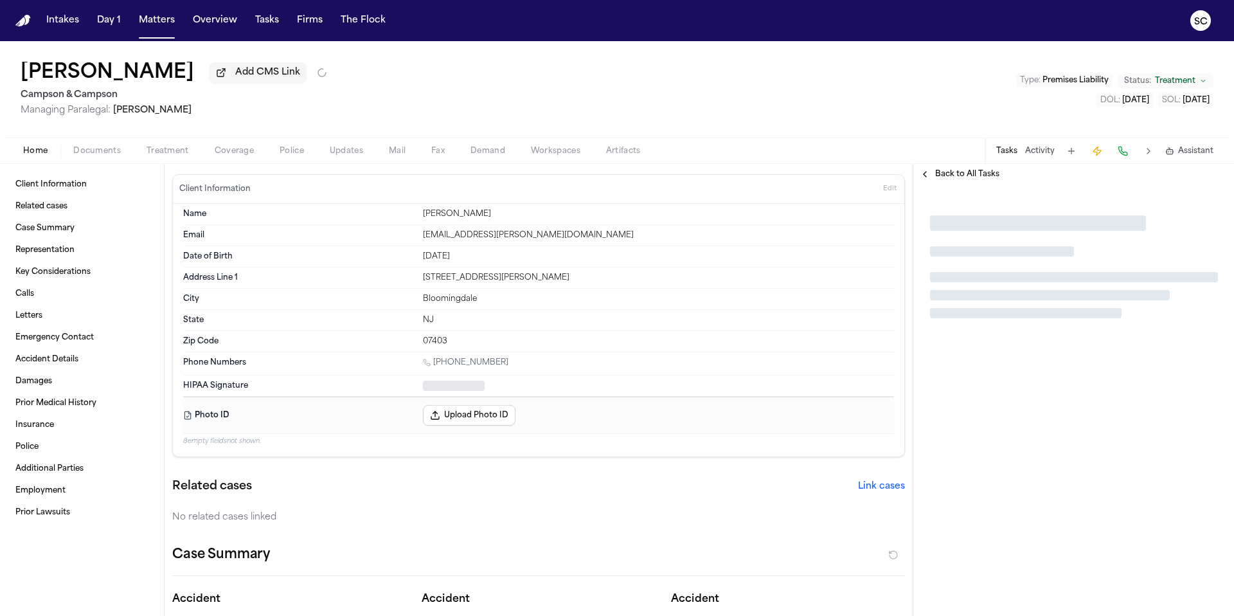
type textarea "*"
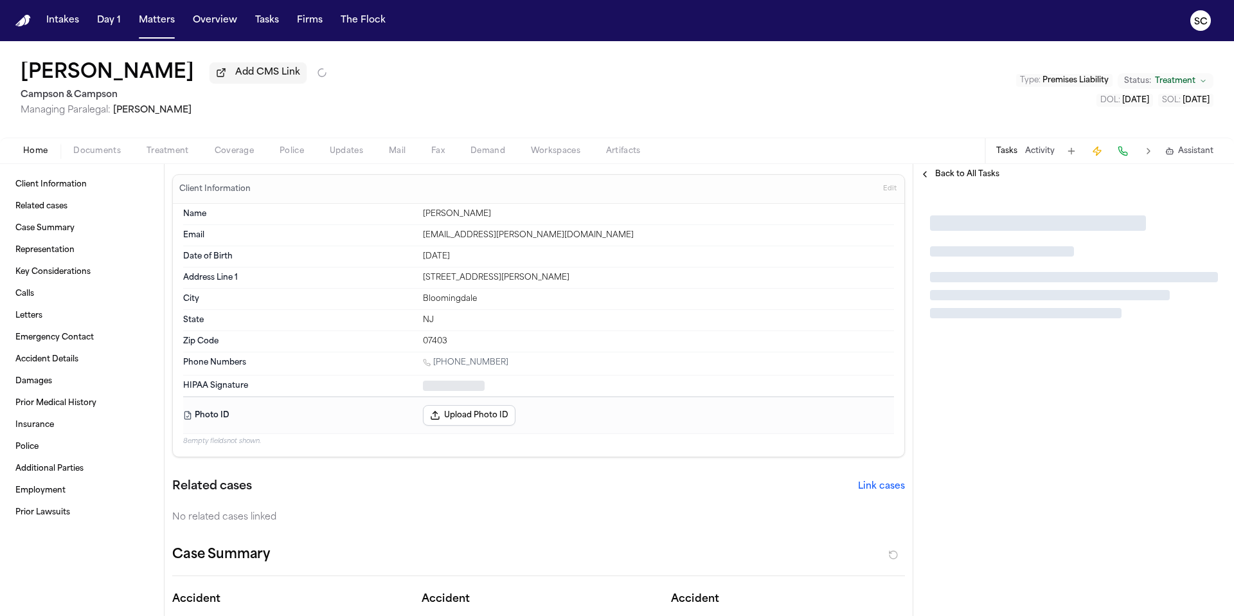
type textarea "*"
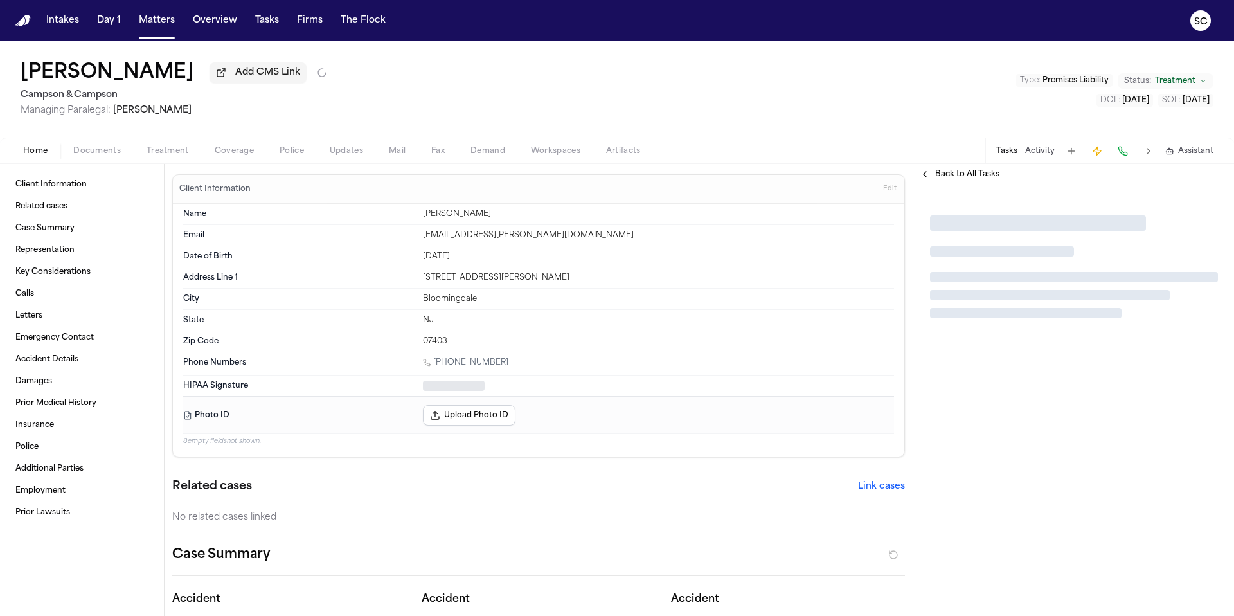
type textarea "*"
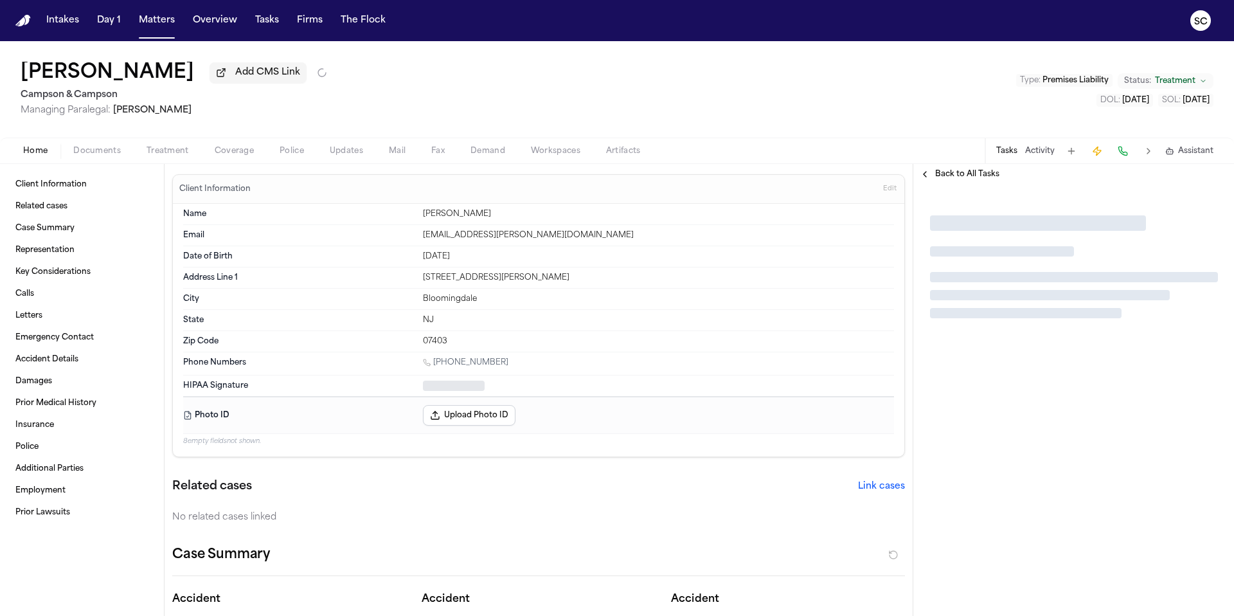
type textarea "*"
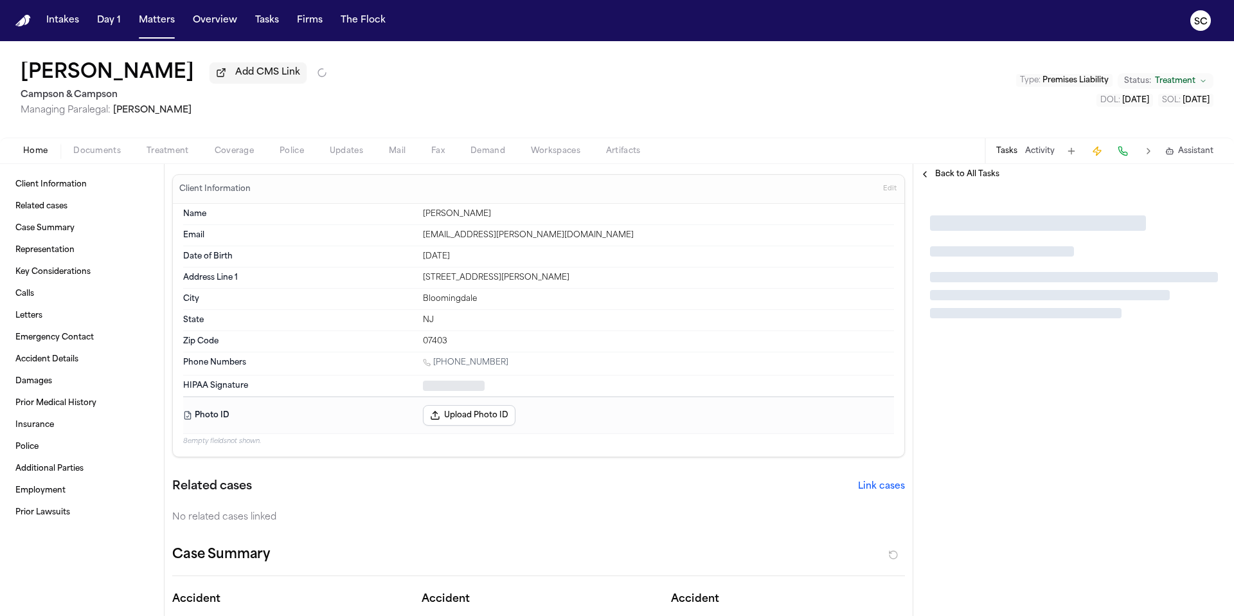
type textarea "*"
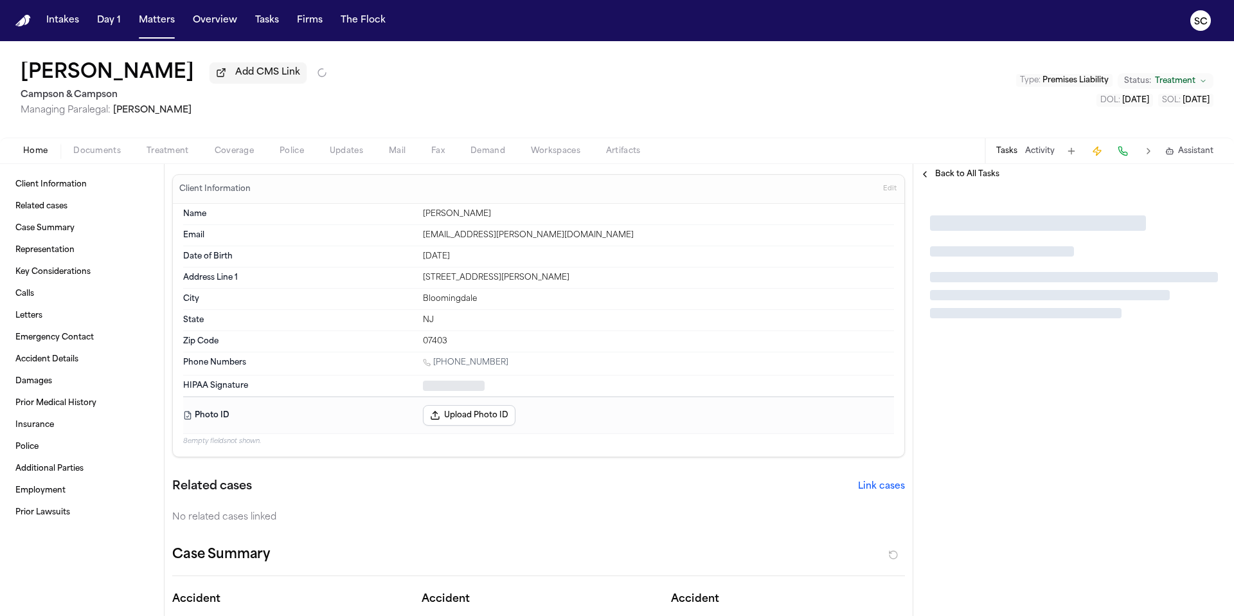
type textarea "*"
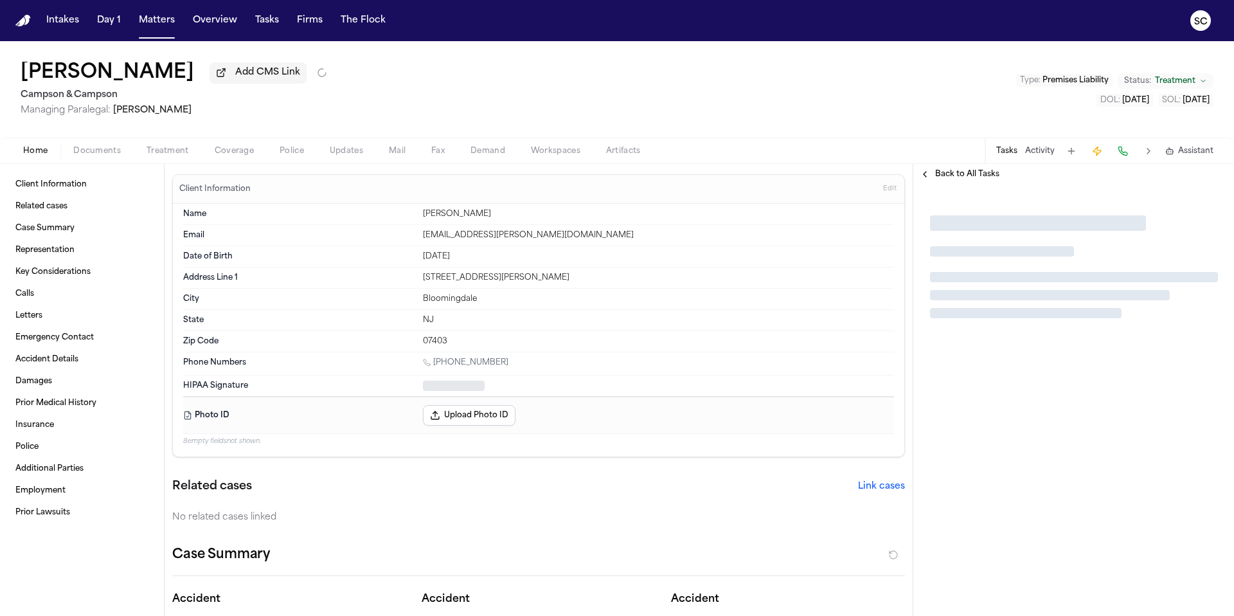
type textarea "*"
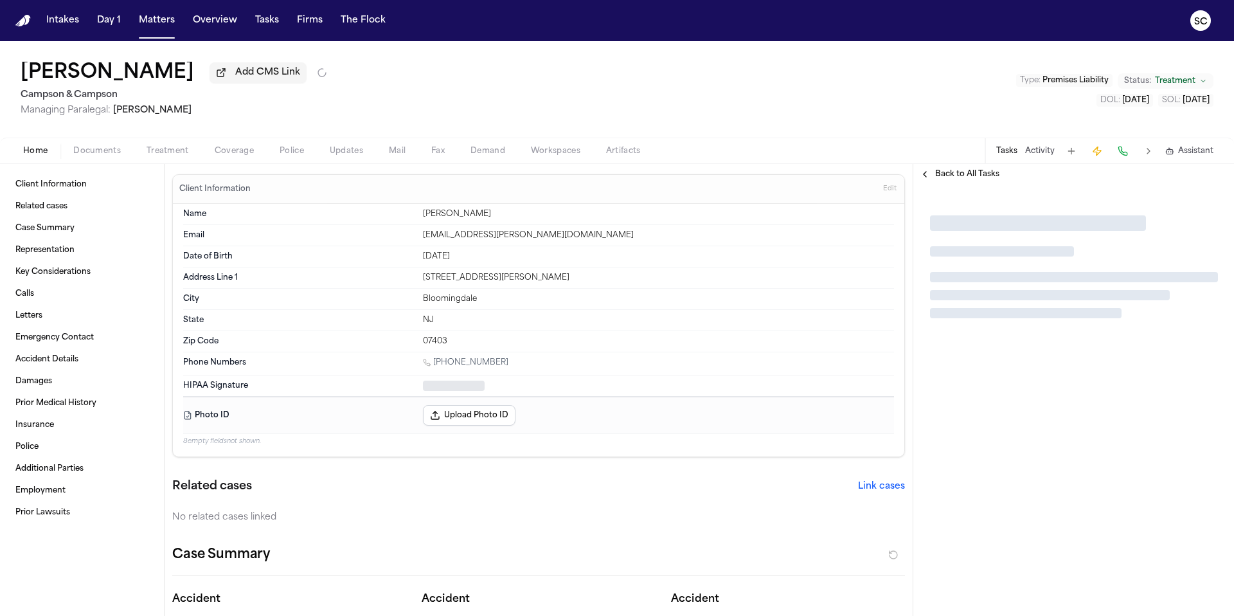
type textarea "*"
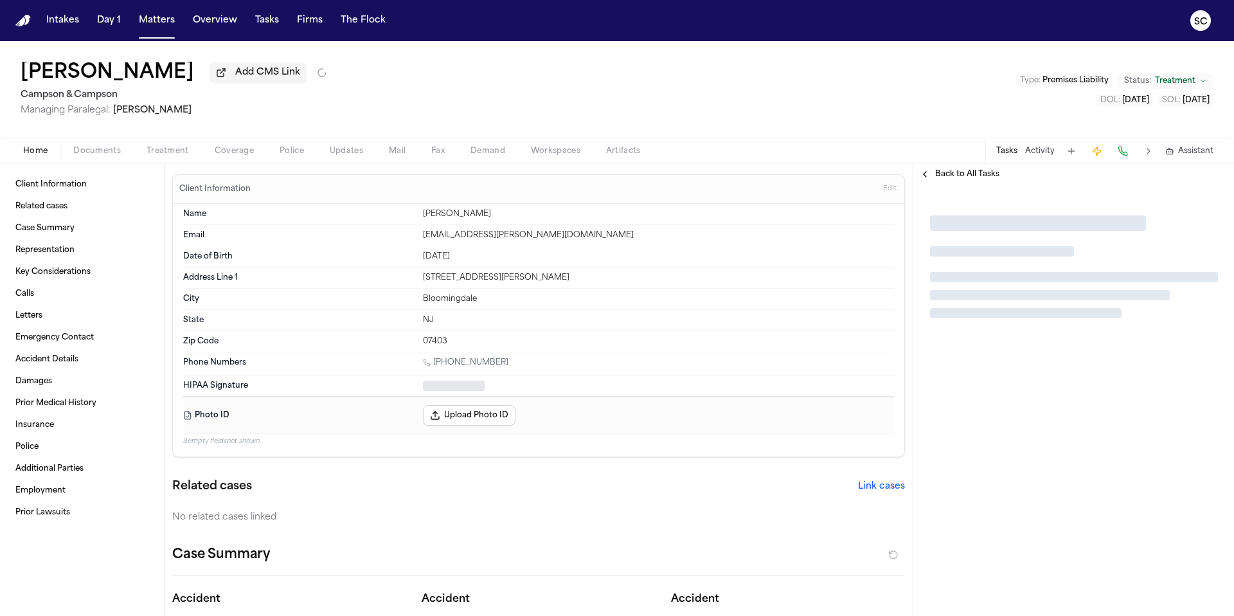
type textarea "*"
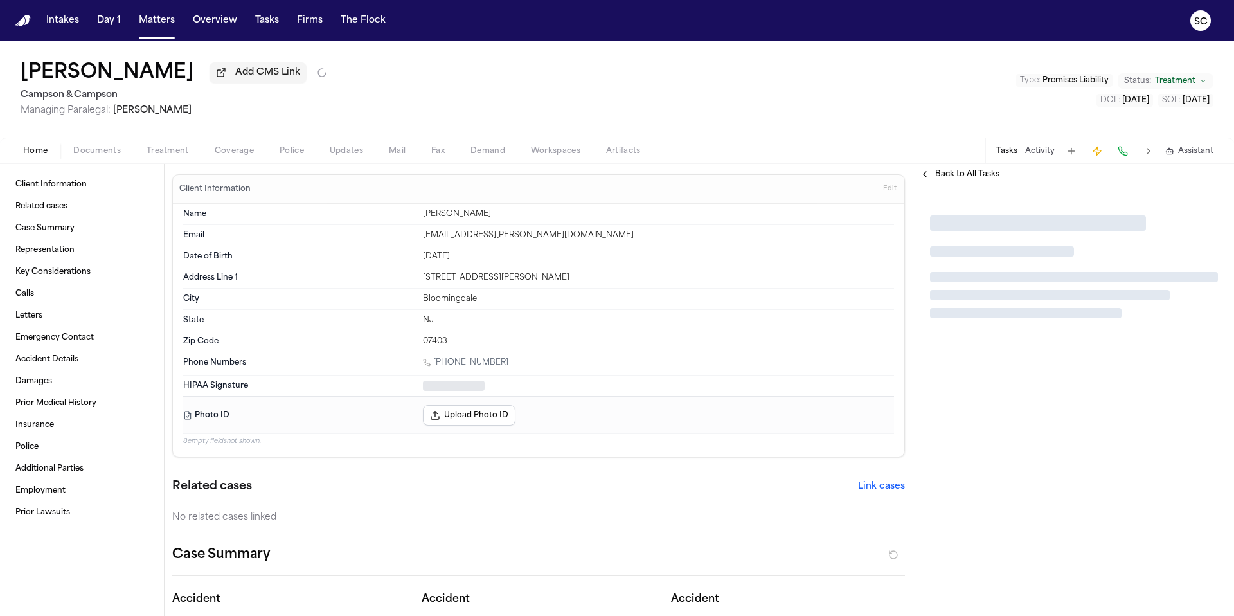
type textarea "*"
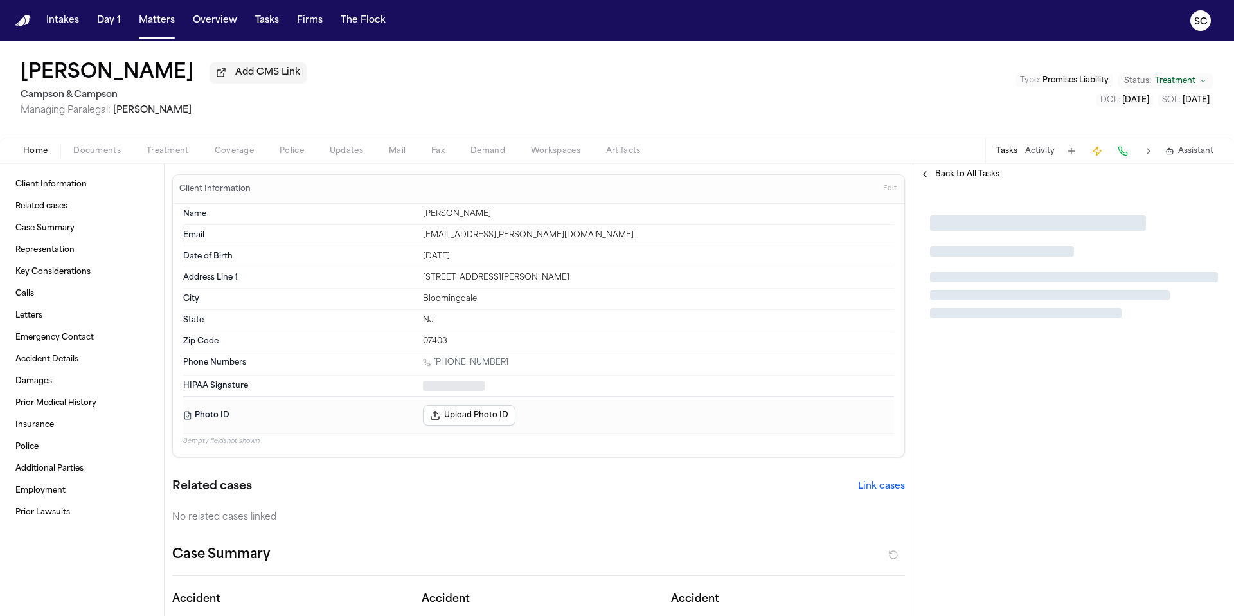
type textarea "*"
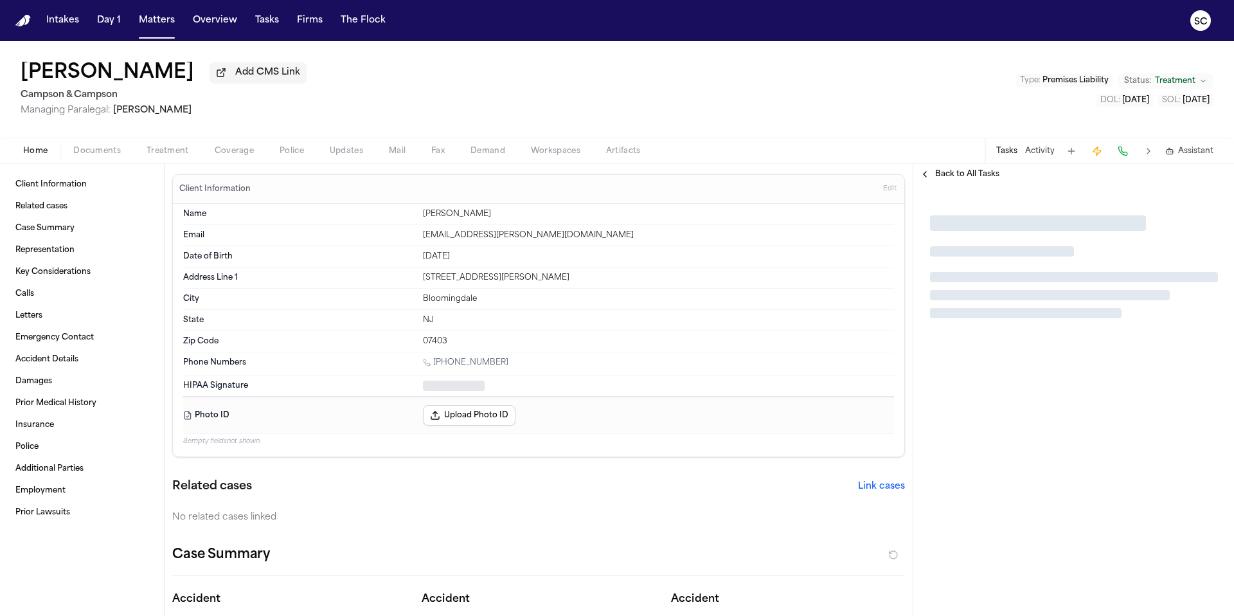
type textarea "*"
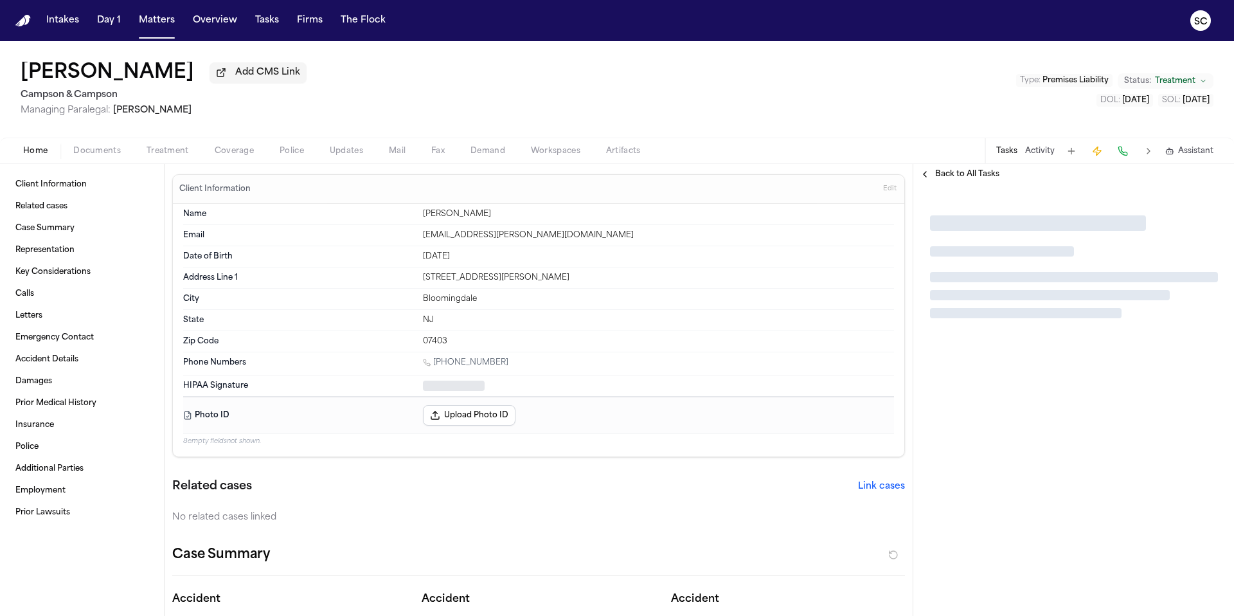
type textarea "*"
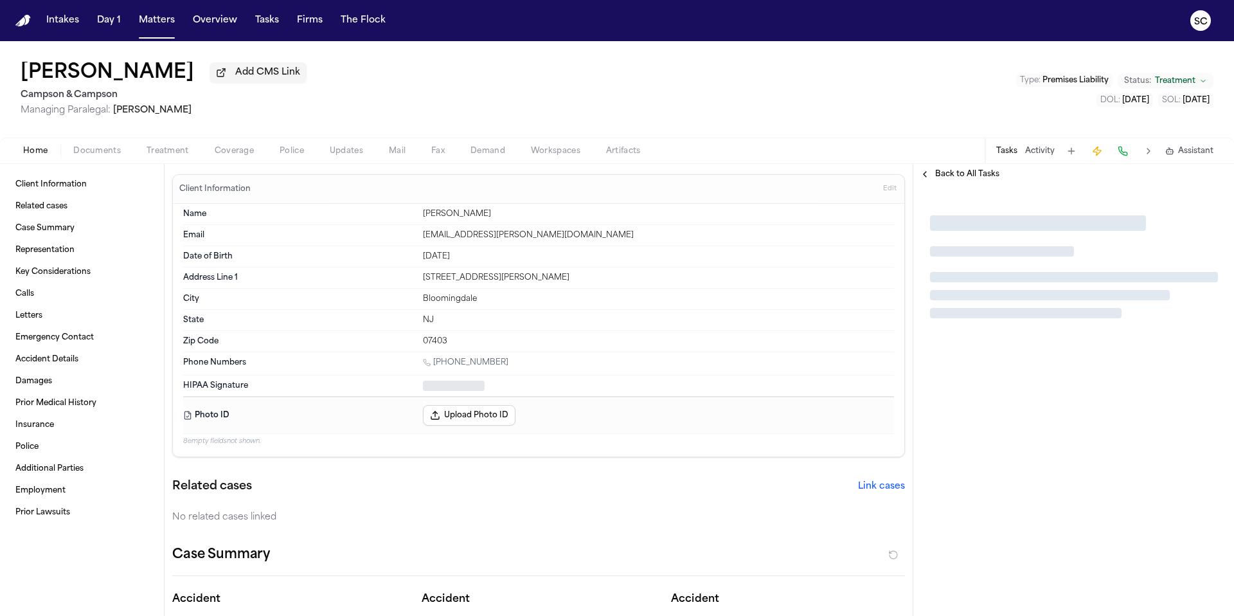
type textarea "*"
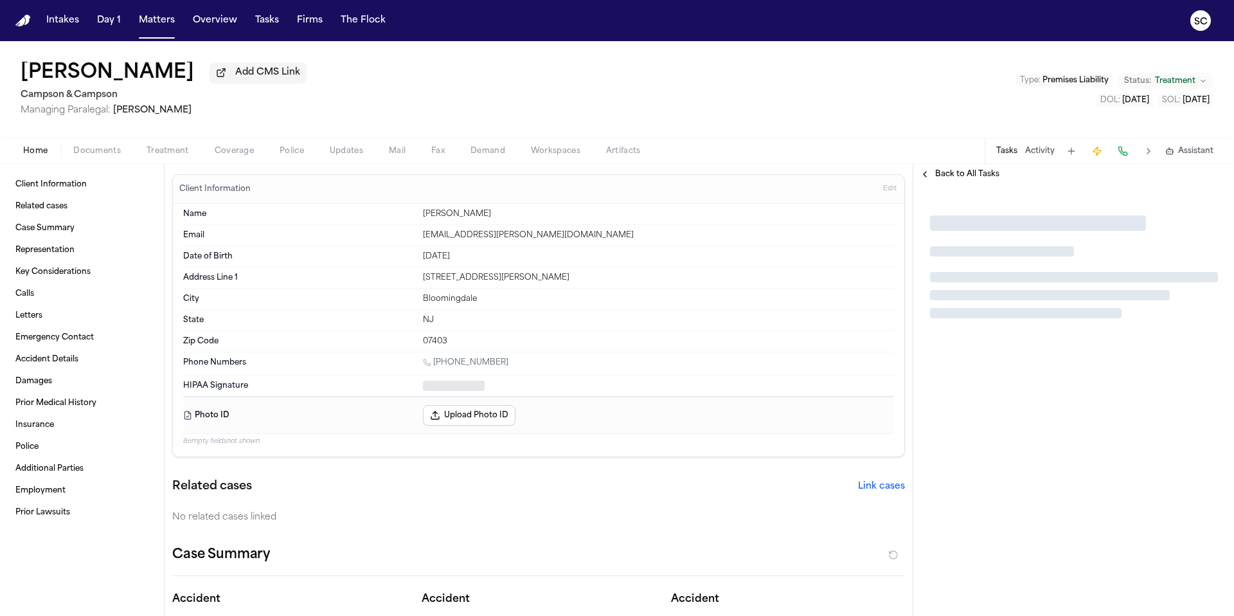
type textarea "*"
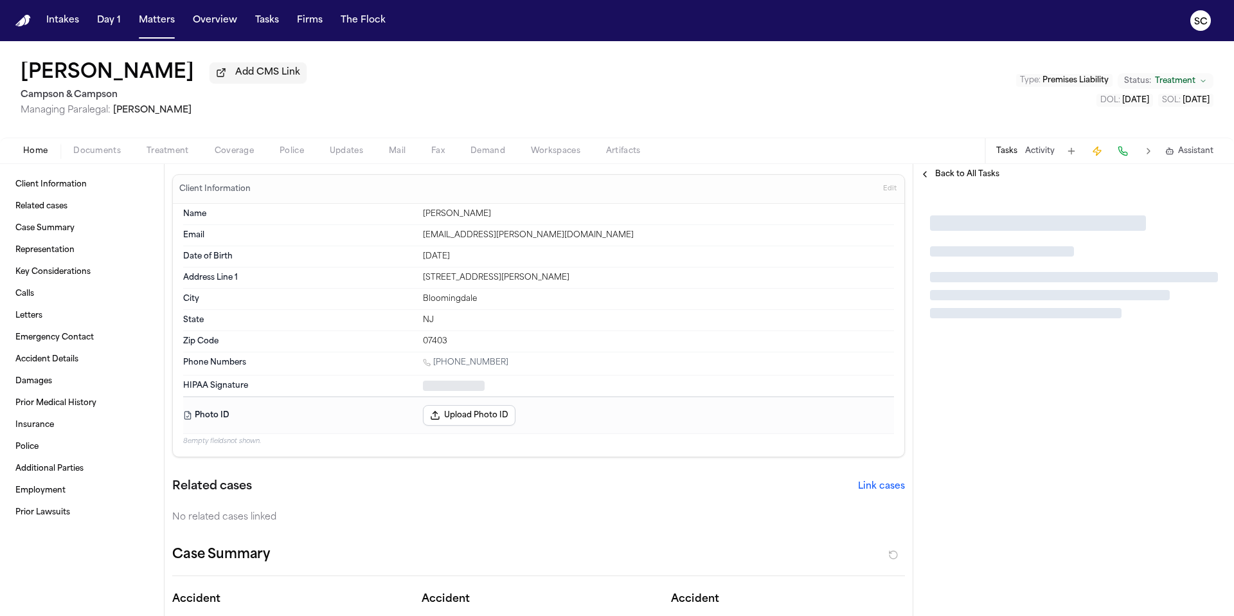
type textarea "*"
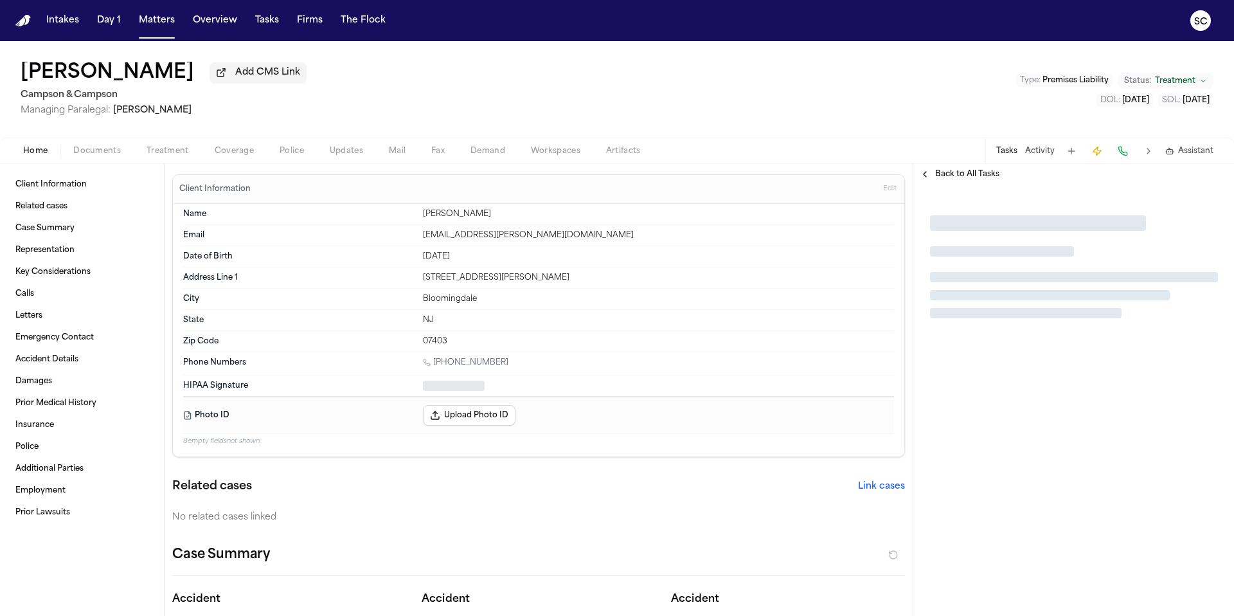
type textarea "*"
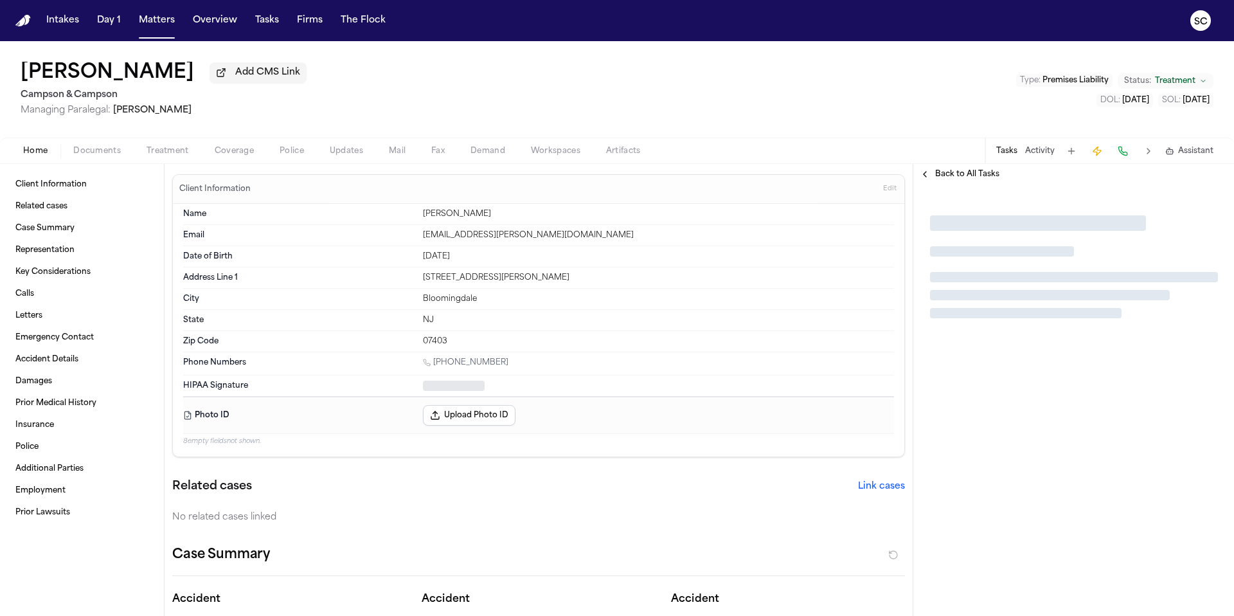
type textarea "*"
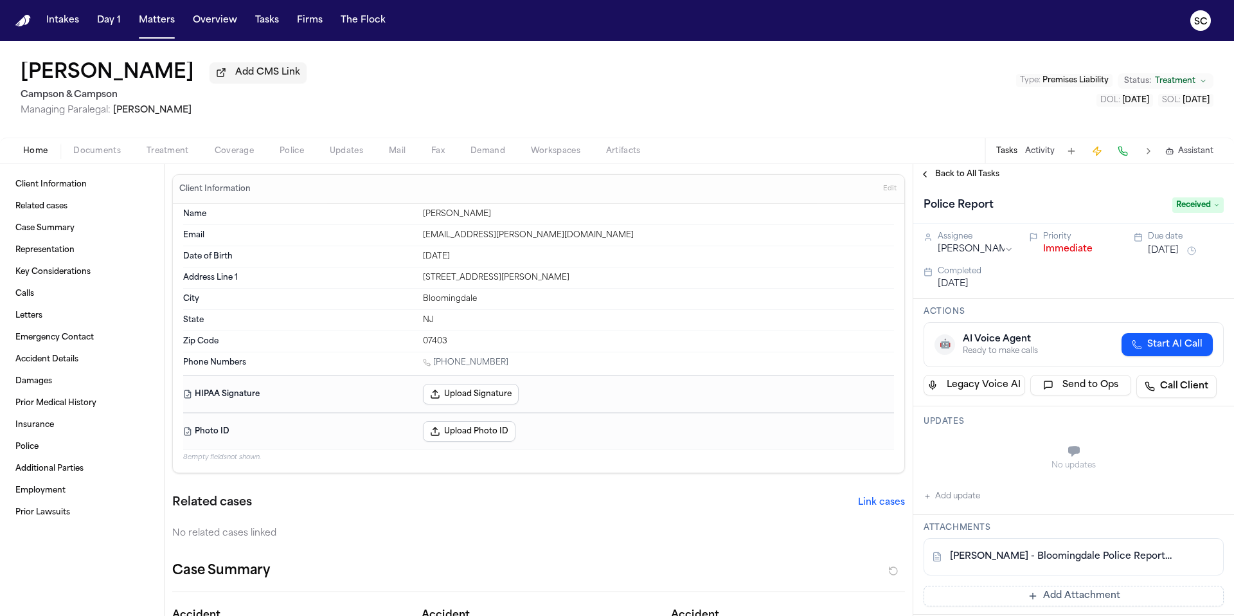
click at [93, 150] on span "Documents" at bounding box center [97, 151] width 48 height 10
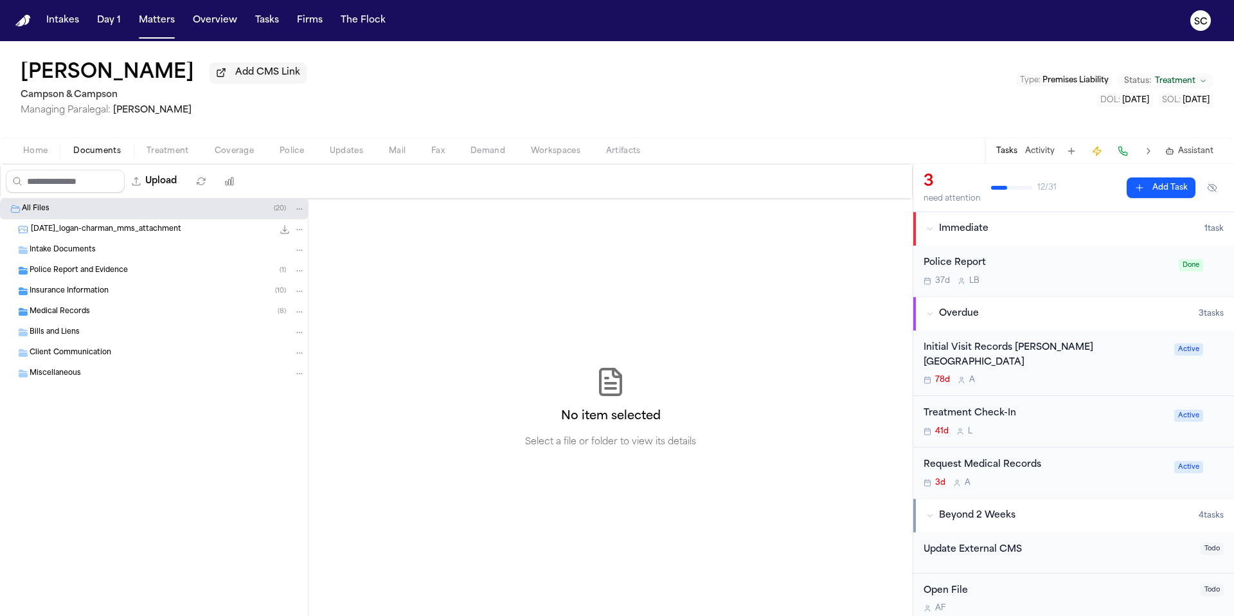
click at [79, 276] on span "Police Report and Evidence" at bounding box center [79, 271] width 98 height 11
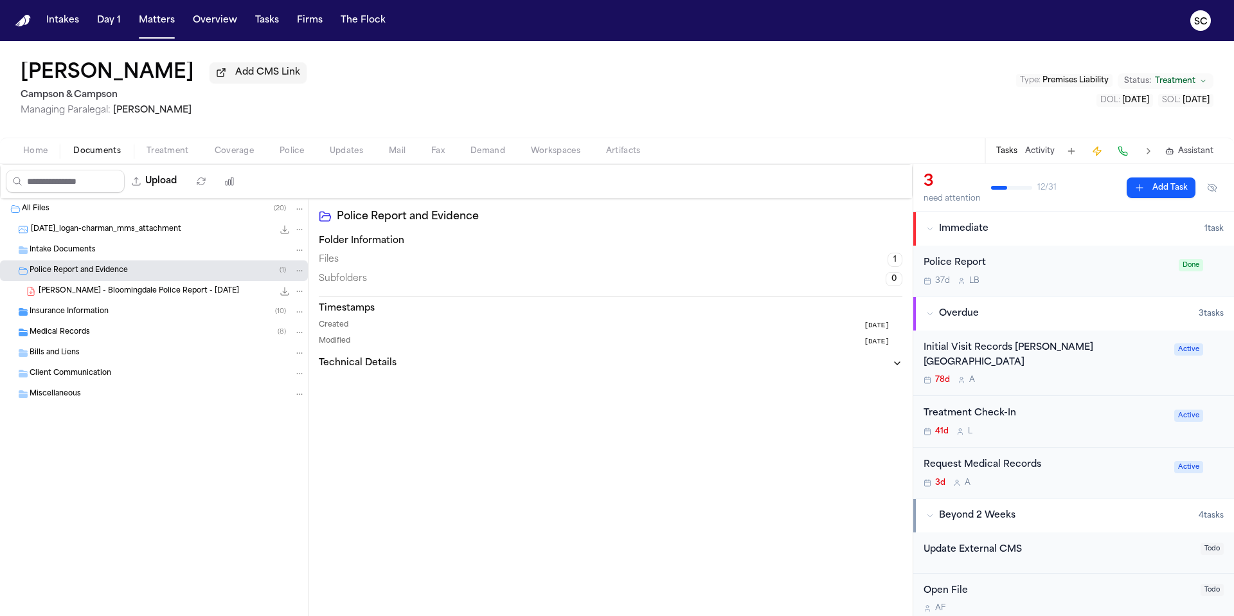
click at [1047, 275] on div "Police Report 37d L B" at bounding box center [1048, 271] width 248 height 30
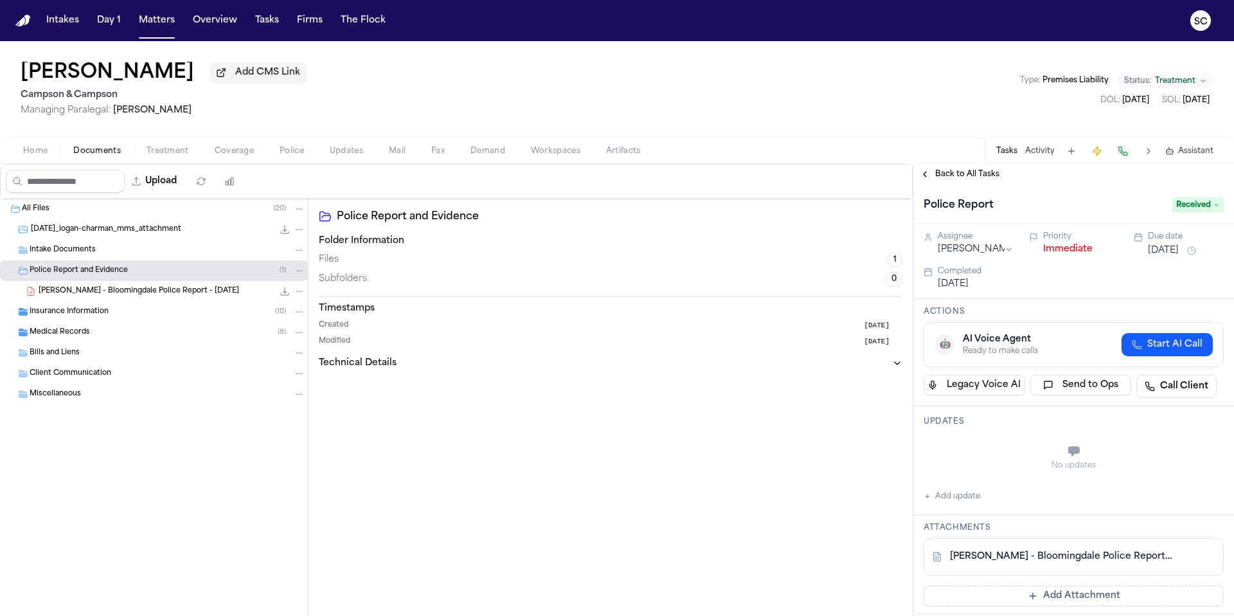
click at [1189, 202] on span "Received" at bounding box center [1198, 204] width 51 height 15
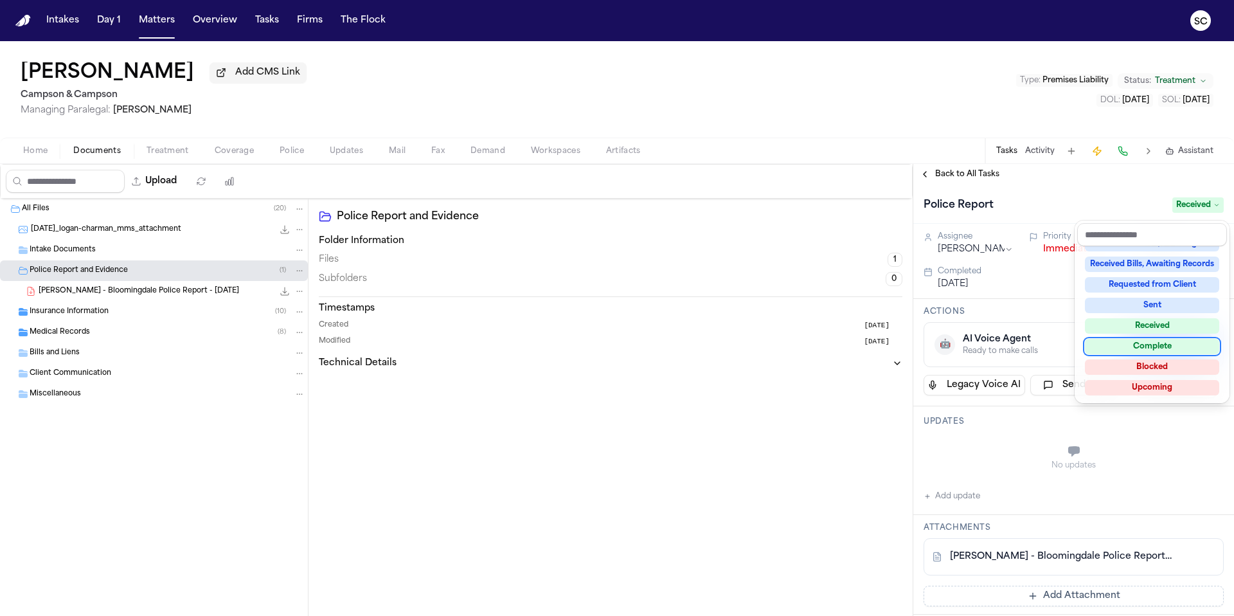
click at [1169, 349] on div "Complete" at bounding box center [1152, 346] width 134 height 15
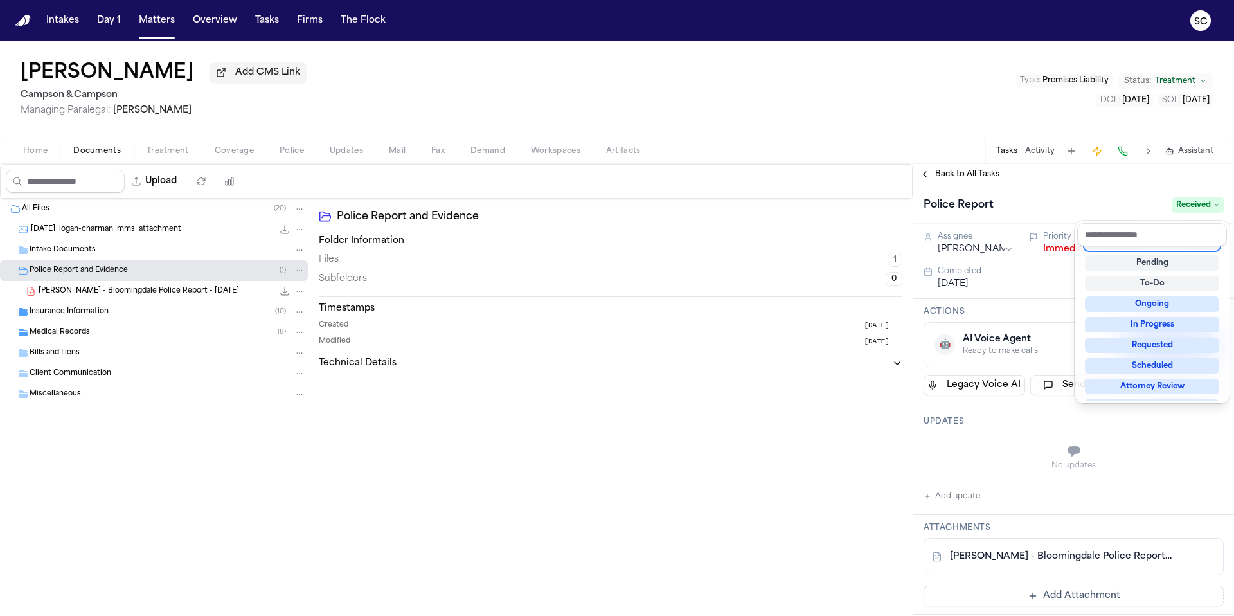
scroll to position [14, 0]
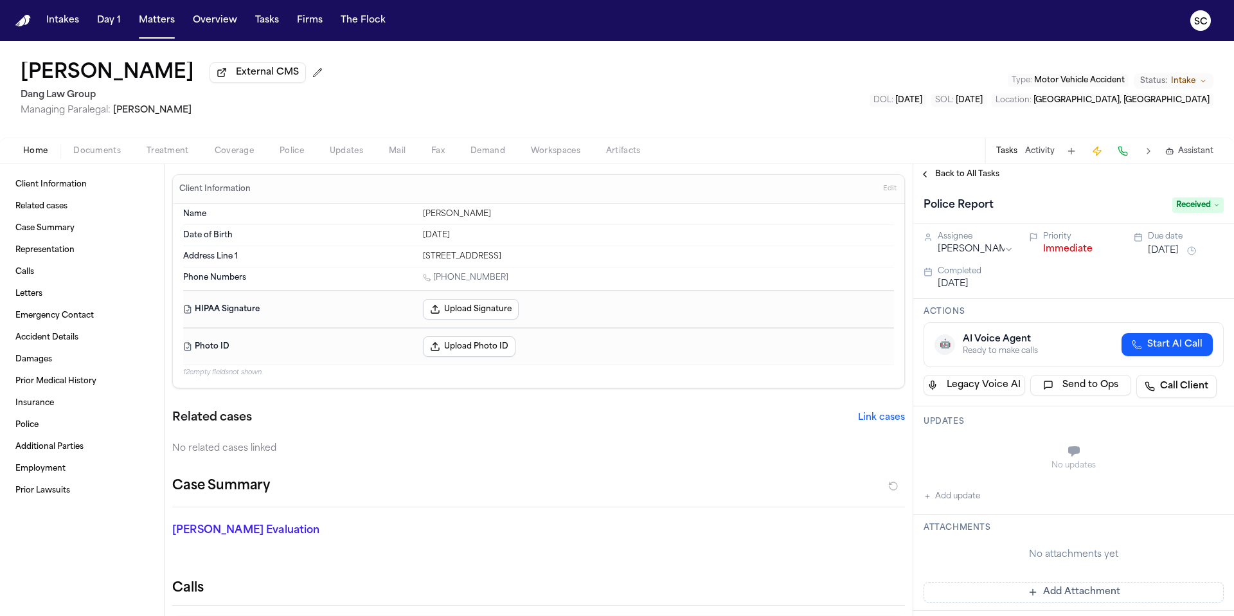
click at [102, 156] on span "Documents" at bounding box center [97, 151] width 48 height 10
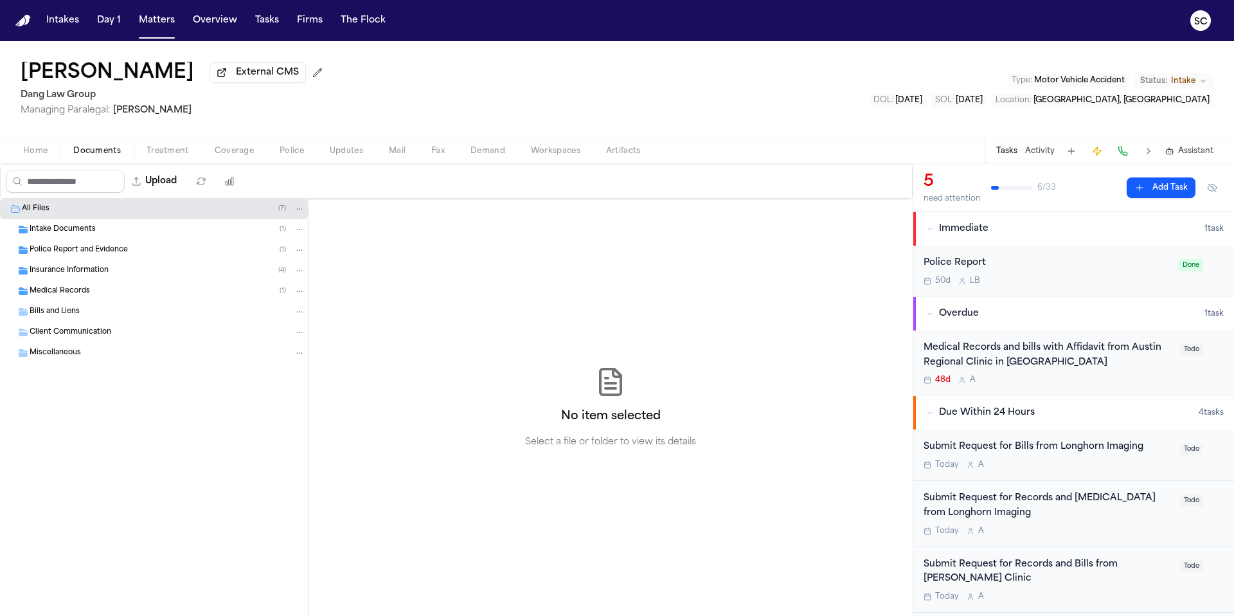
click at [102, 213] on div "All Files ( 7 )" at bounding box center [164, 209] width 284 height 12
click at [89, 235] on span "Intake Documents" at bounding box center [63, 229] width 66 height 11
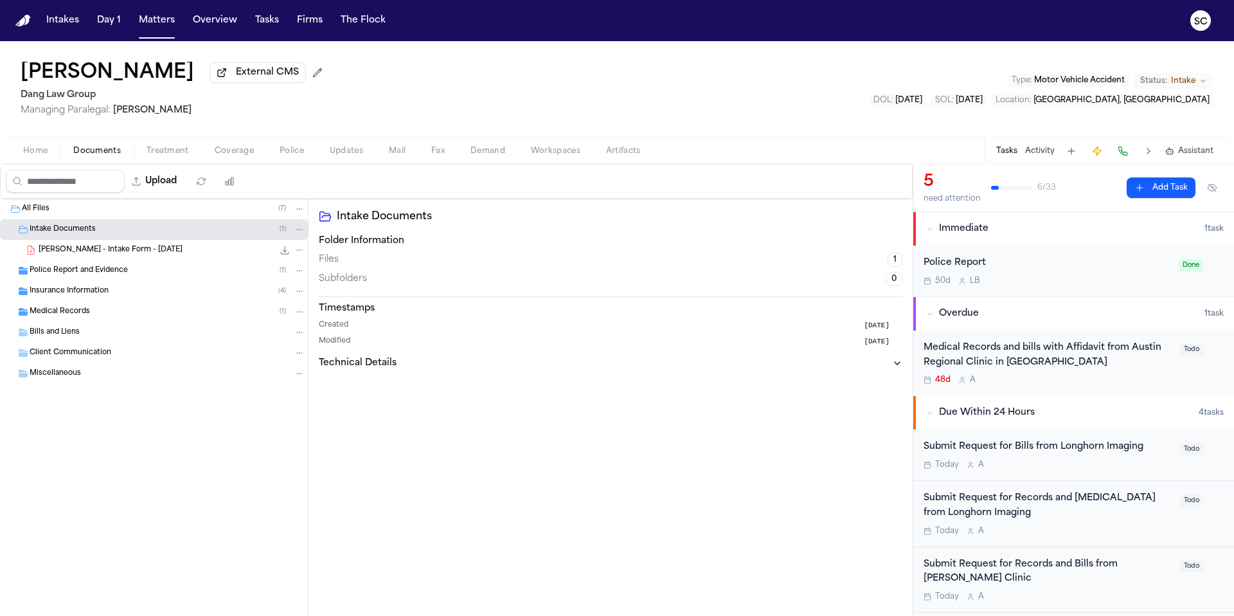
click at [105, 275] on span "Police Report and Evidence" at bounding box center [79, 271] width 98 height 11
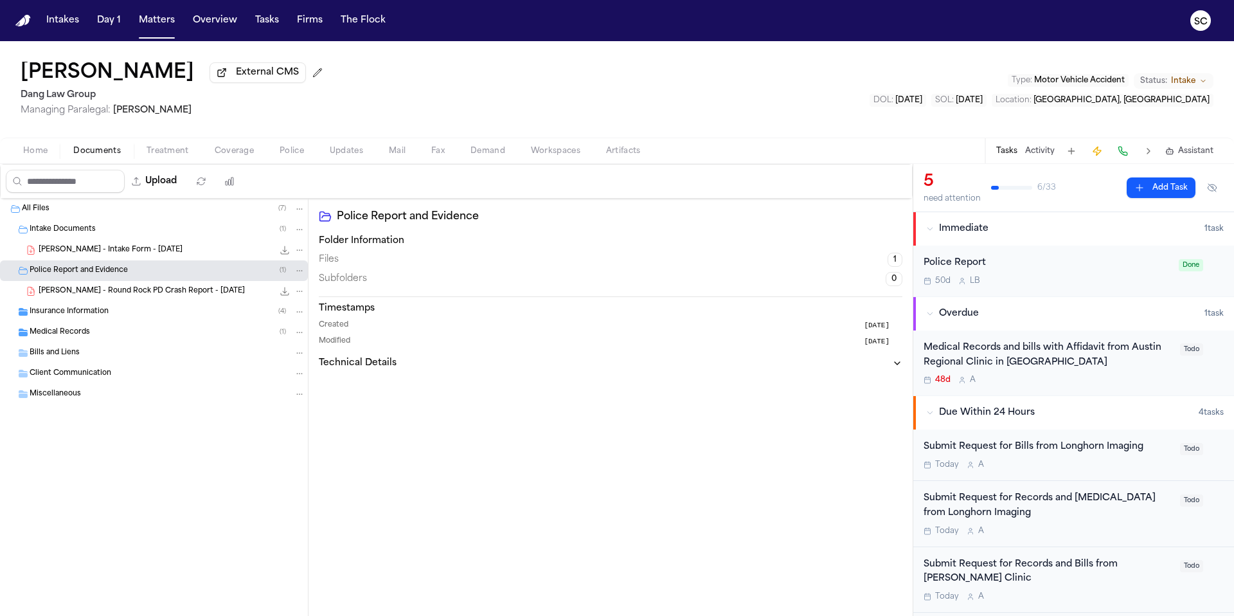
click at [99, 312] on span "Insurance Information" at bounding box center [69, 312] width 79 height 11
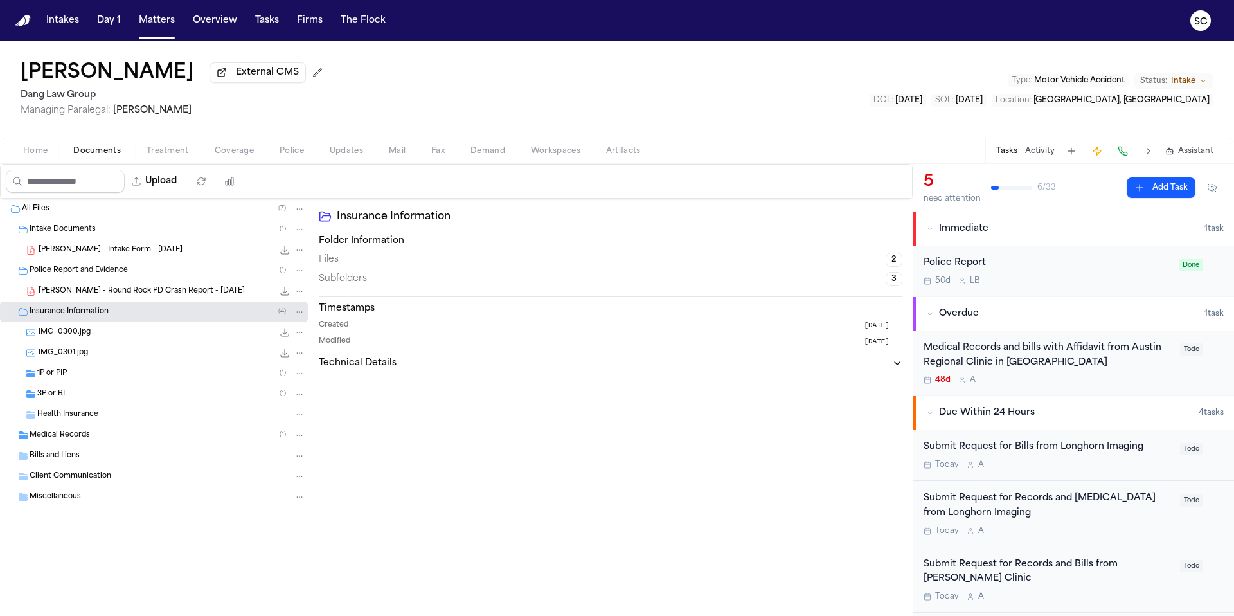
click at [66, 359] on span "IMG_0301.jpg" at bounding box center [64, 353] width 50 height 11
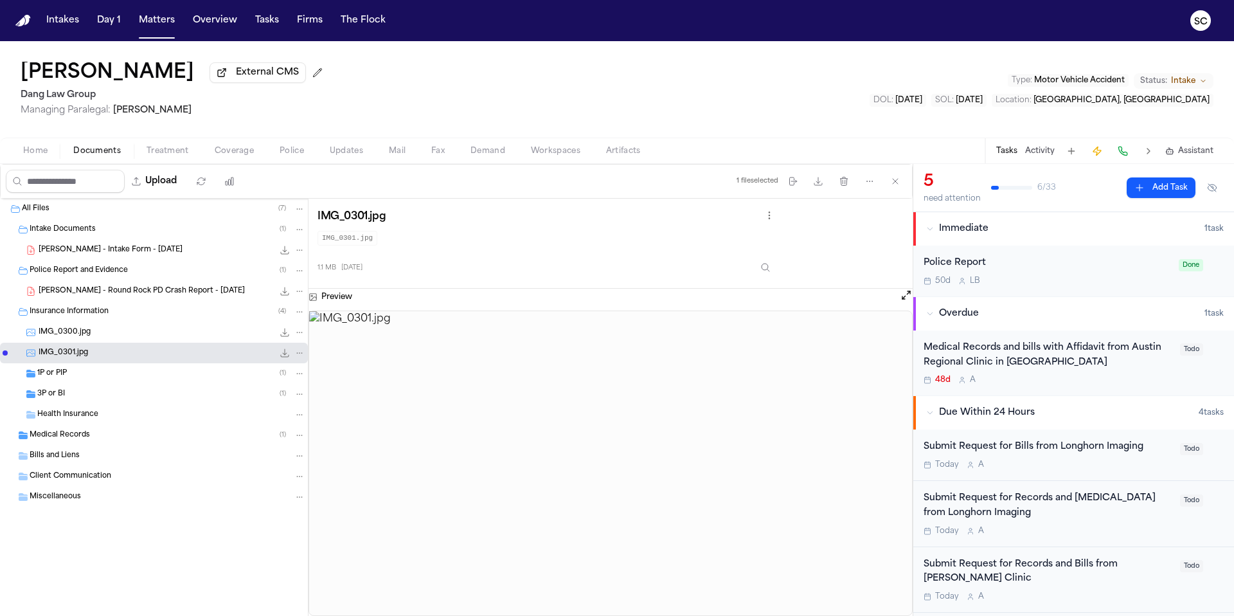
click at [75, 338] on span "IMG_0300.jpg" at bounding box center [65, 332] width 52 height 11
click at [60, 441] on span "Medical Records" at bounding box center [60, 435] width 60 height 11
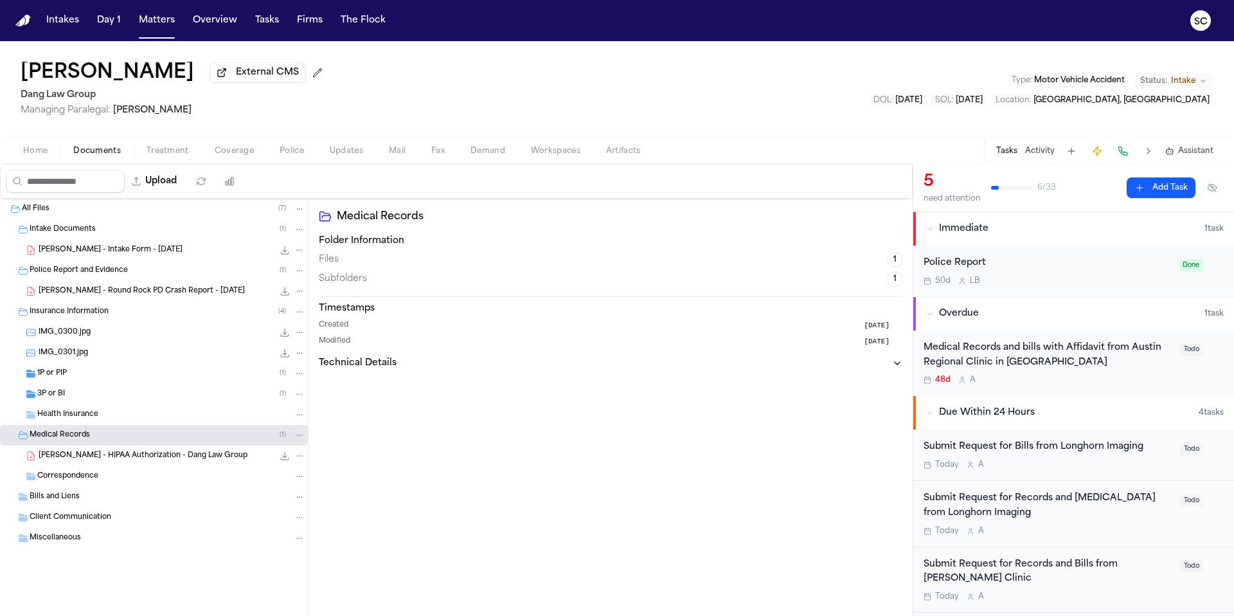
click at [91, 253] on span "D. Jones - Intake Form - 8.13.25" at bounding box center [111, 250] width 144 height 11
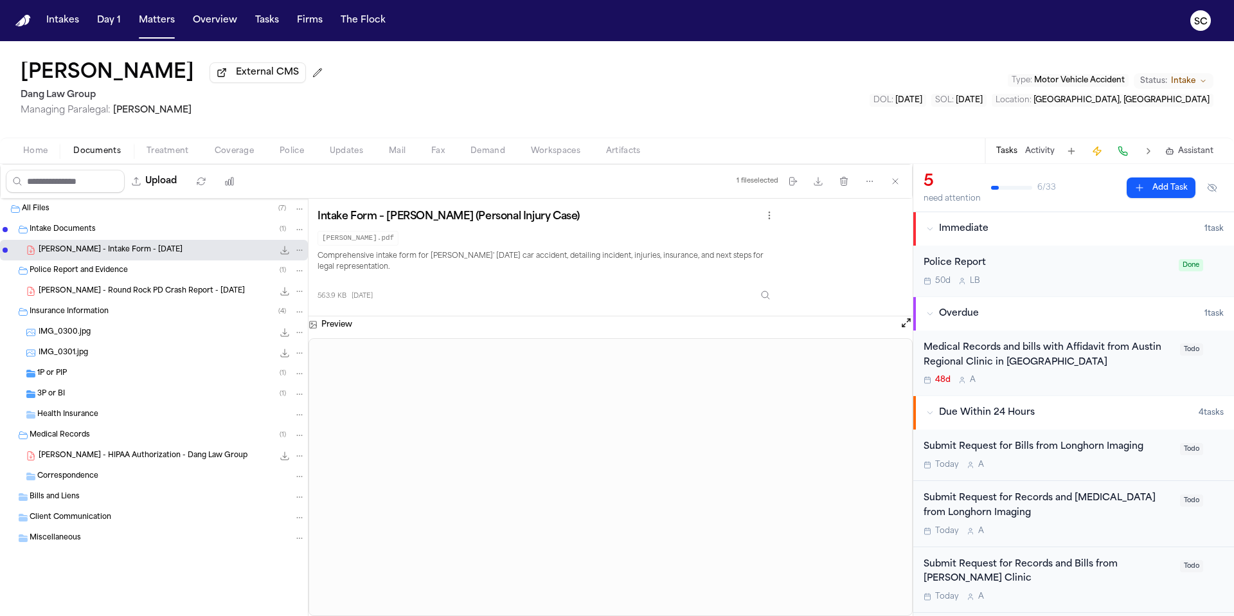
click at [121, 294] on span "D. Jones - Round Rock PD Crash Report - 8.13.25" at bounding box center [142, 291] width 206 height 11
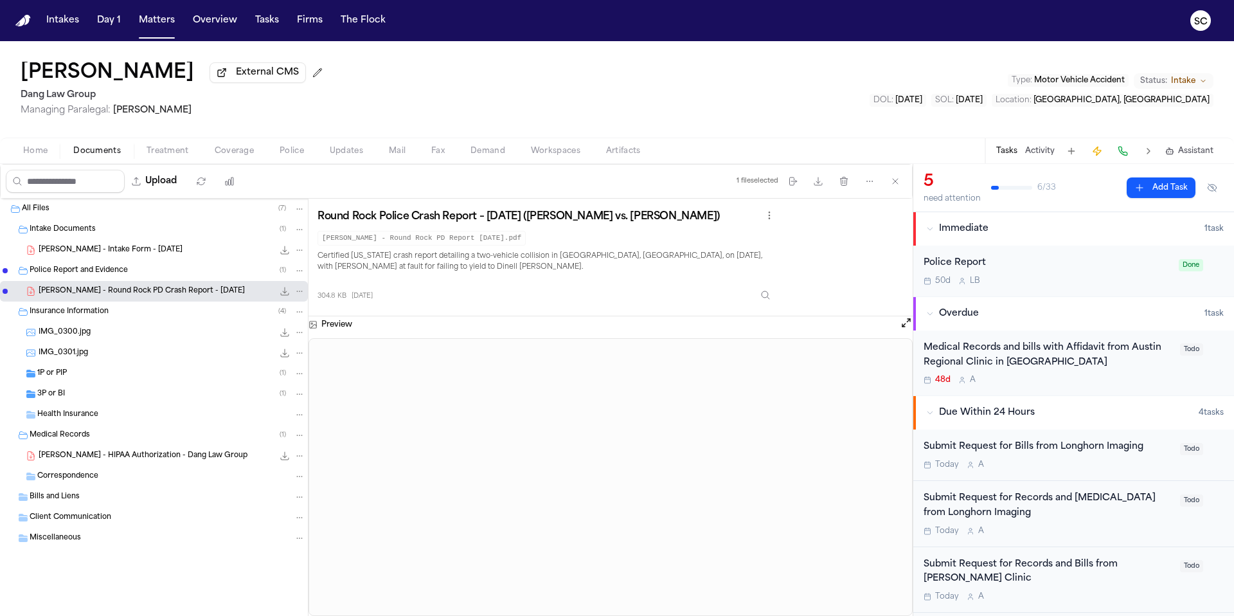
click at [1082, 280] on div "50d L B" at bounding box center [1048, 281] width 248 height 10
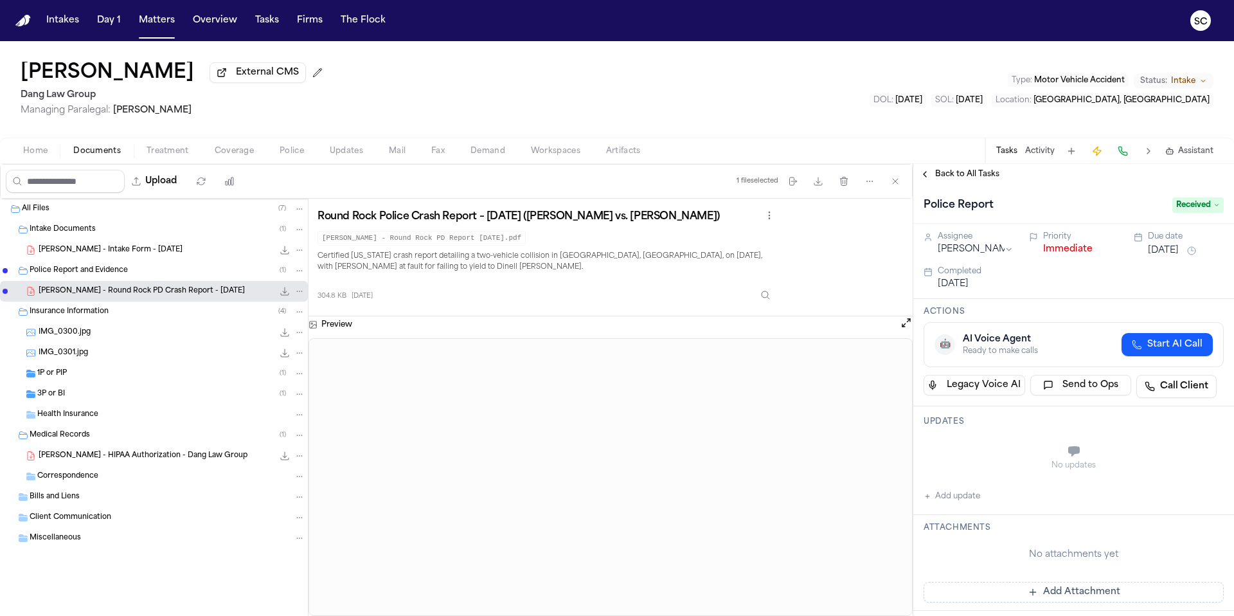
click at [1183, 208] on span "Received" at bounding box center [1198, 204] width 51 height 15
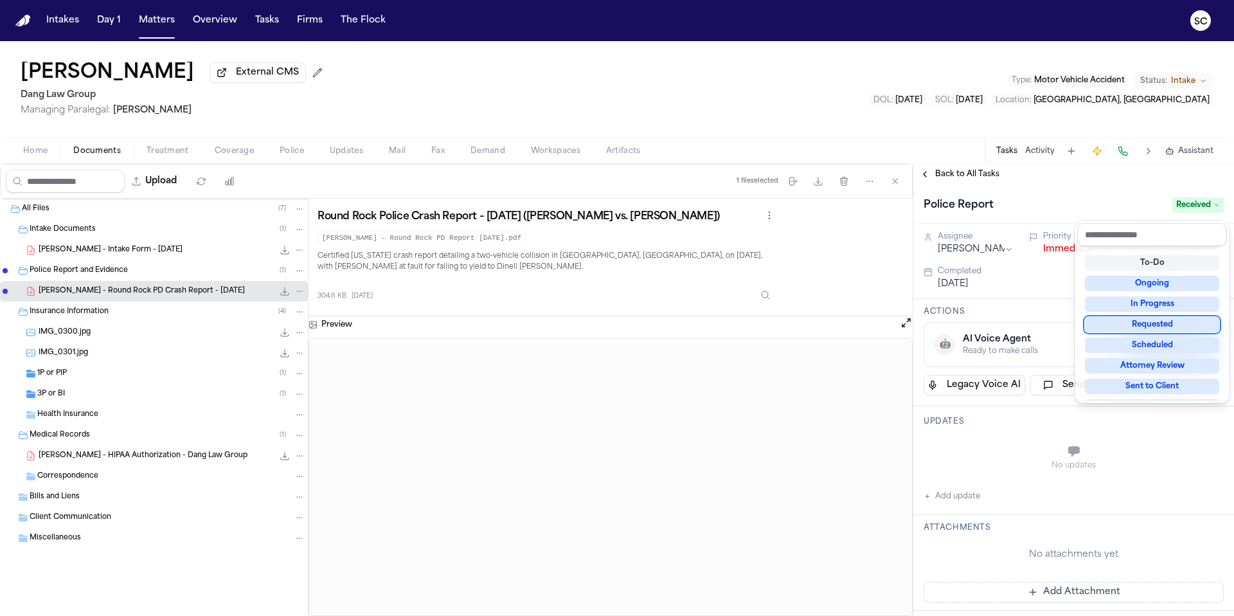
scroll to position [120, 0]
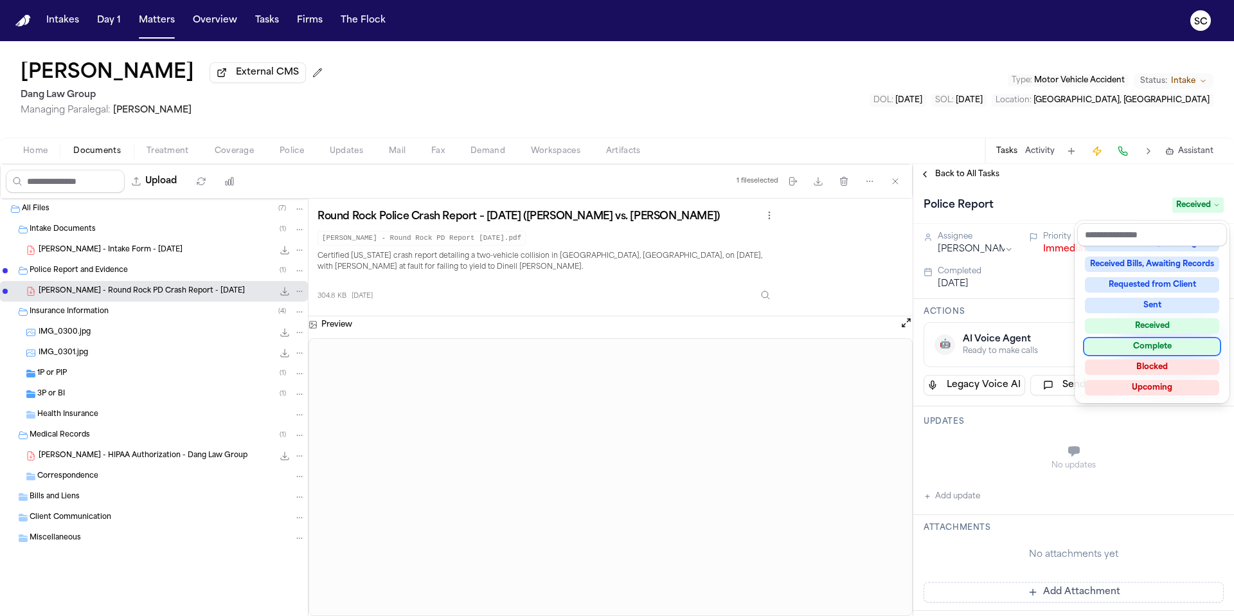
click at [1168, 347] on div "Complete" at bounding box center [1152, 346] width 134 height 15
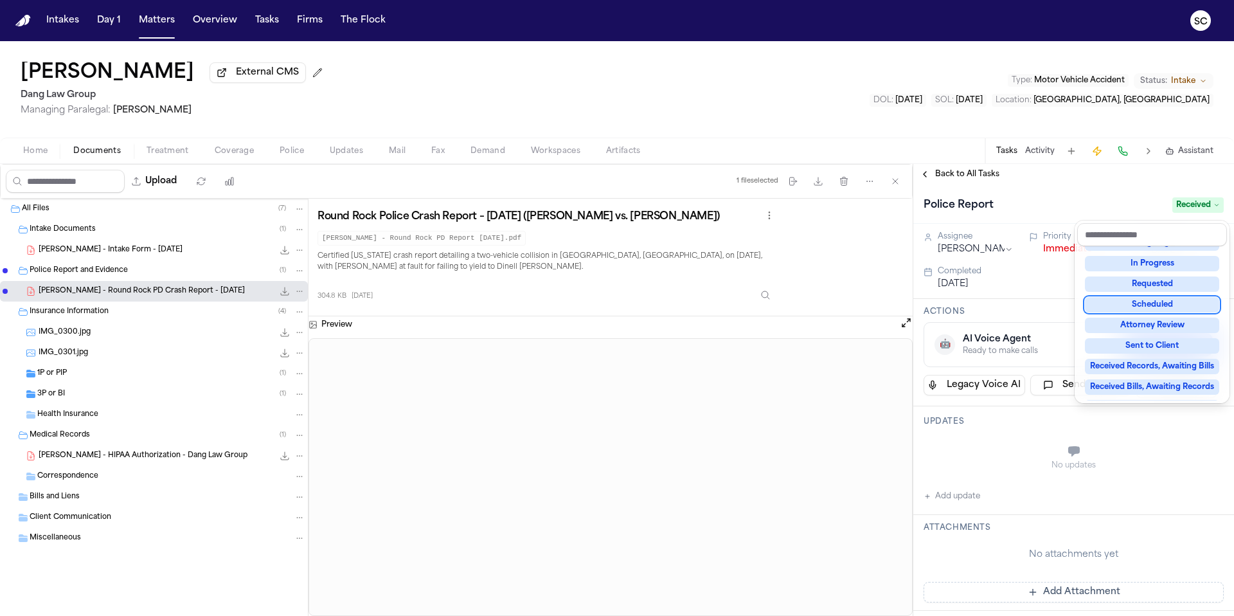
scroll to position [26, 0]
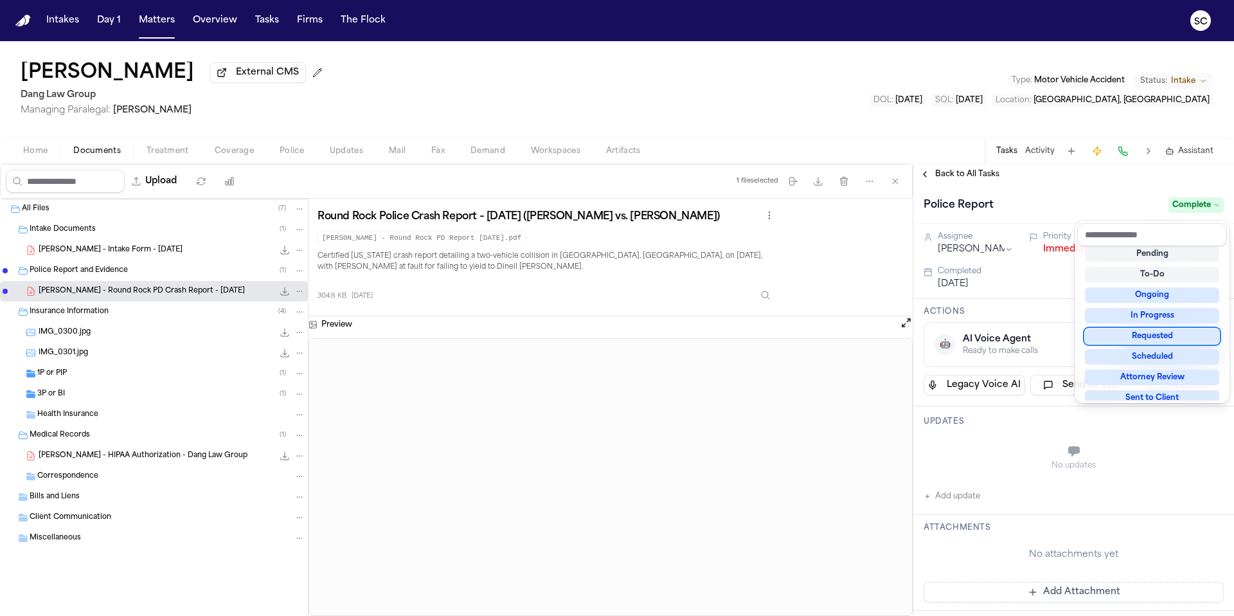
click at [1011, 296] on div "Police Report Complete Assignee Lina Becerra Priority Immediate Due date Aug 20…" at bounding box center [1074, 593] width 321 height 817
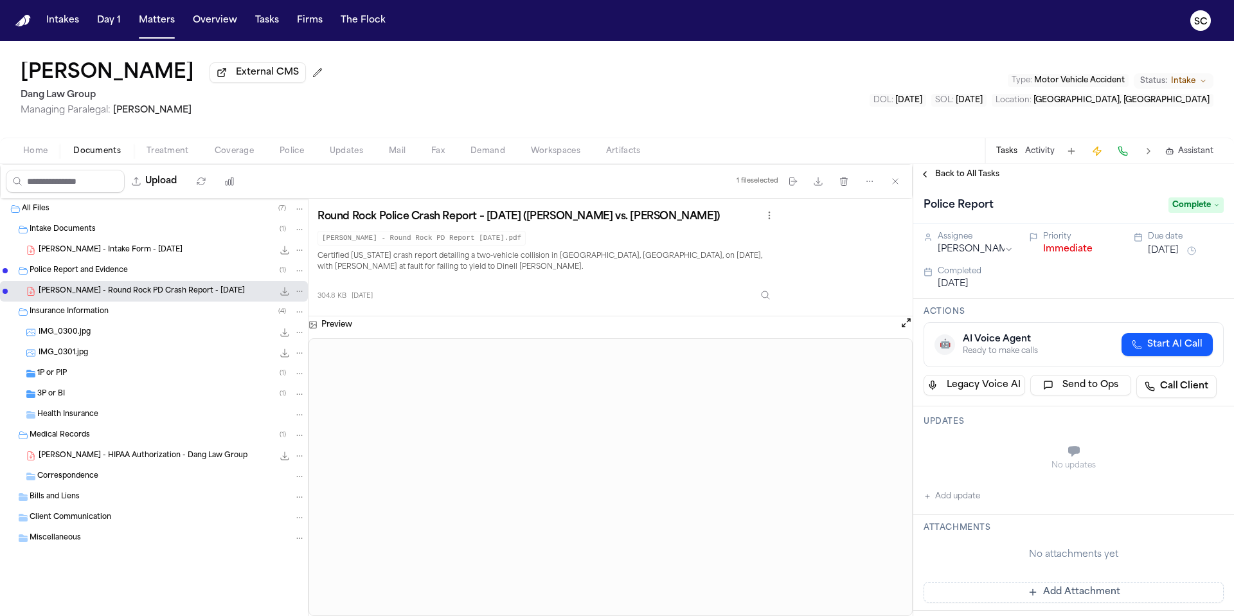
click at [964, 501] on button "Add update" at bounding box center [952, 496] width 57 height 15
click at [985, 455] on textarea "Add your update" at bounding box center [1081, 453] width 275 height 26
type textarea "**********"
click at [1193, 486] on button "Add" at bounding box center [1206, 483] width 26 height 15
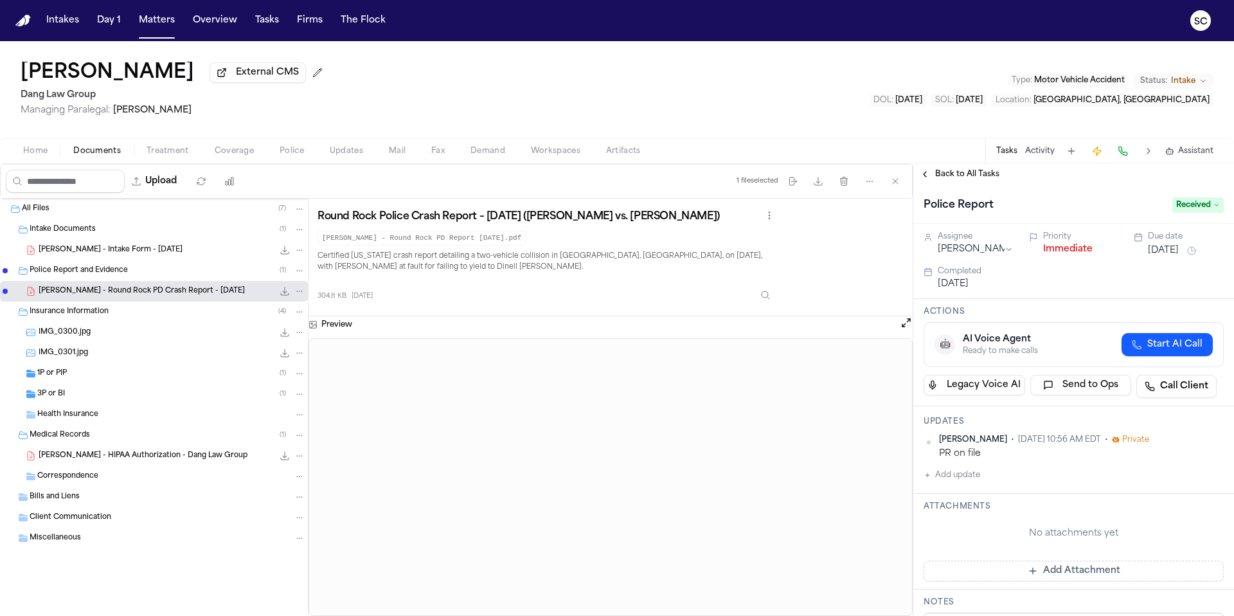
click at [1191, 209] on span "Received" at bounding box center [1198, 204] width 51 height 15
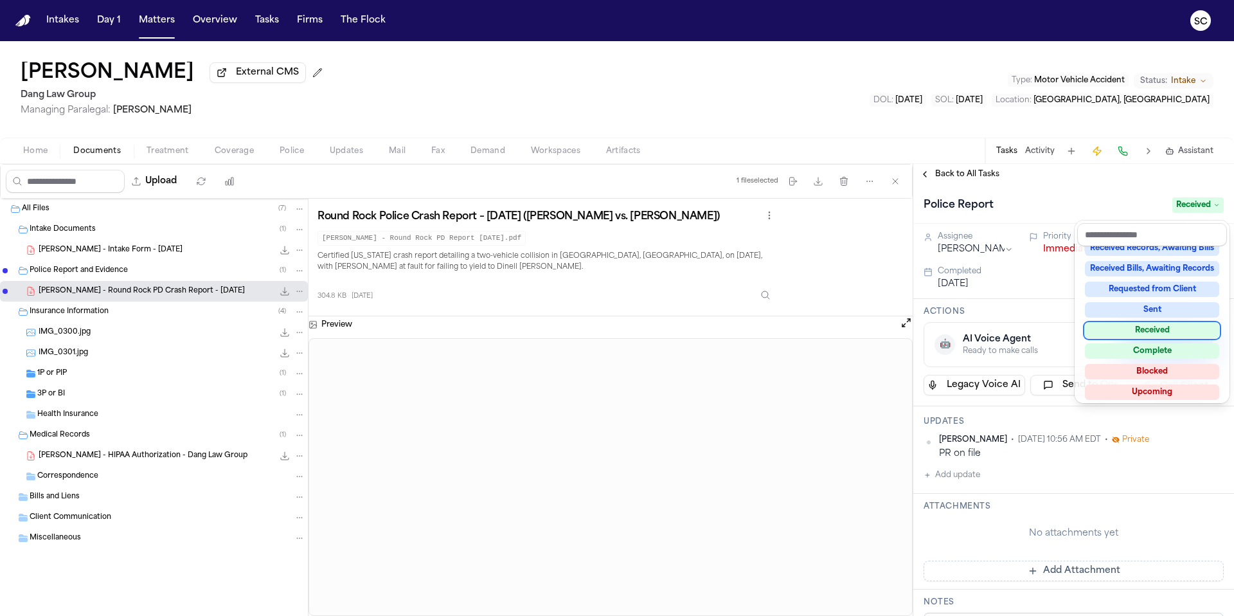
scroll to position [201, 0]
click at [1164, 346] on div "Complete" at bounding box center [1152, 346] width 134 height 15
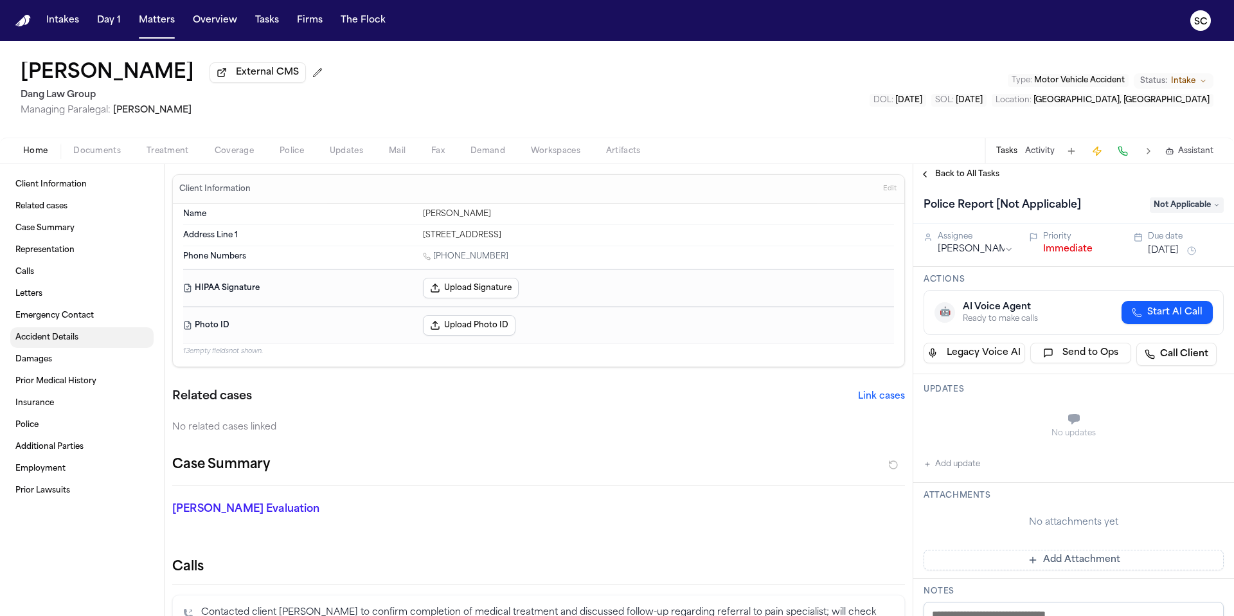
click at [57, 341] on span "Accident Details" at bounding box center [46, 337] width 63 height 10
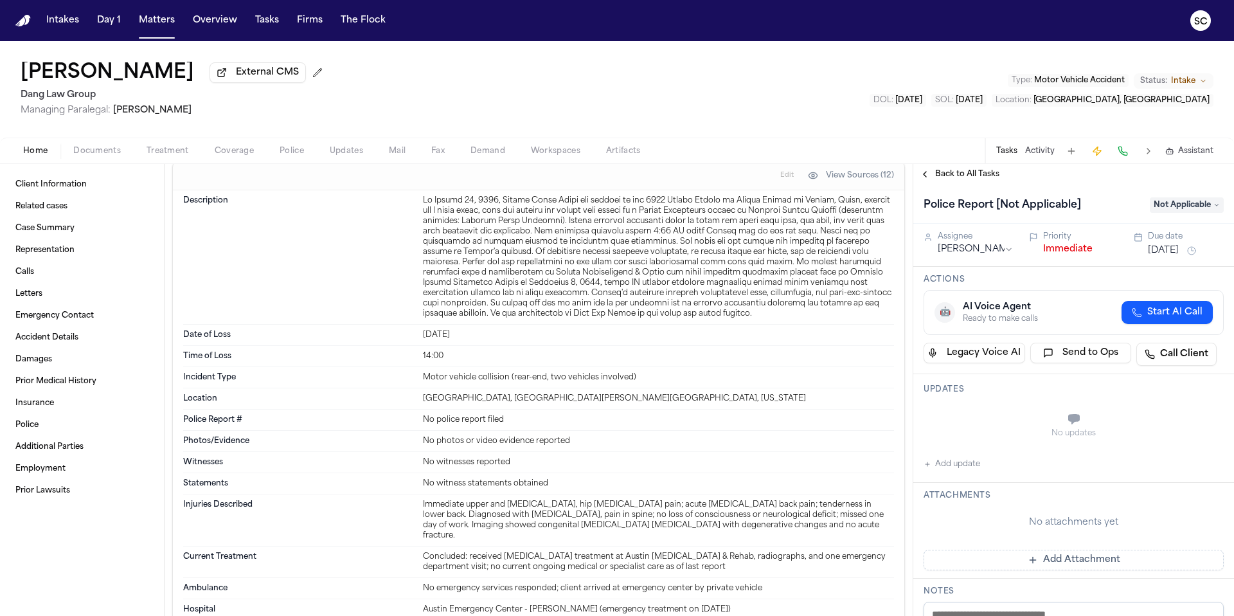
scroll to position [2030, 0]
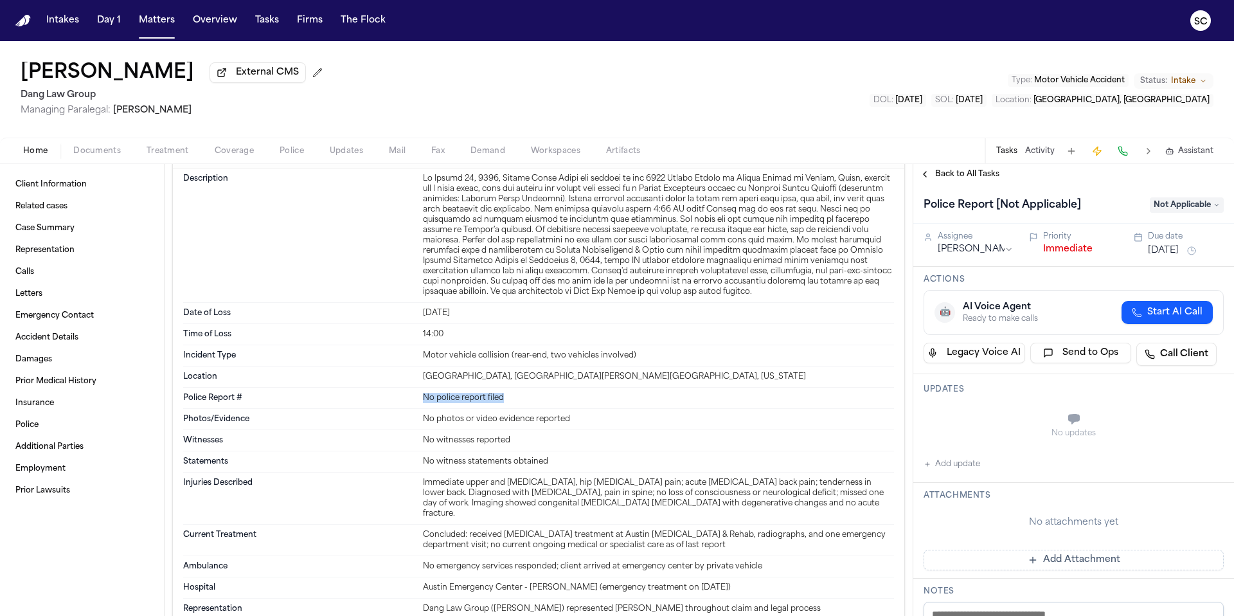
drag, startPoint x: 498, startPoint y: 402, endPoint x: 410, endPoint y: 402, distance: 87.4
click at [410, 402] on div "Police Report # No police report filed" at bounding box center [538, 398] width 711 height 21
click at [953, 468] on button "Add update" at bounding box center [952, 463] width 57 height 15
click at [986, 424] on textarea "Add your update" at bounding box center [1081, 421] width 275 height 26
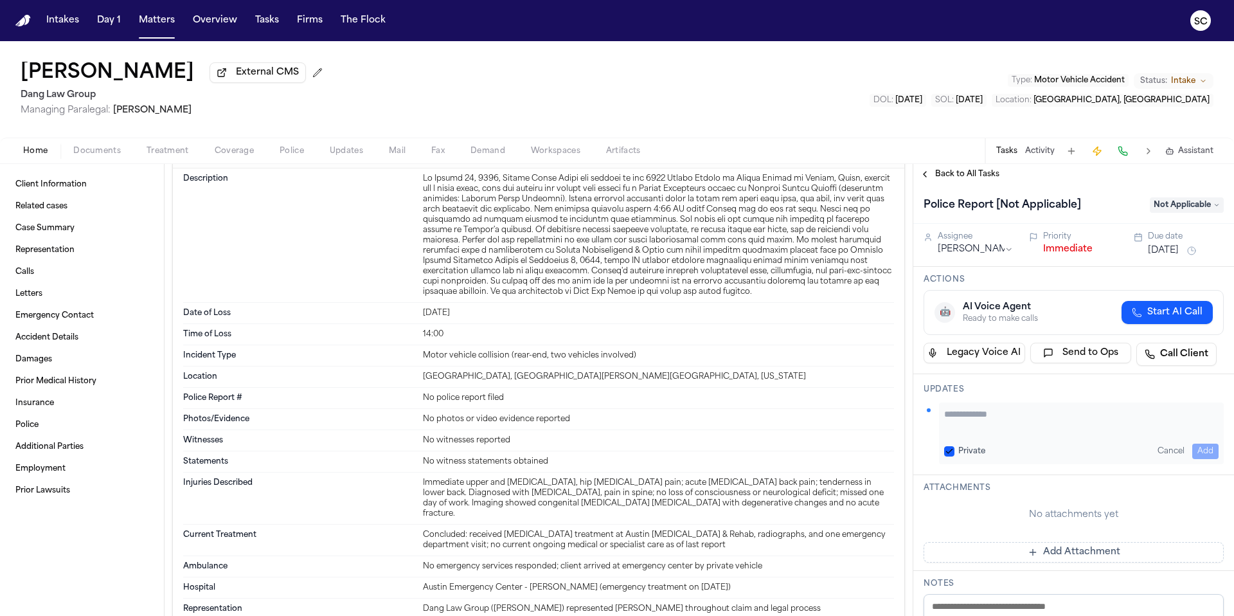
paste textarea "**********"
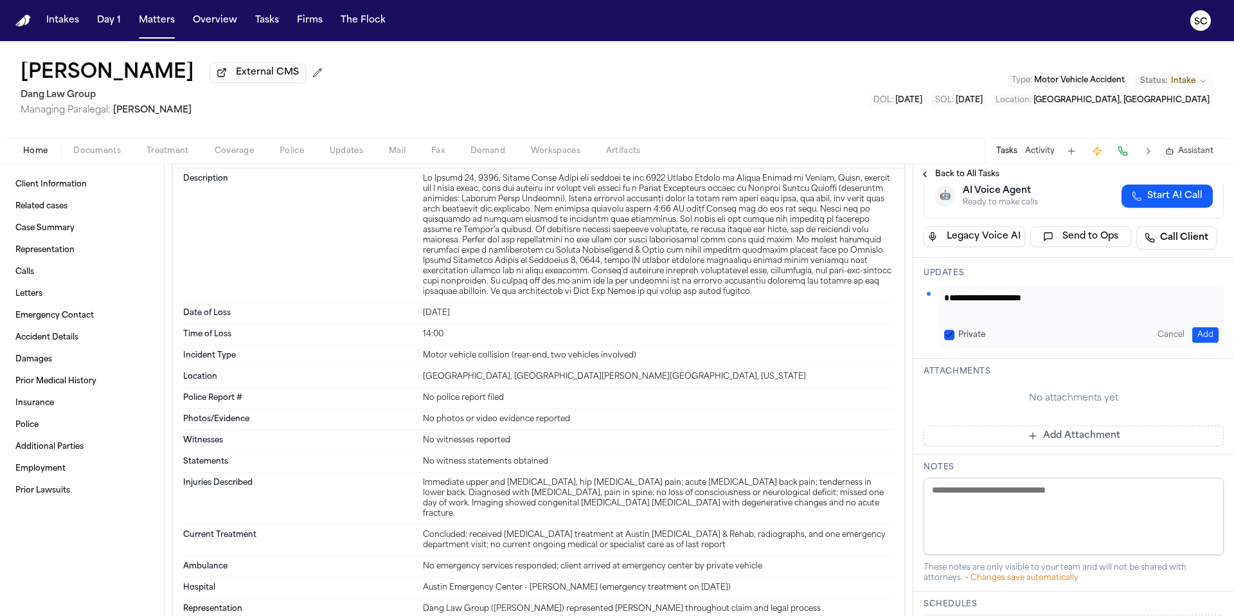
scroll to position [118, 0]
type textarea "**********"
click at [1198, 331] on button "Add" at bounding box center [1206, 332] width 26 height 15
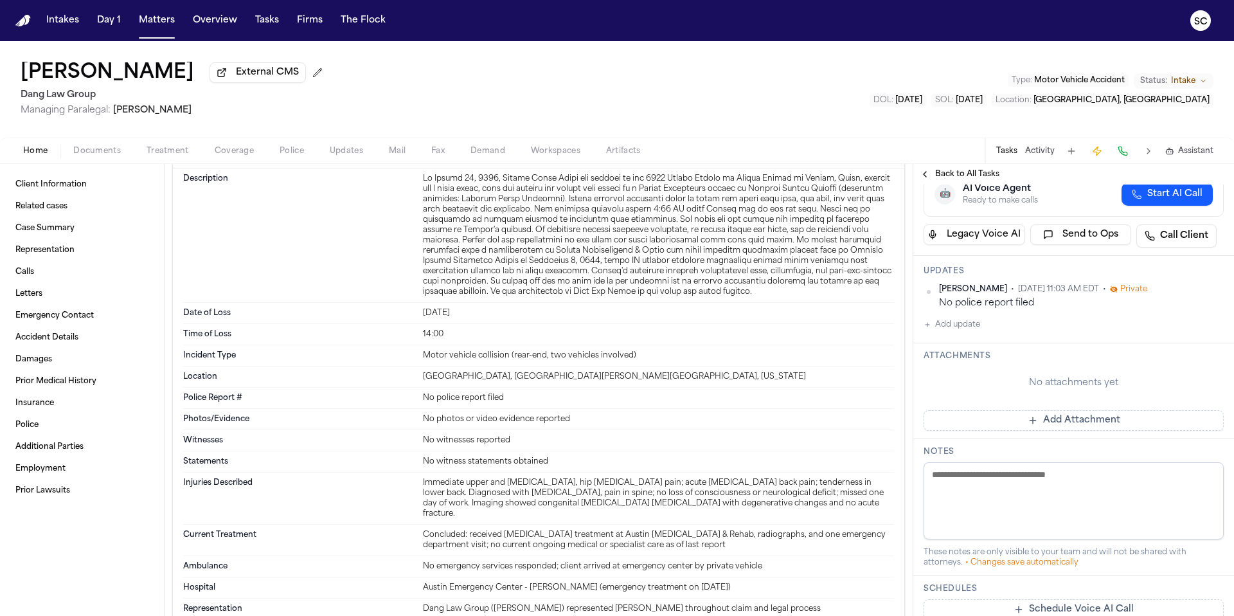
click at [952, 484] on textarea at bounding box center [1074, 500] width 300 height 77
paste textarea "**********"
drag, startPoint x: 935, startPoint y: 489, endPoint x: 944, endPoint y: 496, distance: 10.9
click at [935, 489] on textarea "**********" at bounding box center [1069, 500] width 291 height 77
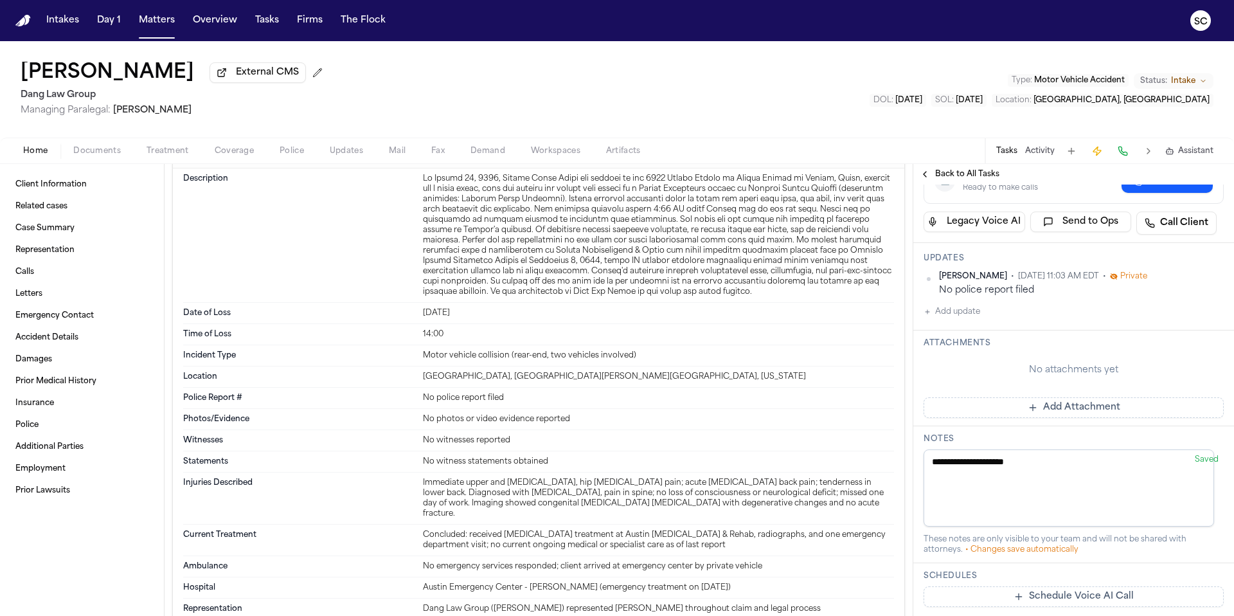
click at [829, 426] on div "Photos/Evidence No photos or video evidence reported" at bounding box center [538, 419] width 711 height 21
click at [933, 486] on textarea "**********" at bounding box center [1069, 487] width 291 height 77
type textarea "**********"
click at [847, 440] on div "No witnesses reported" at bounding box center [658, 440] width 471 height 10
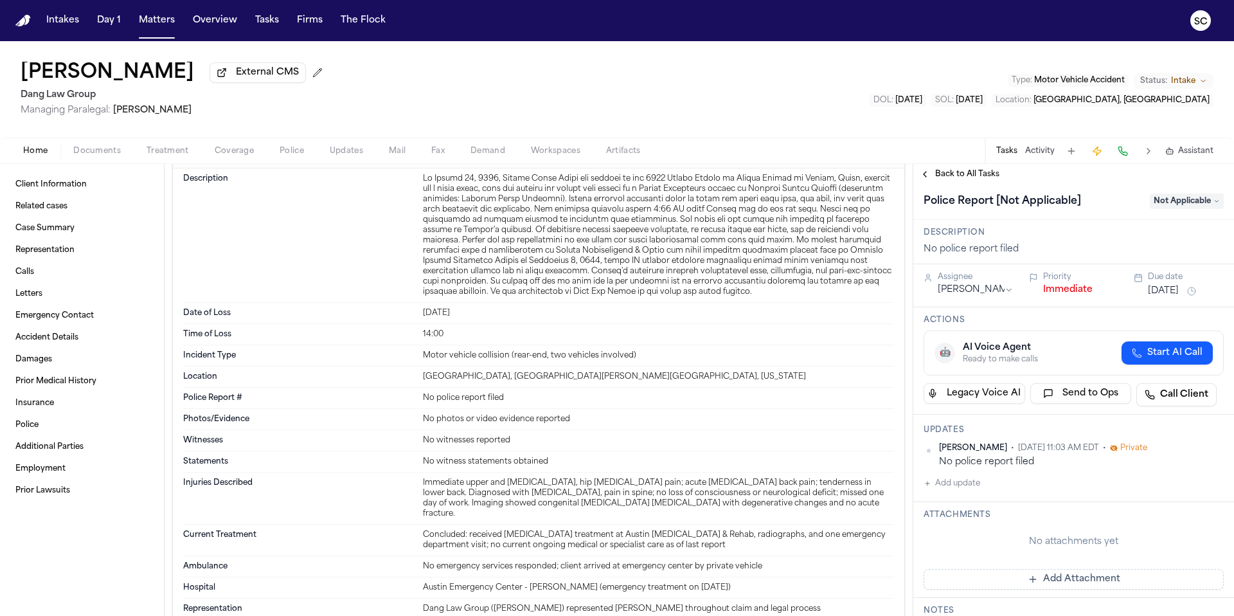
scroll to position [0, 0]
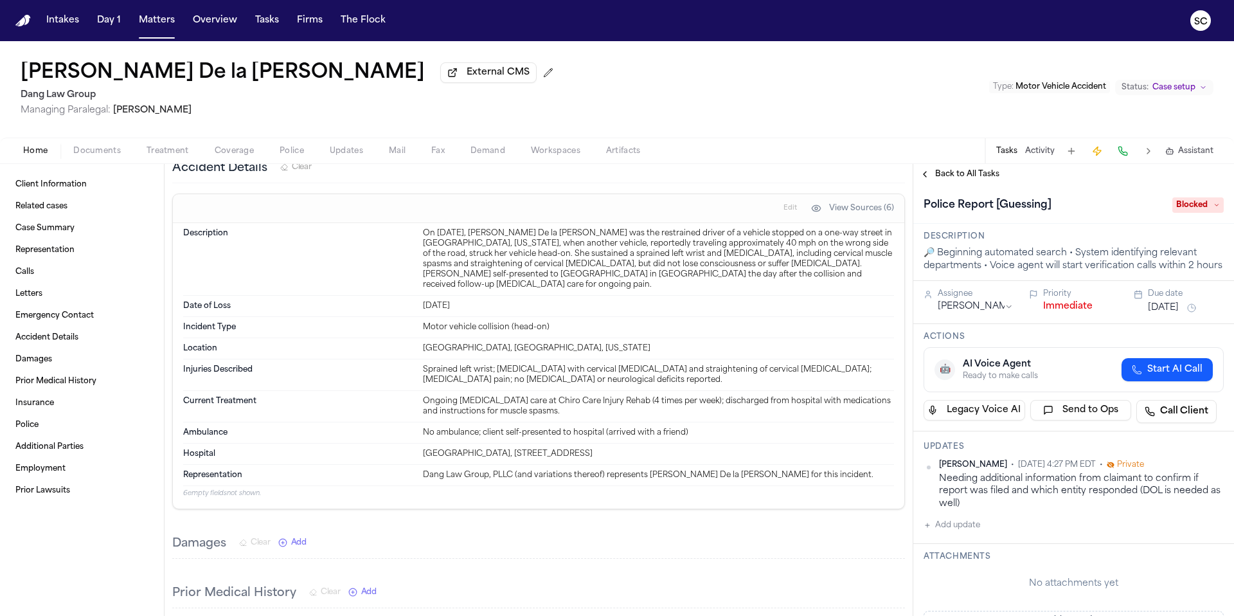
scroll to position [1121, 0]
click at [93, 154] on span "Documents" at bounding box center [97, 151] width 48 height 10
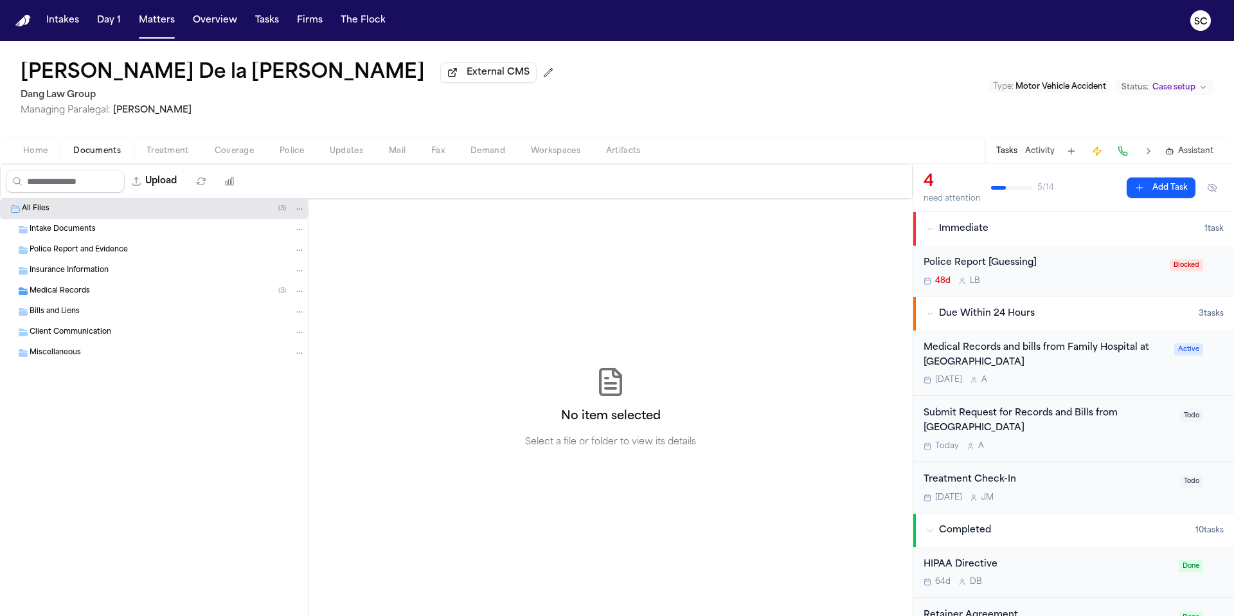
click at [73, 291] on span "Medical Records" at bounding box center [60, 291] width 60 height 11
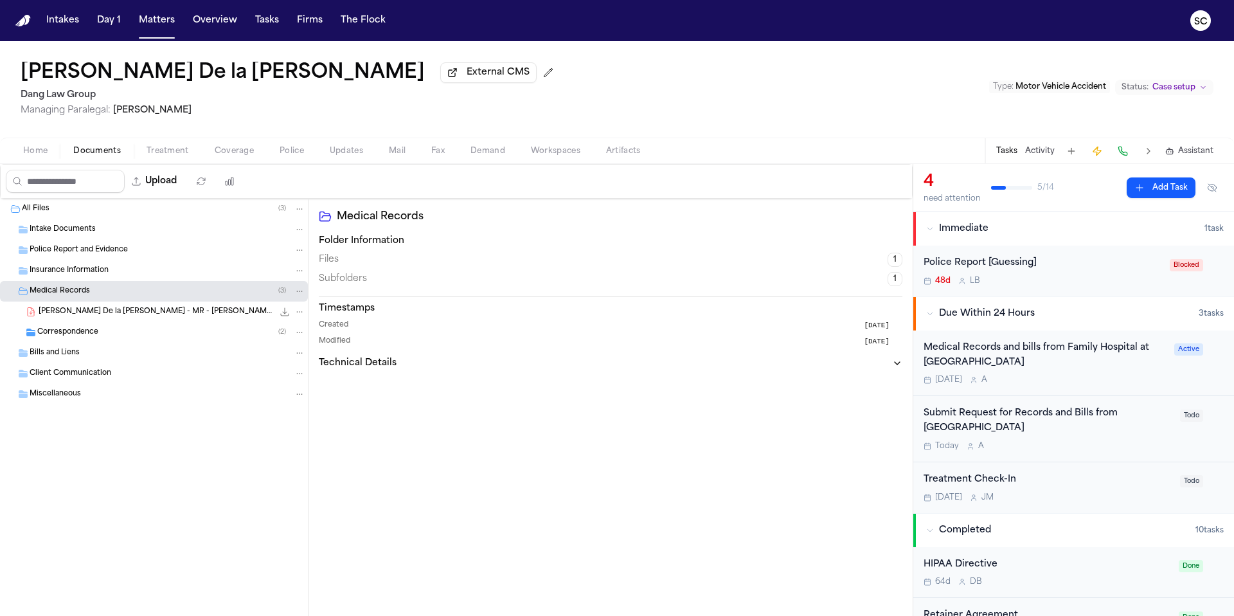
click at [126, 314] on span "A. Acosta De la Cruz - MR - Bandera Family Hospital - DOS Undated" at bounding box center [156, 312] width 235 height 11
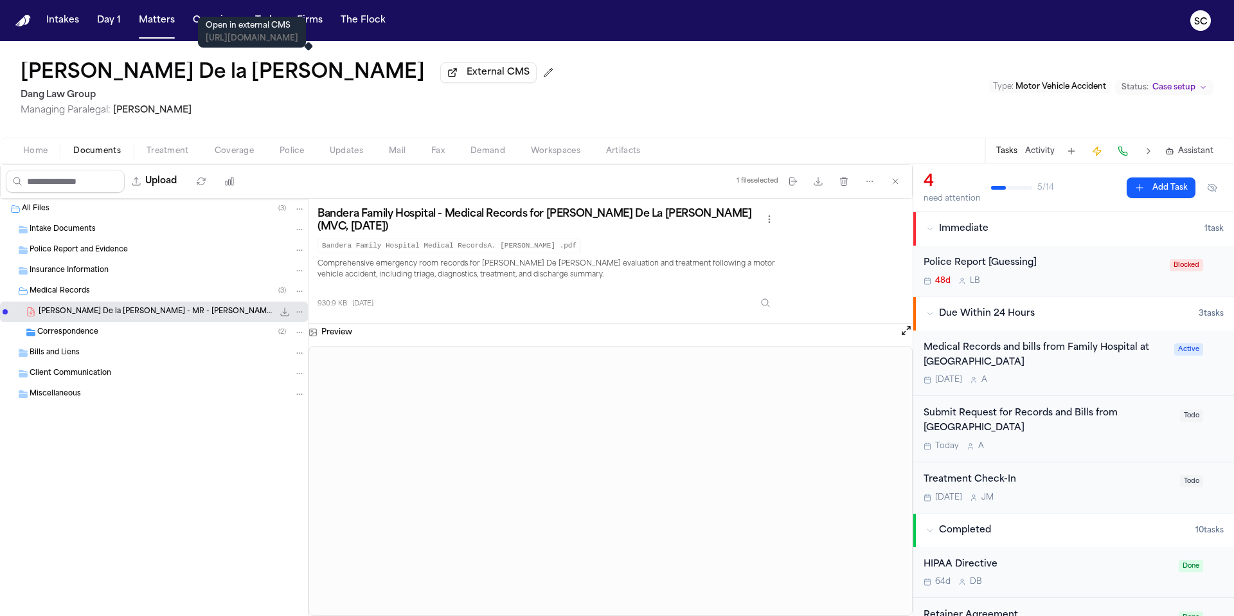
click at [467, 75] on span "External CMS" at bounding box center [498, 72] width 63 height 13
click at [467, 71] on span "External CMS" at bounding box center [498, 72] width 63 height 13
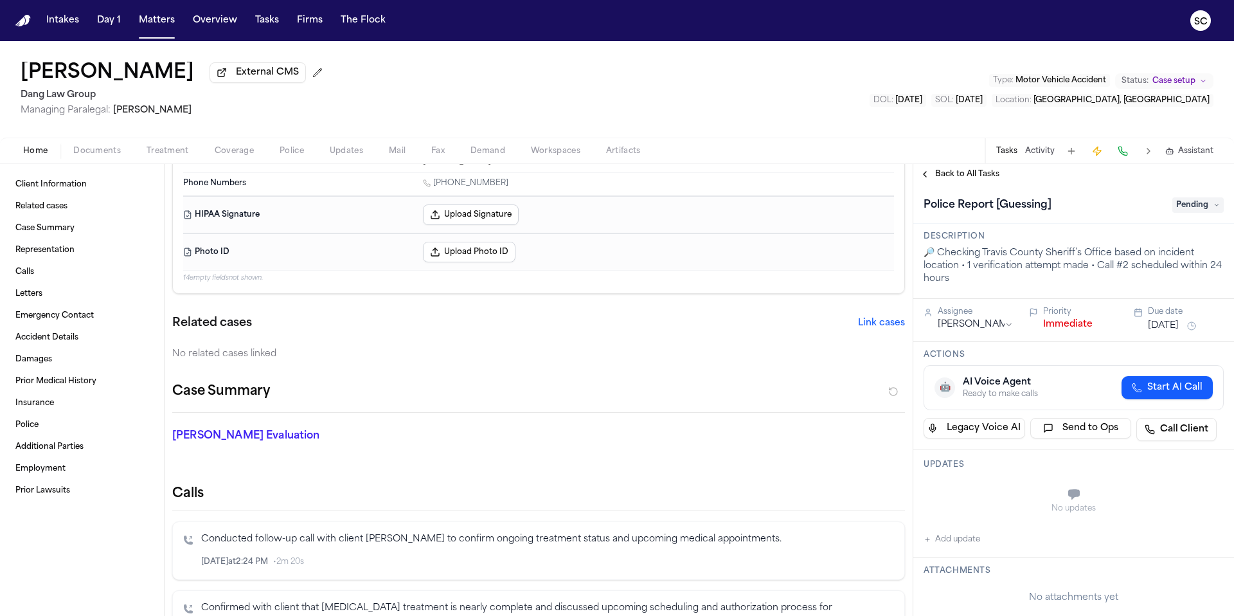
scroll to position [118, 0]
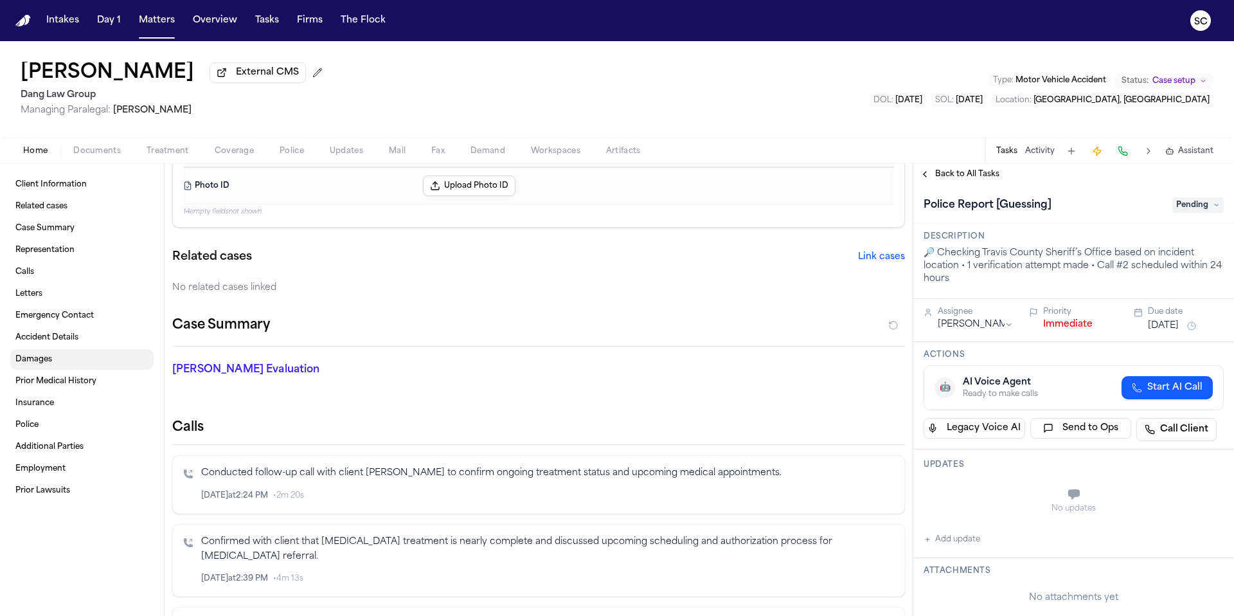
click at [60, 342] on span "Accident Details" at bounding box center [46, 337] width 63 height 10
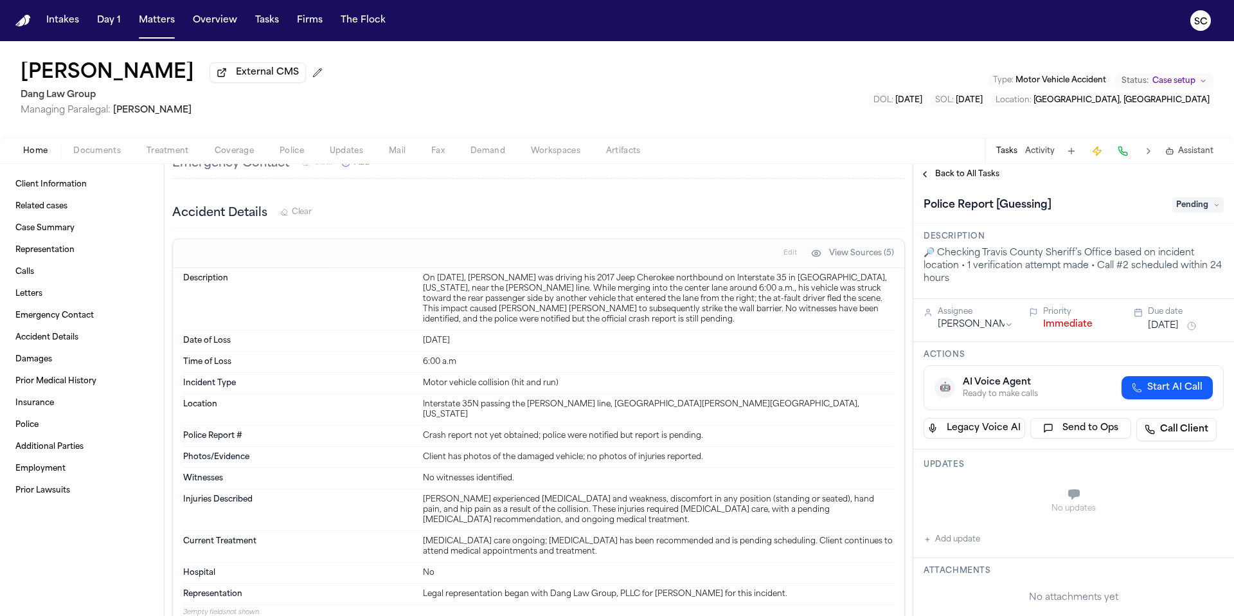
scroll to position [864, 0]
click at [42, 408] on span "Insurance" at bounding box center [34, 403] width 39 height 10
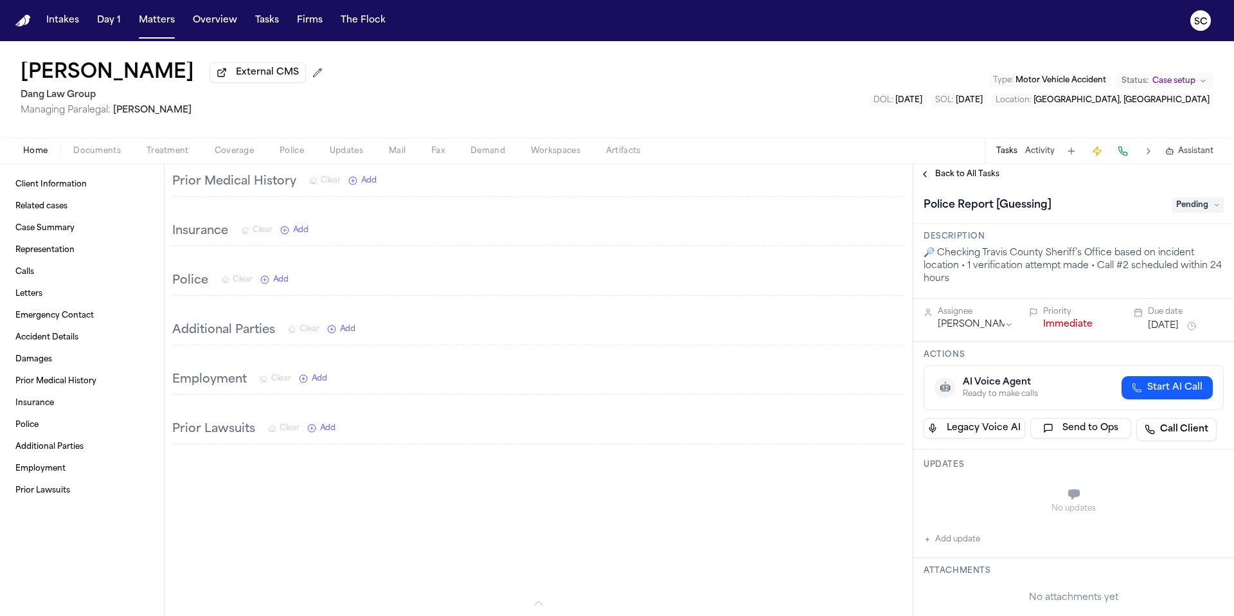
scroll to position [1402, 0]
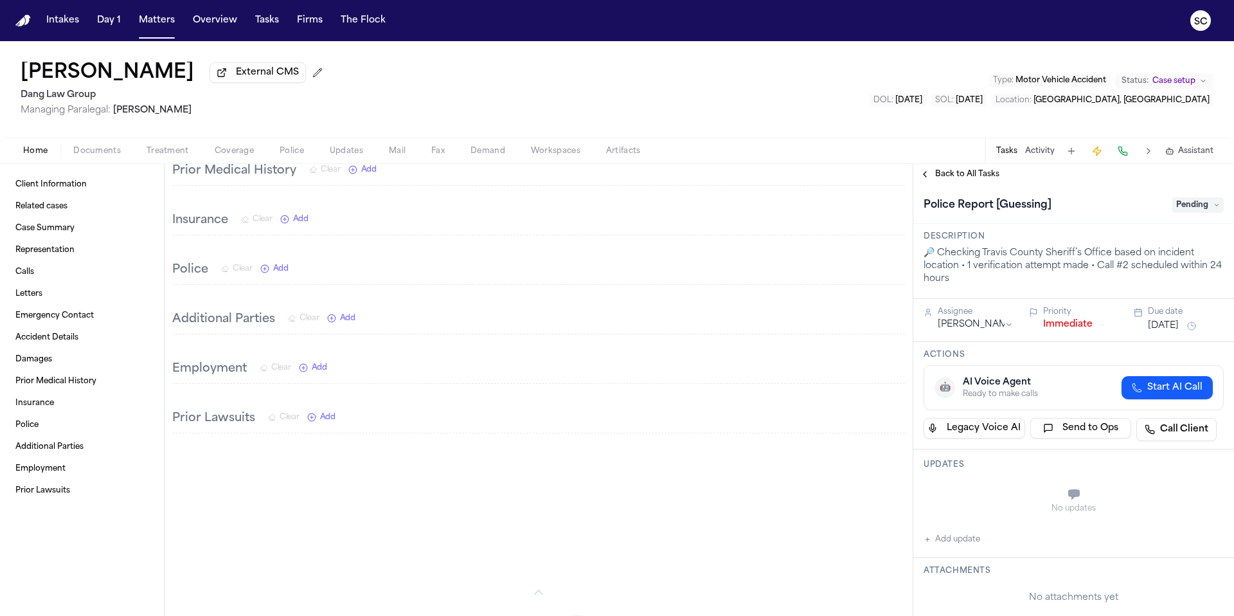
click at [237, 150] on span "Coverage" at bounding box center [234, 151] width 39 height 10
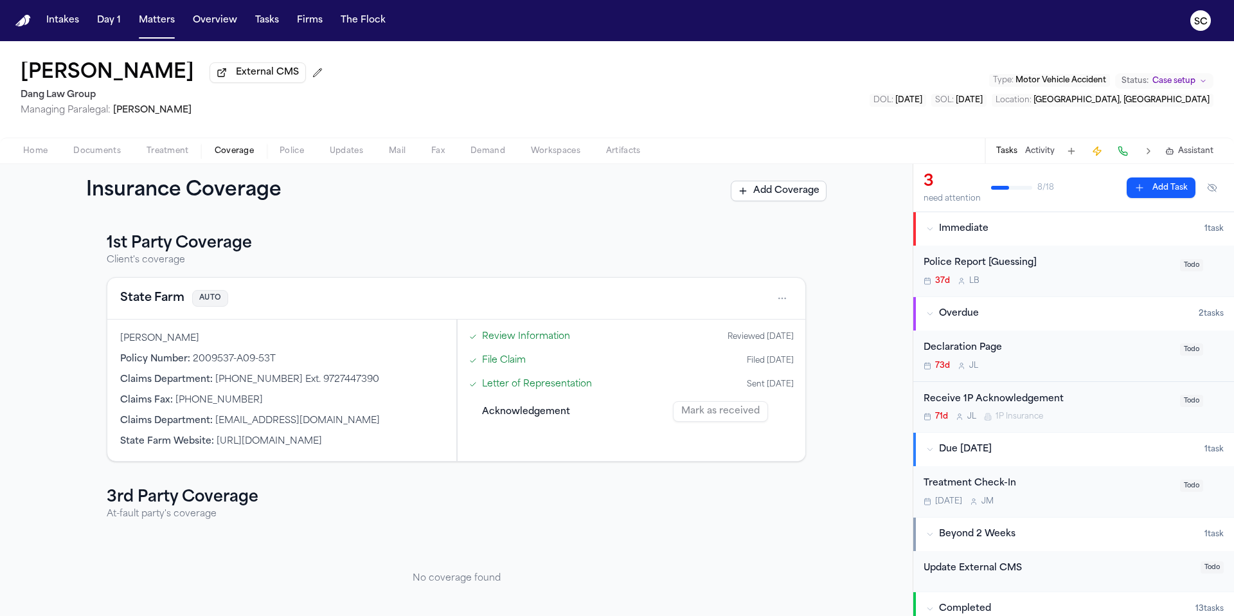
click at [110, 154] on span "Documents" at bounding box center [97, 151] width 48 height 10
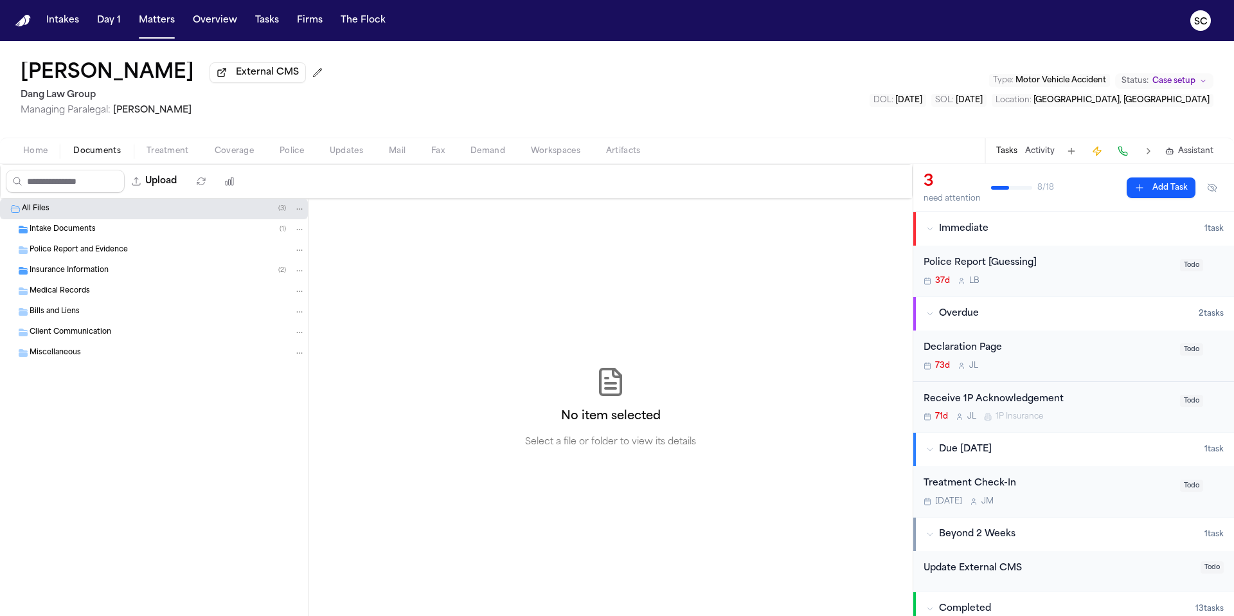
click at [83, 276] on div "Insurance Information ( 2 )" at bounding box center [168, 271] width 276 height 12
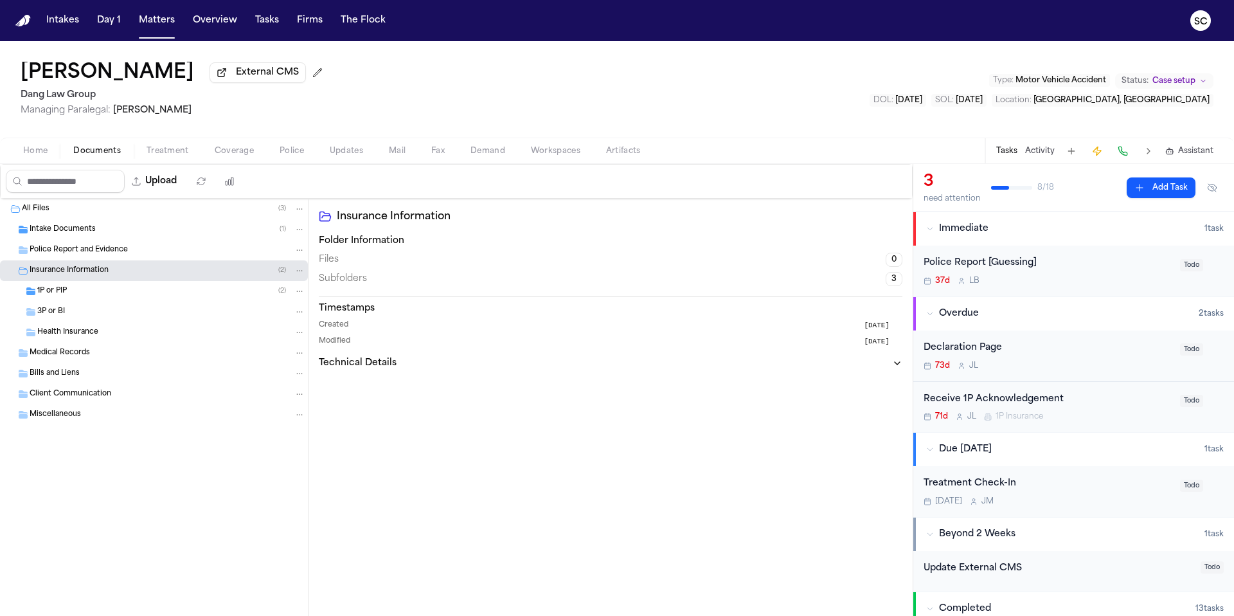
click at [91, 294] on div "1P or PIP ( 2 )" at bounding box center [171, 291] width 268 height 12
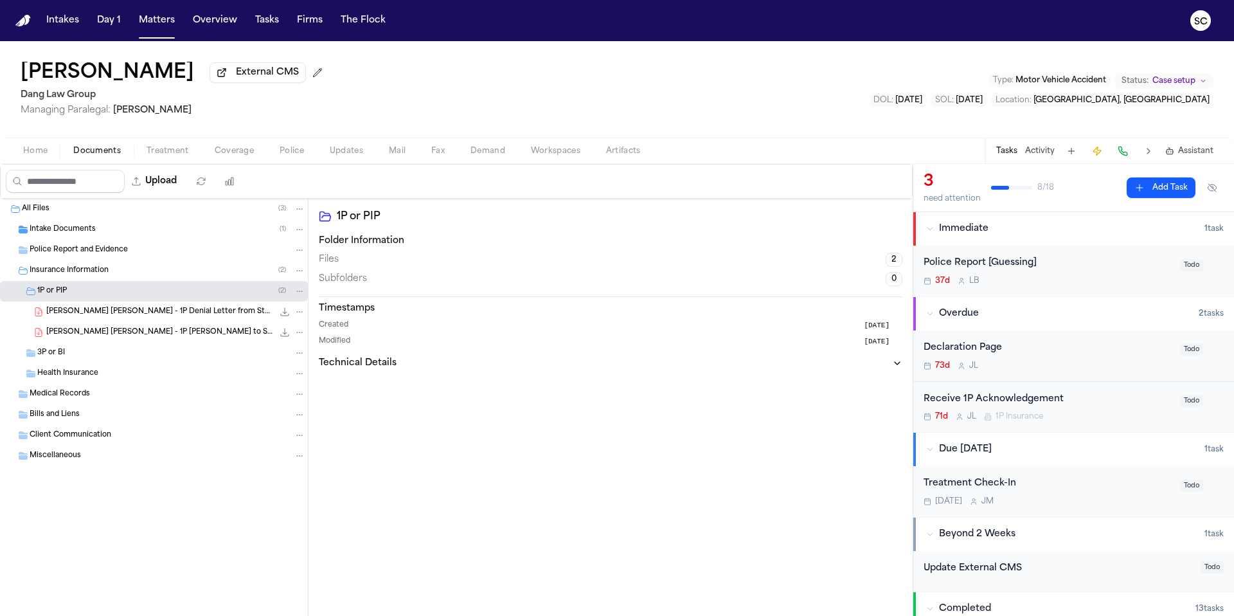
click at [184, 336] on span "V. Benitez Lopez - 1P LOR to STATE FARM - 7.24.25" at bounding box center [159, 332] width 227 height 11
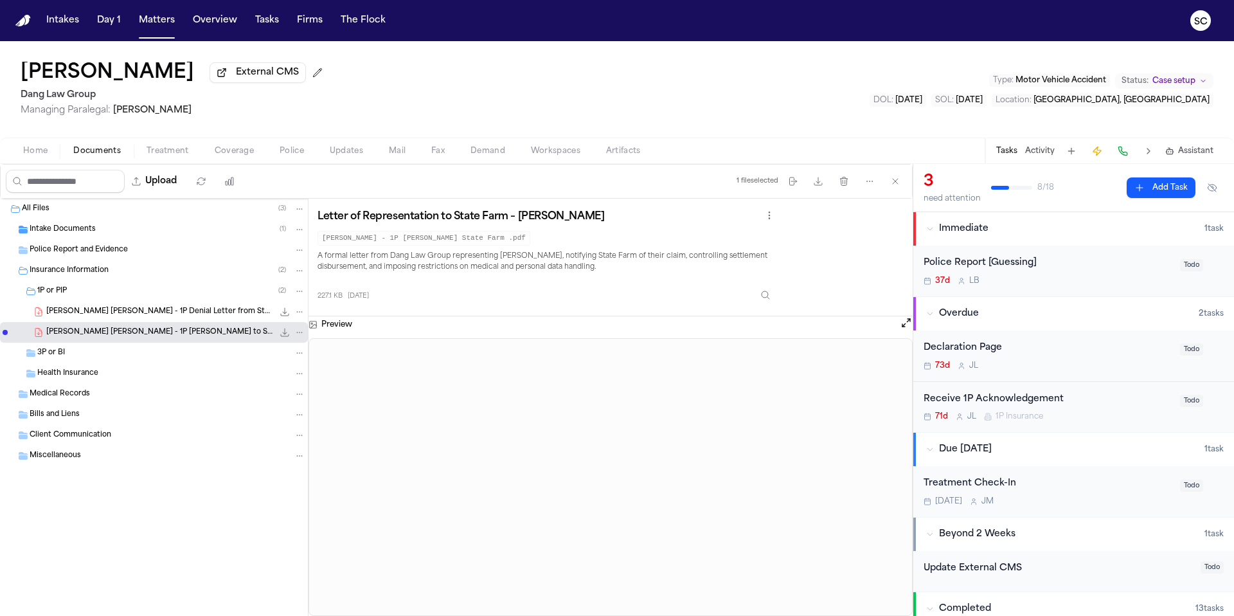
click at [46, 163] on div "Home Documents Treatment Coverage Police Updates Mail Fax Demand Workspaces Art…" at bounding box center [617, 151] width 1234 height 26
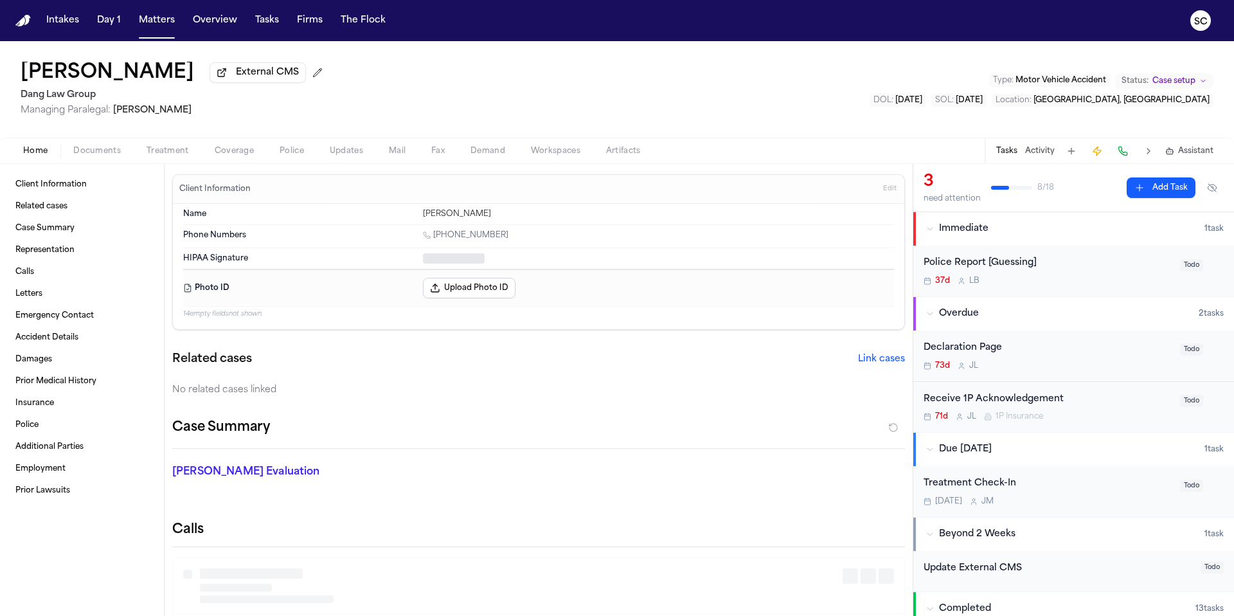
click at [42, 155] on span "Home" at bounding box center [35, 151] width 24 height 10
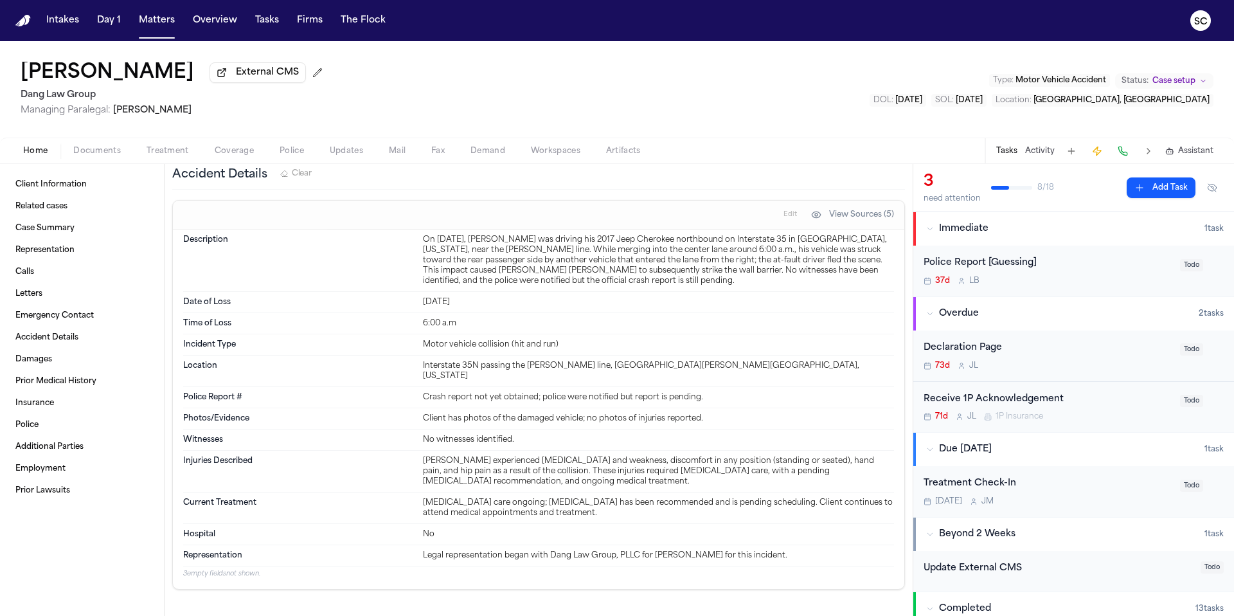
scroll to position [900, 0]
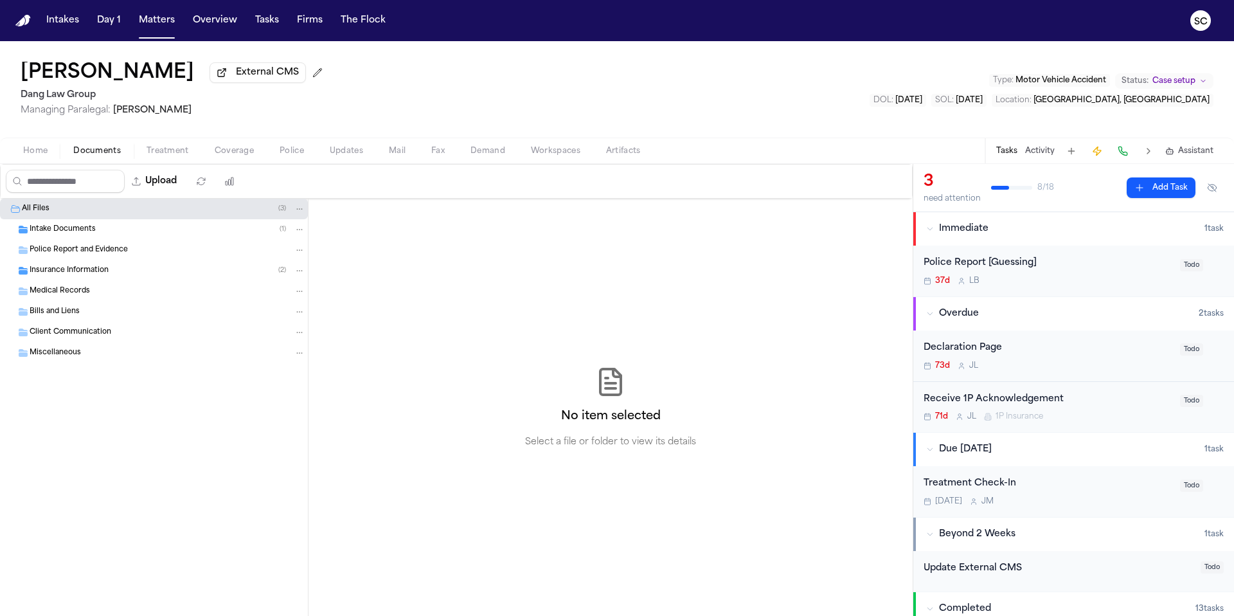
click at [98, 156] on span "Documents" at bounding box center [97, 151] width 48 height 10
click at [34, 231] on span "Intake Documents" at bounding box center [63, 229] width 66 height 11
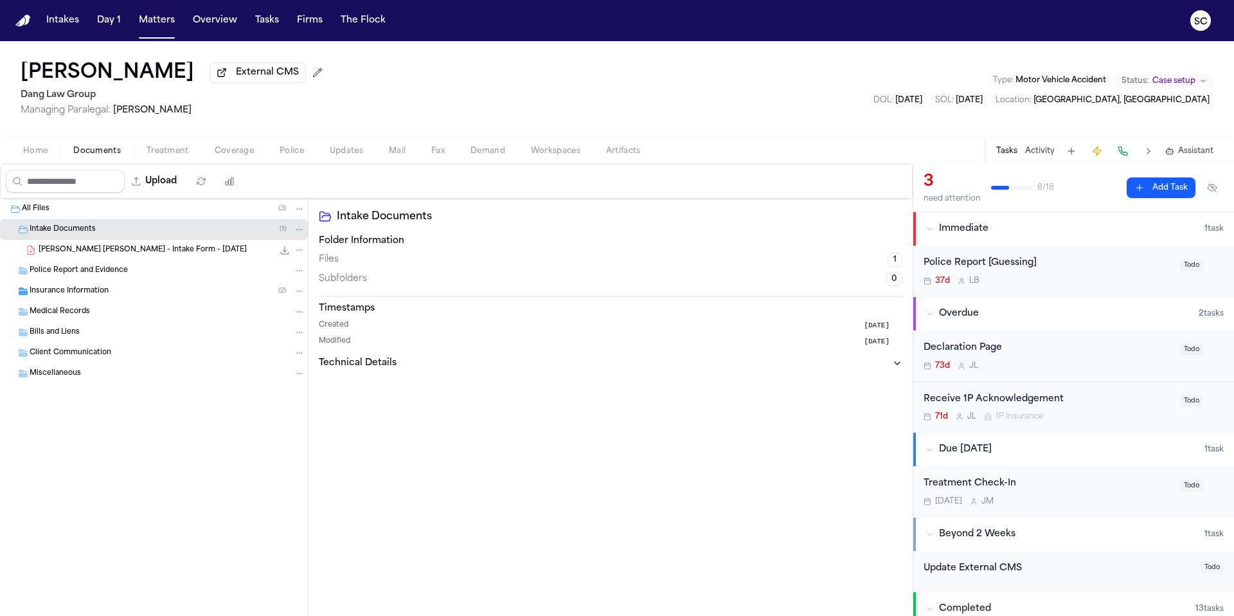
click at [114, 259] on div "V. Benitez Lopez - Intake Form - 7.22.25 321.9 KB • PDF" at bounding box center [154, 250] width 308 height 21
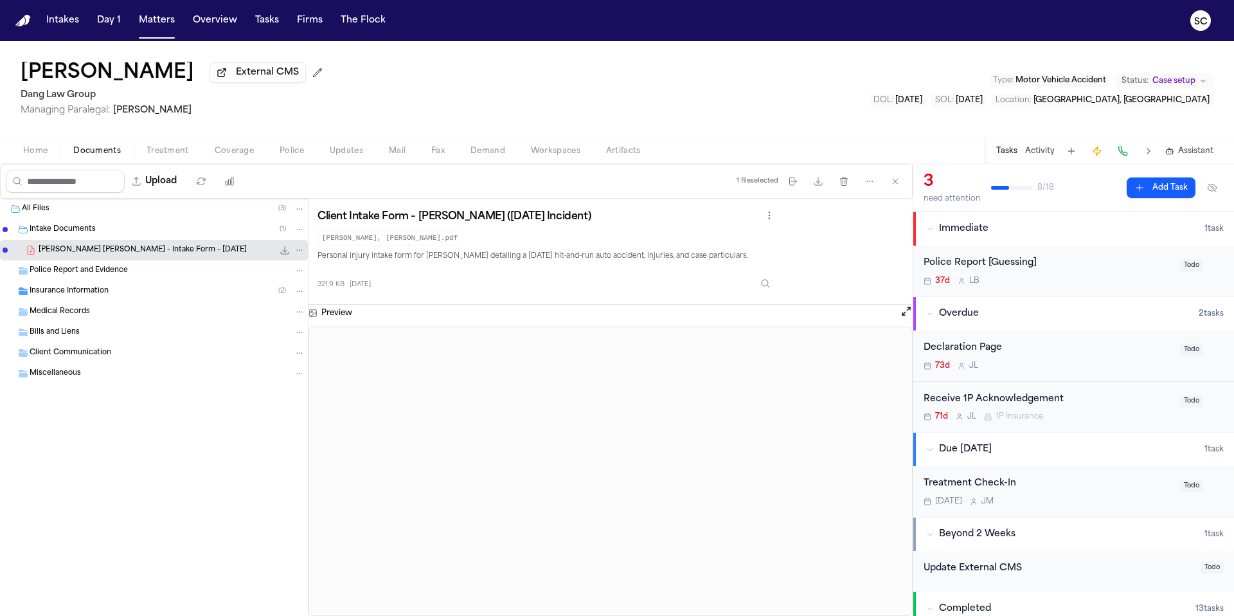
click at [120, 255] on span "V. Benitez Lopez - Intake Form - 7.22.25" at bounding box center [143, 250] width 208 height 11
click at [87, 297] on span "Insurance Information" at bounding box center [69, 291] width 79 height 11
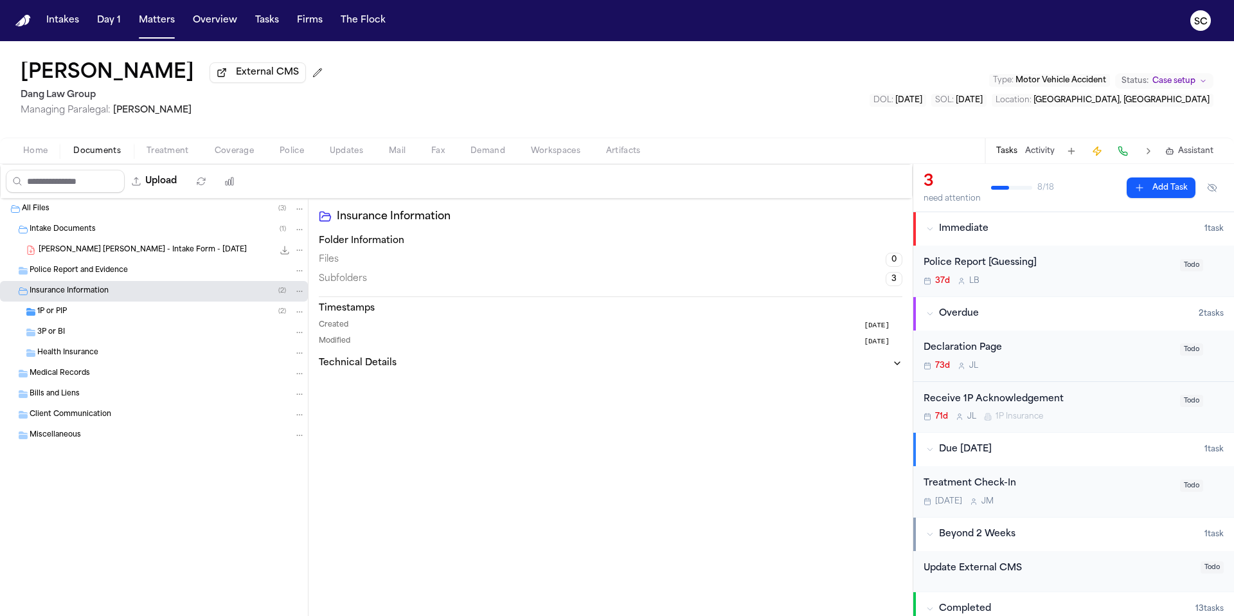
click at [156, 318] on div "1P or PIP ( 2 )" at bounding box center [171, 312] width 268 height 12
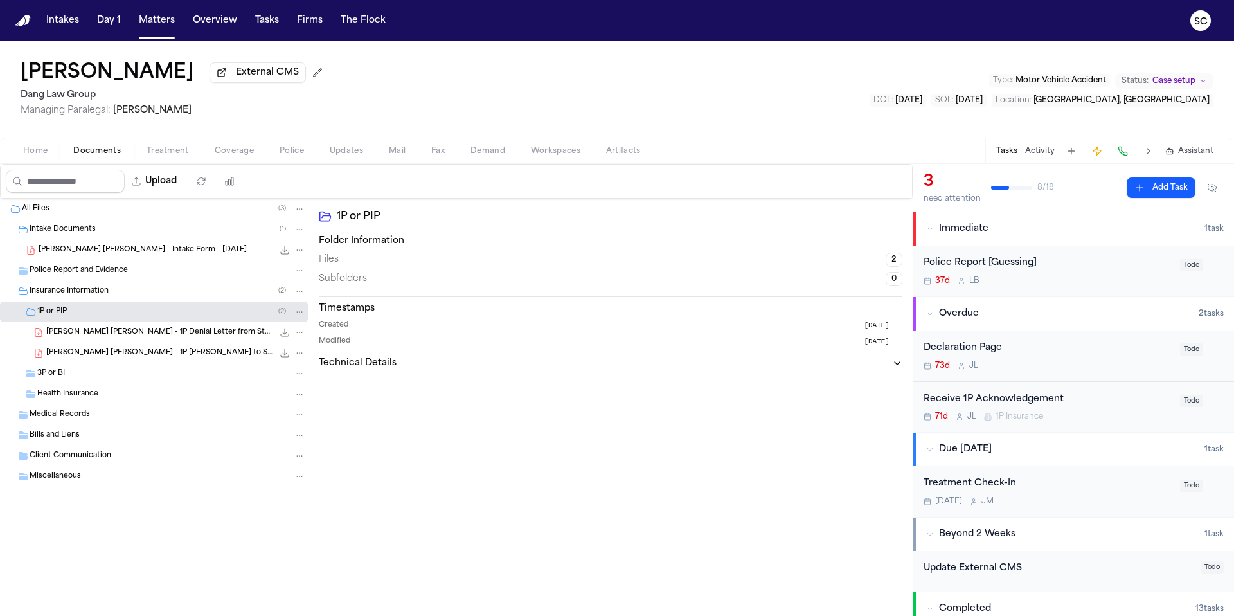
click at [169, 338] on span "V. Benitez Lopez - 1P Denial Letter from State Farm - 8.8.25" at bounding box center [159, 332] width 227 height 11
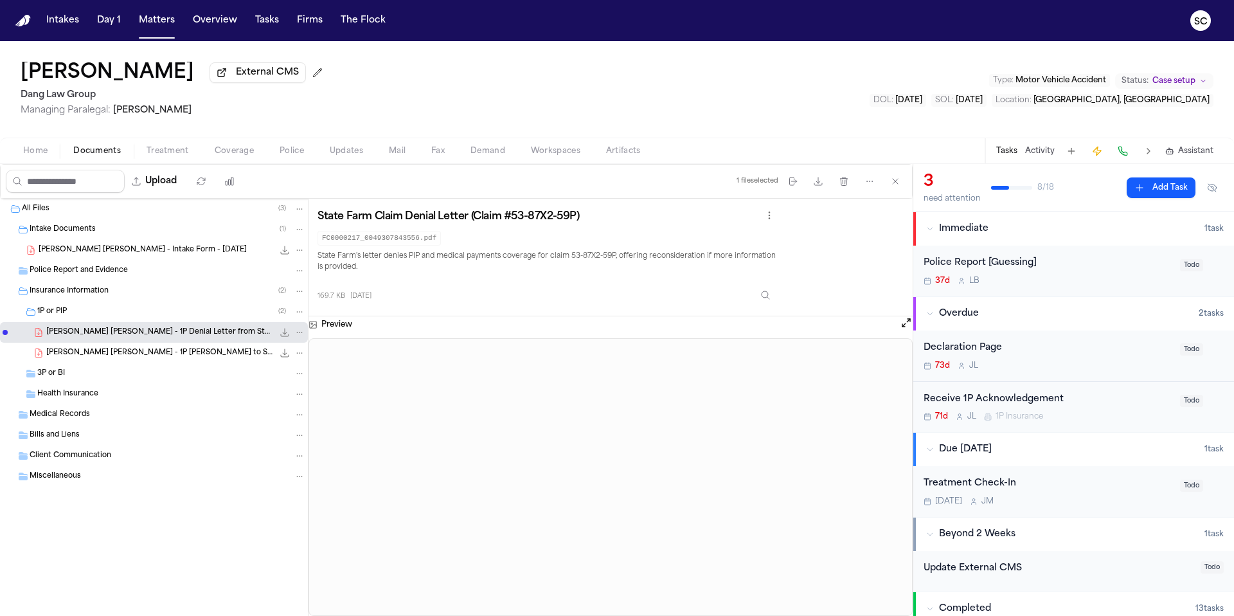
click at [128, 359] on span "V. Benitez Lopez - 1P LOR to STATE FARM - 7.24.25" at bounding box center [159, 353] width 227 height 11
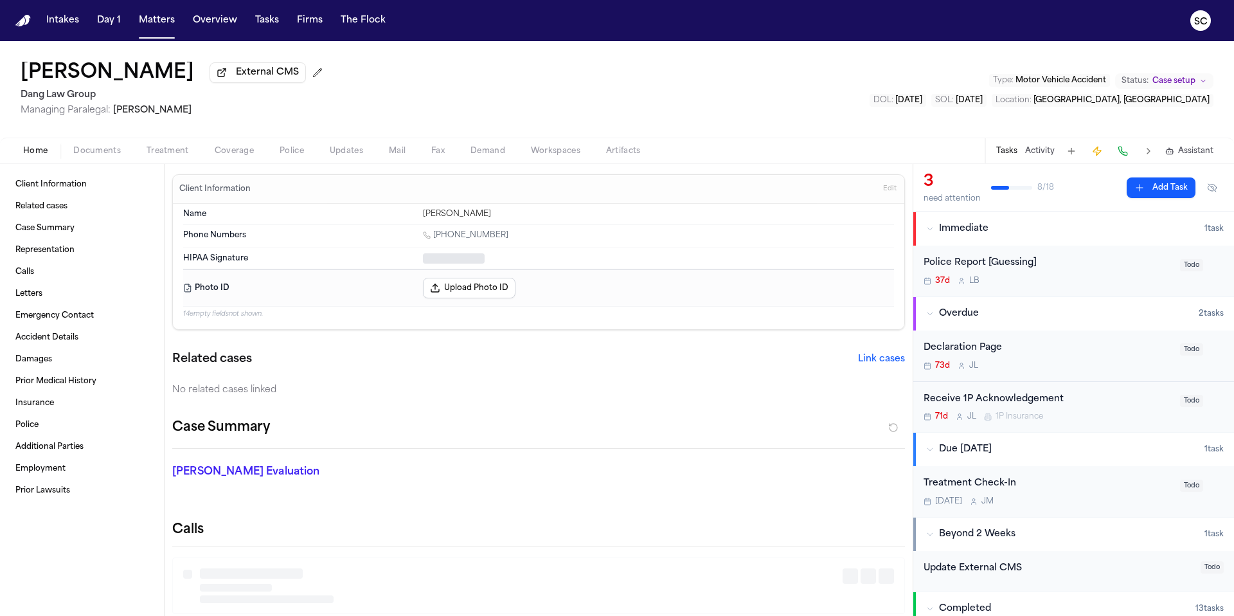
click at [45, 159] on span "button" at bounding box center [35, 158] width 40 height 1
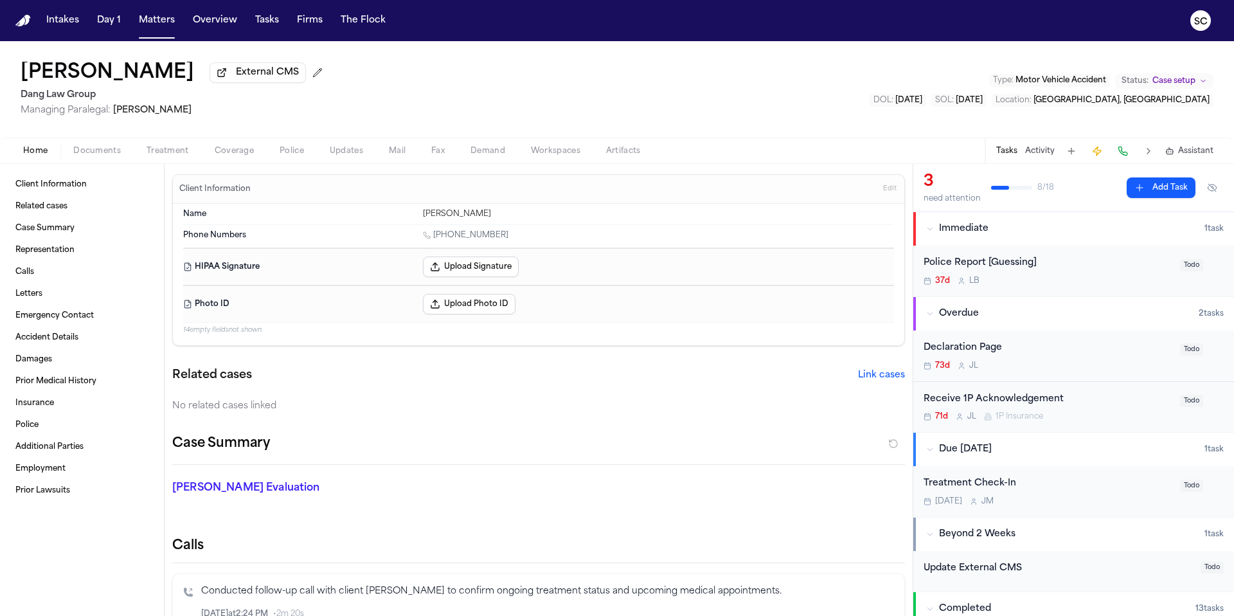
click at [1063, 286] on div "37d L B" at bounding box center [1048, 281] width 249 height 10
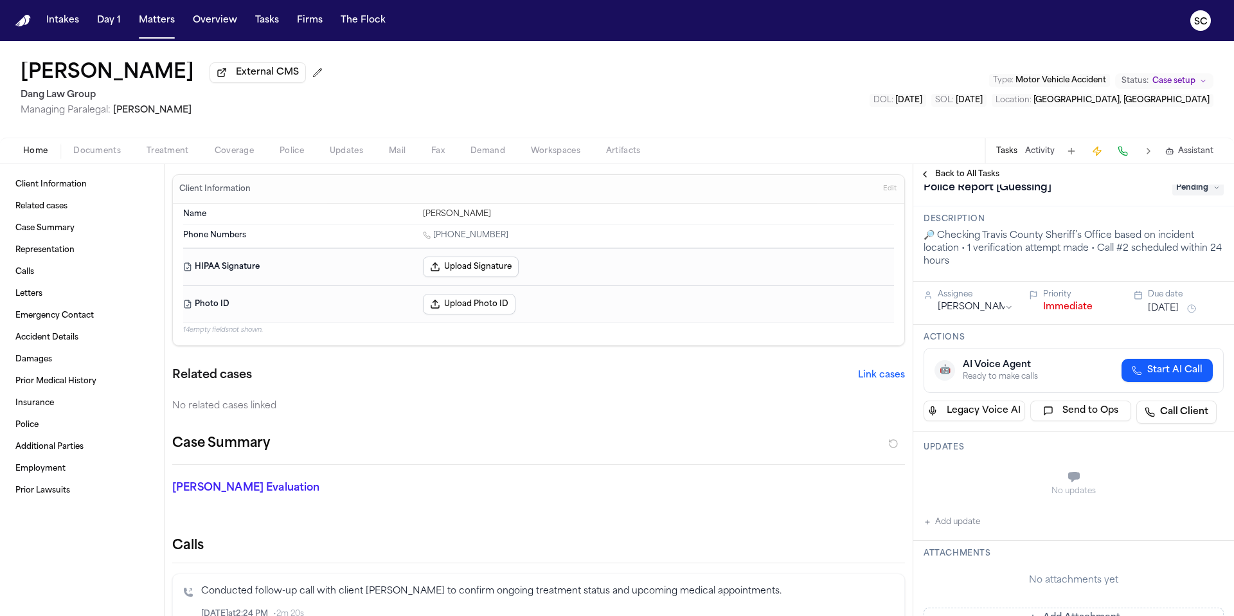
scroll to position [19, 0]
click at [974, 528] on button "Add update" at bounding box center [952, 520] width 57 height 15
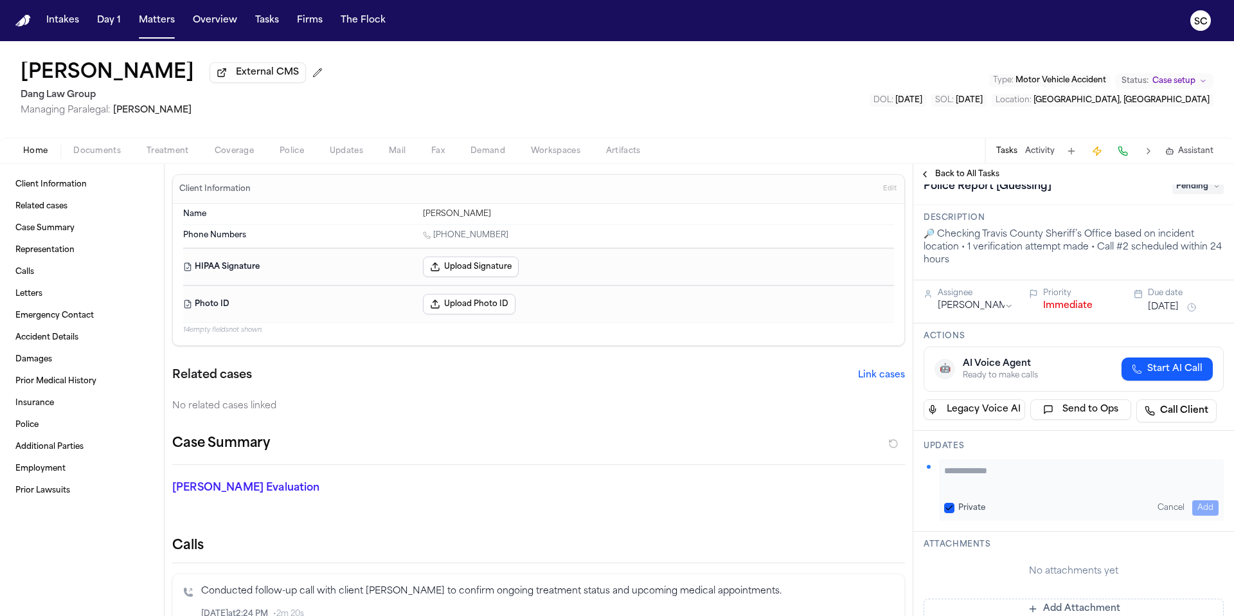
click at [997, 483] on textarea "Add your update" at bounding box center [1081, 477] width 275 height 26
type textarea "**********"
click at [1205, 506] on button "Add" at bounding box center [1206, 507] width 26 height 15
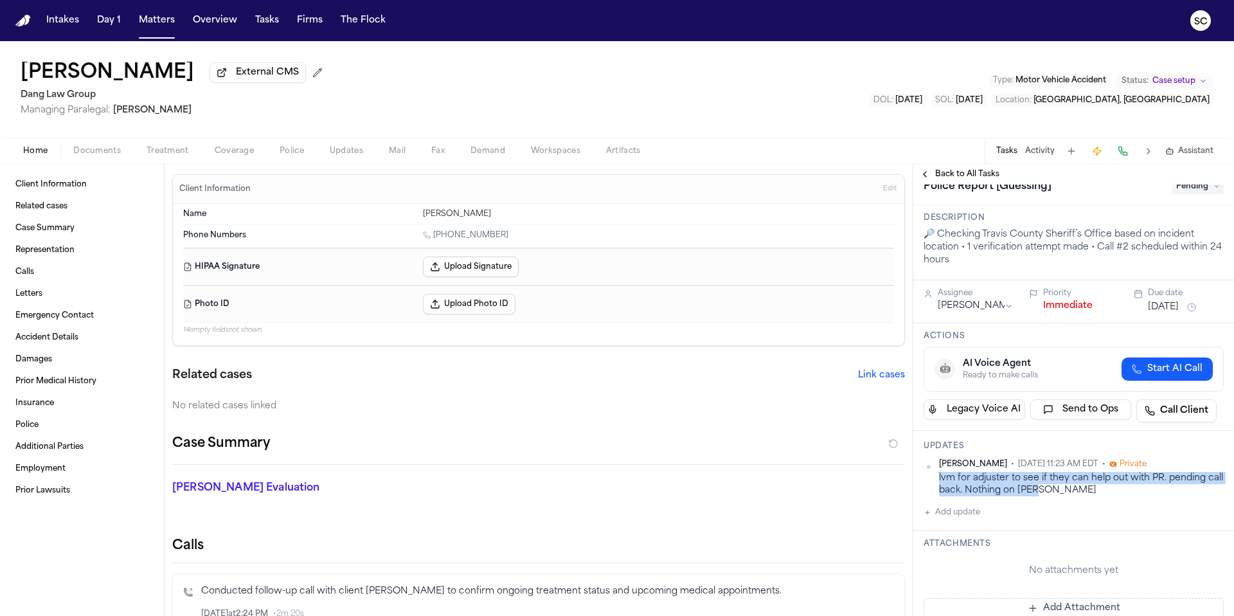
drag, startPoint x: 1047, startPoint y: 493, endPoint x: 932, endPoint y: 485, distance: 116.0
click at [932, 485] on div "Shirley Casanova • Oct 9, 2025 11:23 AM EDT • Private lvm for adjuster to see i…" at bounding box center [1074, 478] width 300 height 38
click at [839, 461] on div "Case Summary" at bounding box center [538, 449] width 733 height 32
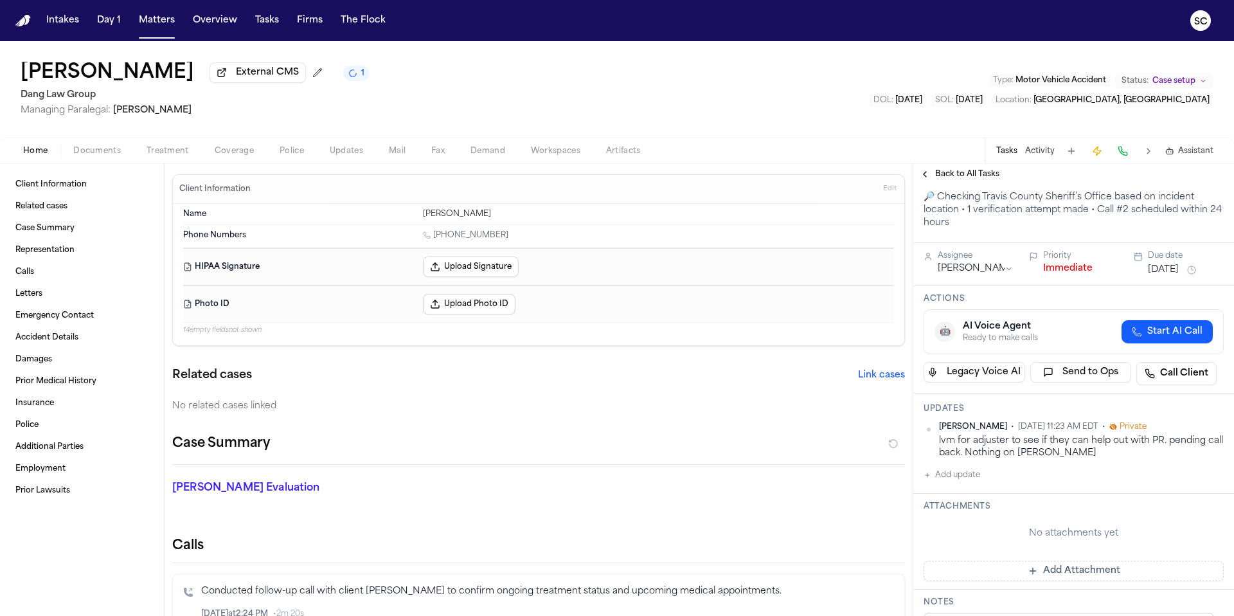
scroll to position [0, 0]
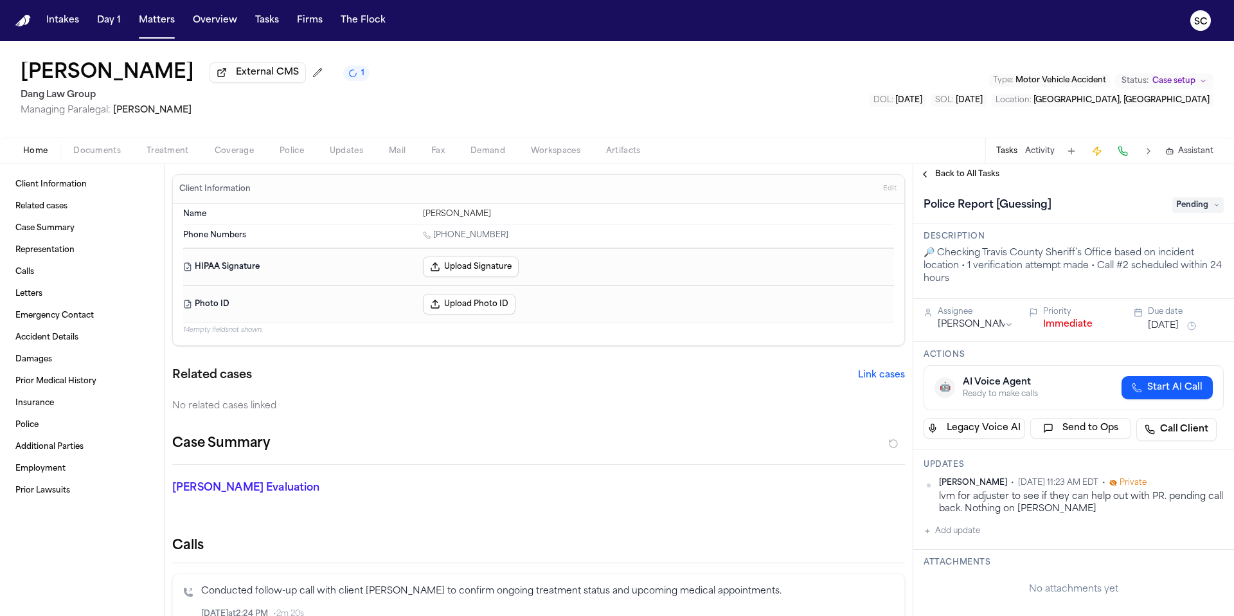
click at [1187, 205] on span "Pending" at bounding box center [1198, 204] width 51 height 15
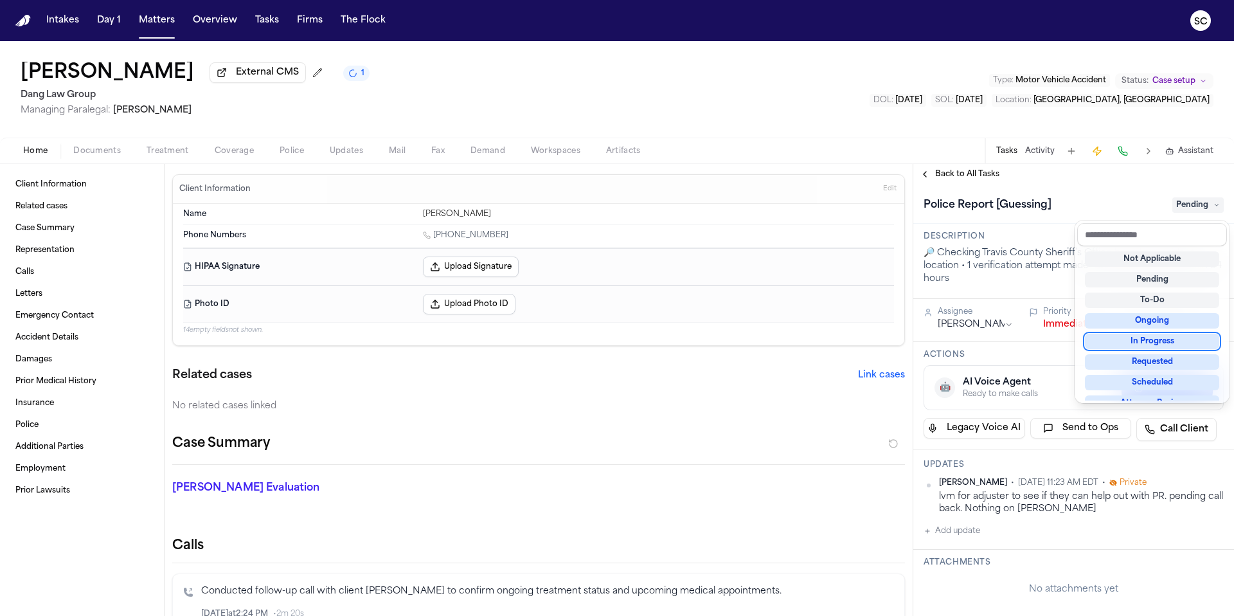
click at [1165, 339] on div "In Progress" at bounding box center [1152, 341] width 134 height 15
drag, startPoint x: 672, startPoint y: 460, endPoint x: 663, endPoint y: 458, distance: 9.2
click at [673, 460] on div "Client Information Related cases Case Summary Representation Calls Letters Emer…" at bounding box center [617, 390] width 1234 height 452
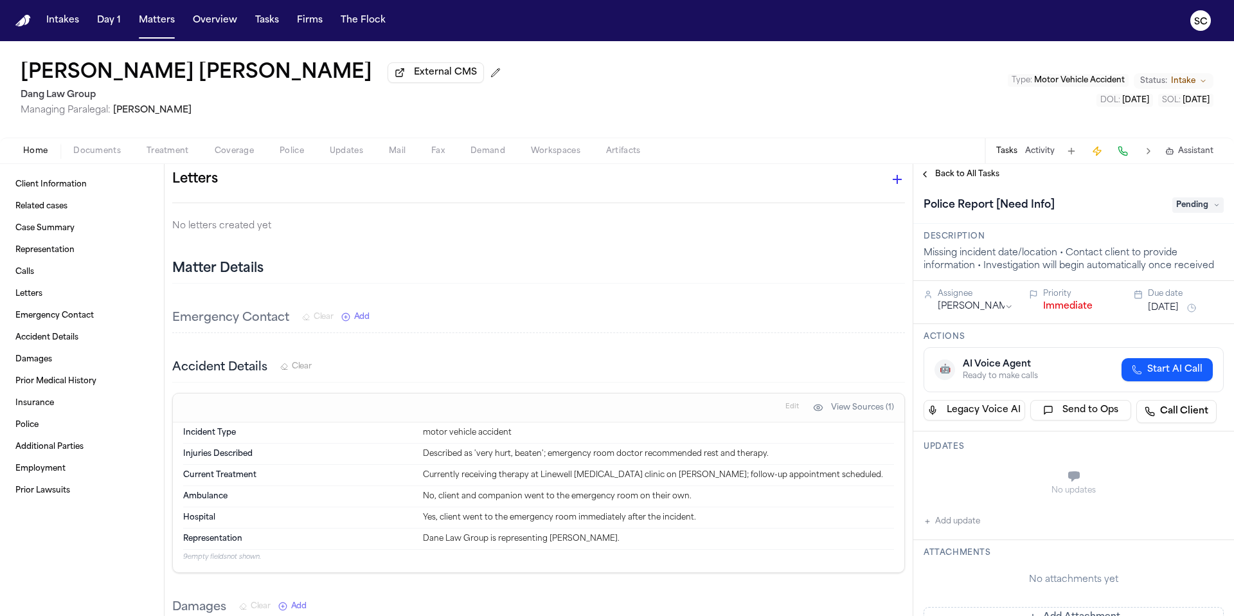
scroll to position [510, 0]
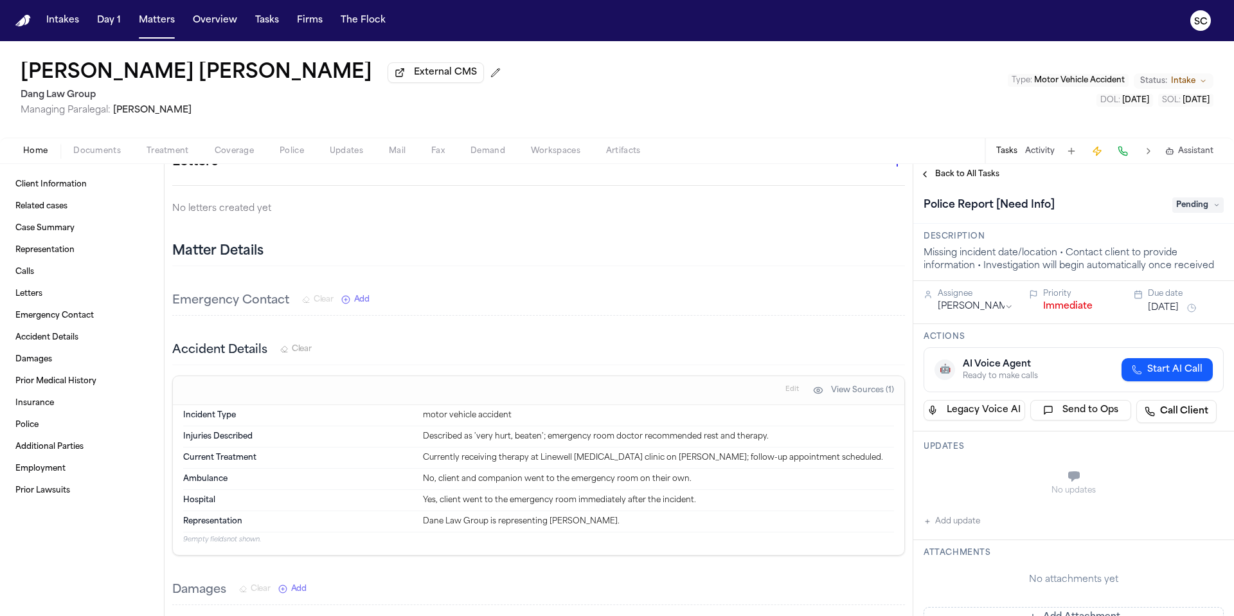
click at [82, 156] on span "Documents" at bounding box center [97, 151] width 48 height 10
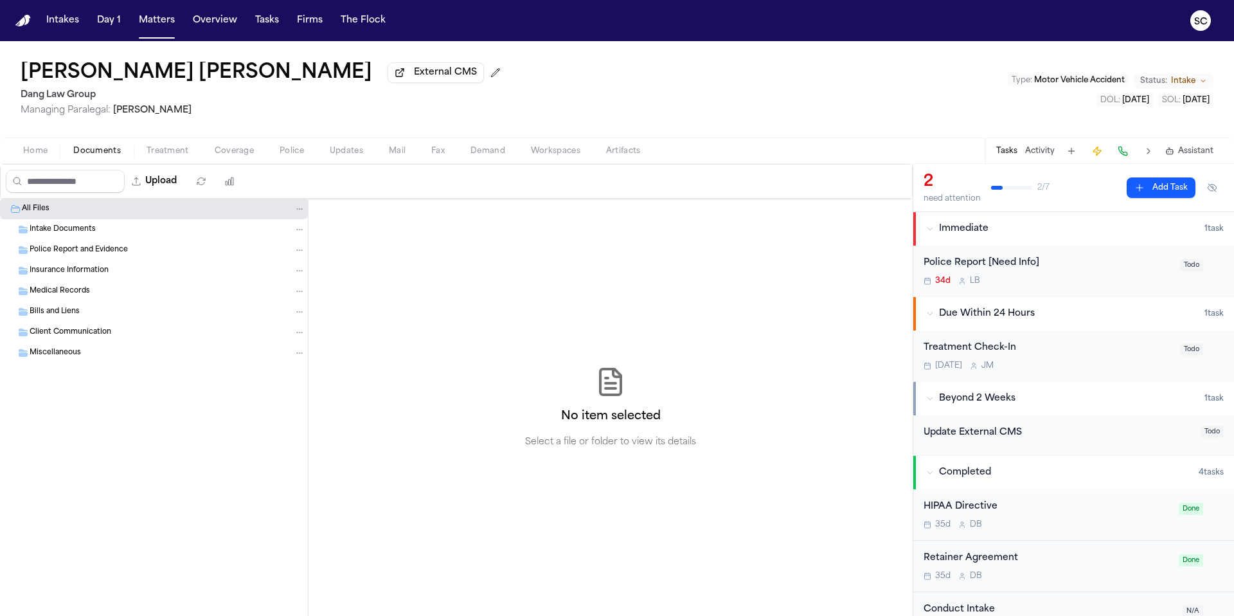
click at [1042, 285] on div "34d L B" at bounding box center [1048, 281] width 249 height 10
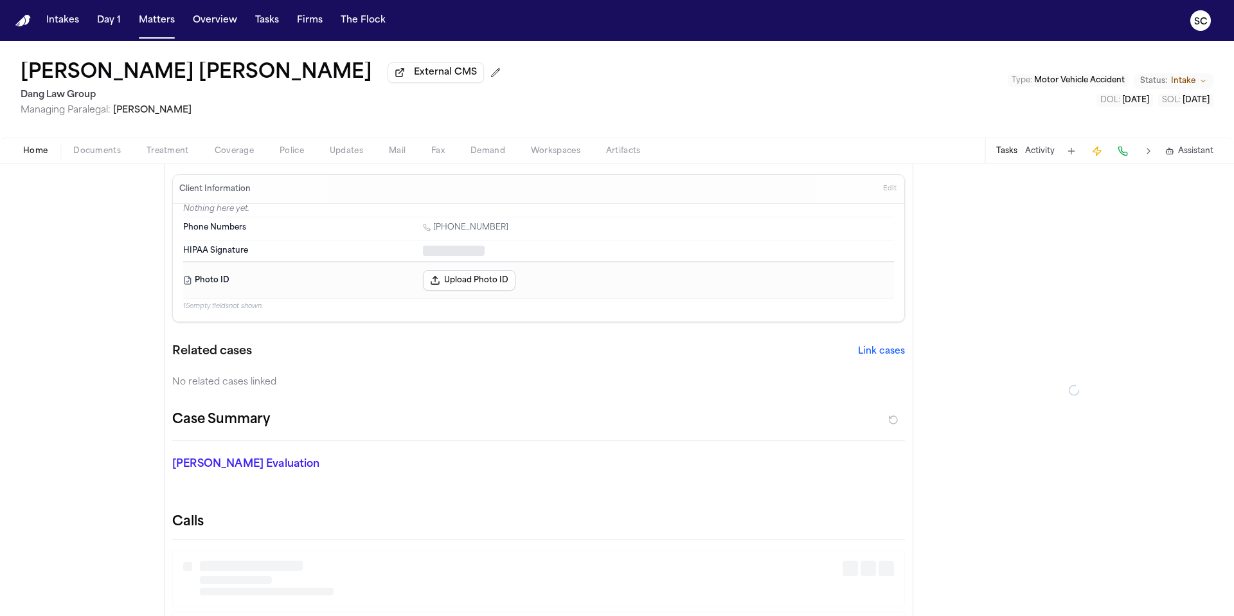
click at [43, 159] on span "button" at bounding box center [35, 158] width 40 height 1
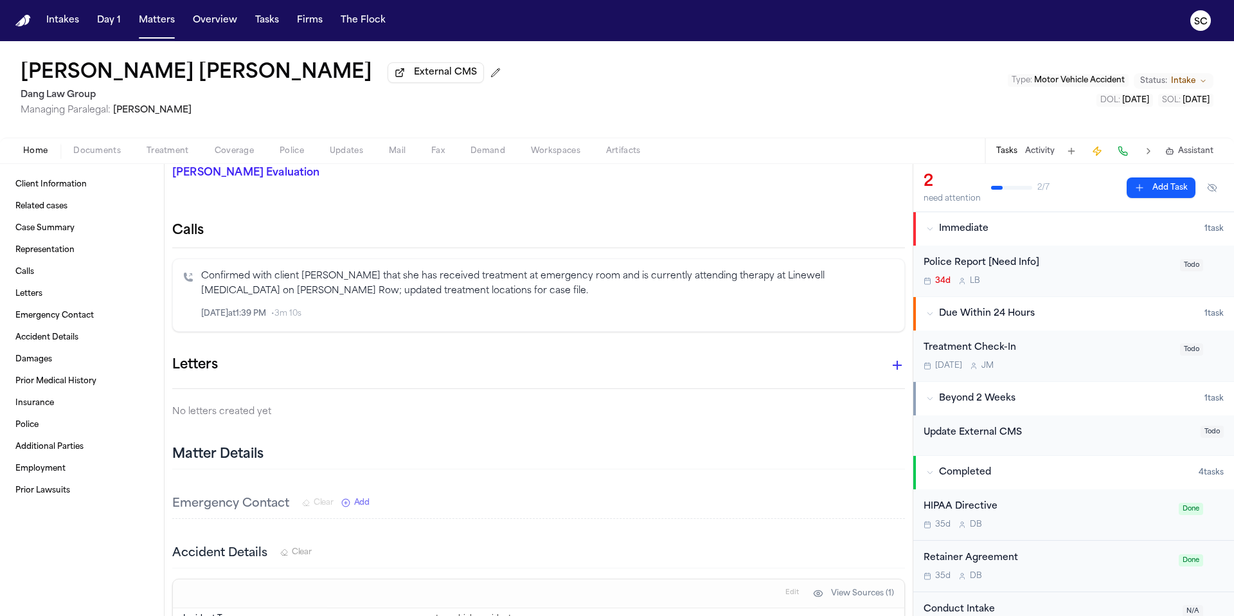
scroll to position [312, 0]
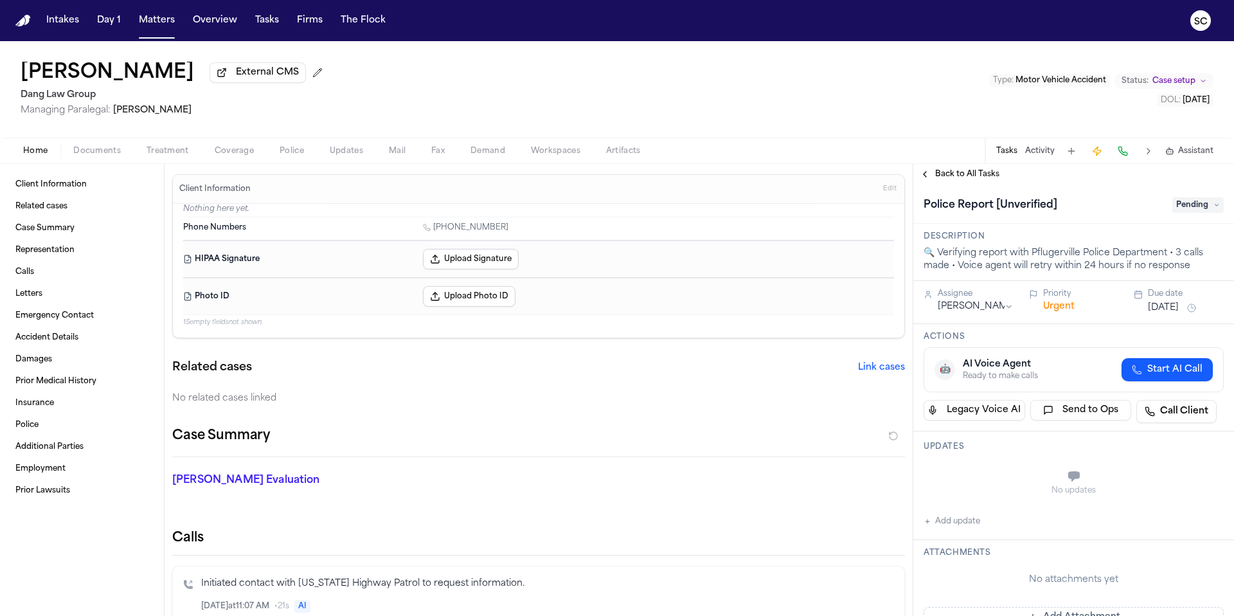
click at [104, 150] on span "Documents" at bounding box center [97, 151] width 48 height 10
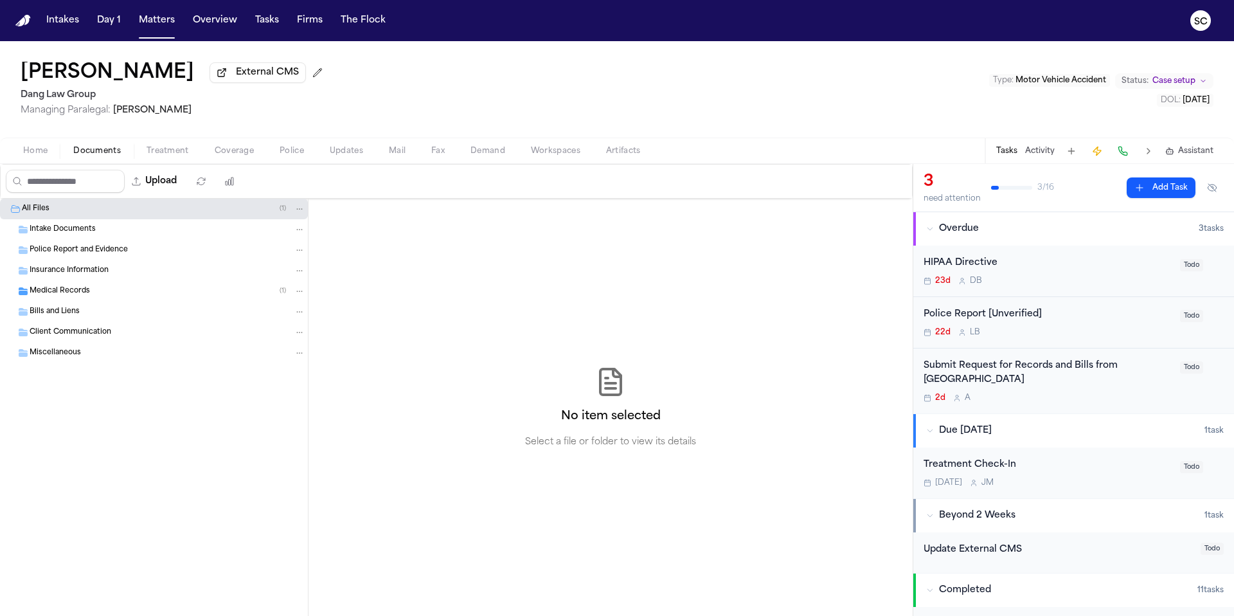
click at [120, 296] on div "Medical Records ( 1 )" at bounding box center [168, 291] width 276 height 12
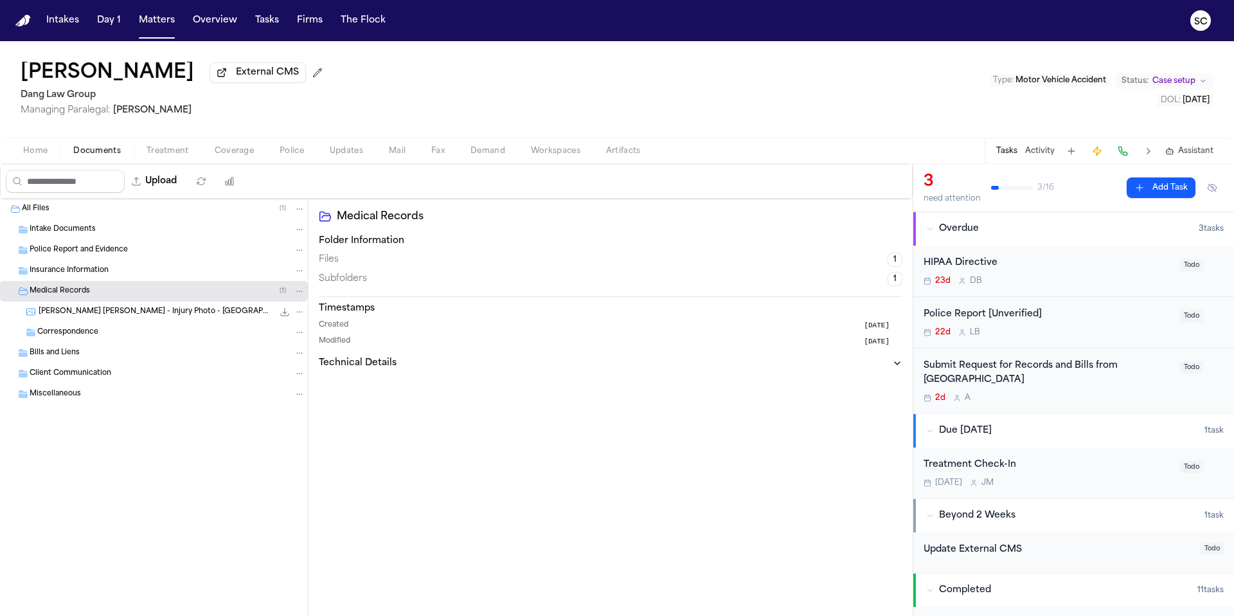
click at [42, 155] on span "Home" at bounding box center [35, 151] width 24 height 10
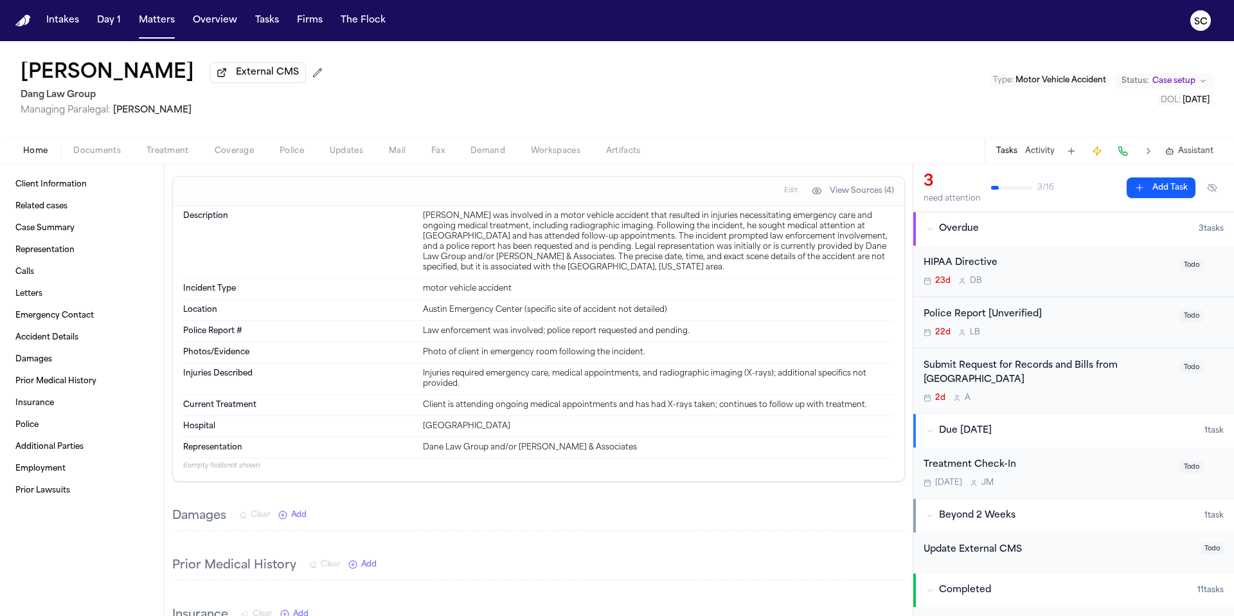
scroll to position [1193, 0]
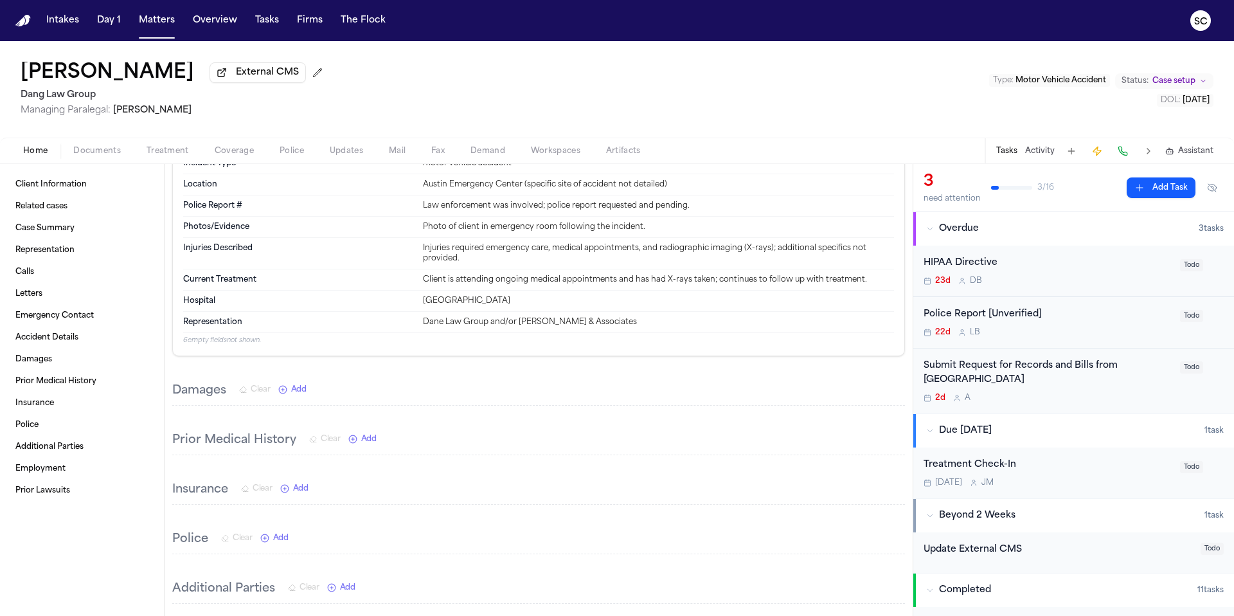
click at [771, 325] on div "Police Report [Unverified] 22d L B" at bounding box center [1048, 322] width 249 height 30
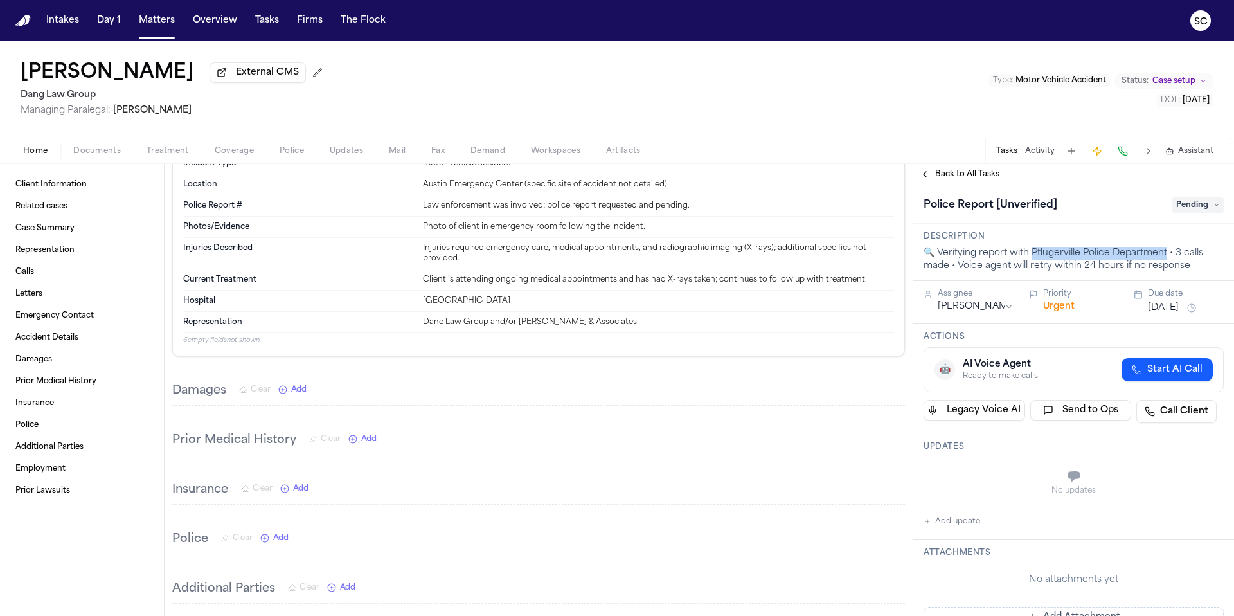
drag, startPoint x: 1166, startPoint y: 256, endPoint x: 1031, endPoint y: 253, distance: 135.1
click at [771, 253] on div "🔍 Verifying report with Pflugerville Police Department • 3 calls made • Voice a…" at bounding box center [1074, 260] width 300 height 26
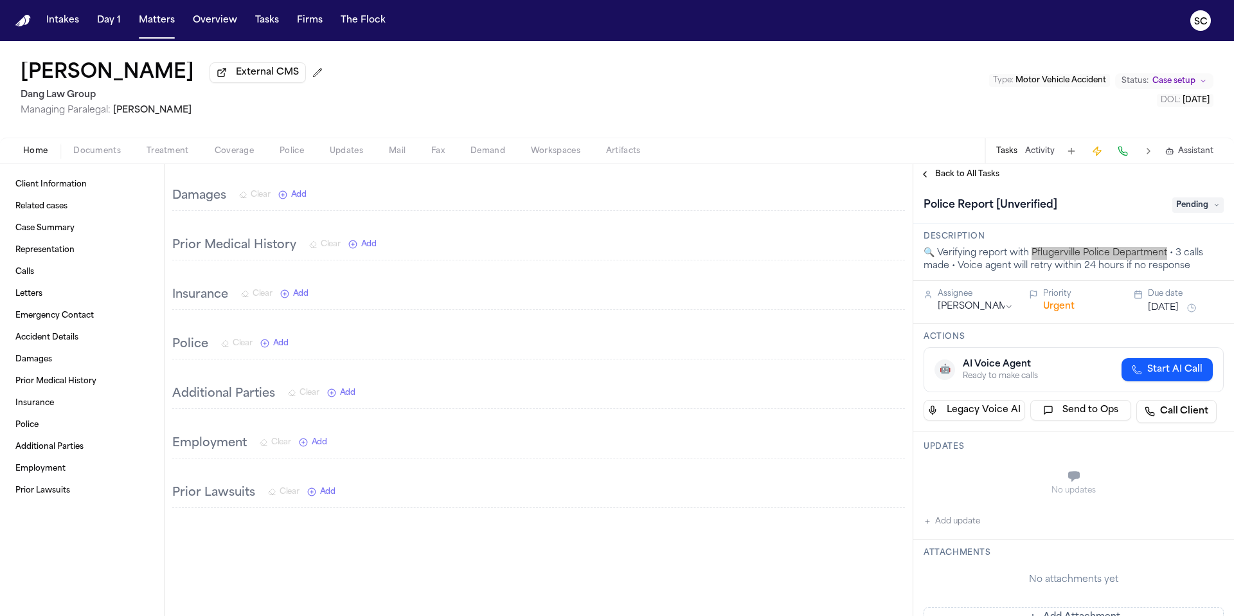
scroll to position [1390, 0]
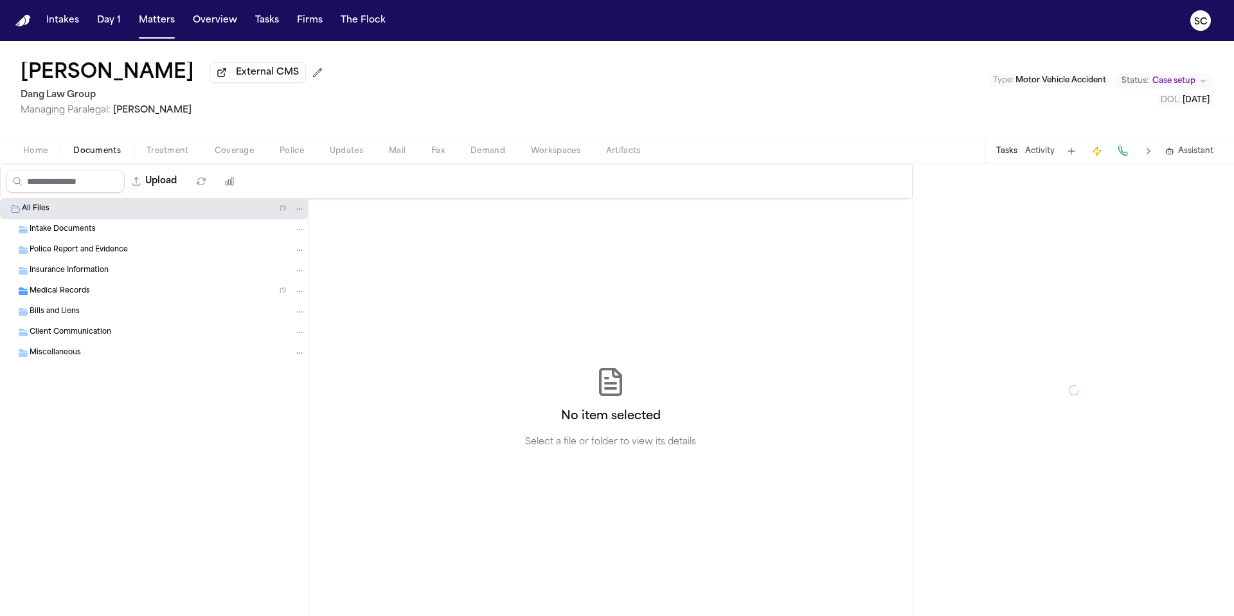
click at [99, 155] on span "Documents" at bounding box center [97, 151] width 48 height 10
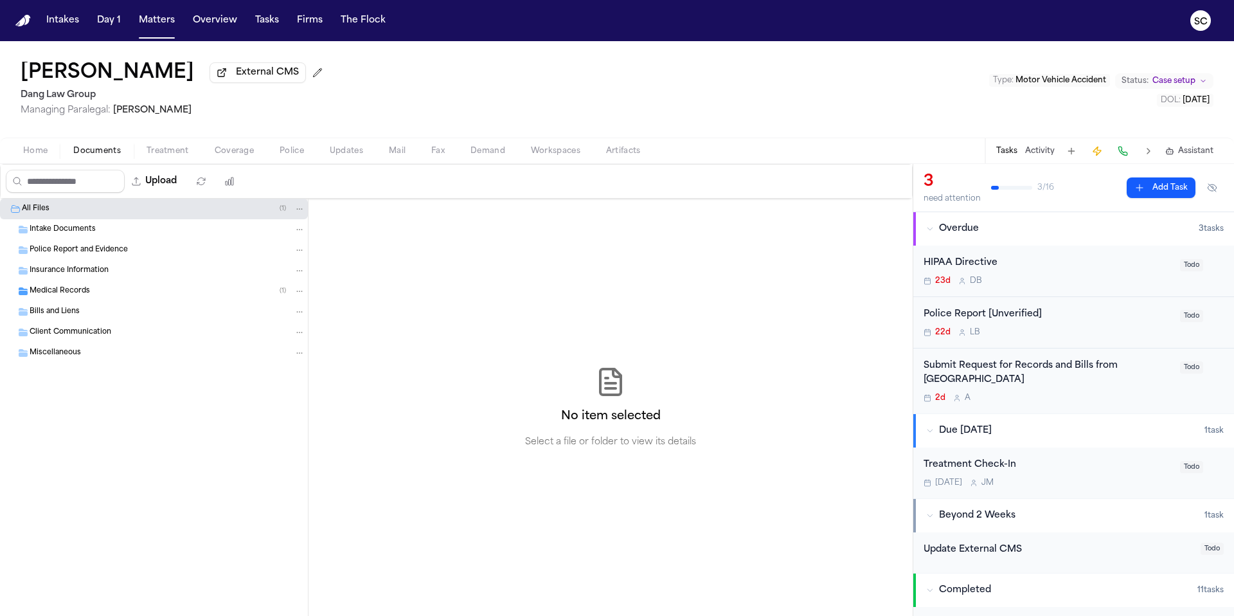
click at [183, 210] on div "All Files ( 1 )" at bounding box center [164, 209] width 284 height 12
click at [69, 235] on span "Intake Documents" at bounding box center [63, 229] width 66 height 11
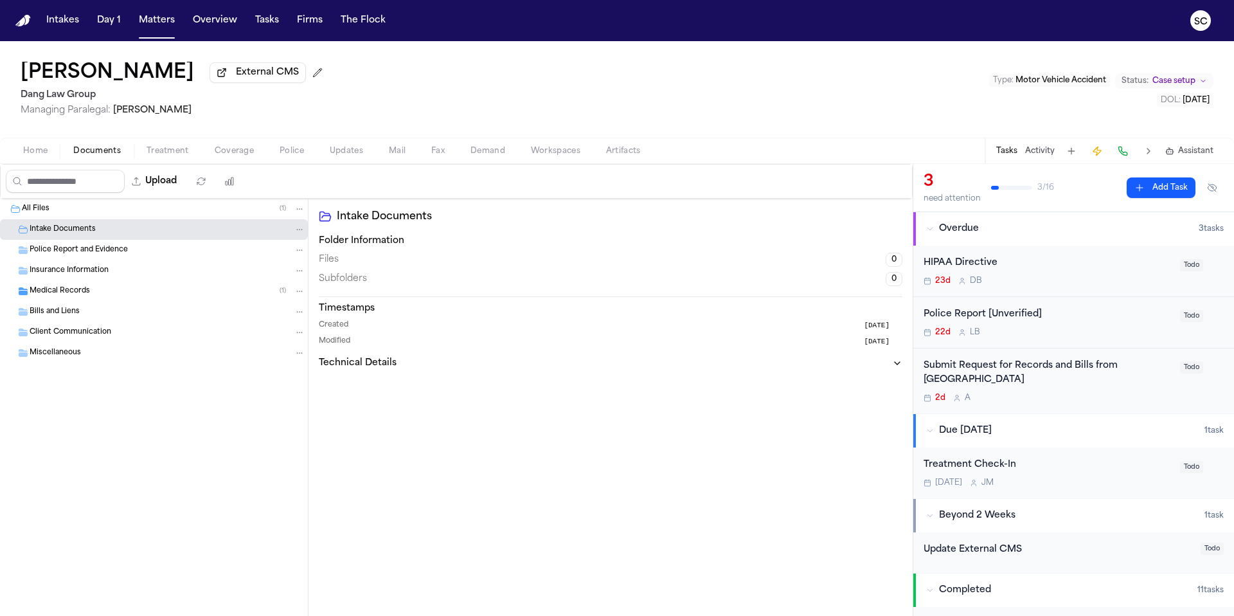
click at [87, 288] on span "Medical Records" at bounding box center [60, 291] width 60 height 11
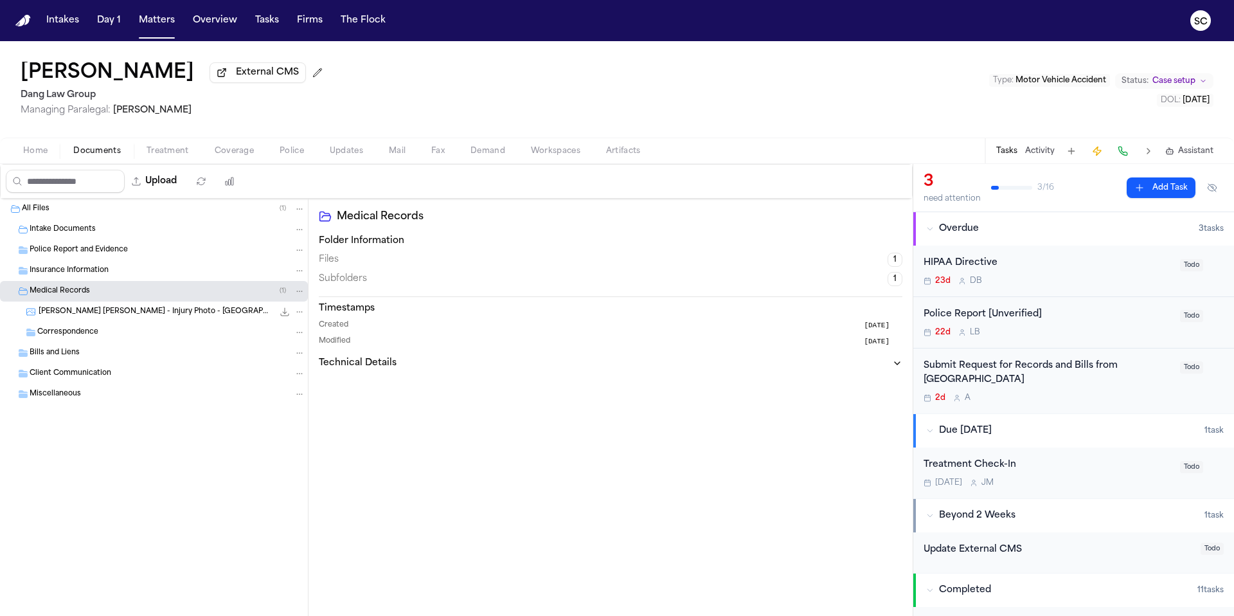
click at [133, 312] on span "S. Alfaro Padilla - Injury Photo - Austin Emergency Center - 10.6.25" at bounding box center [156, 312] width 235 height 11
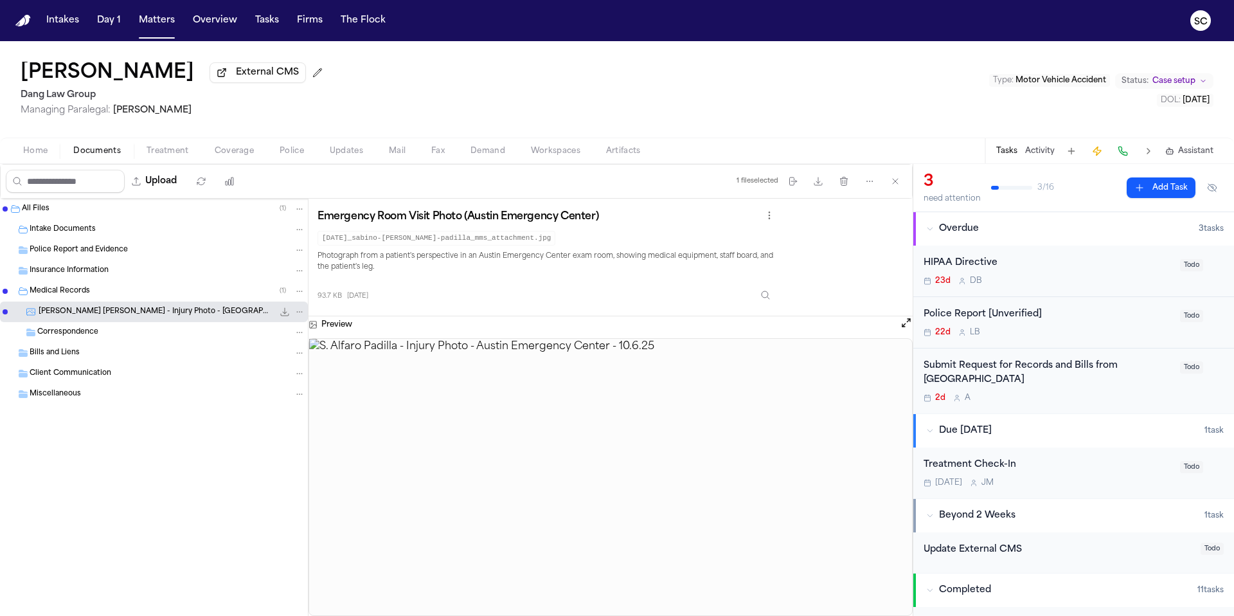
click at [710, 447] on img at bounding box center [610, 477] width 603 height 276
click at [32, 150] on span "Home" at bounding box center [35, 151] width 24 height 10
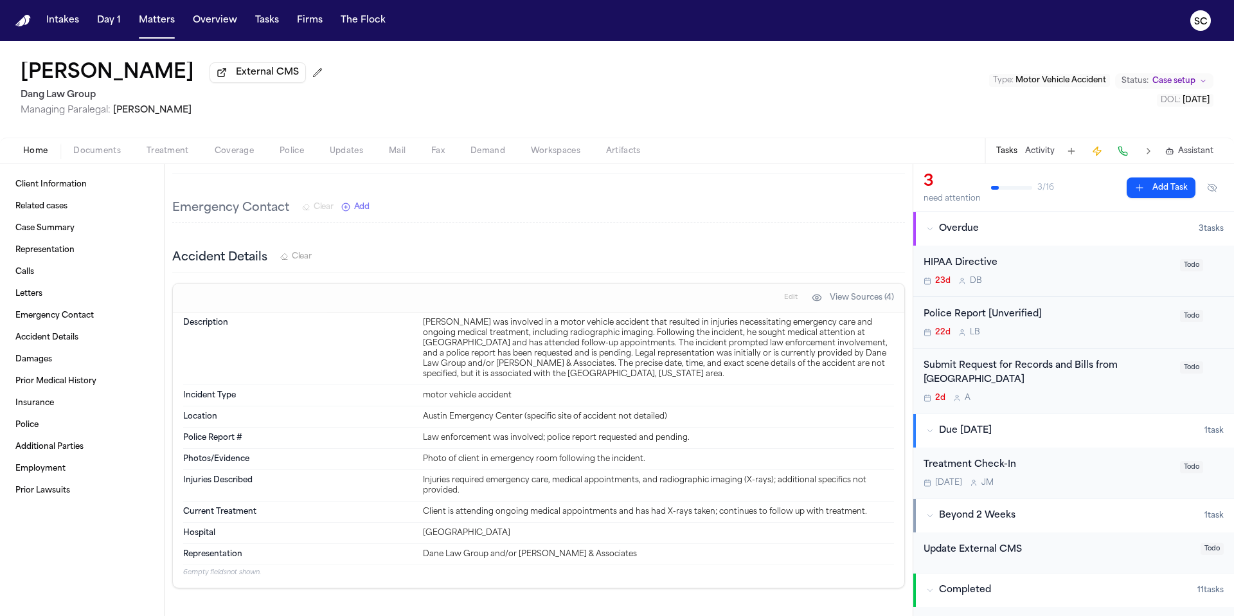
scroll to position [961, 0]
click at [96, 155] on span "Documents" at bounding box center [97, 151] width 48 height 10
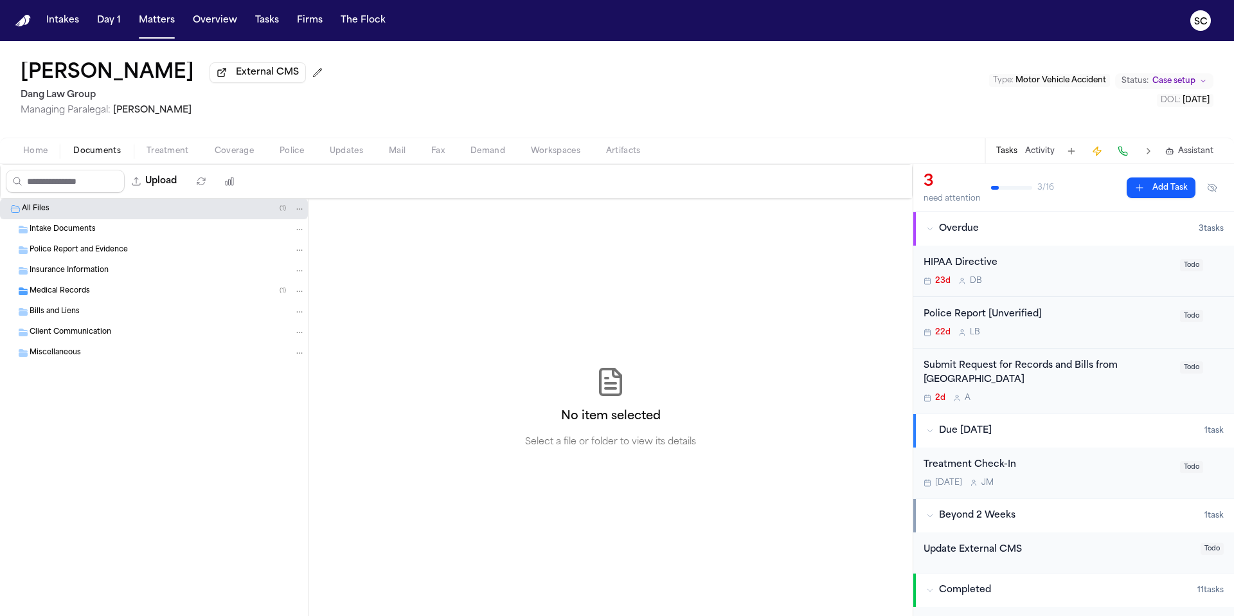
click at [66, 291] on span "Medical Records" at bounding box center [60, 291] width 60 height 11
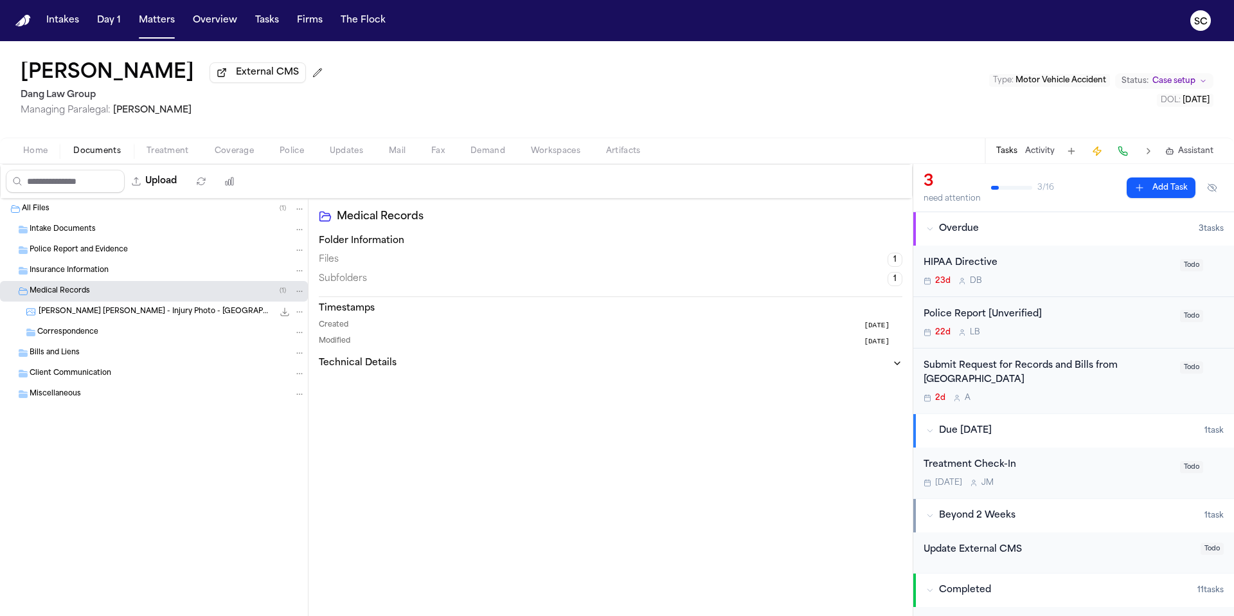
click at [152, 322] on div "S. Alfaro Padilla - Injury Photo - Austin Emergency Center - 10.6.25 93.7 KB • …" at bounding box center [154, 312] width 308 height 21
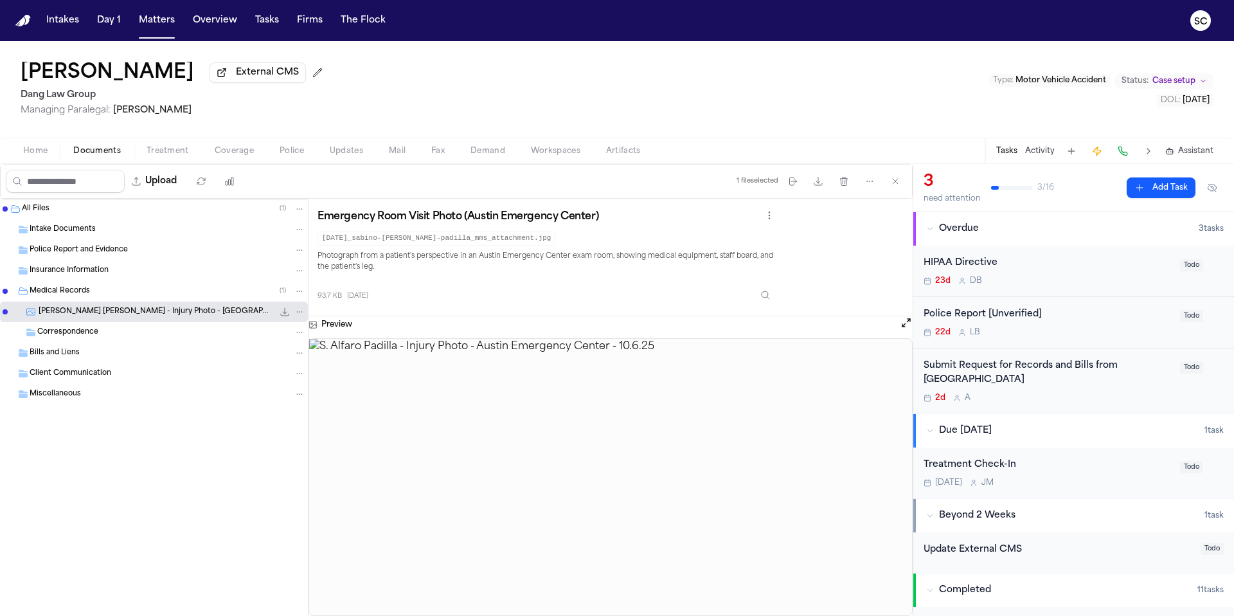
click at [596, 437] on img at bounding box center [610, 477] width 603 height 276
click at [98, 238] on div "Intake Documents" at bounding box center [154, 229] width 308 height 21
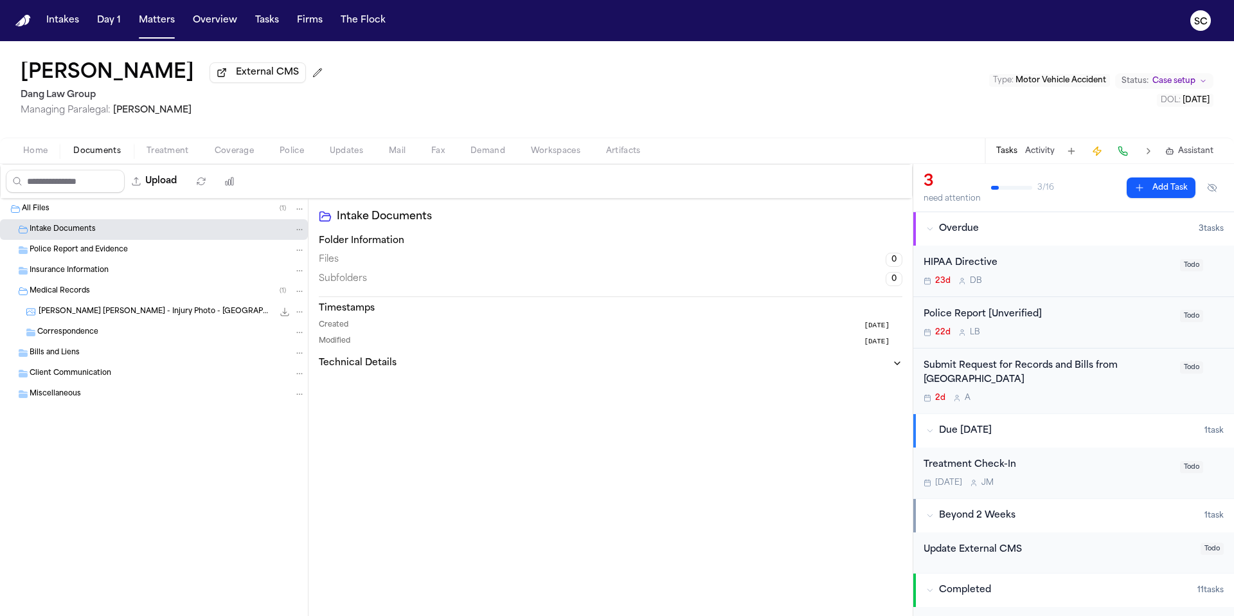
click at [312, 156] on button "Police" at bounding box center [292, 150] width 50 height 15
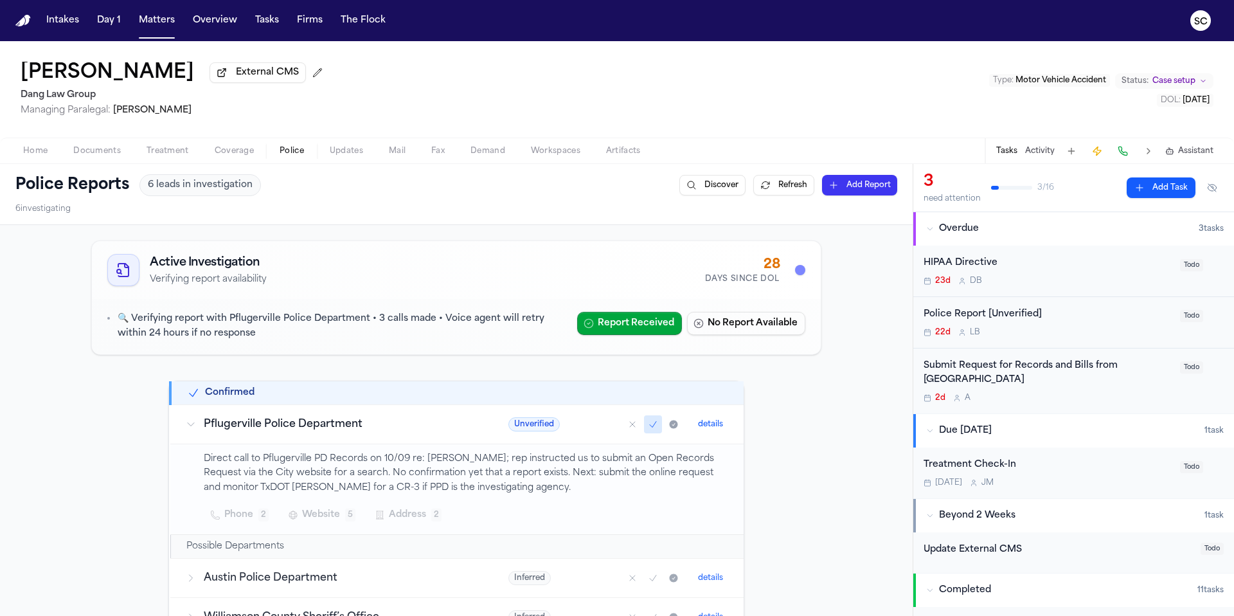
click at [771, 345] on div "Police Report [Unverified] 22d L B Todo" at bounding box center [1074, 322] width 321 height 51
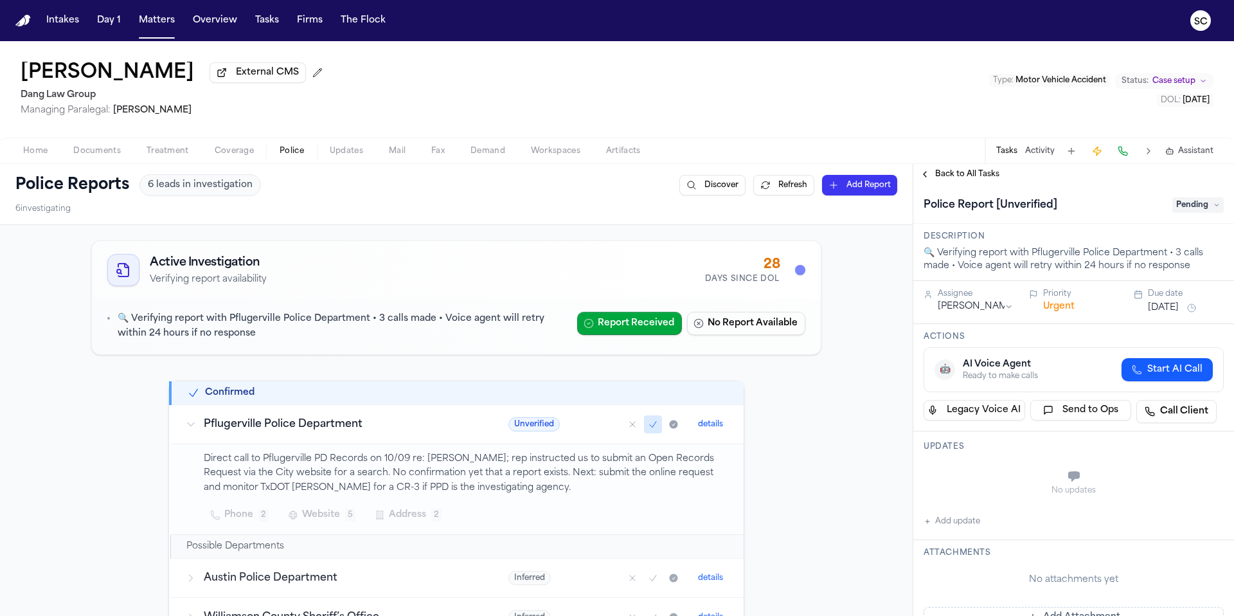
drag, startPoint x: 994, startPoint y: 464, endPoint x: 937, endPoint y: 512, distance: 74.8
click at [771, 465] on div "Updates No updates Add update" at bounding box center [1074, 485] width 321 height 109
drag, startPoint x: 950, startPoint y: 528, endPoint x: 958, endPoint y: 523, distance: 9.3
click at [771, 525] on button "Add update" at bounding box center [952, 521] width 57 height 15
click at [771, 477] on textarea "Add your update" at bounding box center [1081, 478] width 275 height 26
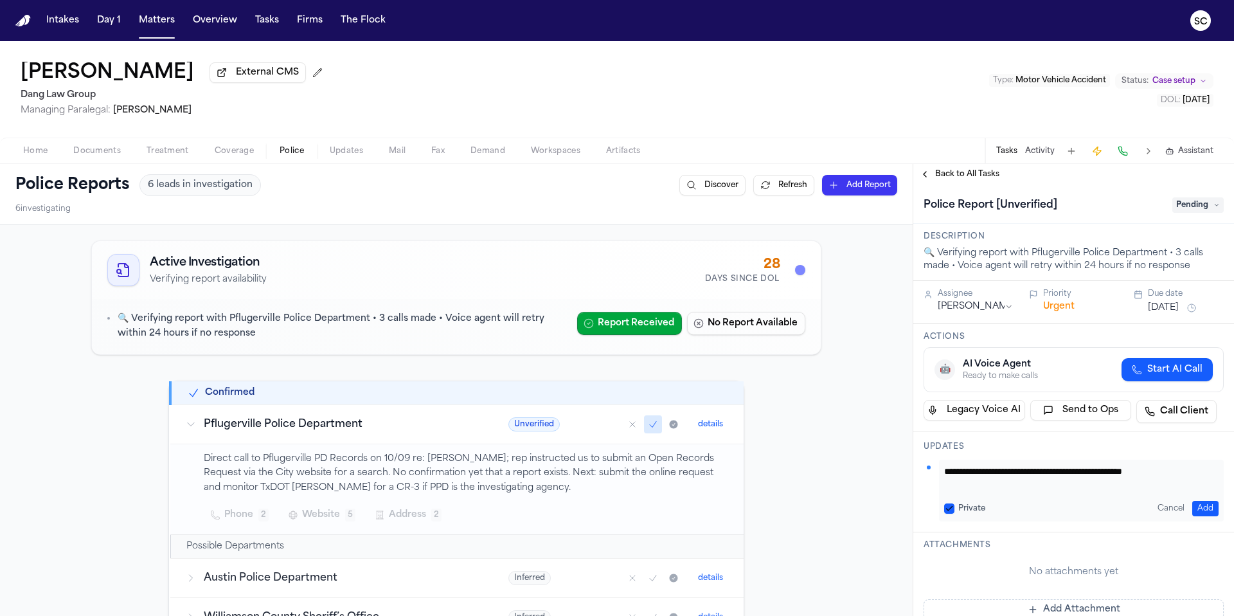
click at [771, 473] on textarea "**********" at bounding box center [1076, 478] width 265 height 26
click at [771, 474] on textarea "**********" at bounding box center [1076, 478] width 265 height 26
paste textarea "**********"
drag, startPoint x: 1081, startPoint y: 485, endPoint x: 934, endPoint y: 476, distance: 146.9
click at [771, 476] on div "**********" at bounding box center [1074, 491] width 300 height 62
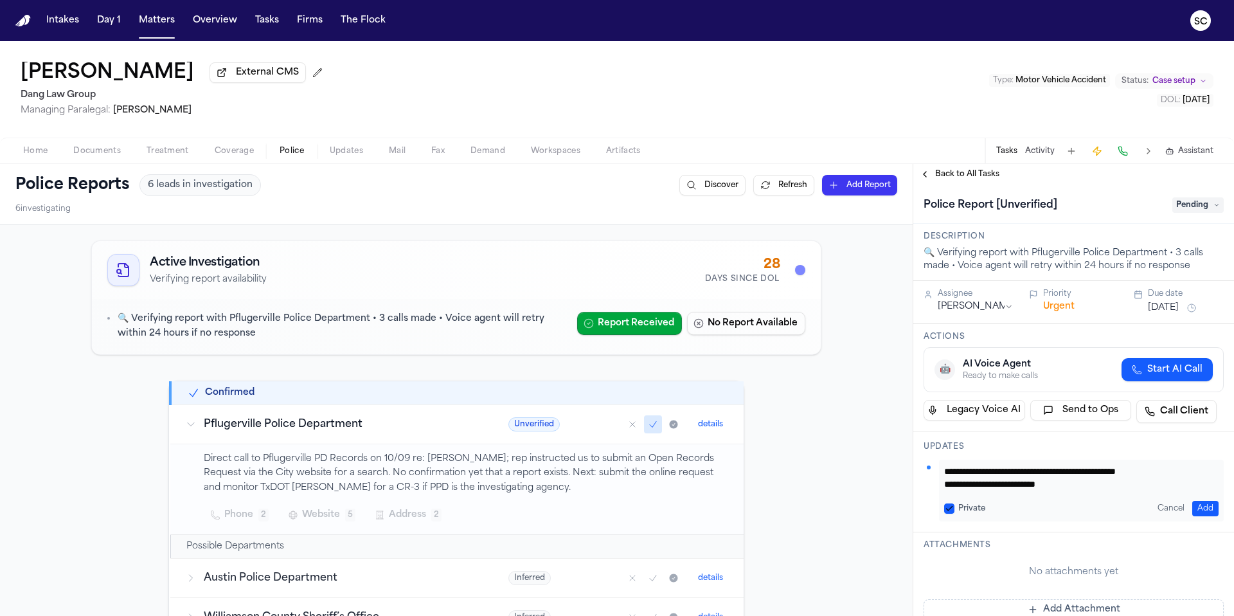
type textarea "**********"
click at [771, 509] on button "Add" at bounding box center [1206, 508] width 26 height 15
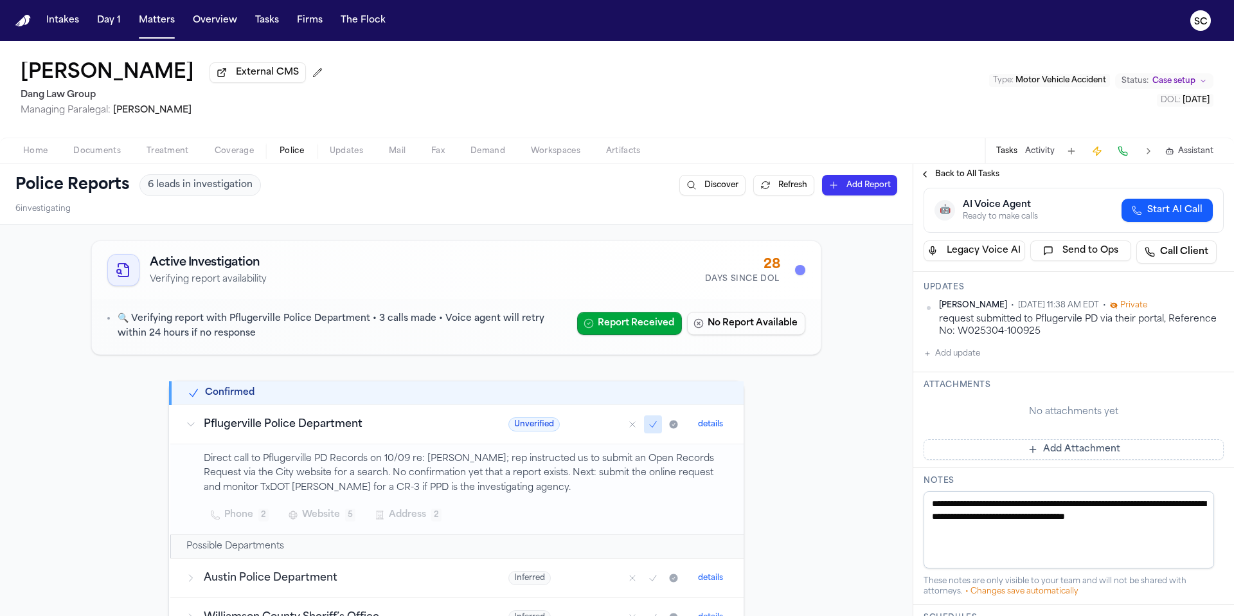
scroll to position [205, 0]
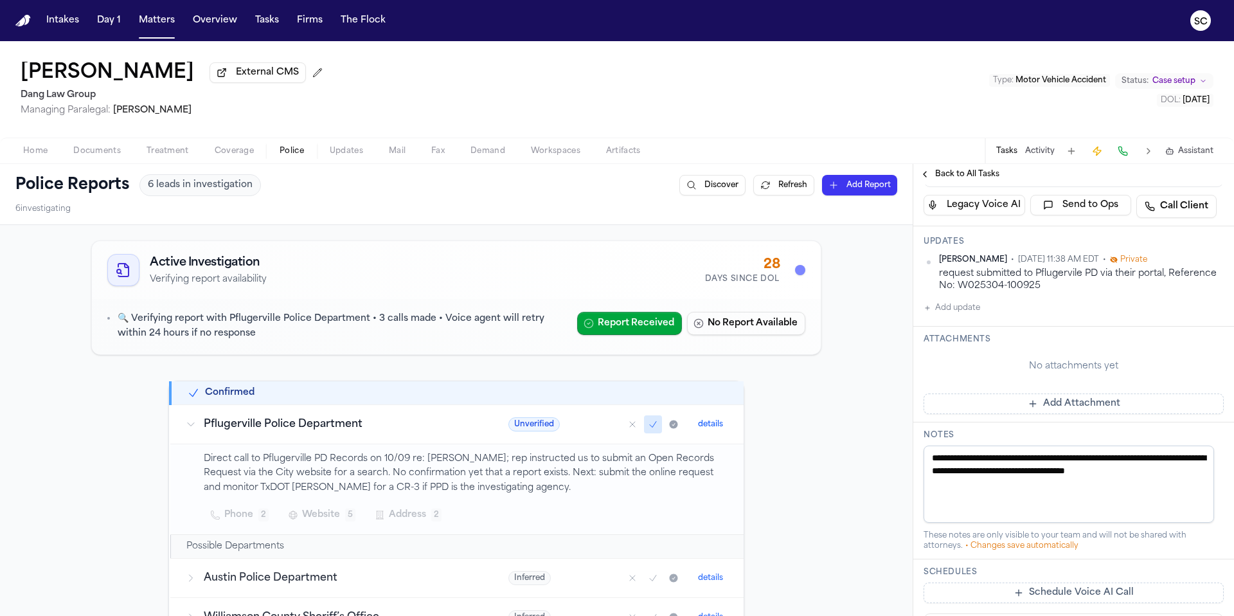
drag, startPoint x: 962, startPoint y: 488, endPoint x: 937, endPoint y: 458, distance: 39.7
click at [771, 458] on textarea "**********" at bounding box center [1069, 484] width 291 height 77
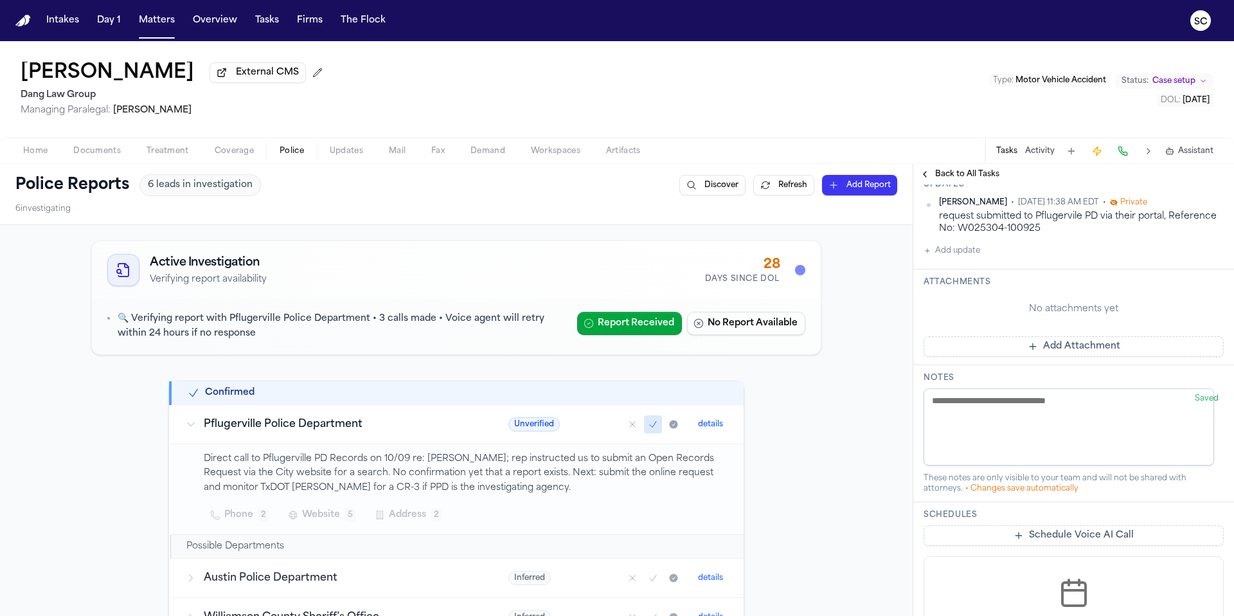
scroll to position [148, 0]
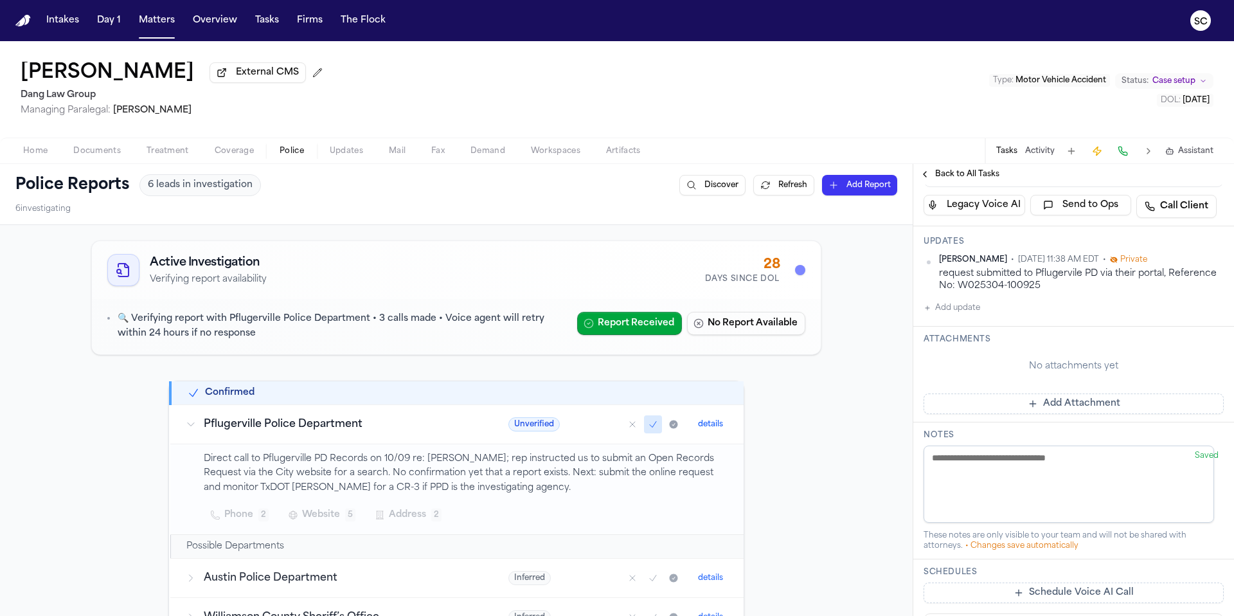
paste textarea "**********"
paste textarea
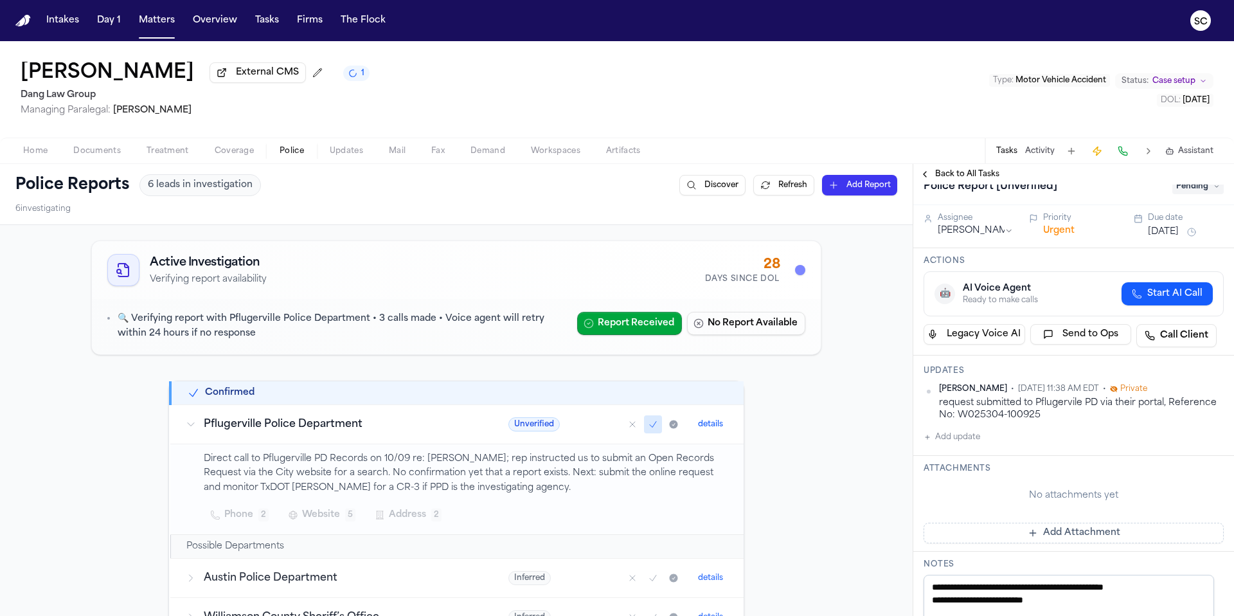
scroll to position [0, 0]
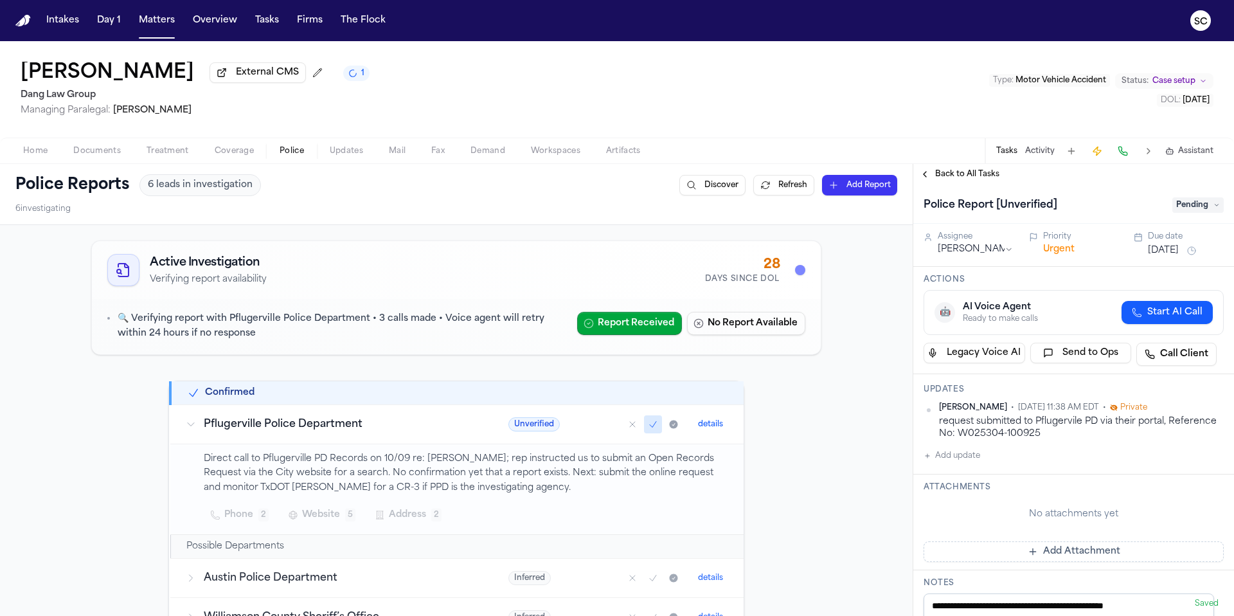
type textarea "**********"
click at [771, 211] on span "Pending" at bounding box center [1198, 204] width 51 height 15
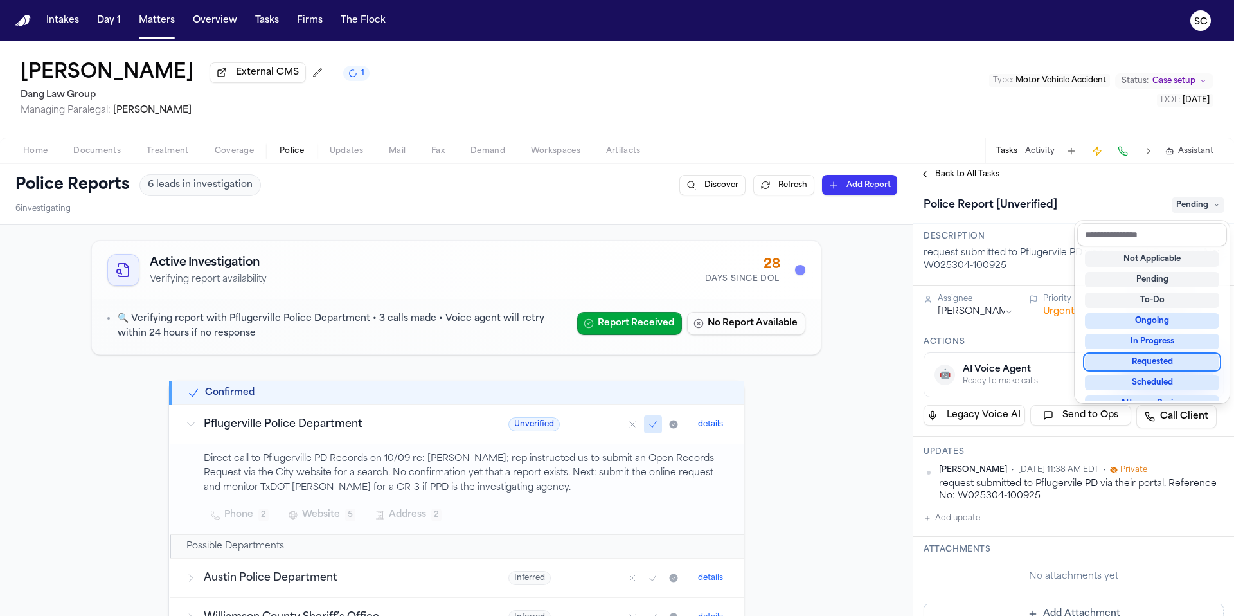
click at [771, 366] on div "Requested" at bounding box center [1152, 361] width 134 height 15
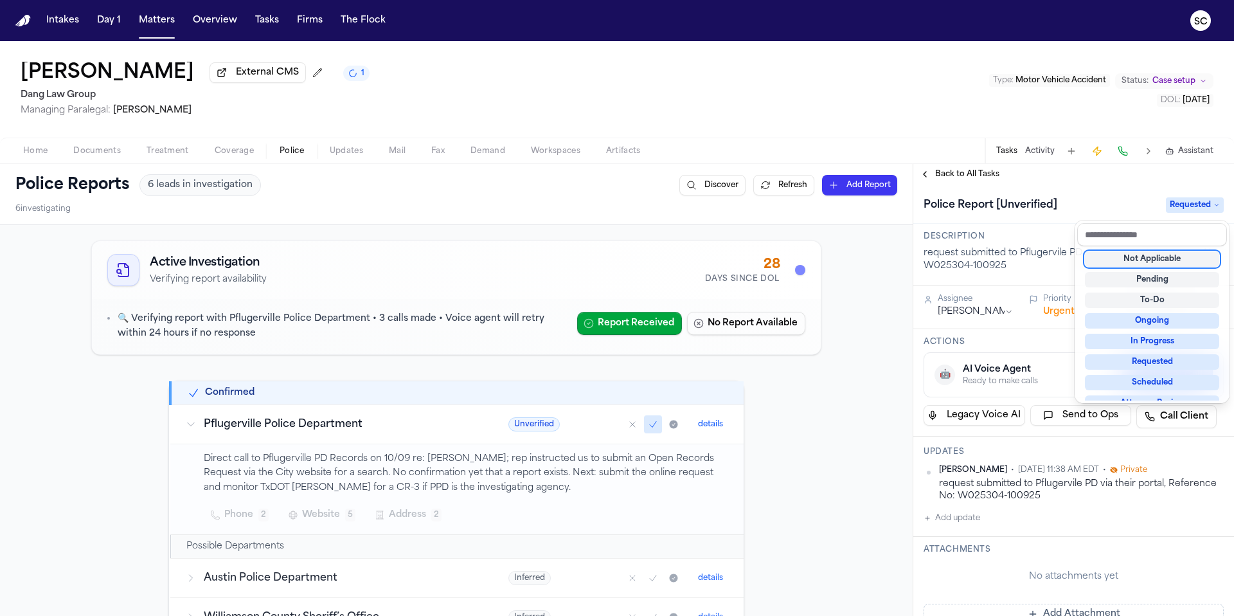
click at [771, 348] on div "Police Reports 6 leads in investigation Discover Refresh Add Report 6 investiga…" at bounding box center [617, 390] width 1234 height 452
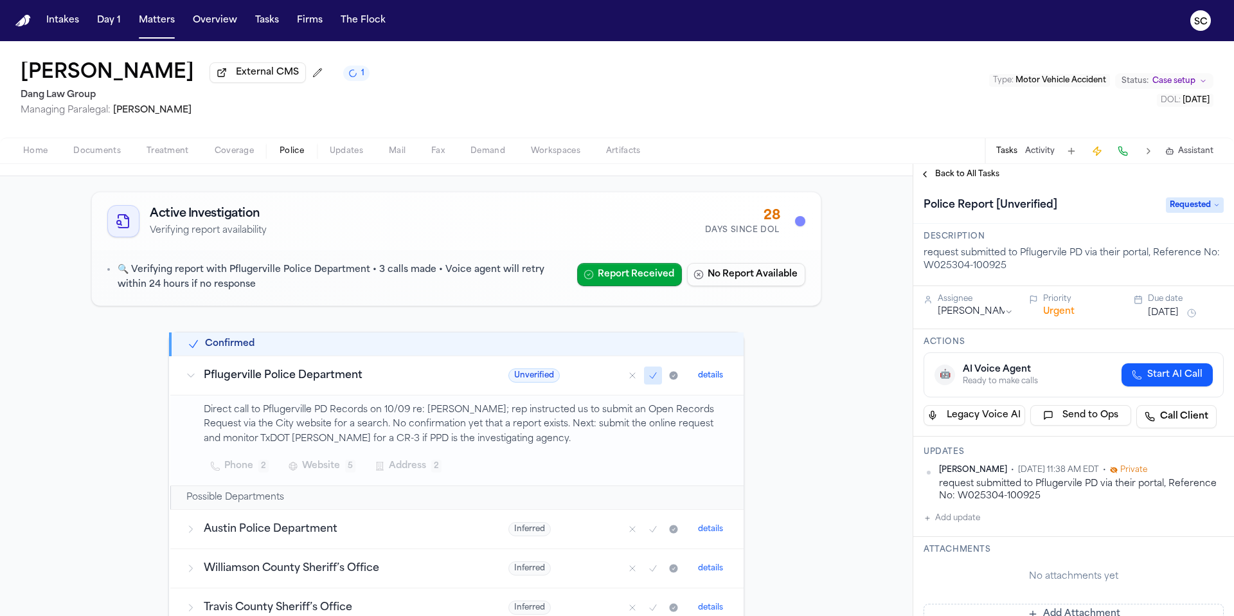
scroll to position [235, 0]
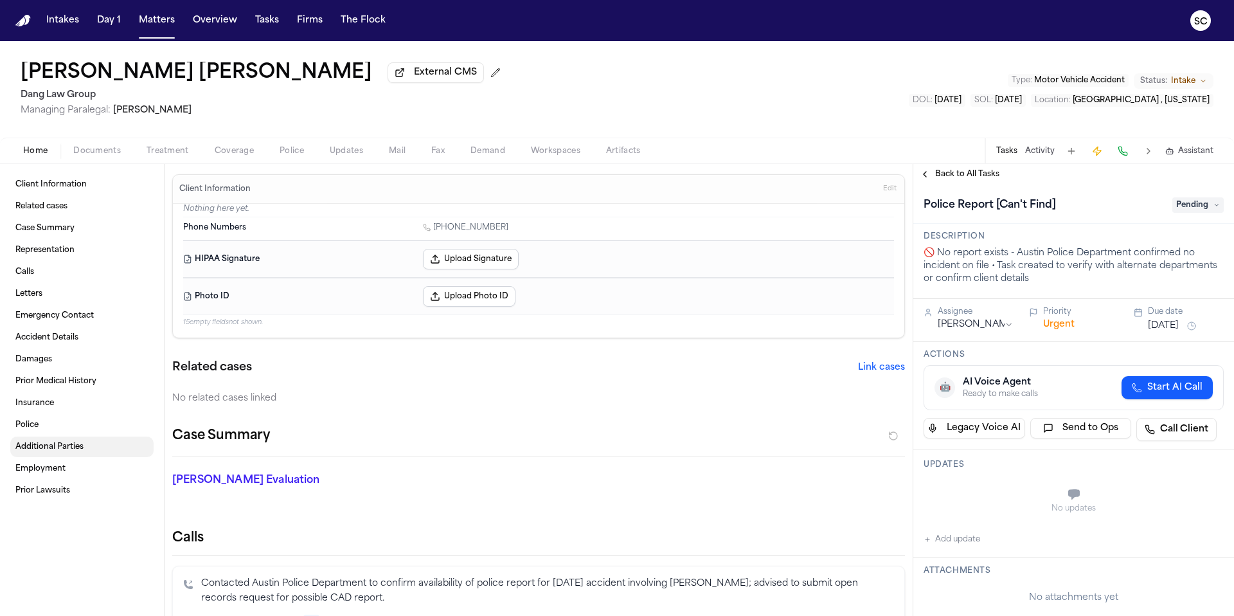
click at [55, 449] on span "Additional Parties" at bounding box center [49, 447] width 68 height 10
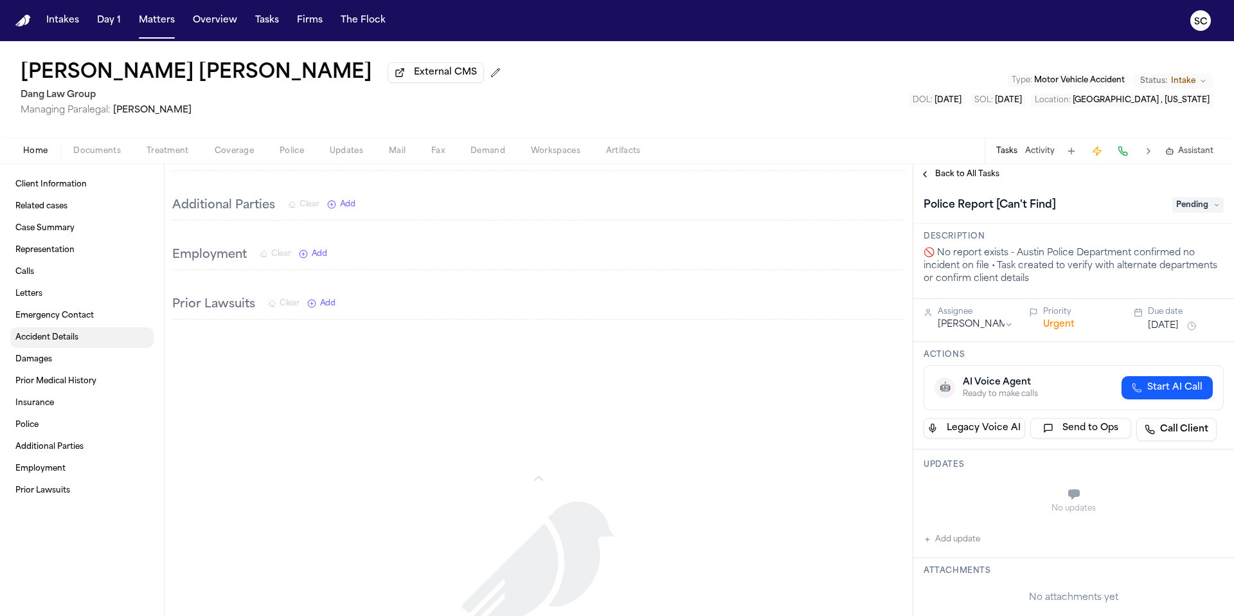
click at [42, 343] on span "Accident Details" at bounding box center [46, 337] width 63 height 10
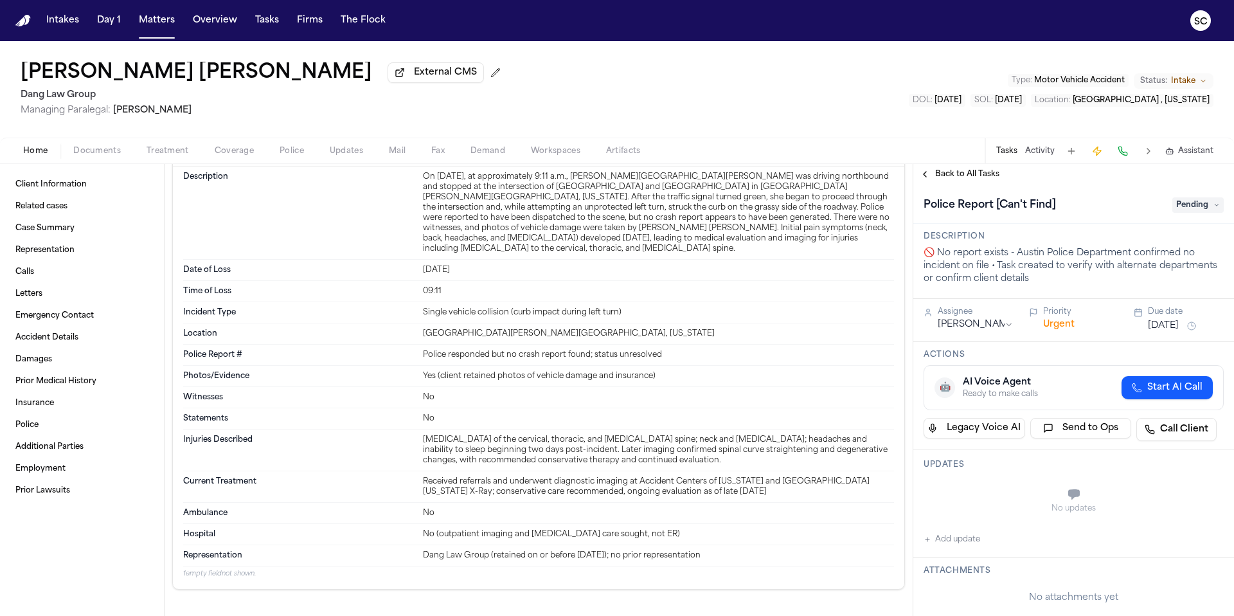
scroll to position [831, 0]
click at [94, 161] on div "Home Documents Treatment Coverage Police Updates Mail Fax Demand Workspaces Art…" at bounding box center [617, 151] width 1234 height 26
click at [94, 159] on span "button" at bounding box center [97, 158] width 63 height 1
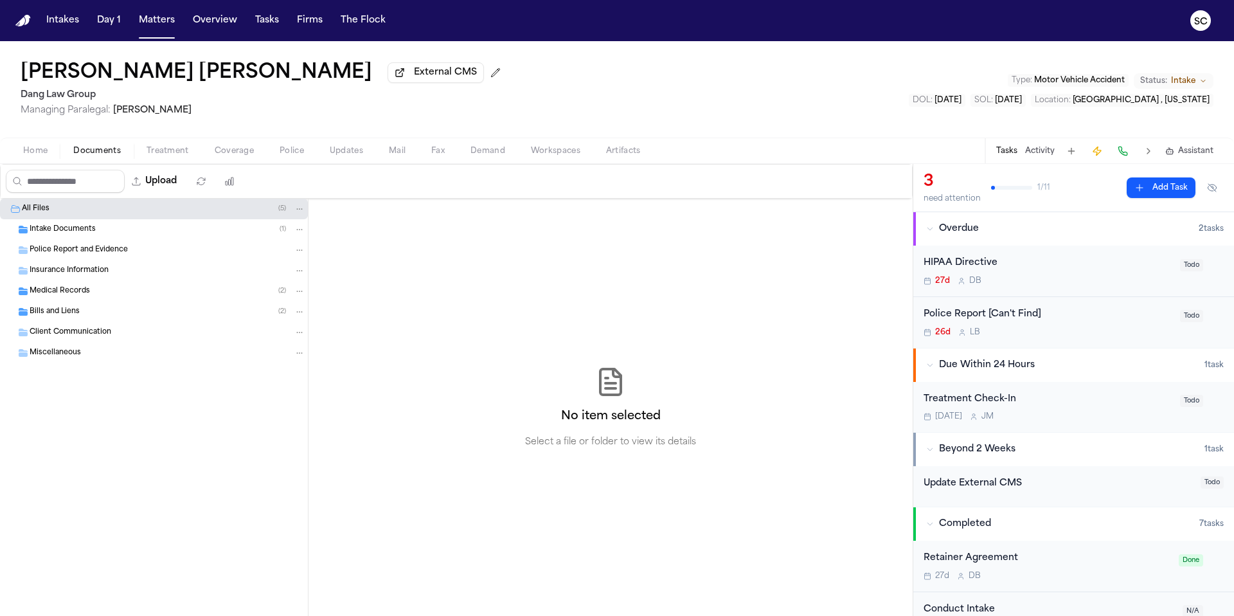
click at [81, 235] on span "Intake Documents" at bounding box center [63, 229] width 66 height 11
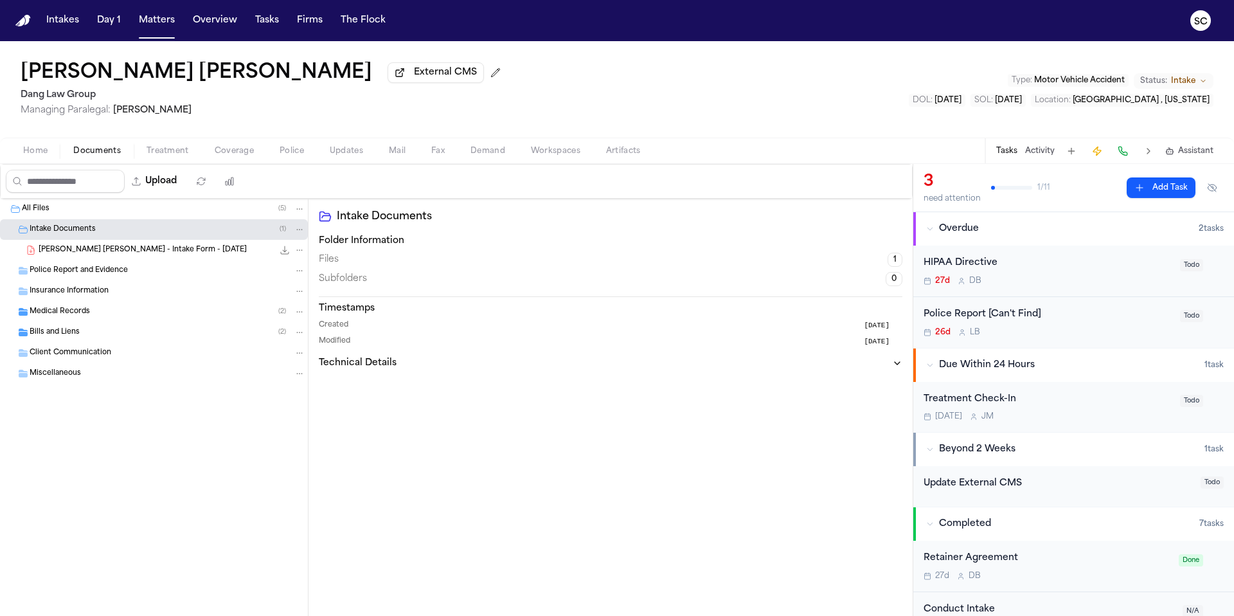
click at [89, 314] on div "Medical Records ( 2 )" at bounding box center [168, 312] width 276 height 12
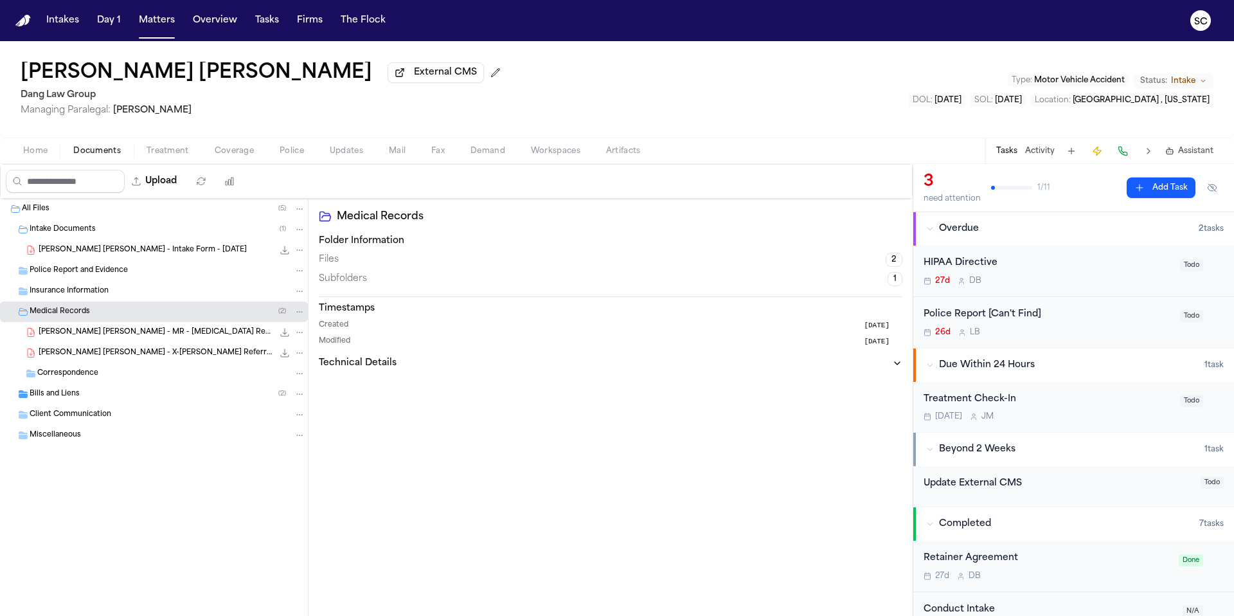
click at [92, 379] on span "Correspondence" at bounding box center [67, 373] width 61 height 11
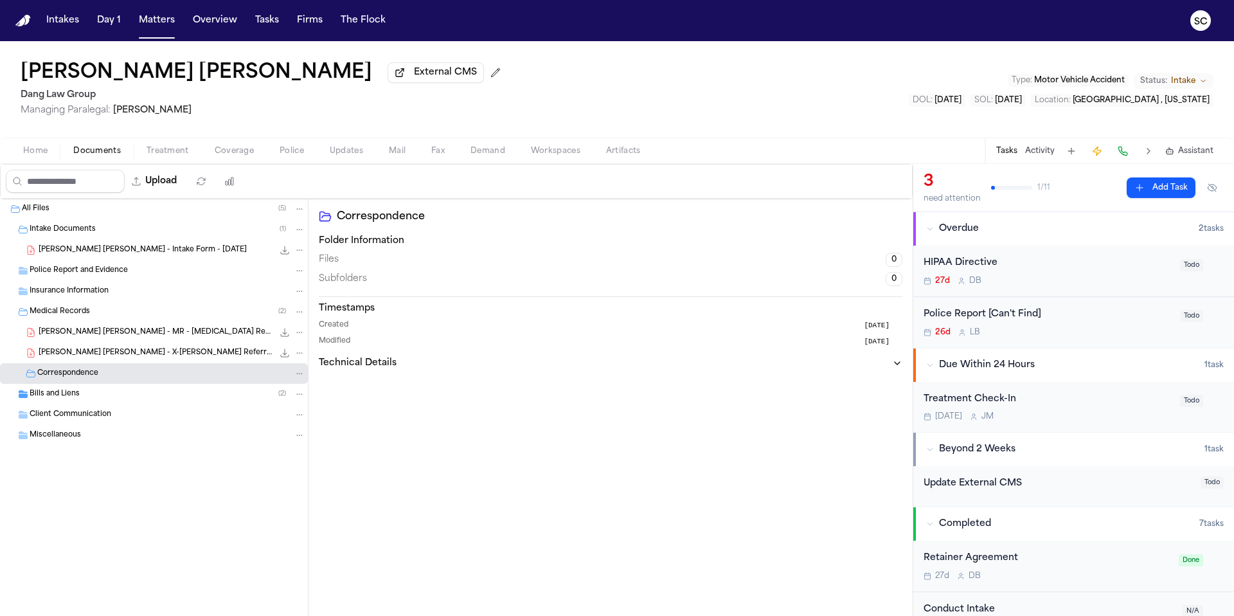
click at [81, 399] on div "Bills and Liens ( 2 )" at bounding box center [168, 394] width 276 height 12
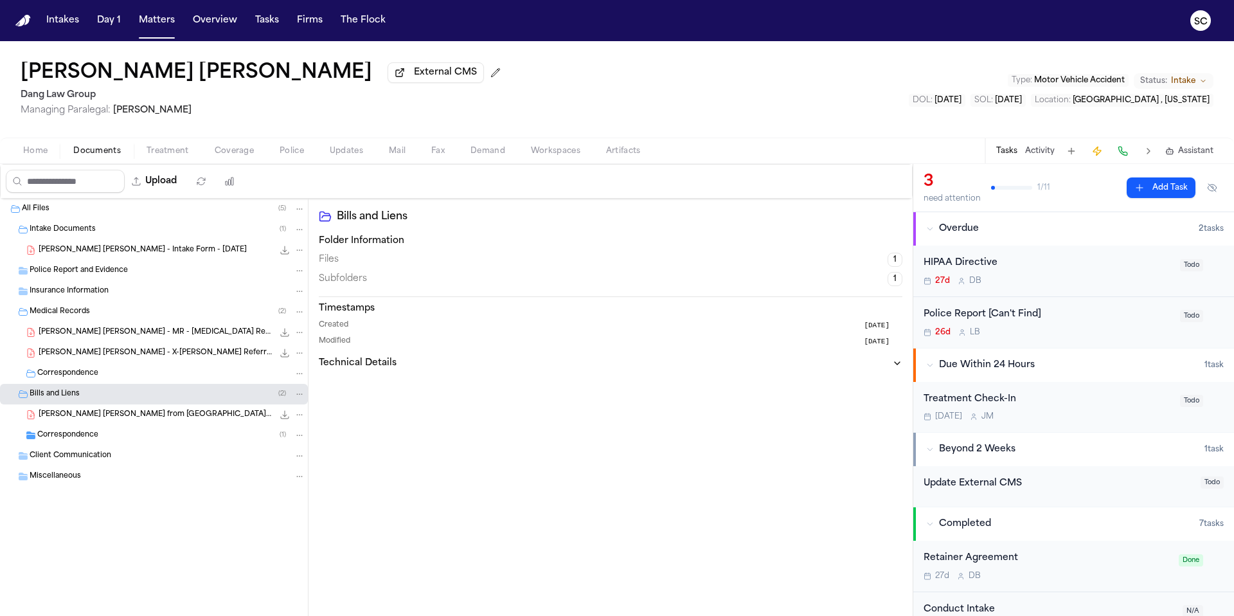
click at [84, 437] on span "Correspondence" at bounding box center [67, 435] width 61 height 11
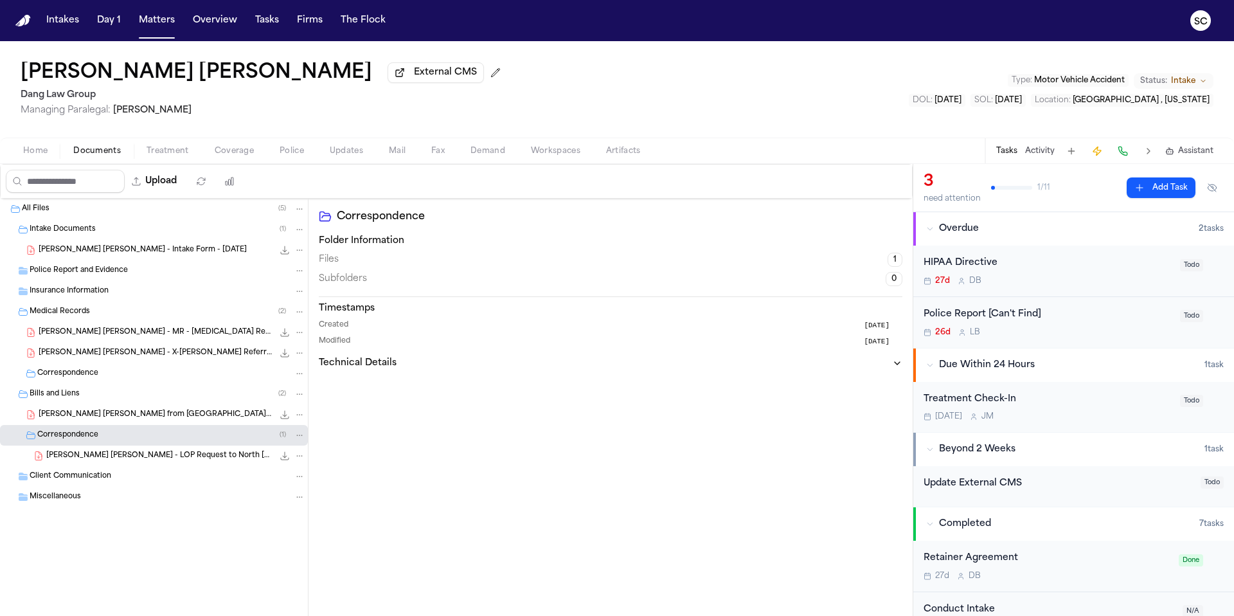
click at [1068, 329] on div "26d L B" at bounding box center [1048, 332] width 249 height 10
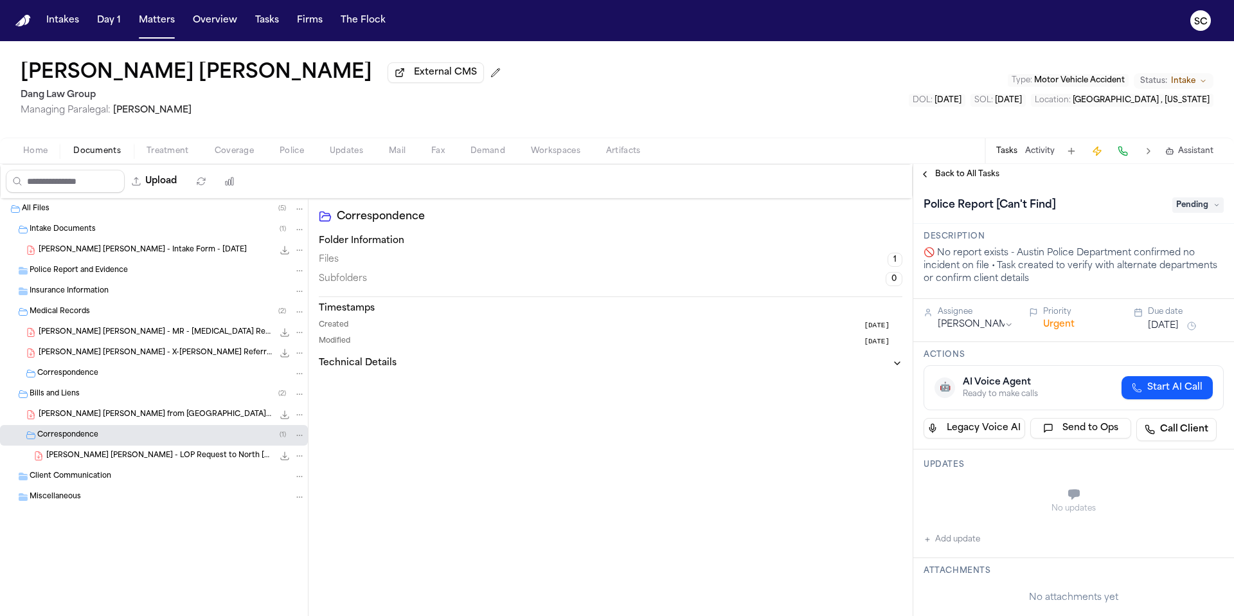
click at [1188, 204] on span "Pending" at bounding box center [1198, 204] width 51 height 15
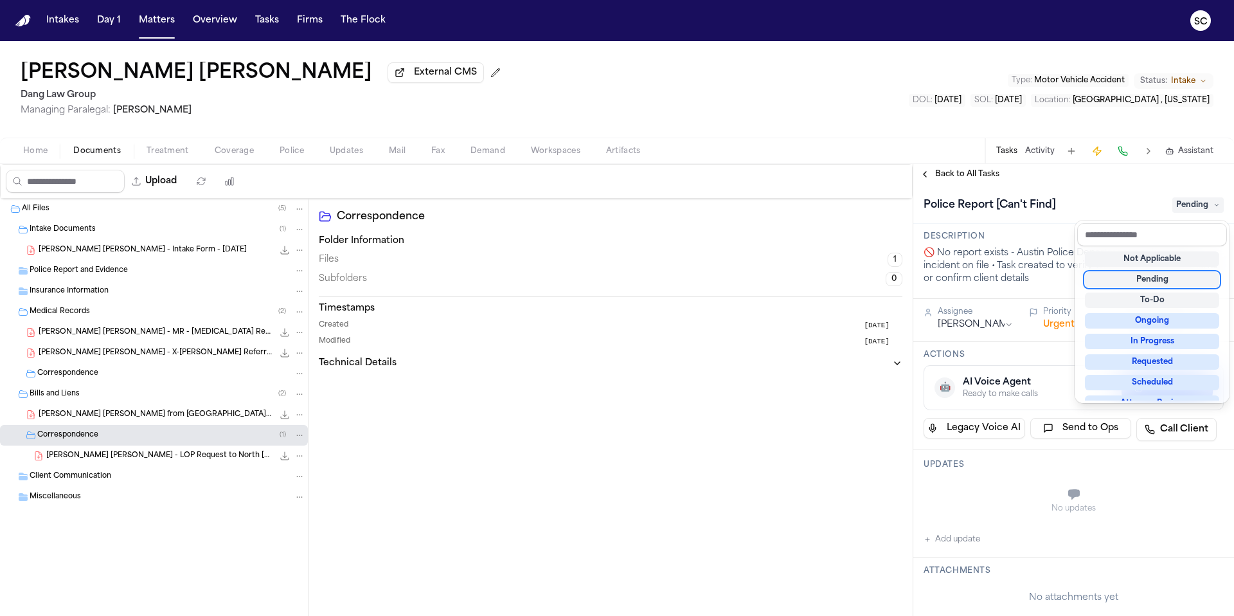
click at [1160, 263] on div "Not Applicable" at bounding box center [1152, 258] width 134 height 15
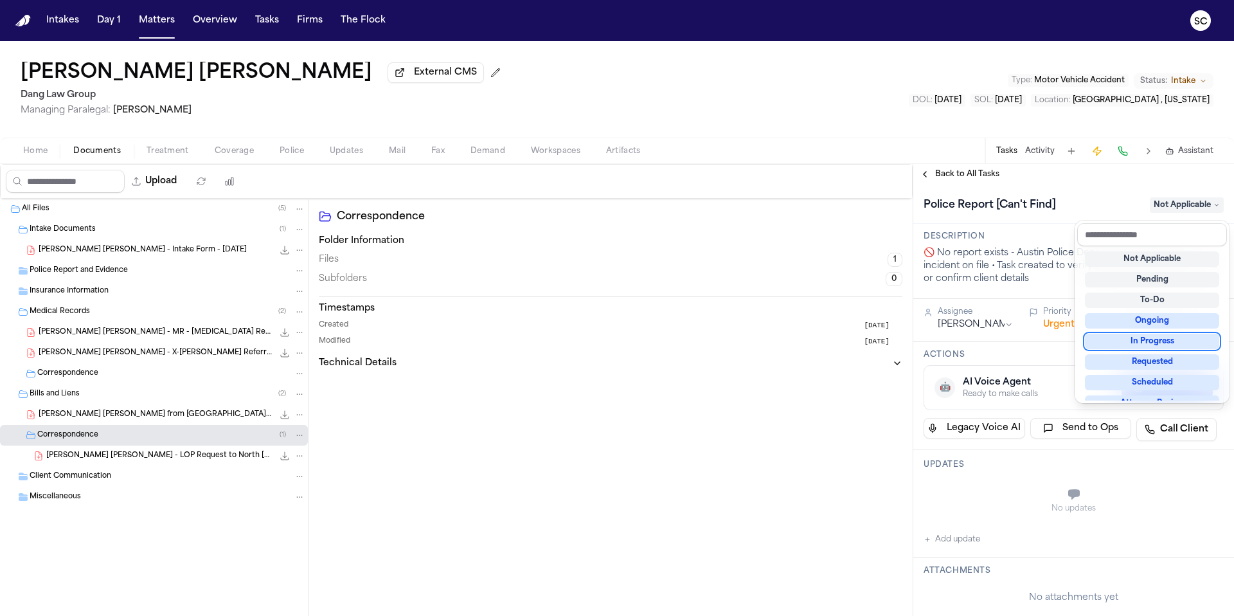
click at [953, 548] on div "**********" at bounding box center [1074, 615] width 321 height 860
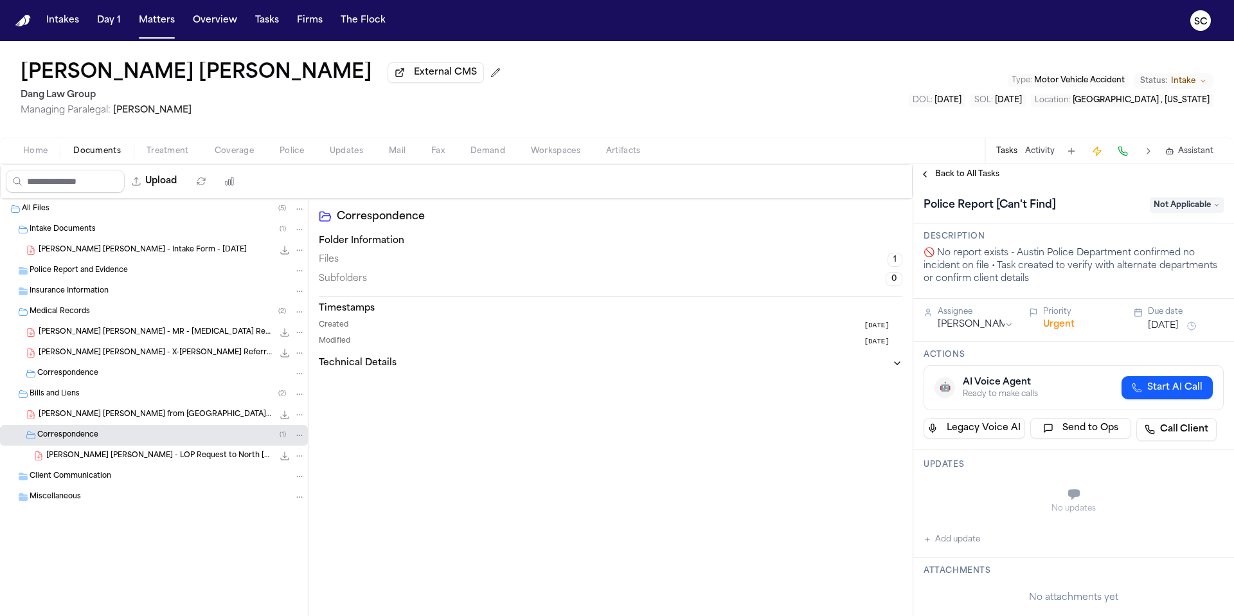
click at [952, 545] on button "Add update" at bounding box center [952, 539] width 57 height 15
click at [956, 500] on textarea "Add your update" at bounding box center [1081, 496] width 275 height 26
drag, startPoint x: 1011, startPoint y: 493, endPoint x: 942, endPoint y: 494, distance: 69.4
click at [942, 494] on div "**********" at bounding box center [1081, 509] width 285 height 62
type textarea "**********"
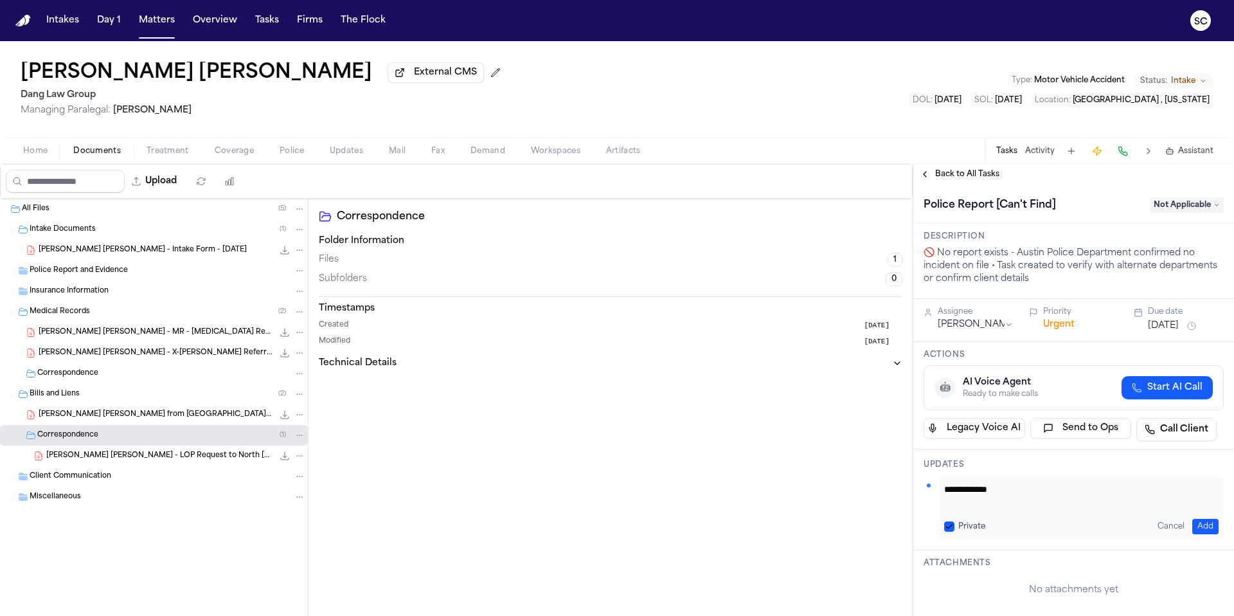
click at [1200, 527] on button "Add" at bounding box center [1206, 526] width 26 height 15
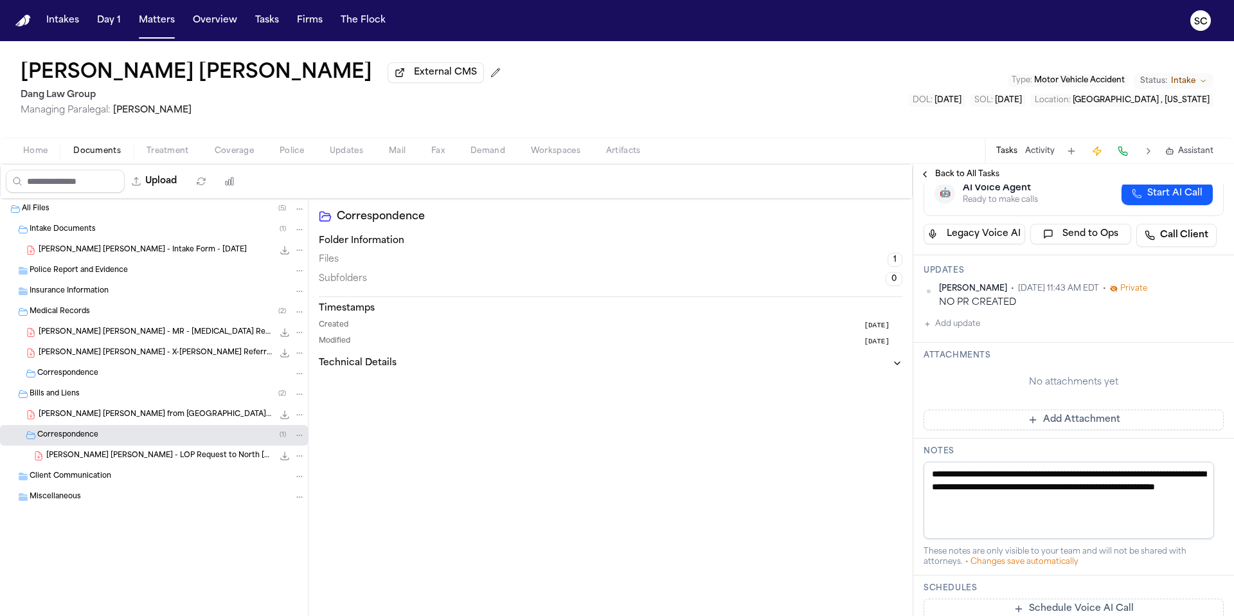
scroll to position [257, 0]
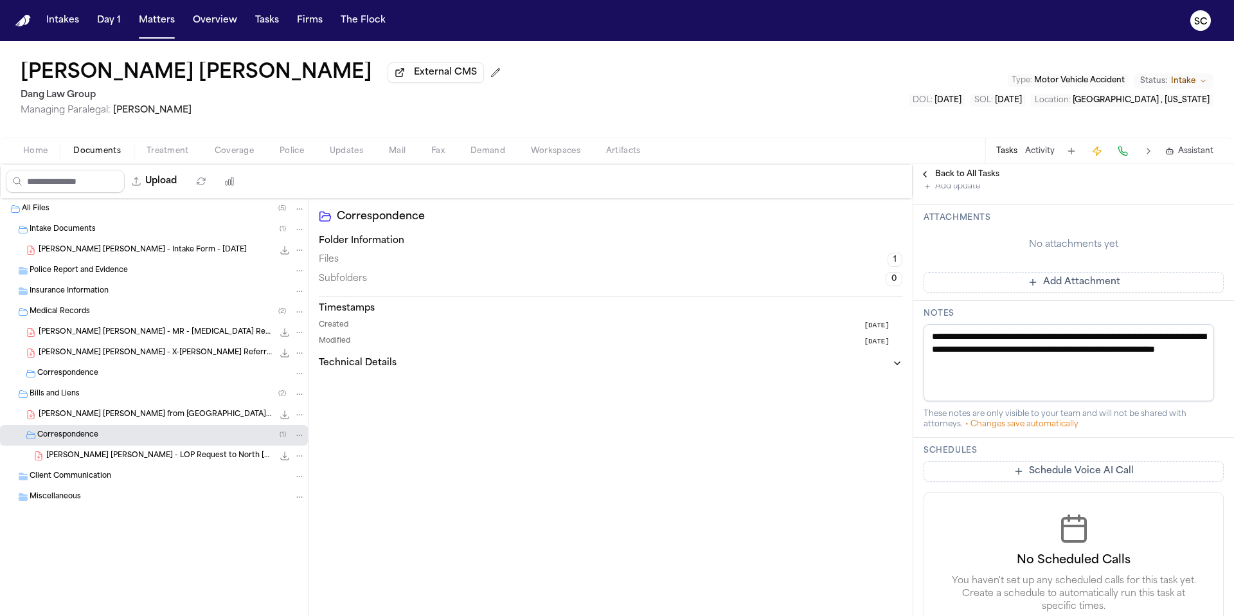
click at [971, 348] on textarea "**********" at bounding box center [1069, 362] width 291 height 77
paste textarea
type textarea "**********"
click at [890, 426] on div "Correspondence Folder Information Files 1 Subfolders 0 Timestamps Created [DATE…" at bounding box center [611, 407] width 604 height 417
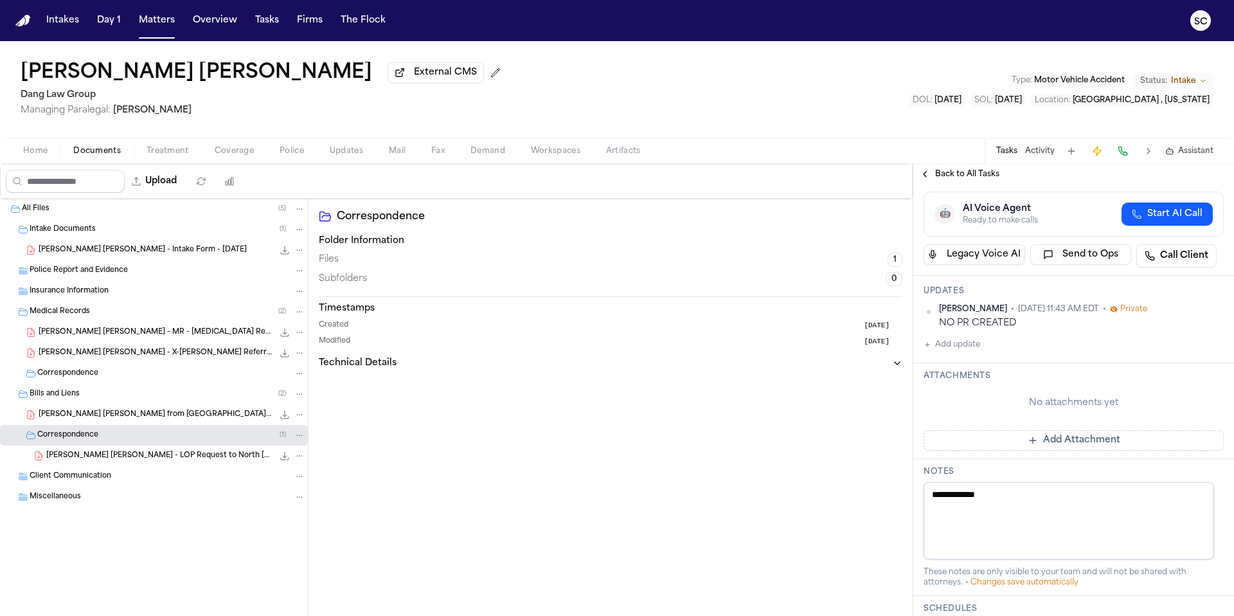
scroll to position [0, 0]
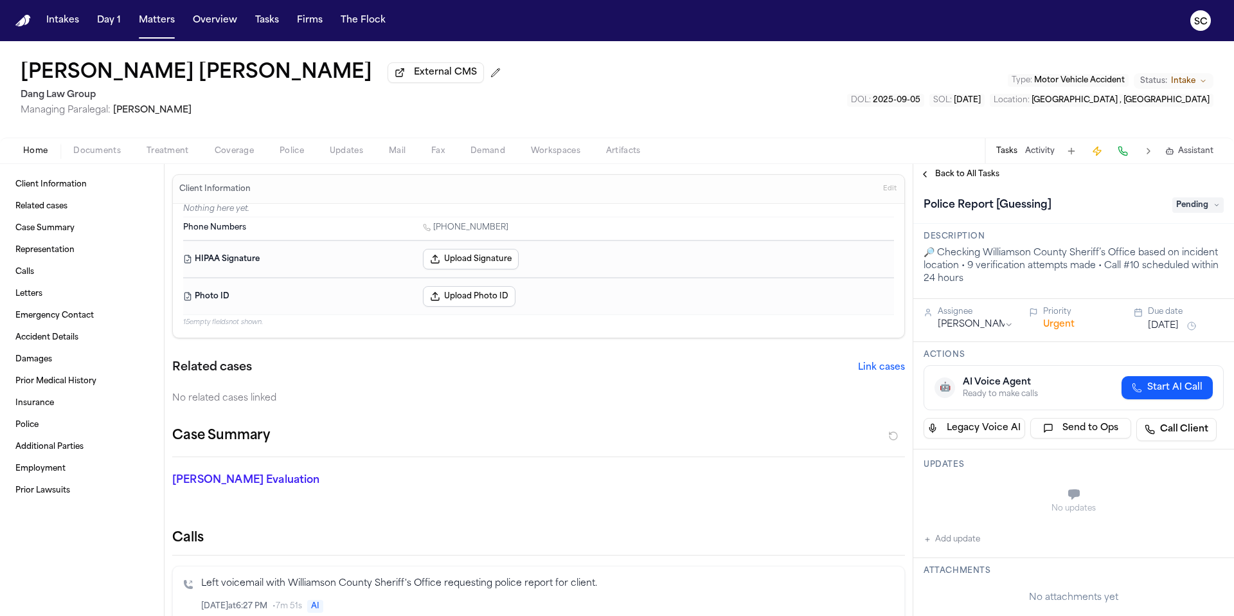
click at [284, 150] on span "Police" at bounding box center [292, 151] width 24 height 10
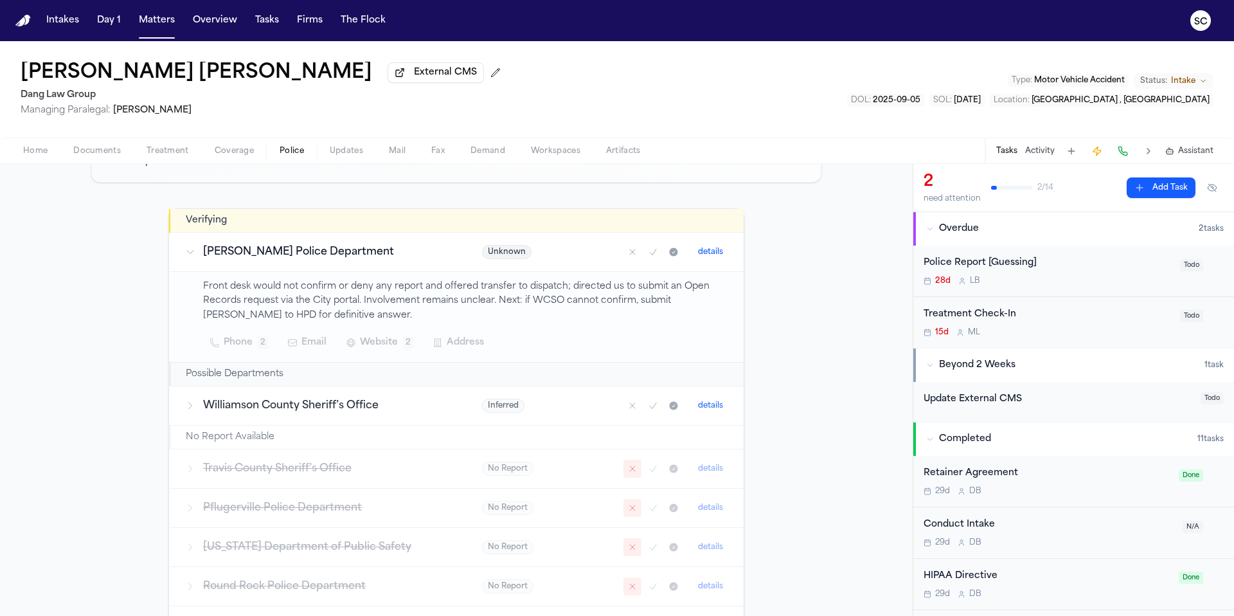
scroll to position [173, 0]
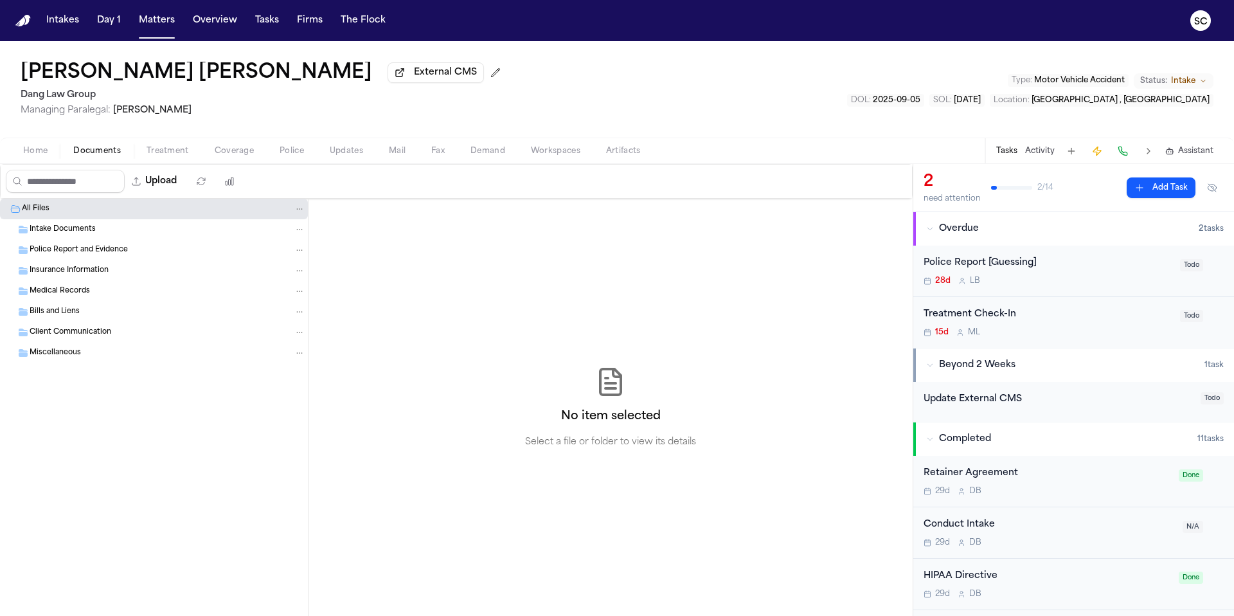
click at [83, 155] on span "Documents" at bounding box center [97, 151] width 48 height 10
click at [25, 155] on span "Home" at bounding box center [35, 151] width 24 height 10
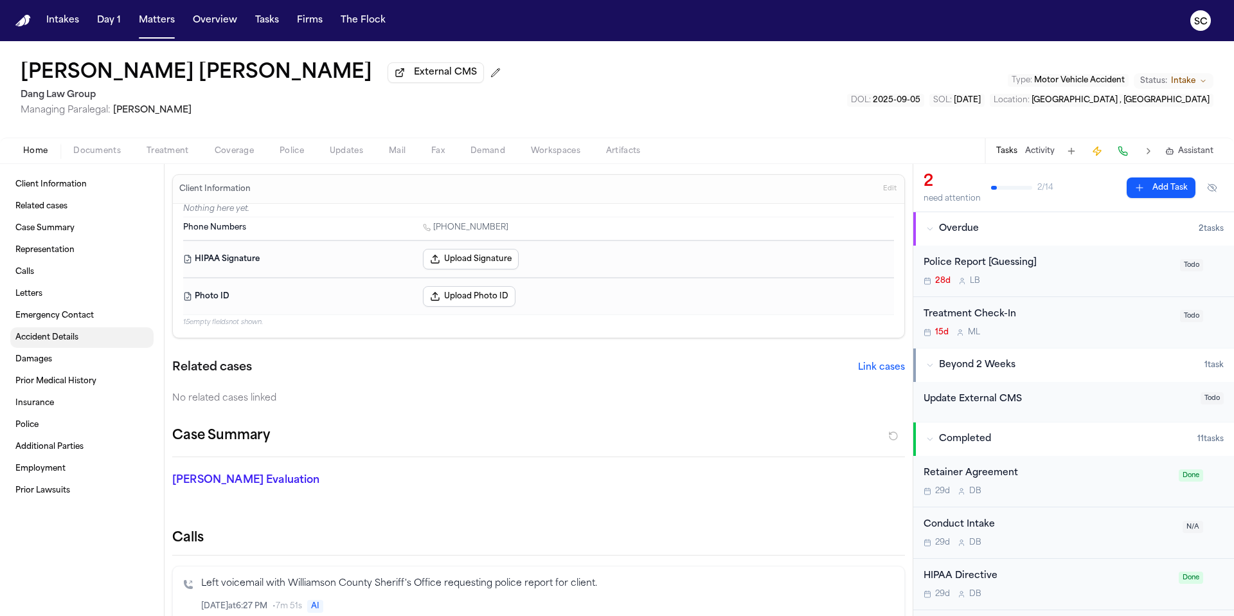
click at [56, 343] on span "Accident Details" at bounding box center [46, 337] width 63 height 10
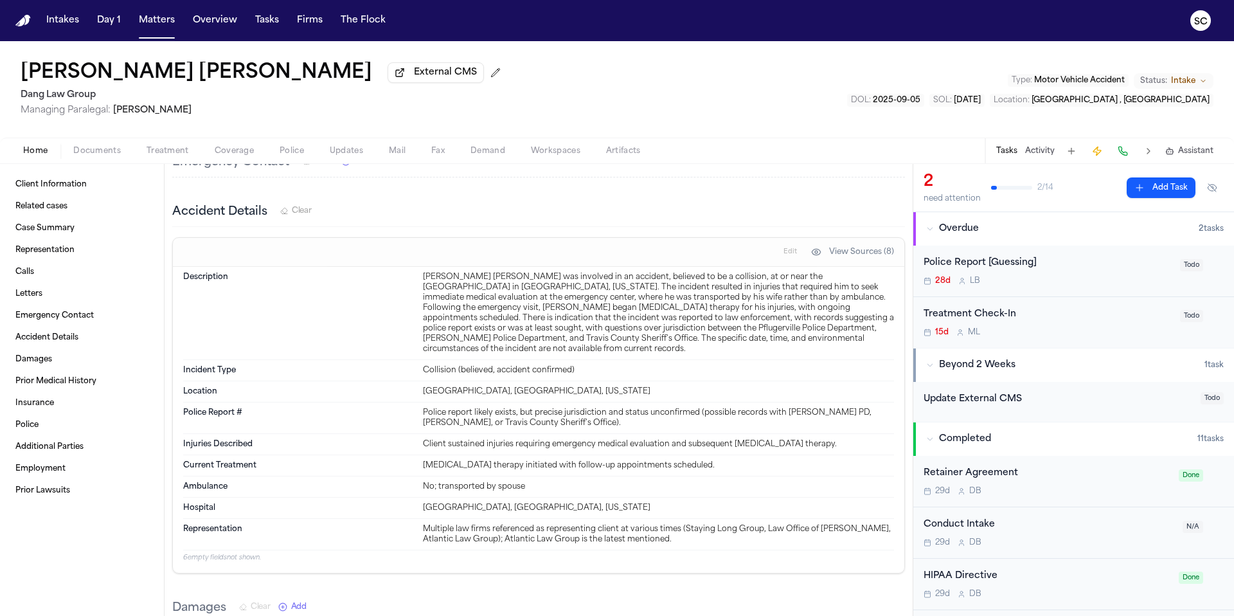
scroll to position [2003, 0]
click at [291, 147] on span "Police" at bounding box center [292, 151] width 24 height 10
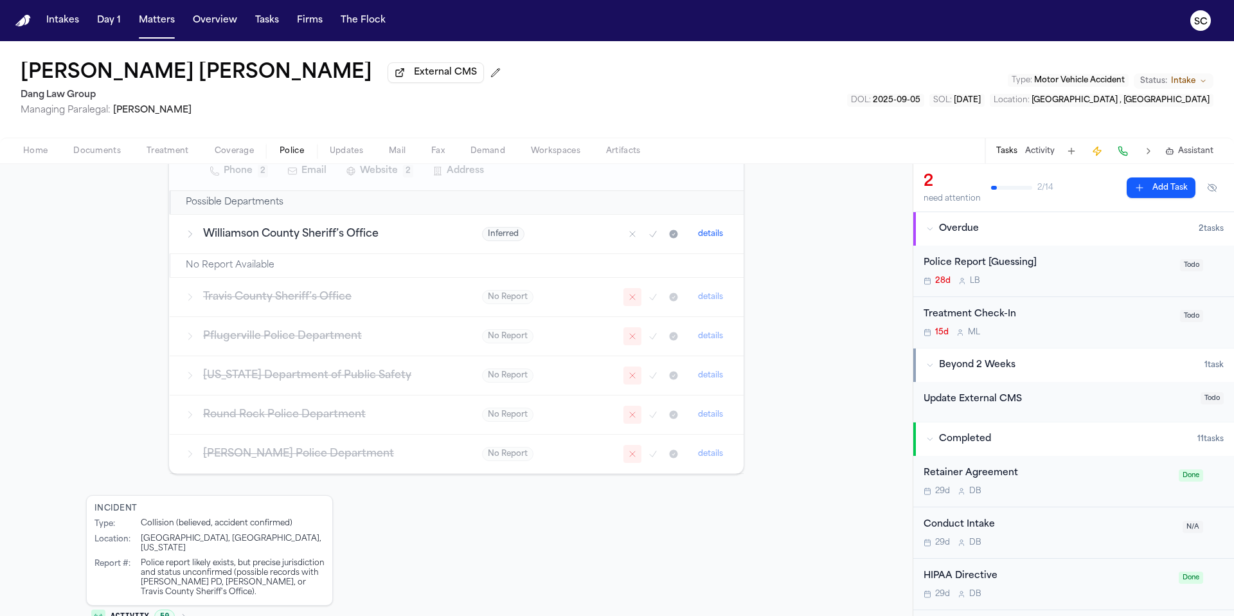
scroll to position [365, 0]
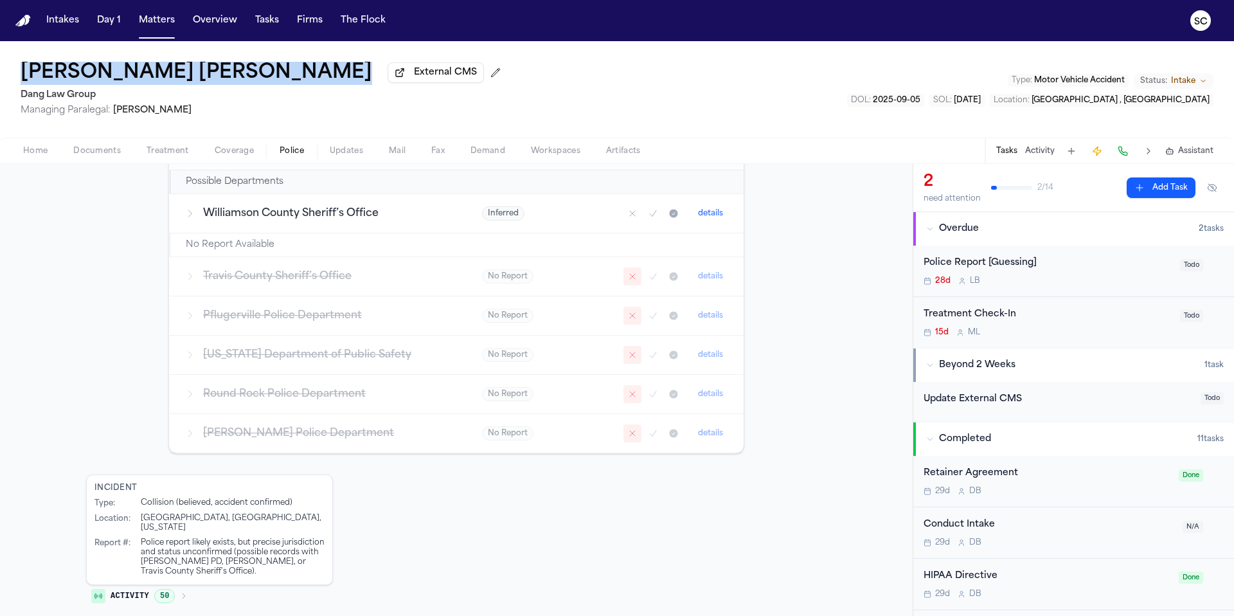
drag, startPoint x: 276, startPoint y: 78, endPoint x: 24, endPoint y: 78, distance: 251.4
click at [24, 78] on div "[PERSON_NAME] [PERSON_NAME] External CMS" at bounding box center [263, 73] width 485 height 23
copy h1 "[PERSON_NAME] [PERSON_NAME]"
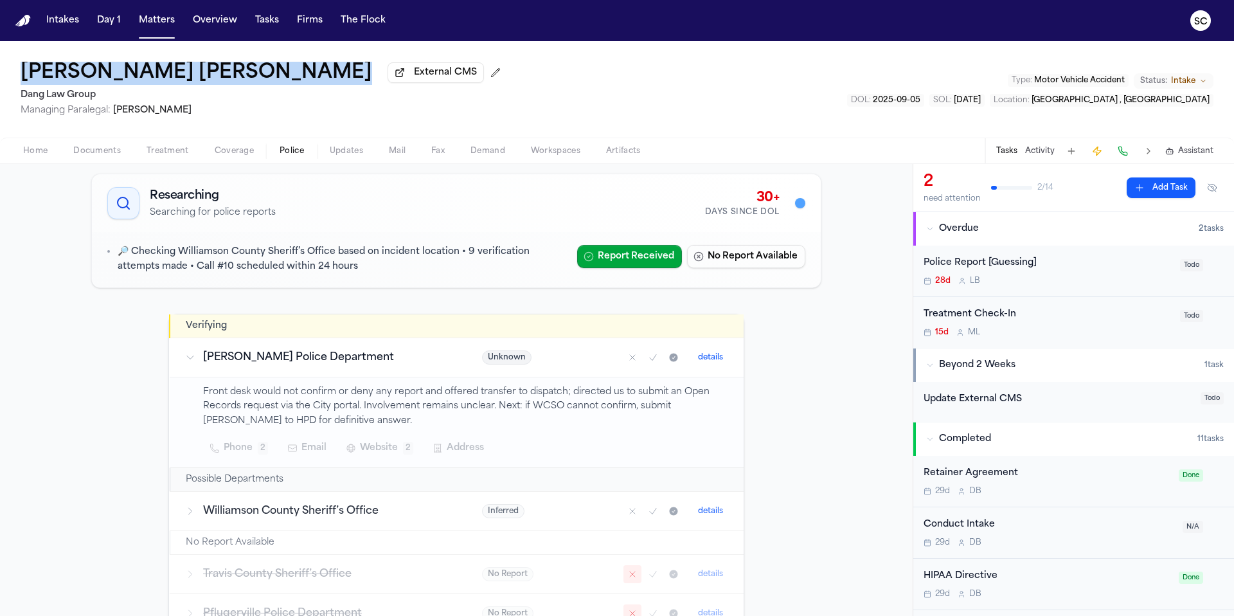
scroll to position [57, 0]
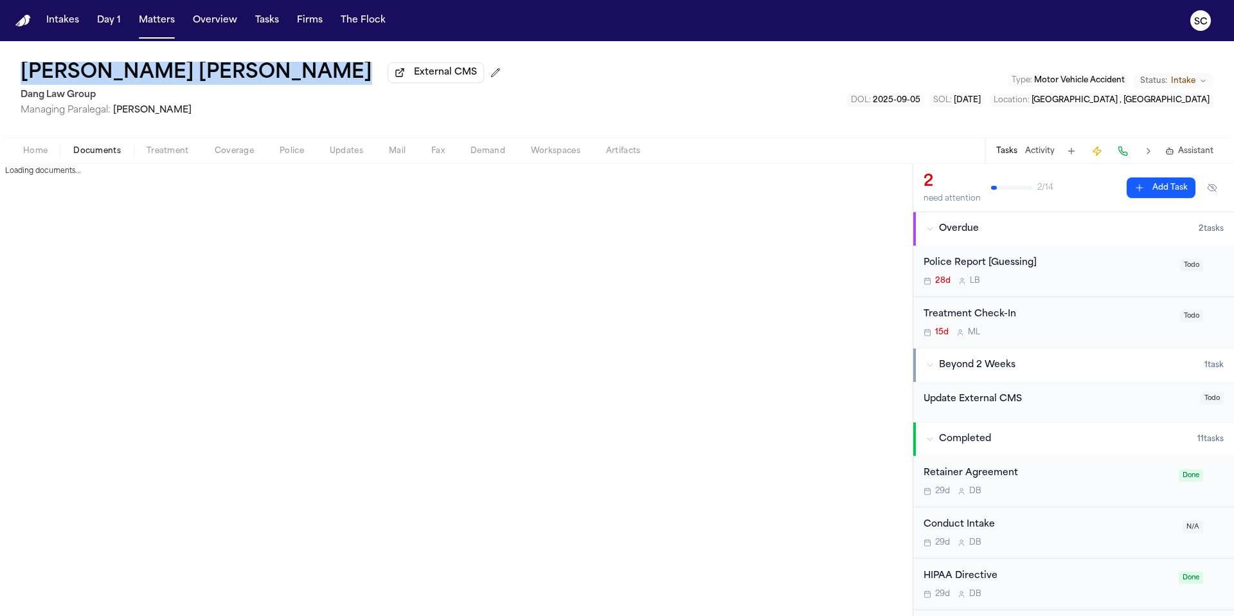
click at [109, 156] on span "Documents" at bounding box center [97, 151] width 48 height 10
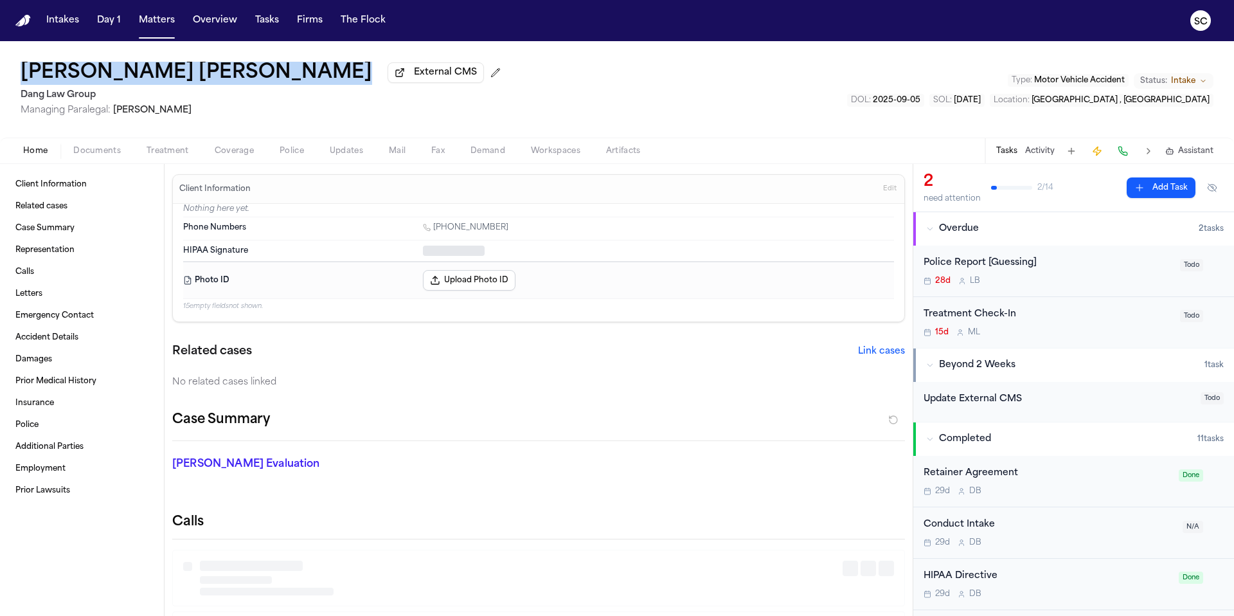
click at [34, 149] on span "Home" at bounding box center [35, 151] width 24 height 10
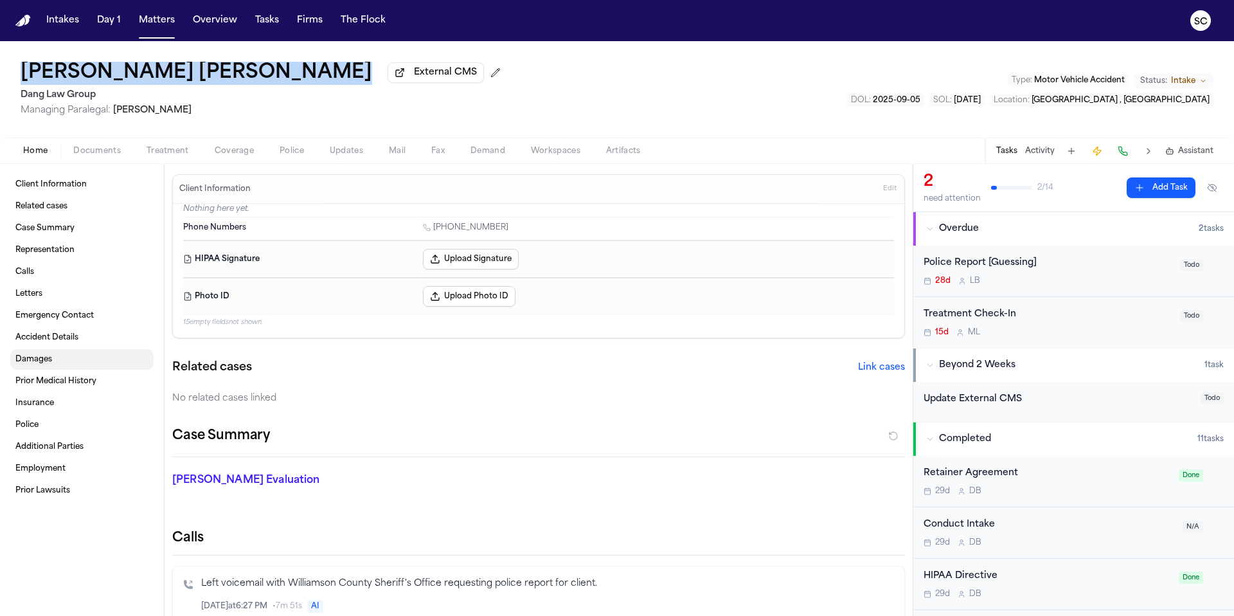
click at [51, 343] on span "Accident Details" at bounding box center [46, 337] width 63 height 10
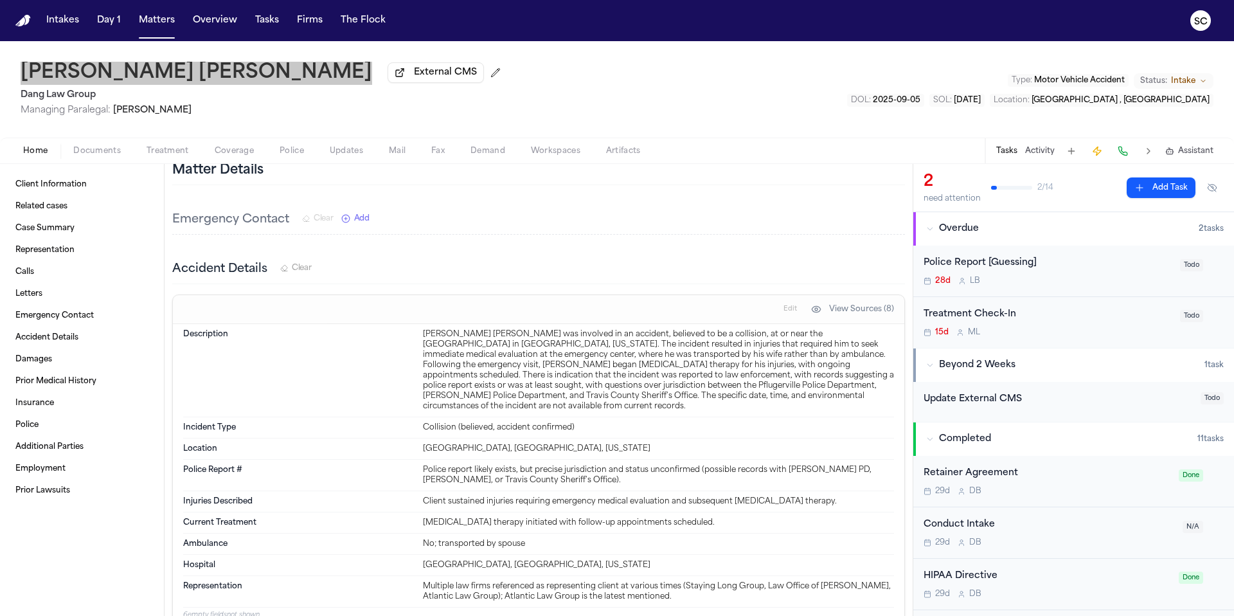
scroll to position [1852, 0]
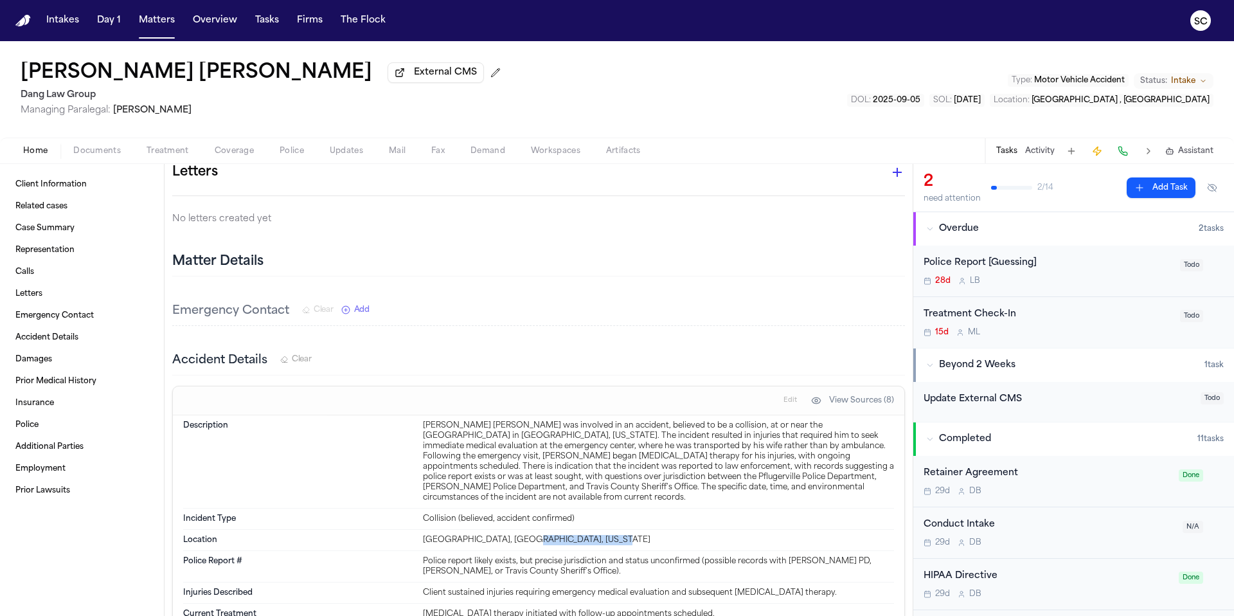
drag, startPoint x: 589, startPoint y: 516, endPoint x: 520, endPoint y: 516, distance: 68.8
click at [520, 535] on div "Austin Emergency Center, Pflugerville, Texas" at bounding box center [658, 540] width 471 height 10
click at [614, 535] on div "Austin Emergency Center, Pflugerville, Texas" at bounding box center [658, 540] width 471 height 10
drag, startPoint x: 532, startPoint y: 517, endPoint x: 450, endPoint y: 516, distance: 81.7
click at [447, 535] on div "Austin Emergency Center, Pflugerville, Texas" at bounding box center [658, 540] width 471 height 10
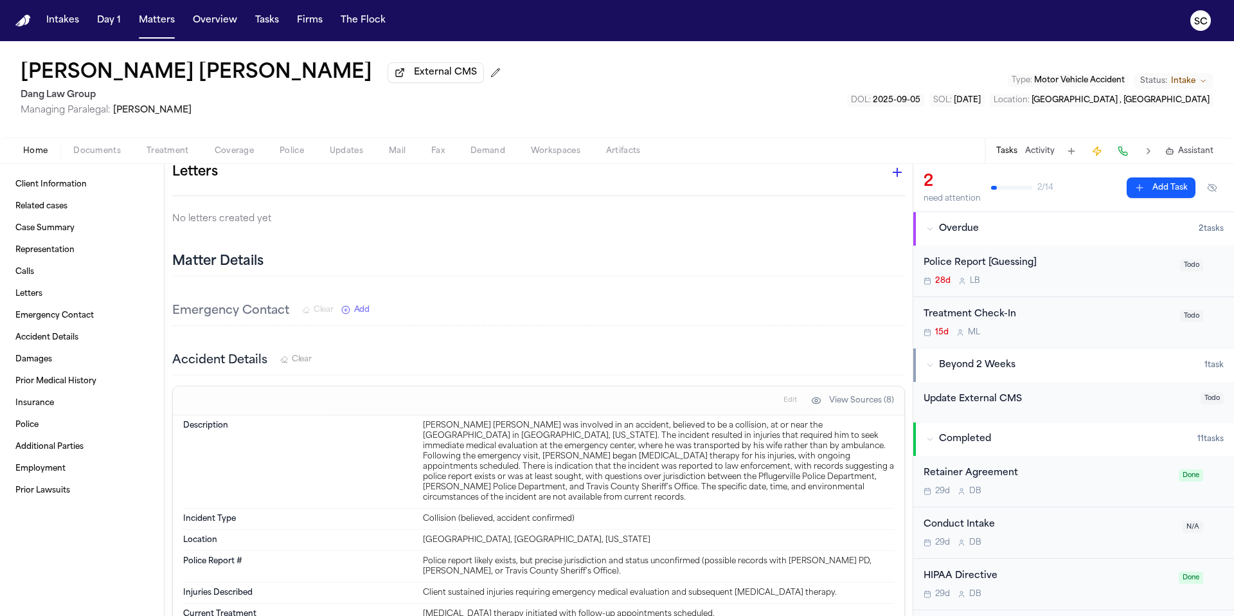
drag, startPoint x: 710, startPoint y: 428, endPoint x: 755, endPoint y: 422, distance: 45.4
click at [710, 428] on div "Luis Miguel Trejo Cervantes was involved in an accident, believed to be a colli…" at bounding box center [658, 461] width 471 height 82
drag, startPoint x: 734, startPoint y: 412, endPoint x: 496, endPoint y: 424, distance: 238.2
click at [496, 424] on div "Luis Miguel Trejo Cervantes was involved in an accident, believed to be a colli…" at bounding box center [658, 461] width 471 height 82
copy div "at or near the Austin Emergency Center in Pflugerville, Texas."
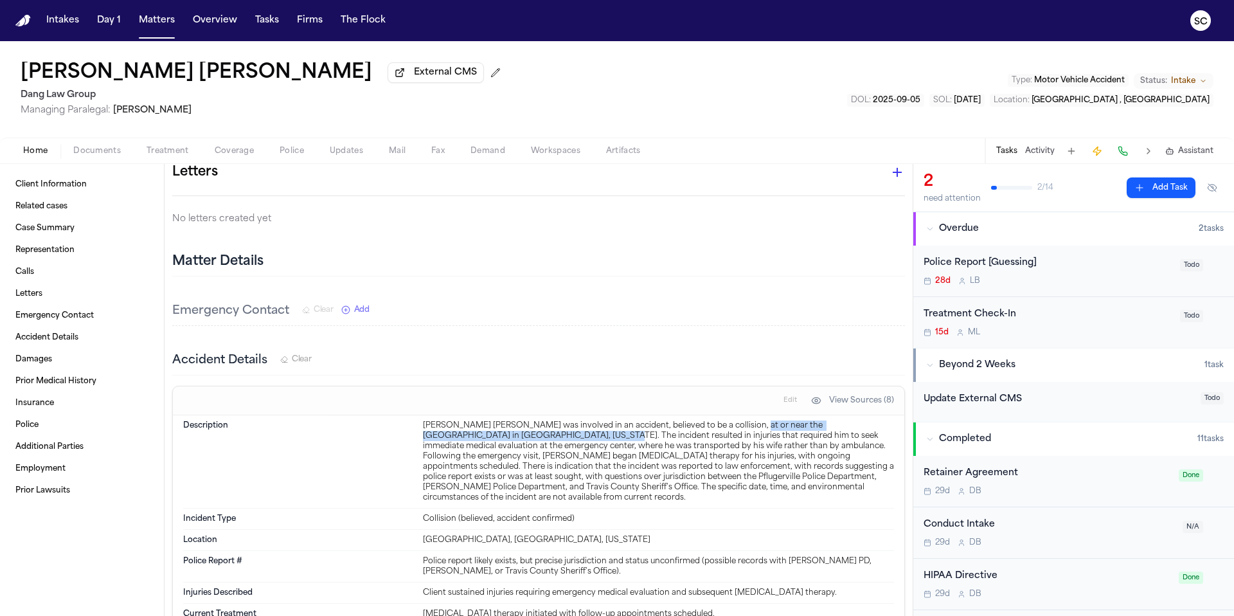
click at [1059, 280] on div "28d L B" at bounding box center [1048, 281] width 249 height 10
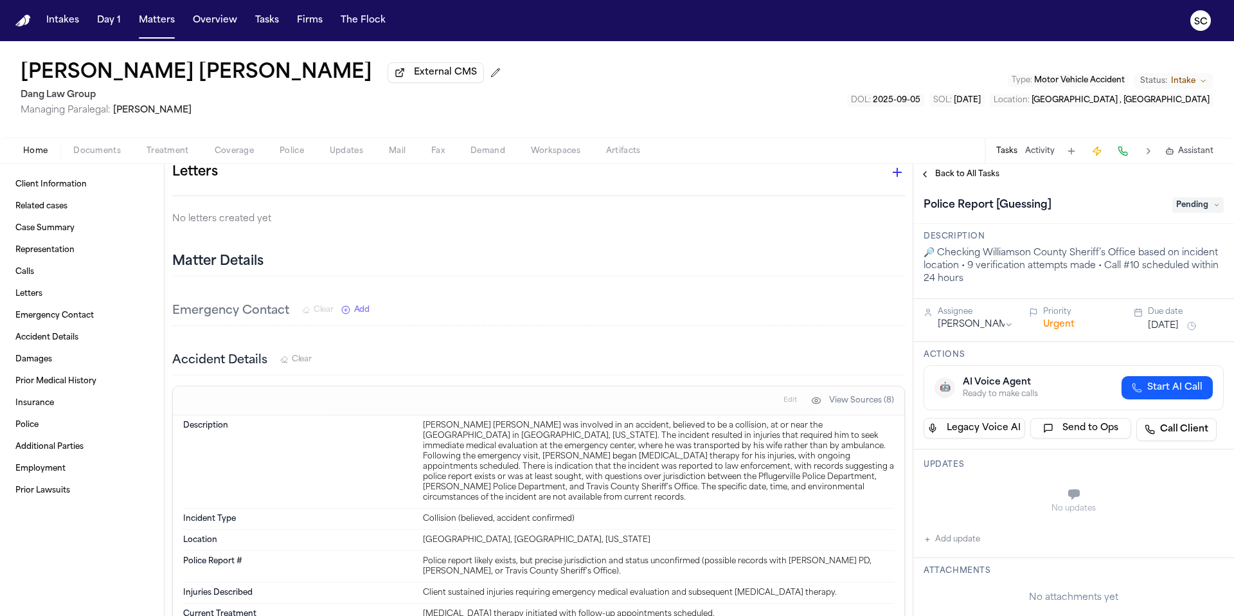
click at [950, 546] on button "Add update" at bounding box center [952, 539] width 57 height 15
click at [979, 494] on textarea "Add your update" at bounding box center [1081, 496] width 275 height 26
click at [1017, 493] on textarea "**********" at bounding box center [1076, 496] width 265 height 26
paste textarea "**********"
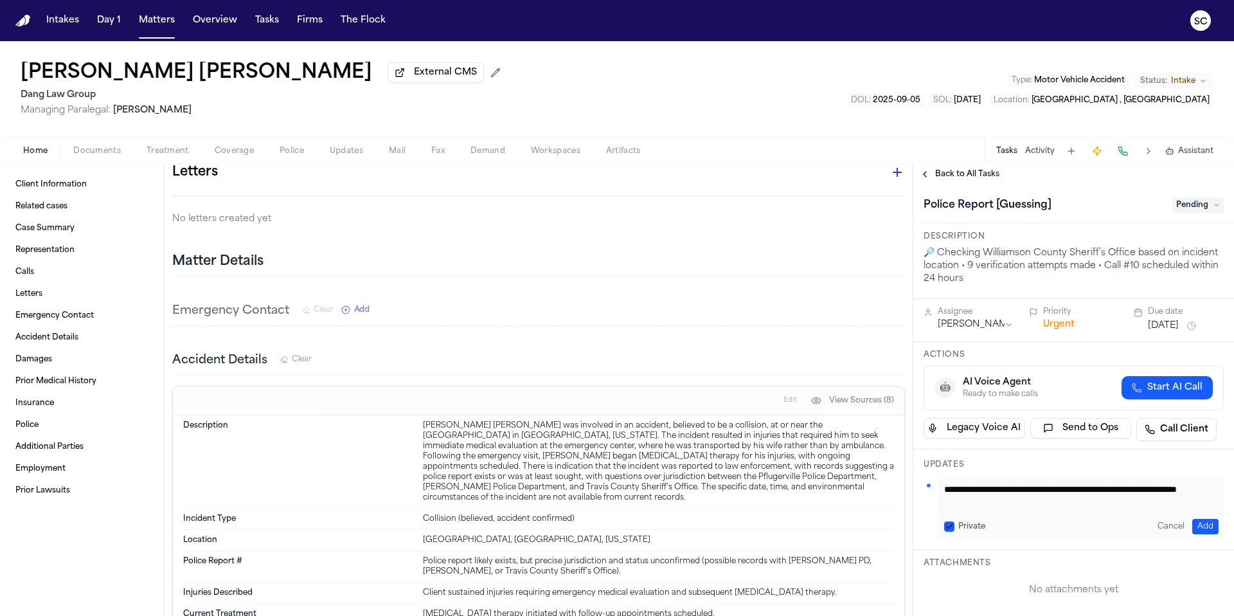
drag, startPoint x: 963, startPoint y: 500, endPoint x: 941, endPoint y: 493, distance: 23.0
click at [941, 493] on div "**********" at bounding box center [1081, 509] width 285 height 62
type textarea "**********"
click at [1202, 531] on button "Add" at bounding box center [1206, 526] width 26 height 15
click at [1177, 209] on span "Pending" at bounding box center [1198, 204] width 51 height 15
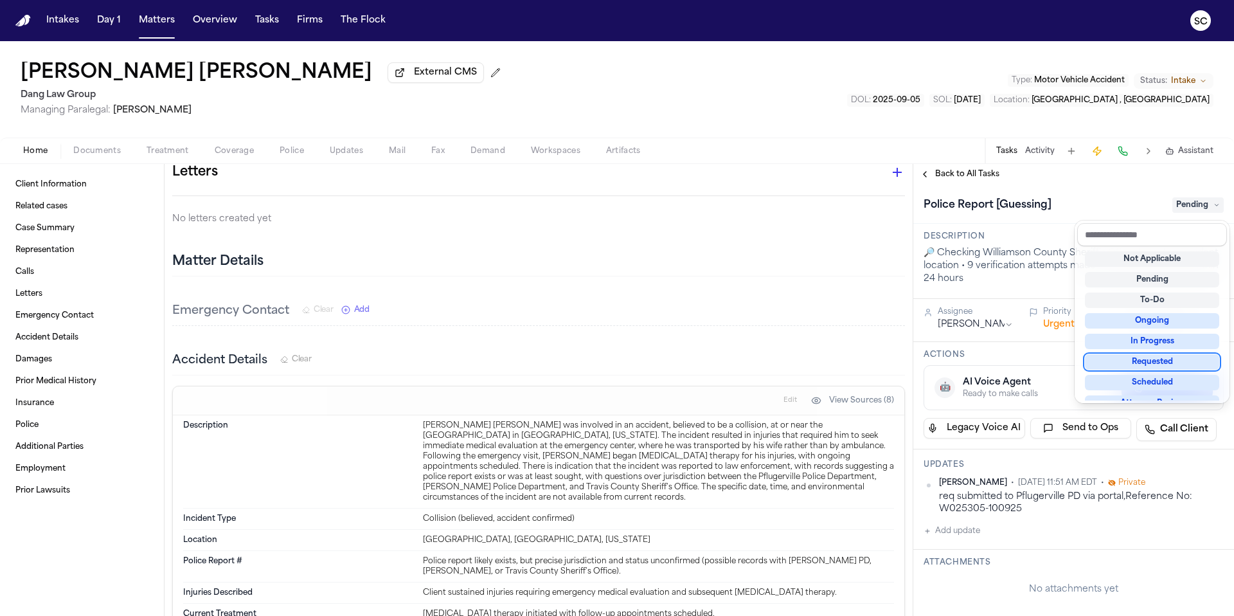
click at [1169, 361] on div "Requested" at bounding box center [1152, 361] width 134 height 15
click at [1138, 361] on div "Requested" at bounding box center [1152, 361] width 134 height 15
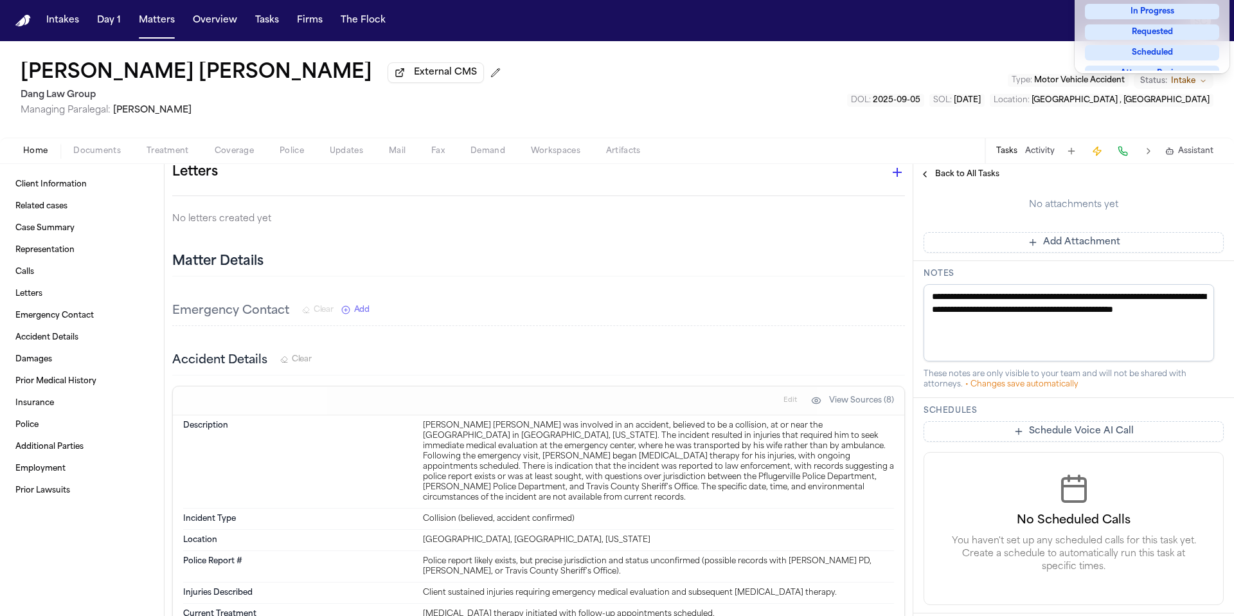
scroll to position [385, 0]
click at [1025, 310] on div "**********" at bounding box center [1074, 225] width 321 height 852
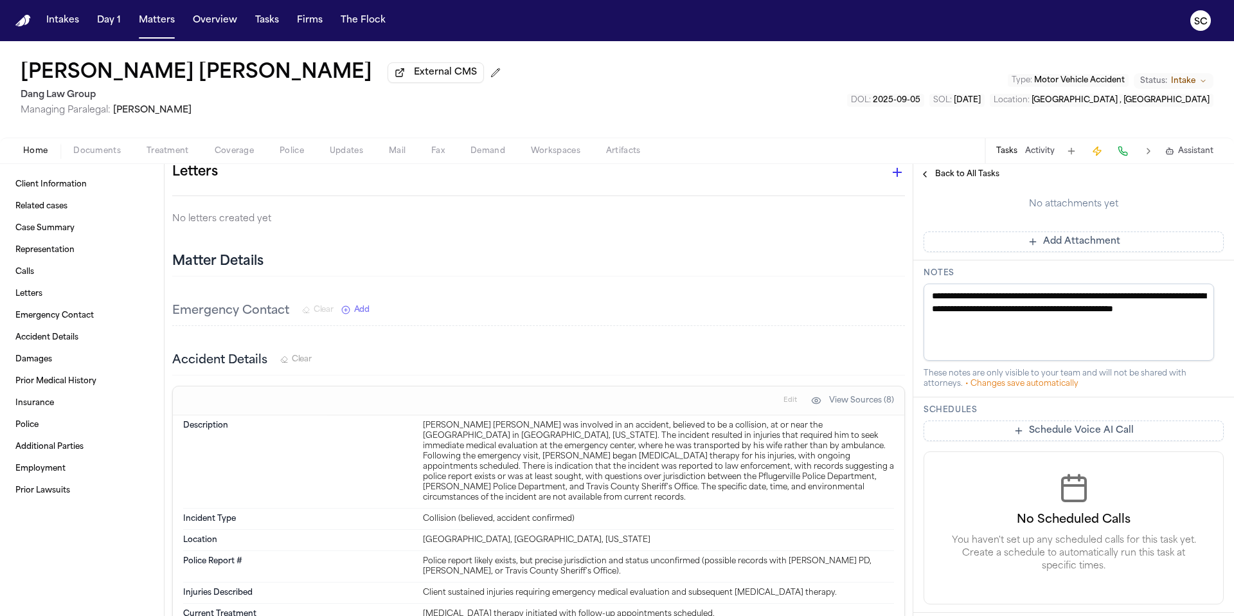
drag, startPoint x: 995, startPoint y: 322, endPoint x: 939, endPoint y: 299, distance: 59.9
click at [939, 299] on textarea "**********" at bounding box center [1069, 322] width 291 height 77
type textarea "**"
paste textarea "**********"
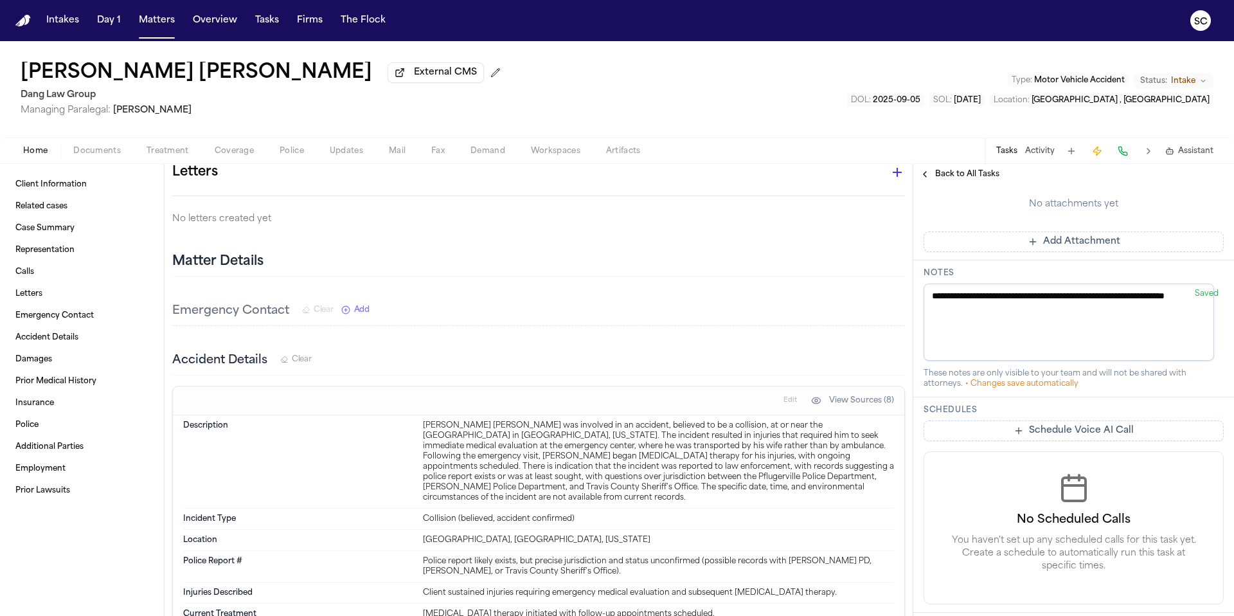
type textarea "**********"
click at [863, 297] on div "Emergency Contact Clear Add" at bounding box center [538, 311] width 733 height 29
paste textarea "**********"
type textarea "**********"
click at [997, 346] on textarea "**********" at bounding box center [1069, 322] width 291 height 77
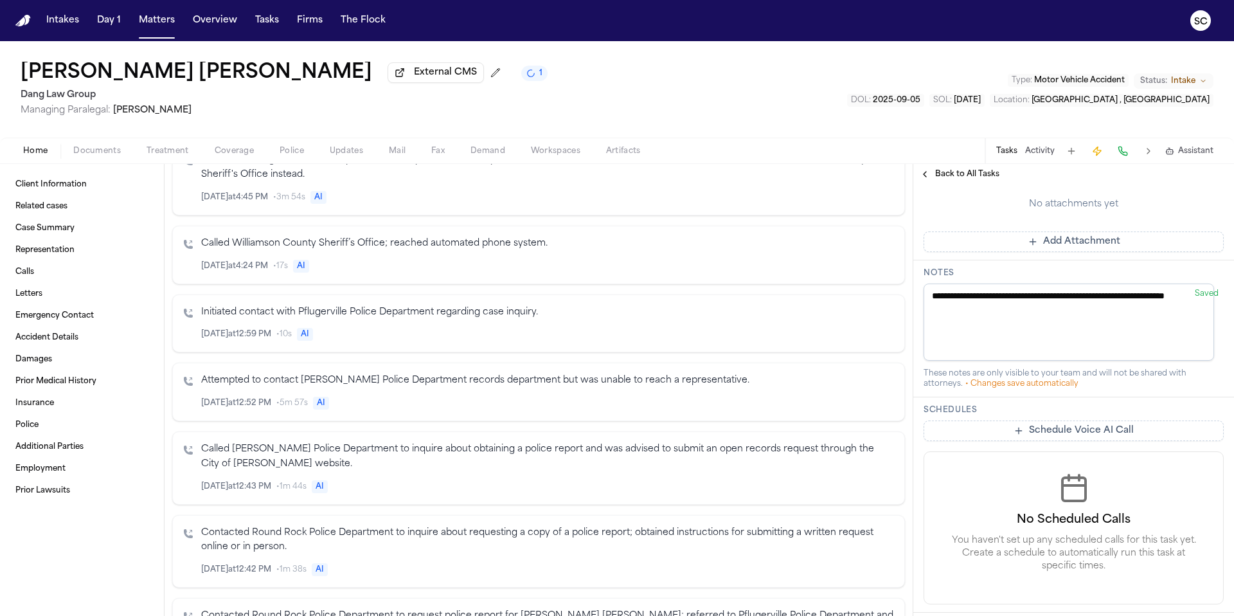
scroll to position [372, 0]
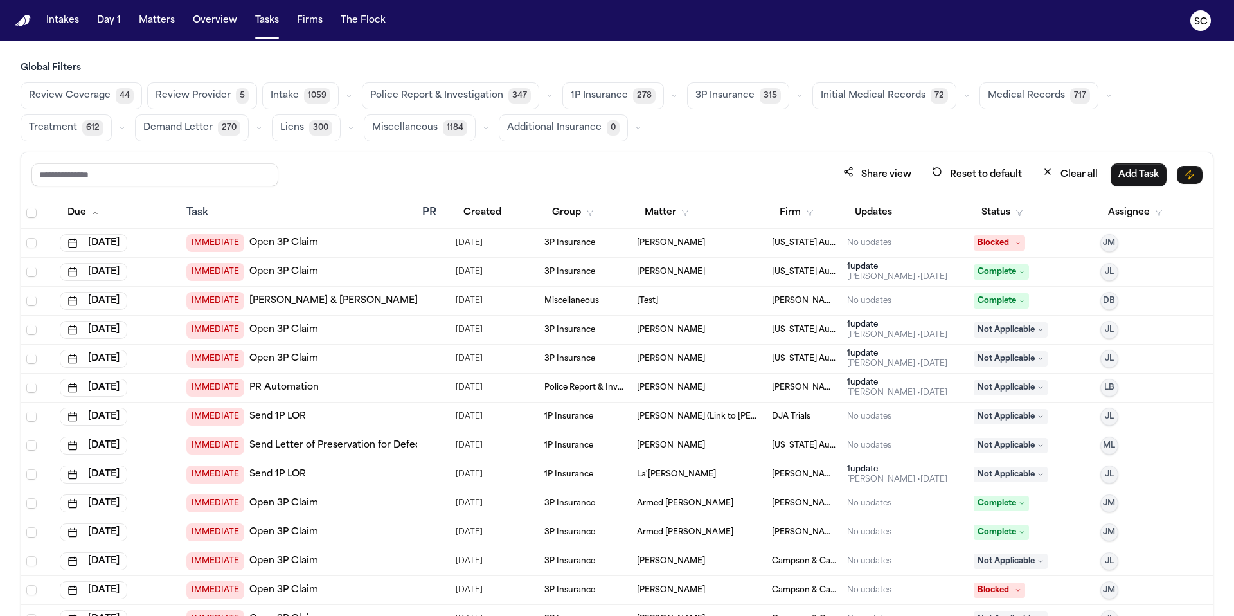
click at [419, 104] on button "Police Report & Investigation 347" at bounding box center [450, 95] width 177 height 27
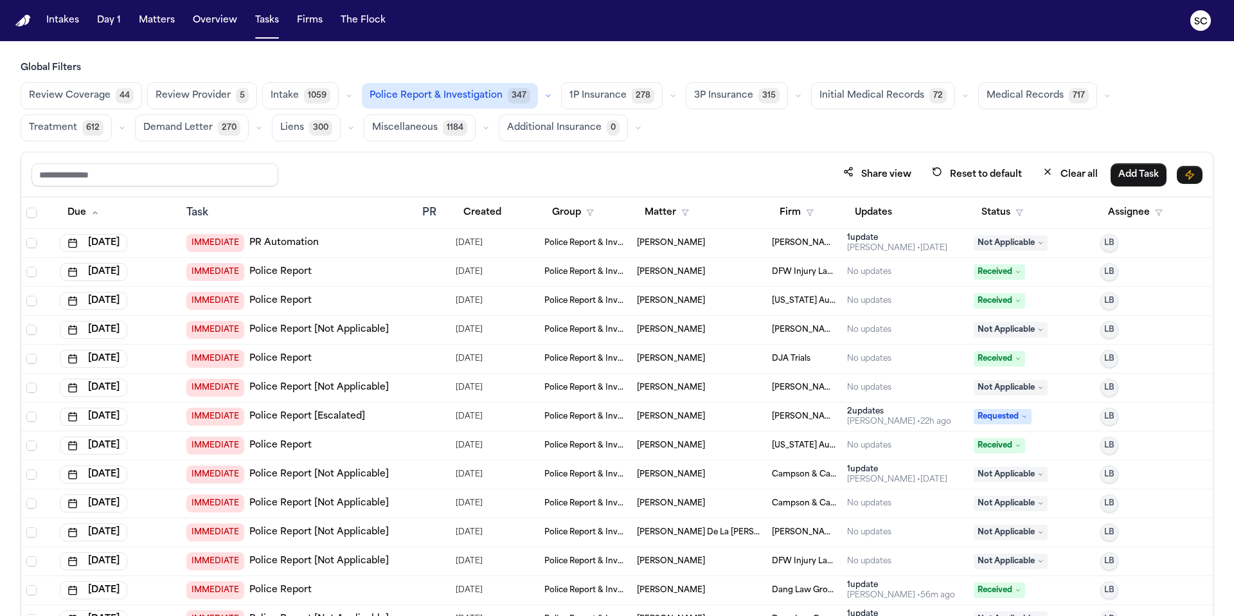
click at [422, 100] on span "Police Report & Investigation" at bounding box center [436, 95] width 133 height 13
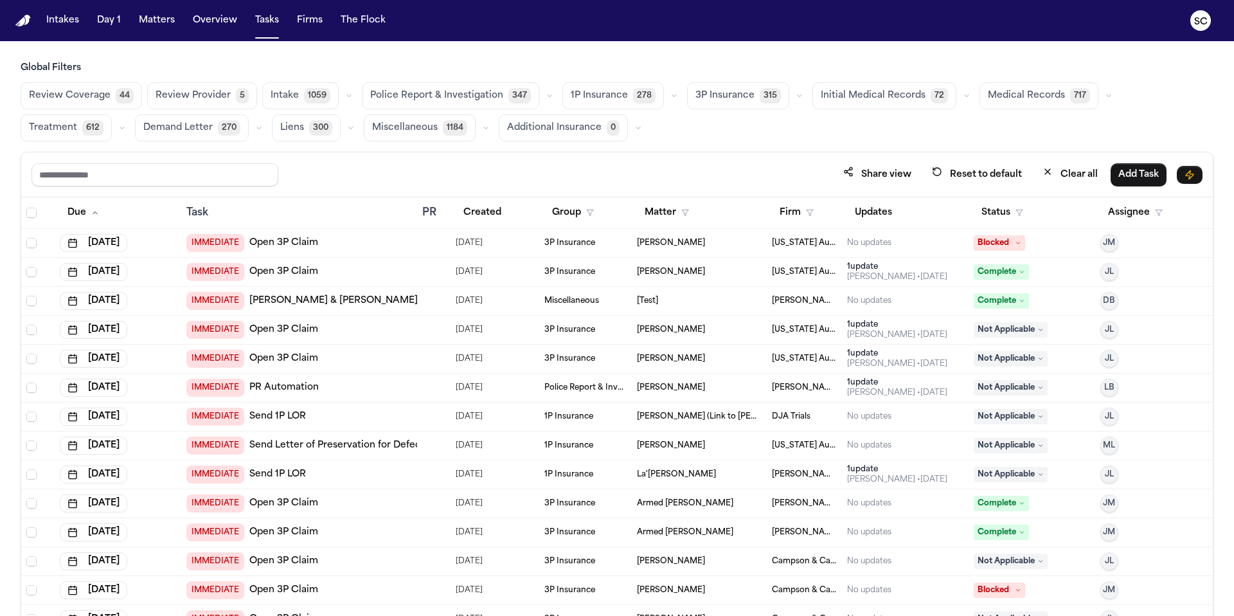
click at [443, 93] on span "Police Report & Investigation" at bounding box center [436, 95] width 133 height 13
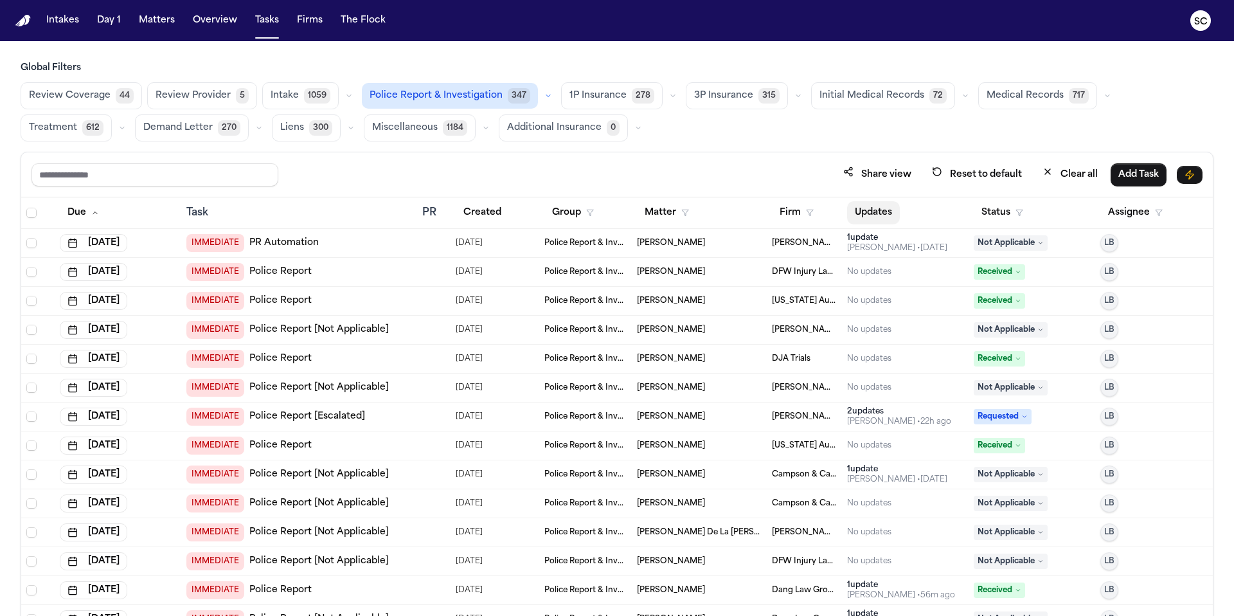
click at [871, 215] on button "Updates" at bounding box center [873, 212] width 53 height 23
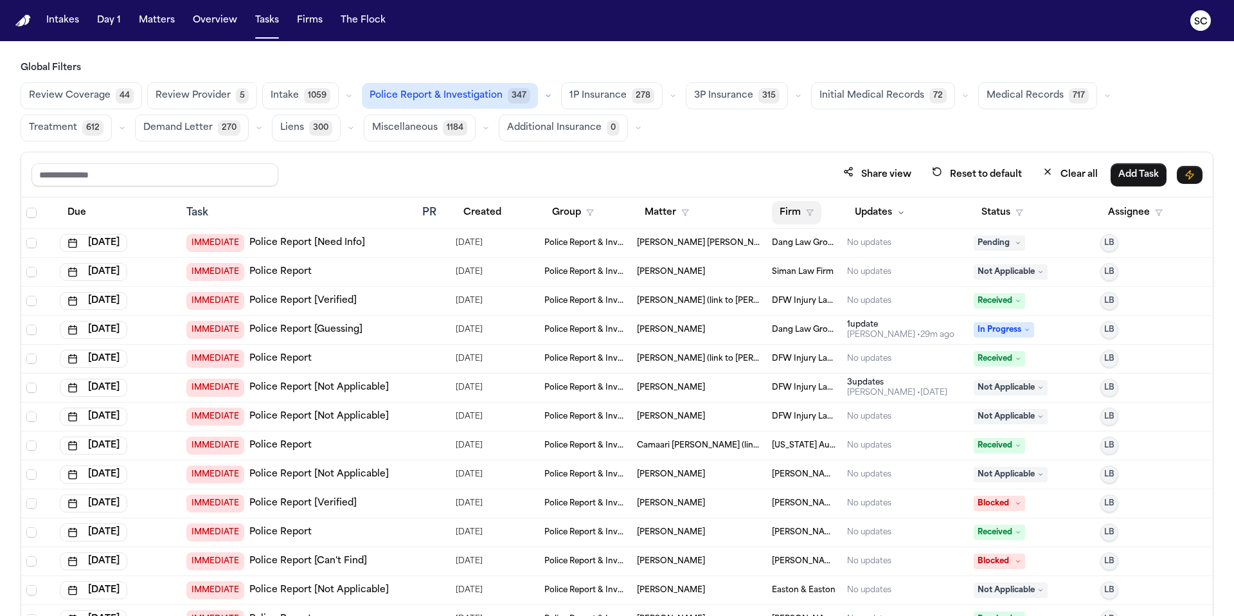
click at [795, 214] on button "Firm" at bounding box center [797, 212] width 50 height 23
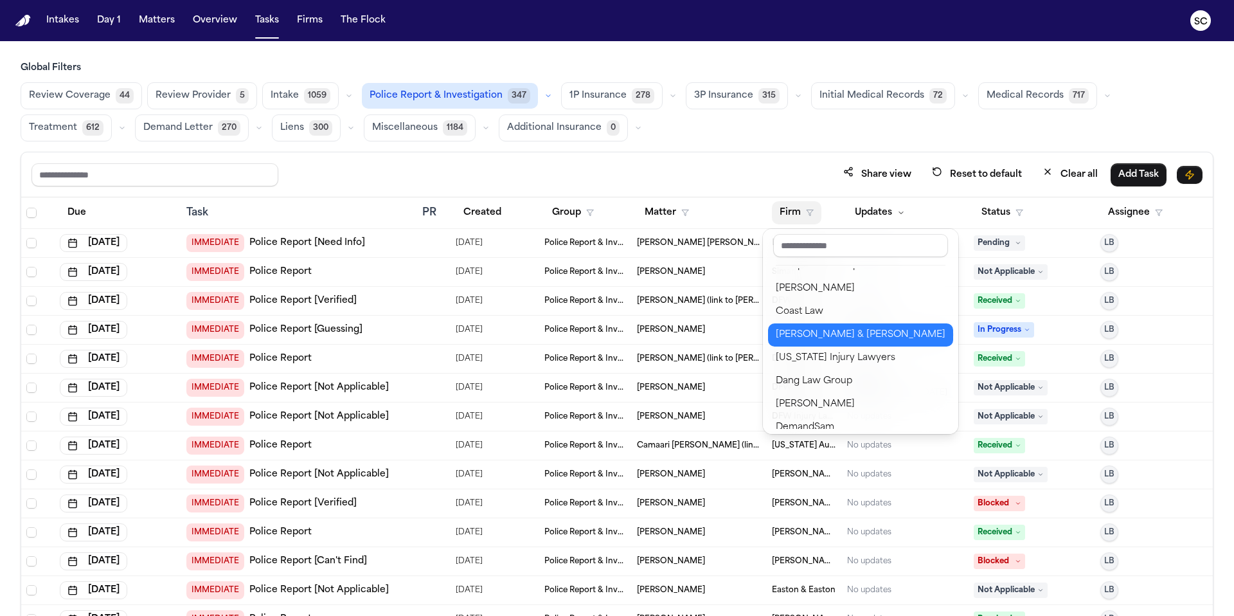
scroll to position [260, 0]
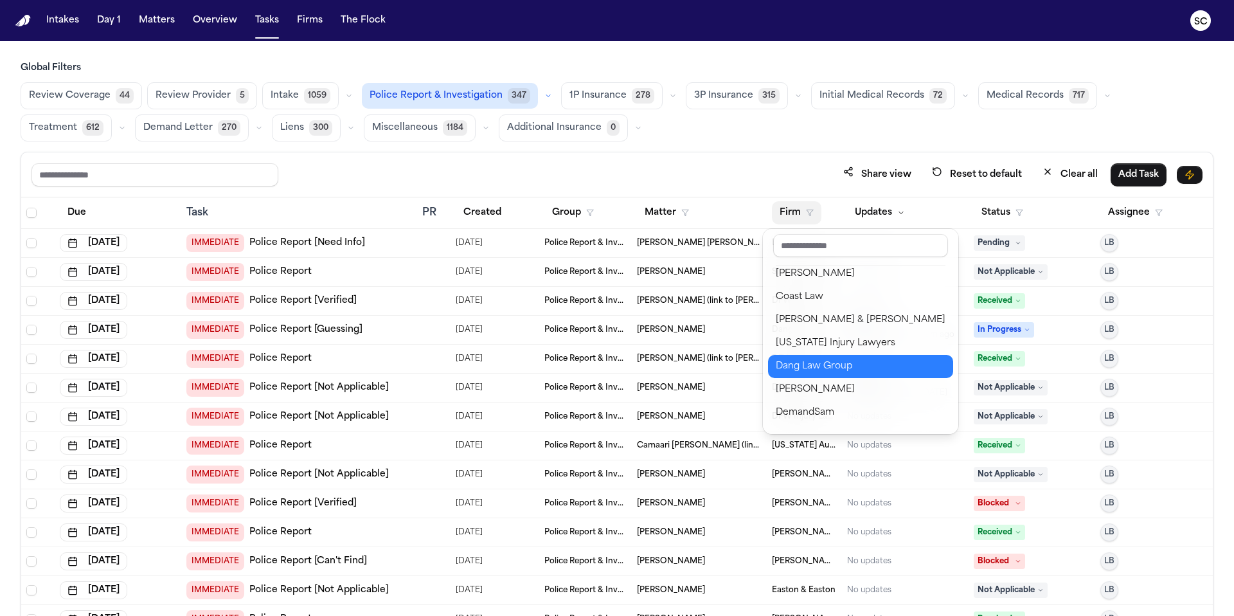
click at [827, 369] on div "Dang Law Group" at bounding box center [861, 366] width 170 height 15
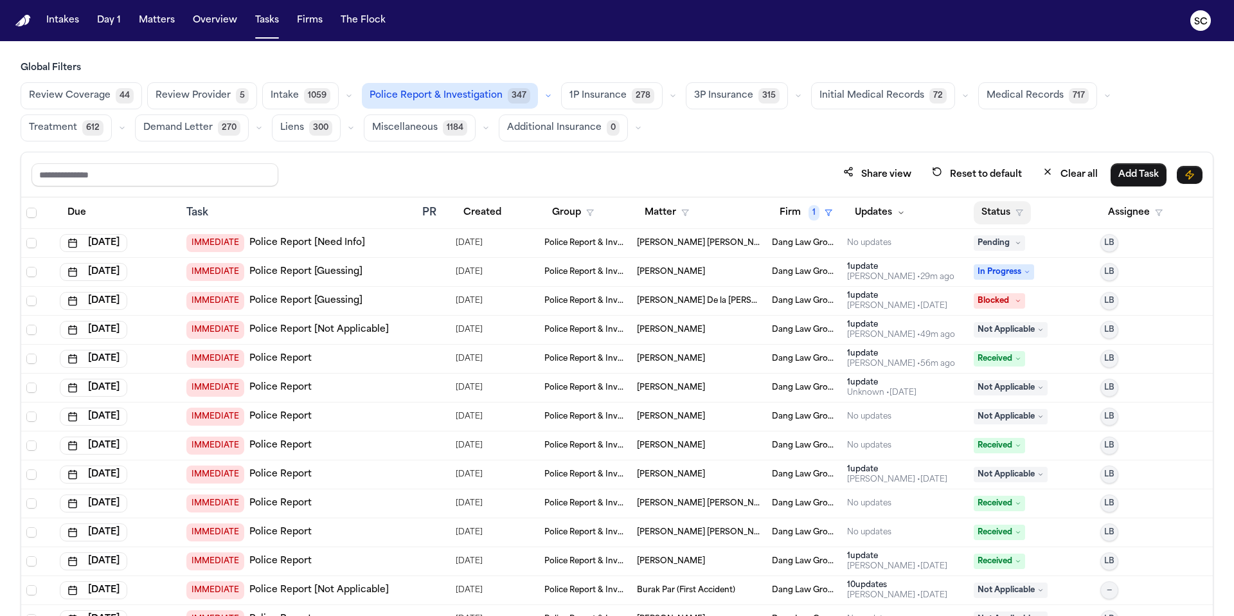
click at [1006, 213] on button "Status" at bounding box center [1002, 212] width 57 height 23
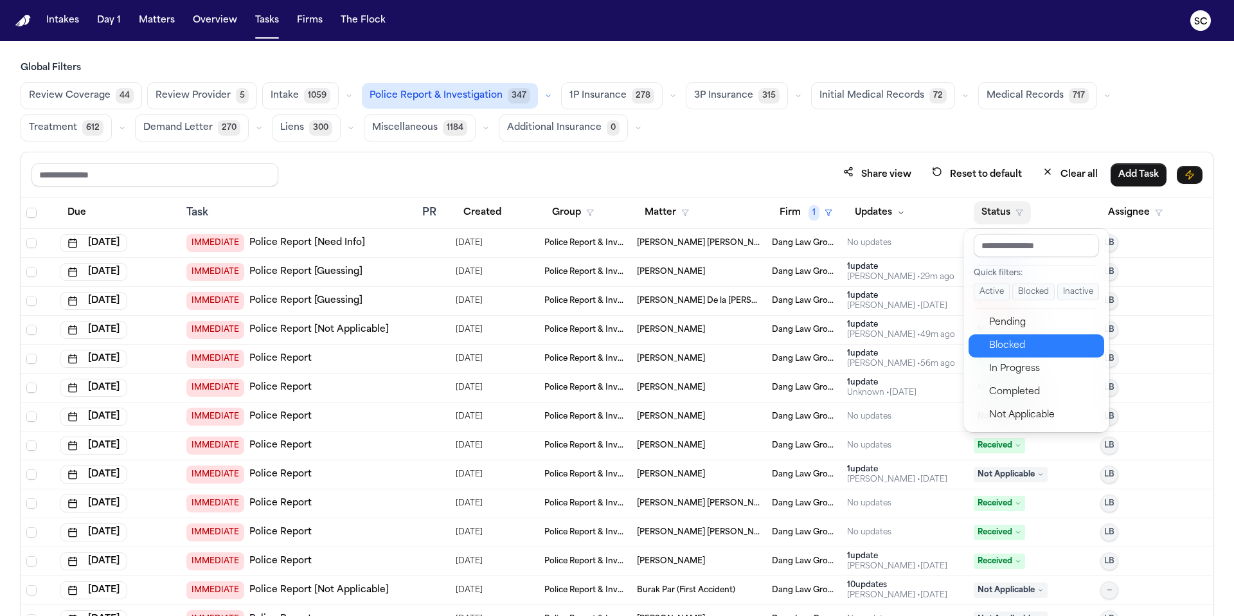
click at [1027, 325] on div "Pending" at bounding box center [1042, 322] width 107 height 15
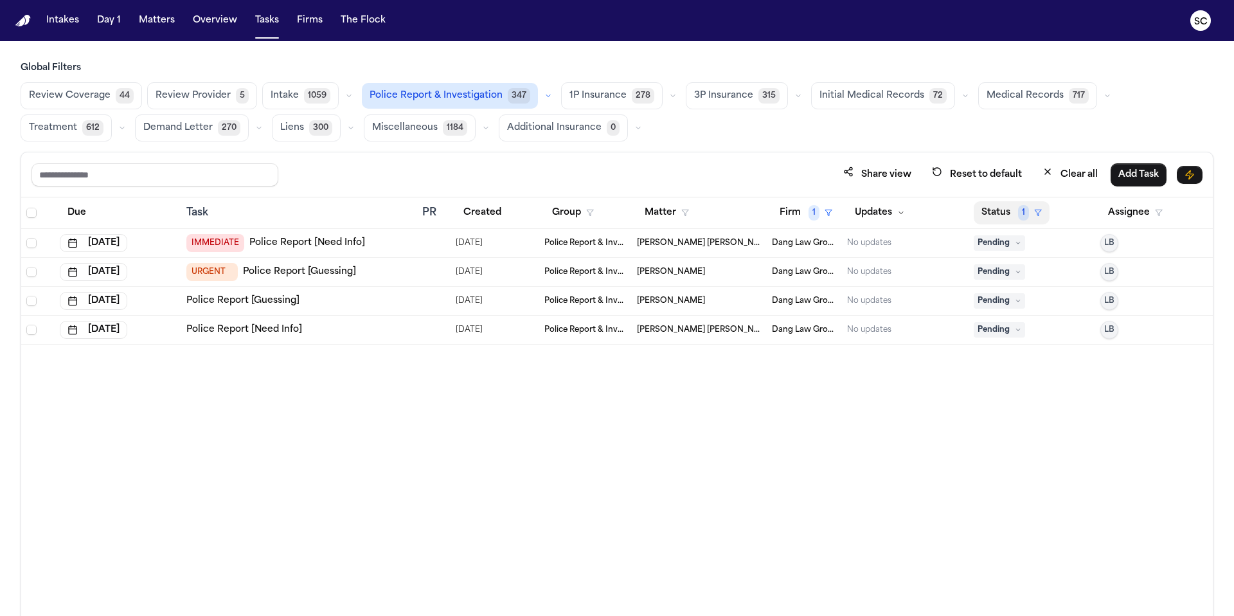
click at [992, 213] on button "Status 1" at bounding box center [1012, 212] width 76 height 23
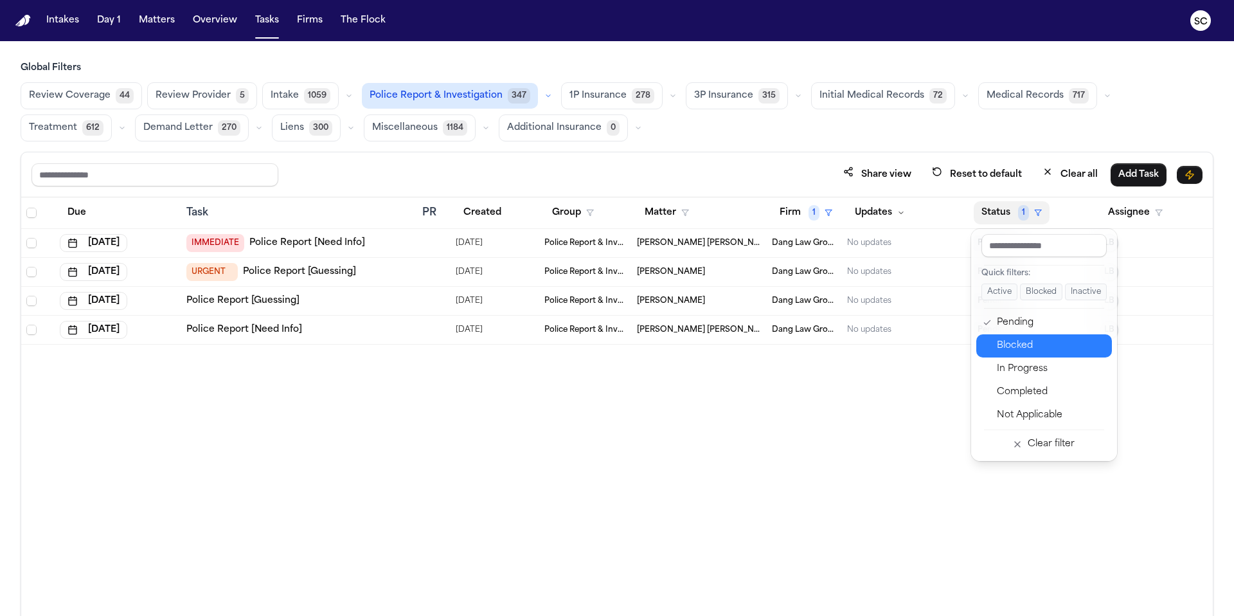
click at [1029, 359] on button "In Progress" at bounding box center [1045, 368] width 136 height 23
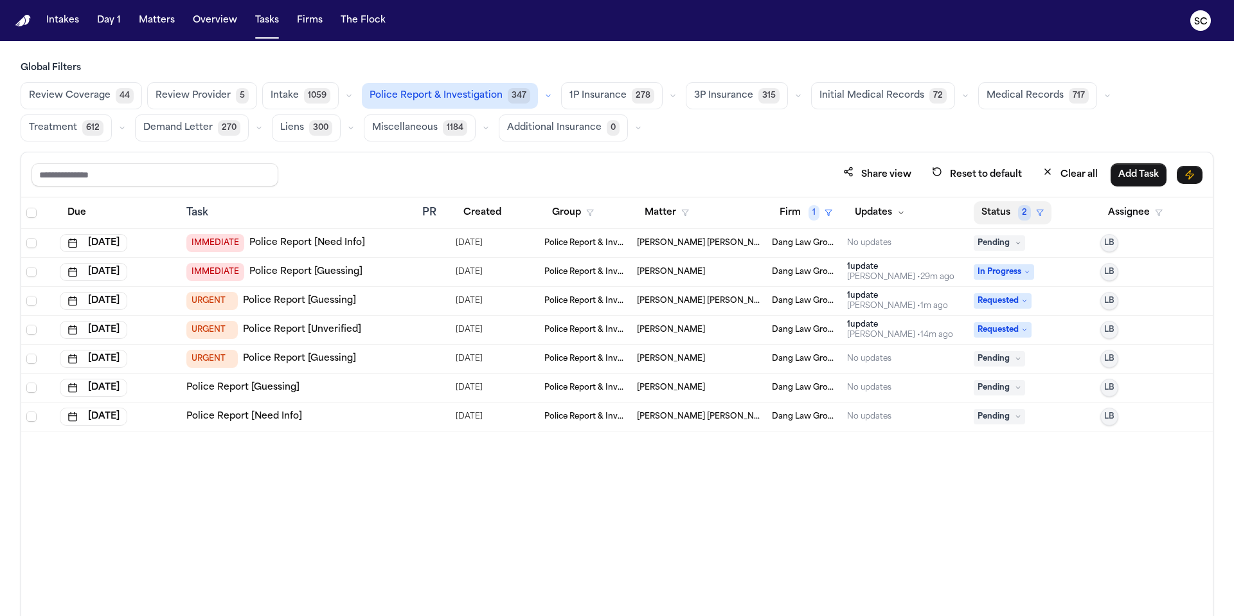
click at [1006, 219] on button "Status 2" at bounding box center [1013, 212] width 78 height 23
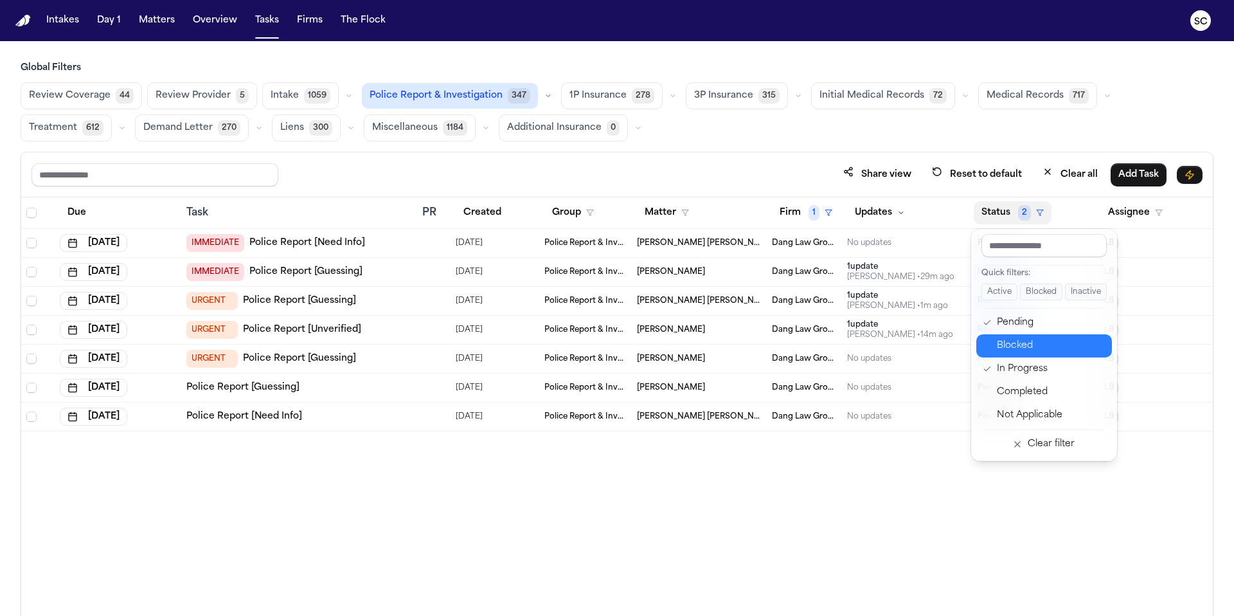
click at [1034, 342] on div "Blocked" at bounding box center [1050, 345] width 107 height 15
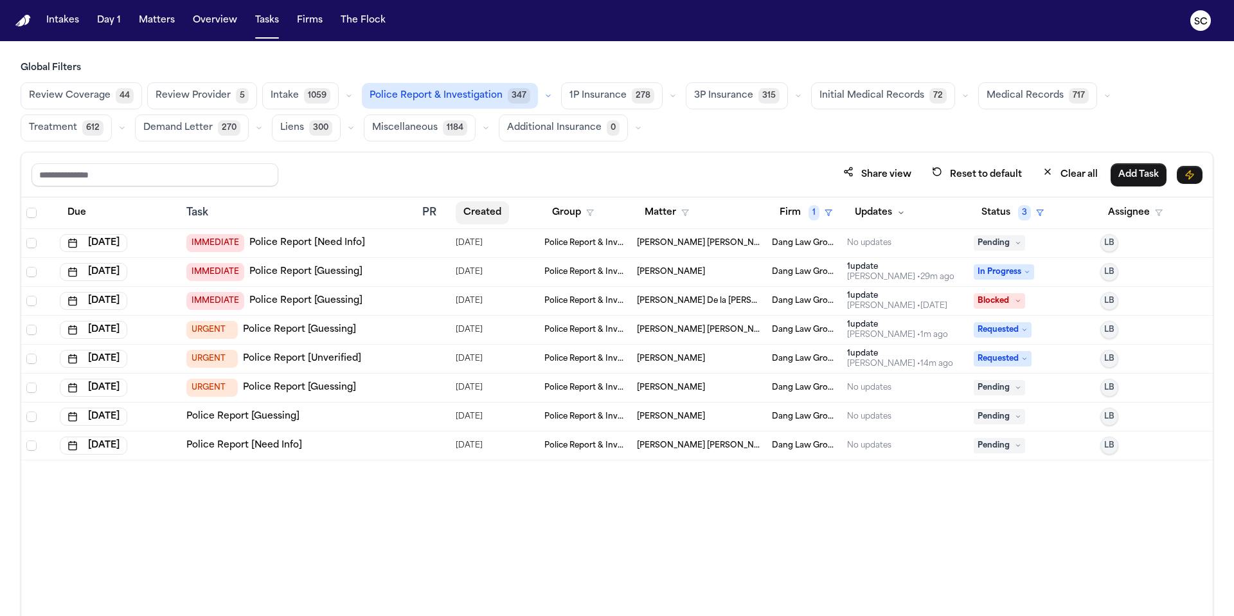
click at [487, 212] on button "Created" at bounding box center [482, 212] width 53 height 23
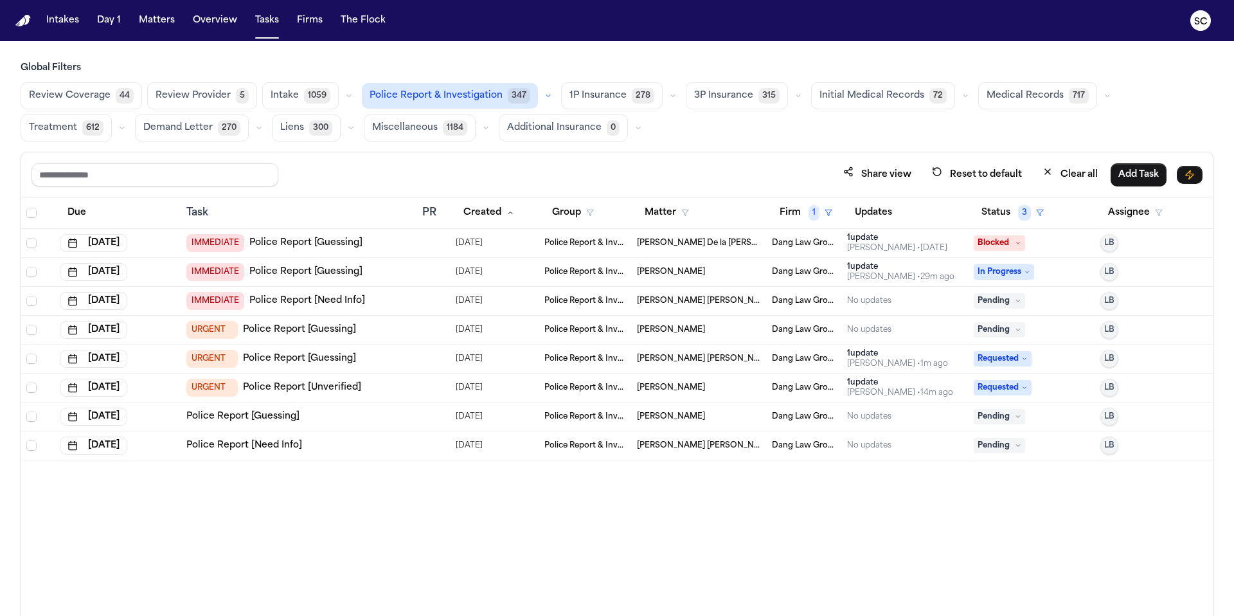
click at [341, 328] on link "Police Report [Guessing]" at bounding box center [299, 329] width 113 height 13
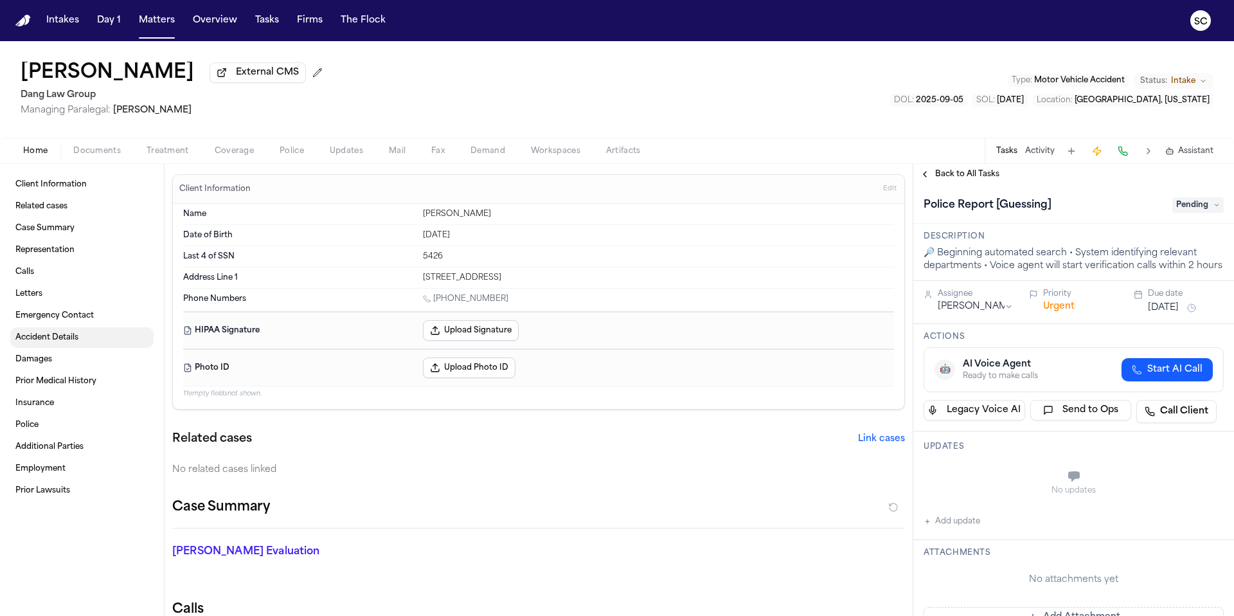
click at [54, 341] on span "Accident Details" at bounding box center [46, 337] width 63 height 10
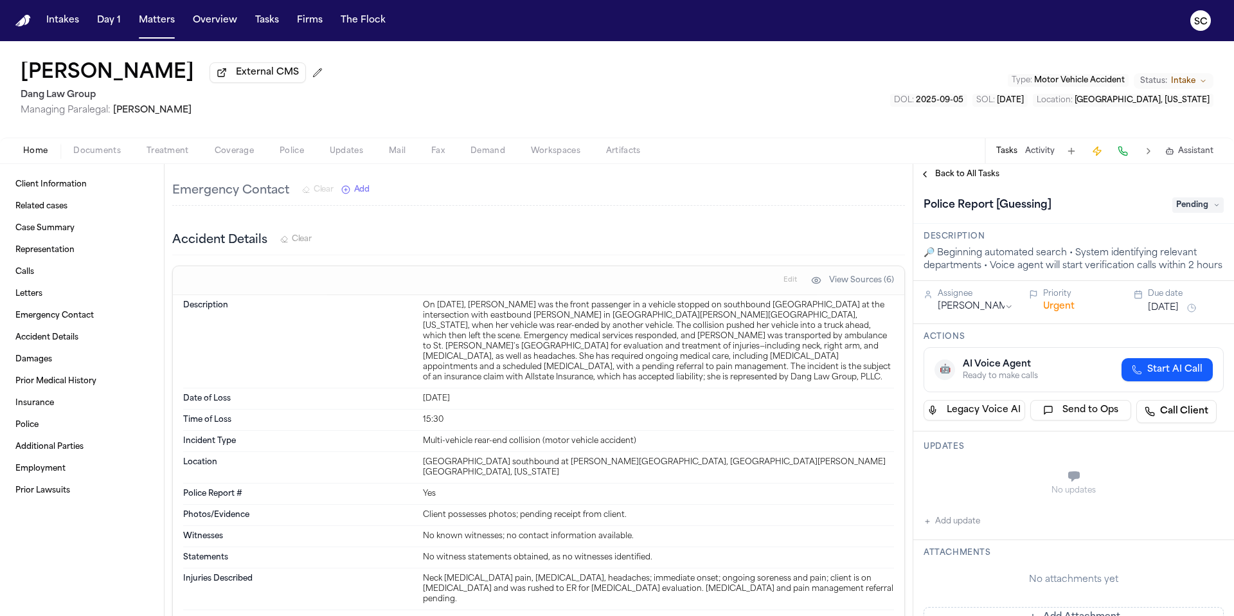
scroll to position [2138, 0]
click at [296, 156] on span "Police" at bounding box center [292, 151] width 24 height 10
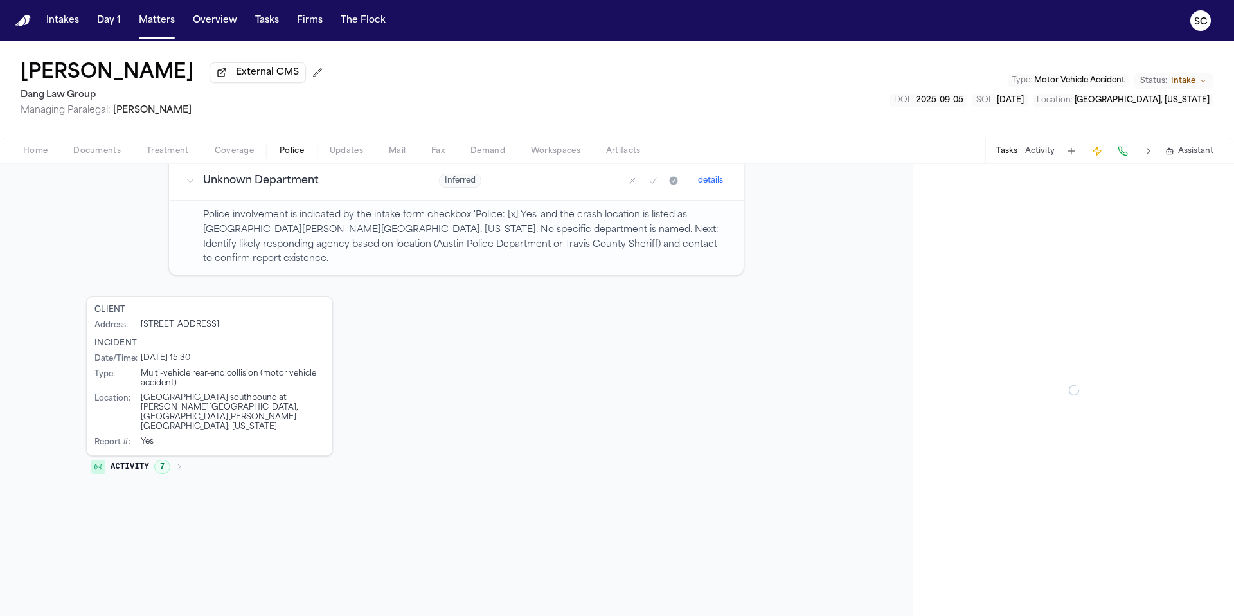
scroll to position [167, 0]
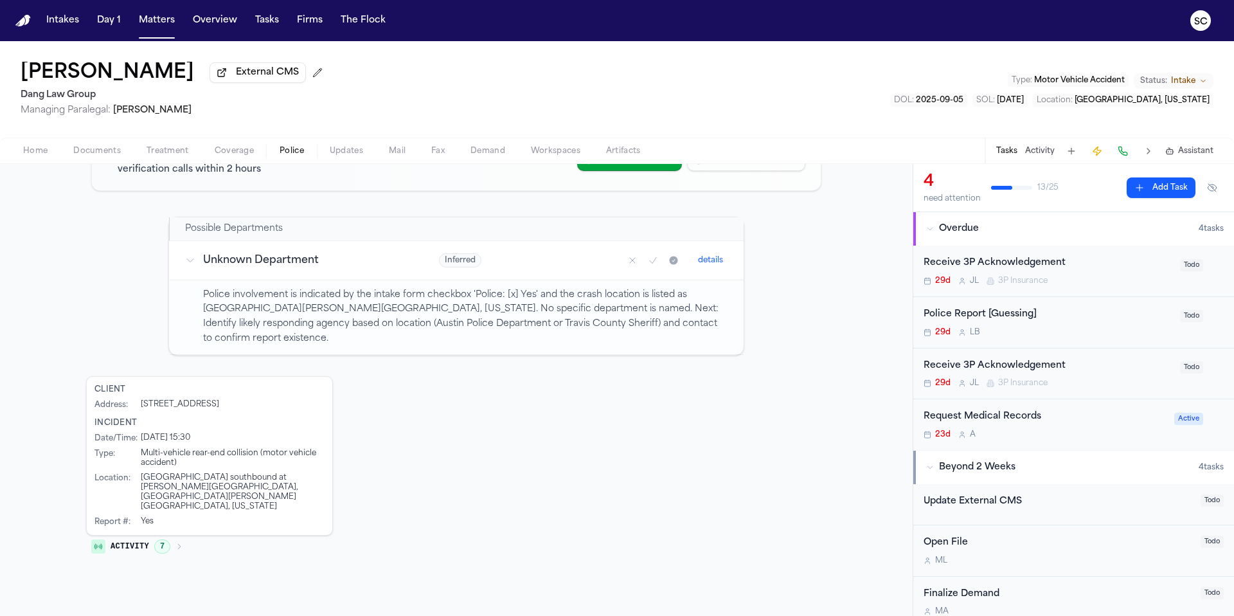
drag, startPoint x: 1063, startPoint y: 609, endPoint x: 1105, endPoint y: 605, distance: 42.0
click at [1063, 609] on div "M A" at bounding box center [1058, 611] width 269 height 10
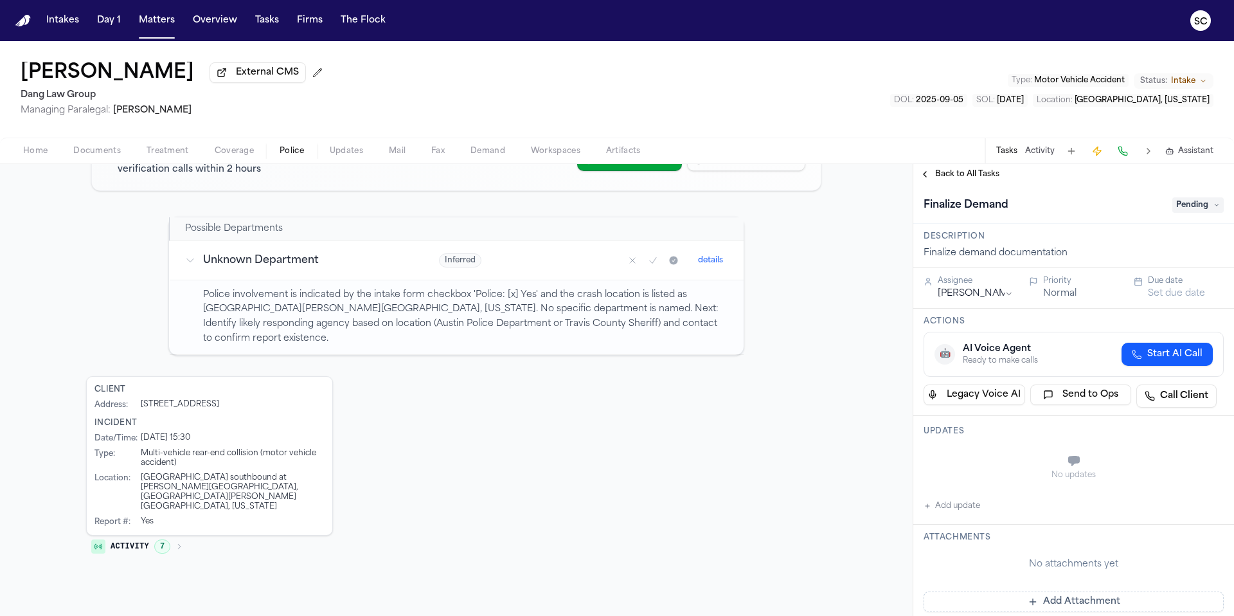
click at [1024, 104] on span "[DATE]" at bounding box center [1010, 100] width 27 height 8
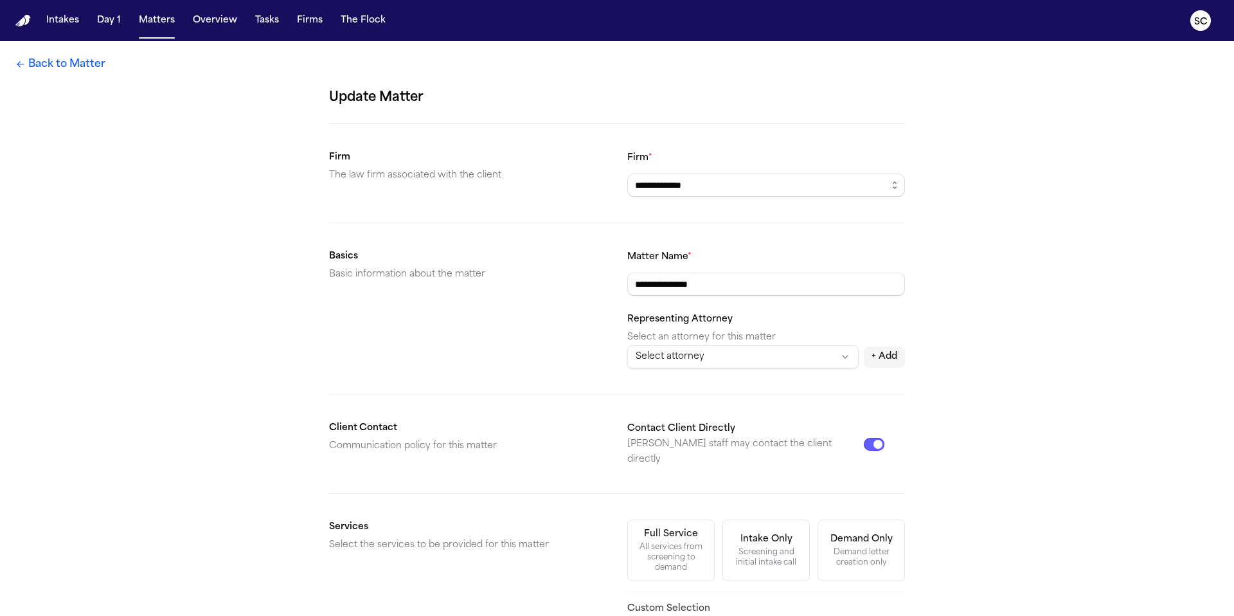
click at [59, 66] on link "Back to Matter" at bounding box center [60, 64] width 90 height 15
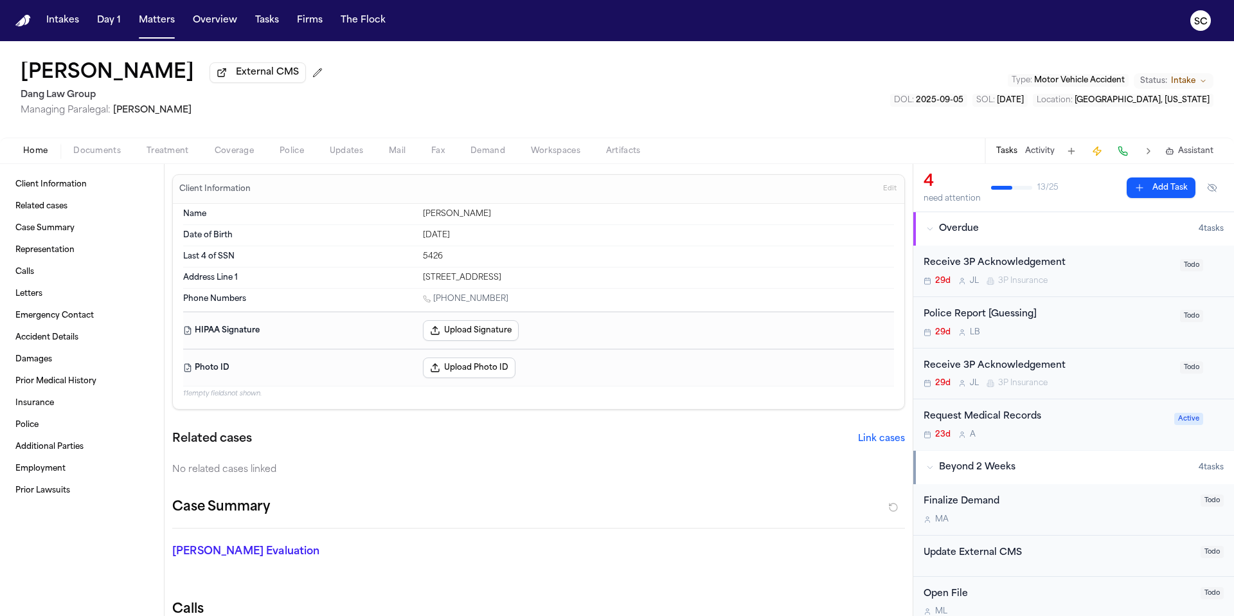
click at [820, 615] on h2 "Calls" at bounding box center [538, 609] width 733 height 18
click at [788, 615] on h2 "Calls" at bounding box center [538, 609] width 733 height 18
drag, startPoint x: 604, startPoint y: 607, endPoint x: 616, endPoint y: 615, distance: 14.8
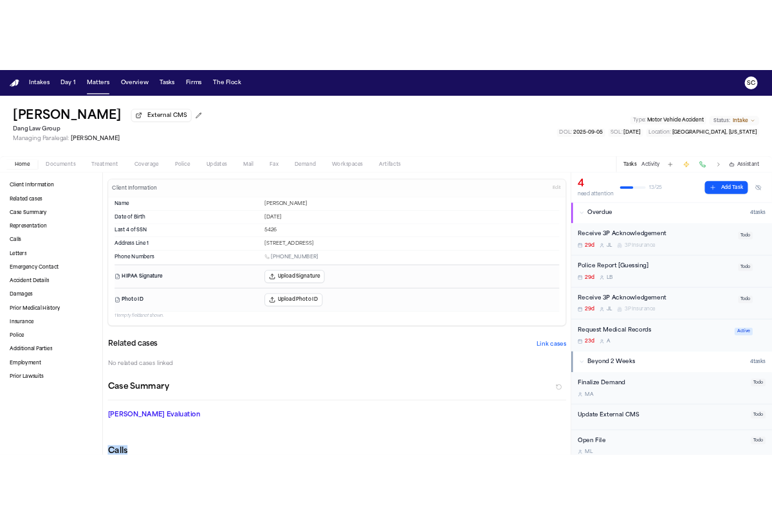
scroll to position [23, 0]
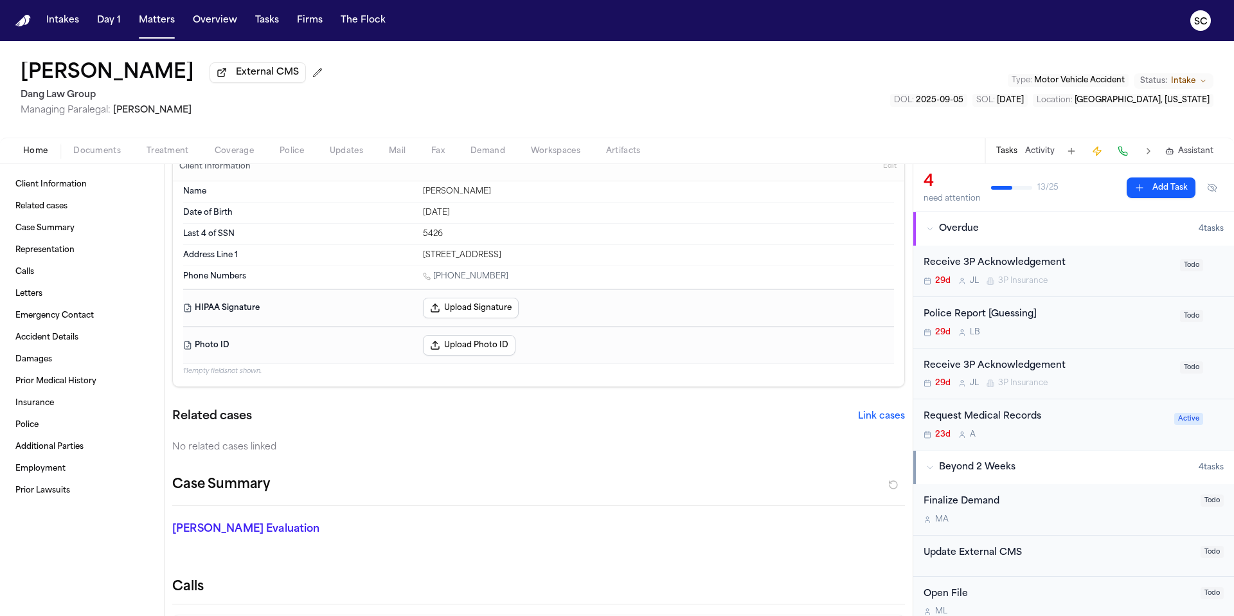
click at [905, 615] on div "Client Information Edit Name [PERSON_NAME] Date of Birth [DEMOGRAPHIC_DATA] Las…" at bounding box center [539, 390] width 748 height 452
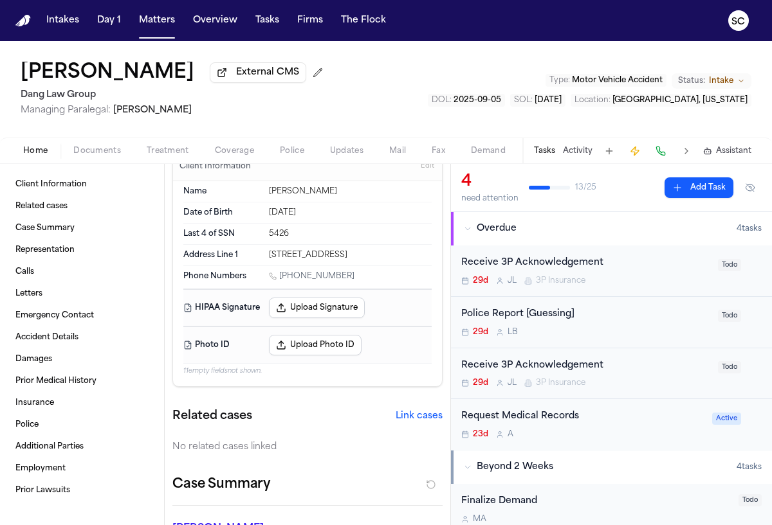
click at [609, 340] on div "Police Report [Guessing] 29d L B Todo" at bounding box center [611, 322] width 321 height 51
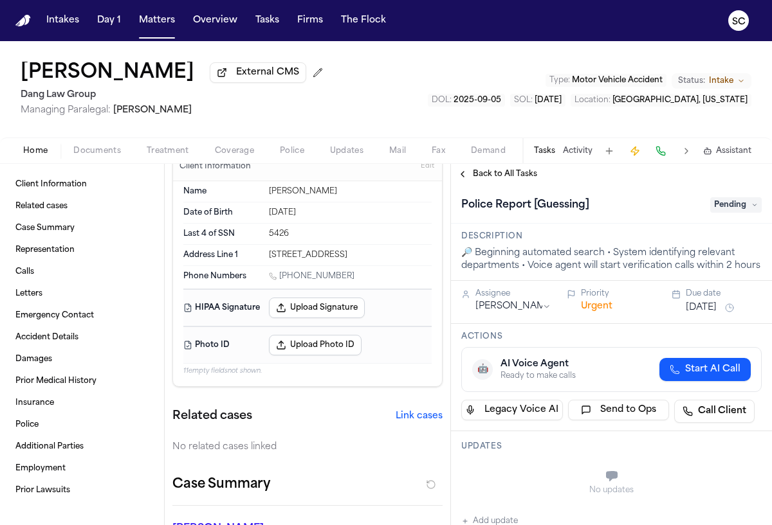
click at [690, 376] on span "Start AI Call" at bounding box center [712, 369] width 55 height 13
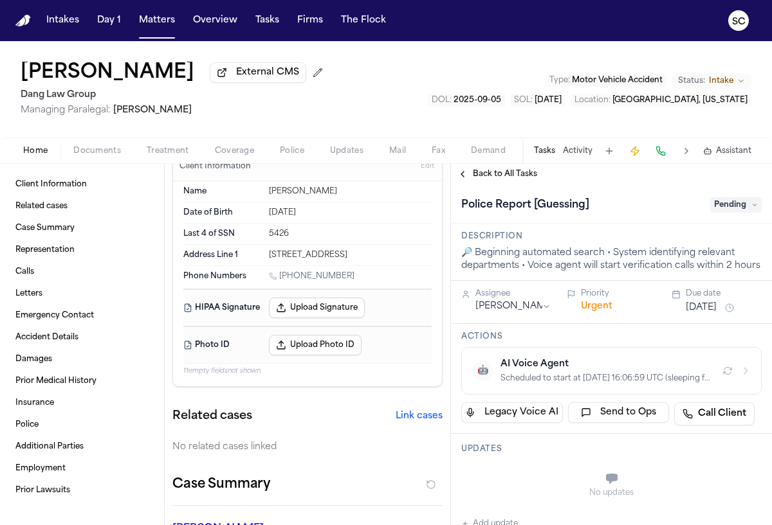
click at [740, 376] on icon "button" at bounding box center [745, 371] width 10 height 10
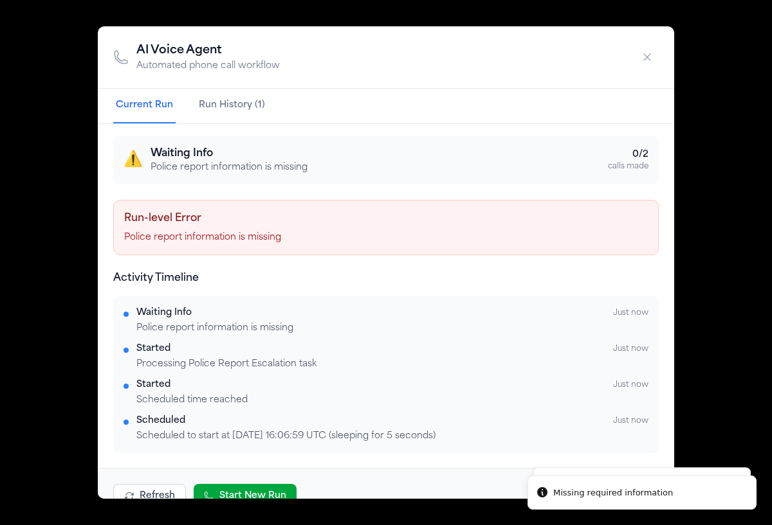
scroll to position [5, 0]
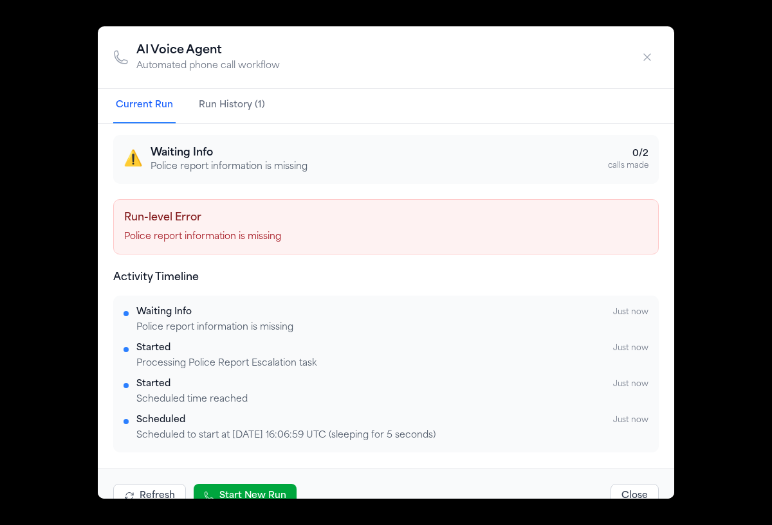
click at [651, 56] on icon "button" at bounding box center [646, 57] width 13 height 13
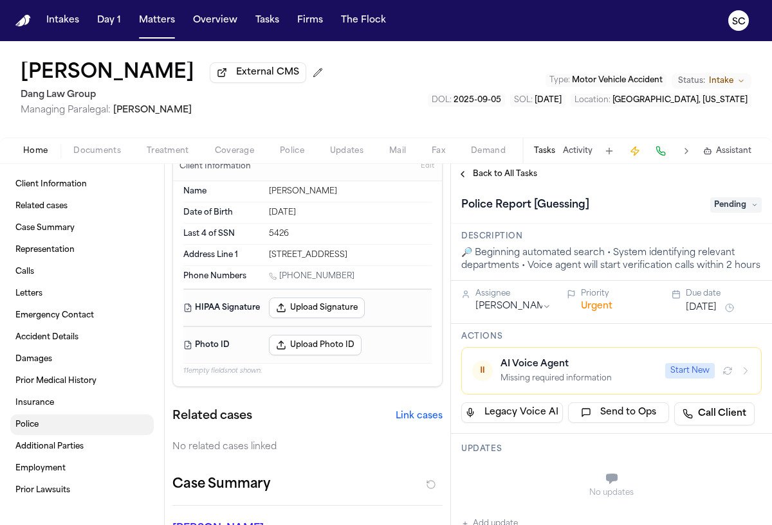
click at [33, 434] on link "Police" at bounding box center [81, 425] width 143 height 21
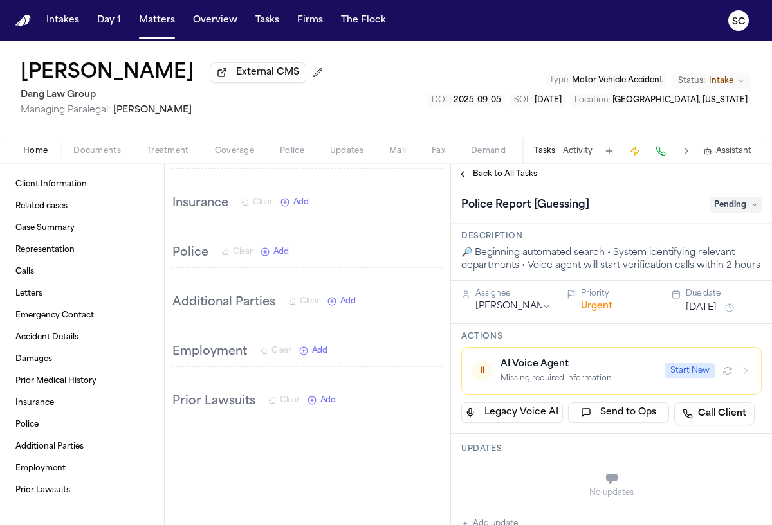
scroll to position [3707, 0]
click at [226, 153] on span "Coverage" at bounding box center [234, 151] width 39 height 10
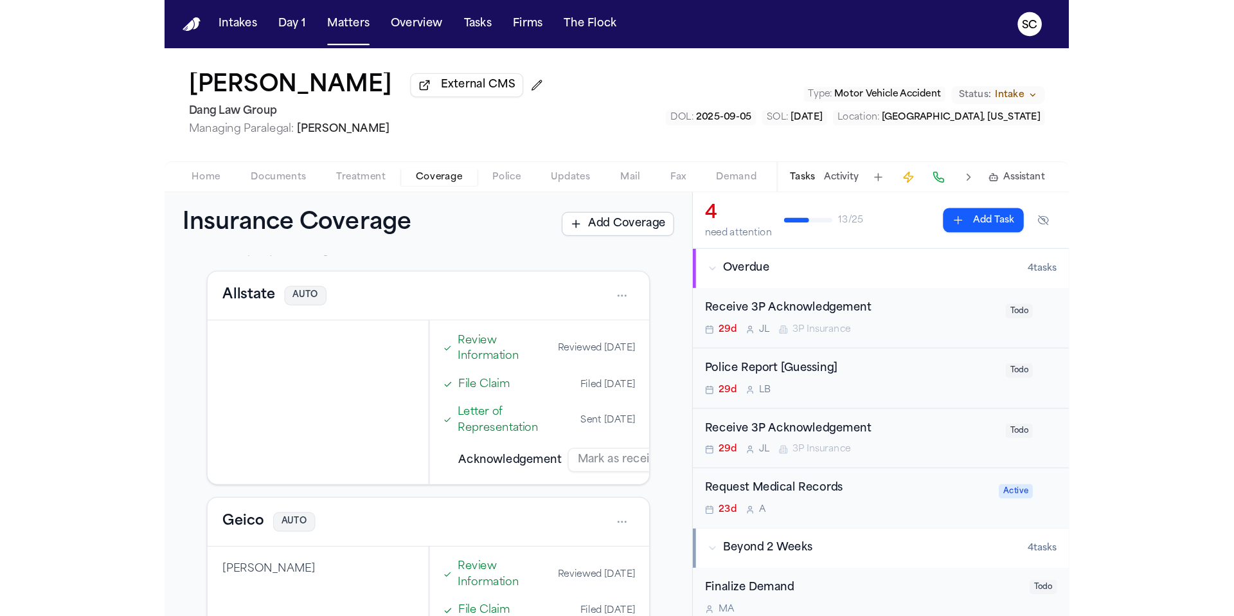
scroll to position [252, 0]
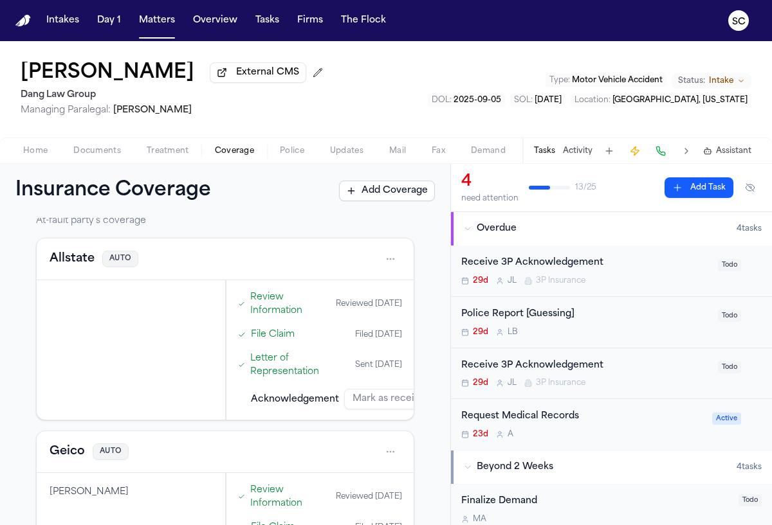
click at [98, 156] on span "Documents" at bounding box center [97, 151] width 48 height 10
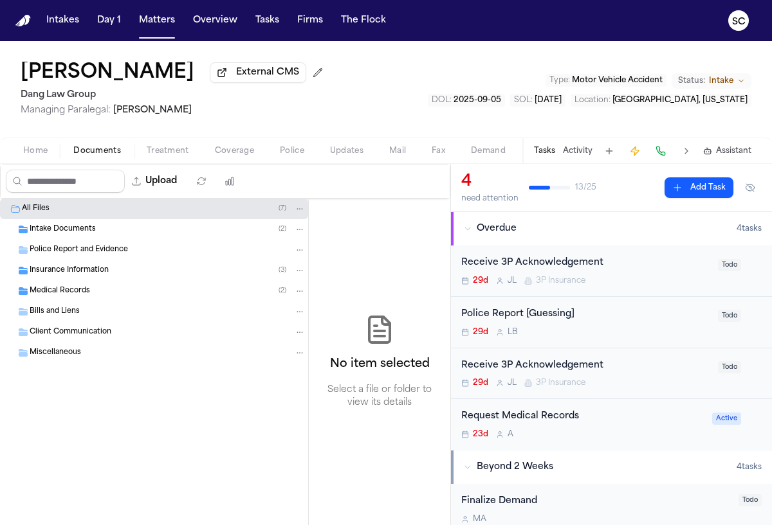
click at [82, 235] on span "Intake Documents" at bounding box center [63, 229] width 66 height 11
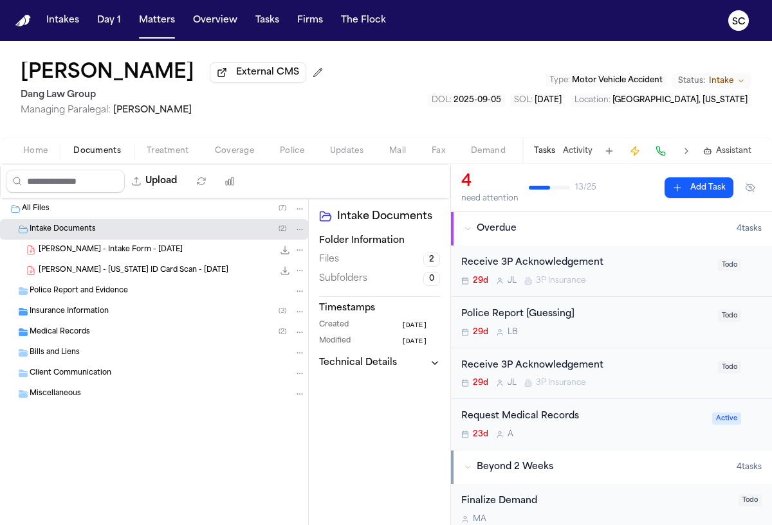
click at [156, 277] on div "C. Fisher - Texas ID Card Scan - 3.9.24 329.2 KB • PDF" at bounding box center [172, 270] width 267 height 13
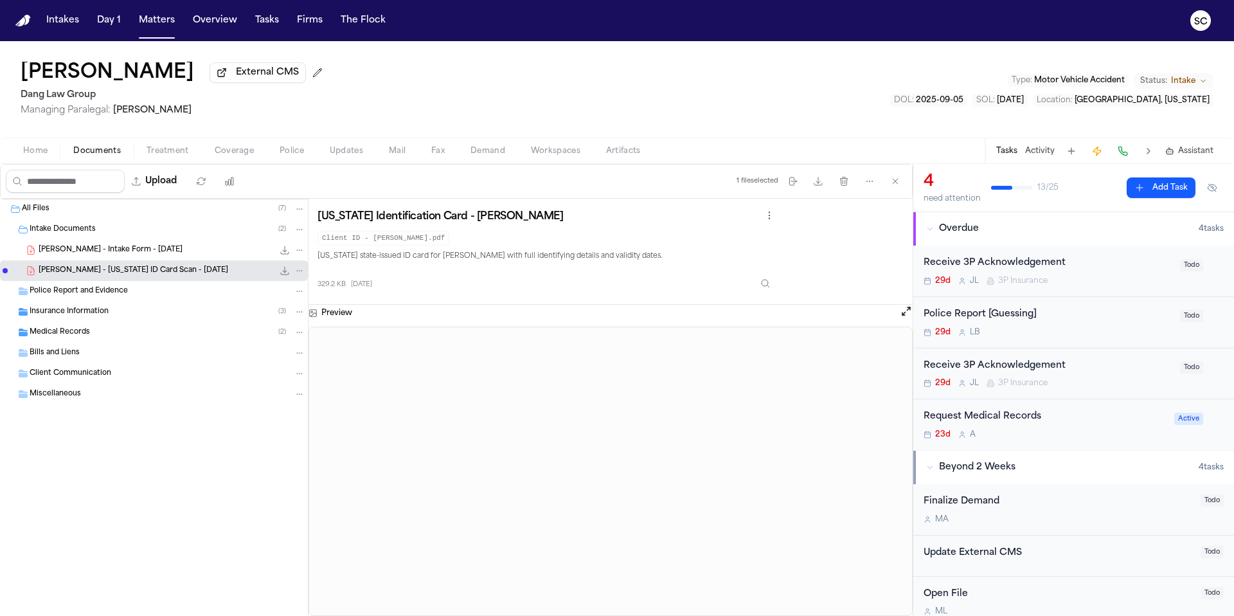
click at [113, 253] on span "C. Fisher - Intake Form - 9.5.25" at bounding box center [111, 250] width 144 height 11
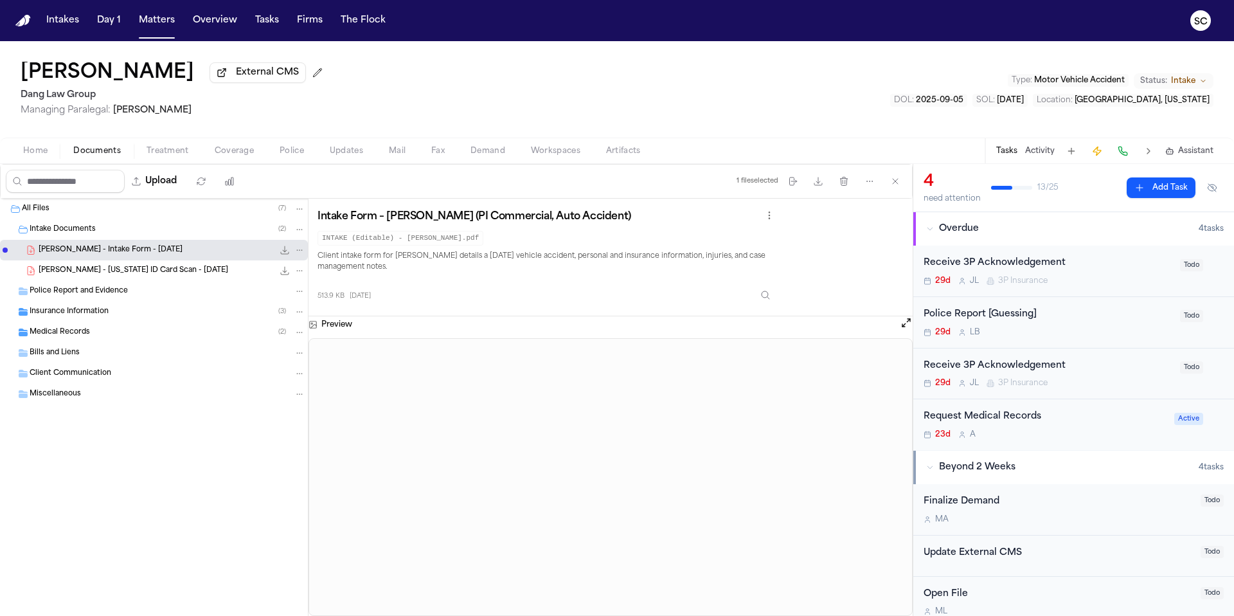
click at [21, 158] on button "Home" at bounding box center [35, 150] width 50 height 15
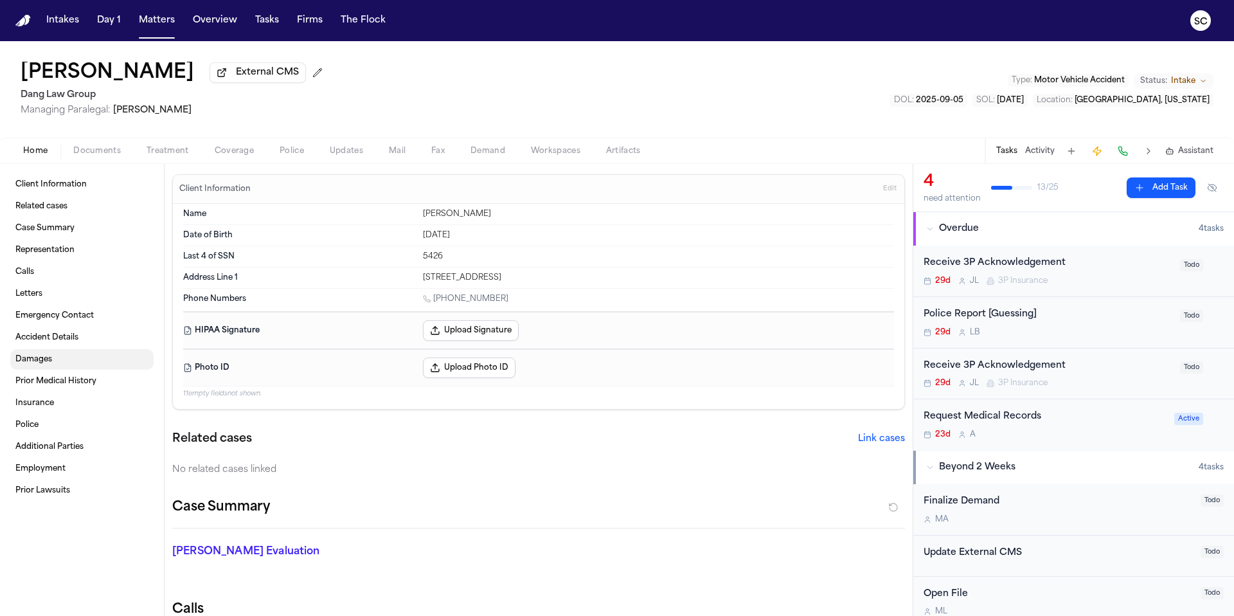
click at [61, 342] on span "Accident Details" at bounding box center [46, 337] width 63 height 10
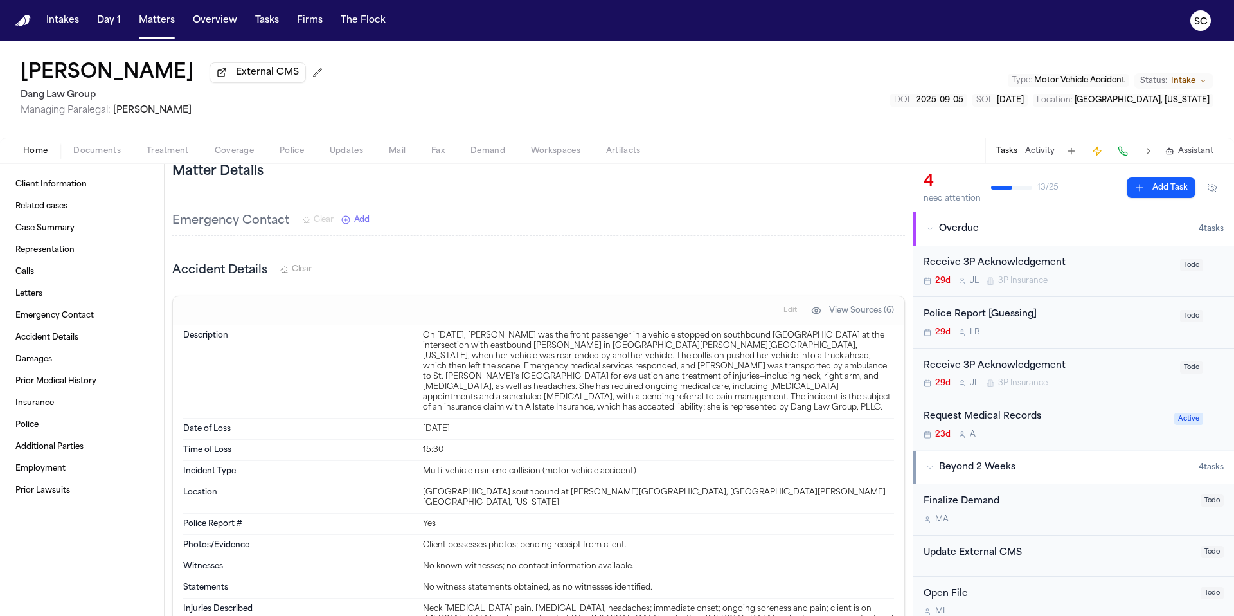
scroll to position [2138, 0]
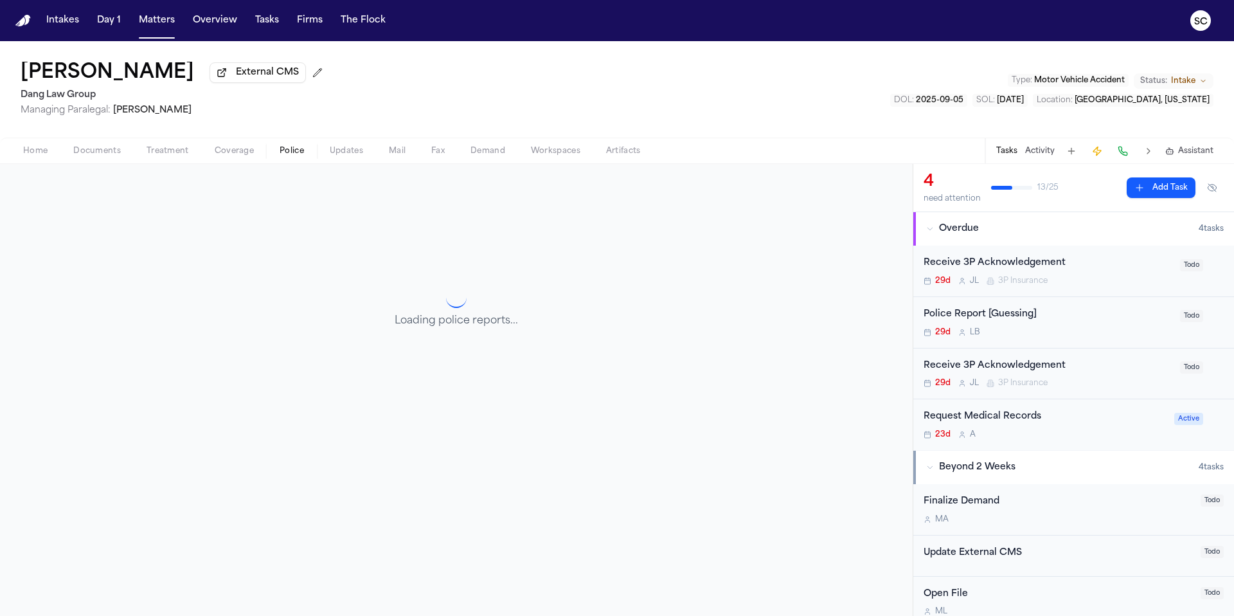
click at [294, 151] on span "Police" at bounding box center [292, 151] width 24 height 10
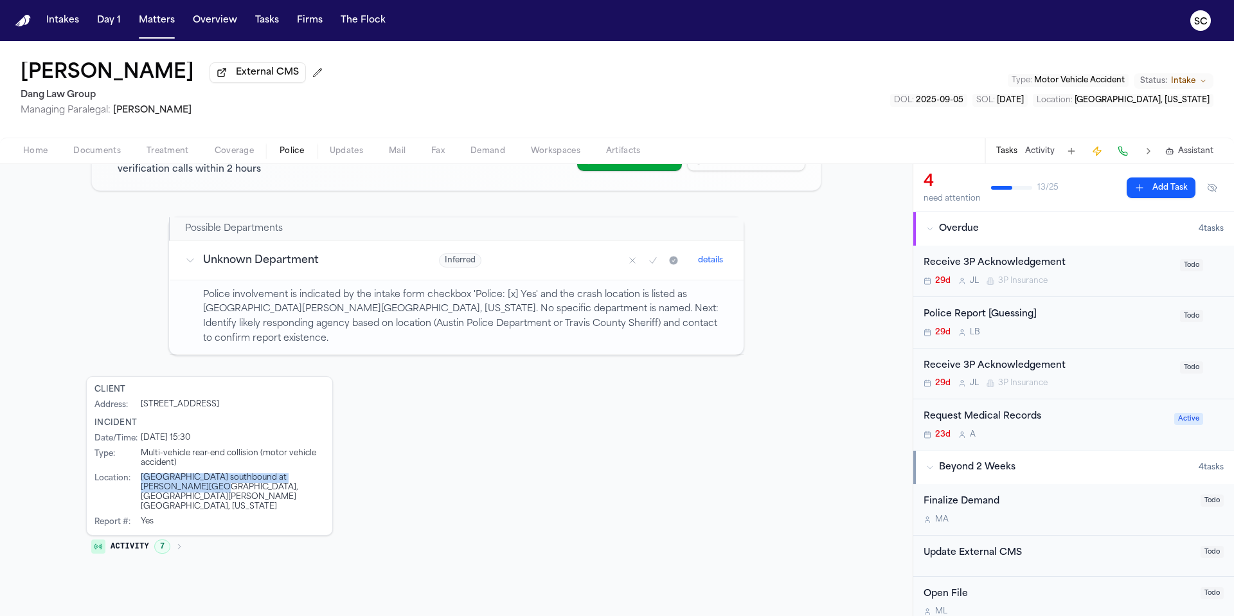
drag, startPoint x: 173, startPoint y: 471, endPoint x: 136, endPoint y: 464, distance: 37.4
click at [141, 473] on div "Dessau Road southbound at Howard Lane eastbound, Austin, Travis County, Texas" at bounding box center [233, 492] width 184 height 39
drag, startPoint x: 197, startPoint y: 473, endPoint x: 271, endPoint y: 483, distance: 75.2
click at [197, 473] on div "Dessau Road southbound at Howard Lane eastbound, Austin, Travis County, Texas" at bounding box center [233, 492] width 184 height 39
drag, startPoint x: 282, startPoint y: 475, endPoint x: 93, endPoint y: 469, distance: 189.1
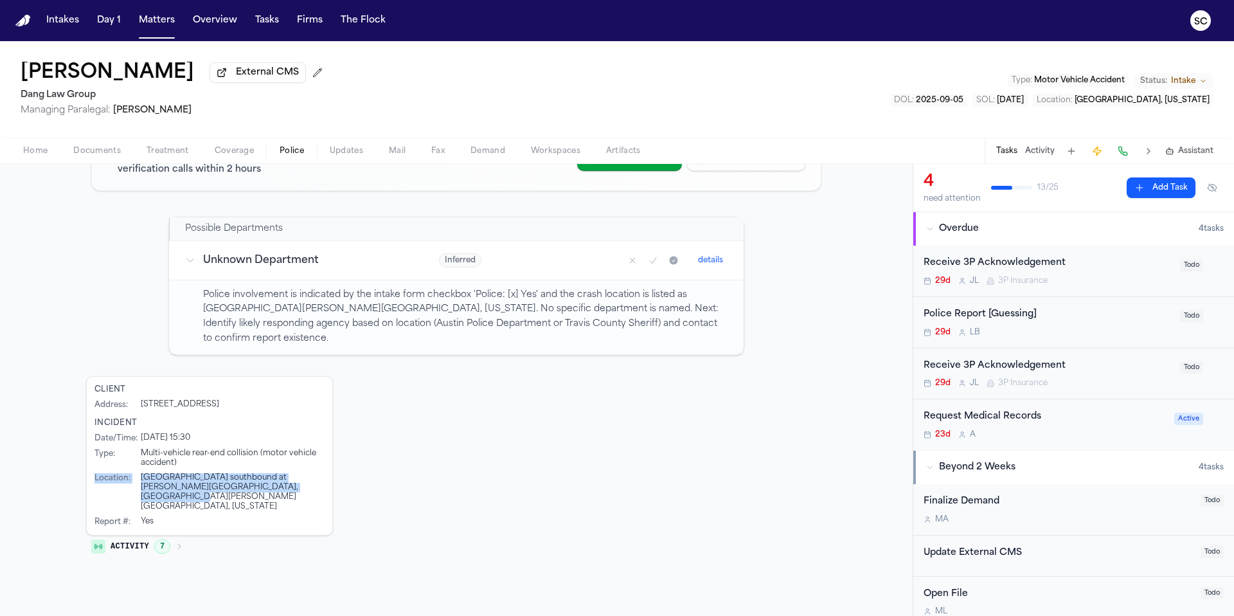
click at [88, 467] on div "Client Address : 701 W. Longspur #1101, Austin, TX 78653 Incident Date/Time : 9…" at bounding box center [209, 455] width 247 height 159
copy div "Location : Dessau Road southbound at Howard Lane eastbound, Austin, Travis Coun…"
click at [1062, 333] on div "29d L B" at bounding box center [1048, 332] width 249 height 10
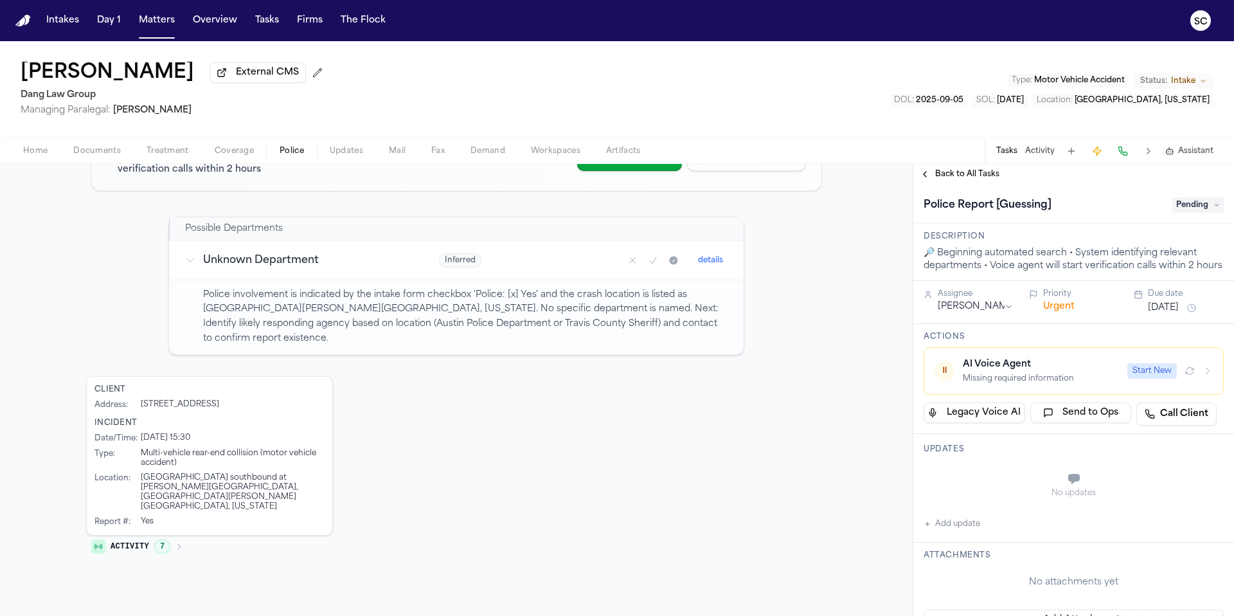
click at [959, 532] on button "Add update" at bounding box center [952, 523] width 57 height 15
click at [986, 492] on textarea "Add your update" at bounding box center [1081, 480] width 275 height 26
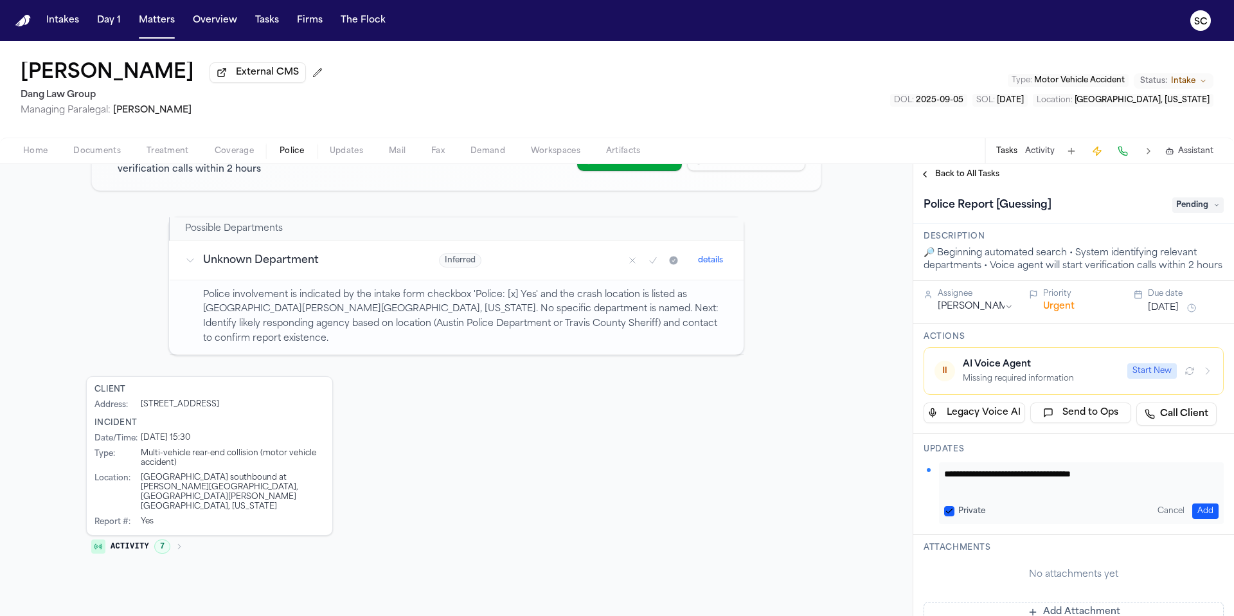
paste textarea "**********"
click at [1118, 487] on textarea "**********" at bounding box center [1076, 480] width 265 height 26
drag, startPoint x: 1028, startPoint y: 504, endPoint x: 941, endPoint y: 490, distance: 88.6
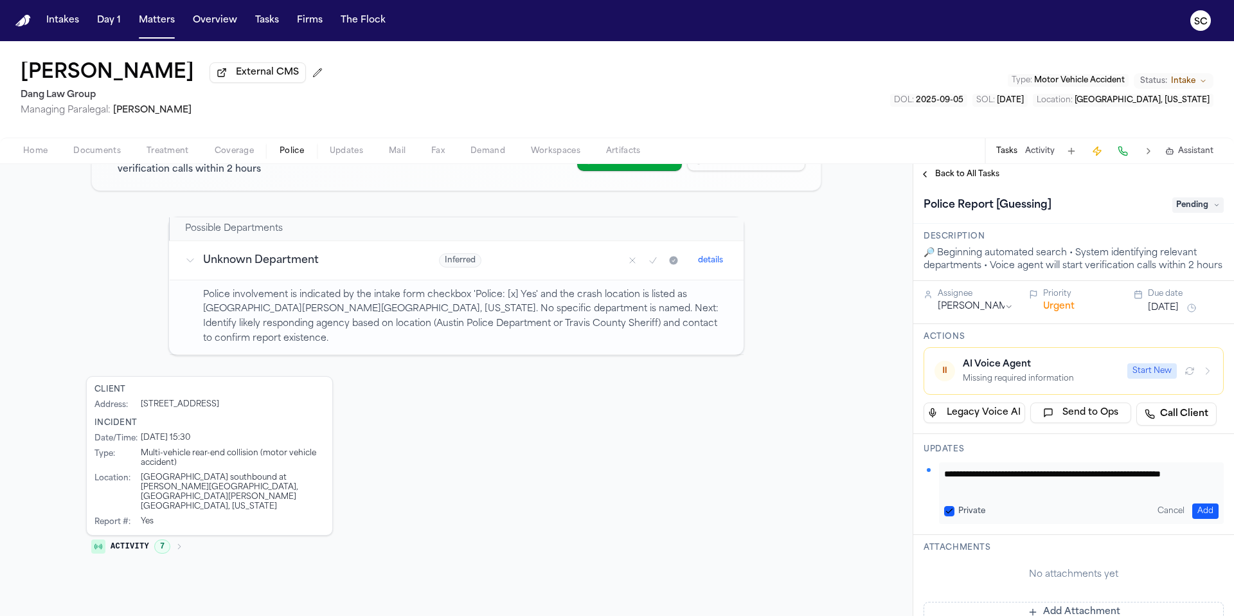
click at [941, 490] on div "**********" at bounding box center [1081, 493] width 285 height 62
type textarea "**********"
click at [1200, 519] on button "Add" at bounding box center [1206, 510] width 26 height 15
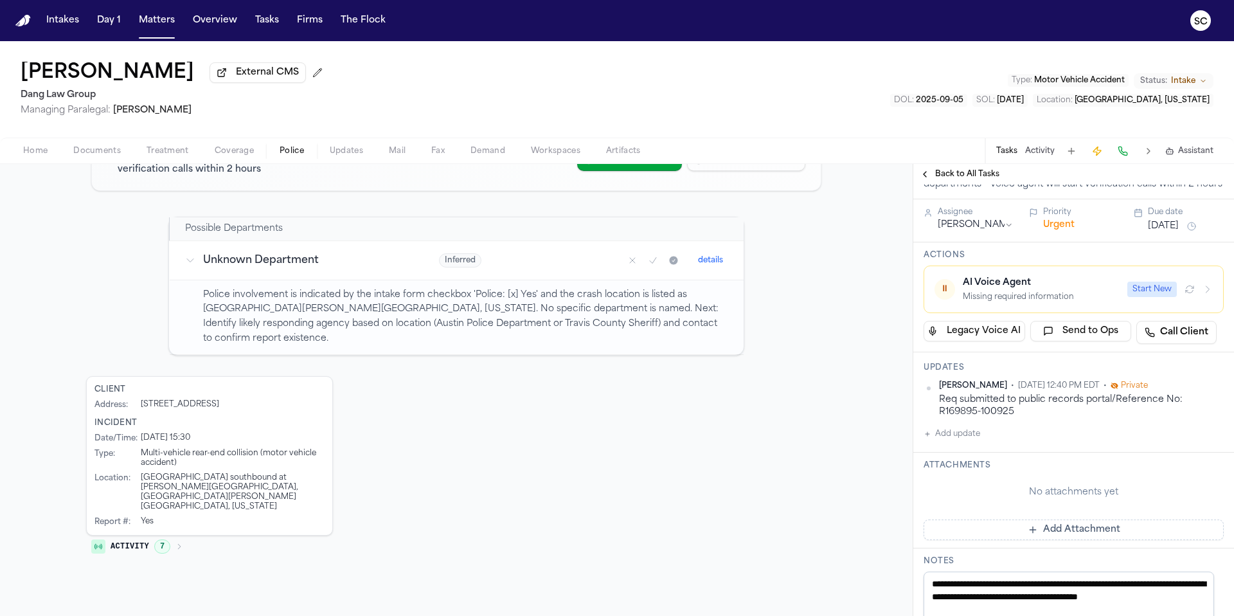
scroll to position [152, 0]
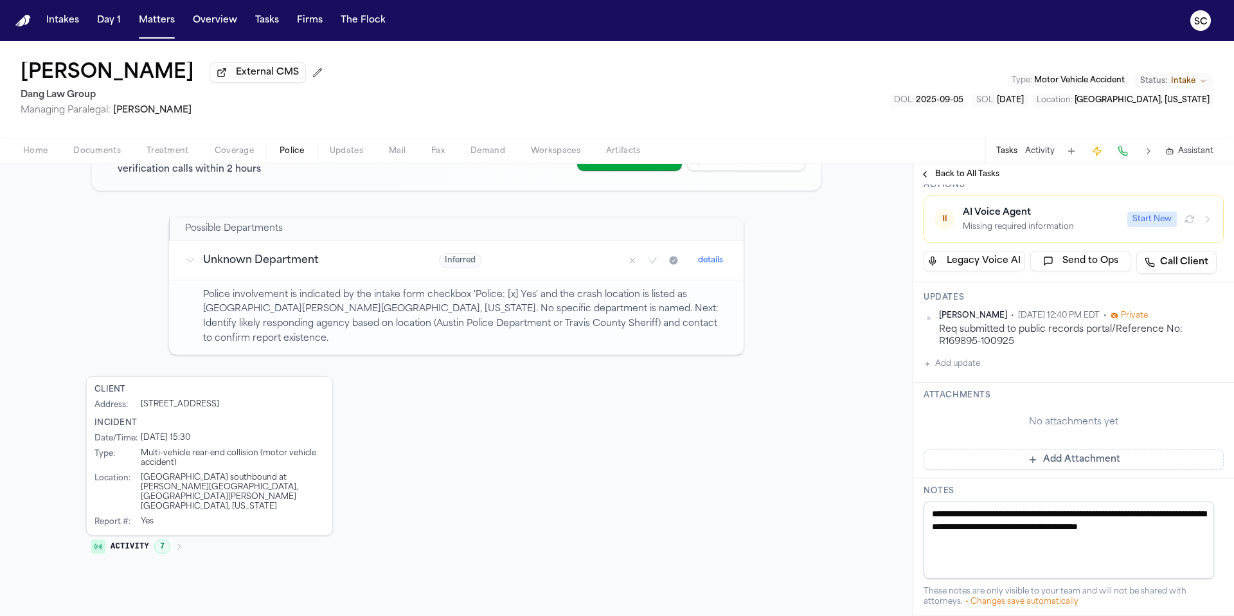
drag, startPoint x: 969, startPoint y: 562, endPoint x: 938, endPoint y: 531, distance: 43.6
click at [938, 531] on textarea "**********" at bounding box center [1069, 539] width 291 height 77
paste textarea "**********"
type textarea "**********"
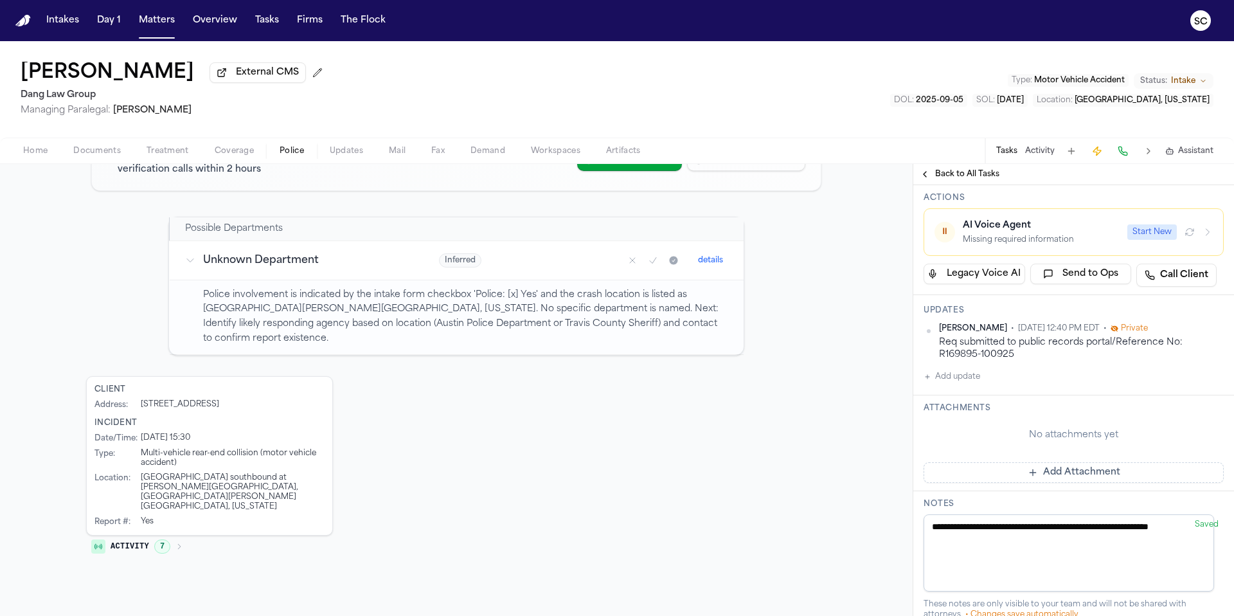
click at [1027, 562] on textarea "**********" at bounding box center [1069, 552] width 291 height 77
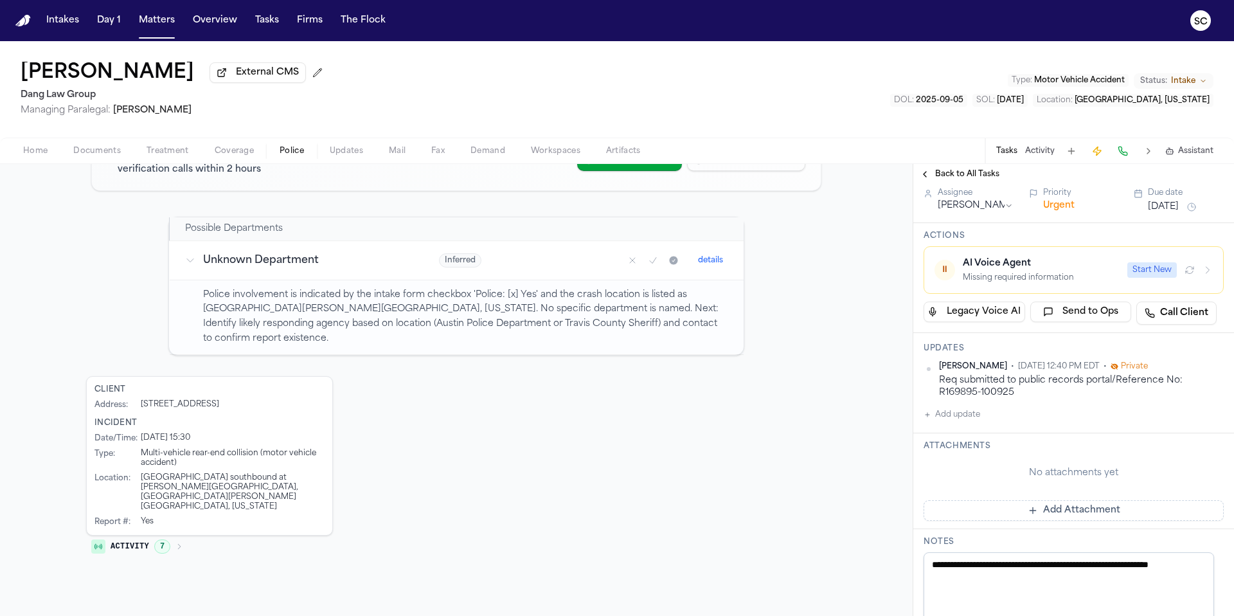
scroll to position [0, 0]
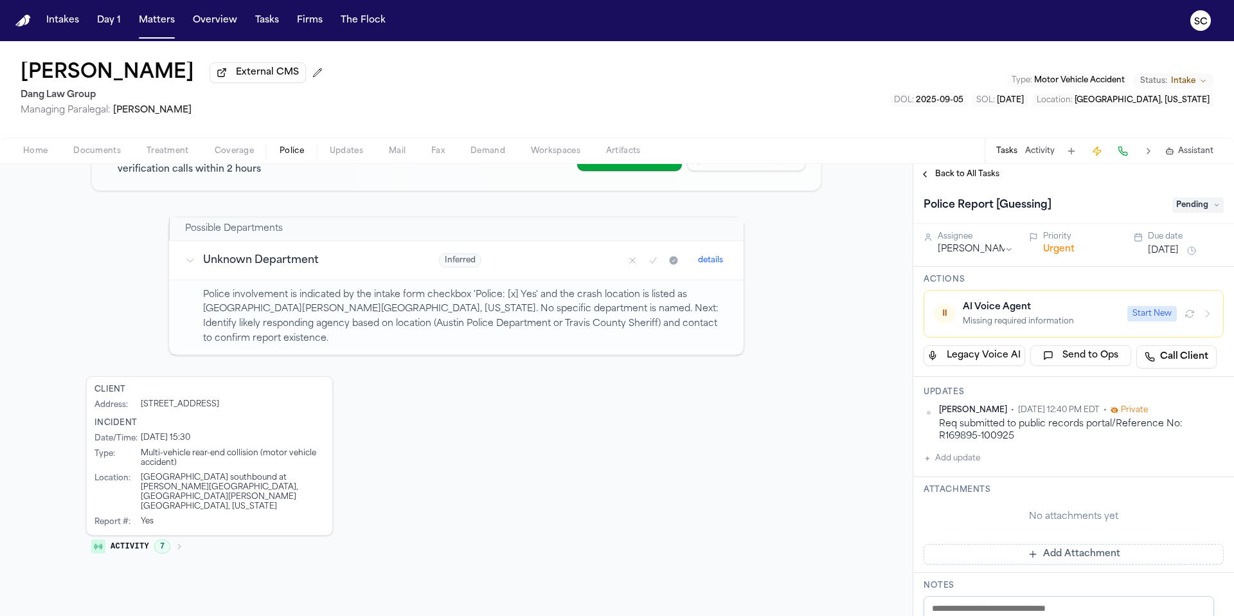
click at [1177, 206] on span "Pending" at bounding box center [1198, 204] width 51 height 15
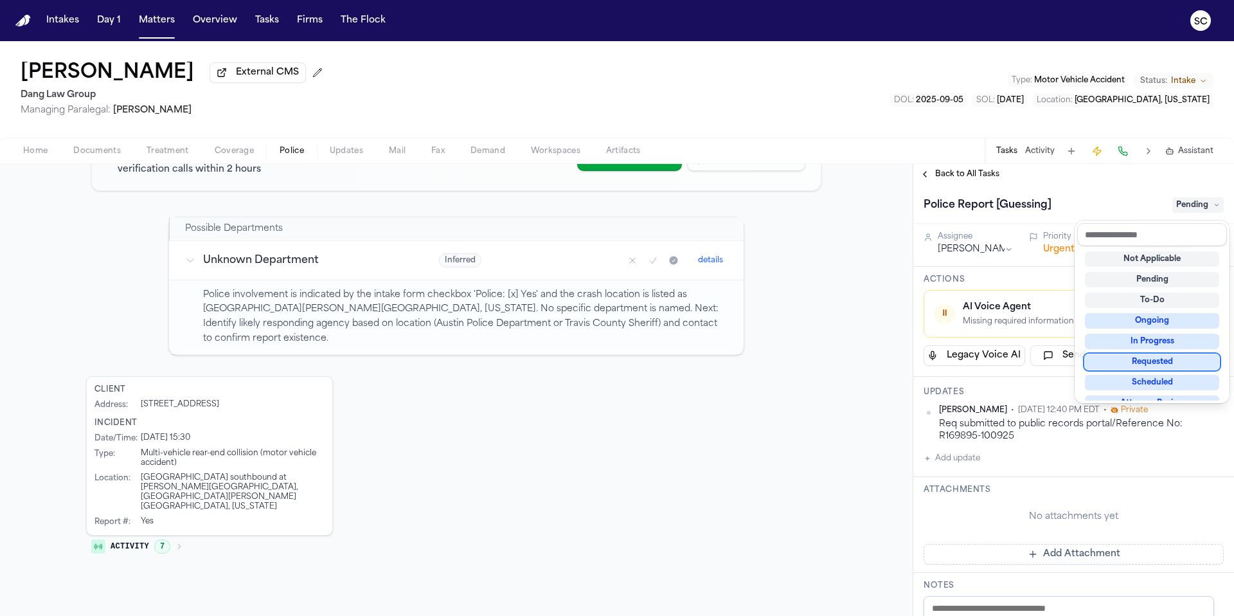
click at [1171, 358] on div "Requested" at bounding box center [1152, 361] width 134 height 15
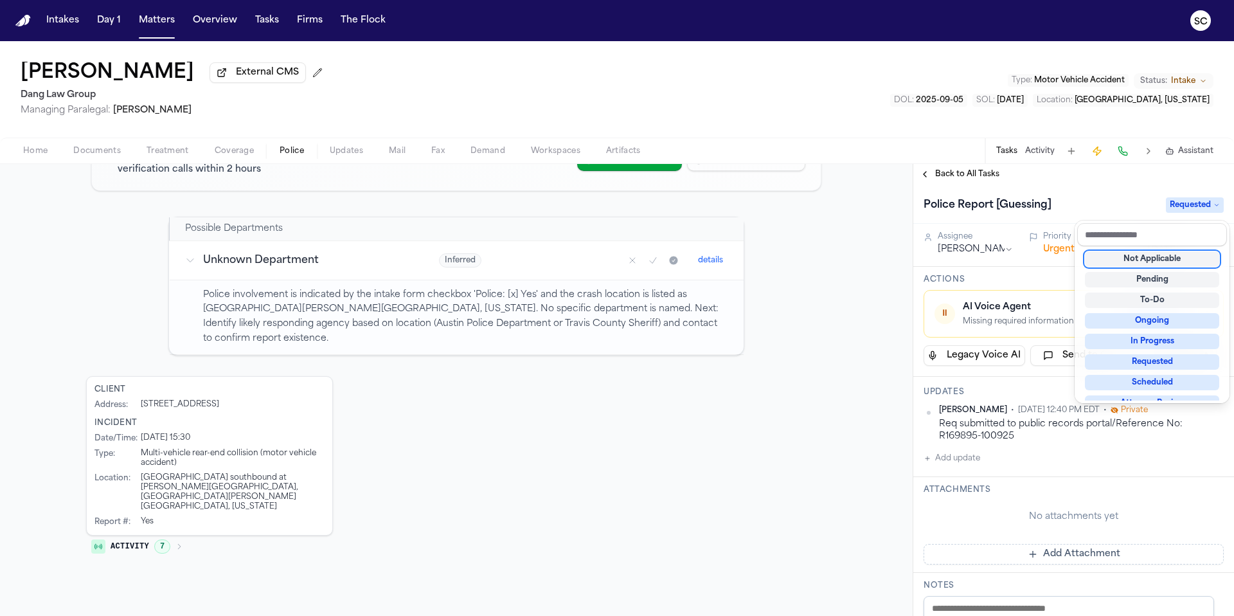
click at [897, 350] on div "Police Reports 1 lead in investigation Discover Refresh Add Report 1 investigat…" at bounding box center [617, 390] width 1234 height 452
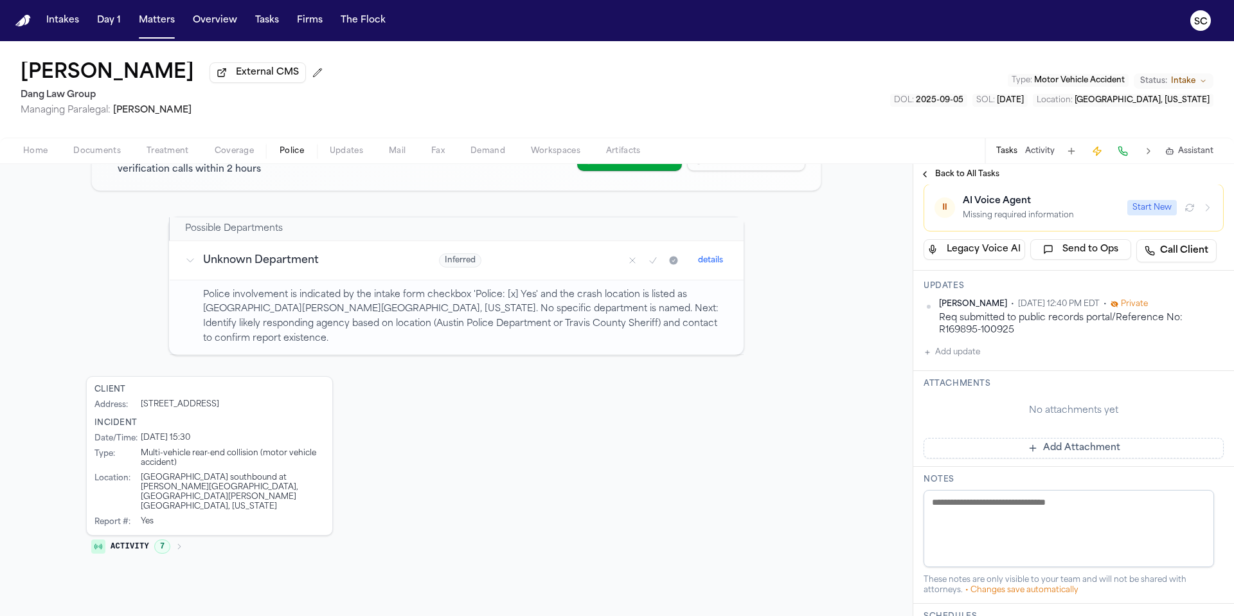
scroll to position [113, 0]
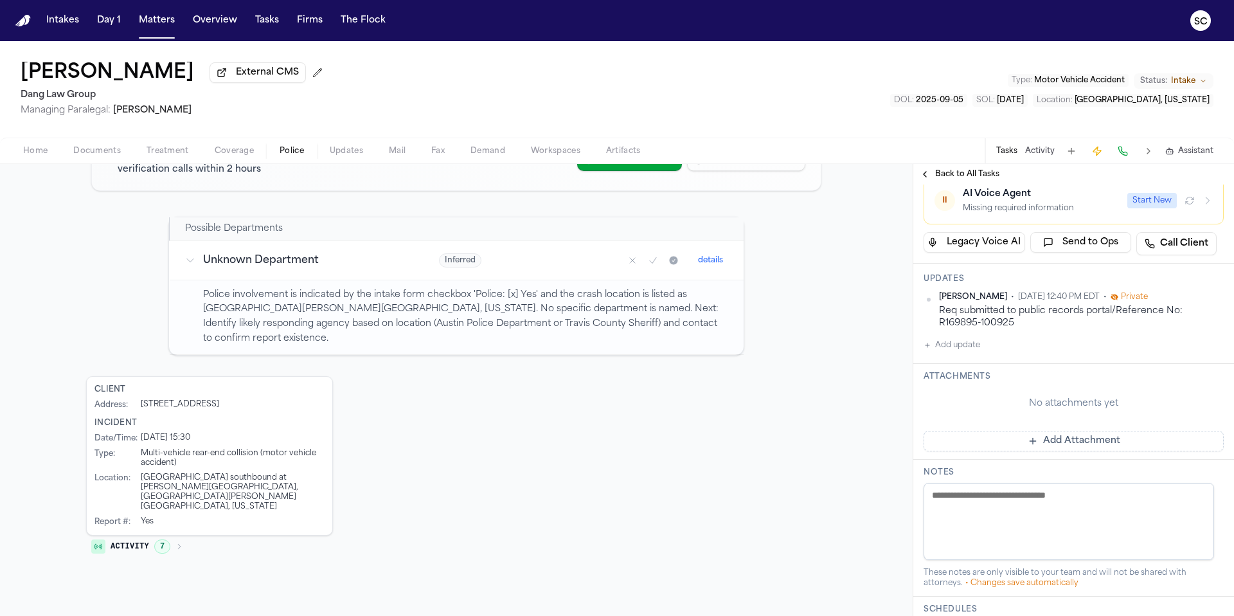
paste textarea "**********"
type textarea "**********"
click at [809, 453] on div "Client Address : 701 W. Longspur #1101, Austin, TX 78653 Incident Date/Time : 9…" at bounding box center [456, 469] width 741 height 186
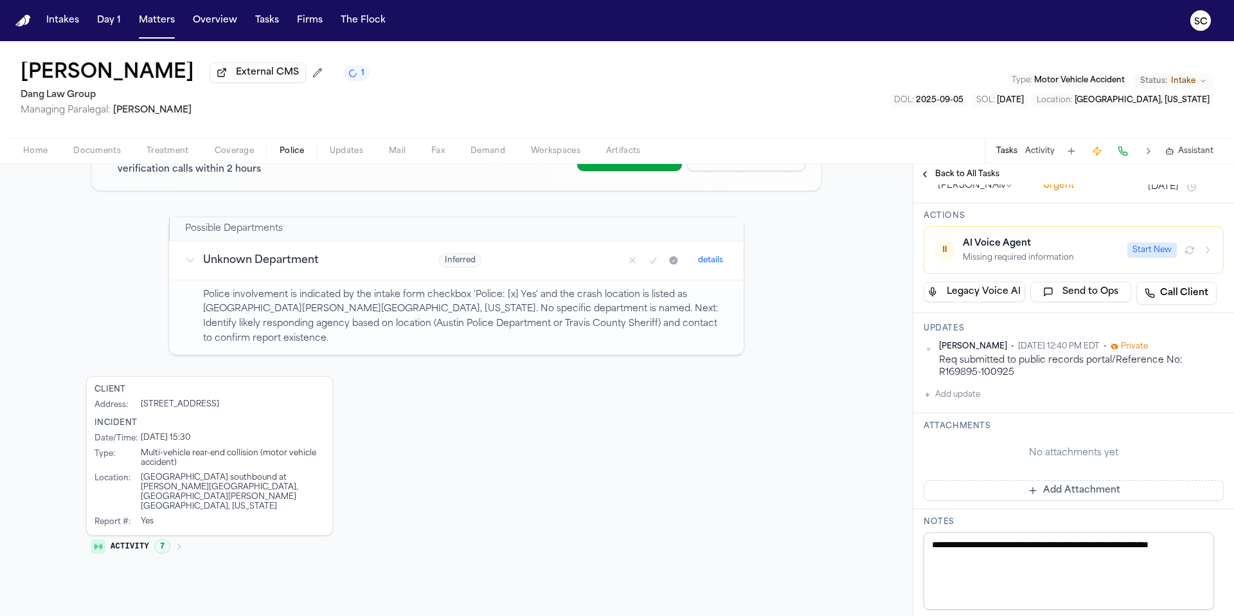
scroll to position [0, 0]
